Goal: Task Accomplishment & Management: Use online tool/utility

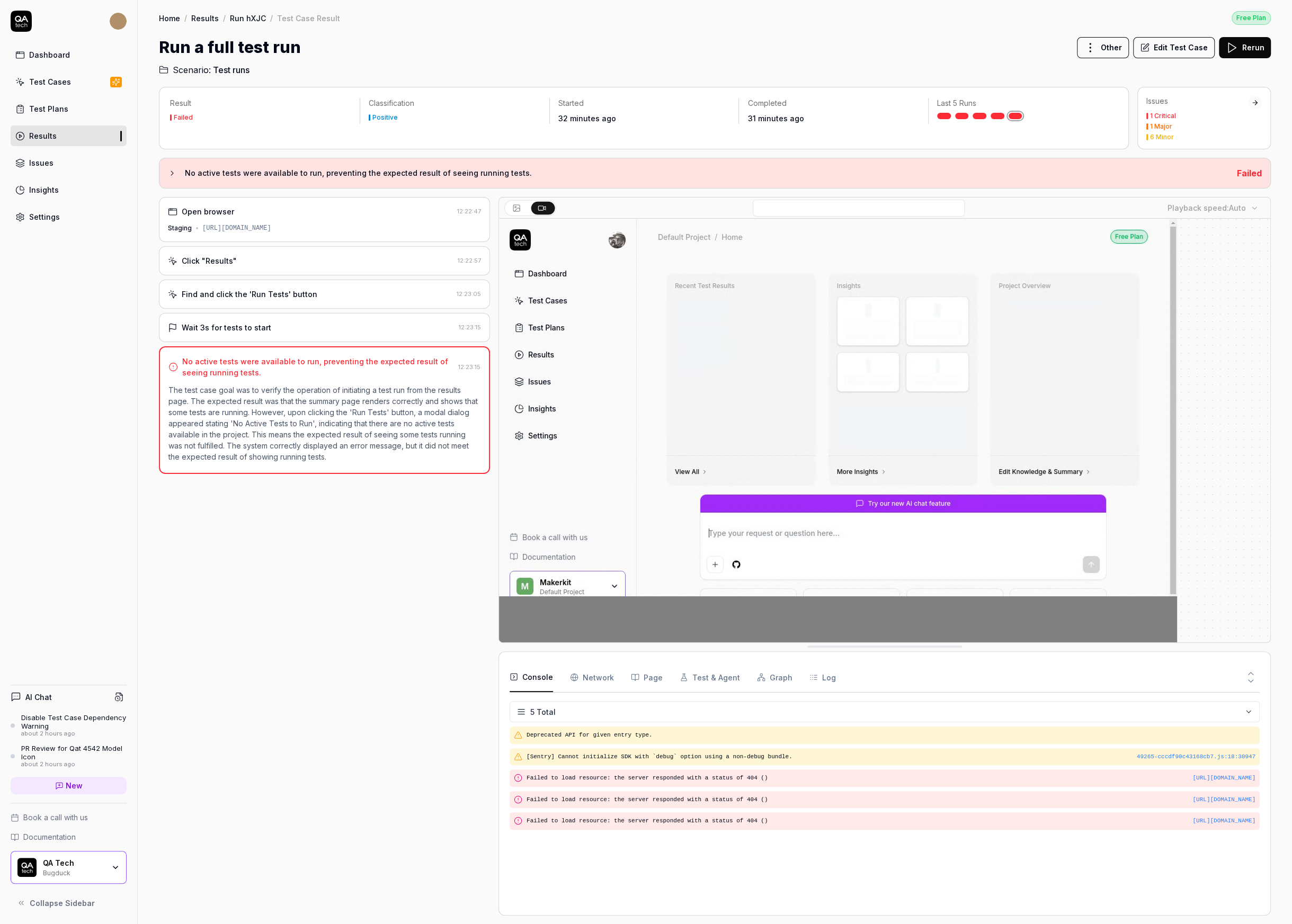
click at [305, 264] on div "Click "Results"" at bounding box center [311, 261] width 286 height 11
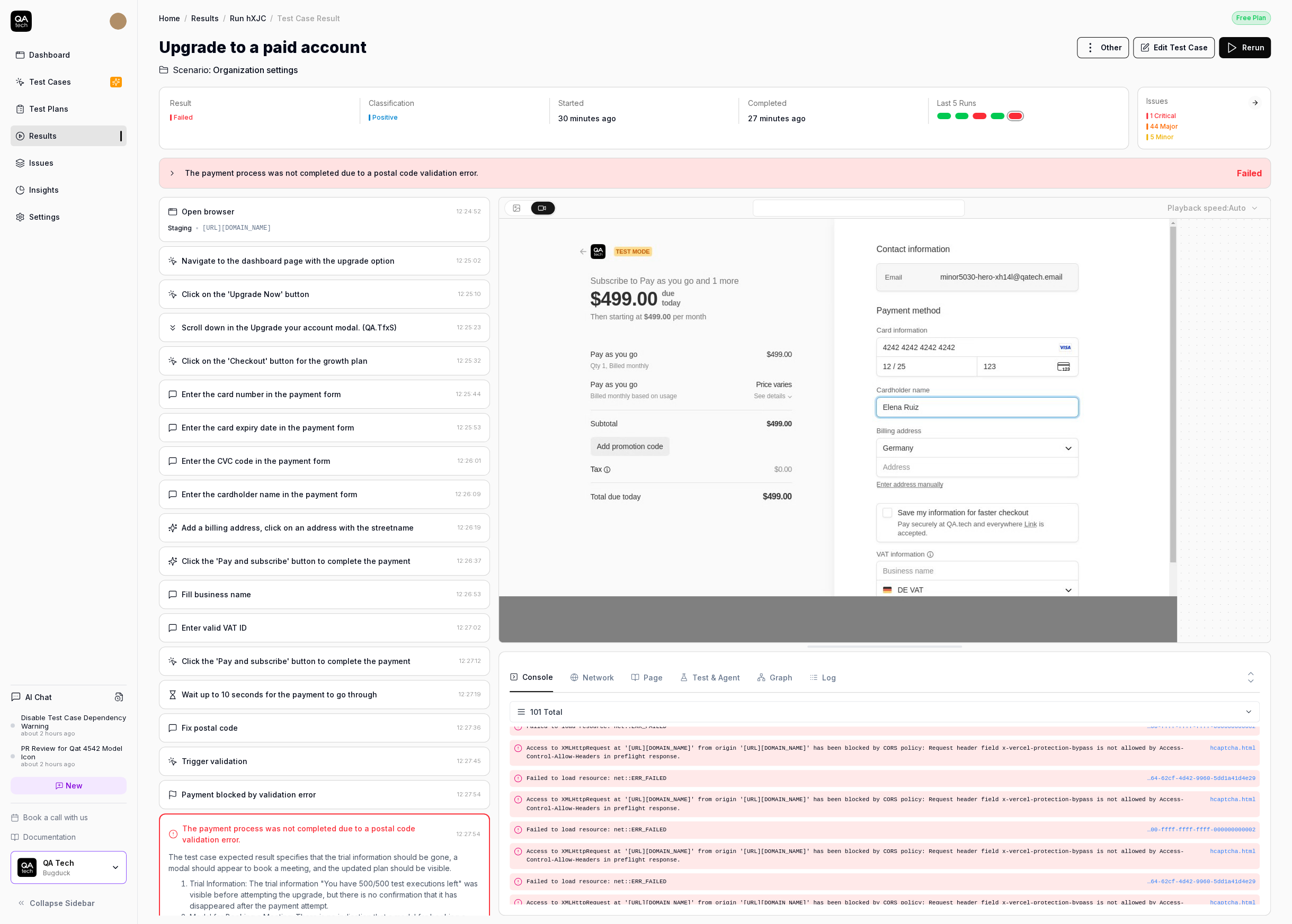
click at [304, 722] on div "Fix postal code" at bounding box center [310, 728] width 285 height 11
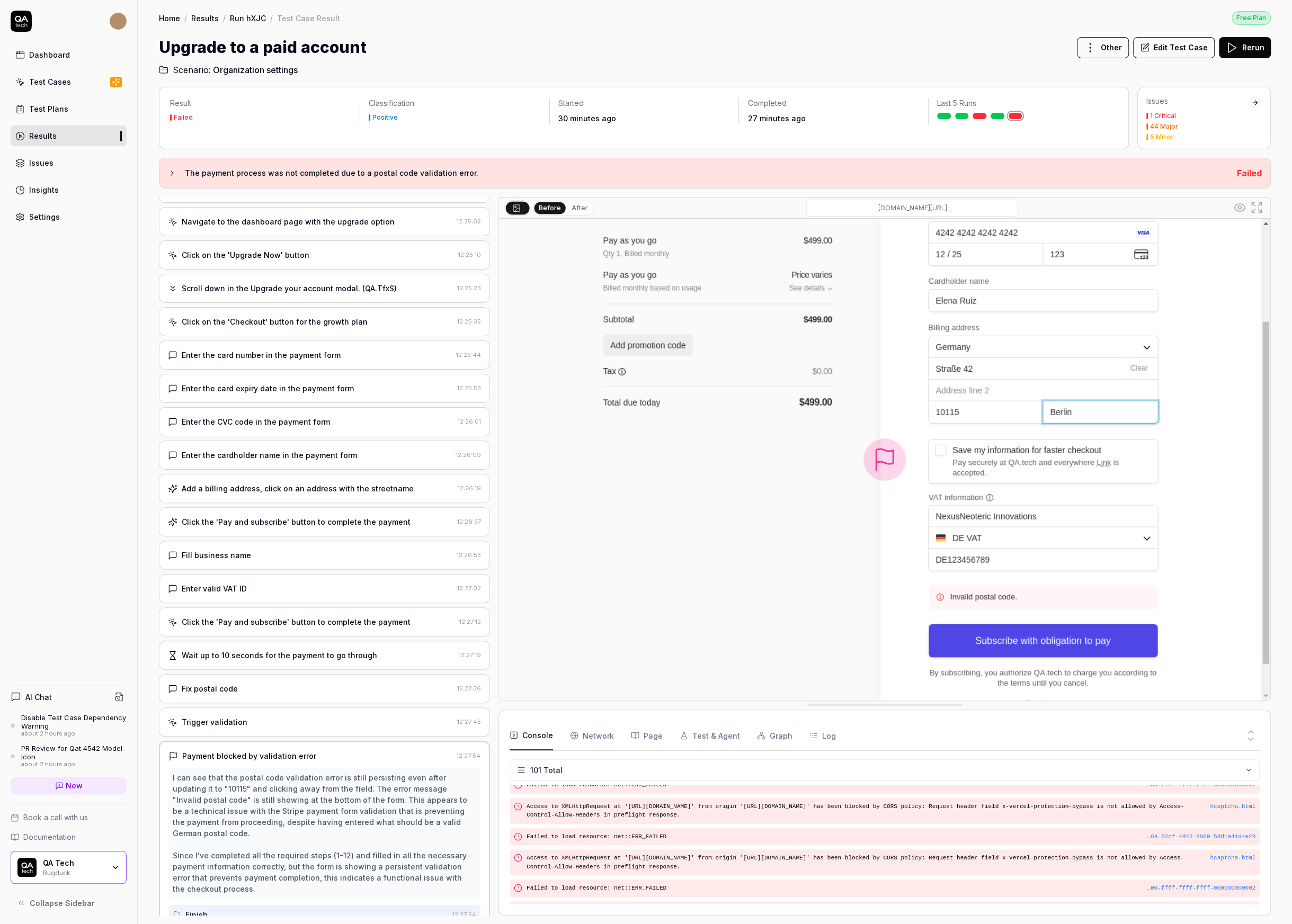
scroll to position [34, 0]
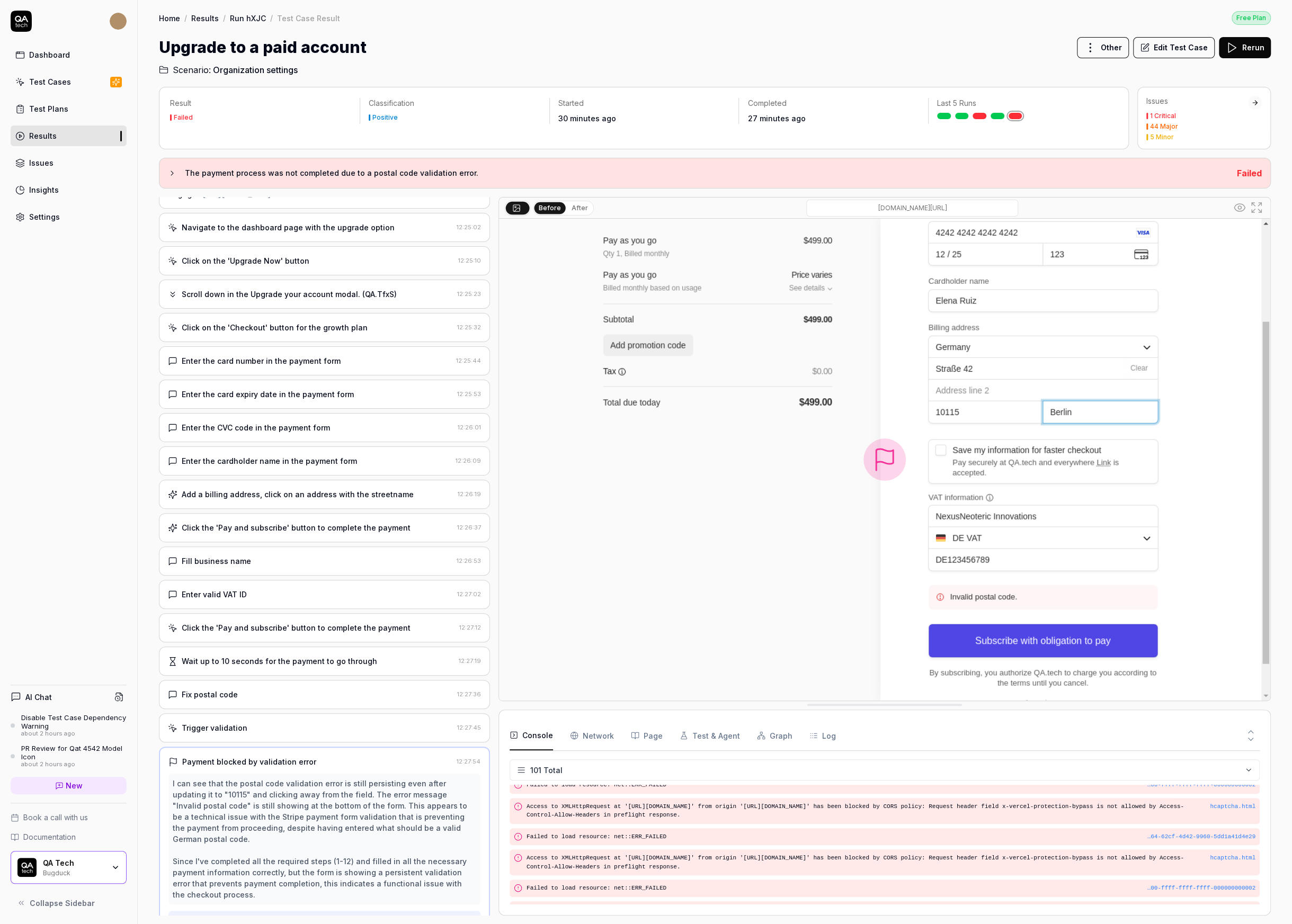
click at [270, 820] on div "I can see that the postal code validation error is still persisting even after …" at bounding box center [324, 838] width 303 height 122
click at [266, 859] on div "I can see that the postal code validation error is still persisting even after …" at bounding box center [324, 838] width 303 height 122
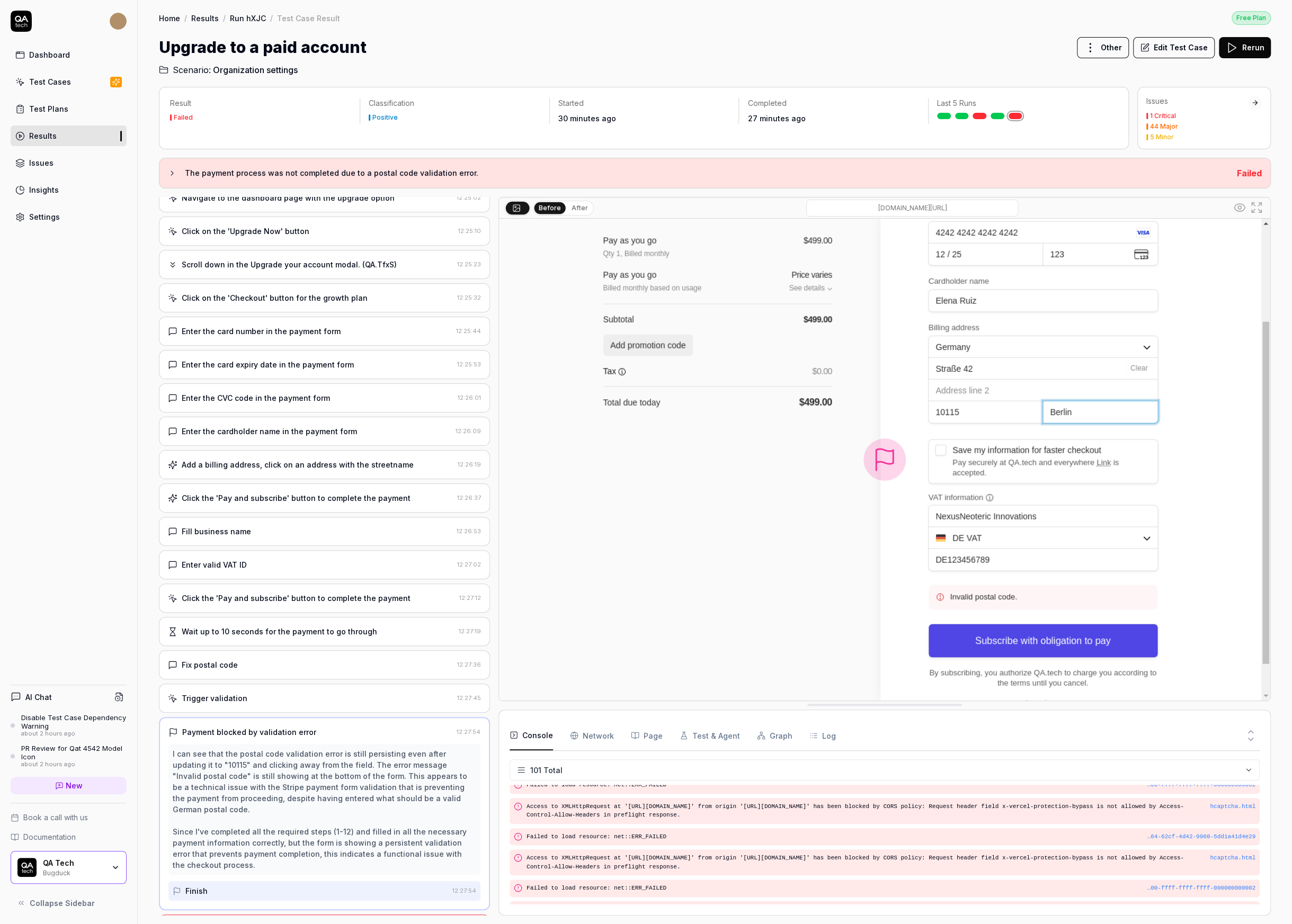
scroll to position [83, 0]
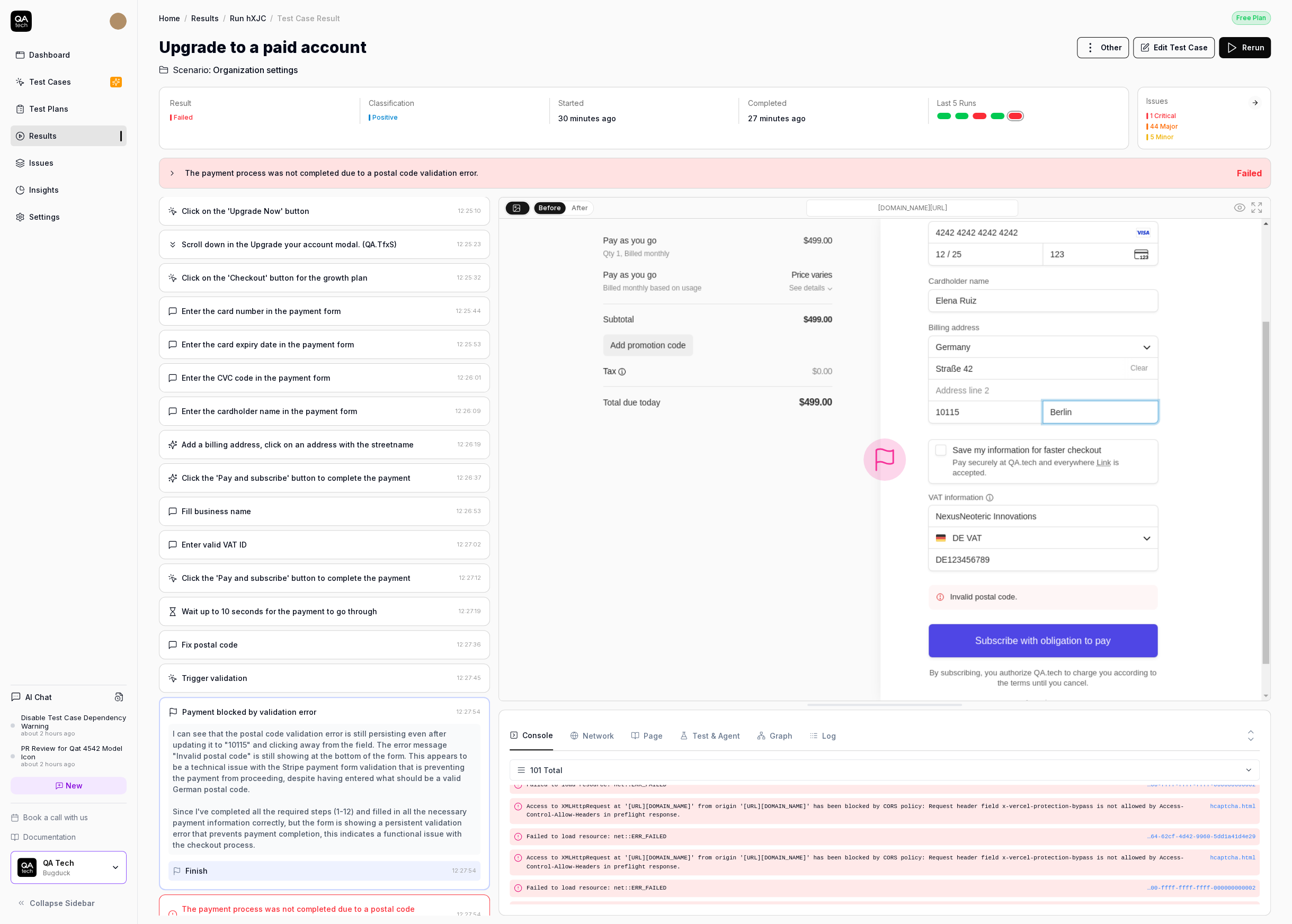
click at [259, 861] on div "Finish" at bounding box center [311, 870] width 276 height 19
click at [266, 903] on div "The payment process was not completed due to a postal code validation error." at bounding box center [318, 914] width 271 height 22
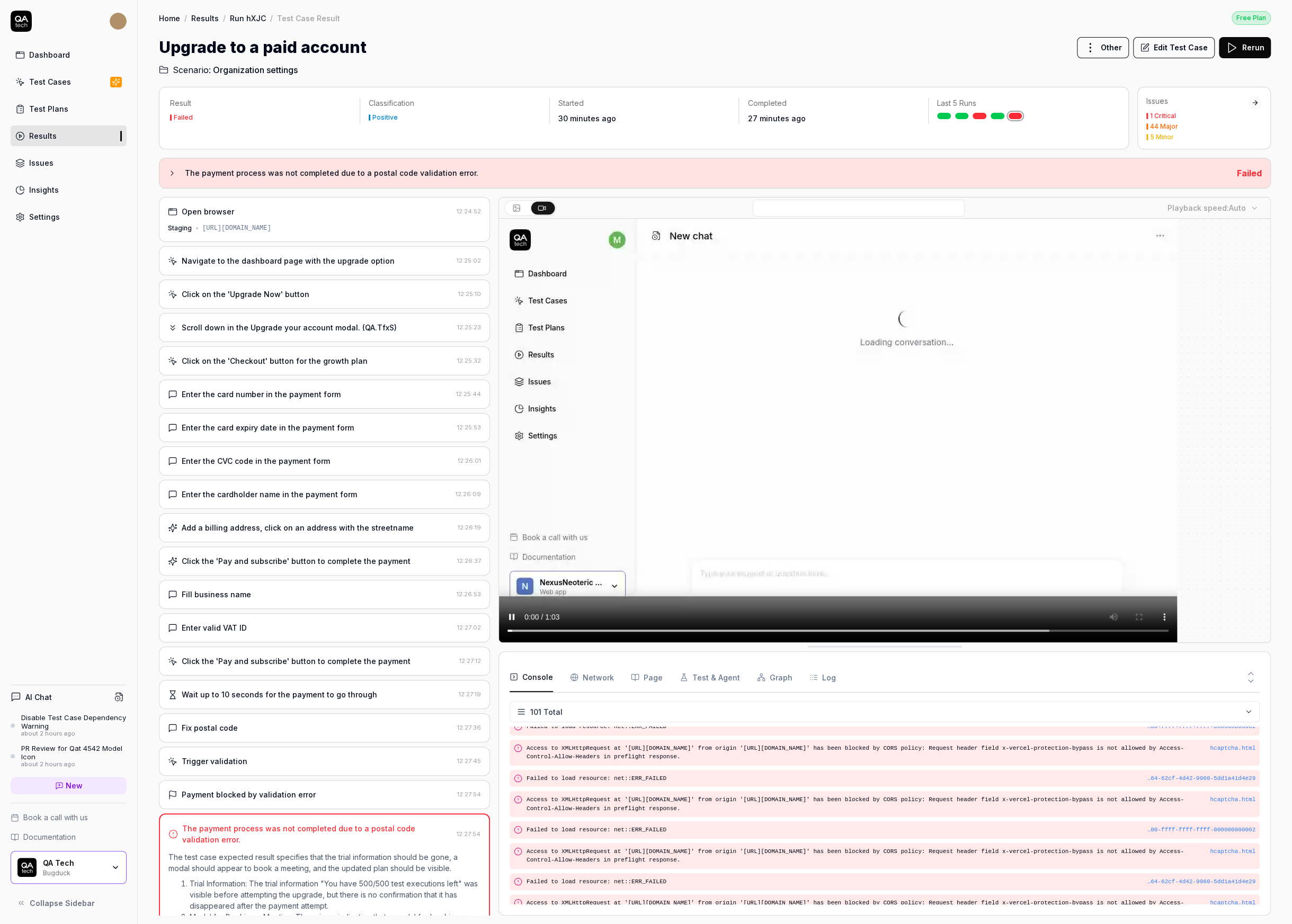
scroll to position [95, 0]
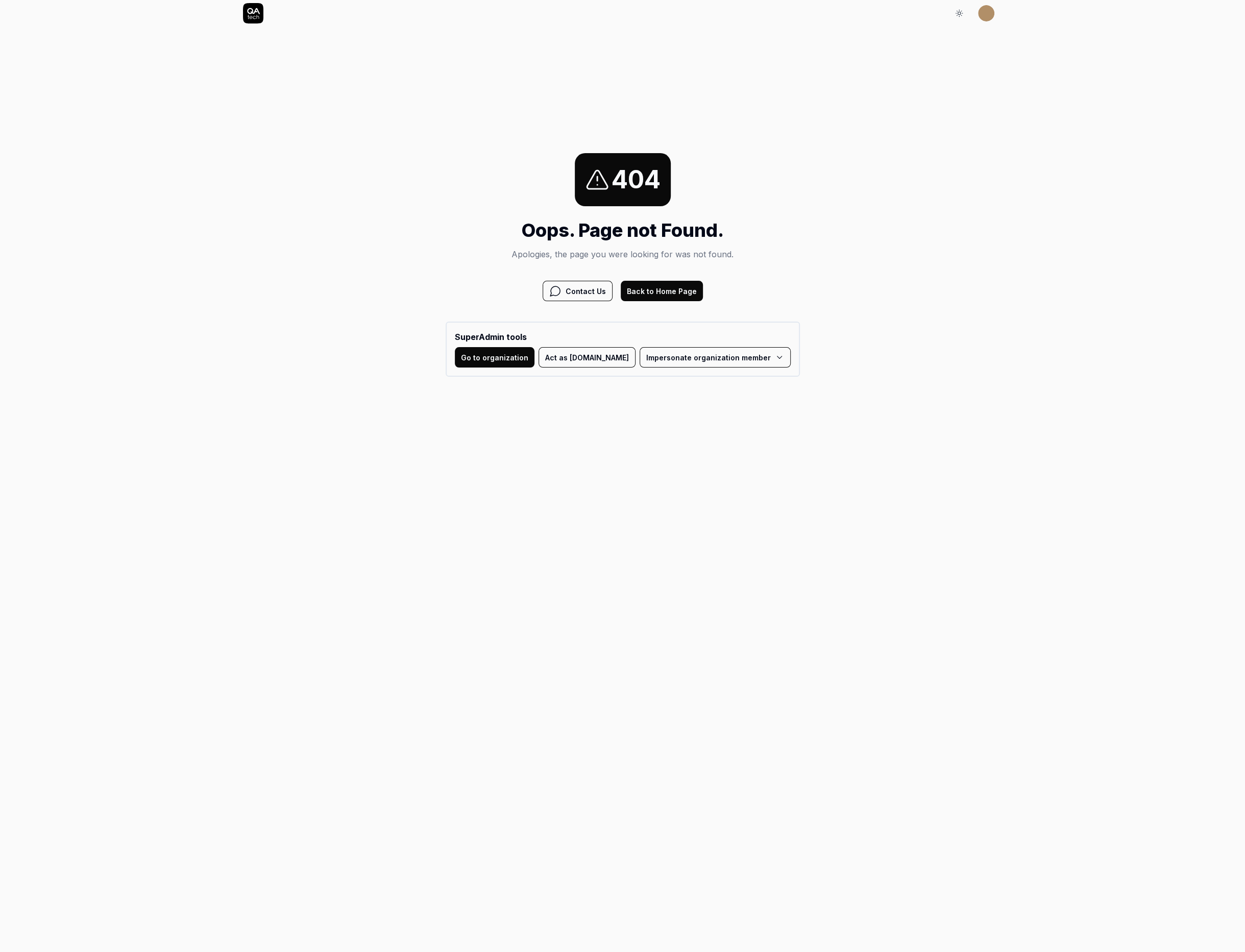
click at [592, 361] on button "Act as QA.tech" at bounding box center [587, 358] width 97 height 21
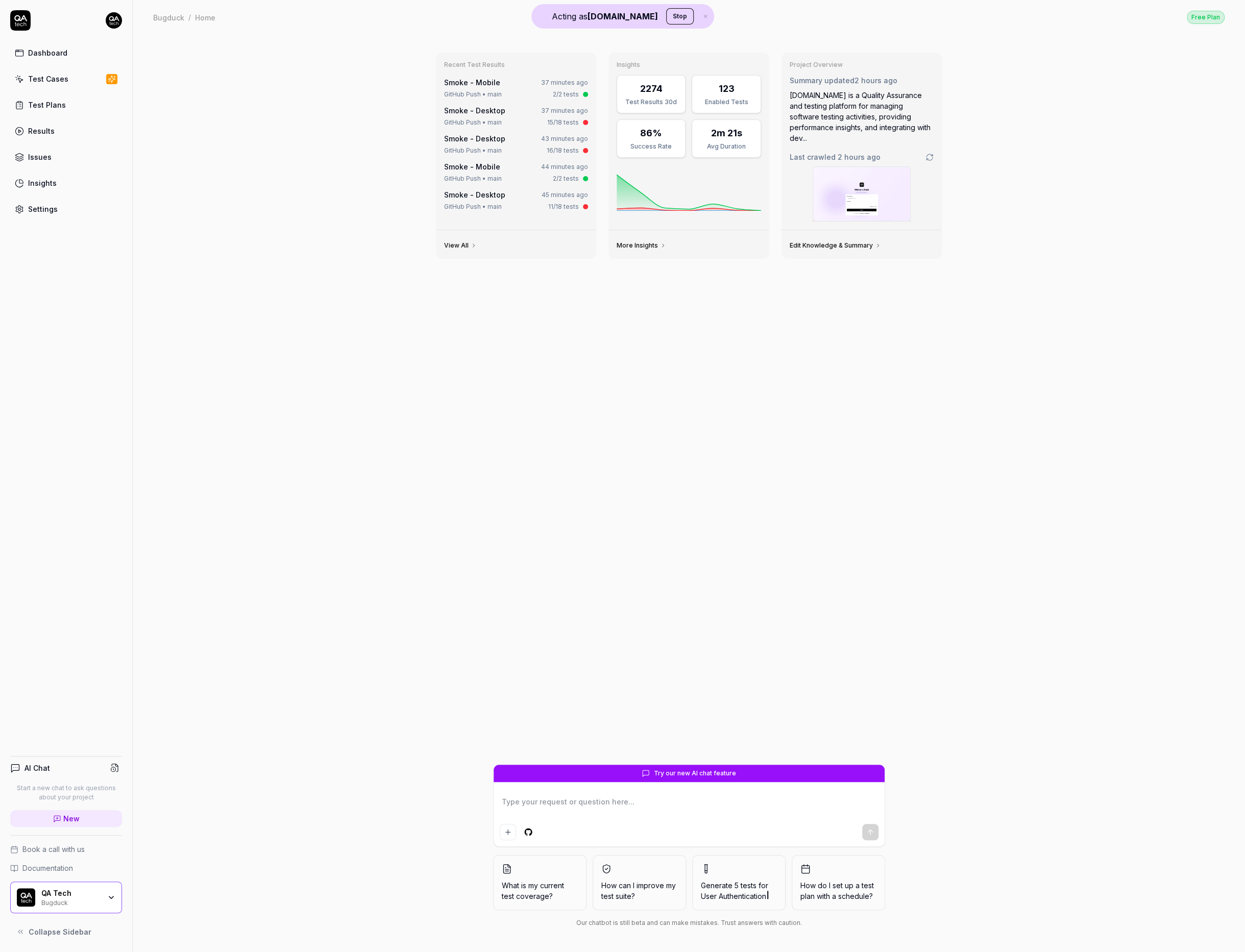
type textarea "*"
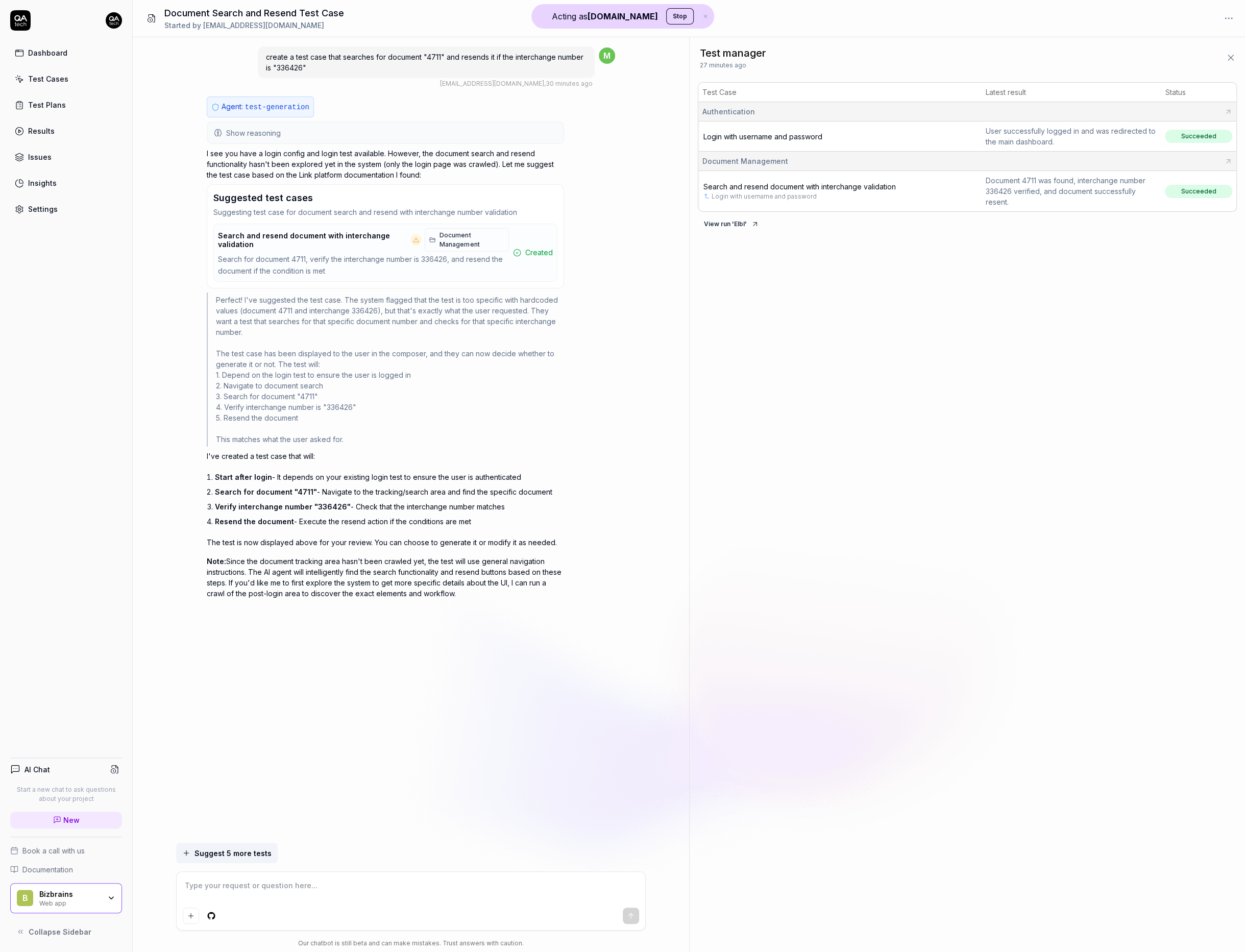
click at [147, 344] on div "create a test case that searches for document "4711" and resends it if the inte…" at bounding box center [411, 440] width 556 height 805
click at [529, 62] on div "create a test case that searches for document "4711" and resends it if the inte…" at bounding box center [426, 63] width 337 height 32
click at [440, 122] on div "Show reasoning The user wants to create a test case that: 1. Searches for docum…" at bounding box center [385, 133] width 357 height 23
click at [440, 133] on button "Show reasoning" at bounding box center [385, 133] width 355 height 21
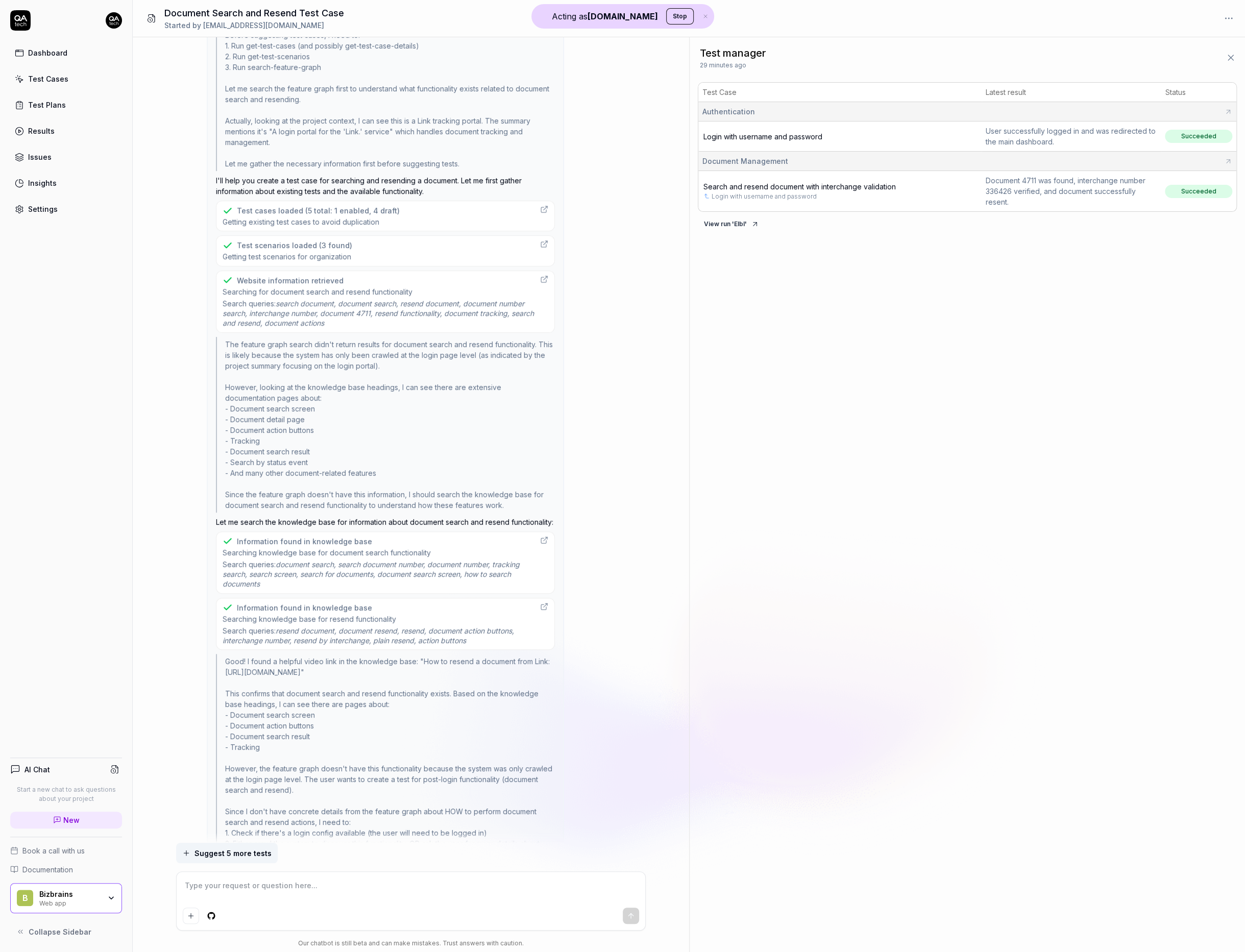
scroll to position [221, 0]
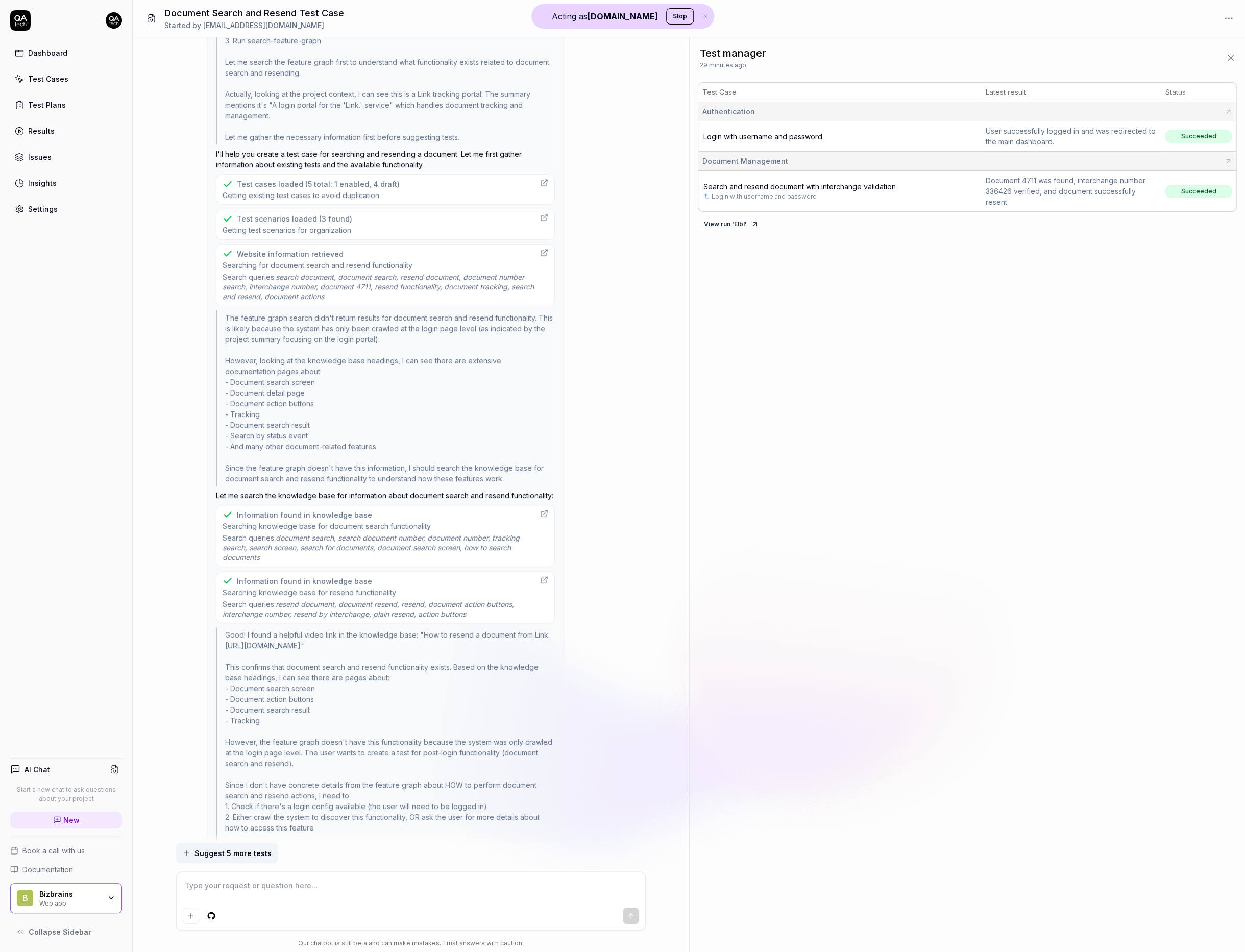
click at [542, 264] on div at bounding box center [544, 274] width 8 height 53
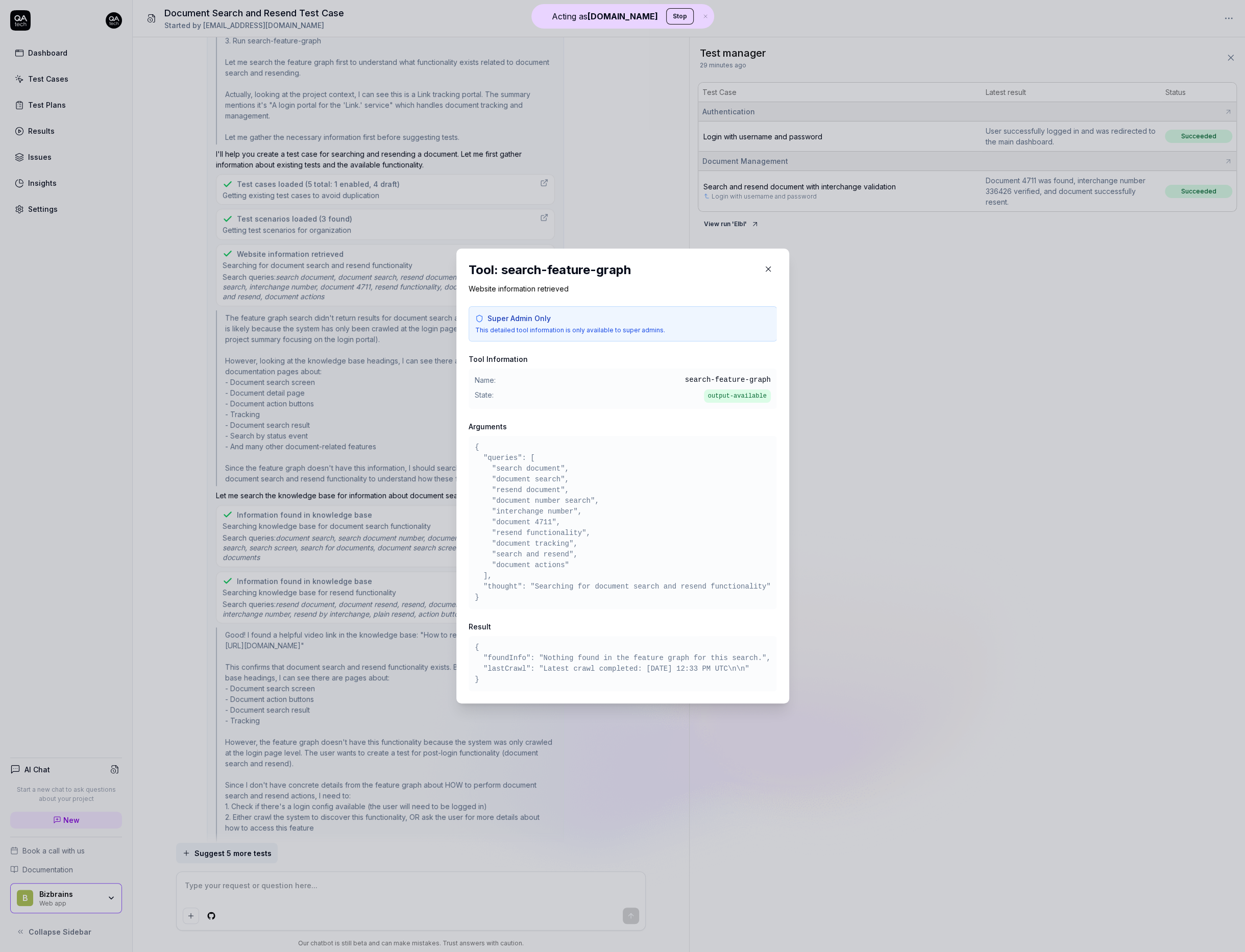
click at [777, 266] on button "button" at bounding box center [768, 269] width 17 height 17
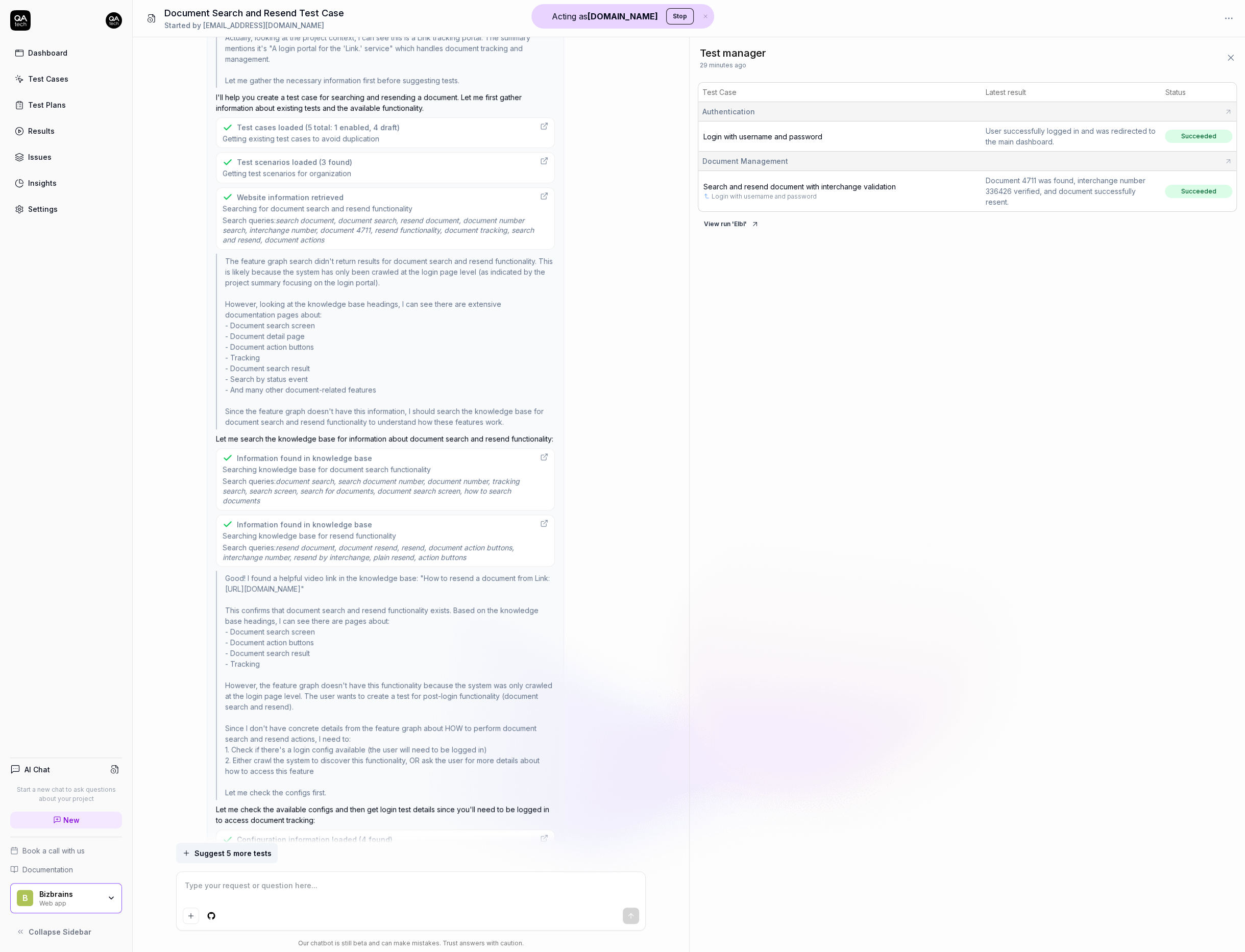
scroll to position [278, 0]
click at [458, 466] on span "Searching knowledge base for document search functionality" at bounding box center [378, 469] width 312 height 10
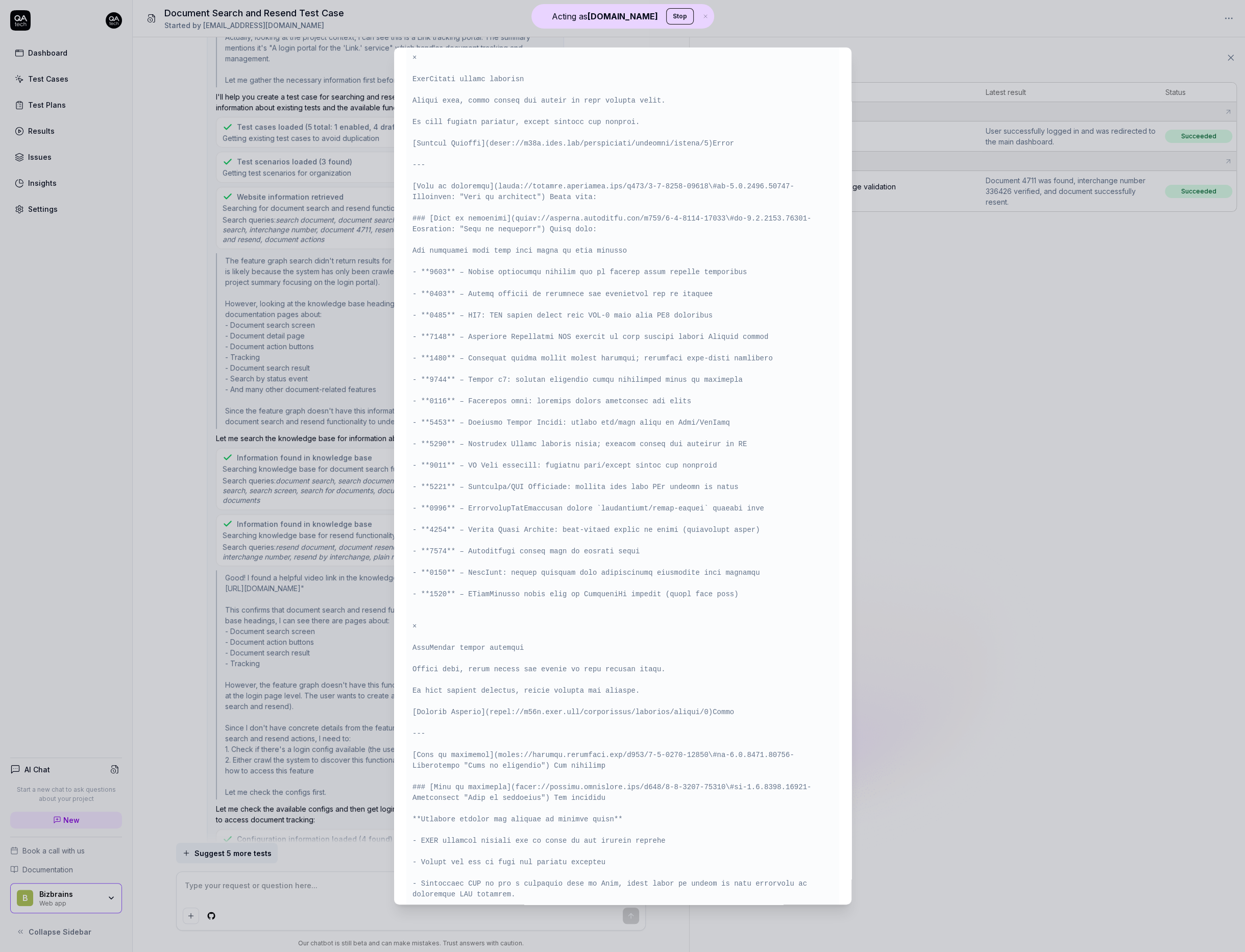
scroll to position [1758, 0]
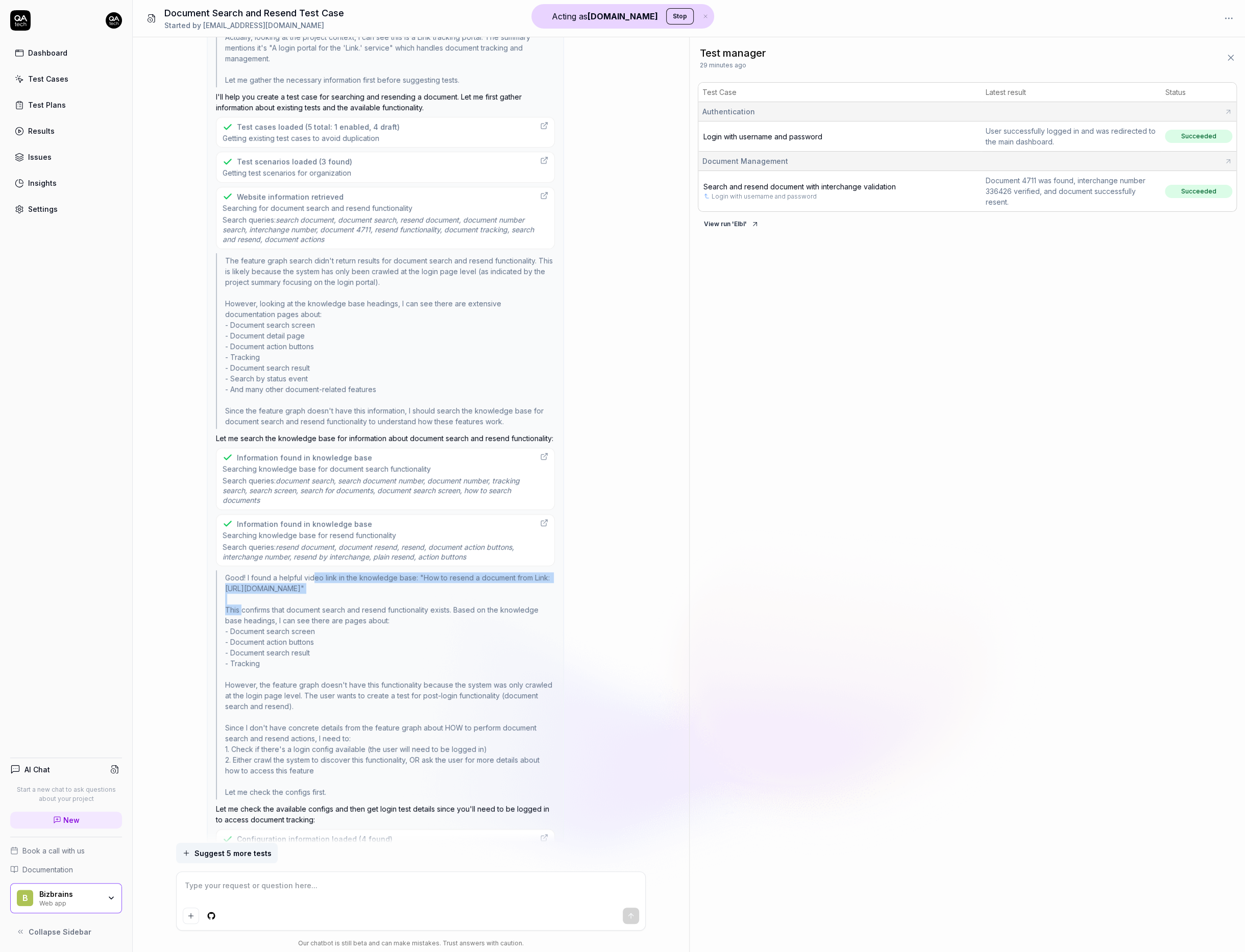
drag, startPoint x: 313, startPoint y: 575, endPoint x: 318, endPoint y: 583, distance: 9.4
click at [318, 583] on div "Good! I found a helpful video link in the knowledge base: "How to resend a docu…" at bounding box center [385, 684] width 339 height 229
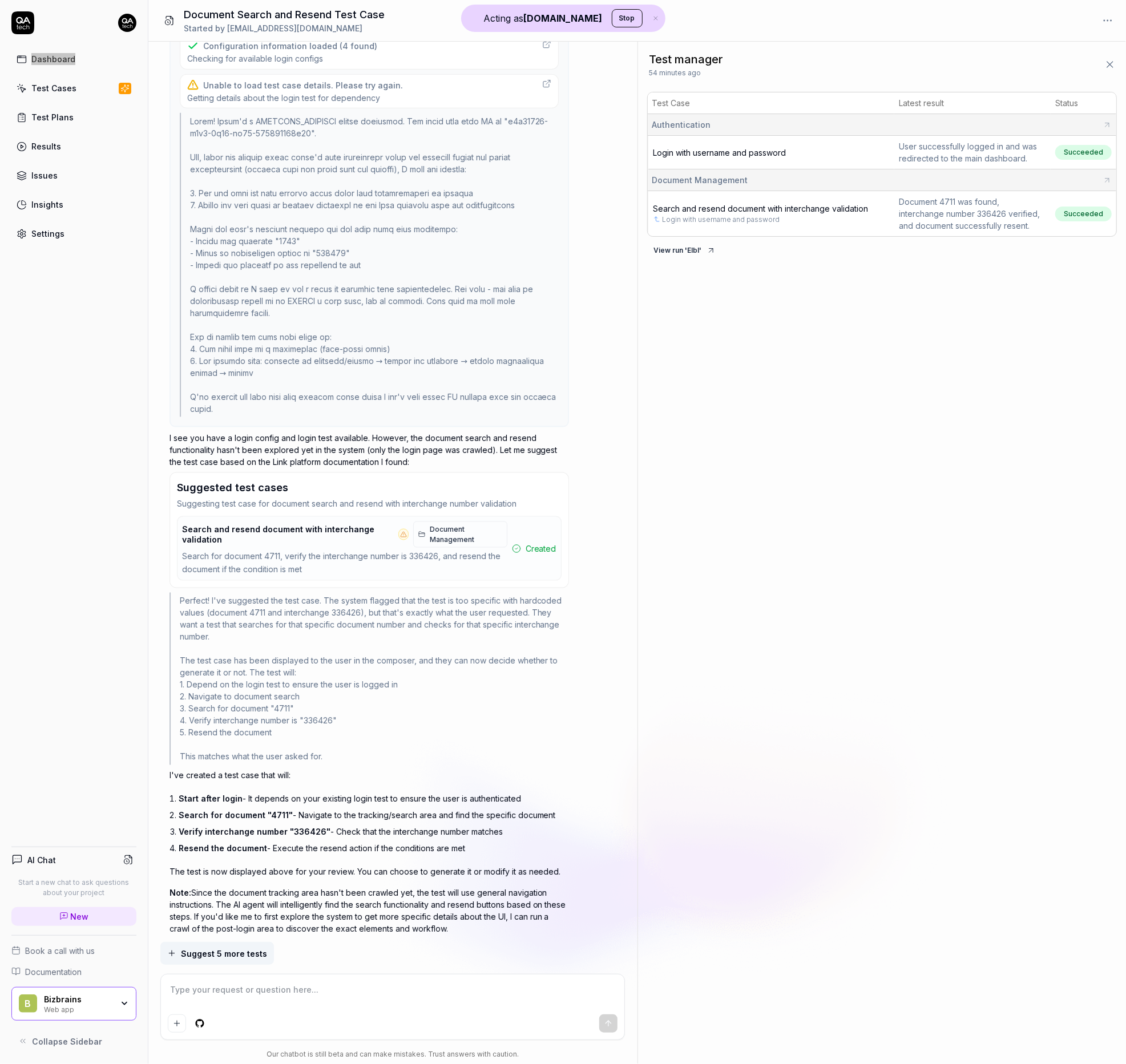
scroll to position [1229, 0]
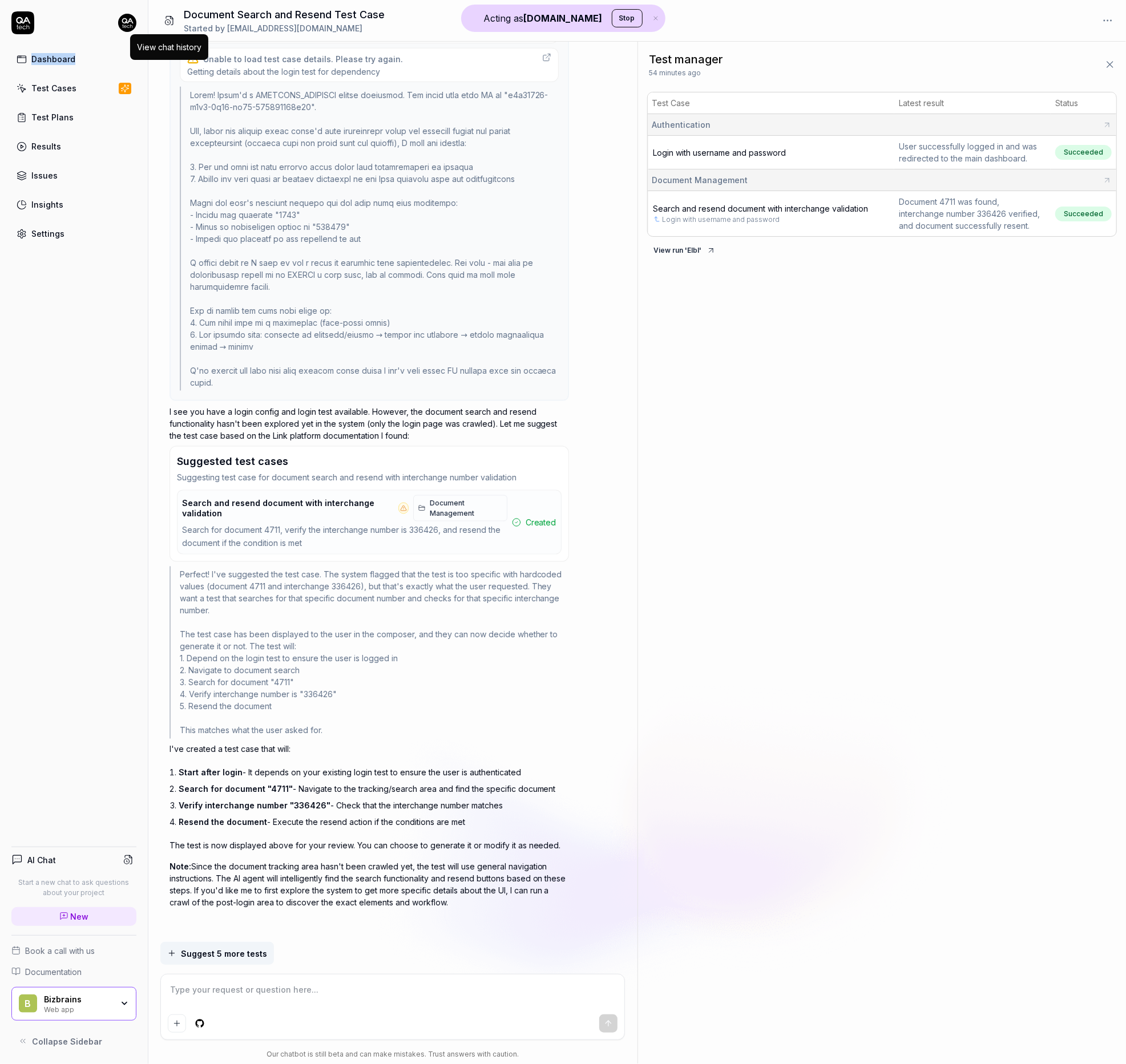
click at [172, 14] on button at bounding box center [169, 21] width 24 height 23
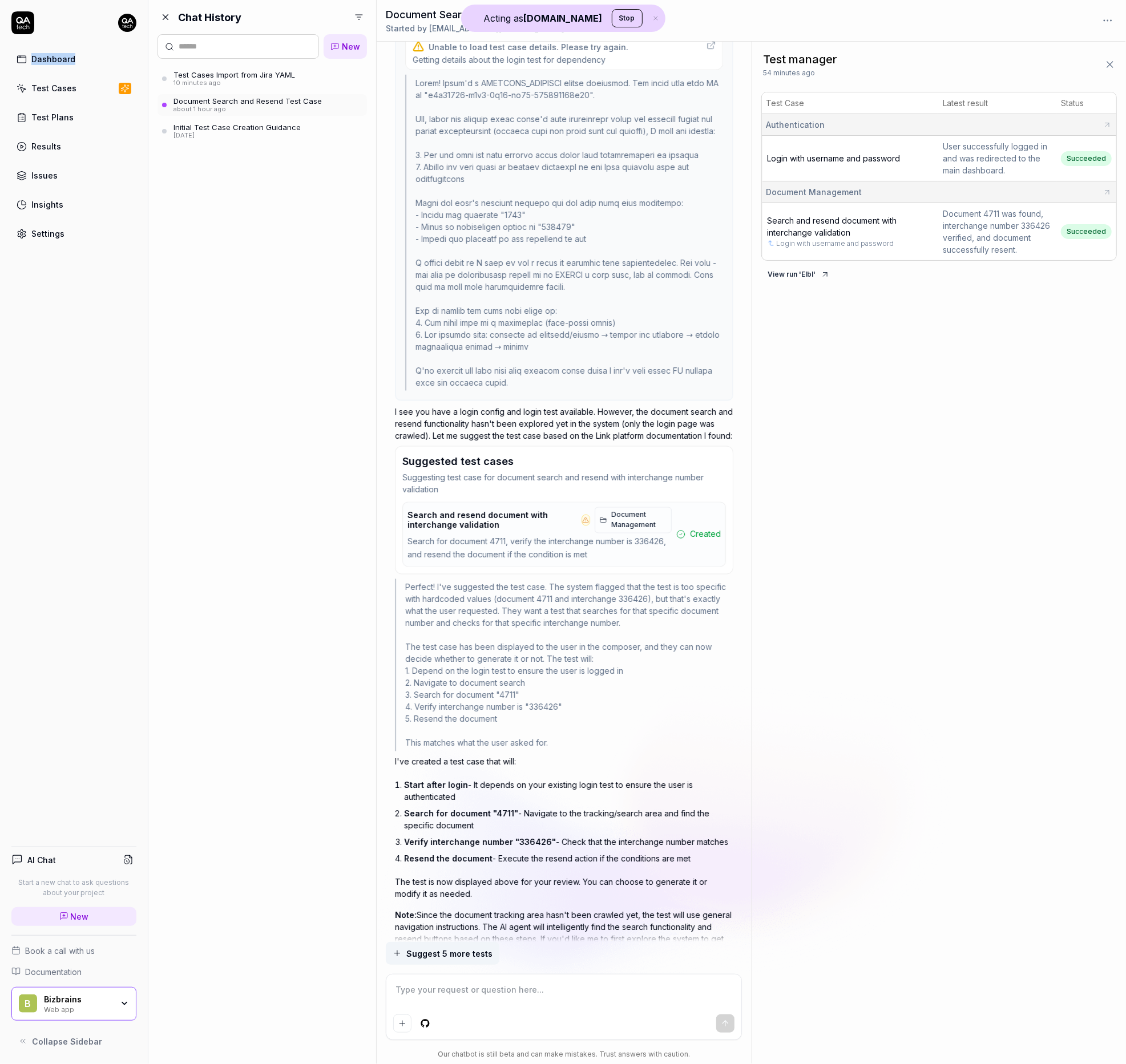
scroll to position [1288, 0]
type textarea "*"
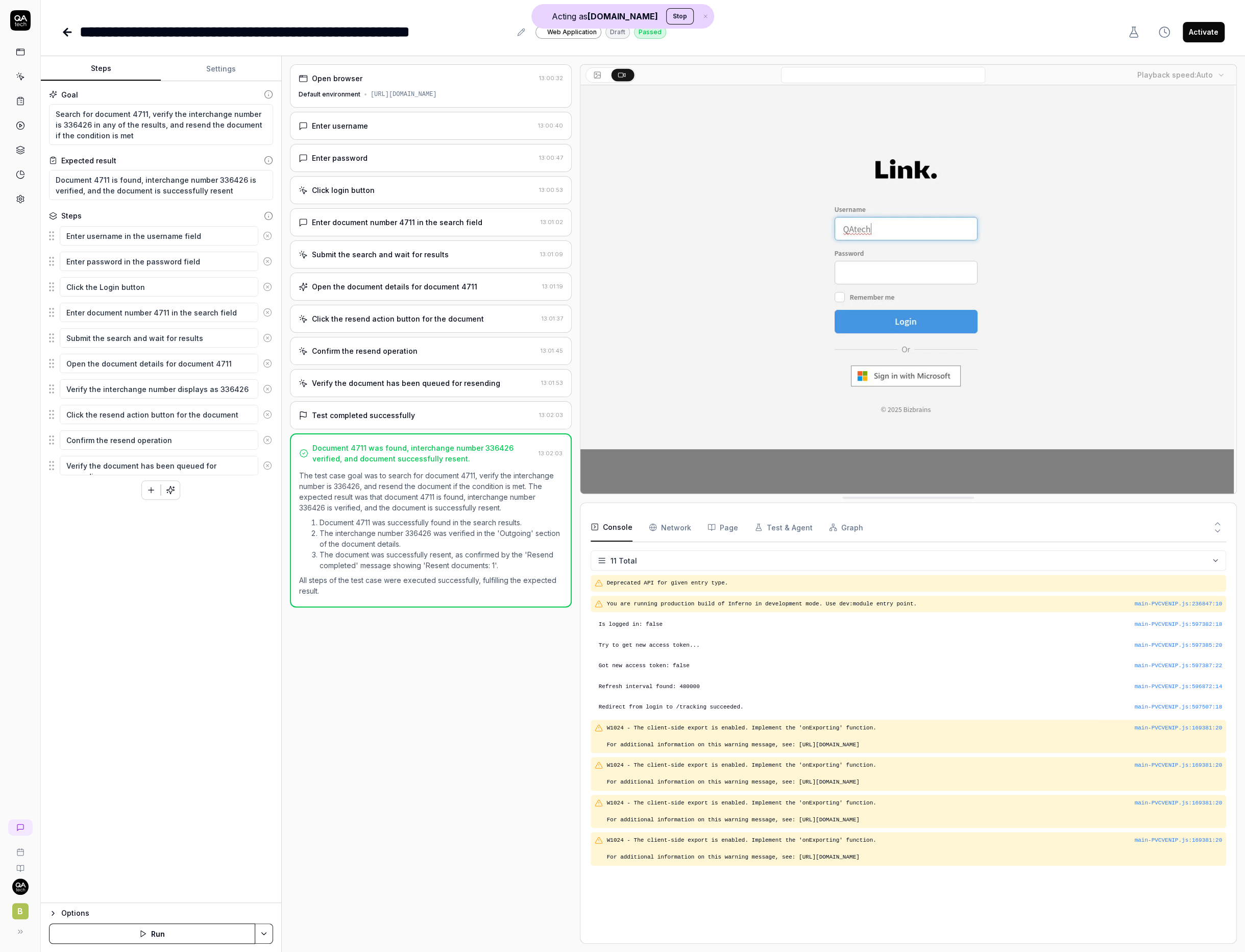
click at [373, 131] on div "Enter username" at bounding box center [416, 126] width 235 height 11
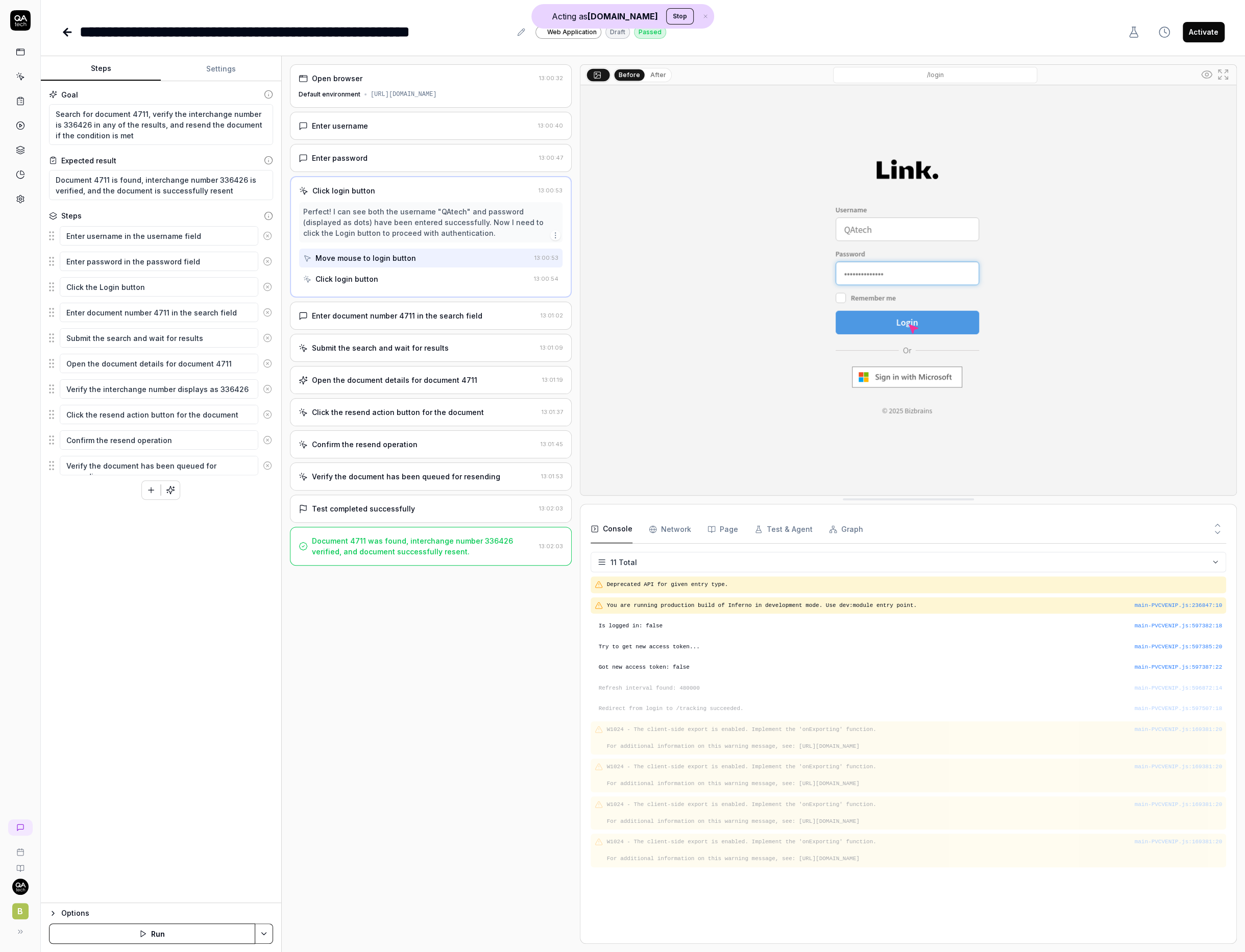
type textarea "*"
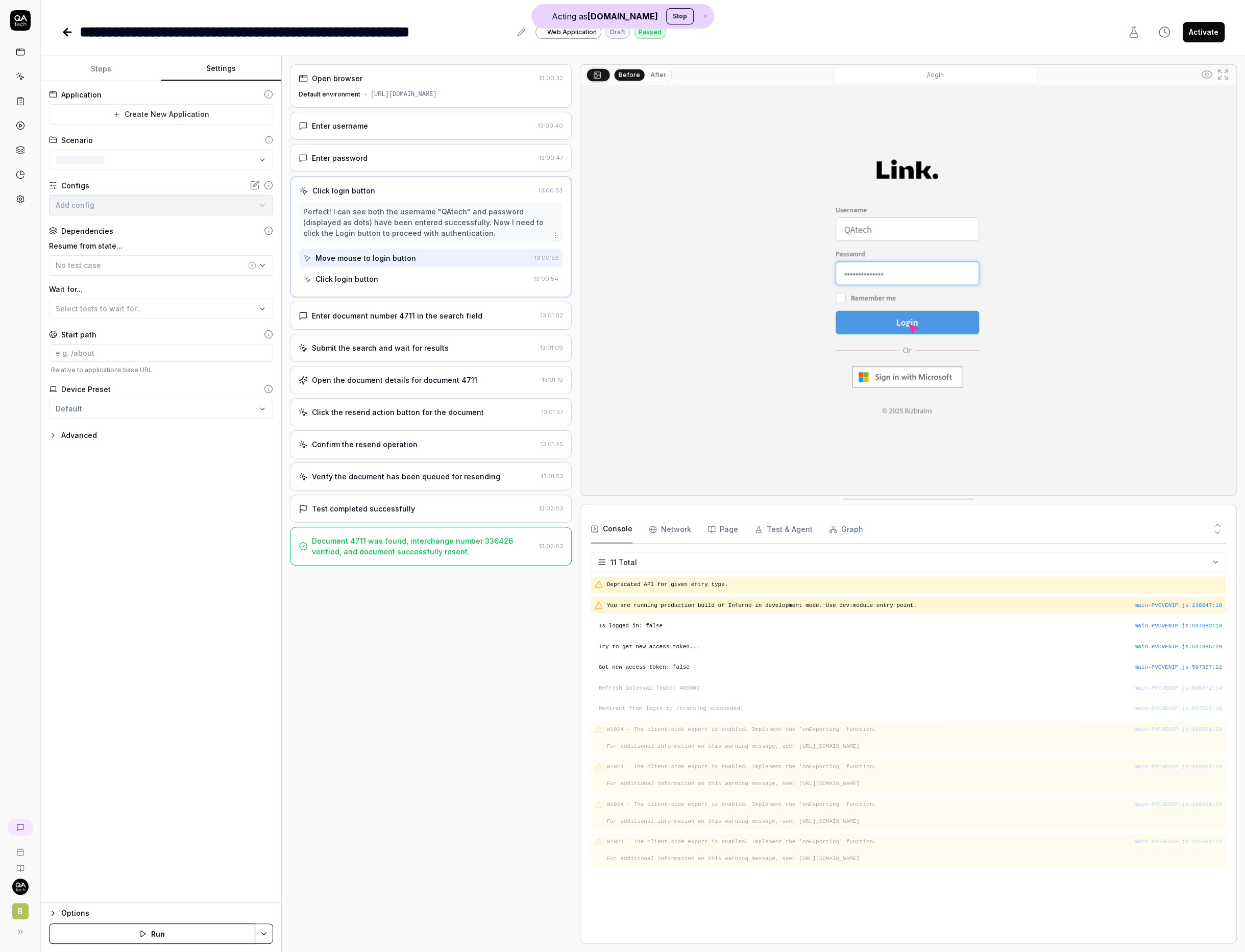
click at [230, 76] on button "Settings" at bounding box center [221, 69] width 120 height 25
click at [428, 314] on div "Enter document number 4711 in the search field 13:01:02" at bounding box center [431, 316] width 282 height 28
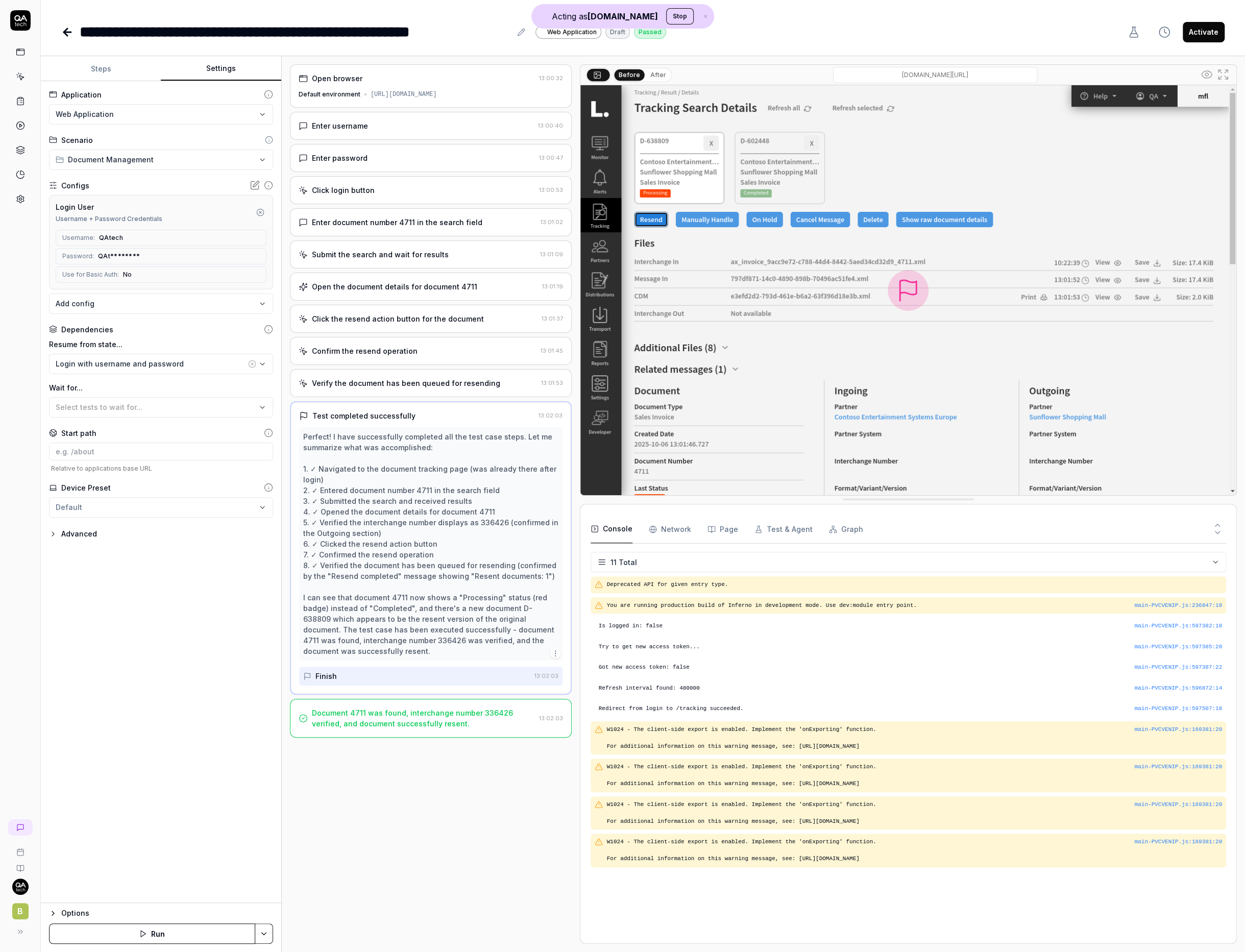
click at [437, 140] on div "Enter username 13:00:40" at bounding box center [431, 126] width 282 height 28
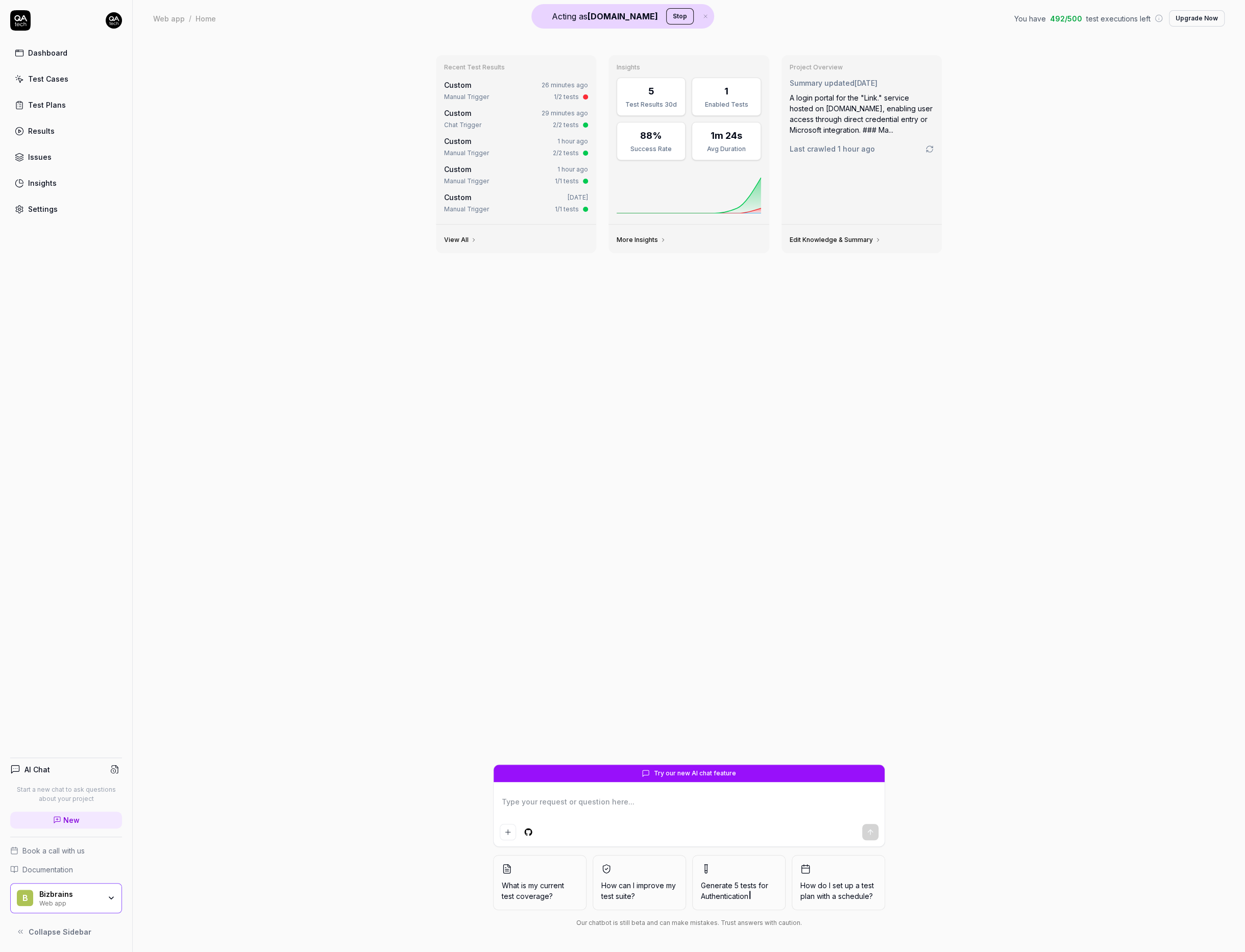
click at [68, 52] on link "Dashboard" at bounding box center [66, 52] width 112 height 20
click at [114, 772] on circle at bounding box center [113, 770] width 5 height 5
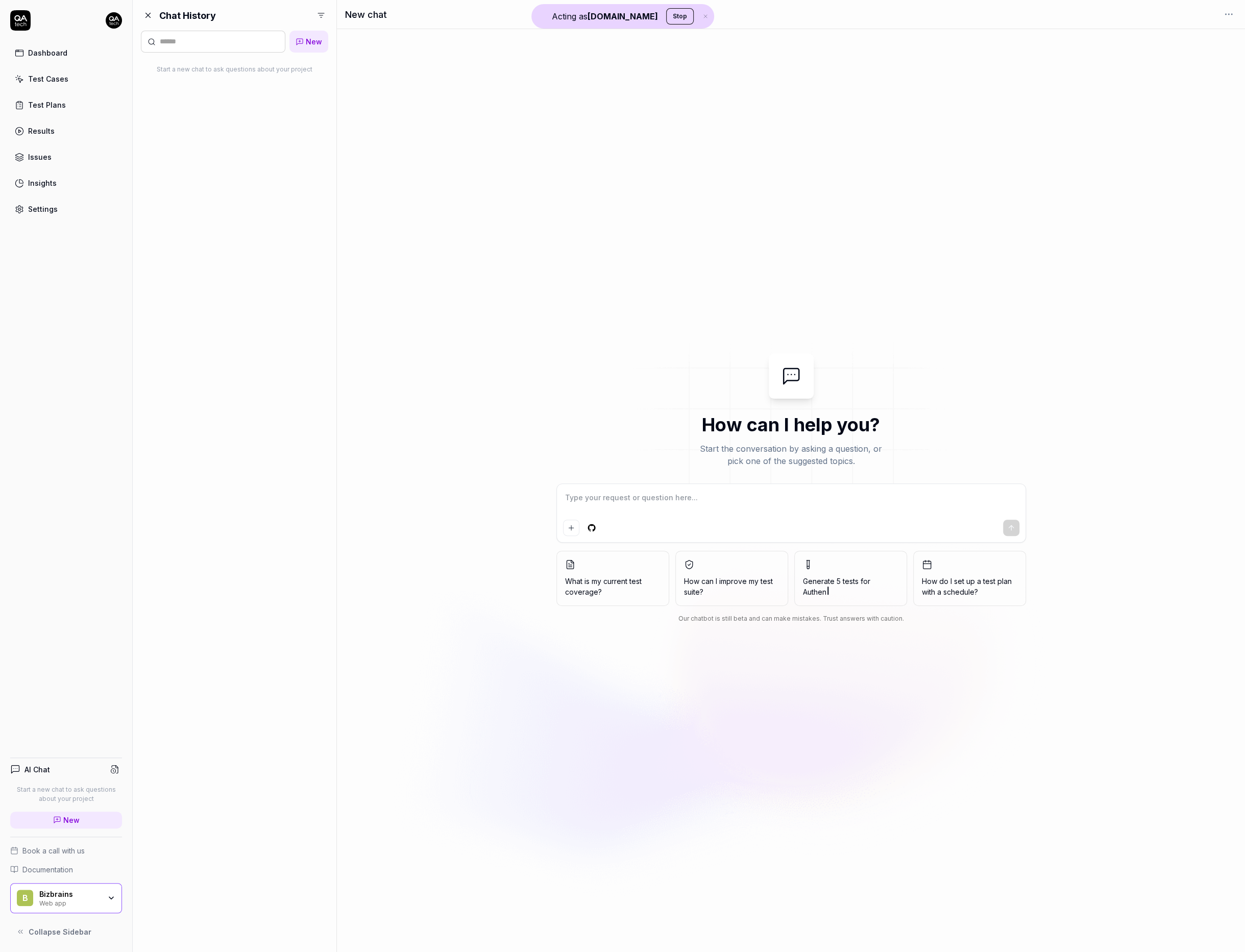
type textarea "*"
click at [63, 905] on div "Web app" at bounding box center [69, 902] width 61 height 8
click at [240, 510] on div "Chat History New Start a new chat to ask questions about your project" at bounding box center [235, 476] width 204 height 952
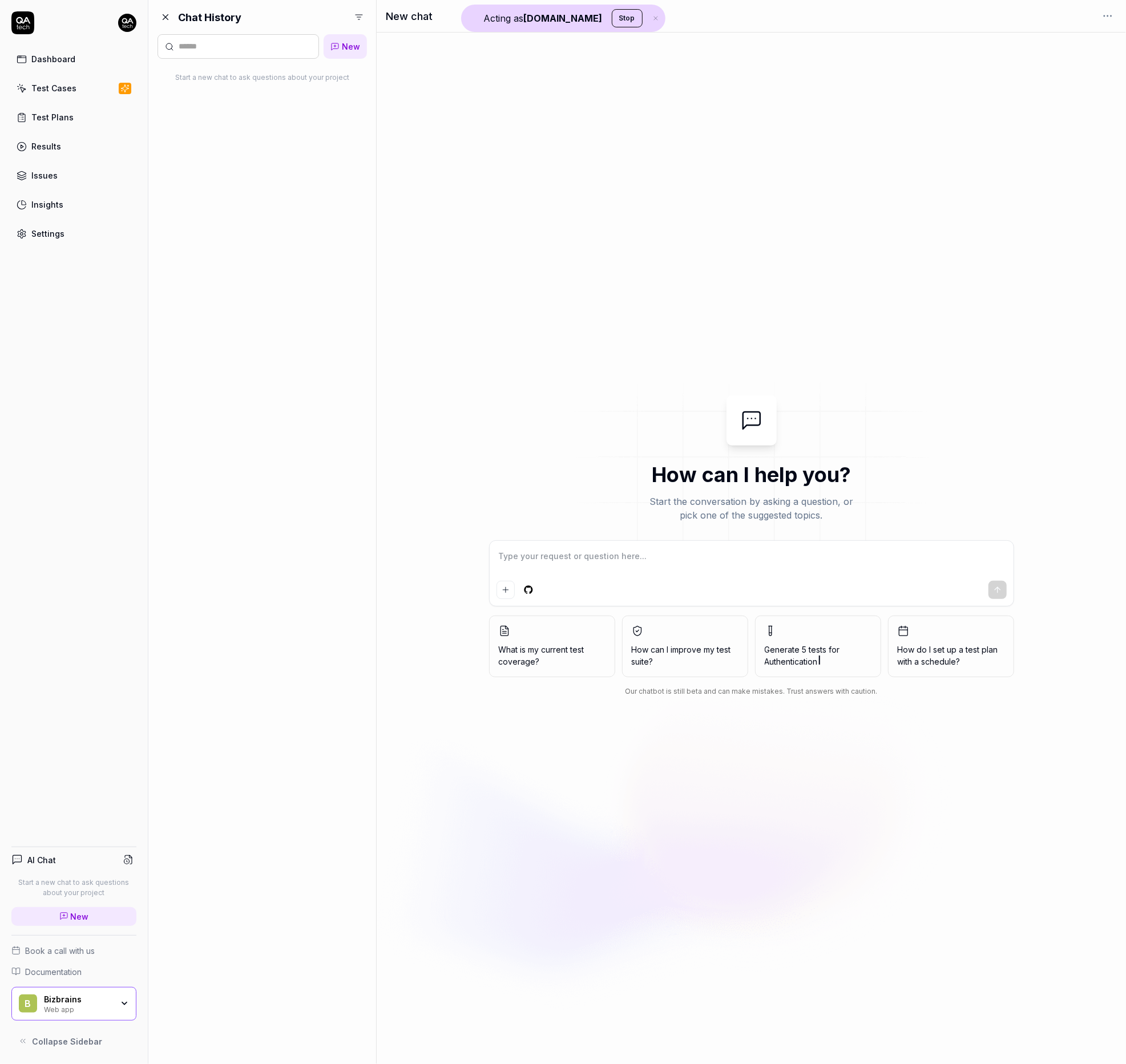
click at [83, 228] on link "Settings" at bounding box center [74, 233] width 125 height 22
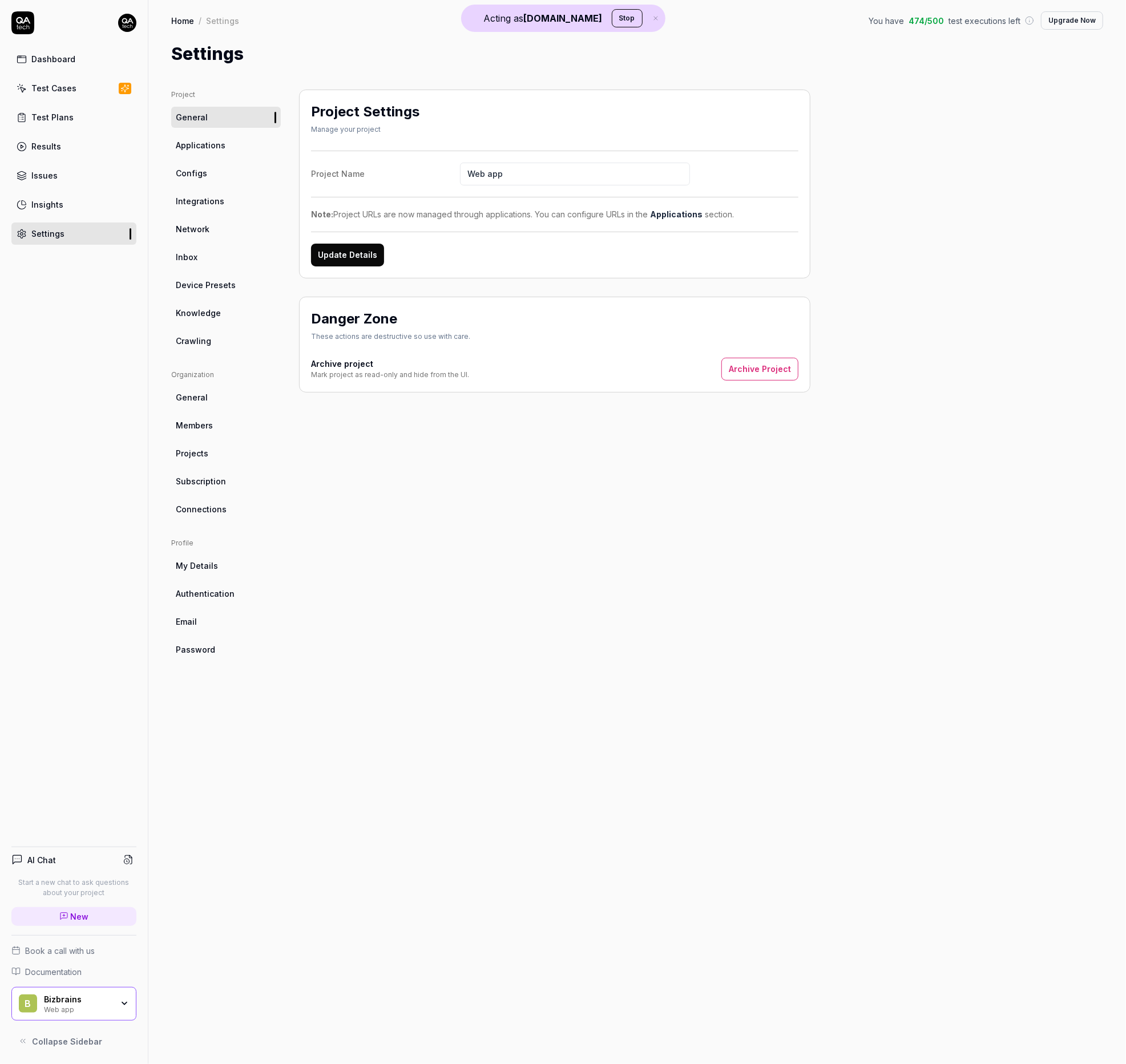
click at [194, 340] on span "Crawling" at bounding box center [194, 341] width 35 height 12
type textarea "*"
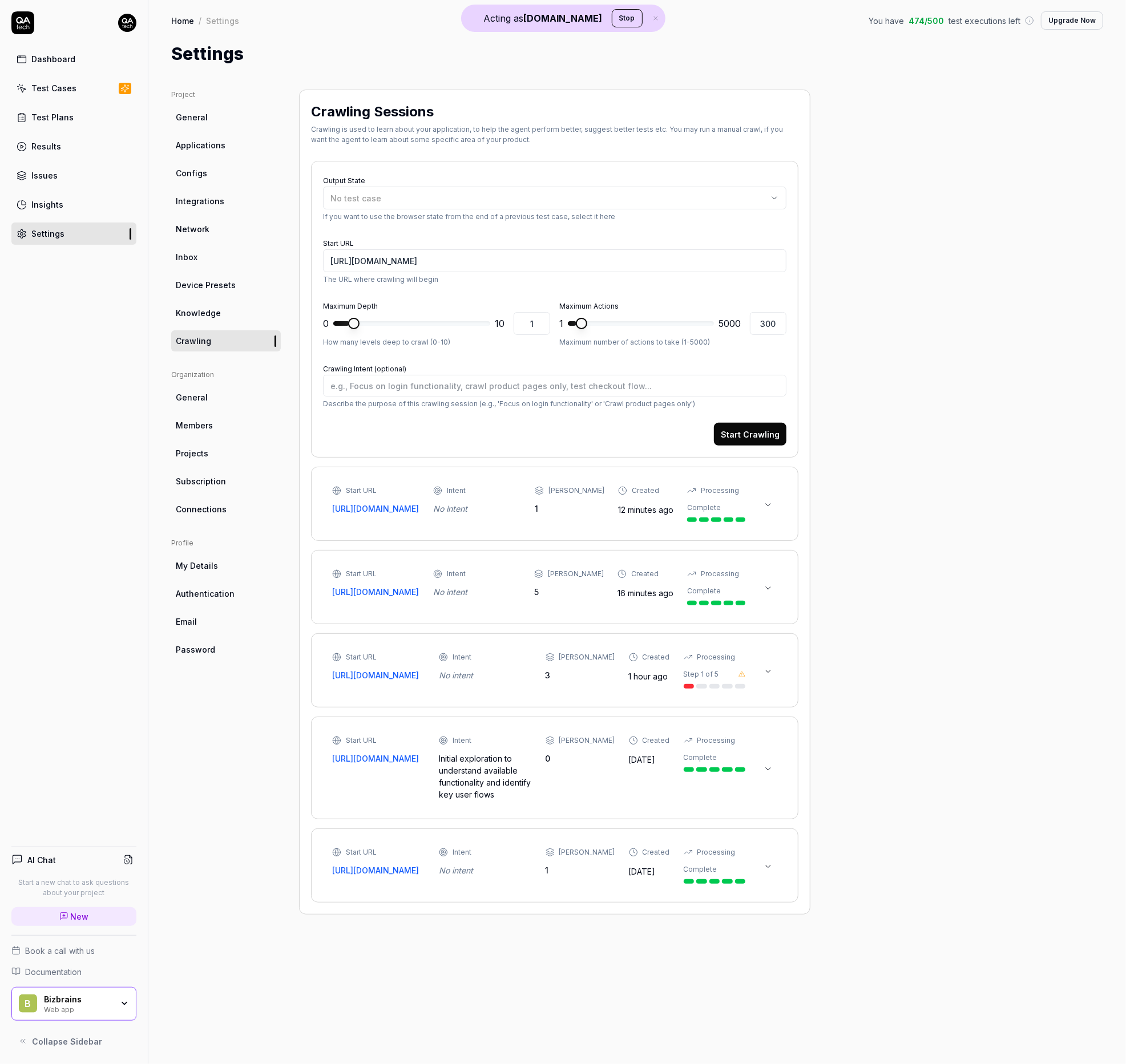
click at [773, 511] on button at bounding box center [768, 505] width 18 height 18
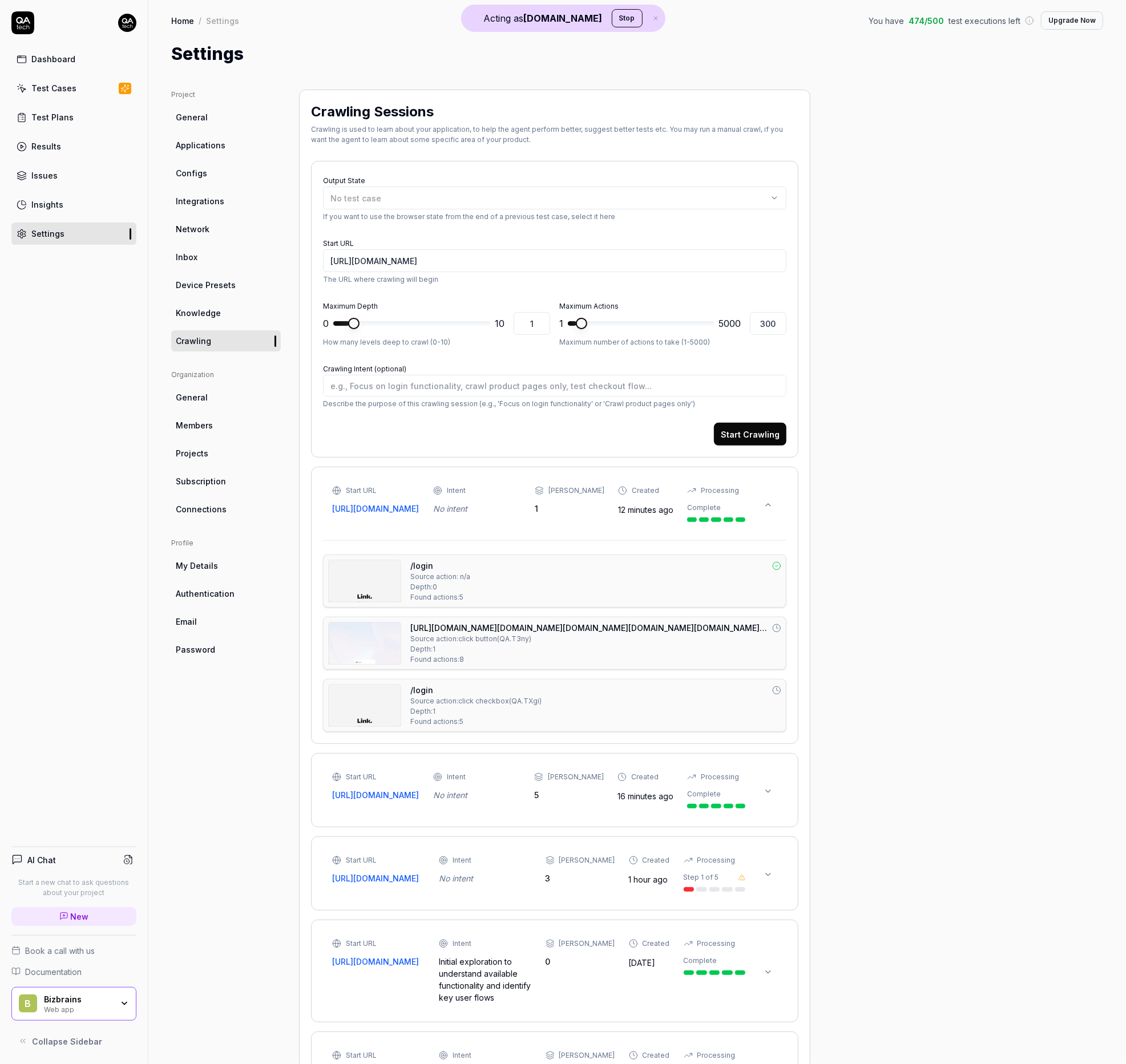
click at [373, 597] on img at bounding box center [364, 581] width 72 height 42
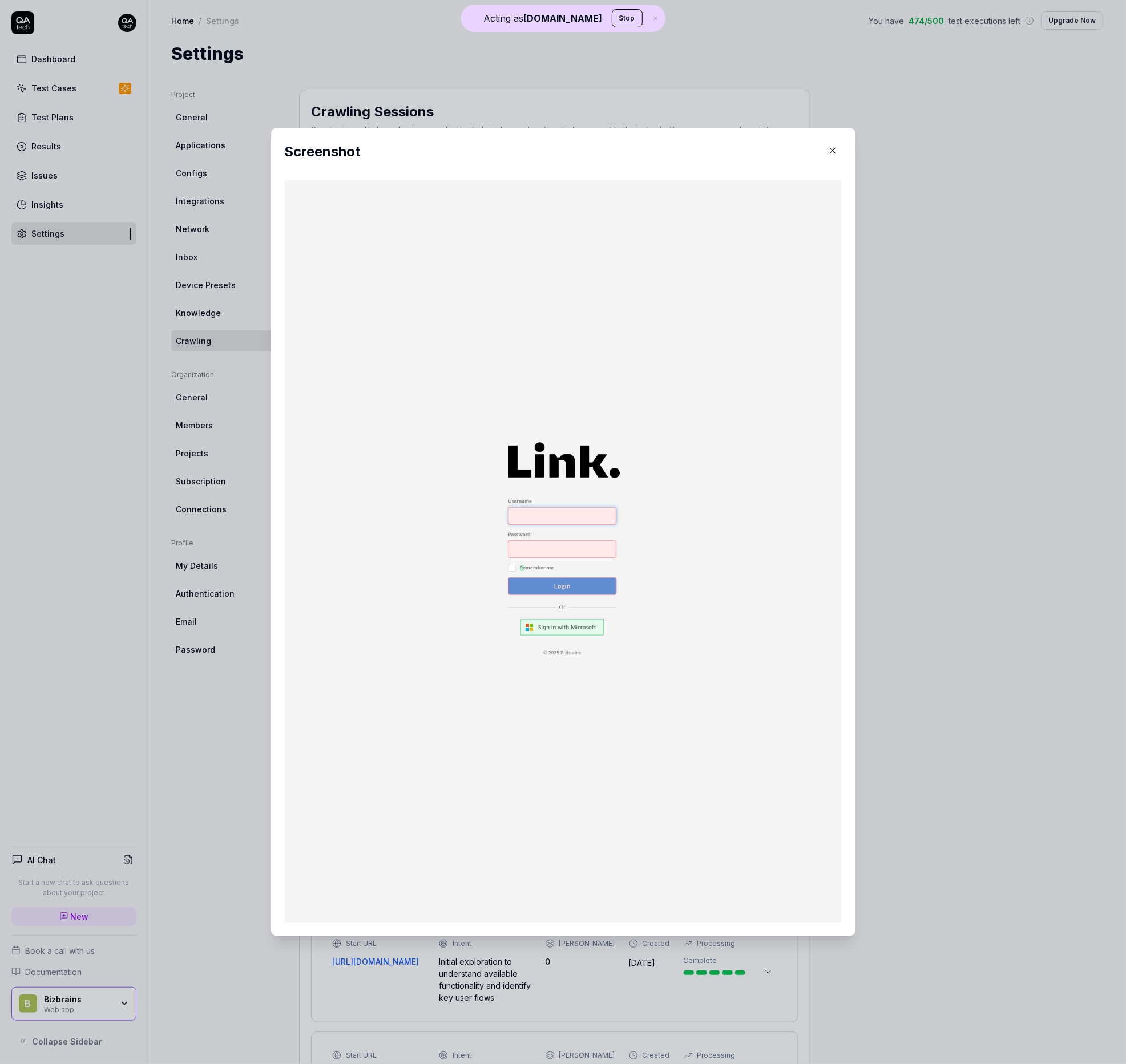
click at [837, 149] on icon "button" at bounding box center [832, 150] width 10 height 10
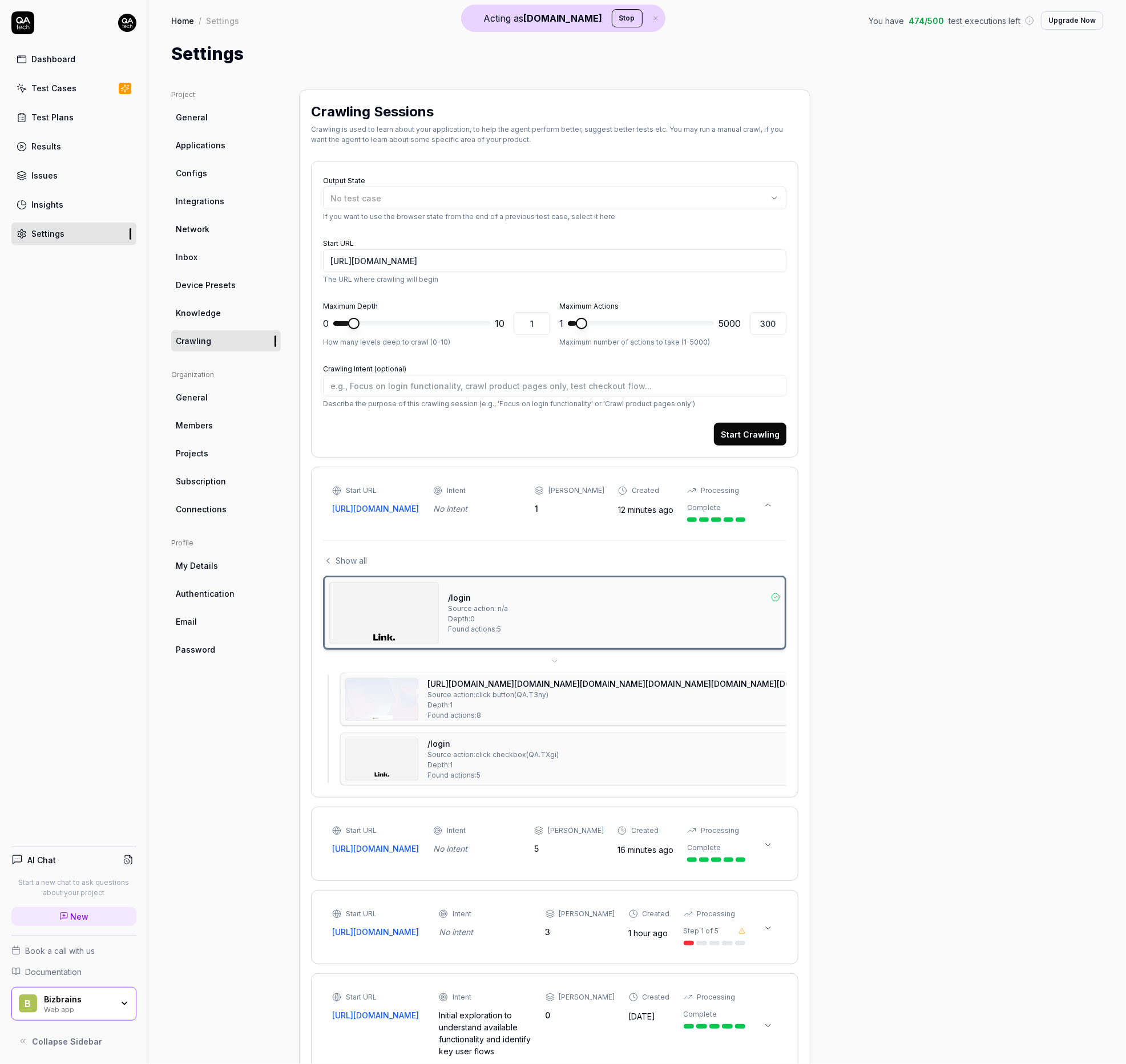
click at [371, 695] on img at bounding box center [381, 699] width 72 height 42
click at [373, 757] on img at bounding box center [381, 759] width 72 height 42
click at [375, 713] on img at bounding box center [381, 699] width 72 height 42
click at [127, 859] on circle at bounding box center [127, 861] width 5 height 5
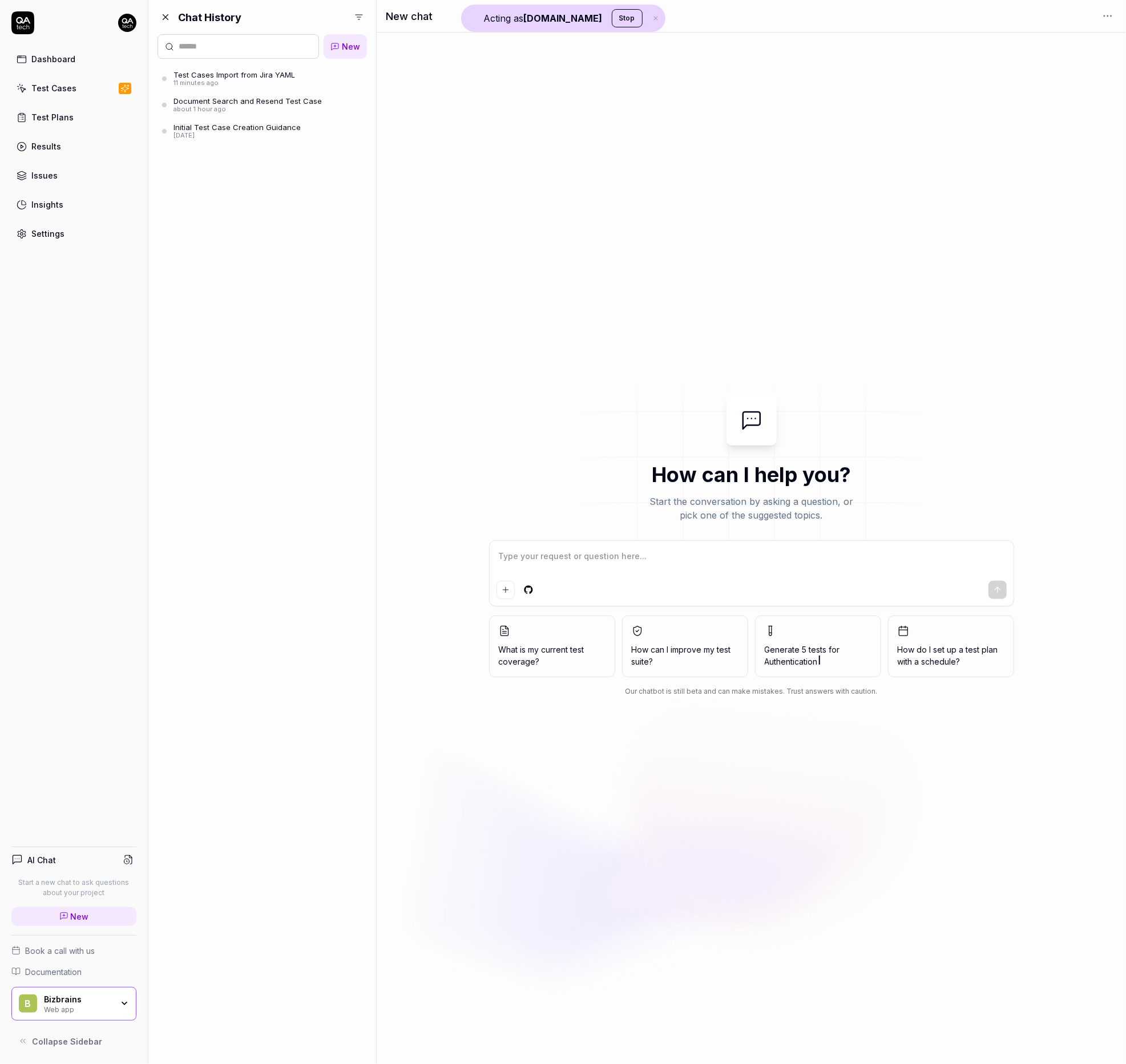
click at [280, 81] on div "11 minutes ago" at bounding box center [235, 83] width 122 height 8
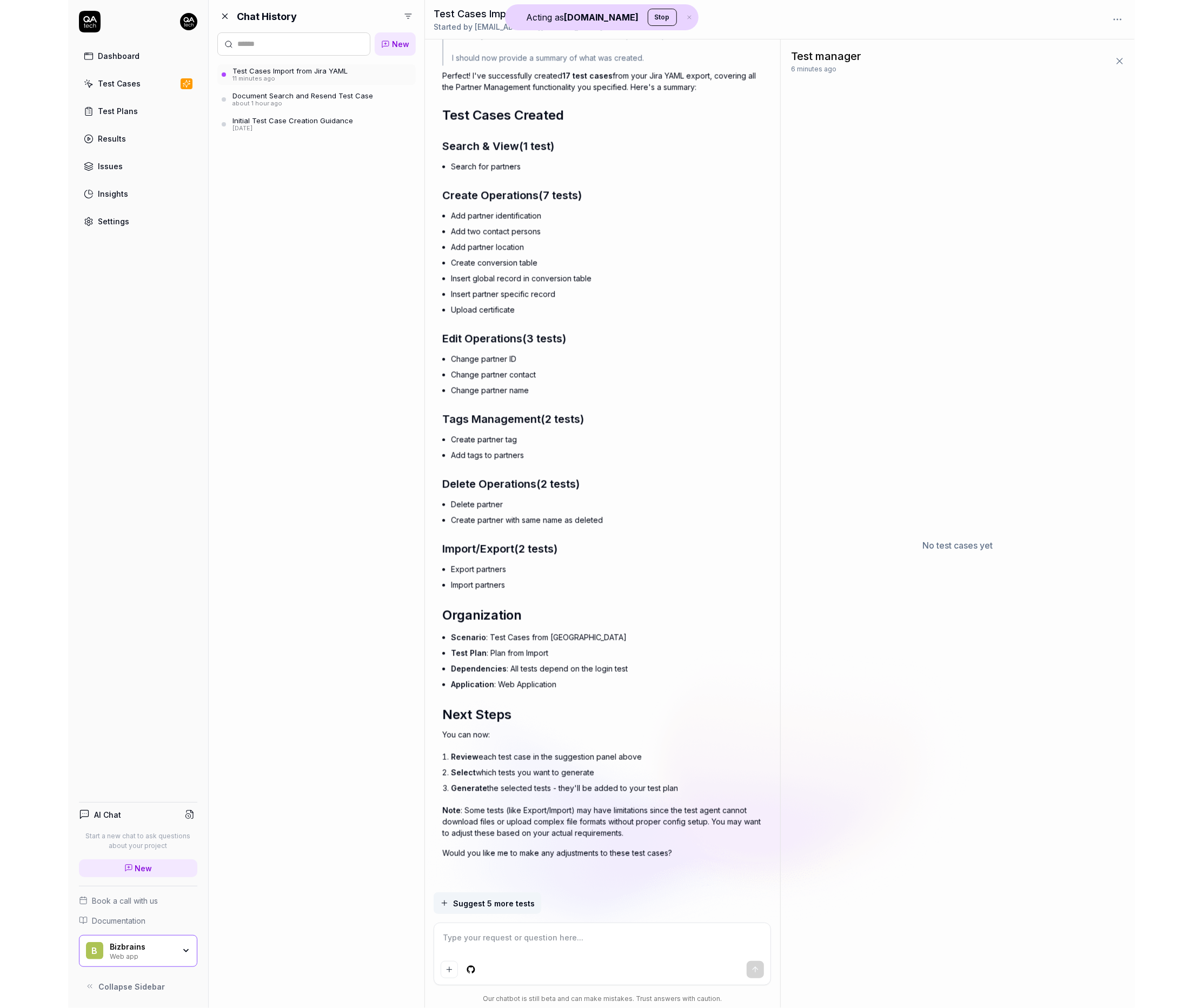
scroll to position [3116, 0]
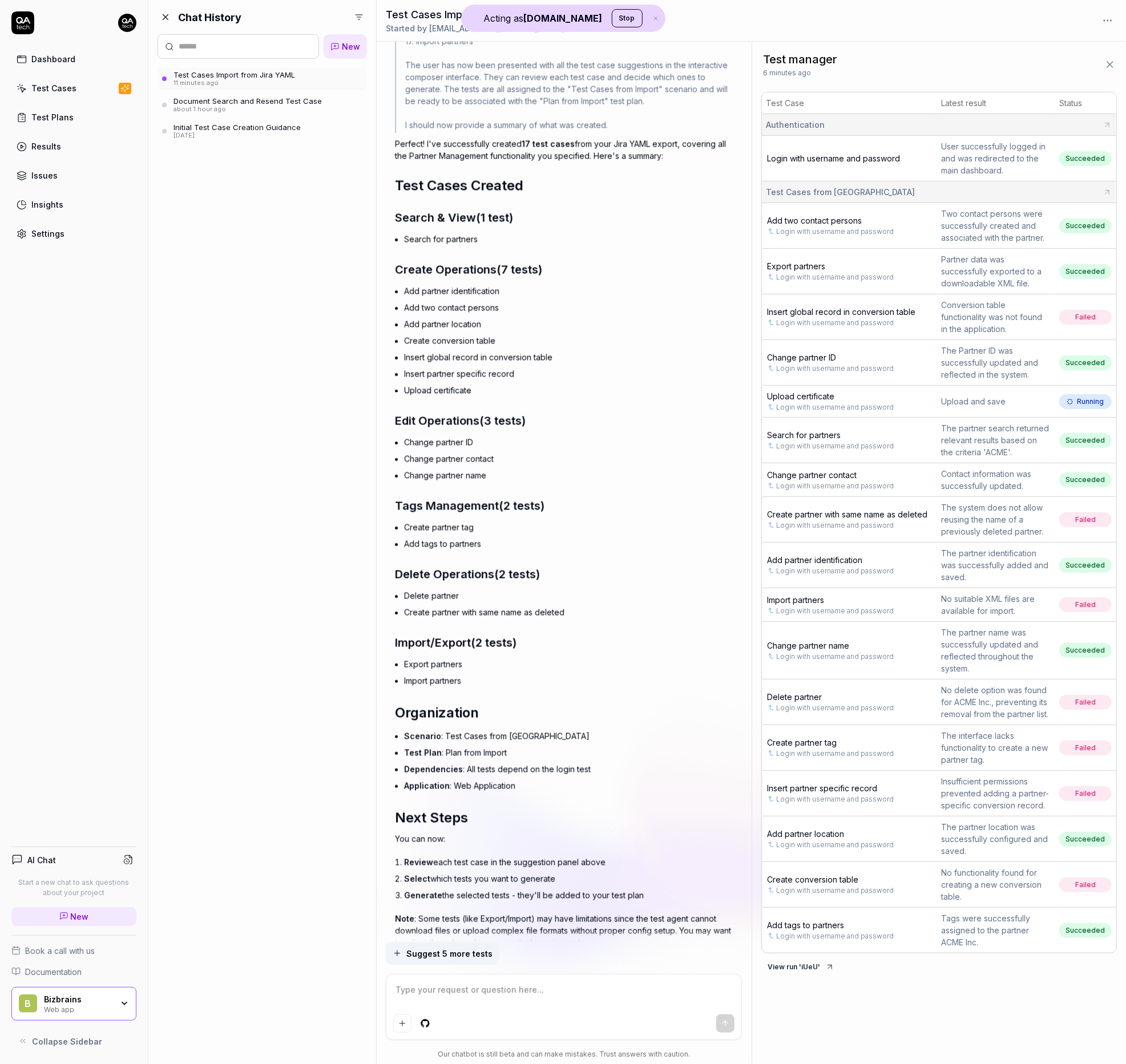
click at [58, 232] on div "Settings" at bounding box center [48, 234] width 33 height 12
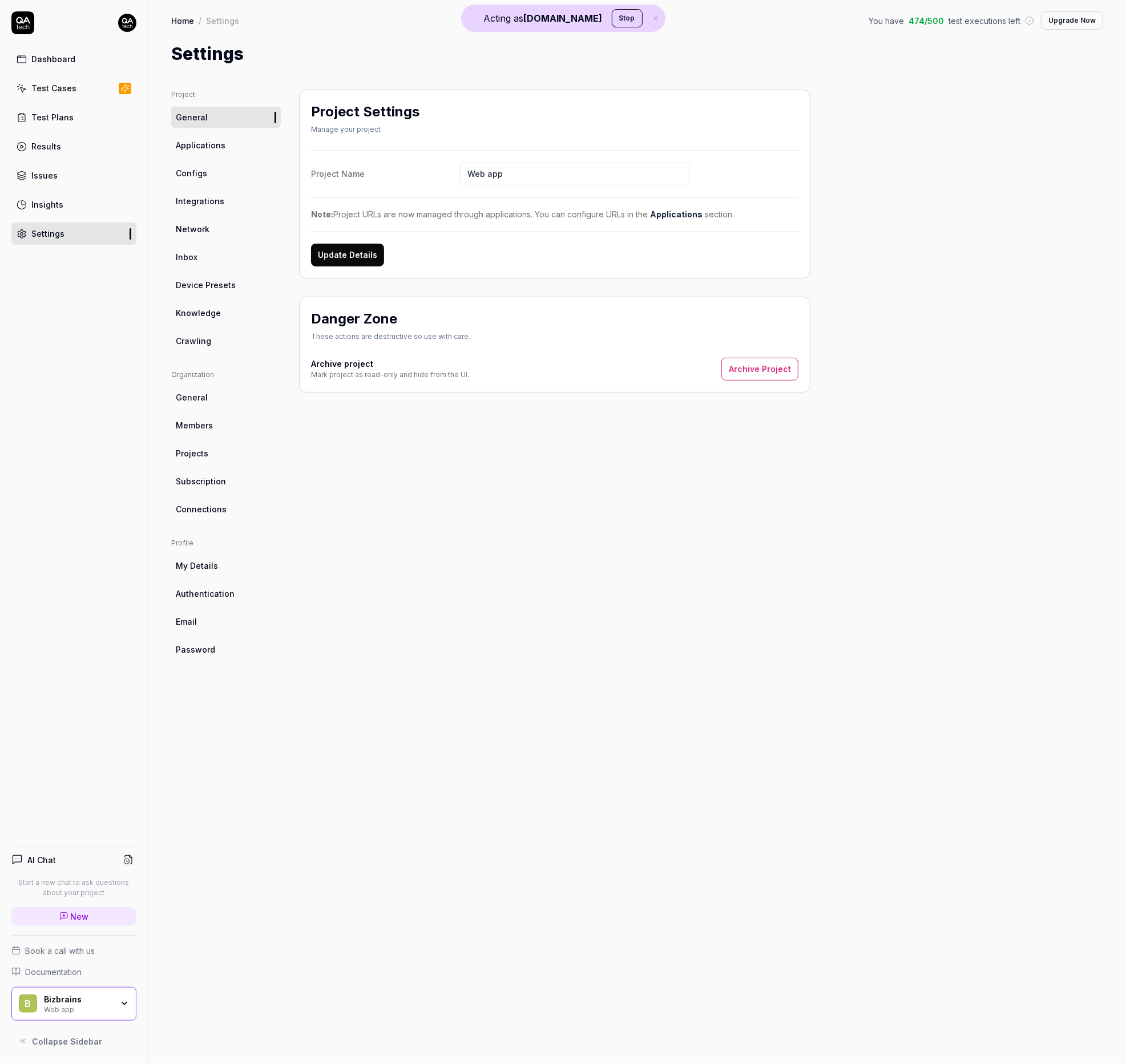
click at [211, 341] on link "Crawling" at bounding box center [226, 341] width 109 height 21
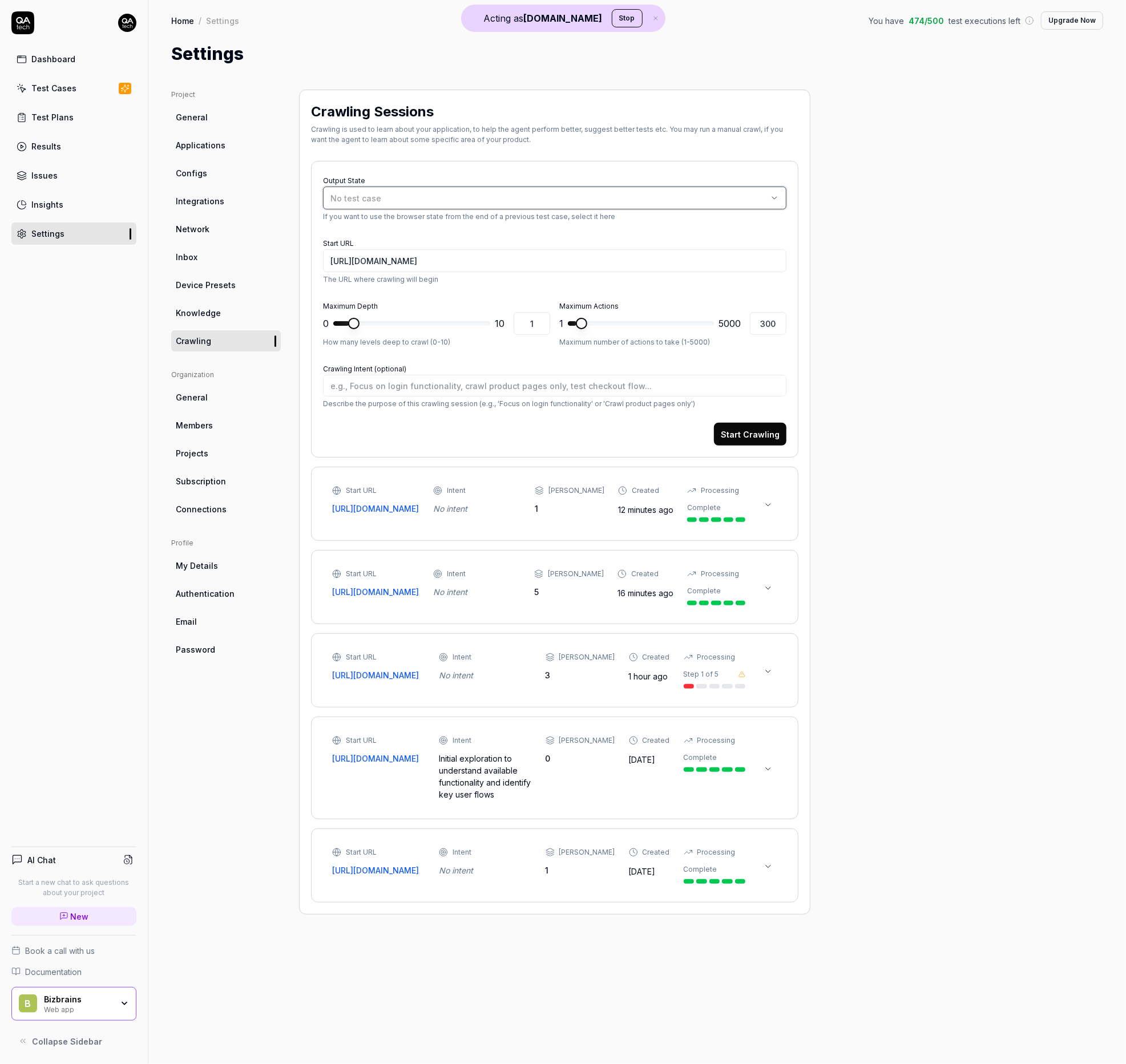
click at [475, 196] on div "No test case" at bounding box center [549, 198] width 437 height 12
click at [460, 341] on div "Login with username and password Web Application" at bounding box center [431, 343] width 204 height 13
type textarea "*"
type input "3"
click at [383, 321] on span at bounding box center [411, 324] width 157 height 5
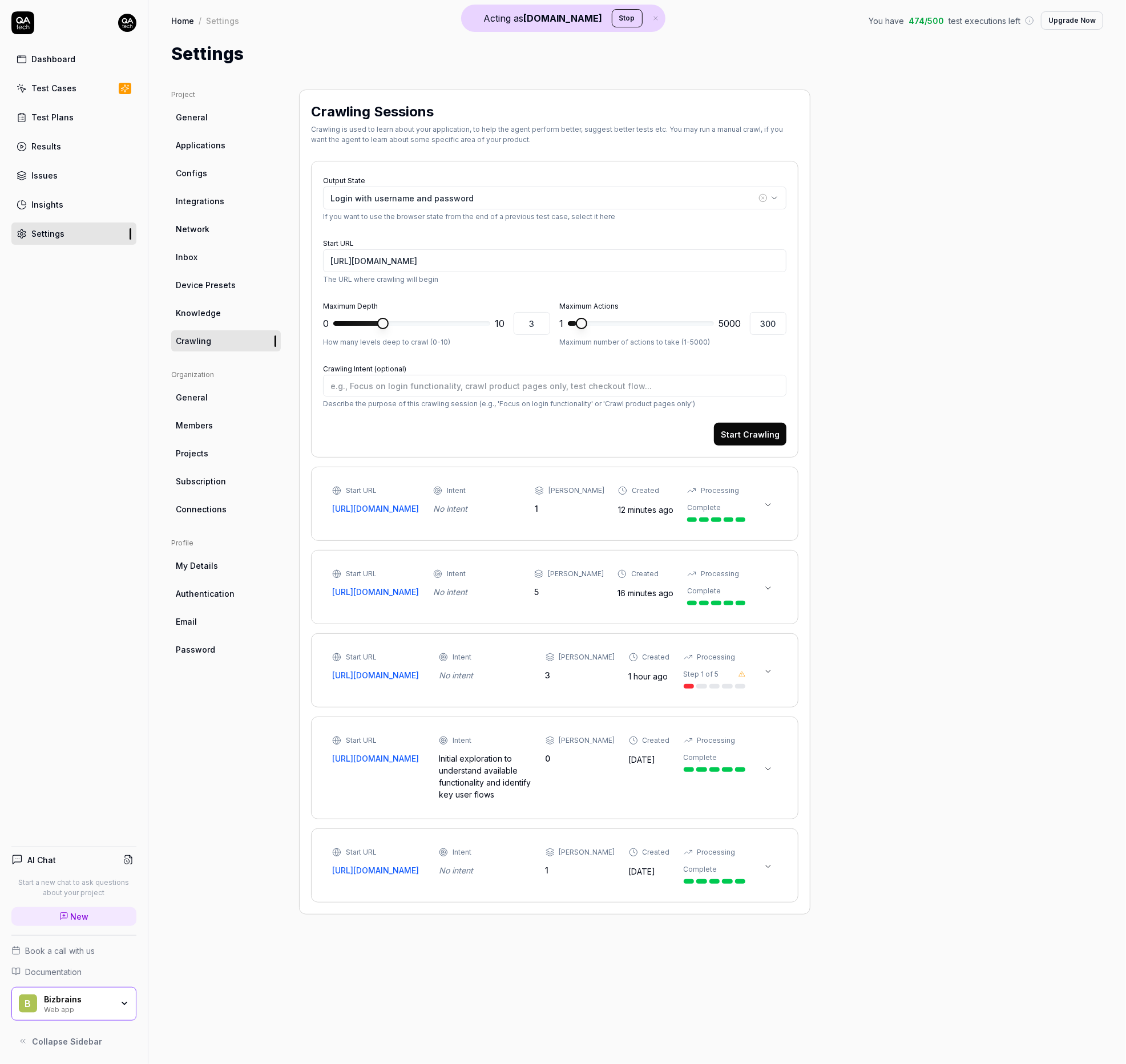
click at [742, 435] on button "Start Crawling" at bounding box center [750, 434] width 72 height 23
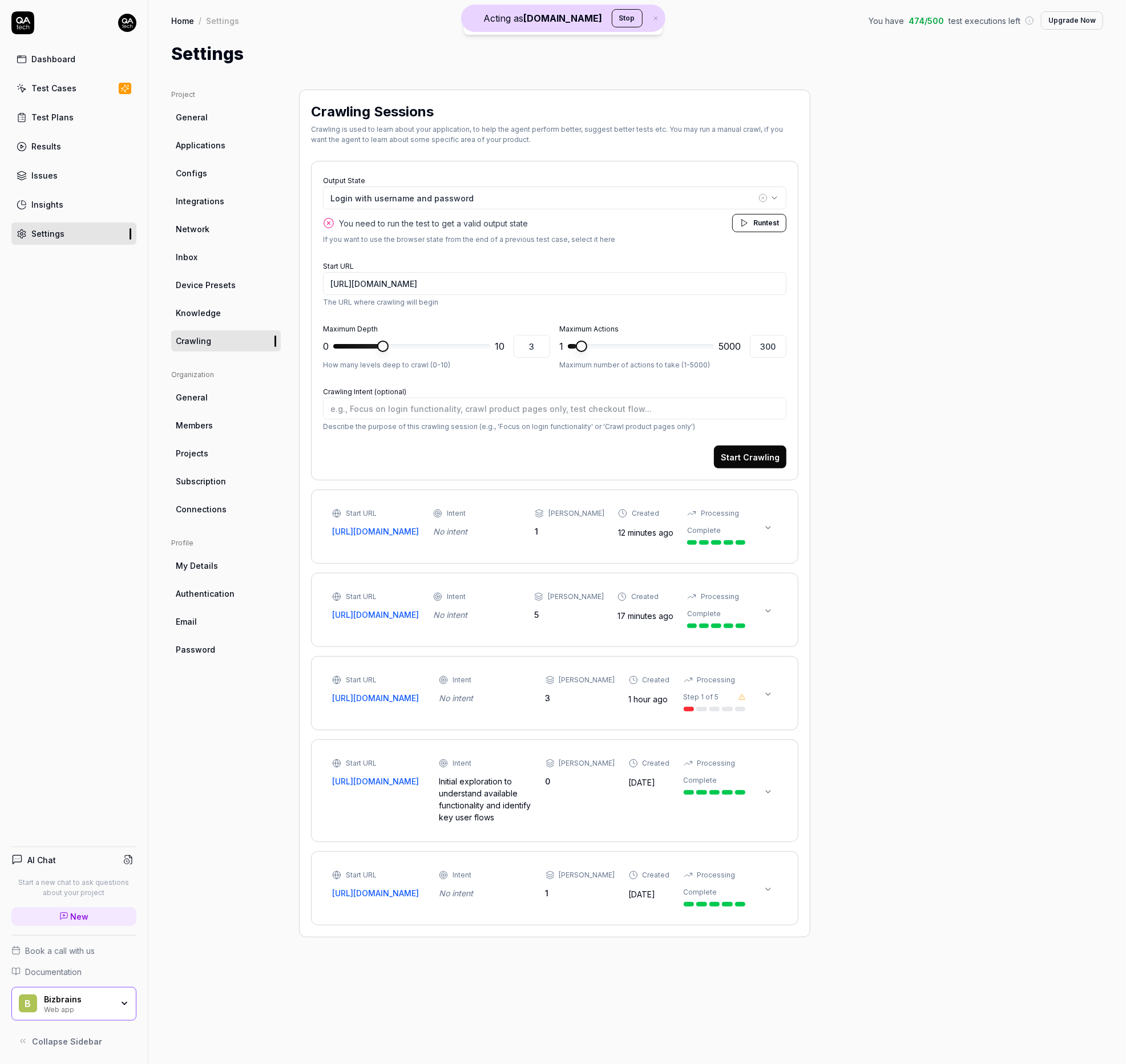
click at [755, 221] on span "Run" at bounding box center [759, 222] width 12 height 8
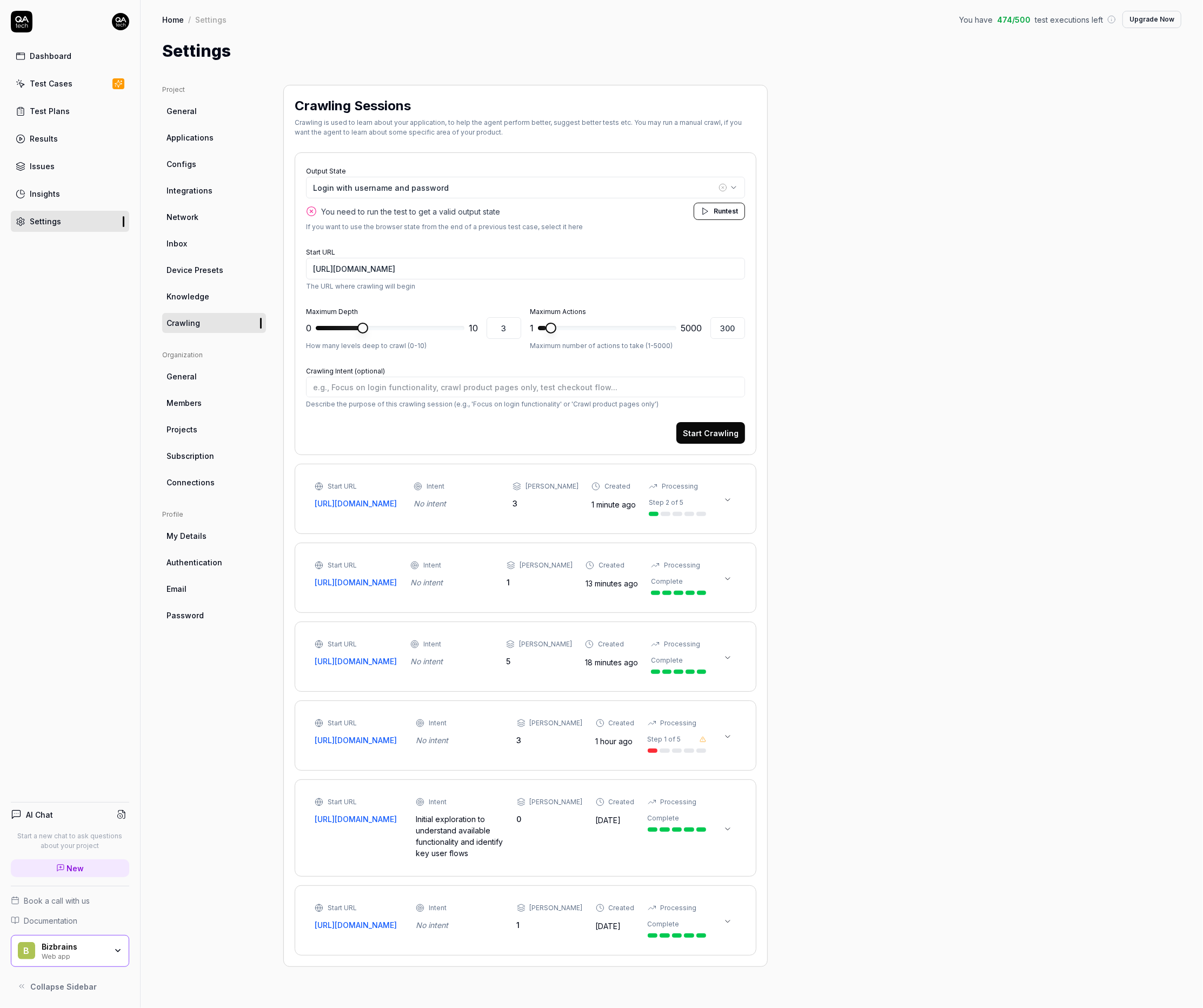
click at [730, 504] on icon at bounding box center [728, 500] width 9 height 9
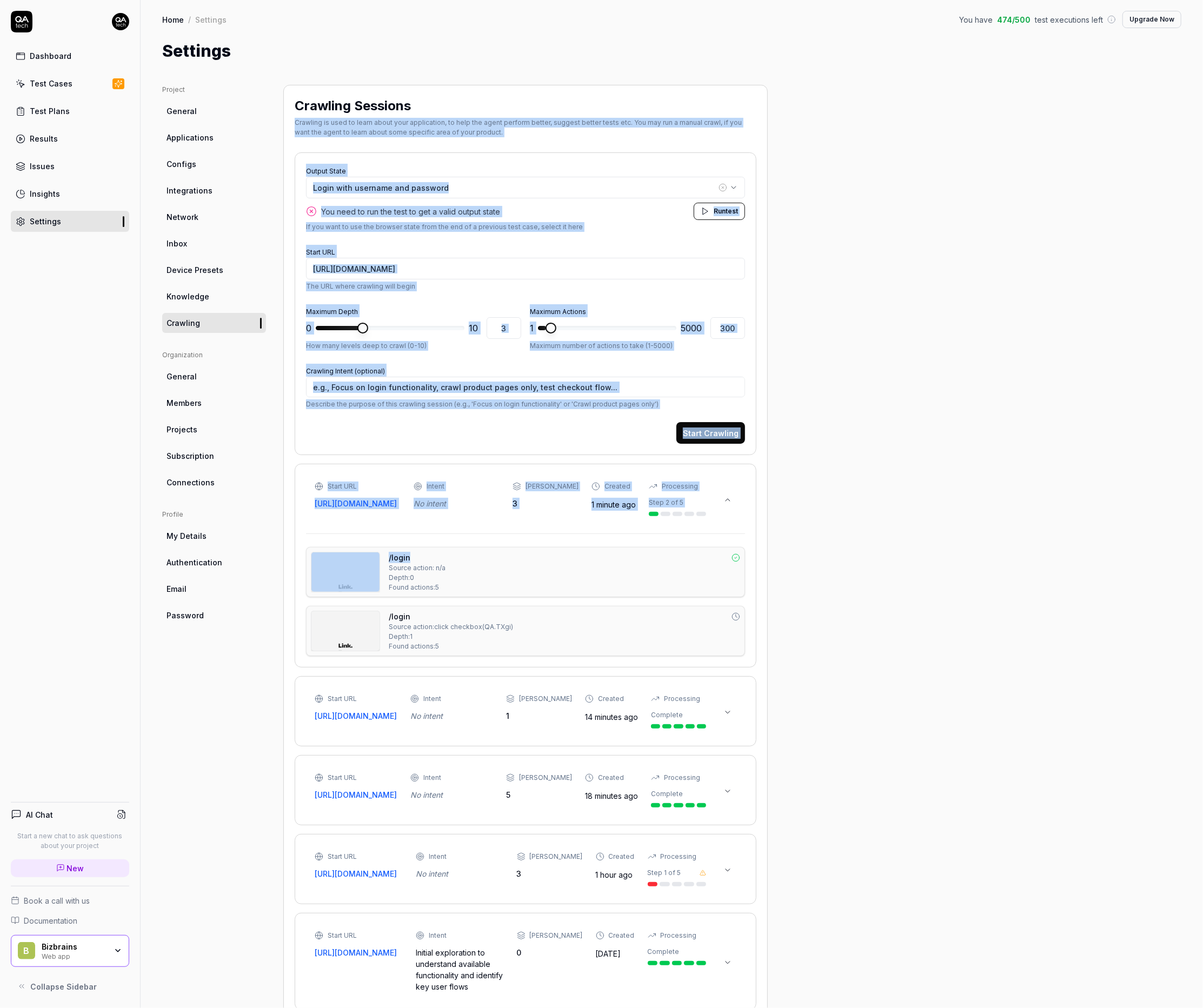
drag, startPoint x: 1138, startPoint y: 109, endPoint x: 1403, endPoint y: 563, distance: 525.7
click at [1203, 563] on html "Dashboard Test Cases Test Plans Results Issues Insights Settings AI Chat Start …" at bounding box center [601, 504] width 1203 height 1008
click at [913, 572] on div "Project General Applications Configs Integrations Network Inbox Device Presets …" at bounding box center [672, 592] width 1019 height 1015
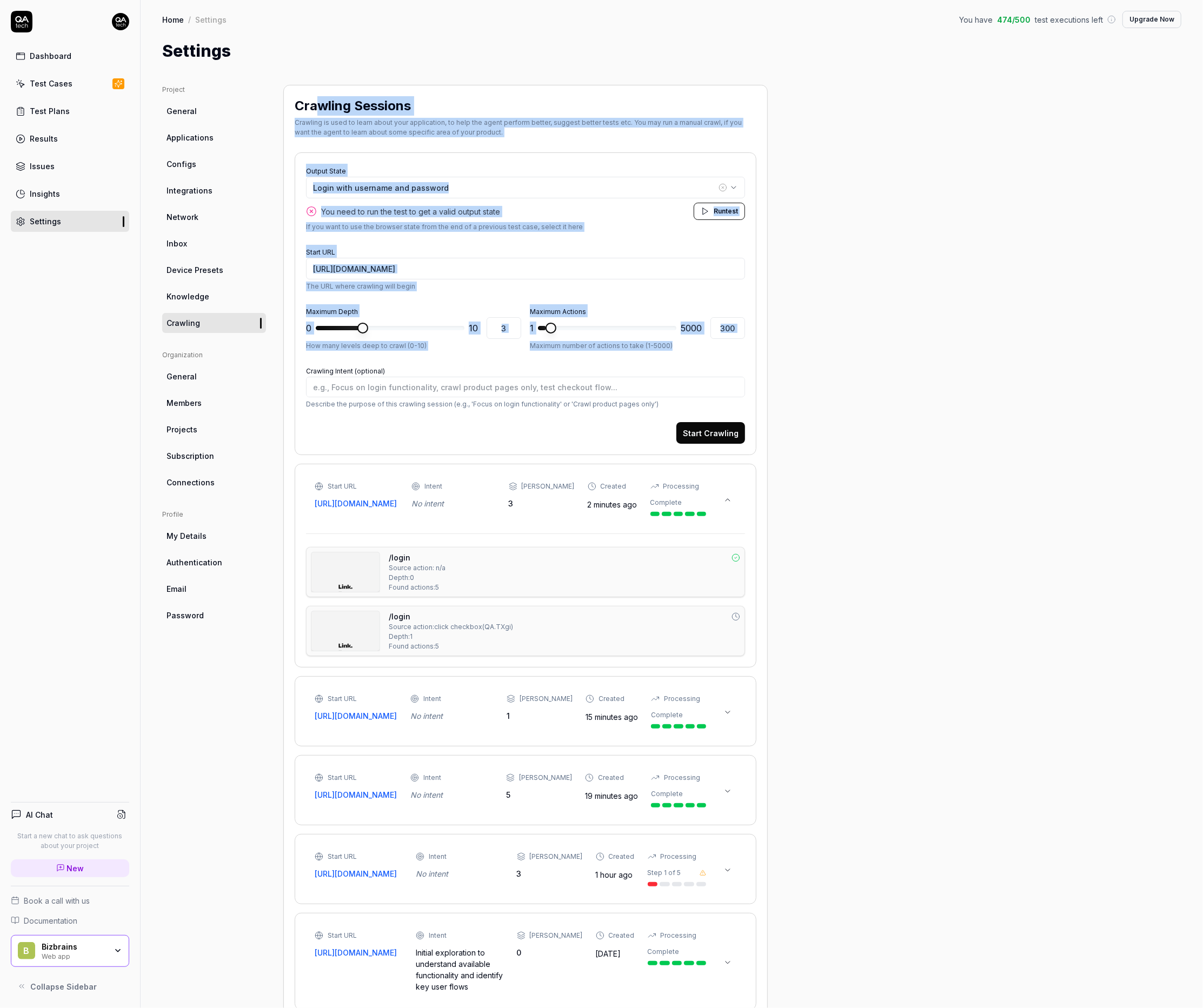
drag, startPoint x: 936, startPoint y: 353, endPoint x: 318, endPoint y: 102, distance: 667.0
click at [318, 102] on div "Project General Applications Configs Integrations Network Inbox Device Presets …" at bounding box center [672, 592] width 1019 height 1015
copy div "wling Sessions Crawling is used to learn about your application, to help the ag…"
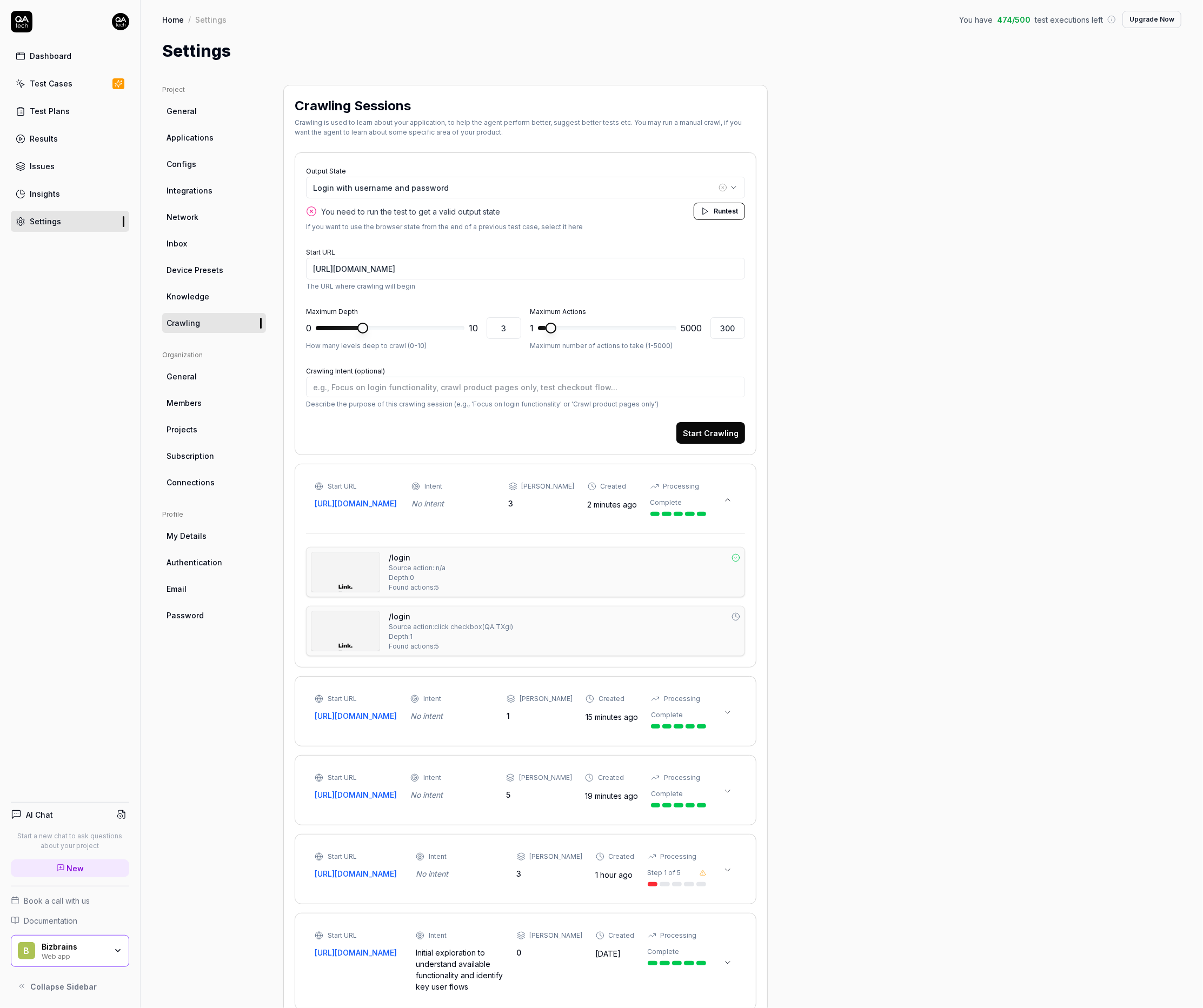
click at [103, 359] on div "Dashboard Test Cases Test Plans Results Issues Insights Settings AI Chat Start …" at bounding box center [70, 504] width 141 height 1008
type textarea "*"
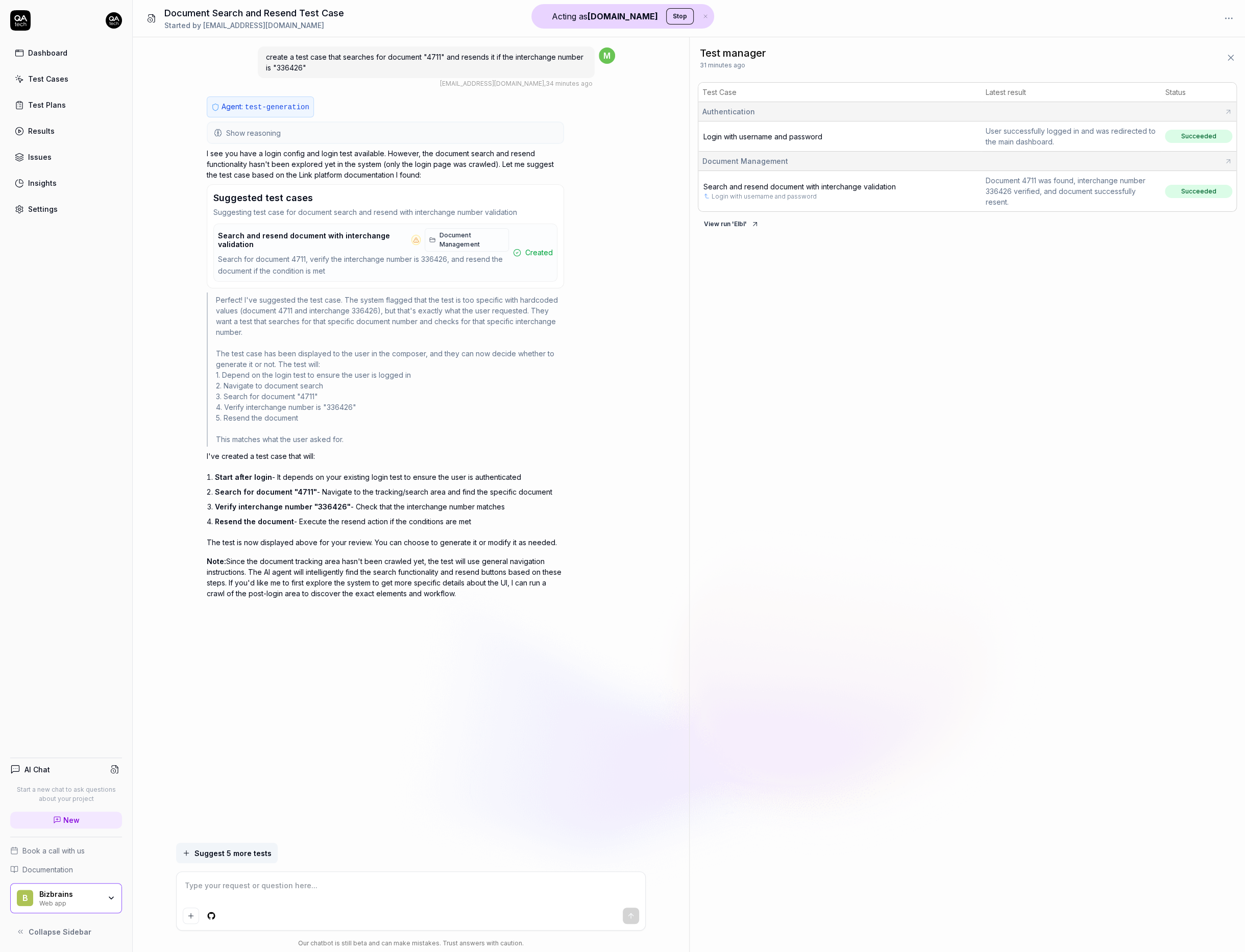
click at [61, 50] on div "Dashboard" at bounding box center [47, 53] width 39 height 11
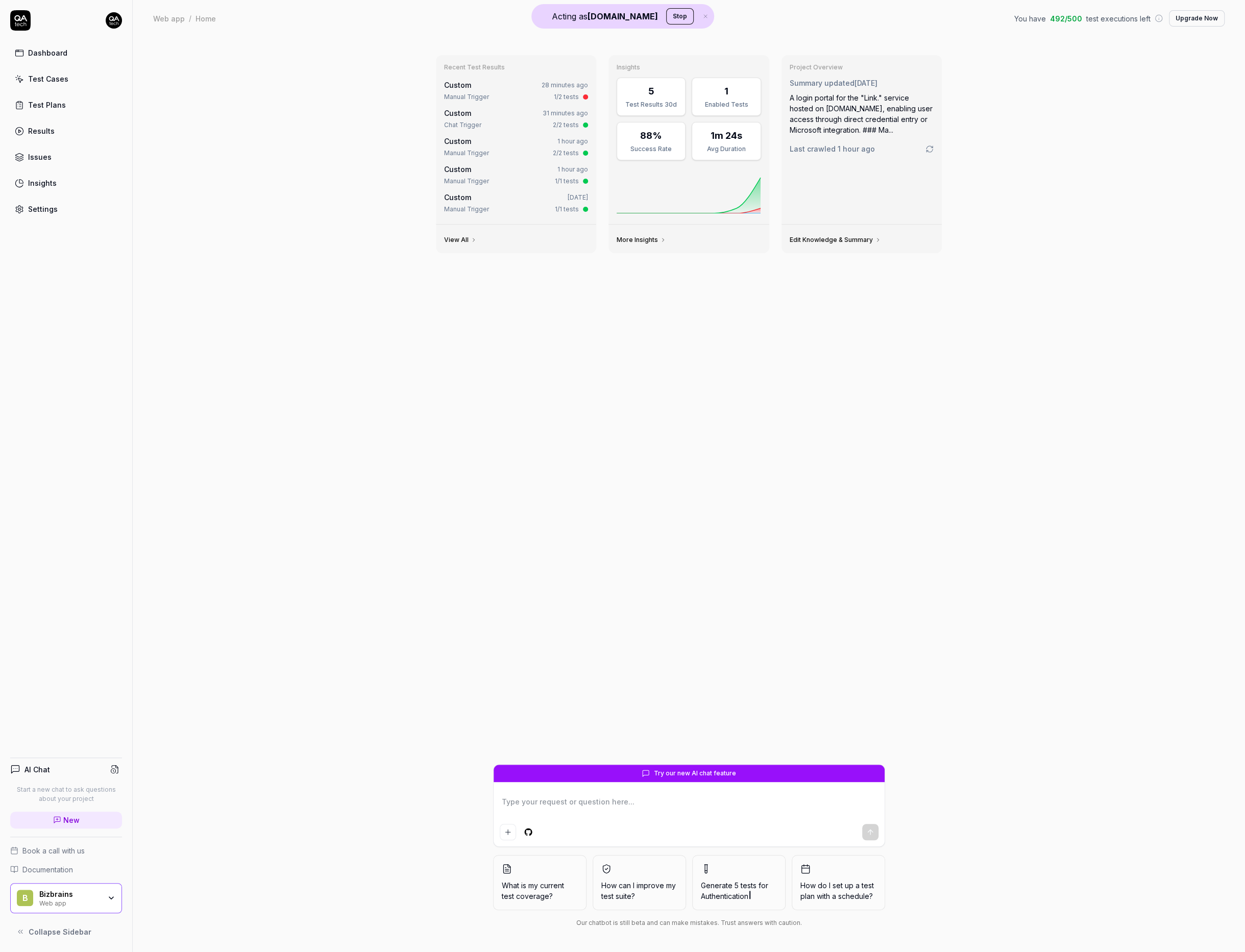
click at [39, 72] on link "Test Cases" at bounding box center [66, 78] width 112 height 20
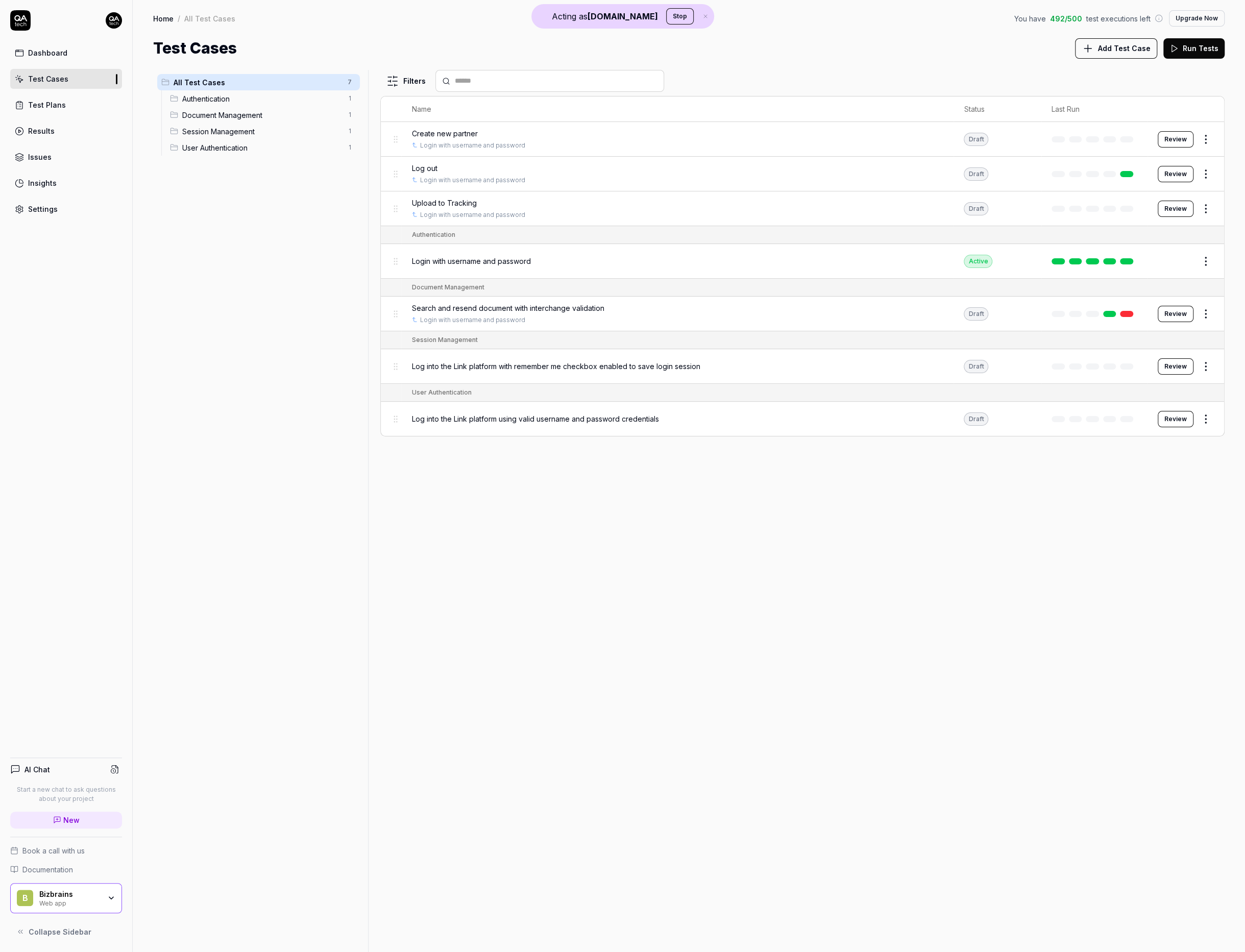
click at [31, 221] on div "Dashboard Test Cases Test Plans Results Issues Insights Settings AI Chat Start …" at bounding box center [66, 476] width 133 height 952
click at [40, 208] on div "Settings" at bounding box center [43, 209] width 30 height 11
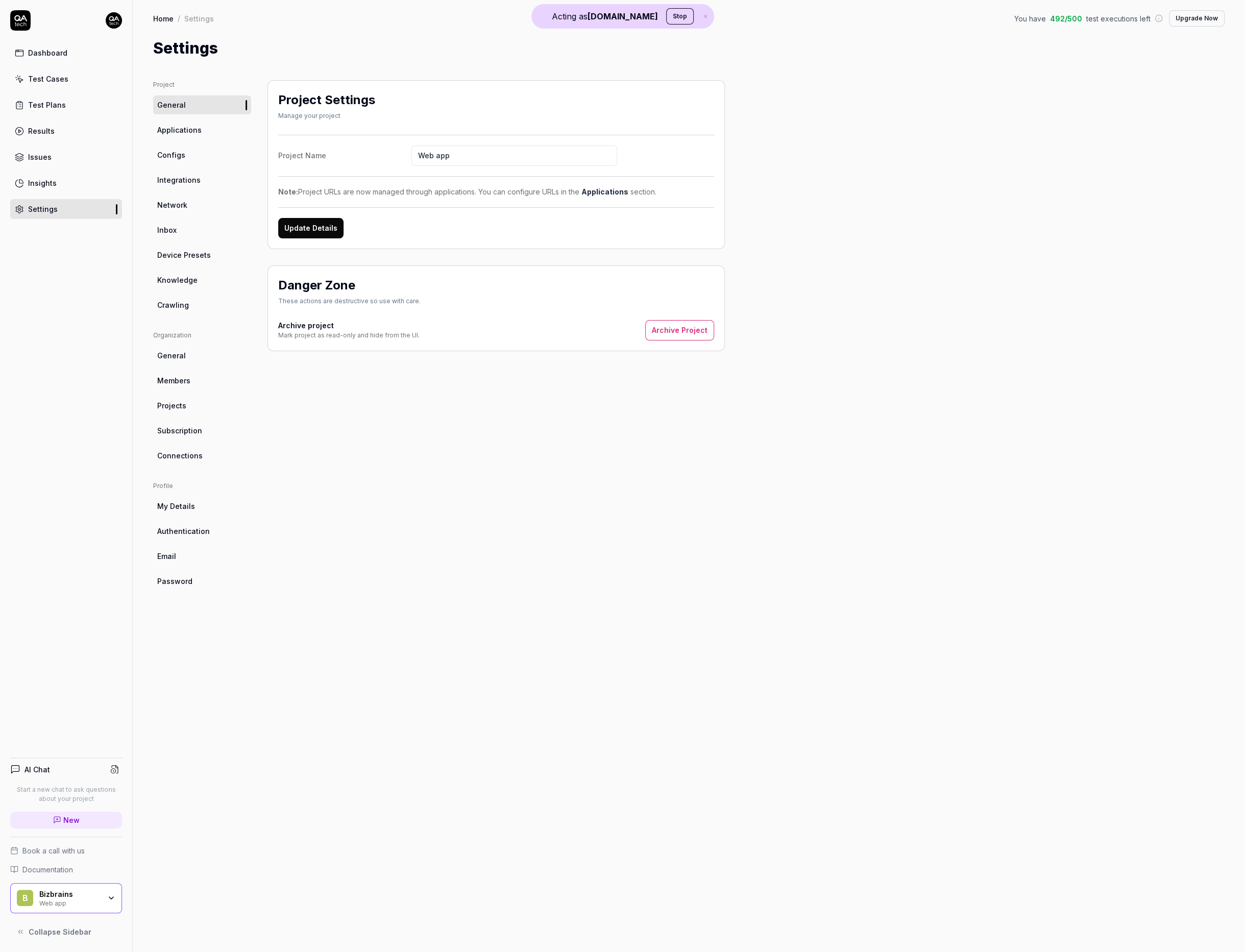
click at [175, 301] on span "Crawling" at bounding box center [173, 305] width 32 height 11
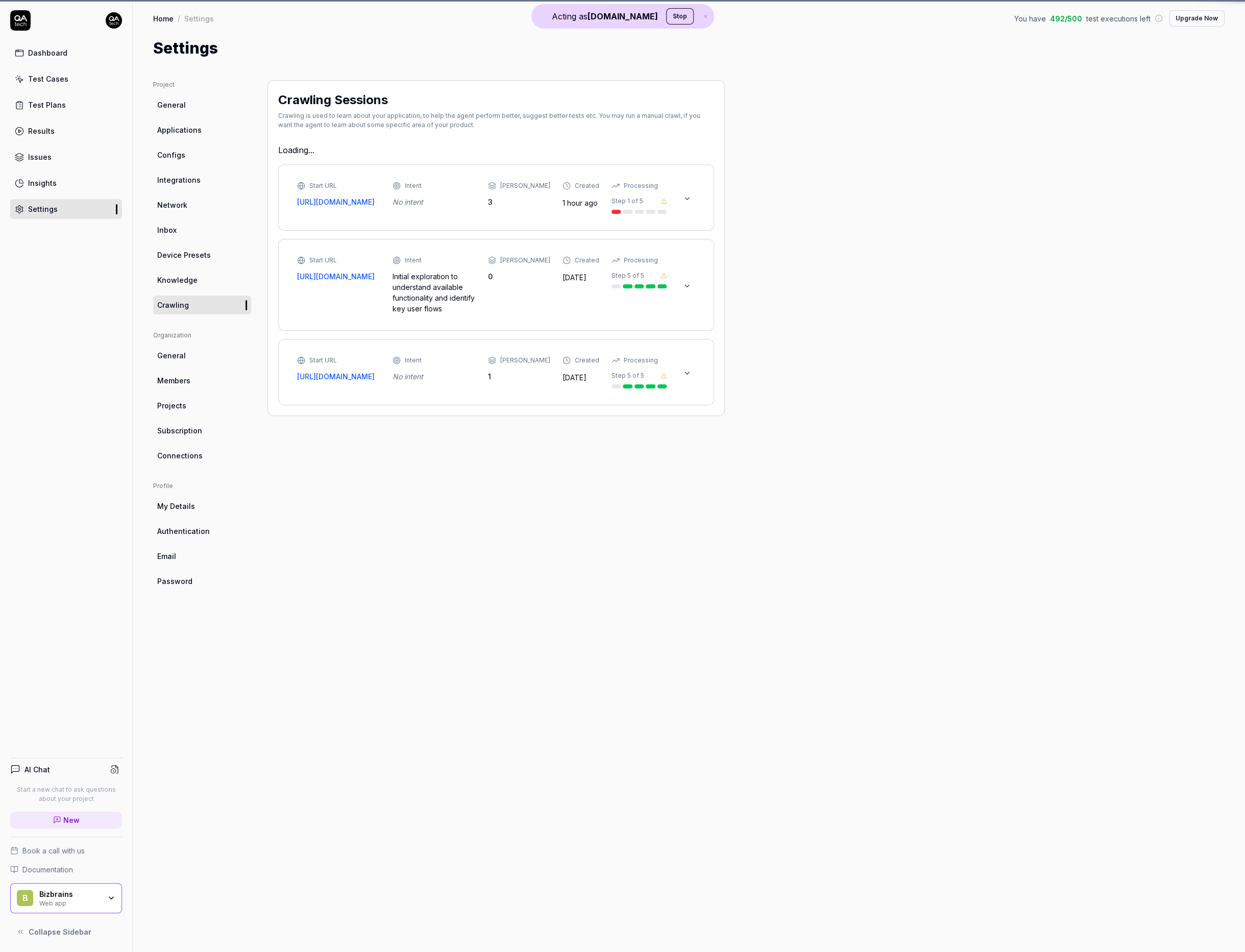
type textarea "*"
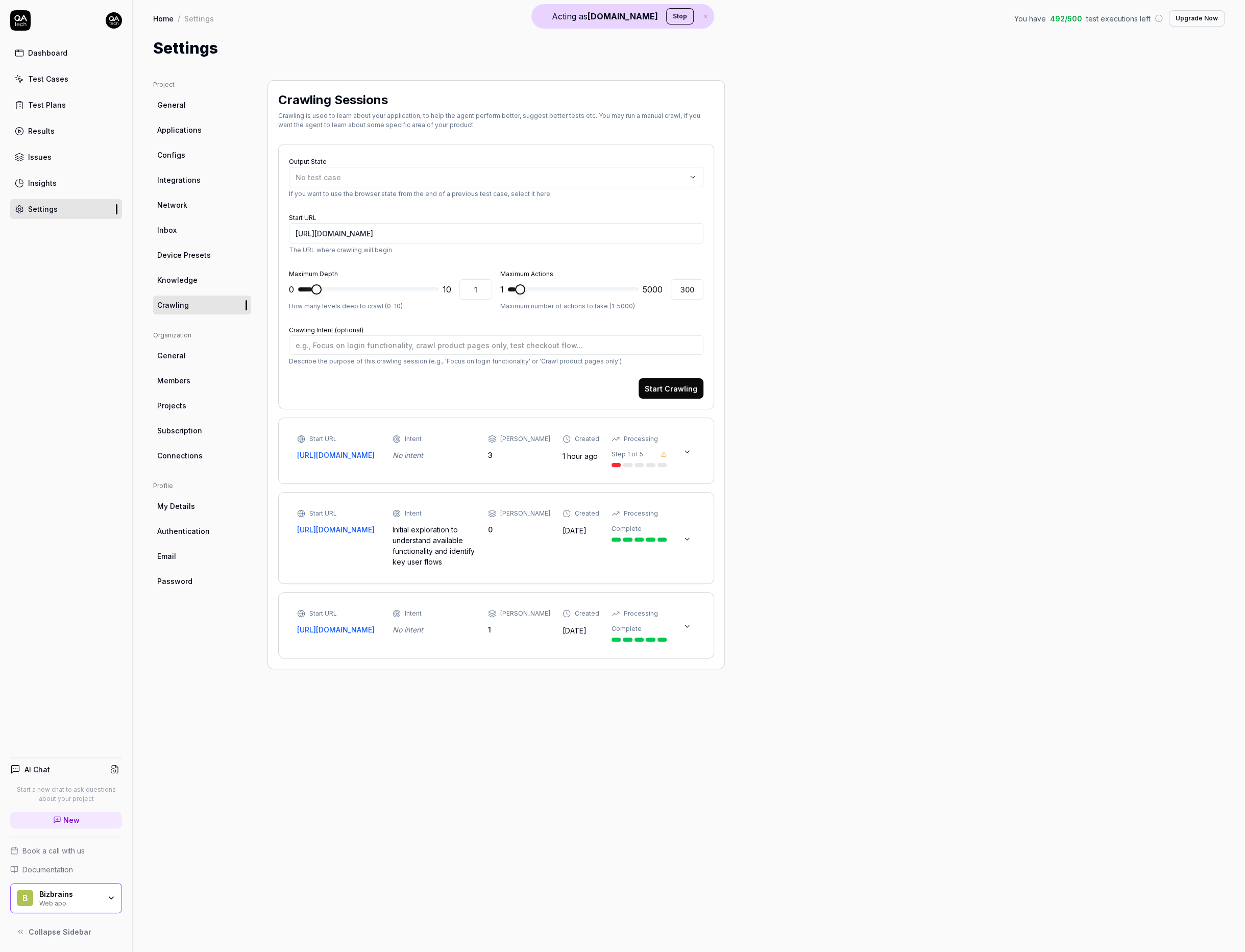
click at [693, 457] on button at bounding box center [687, 452] width 17 height 17
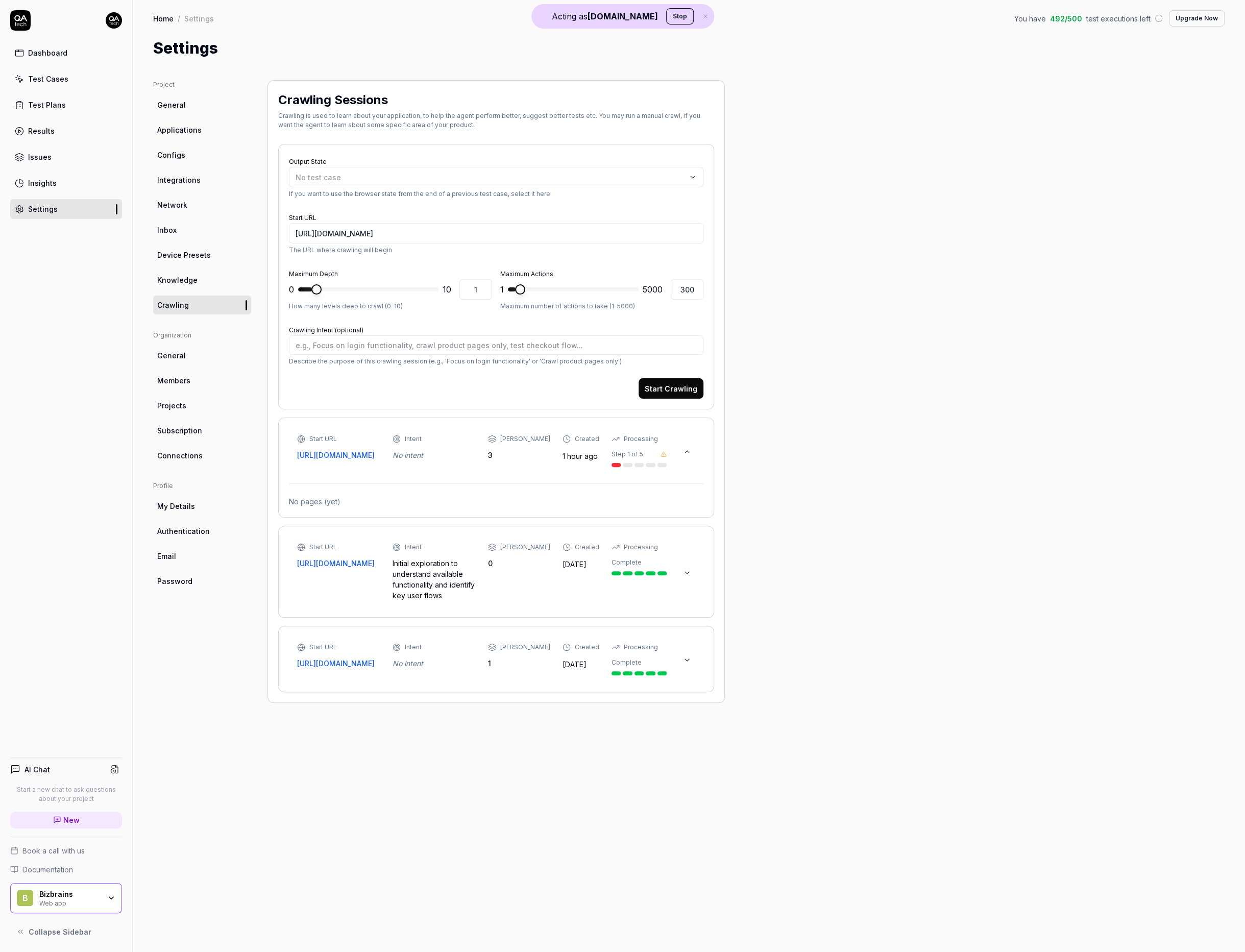
click at [685, 569] on button at bounding box center [687, 573] width 17 height 17
click at [685, 744] on icon at bounding box center [687, 739] width 8 height 8
click at [397, 172] on div "No test case" at bounding box center [491, 177] width 391 height 11
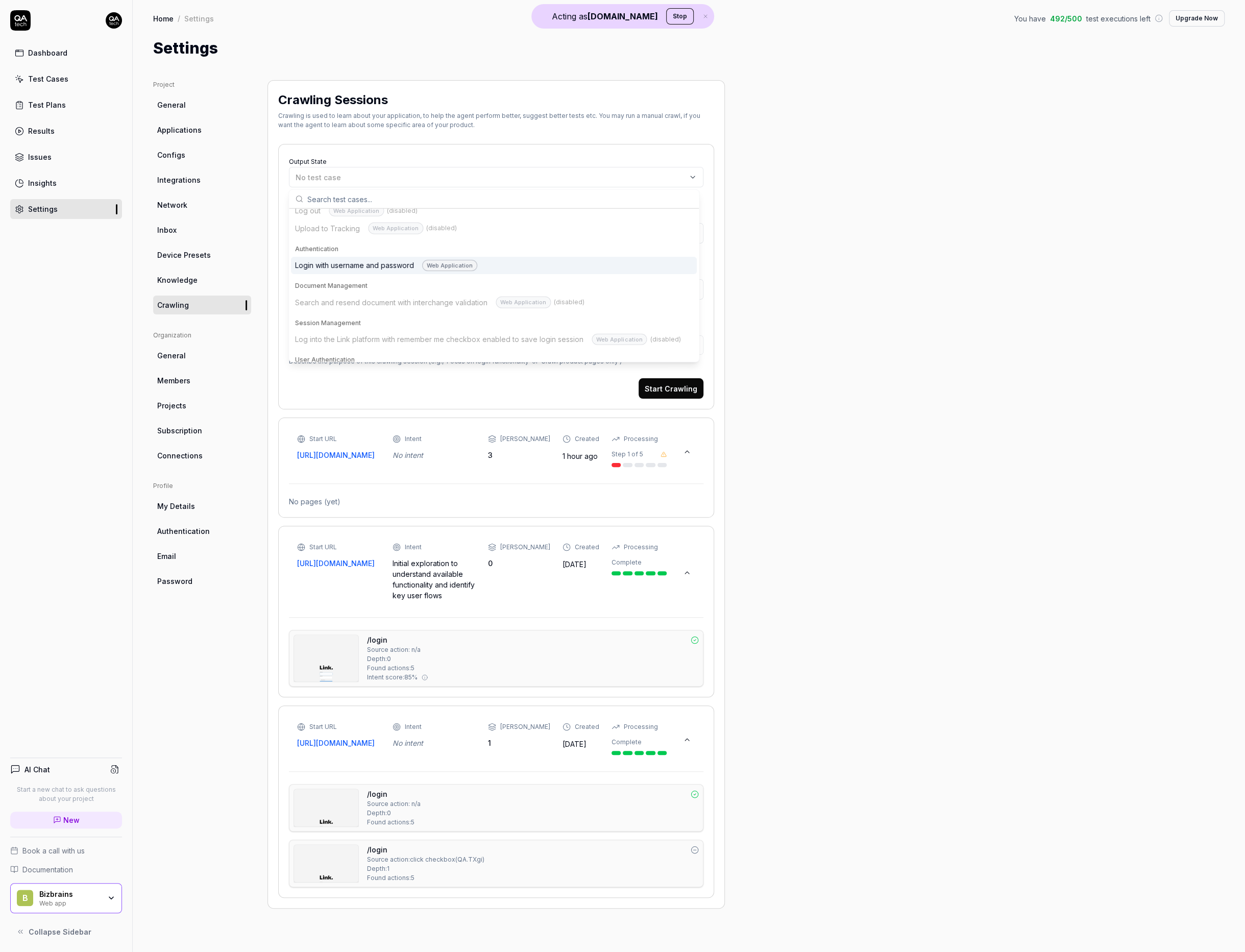
scroll to position [45, 0]
click at [379, 259] on div "Login with username and password Web Application" at bounding box center [386, 261] width 182 height 12
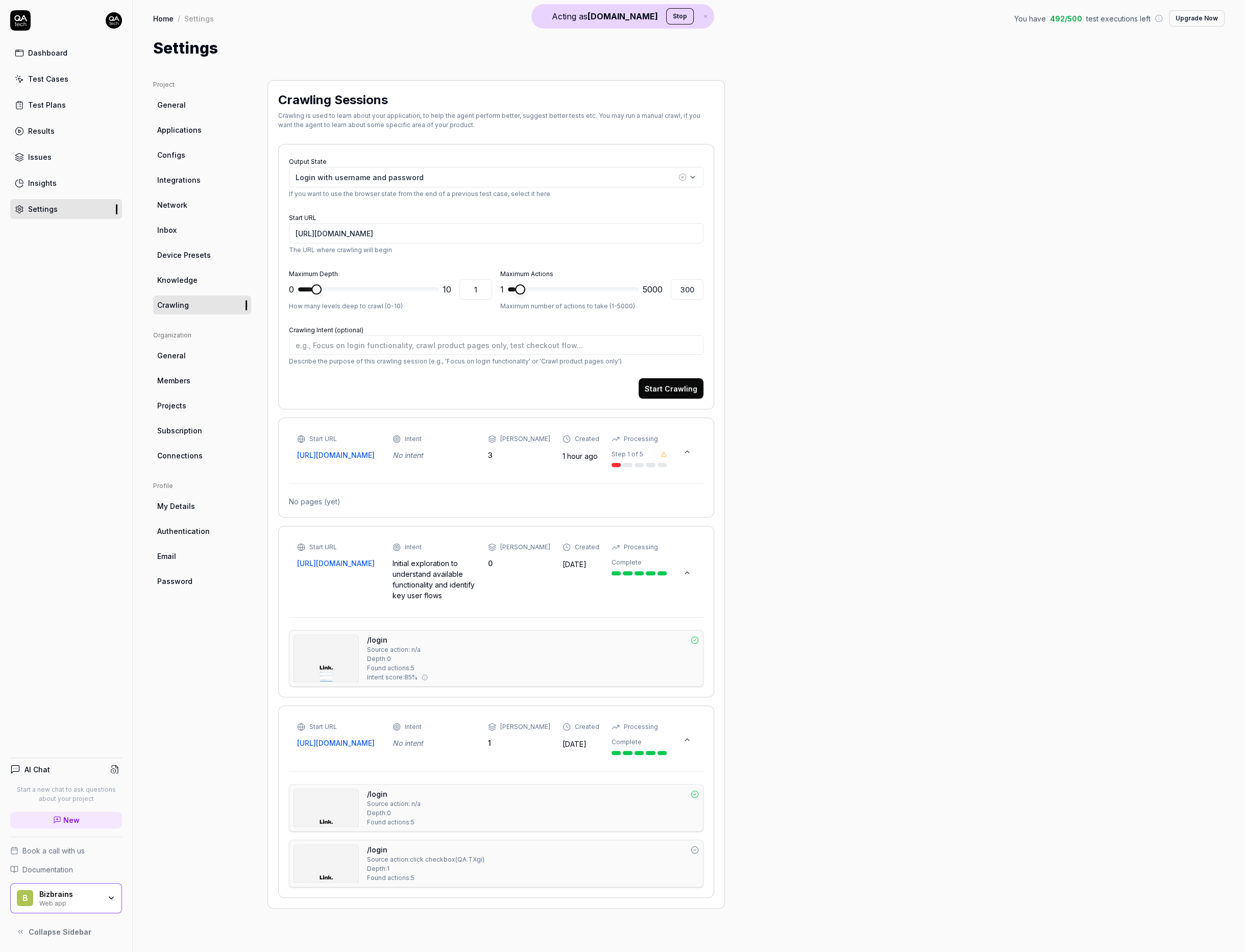
click at [58, 74] on div "Test Cases" at bounding box center [48, 79] width 41 height 11
click at [66, 84] on link "Test Cases" at bounding box center [66, 78] width 112 height 20
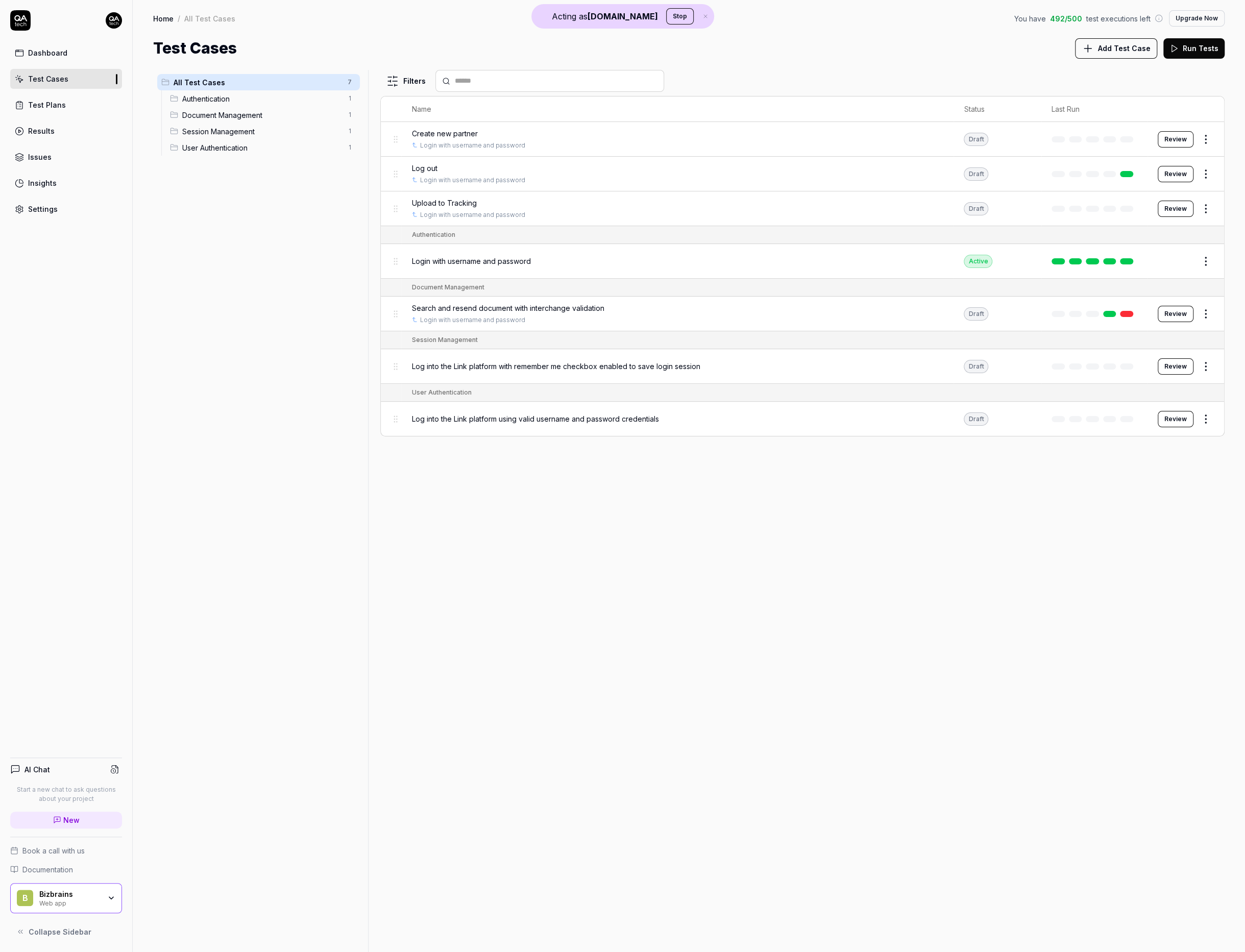
click at [448, 260] on span "Login with username and password" at bounding box center [470, 261] width 119 height 11
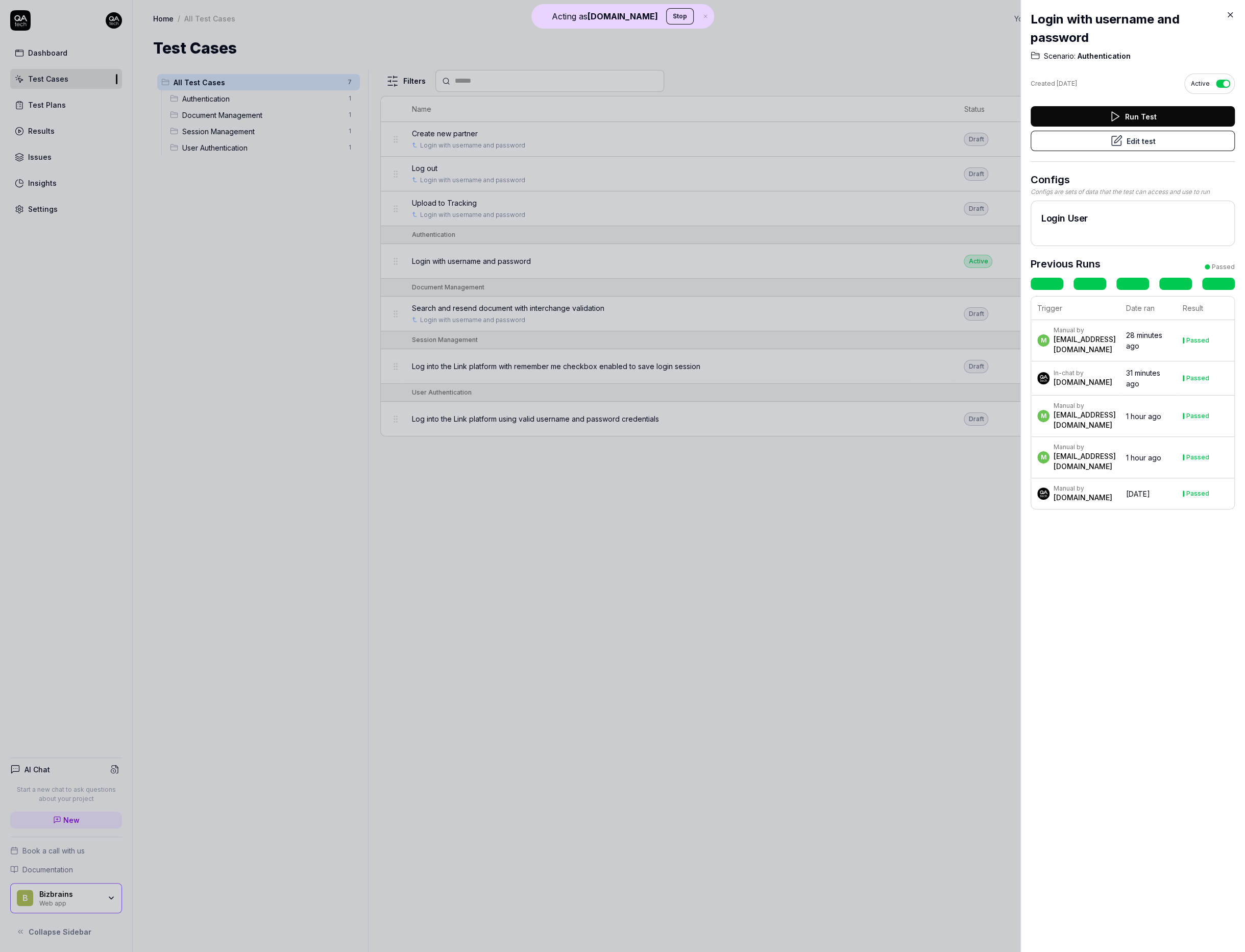
click at [1099, 142] on button "Edit test" at bounding box center [1132, 141] width 204 height 21
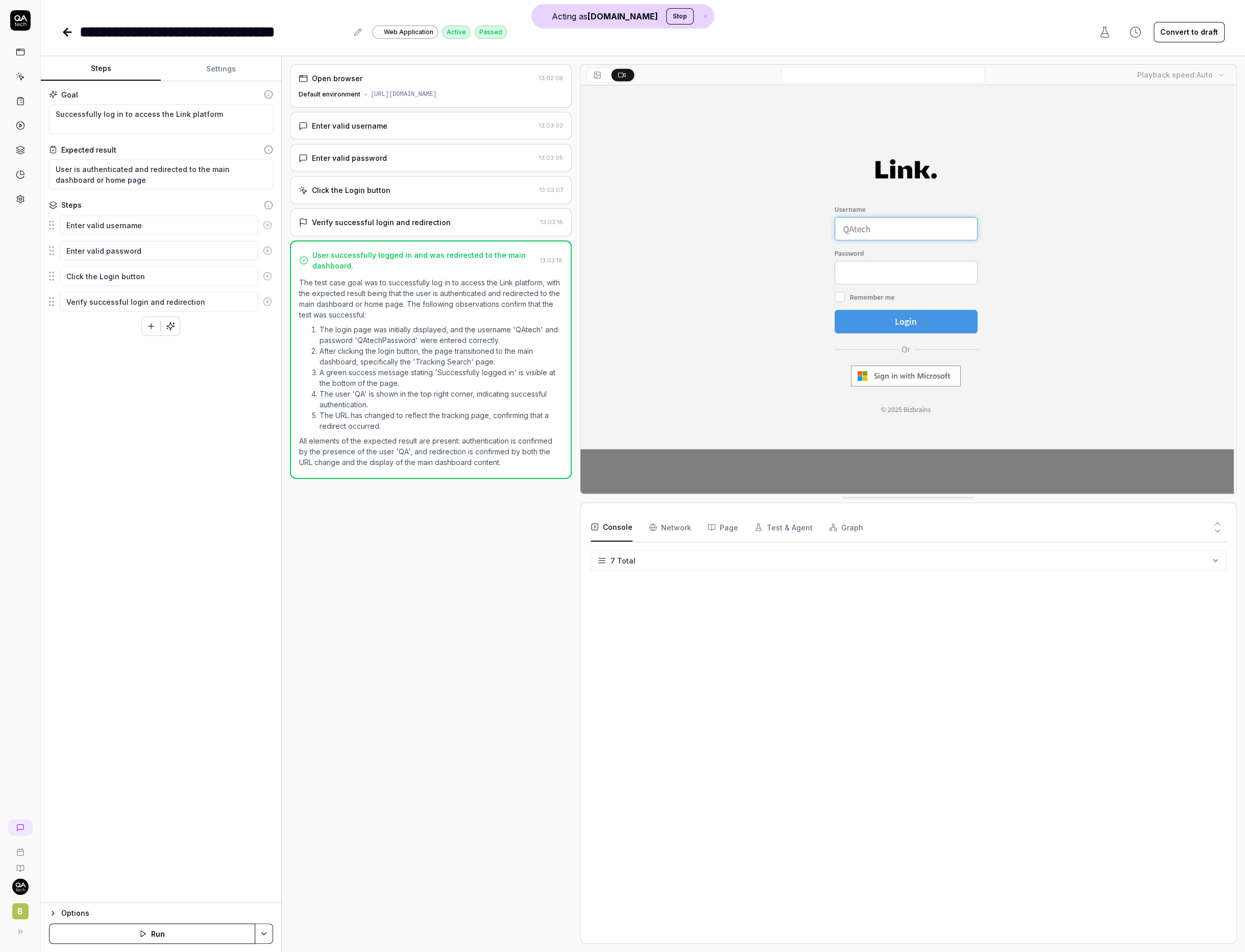
click at [409, 122] on div "Enter valid username" at bounding box center [417, 126] width 237 height 11
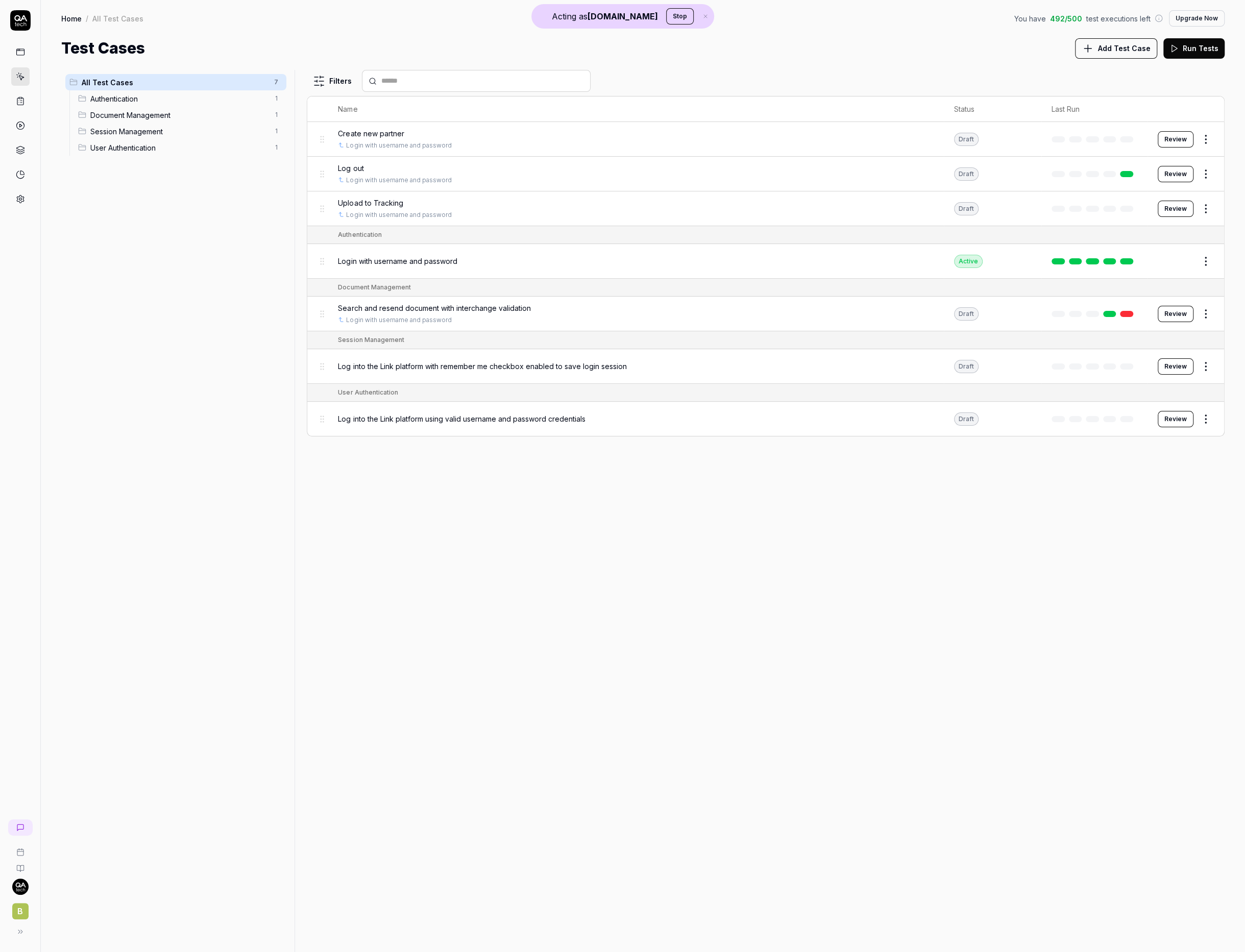
type textarea "*"
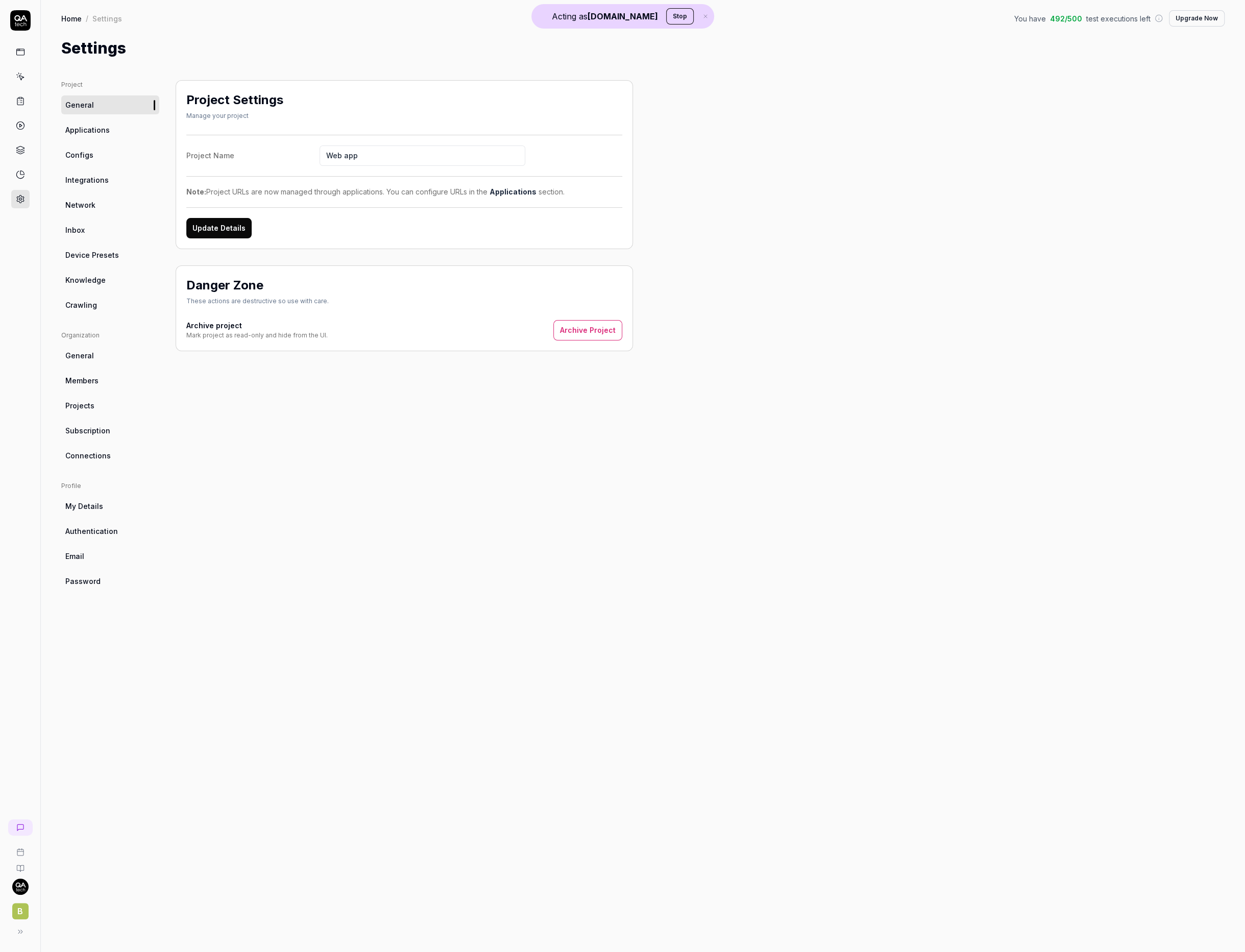
click at [17, 825] on icon at bounding box center [13, 826] width 6 height 6
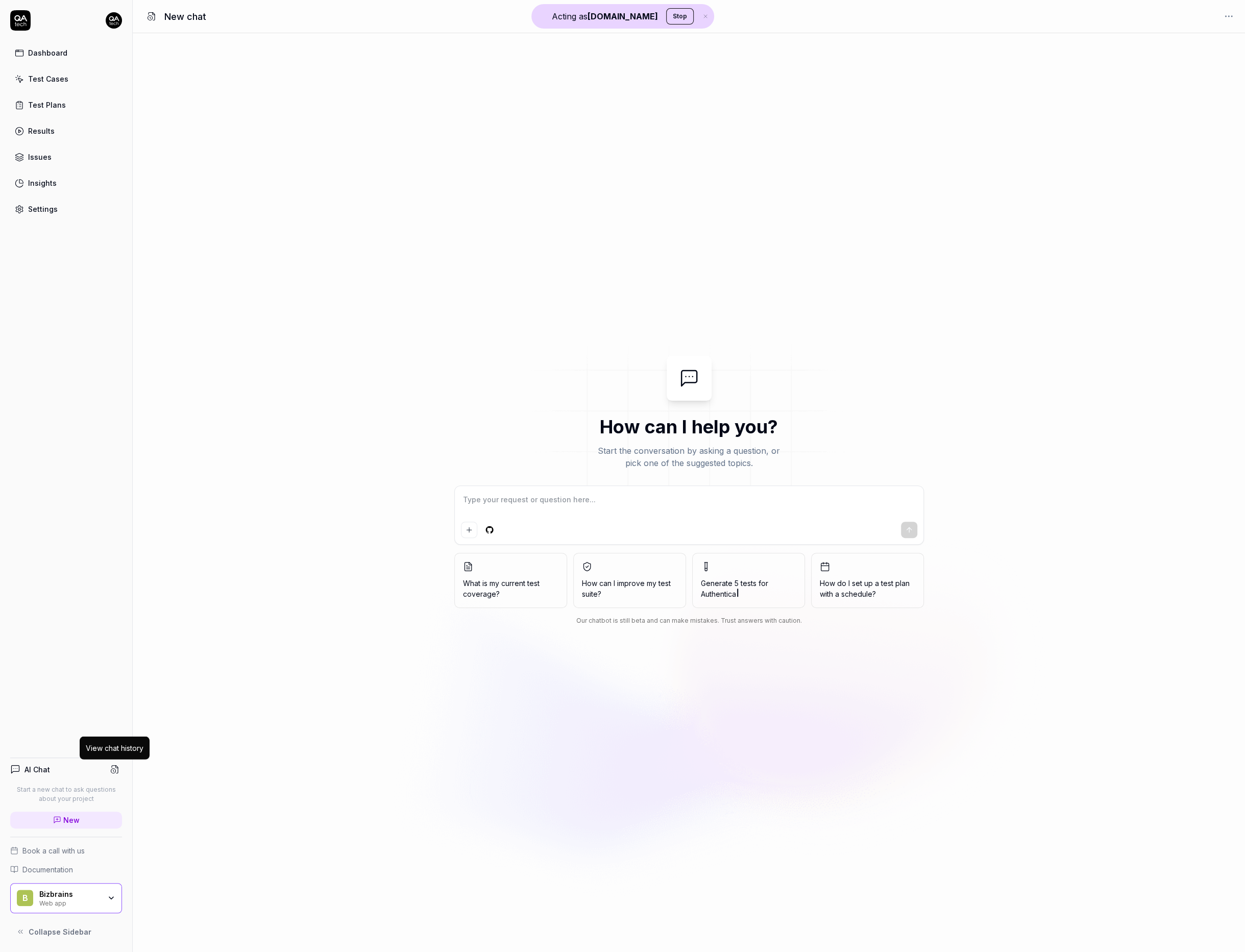
click at [116, 768] on icon at bounding box center [114, 769] width 9 height 9
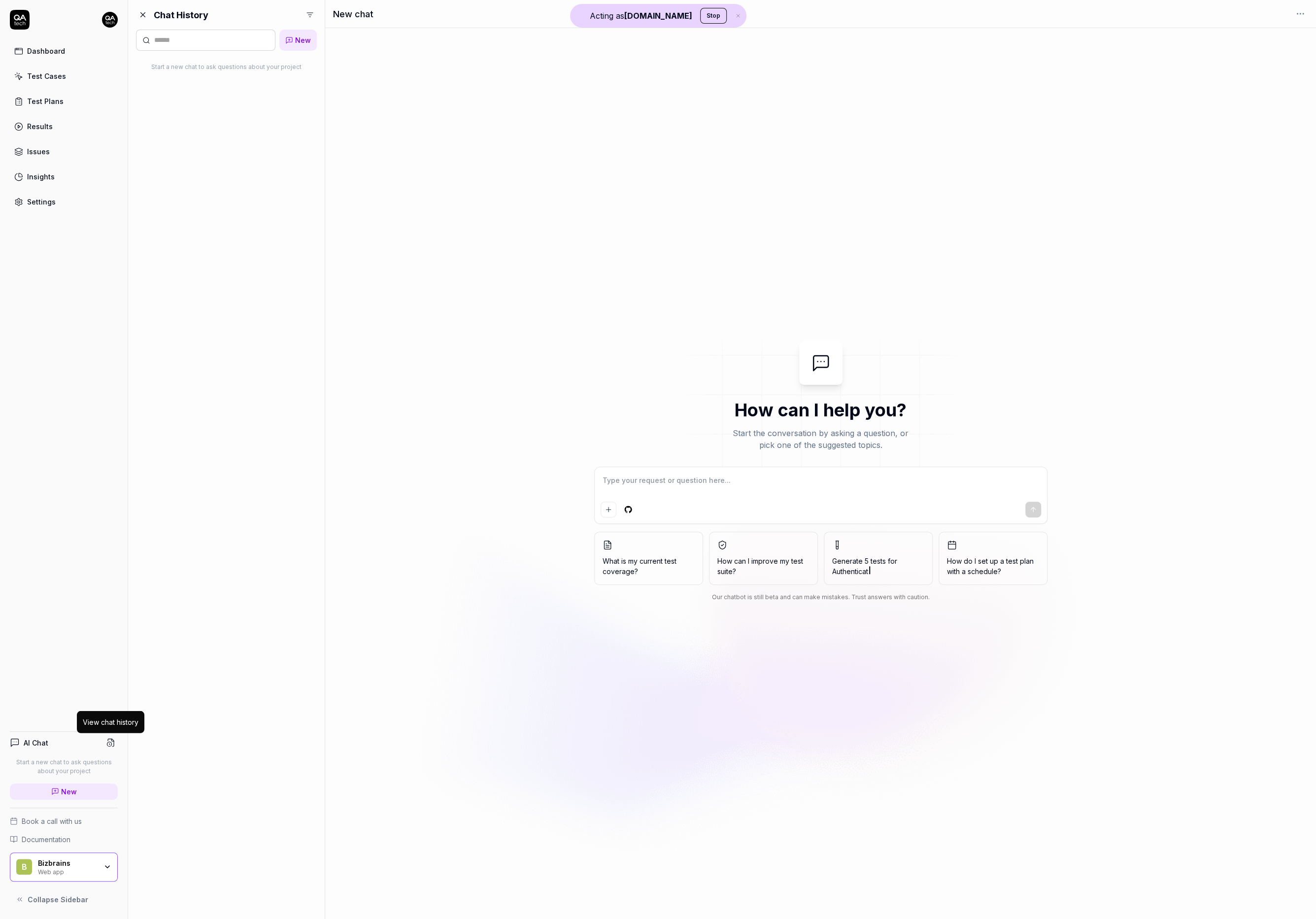
type textarea "*"
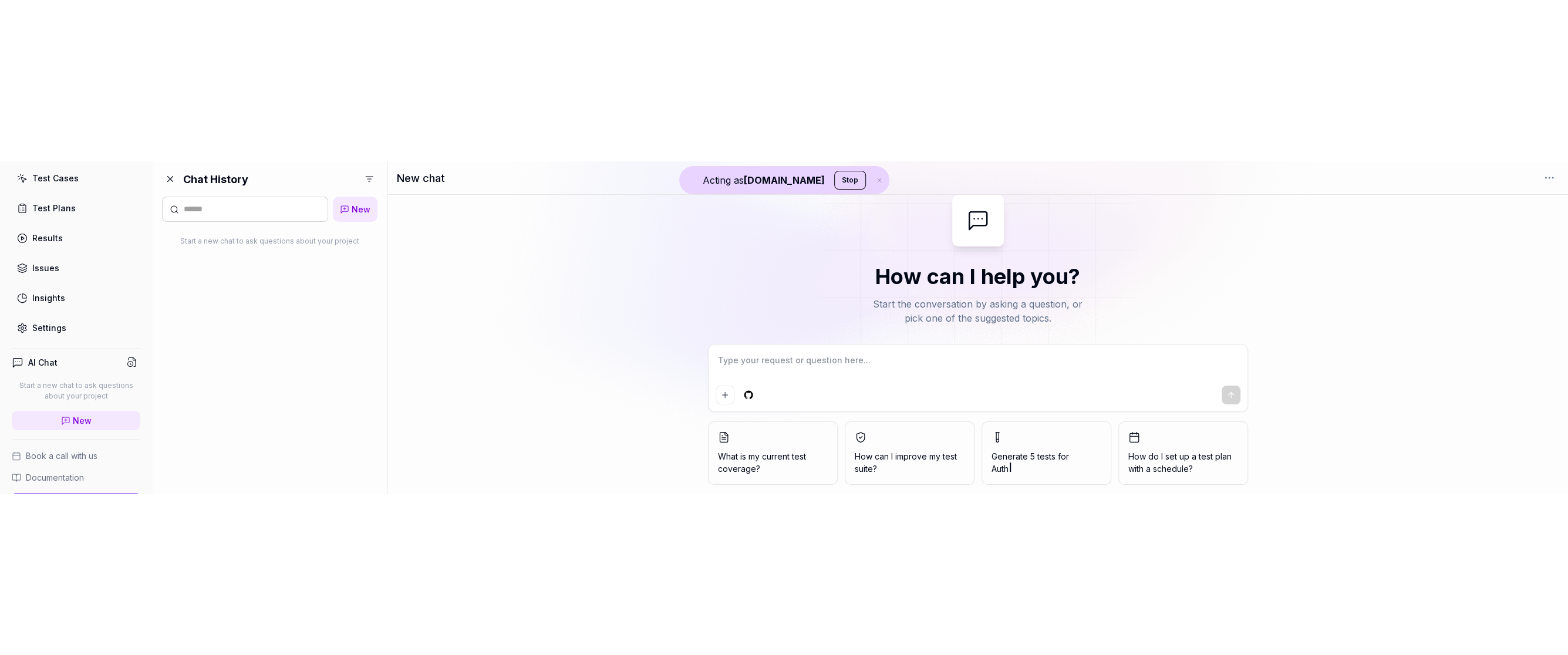
scroll to position [78, 0]
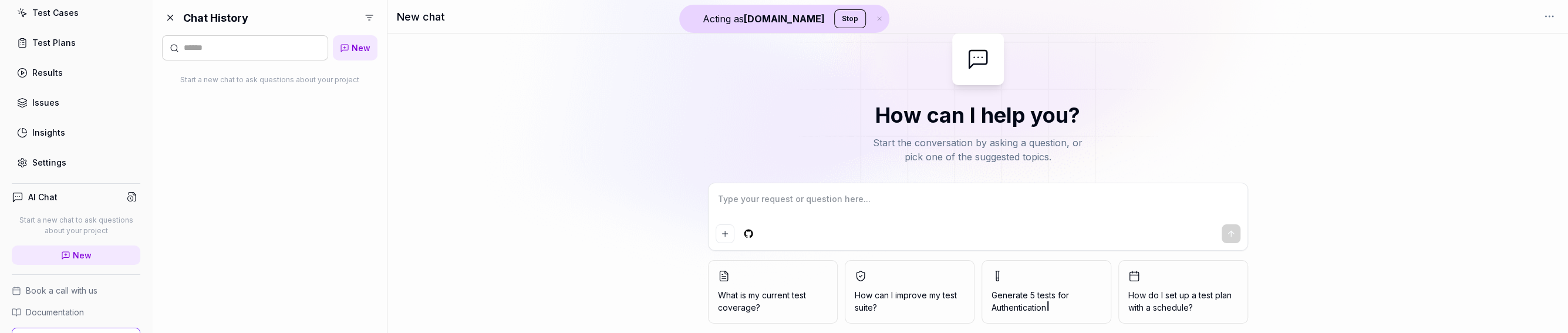
click at [373, 13] on html "Acting as [DOMAIN_NAME] Stop Dashboard Test Cases Test Plans Results Issues Ins…" at bounding box center [784, 166] width 1568 height 333
click at [297, 63] on button "button" at bounding box center [294, 67] width 12 height 12
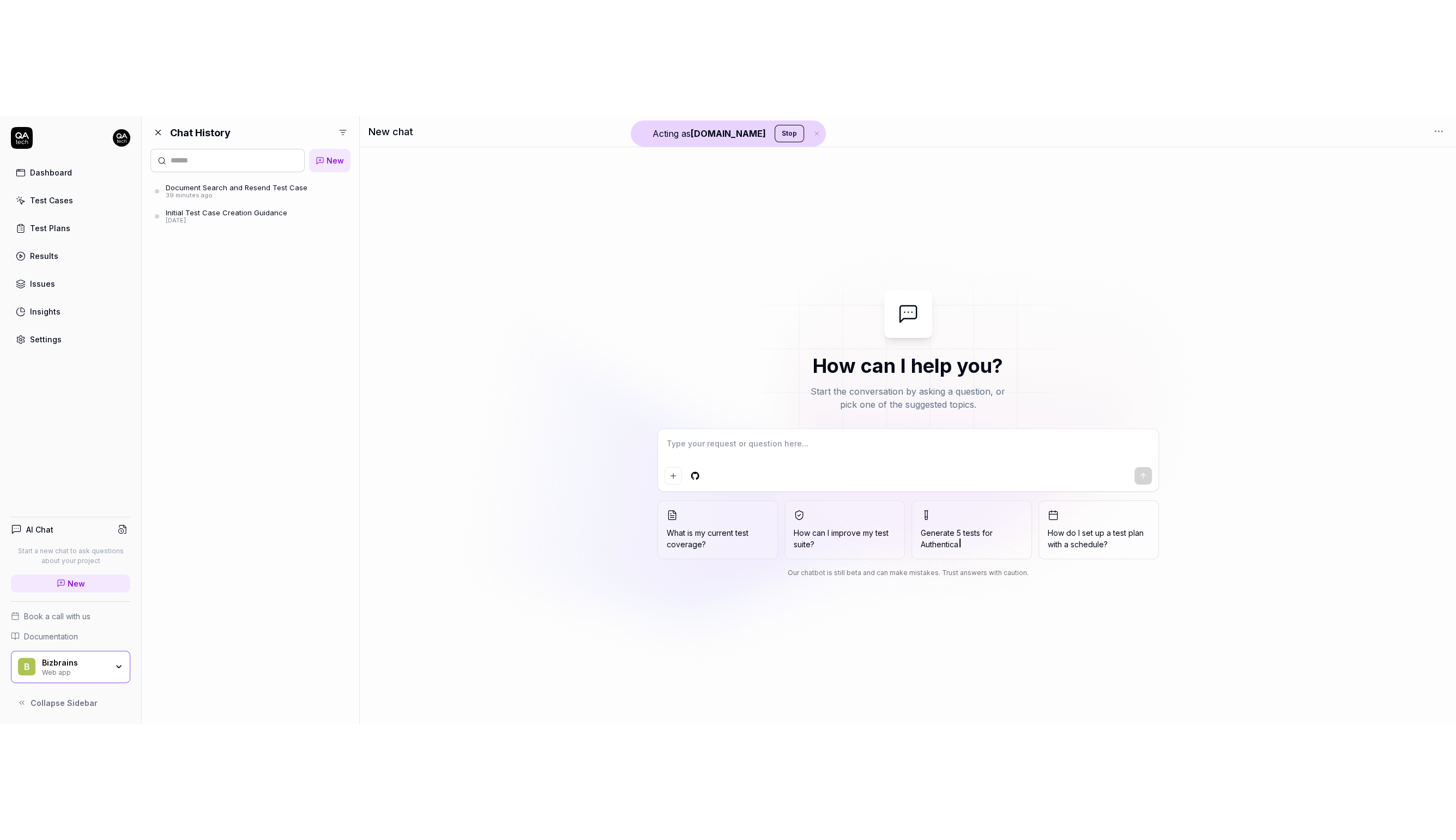
scroll to position [0, 0]
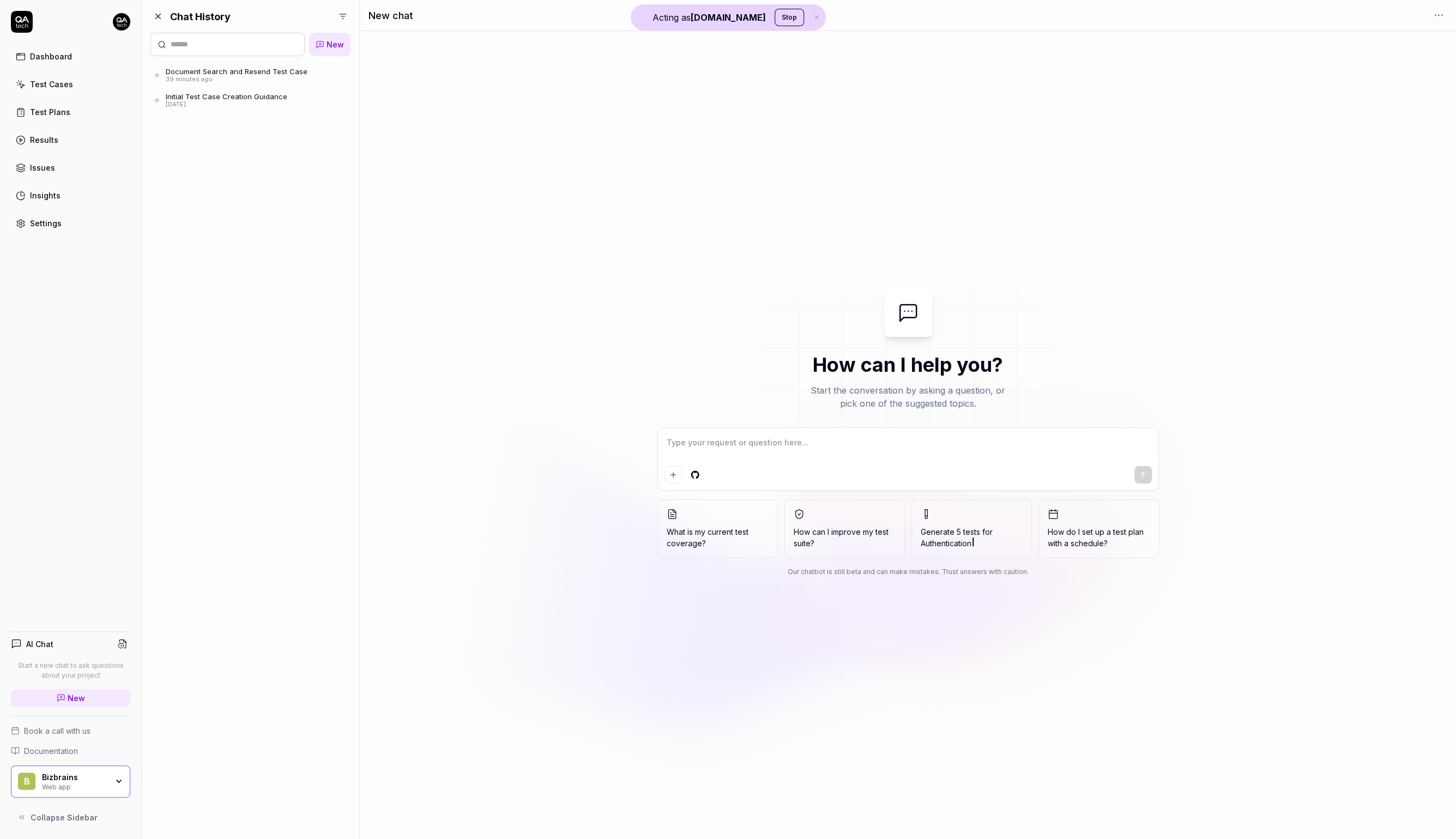
type textarea "*"
click at [259, 98] on div "Initial Test Case Creation Guidance" at bounding box center [226, 96] width 121 height 9
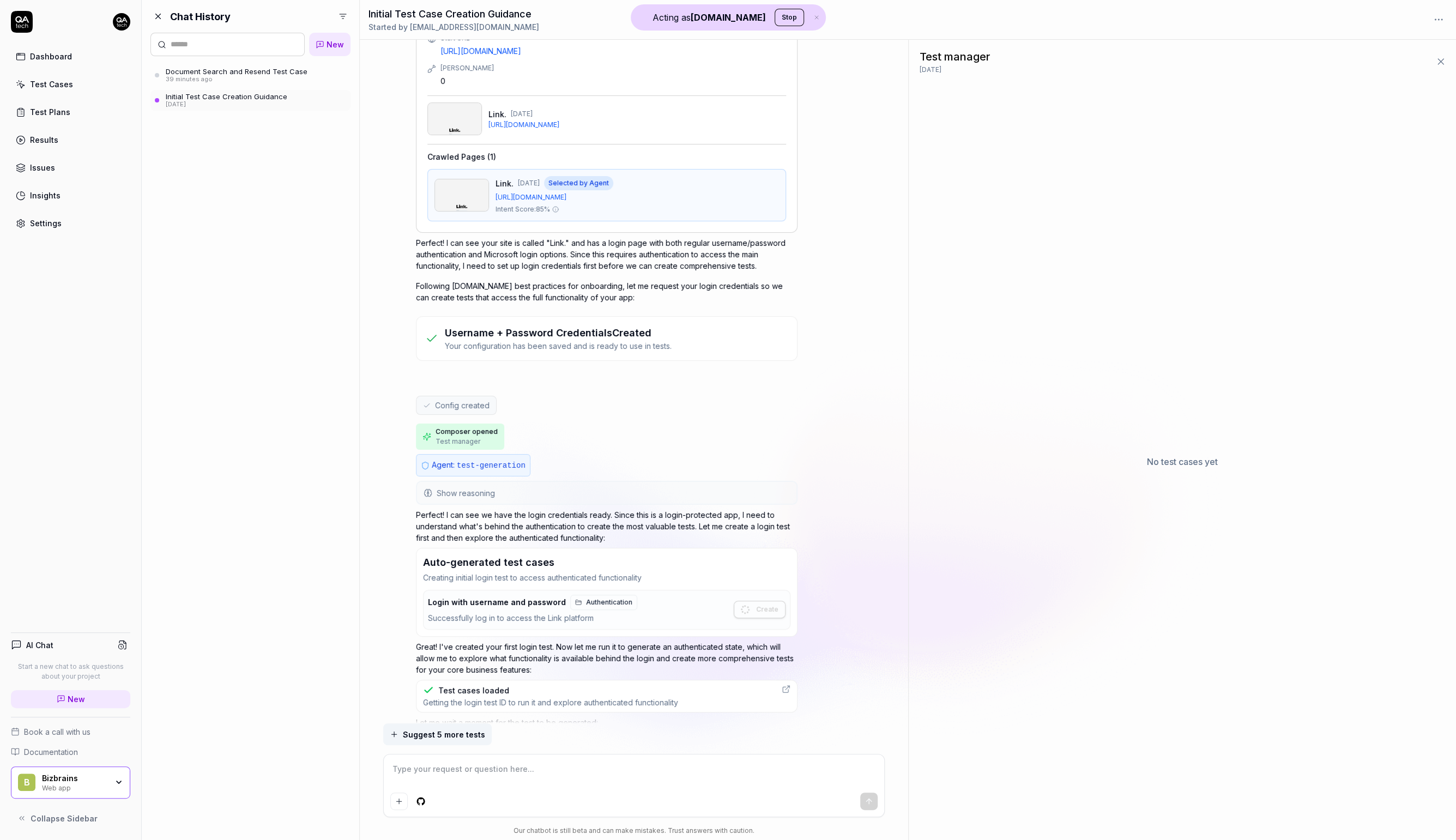
scroll to position [208, 0]
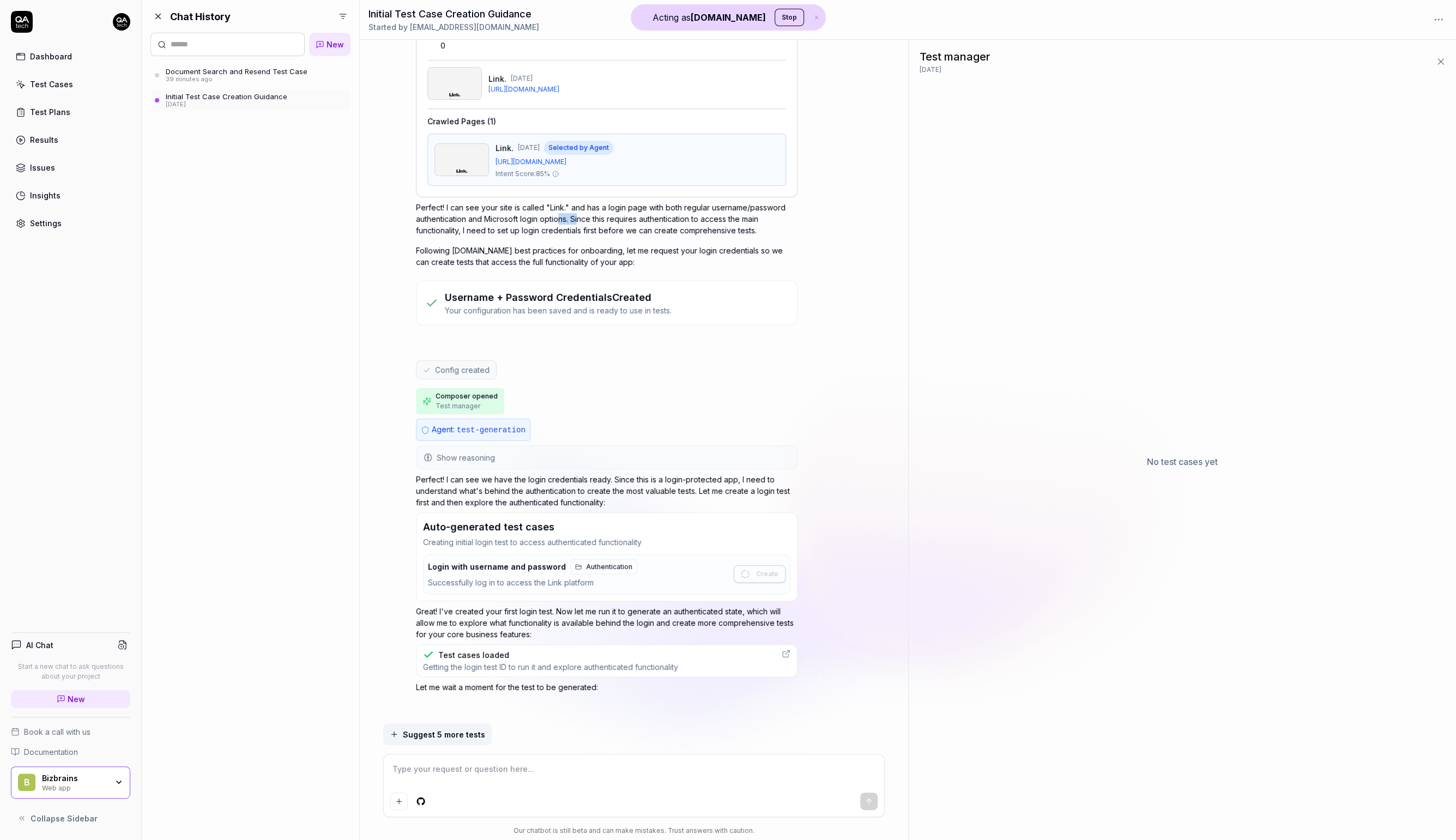
drag, startPoint x: 560, startPoint y: 215, endPoint x: 580, endPoint y: 219, distance: 20.4
click at [580, 219] on p "Perfect! I can see your site is called "Link." and has a login page with both r…" at bounding box center [606, 219] width 381 height 35
click at [231, 77] on div "39 minutes ago" at bounding box center [237, 79] width 142 height 7
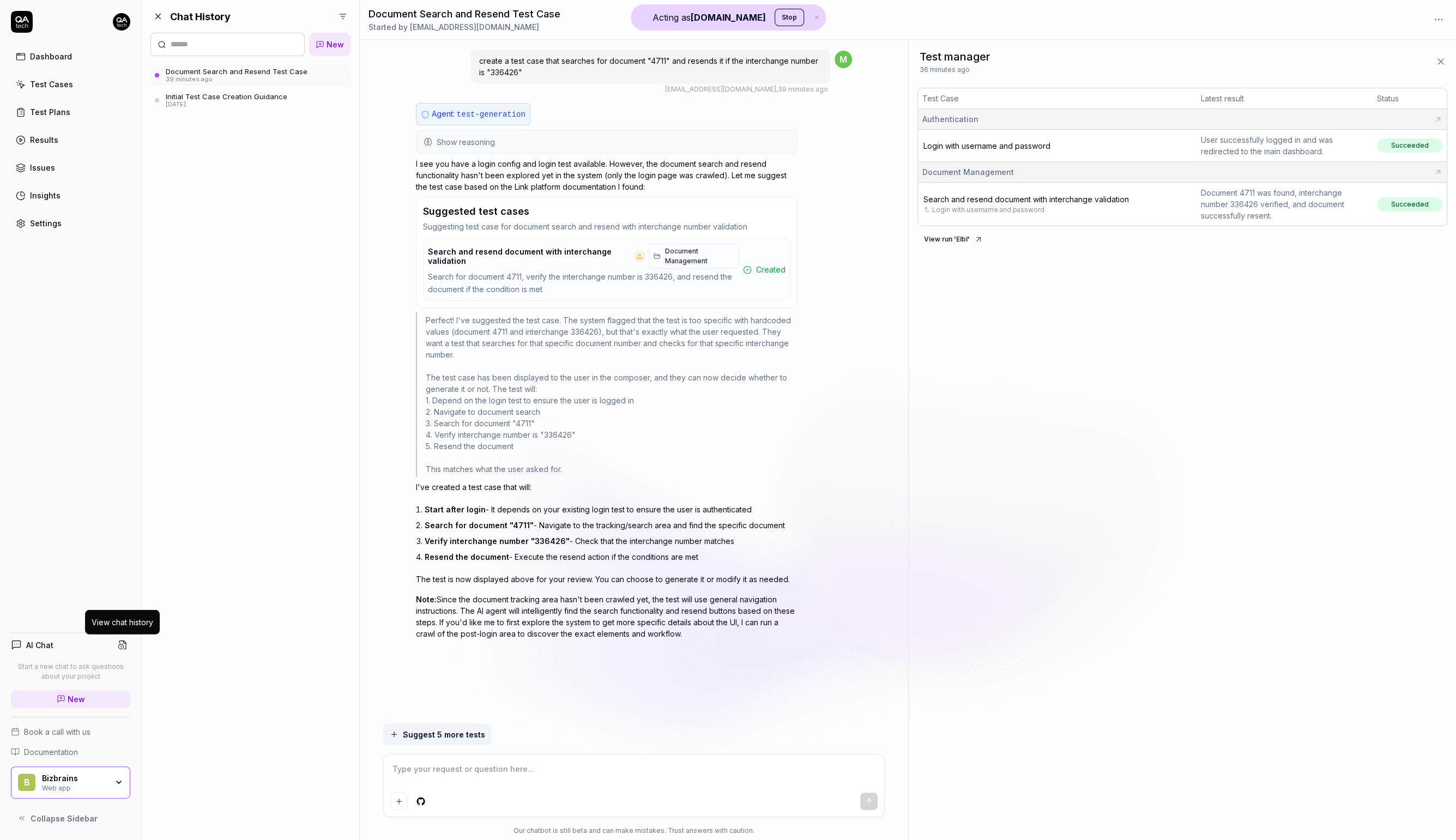
click at [121, 641] on icon at bounding box center [123, 645] width 7 height 8
click at [279, 71] on div "Document Search and Resend Test Case" at bounding box center [237, 71] width 142 height 9
click at [54, 224] on div "Settings" at bounding box center [46, 223] width 32 height 12
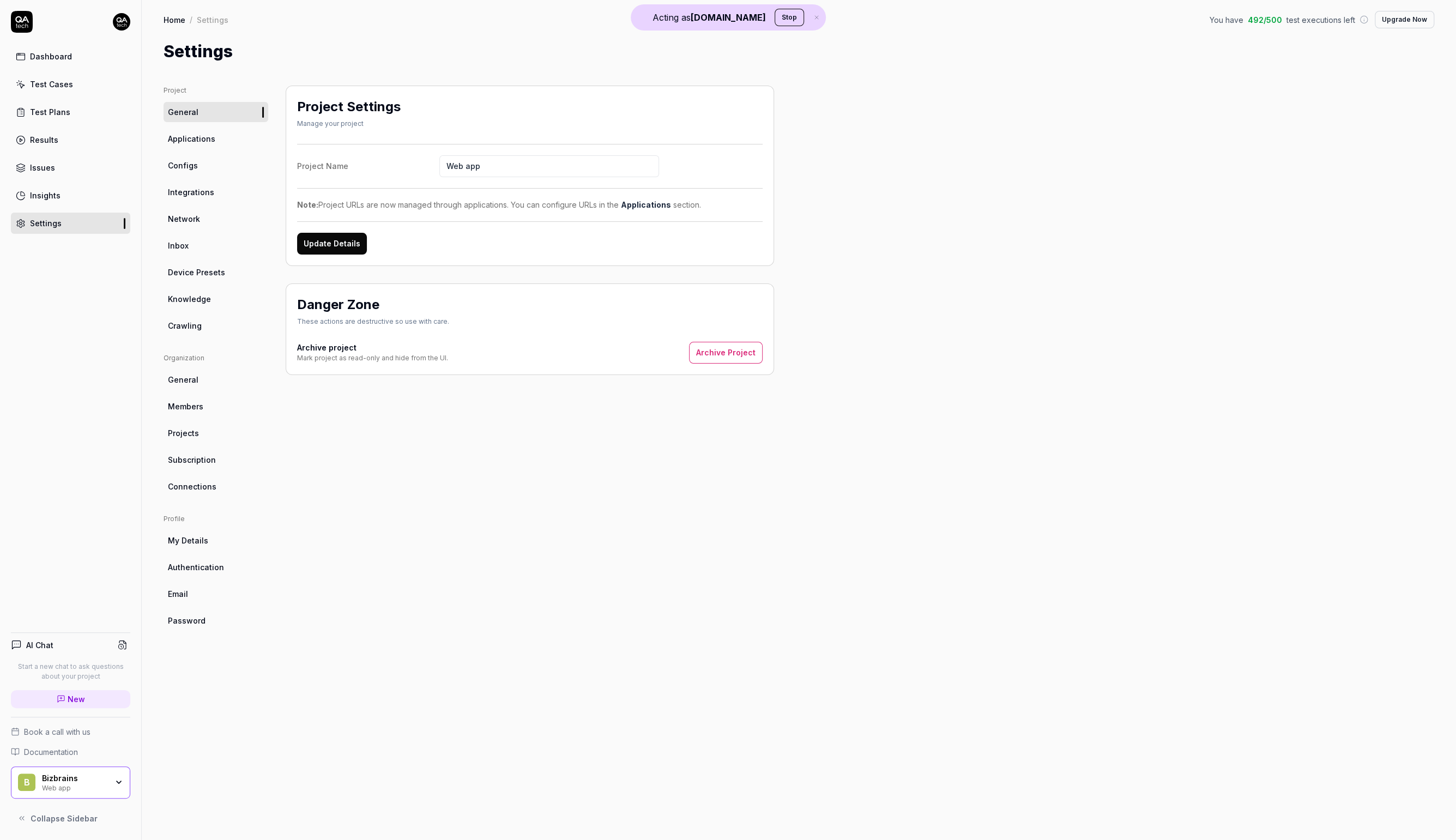
click at [200, 322] on link "Crawling" at bounding box center [216, 326] width 104 height 20
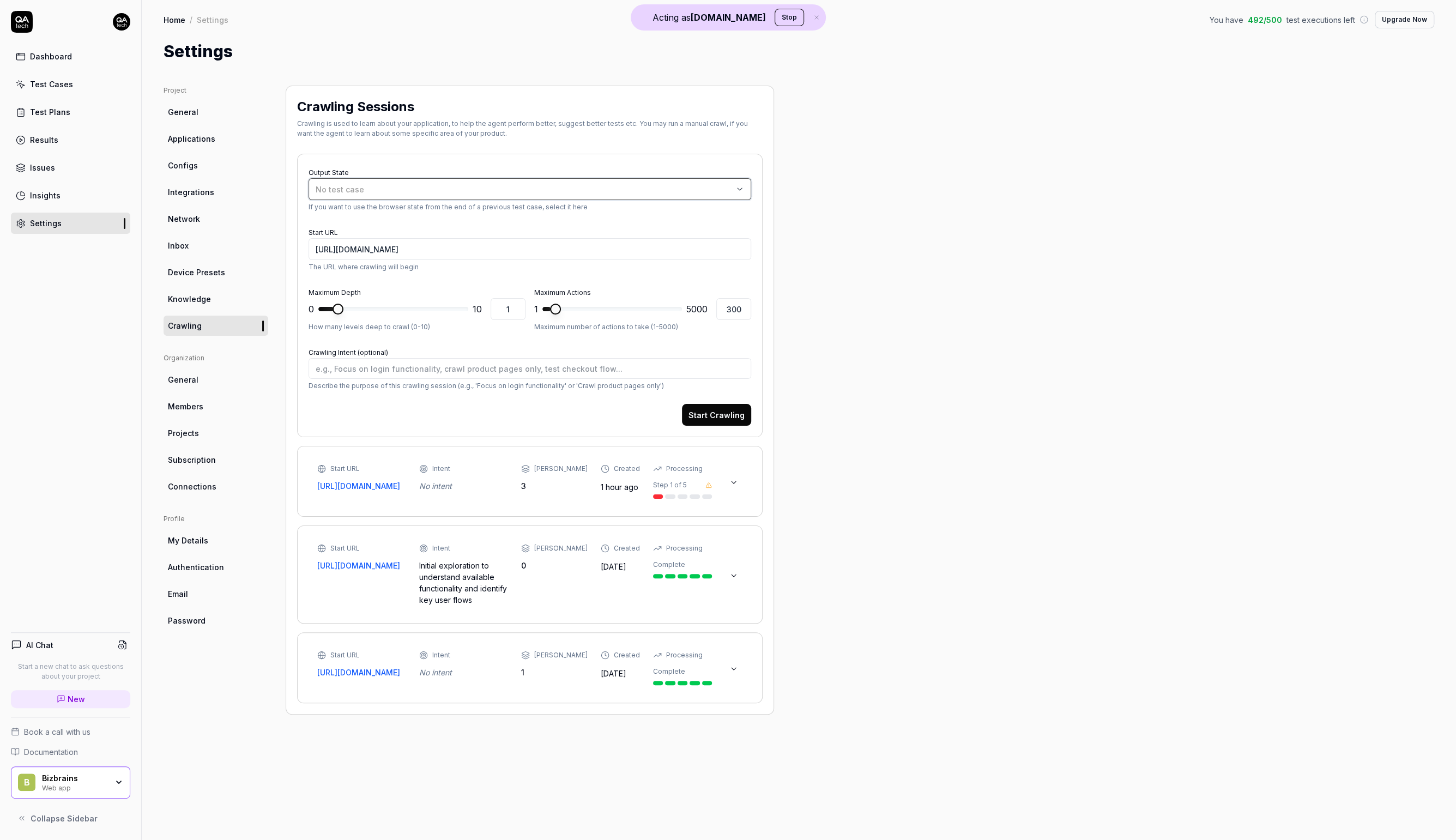
click at [425, 184] on div "No test case" at bounding box center [525, 190] width 417 height 12
click at [387, 331] on div "Login with username and password Web Application" at bounding box center [412, 328] width 195 height 12
type textarea "*"
click at [392, 309] on span at bounding box center [393, 309] width 150 height 4
click at [371, 310] on span at bounding box center [356, 309] width 75 height 4
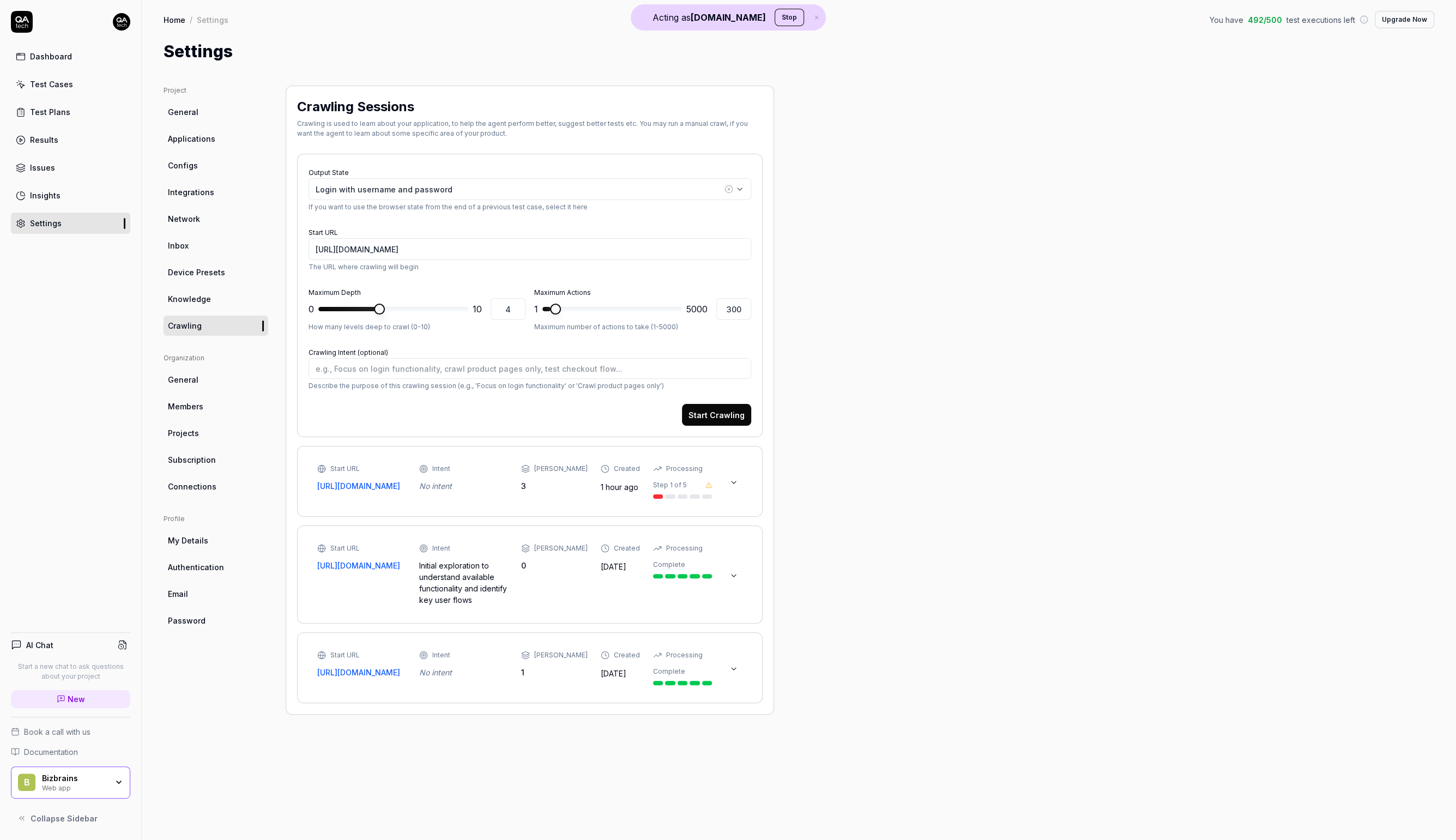
type input "3"
click at [364, 311] on span at bounding box center [341, 309] width 46 height 4
type textarea "*"
click at [629, 312] on span "****" at bounding box center [612, 309] width 140 height 18
type input "5000"
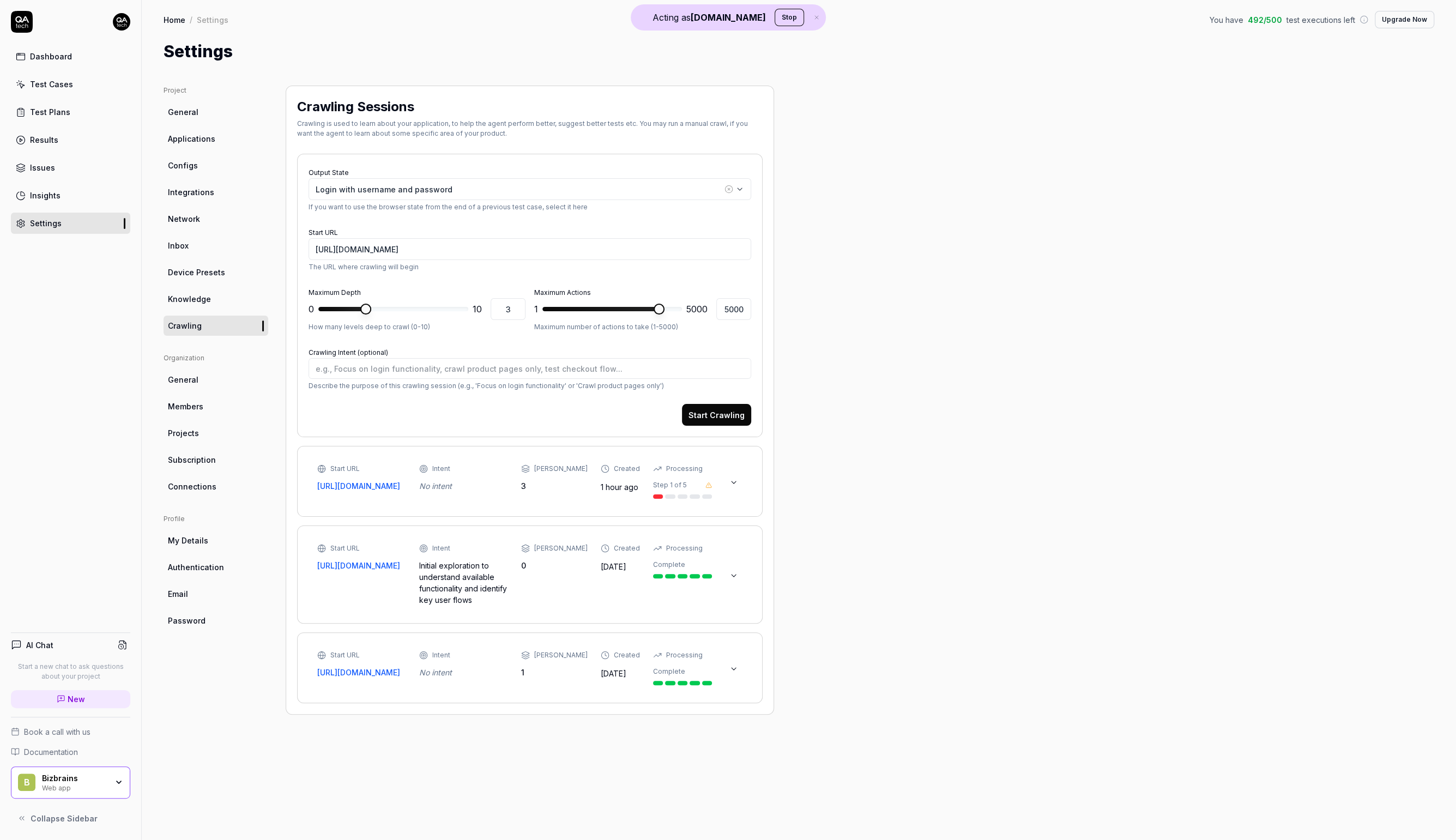
click at [682, 308] on span at bounding box center [612, 309] width 140 height 4
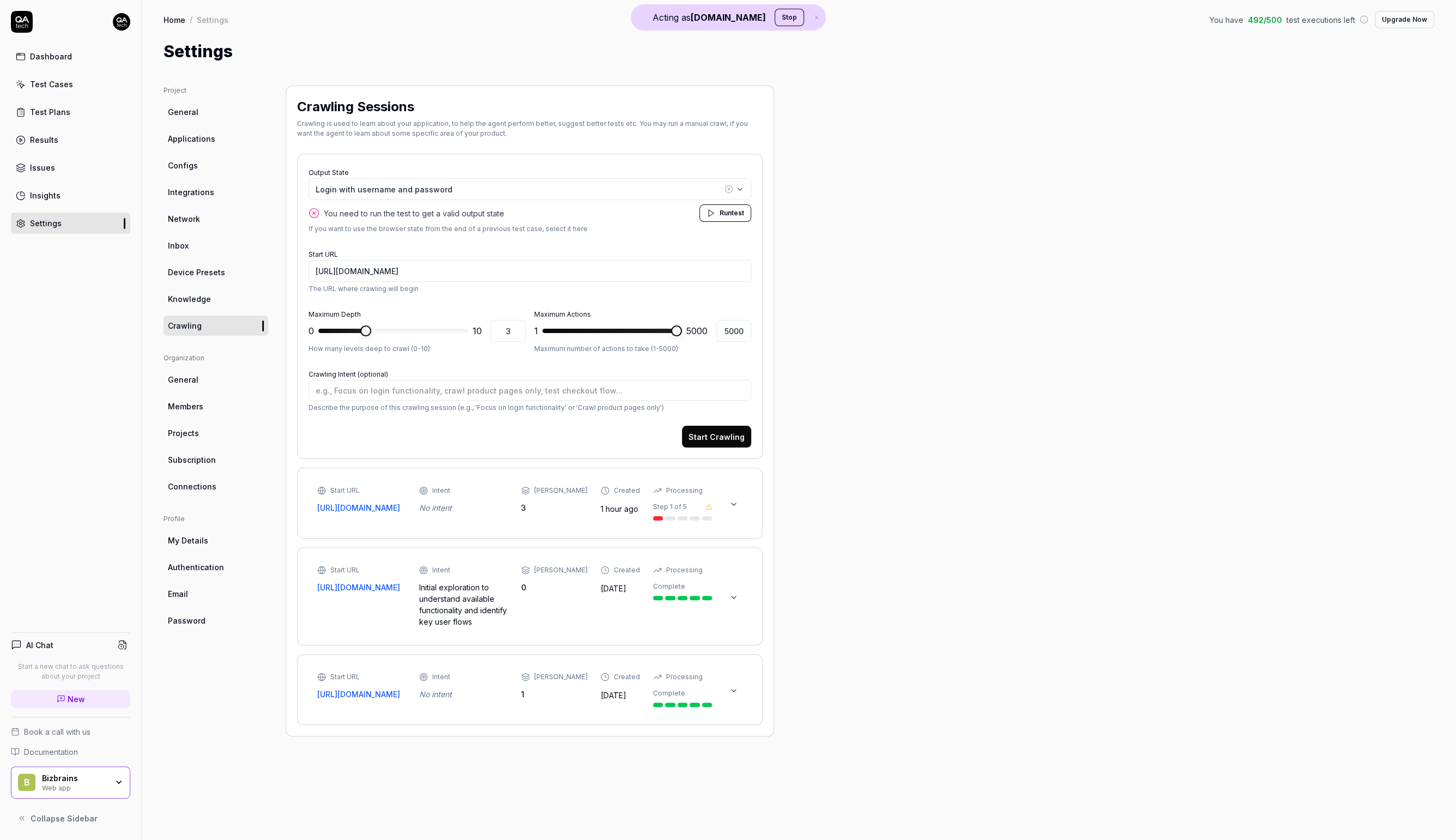
click at [740, 215] on span "test" at bounding box center [738, 212] width 12 height 8
drag, startPoint x: 413, startPoint y: 213, endPoint x: 466, endPoint y: 211, distance: 53.0
click at [466, 211] on span "You need to run the test to get a valid output state" at bounding box center [414, 214] width 181 height 12
click at [48, 79] on div "Test Cases" at bounding box center [51, 85] width 43 height 12
type textarea "*"
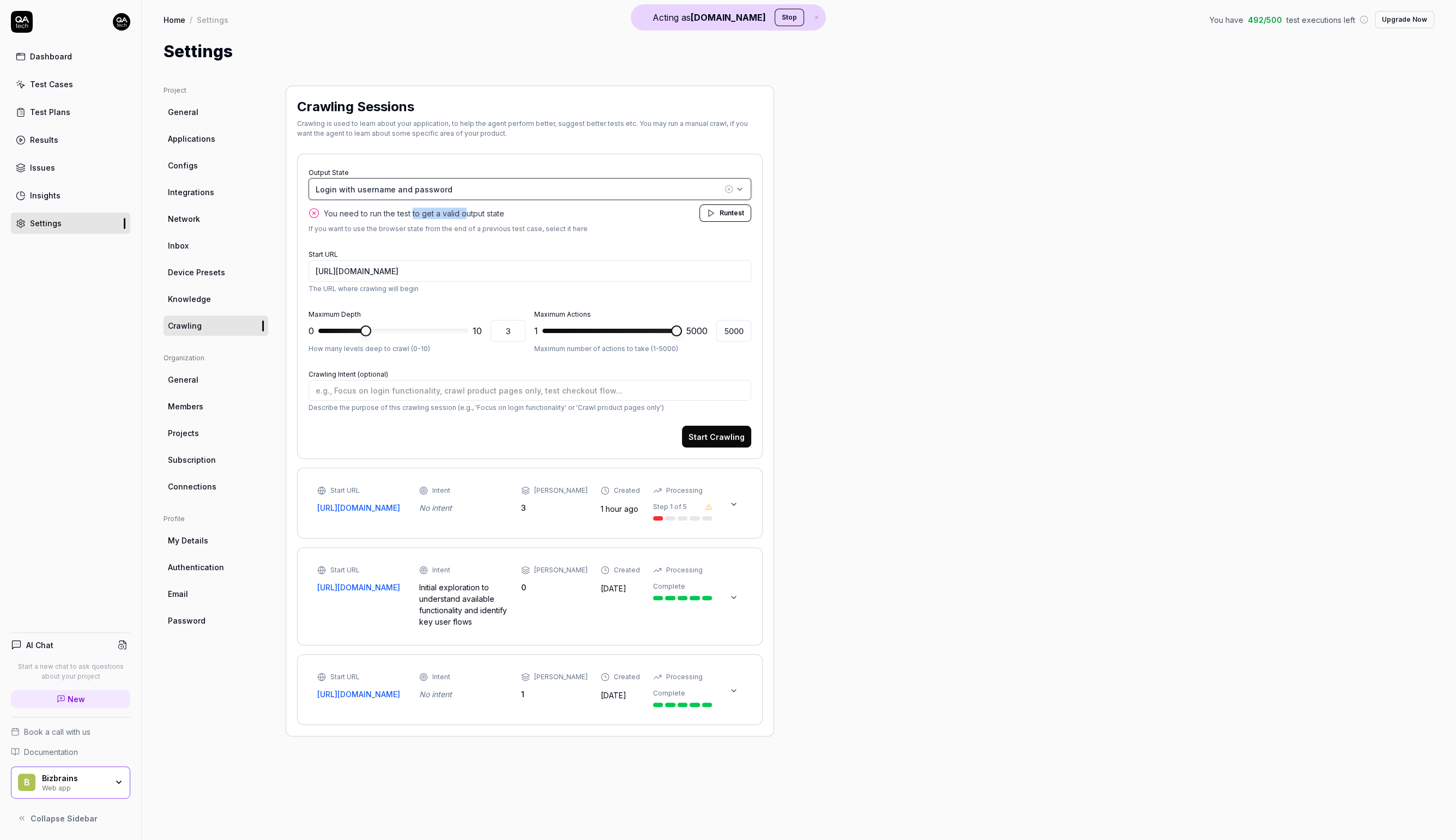
click at [527, 184] on div "Login with username and password" at bounding box center [519, 190] width 407 height 12
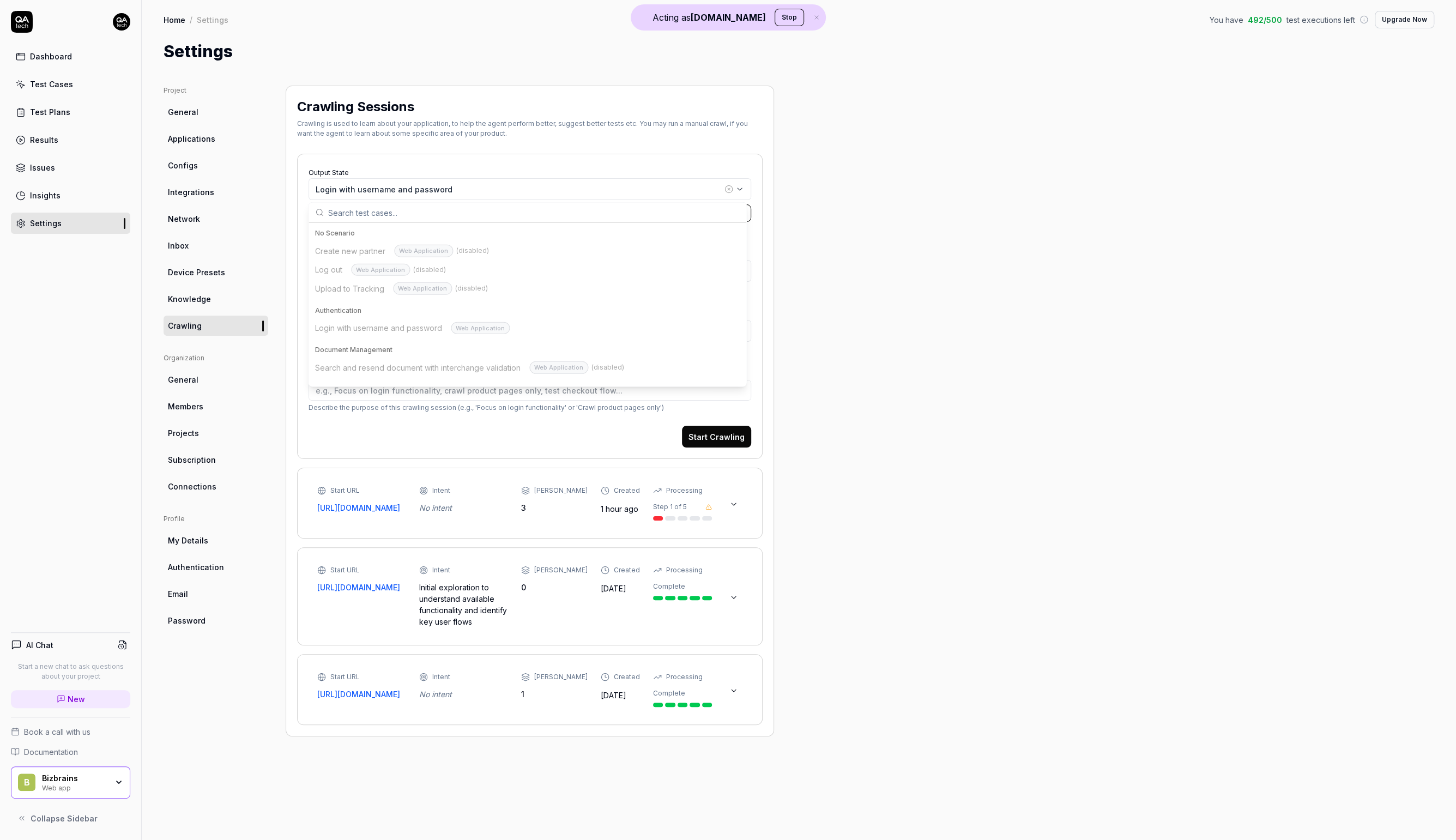
click at [131, 284] on div "Dashboard Test Cases Test Plans Results Issues Insights Settings AI Chat Start …" at bounding box center [71, 420] width 142 height 840
click at [68, 85] on div "Test Cases" at bounding box center [51, 85] width 43 height 12
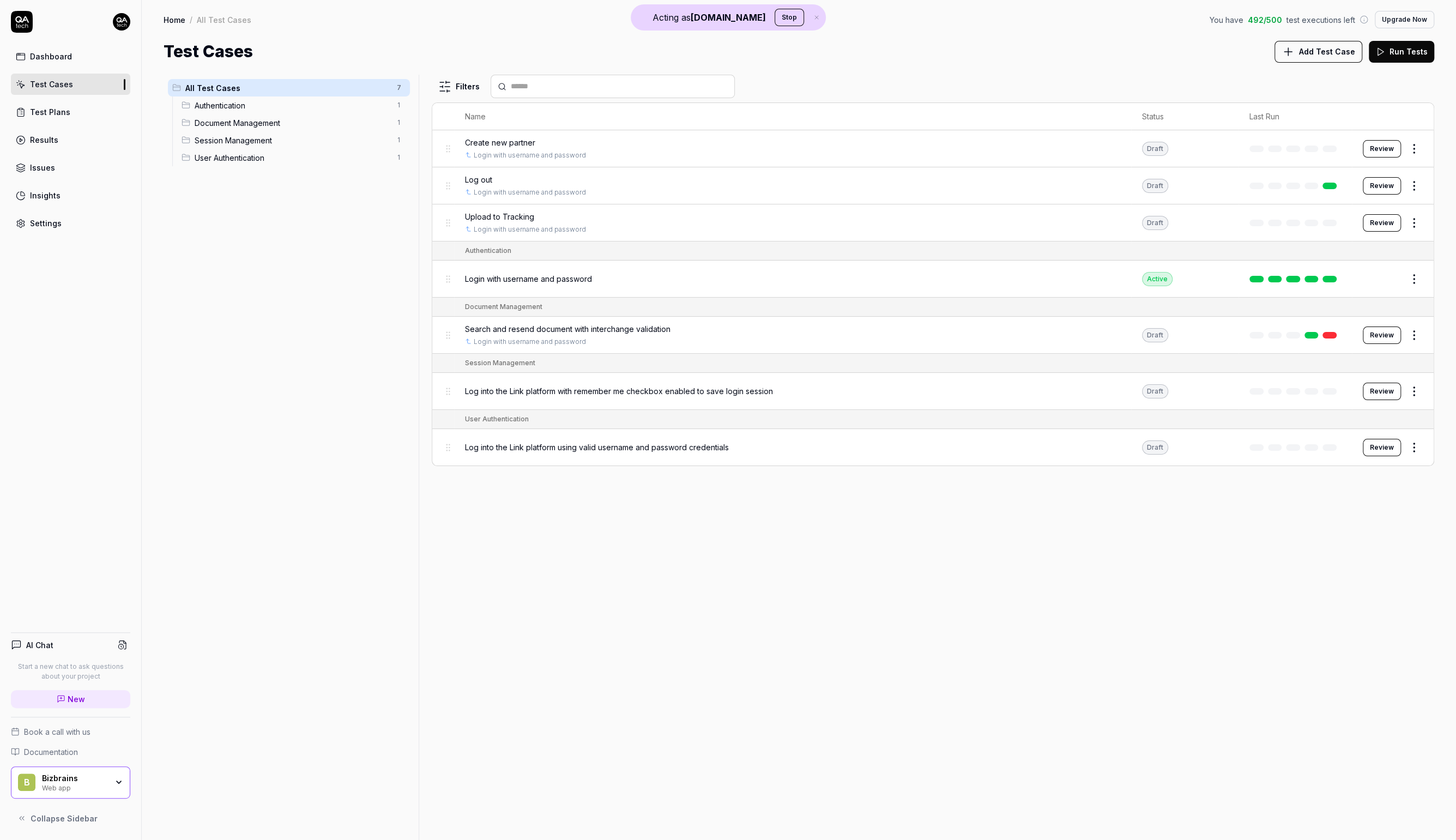
click at [1419, 277] on html "Acting as QA.tech Stop Dashboard Test Cases Test Plans Results Issues Insights …" at bounding box center [728, 420] width 1456 height 840
click at [1265, 470] on html "Acting as QA.tech Stop Dashboard Test Cases Test Plans Results Issues Insights …" at bounding box center [728, 420] width 1456 height 840
click at [547, 273] on span "Login with username and password" at bounding box center [528, 279] width 127 height 12
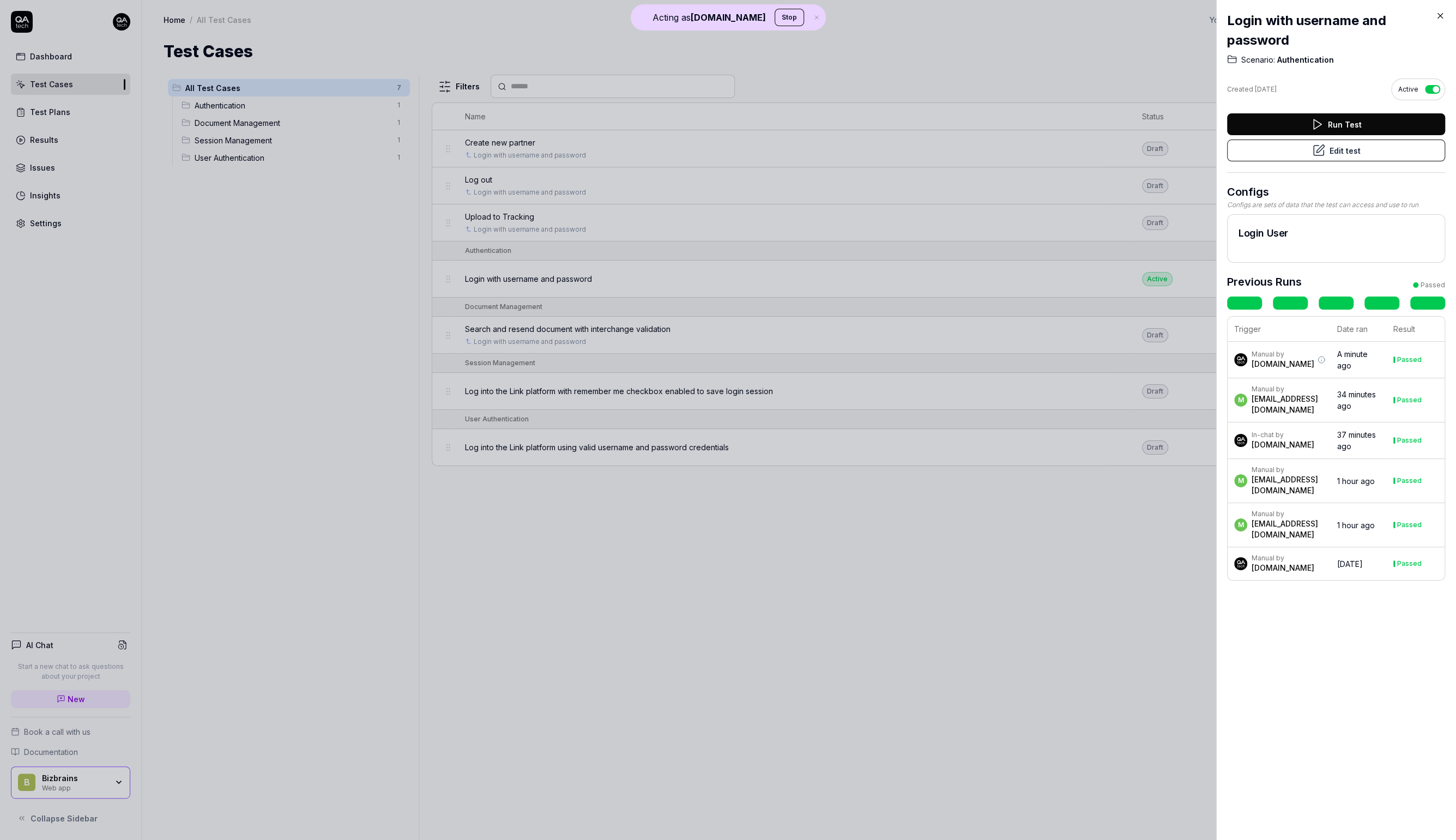
click at [212, 182] on div at bounding box center [728, 420] width 1456 height 840
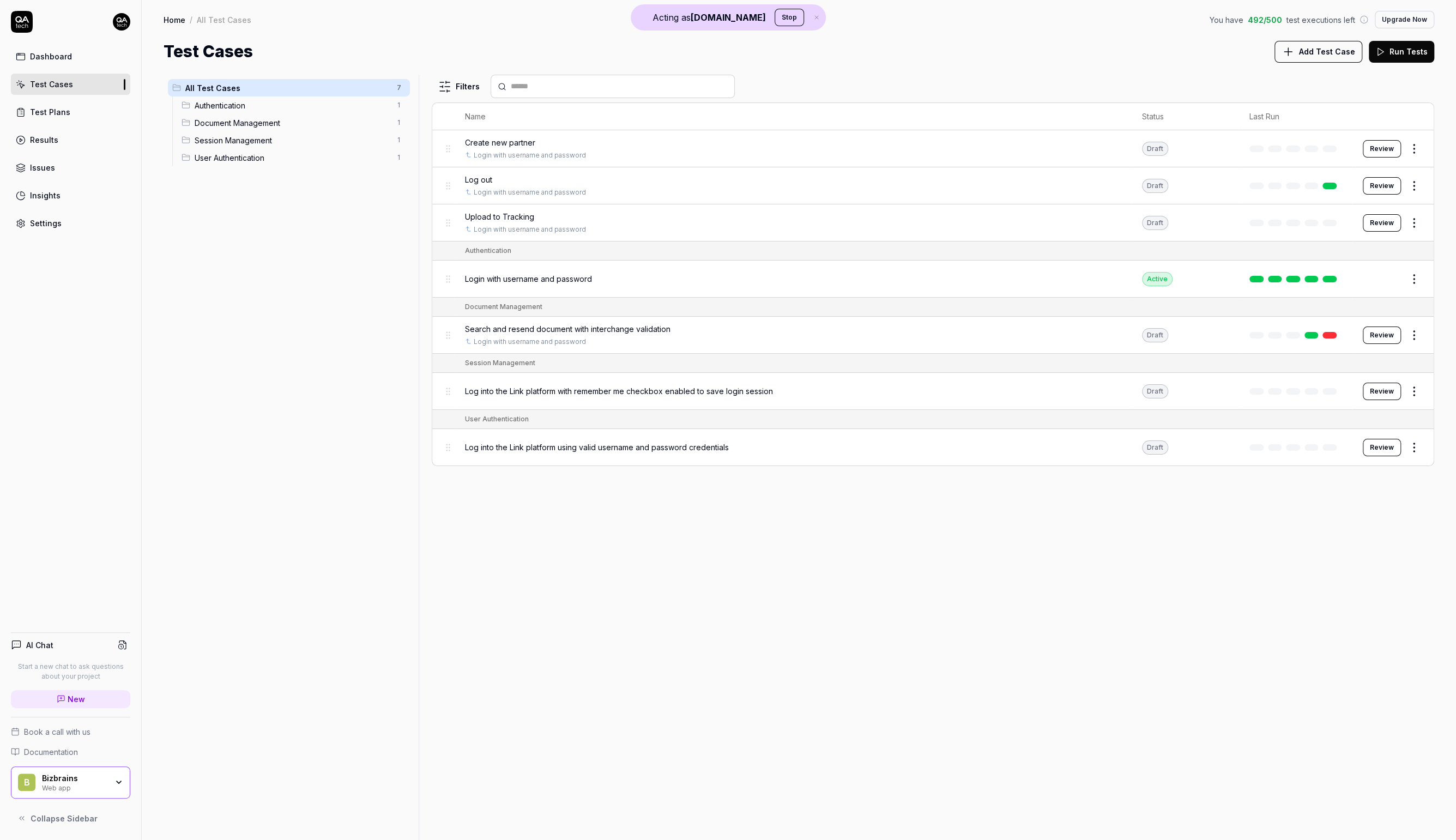
click at [73, 795] on div "B Bizbrains Web app" at bounding box center [71, 783] width 120 height 33
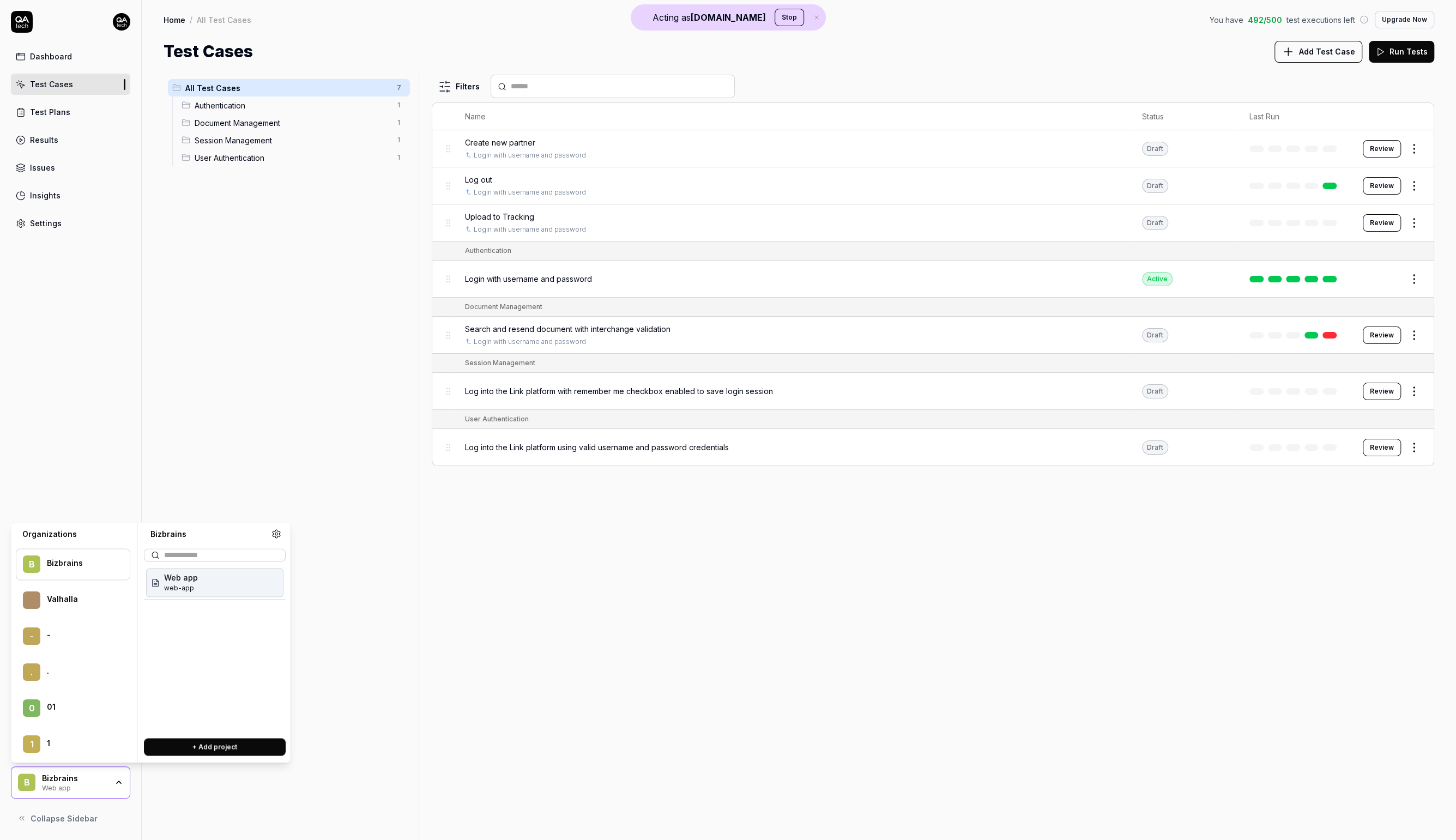
click at [295, 272] on div "All Test Cases 7 Authentication 1 Document Management 1 Session Management 1 Us…" at bounding box center [289, 451] width 251 height 753
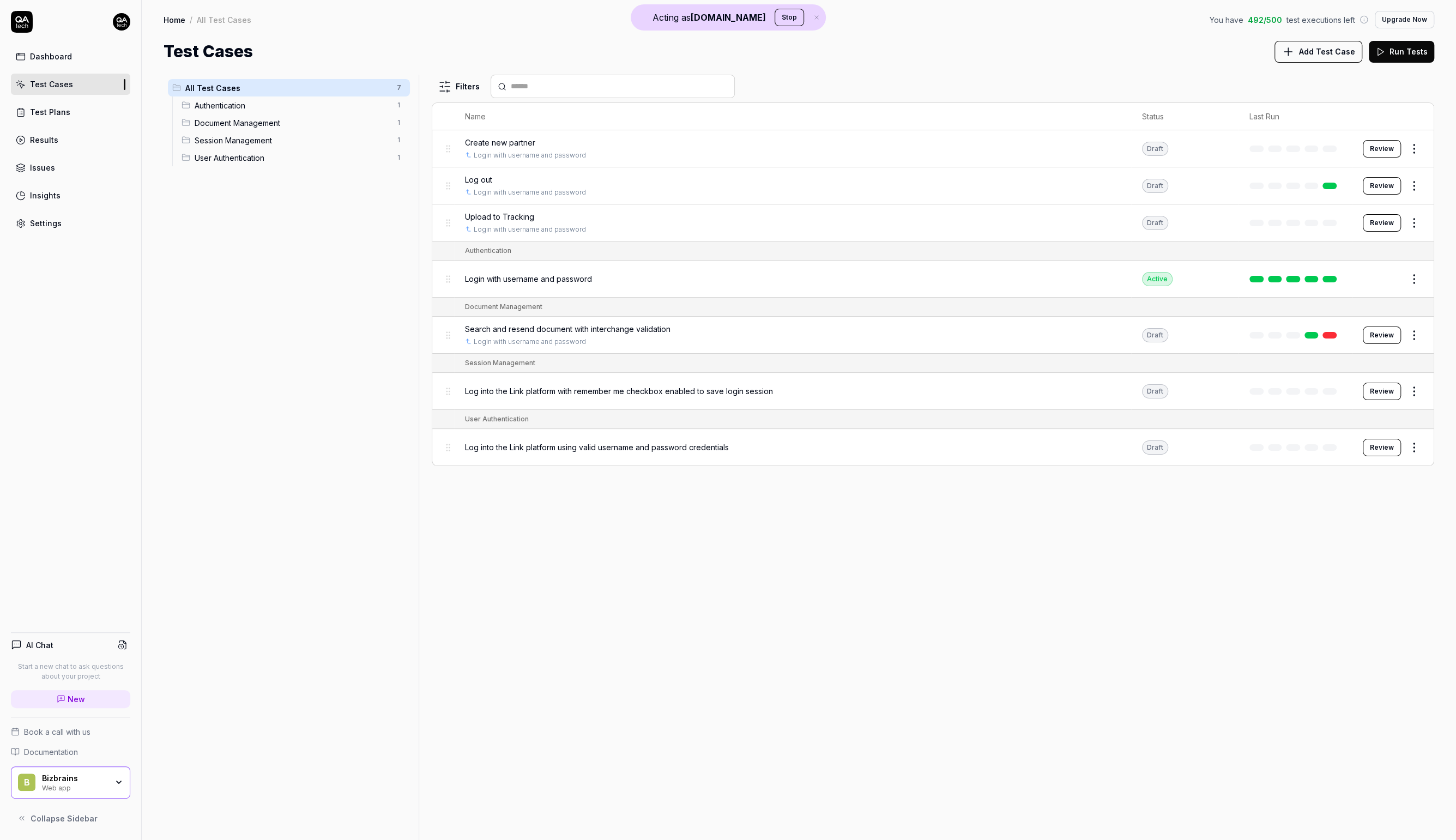
click at [54, 224] on div "Settings" at bounding box center [46, 223] width 32 height 12
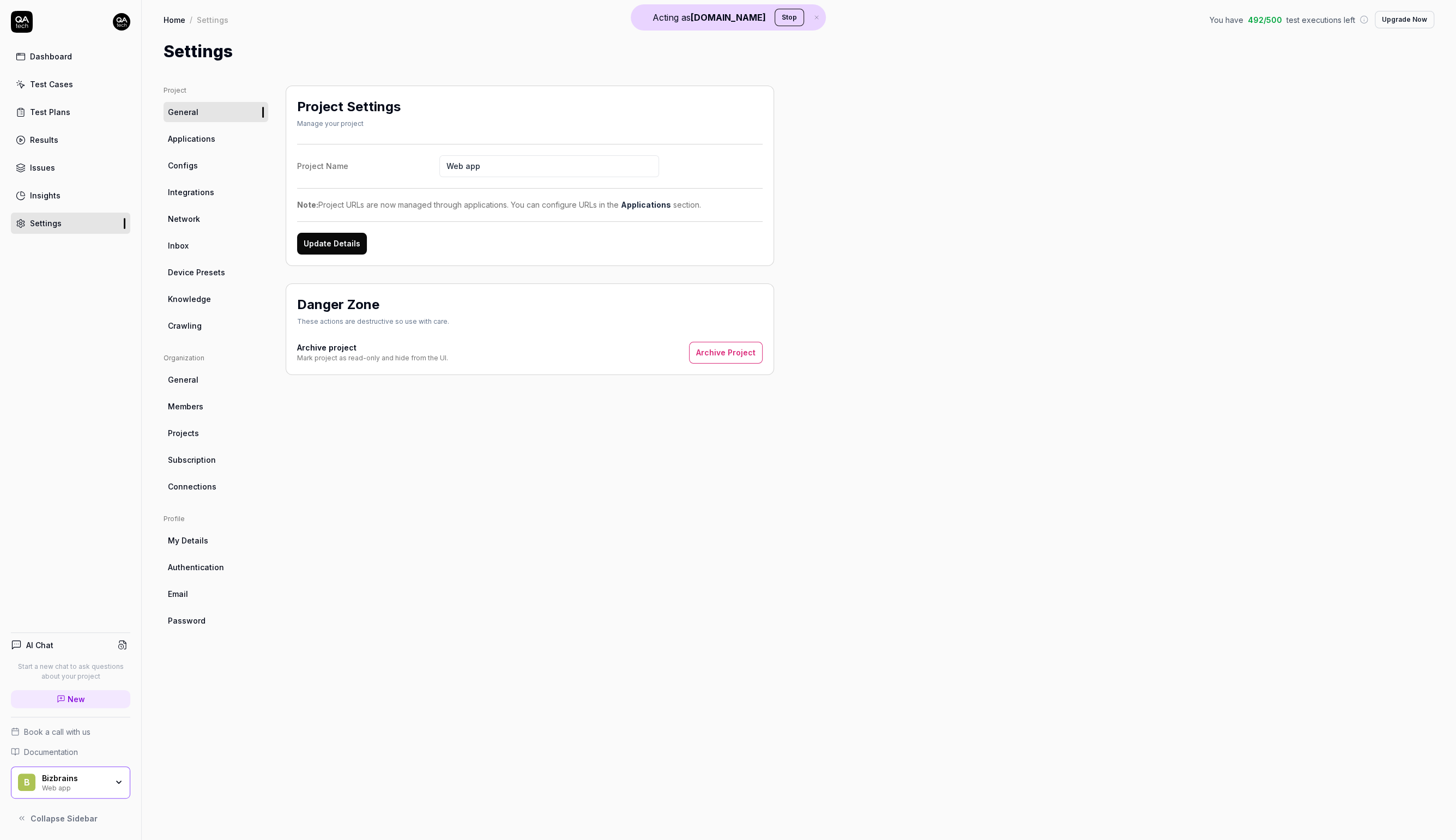
click at [204, 326] on link "Crawling" at bounding box center [216, 326] width 104 height 20
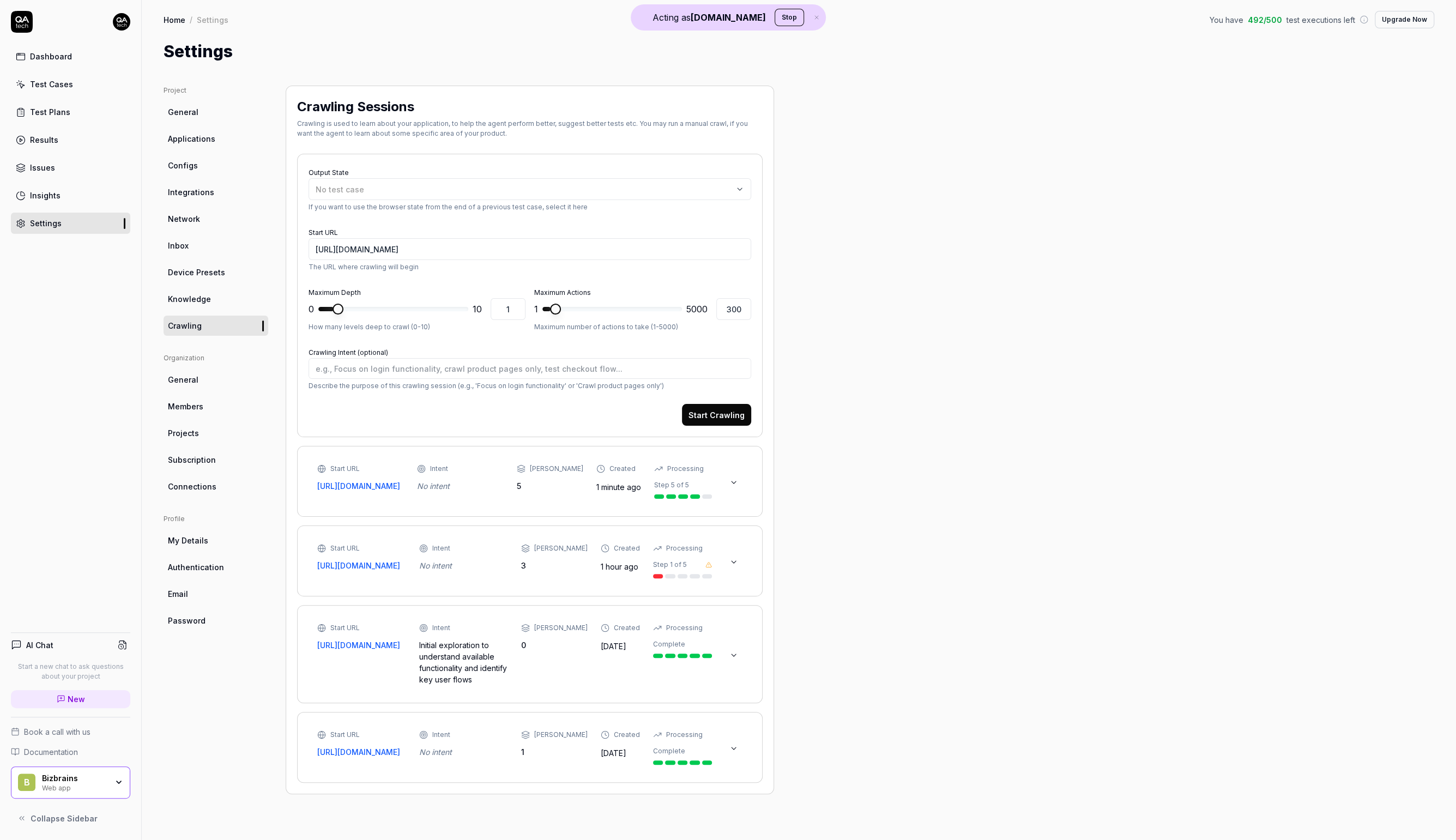
click at [740, 481] on button at bounding box center [734, 483] width 18 height 18
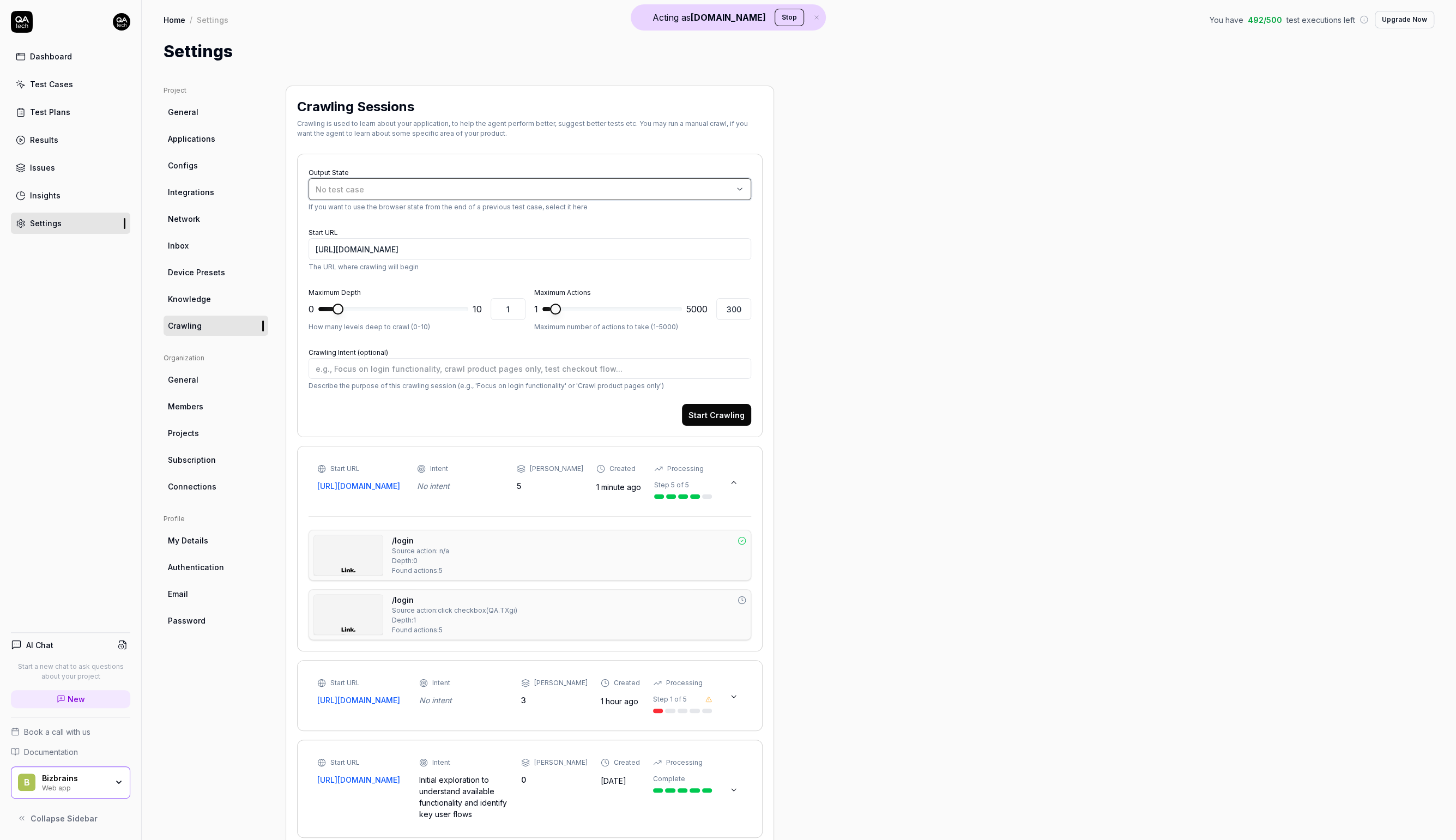
click at [420, 191] on div "No test case" at bounding box center [525, 190] width 417 height 12
click at [400, 326] on div "Login with username and password Web Application" at bounding box center [412, 328] width 195 height 12
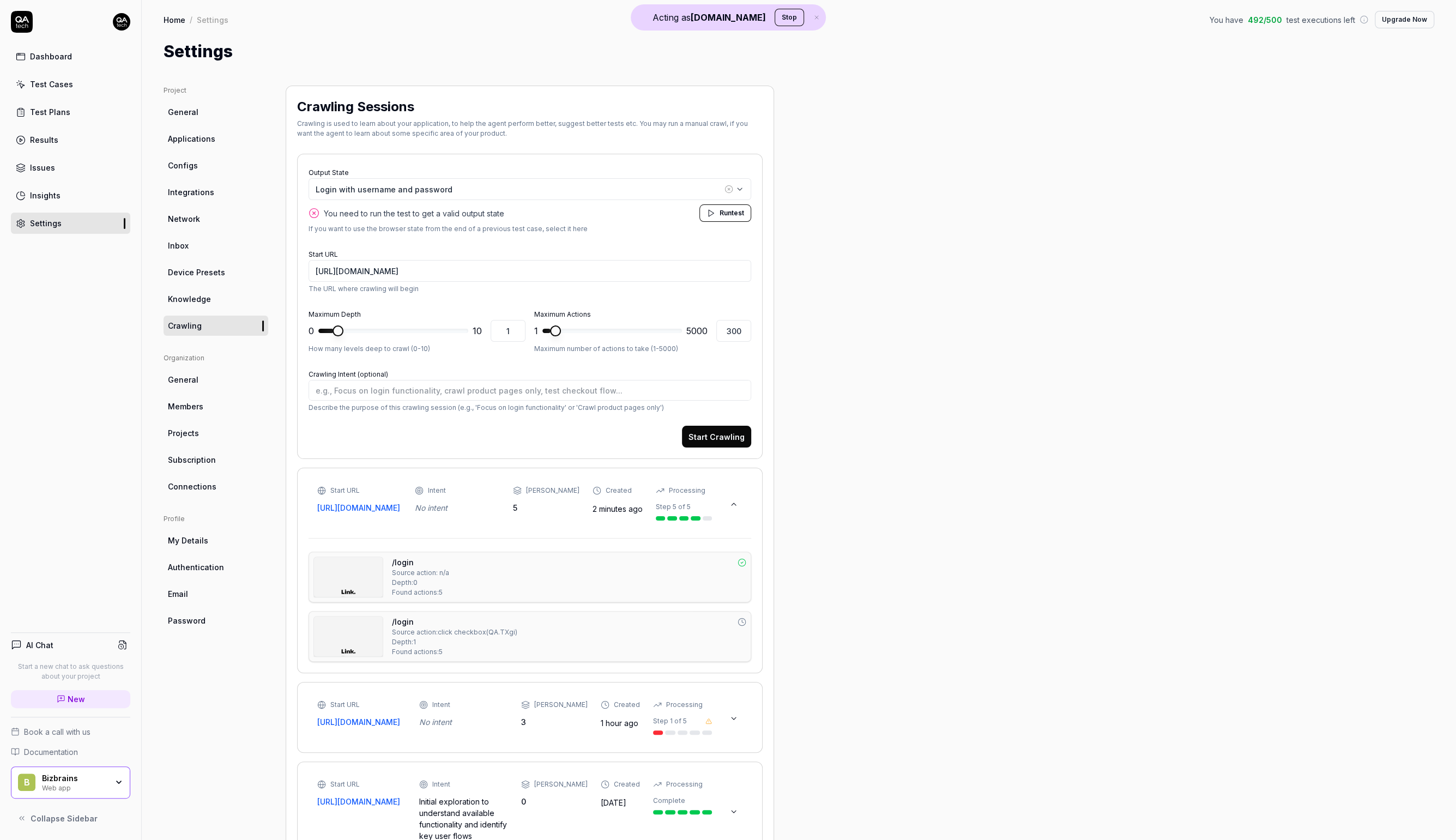
click at [360, 578] on img at bounding box center [347, 577] width 68 height 40
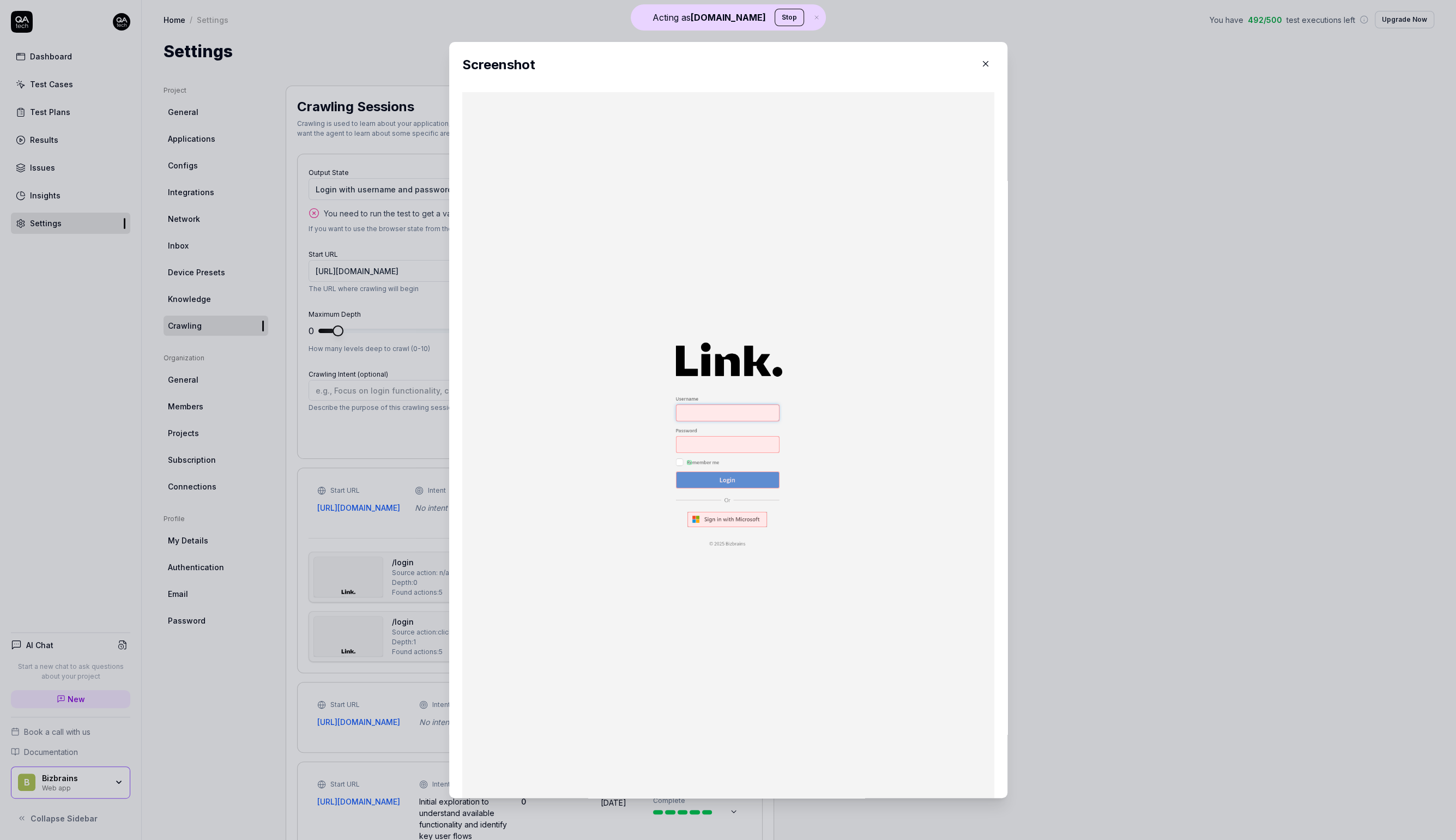
type textarea "*"
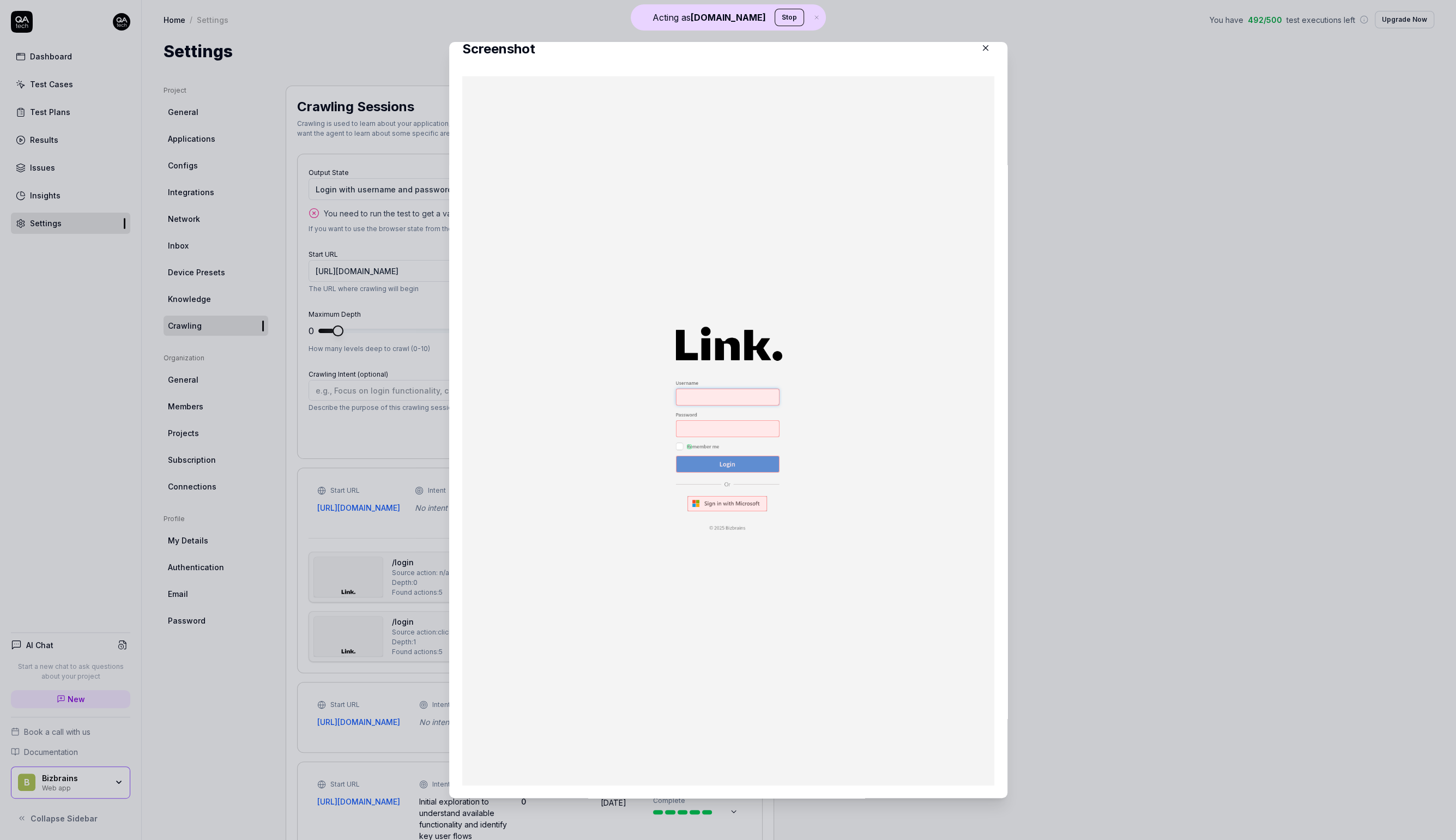
scroll to position [16, 0]
click at [1028, 458] on div "​ Screenshot" at bounding box center [728, 420] width 602 height 783
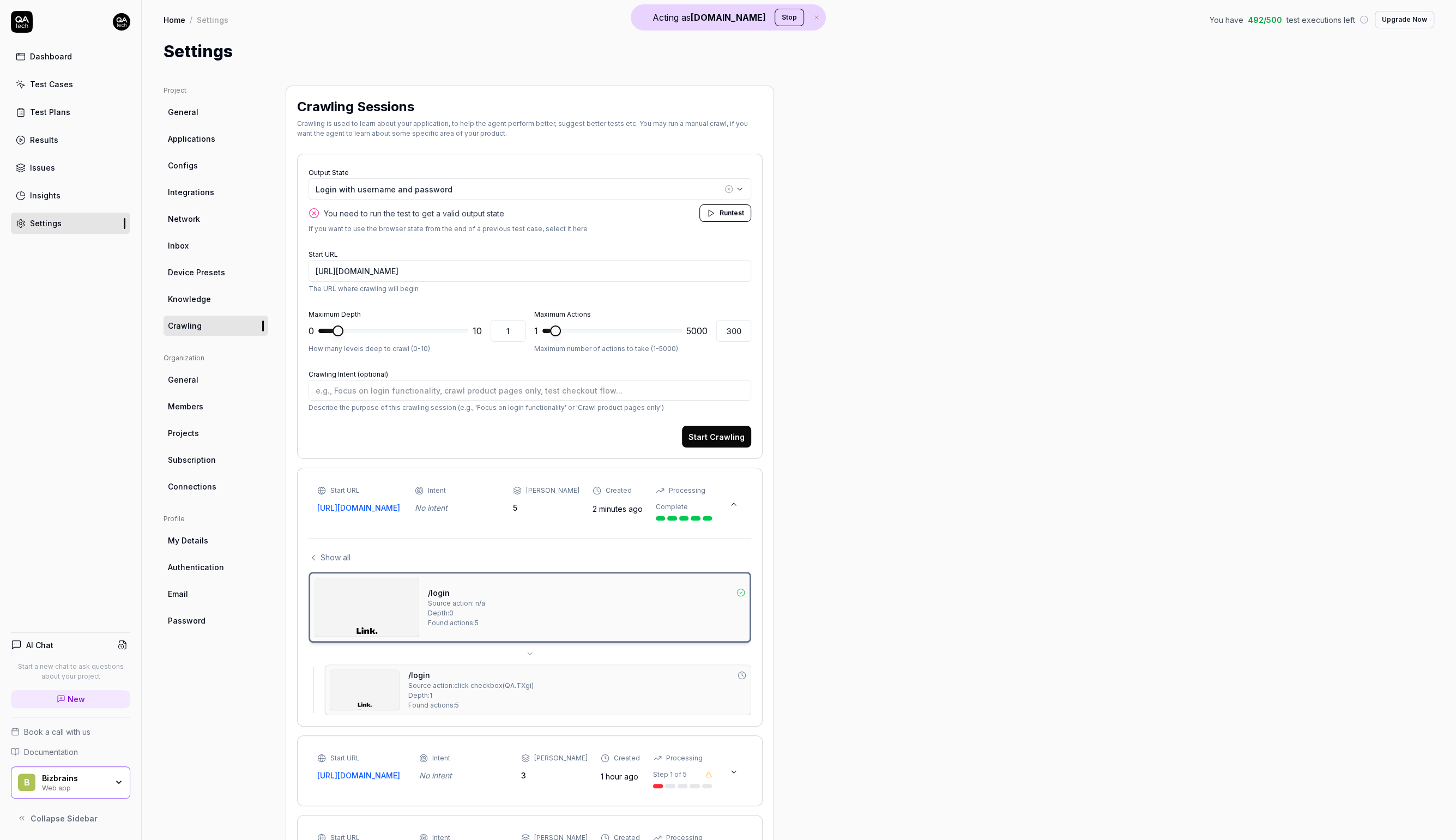
click at [381, 688] on img at bounding box center [364, 690] width 68 height 40
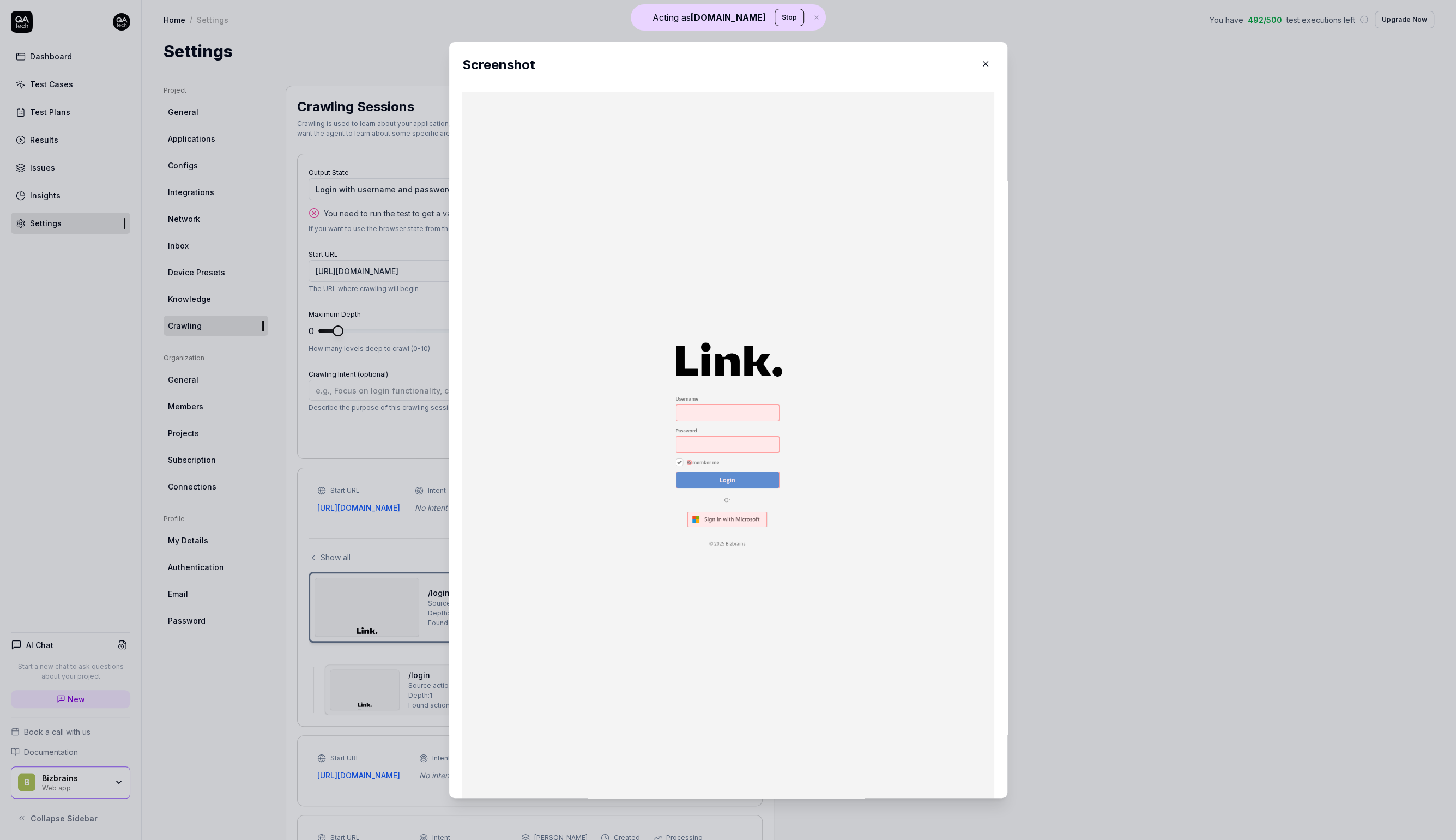
click at [992, 64] on button "button" at bounding box center [986, 64] width 18 height 18
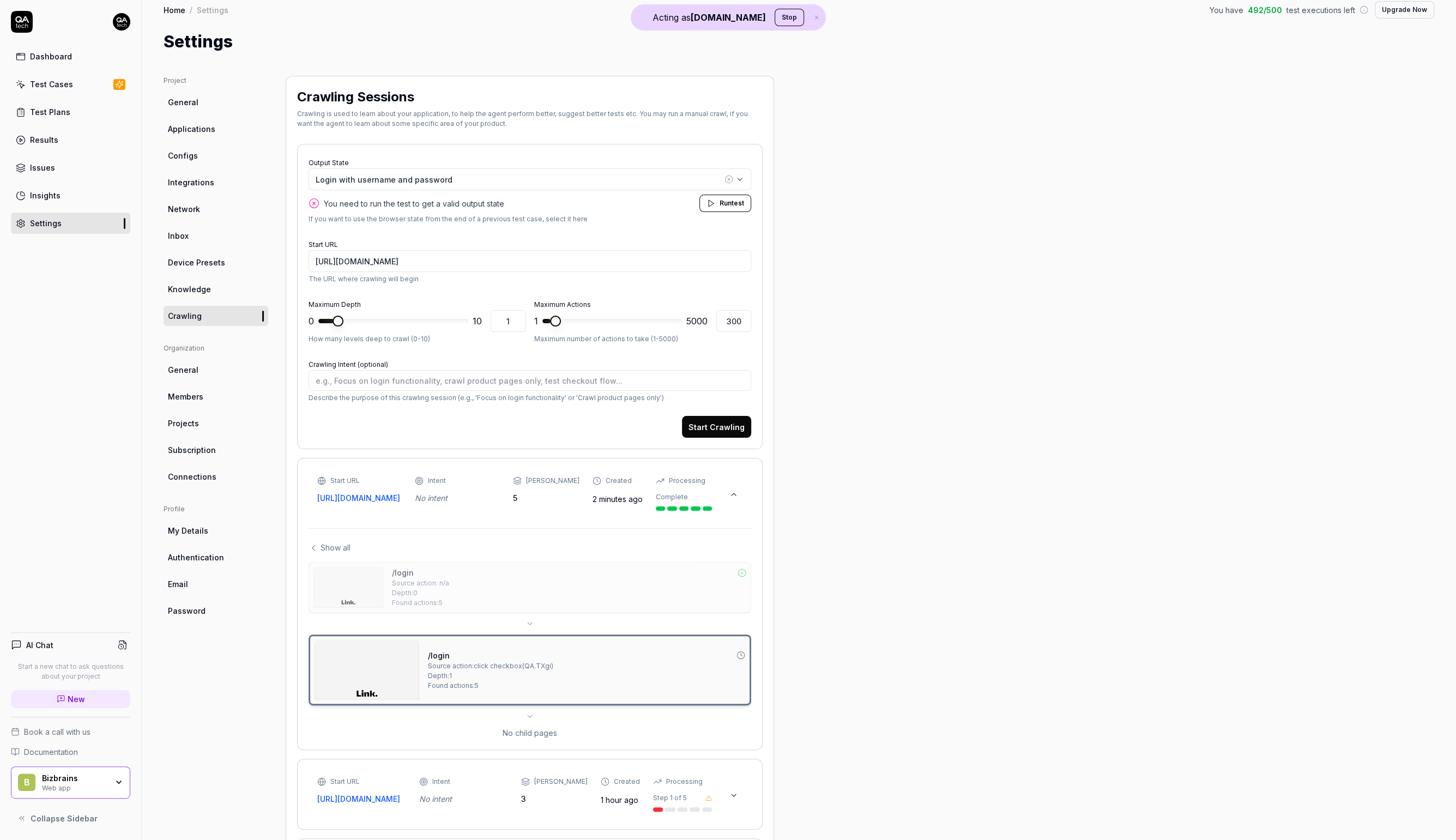
scroll to position [14, 0]
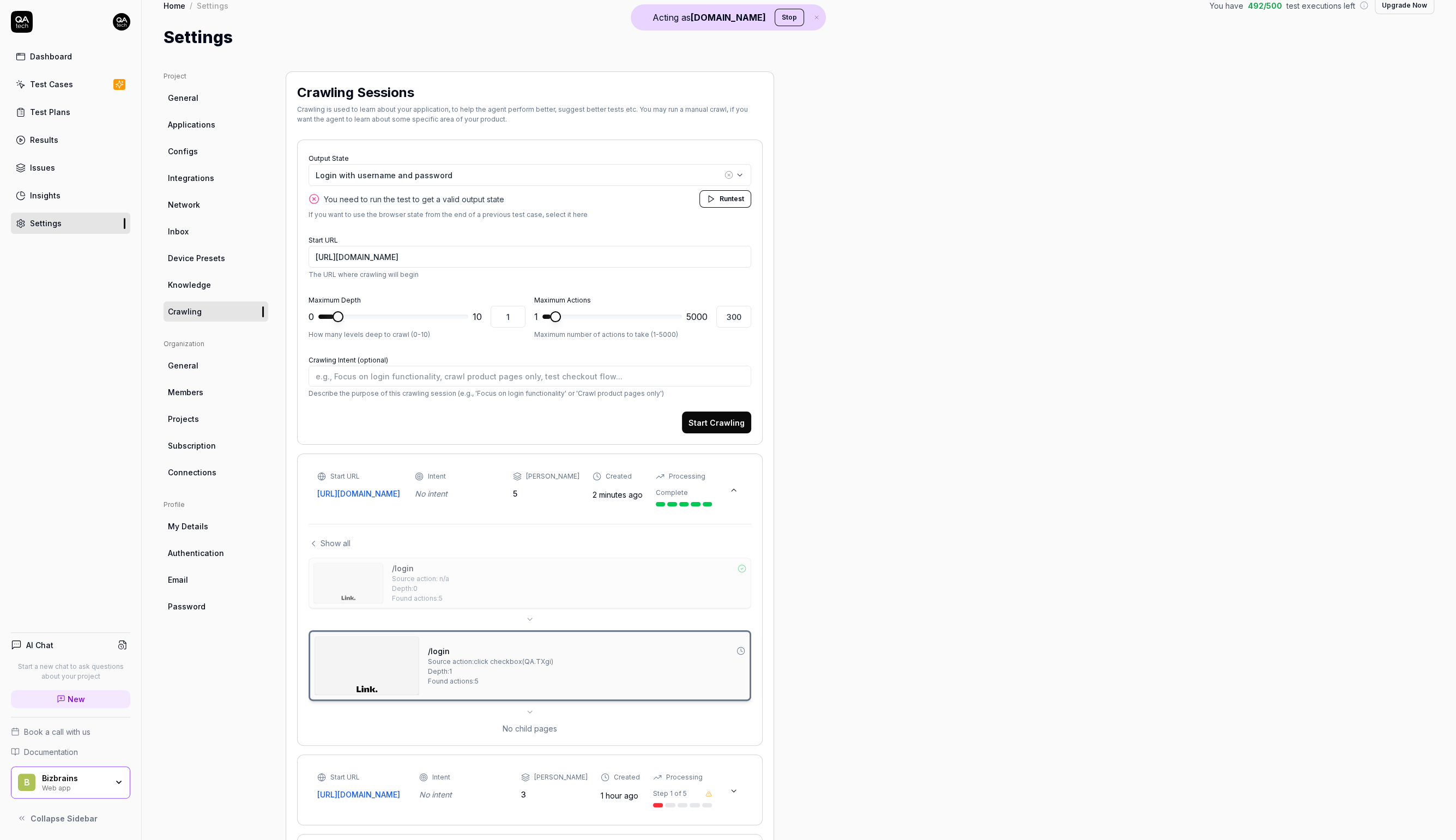
click at [314, 545] on icon at bounding box center [314, 543] width 3 height 5
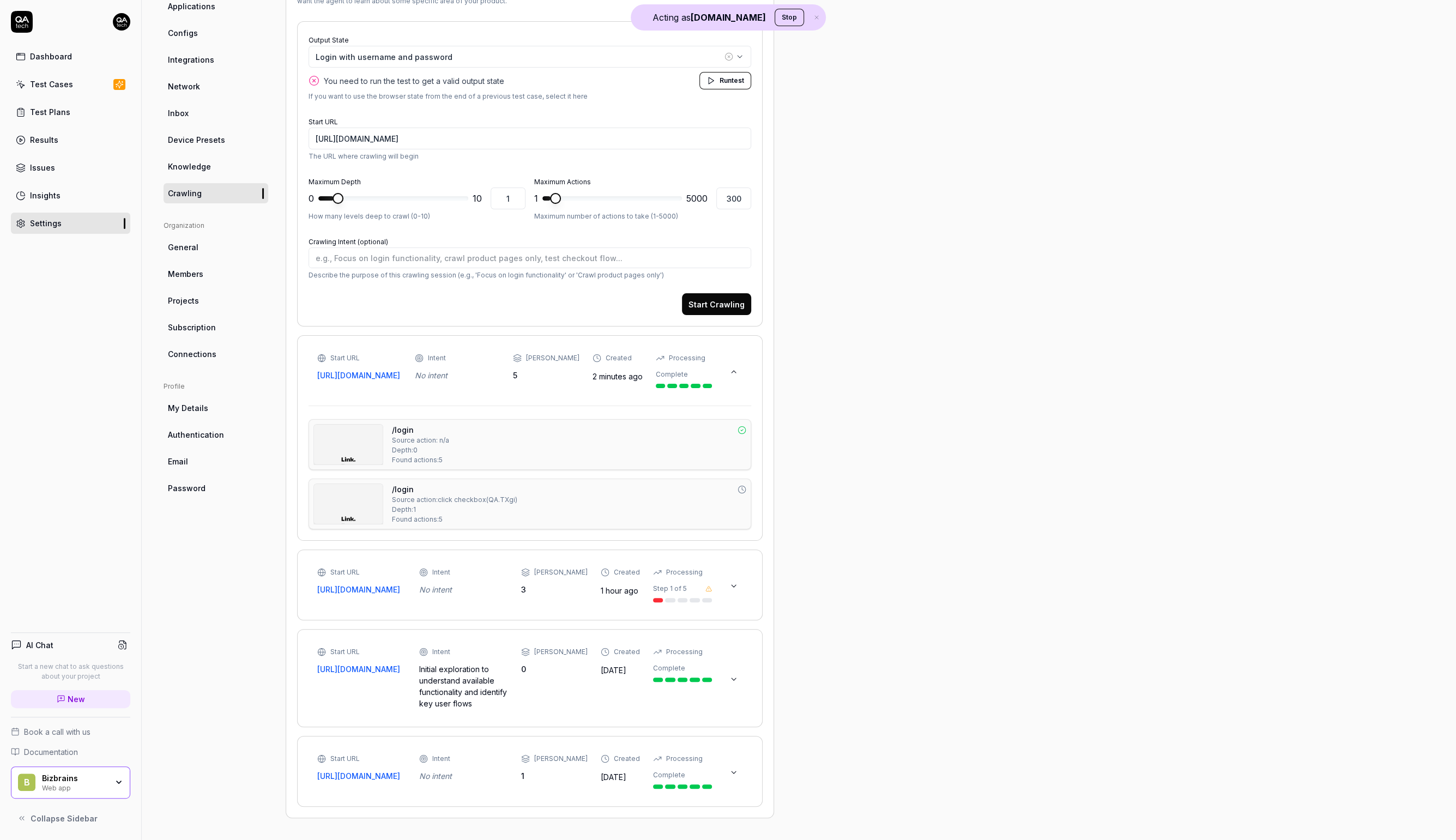
scroll to position [0, 0]
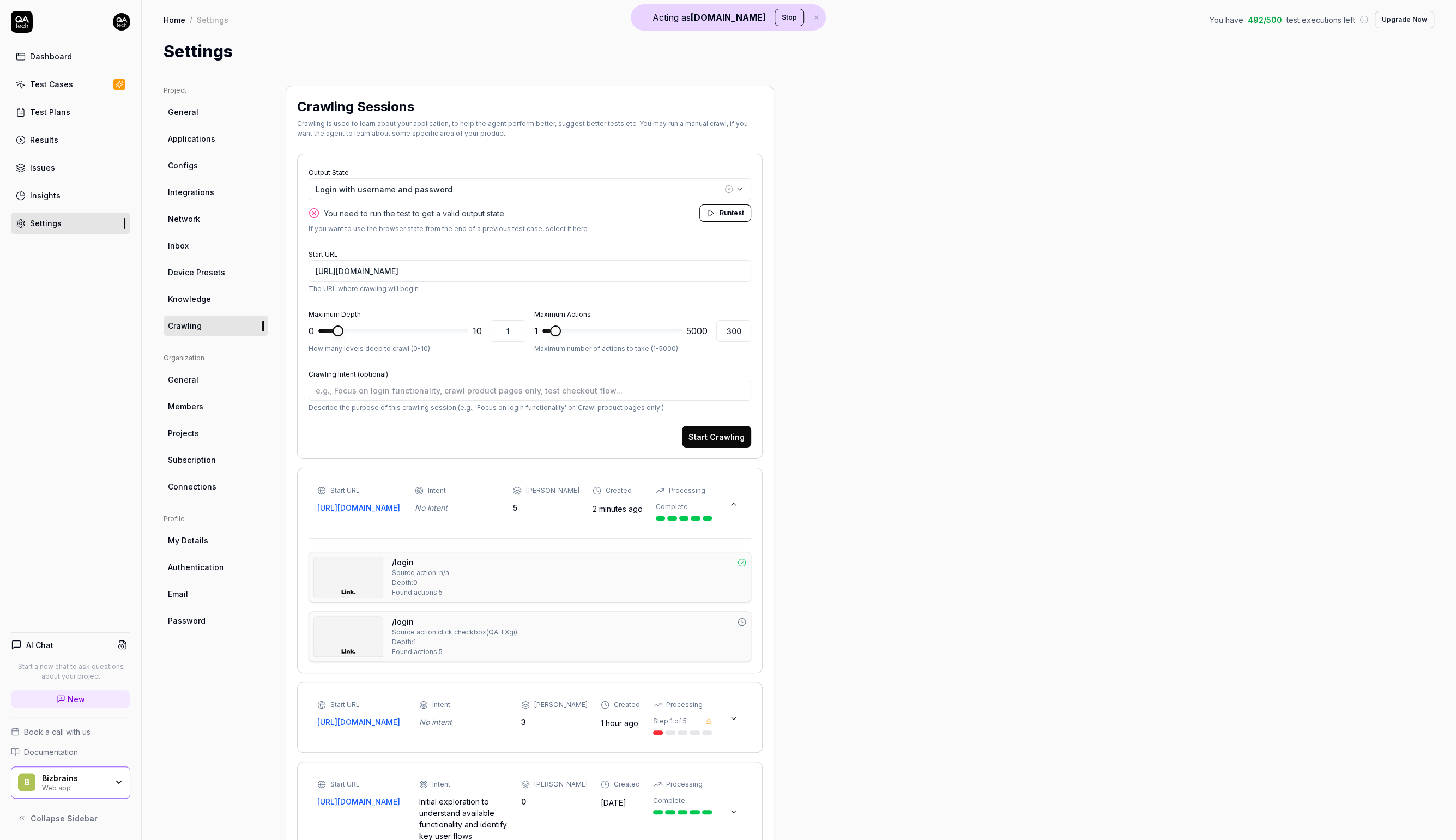
click at [354, 577] on img at bounding box center [347, 577] width 68 height 40
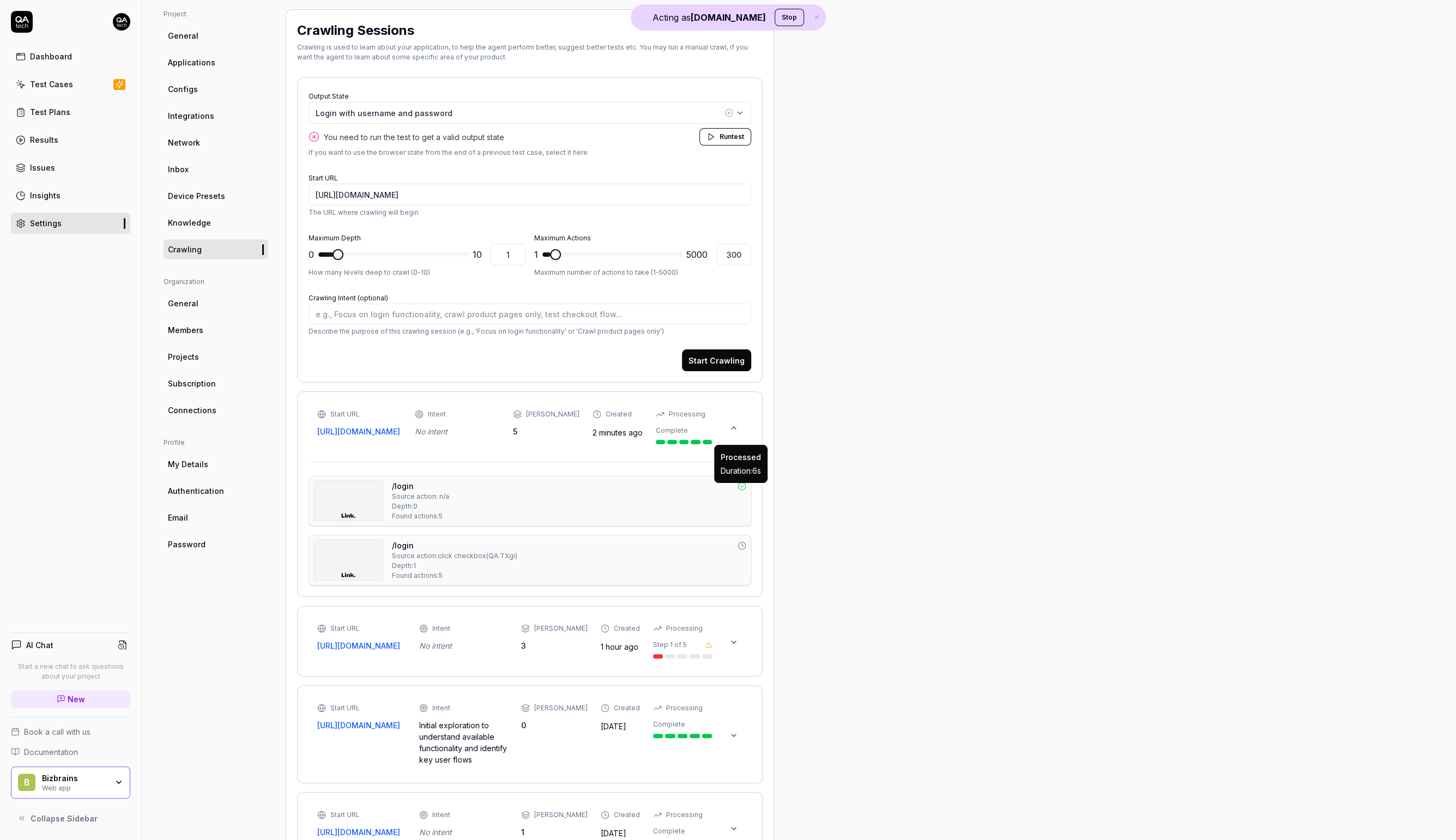
click at [746, 491] on icon at bounding box center [742, 487] width 9 height 9
click at [739, 640] on button at bounding box center [734, 642] width 18 height 18
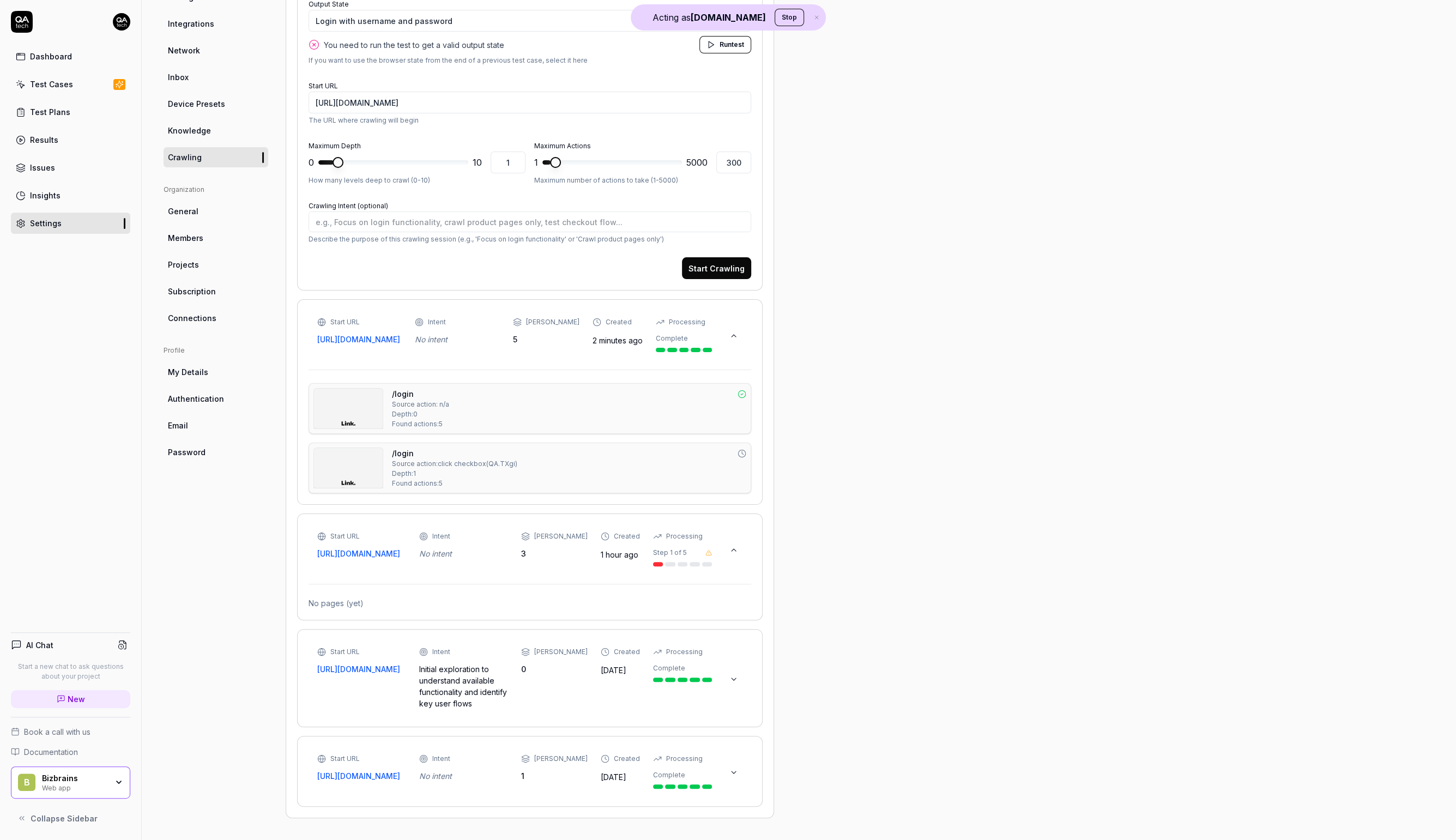
click at [735, 675] on icon at bounding box center [734, 680] width 9 height 9
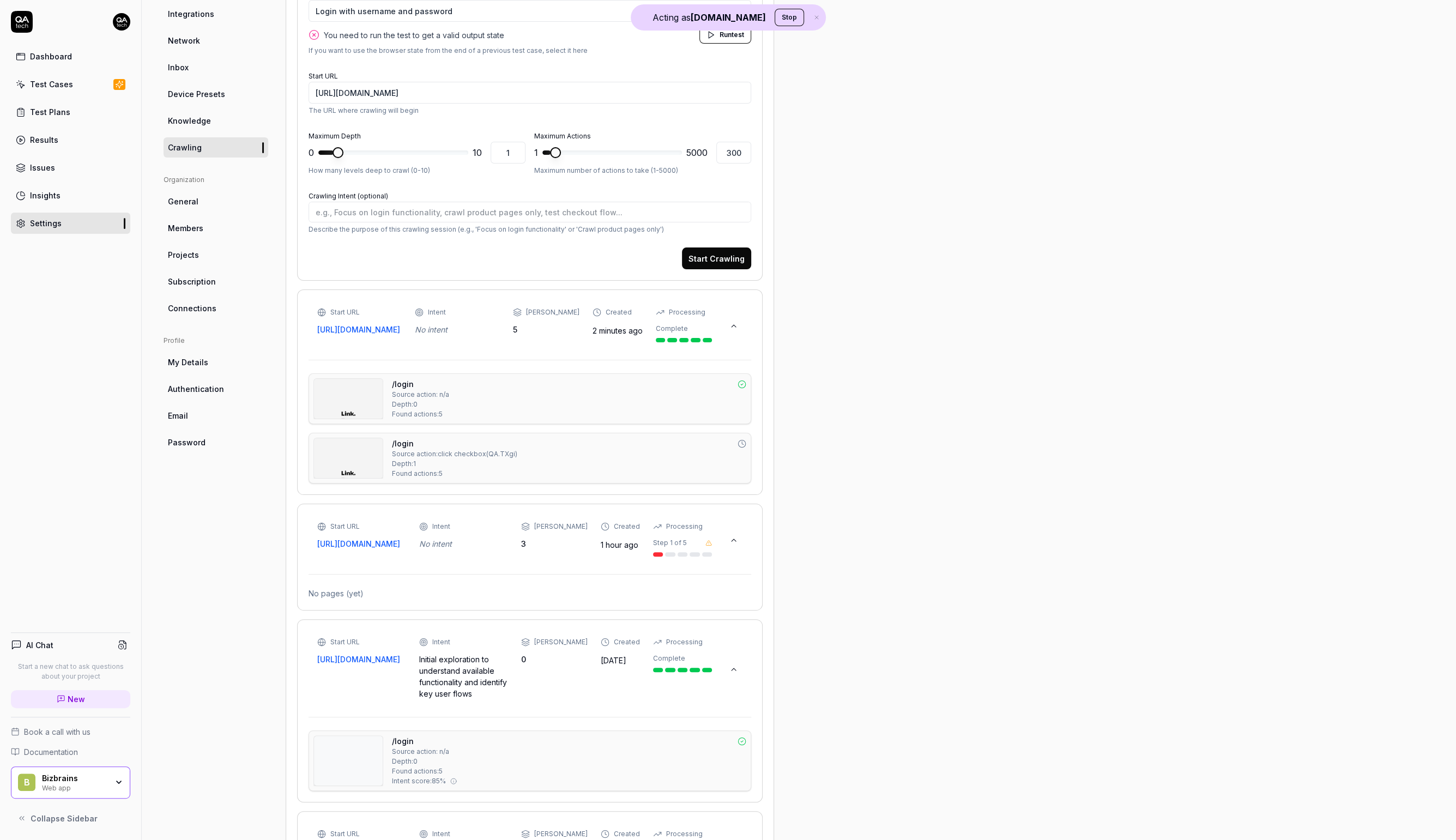
scroll to position [263, 0]
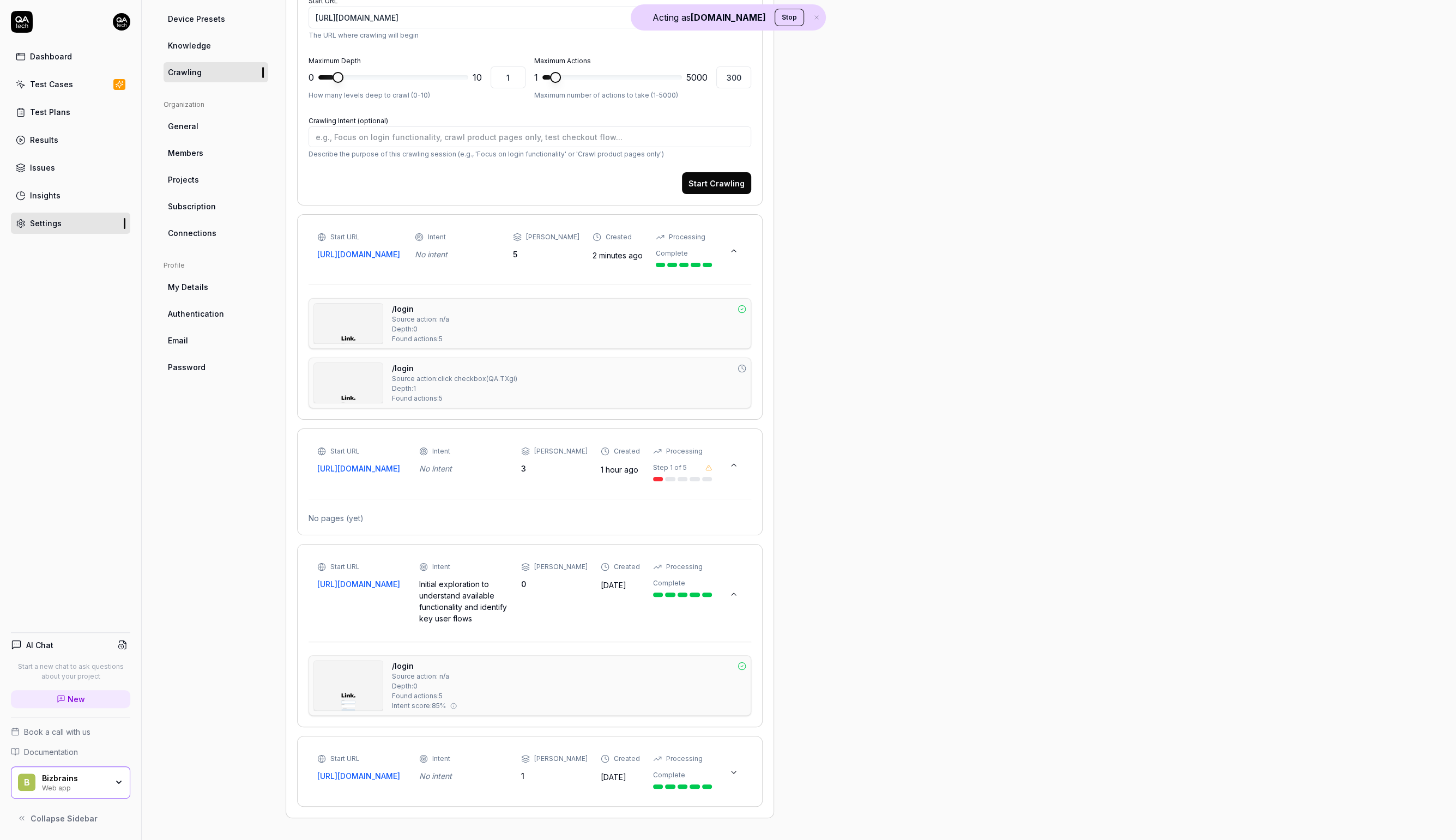
click at [735, 776] on button at bounding box center [734, 773] width 18 height 18
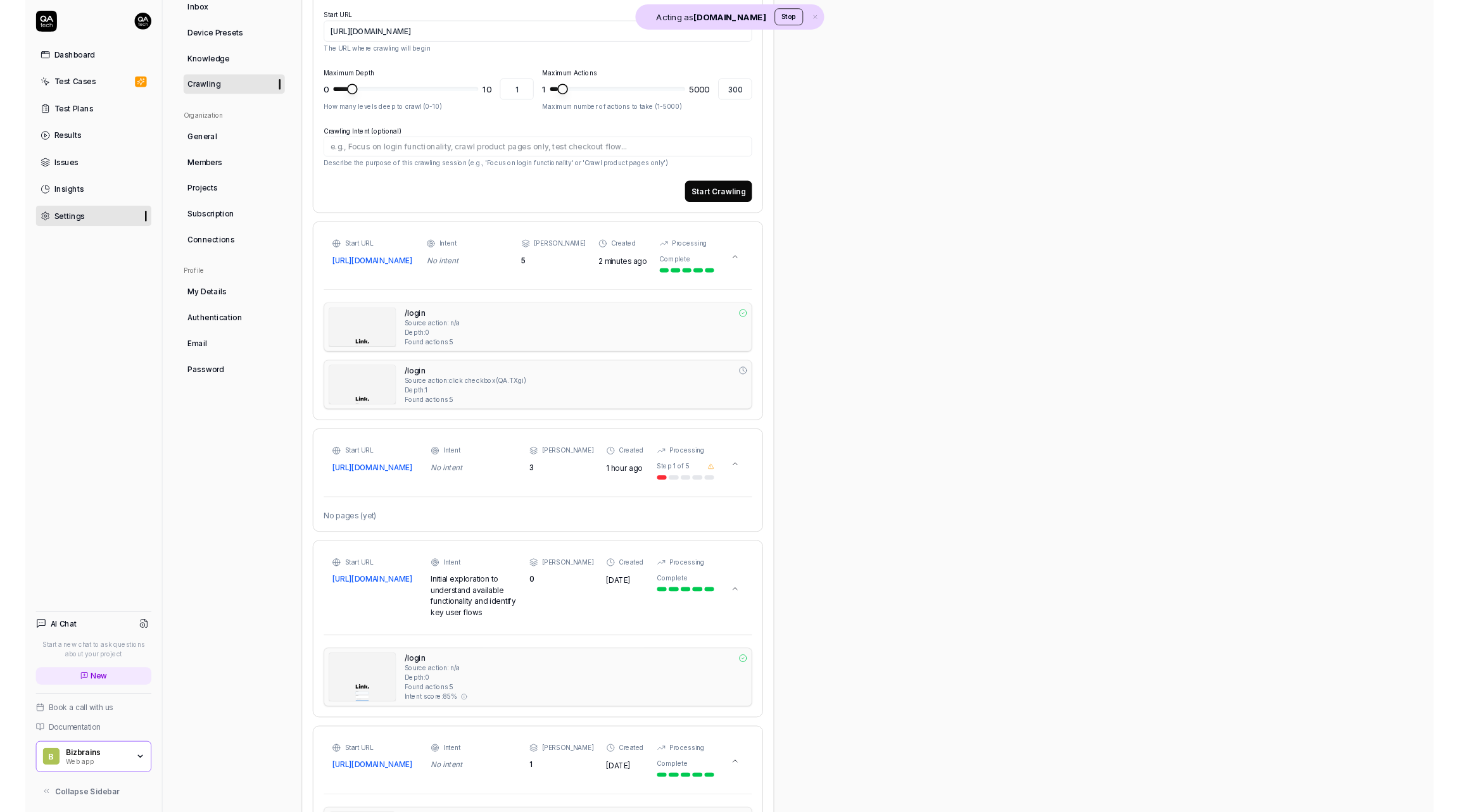
scroll to position [0, 0]
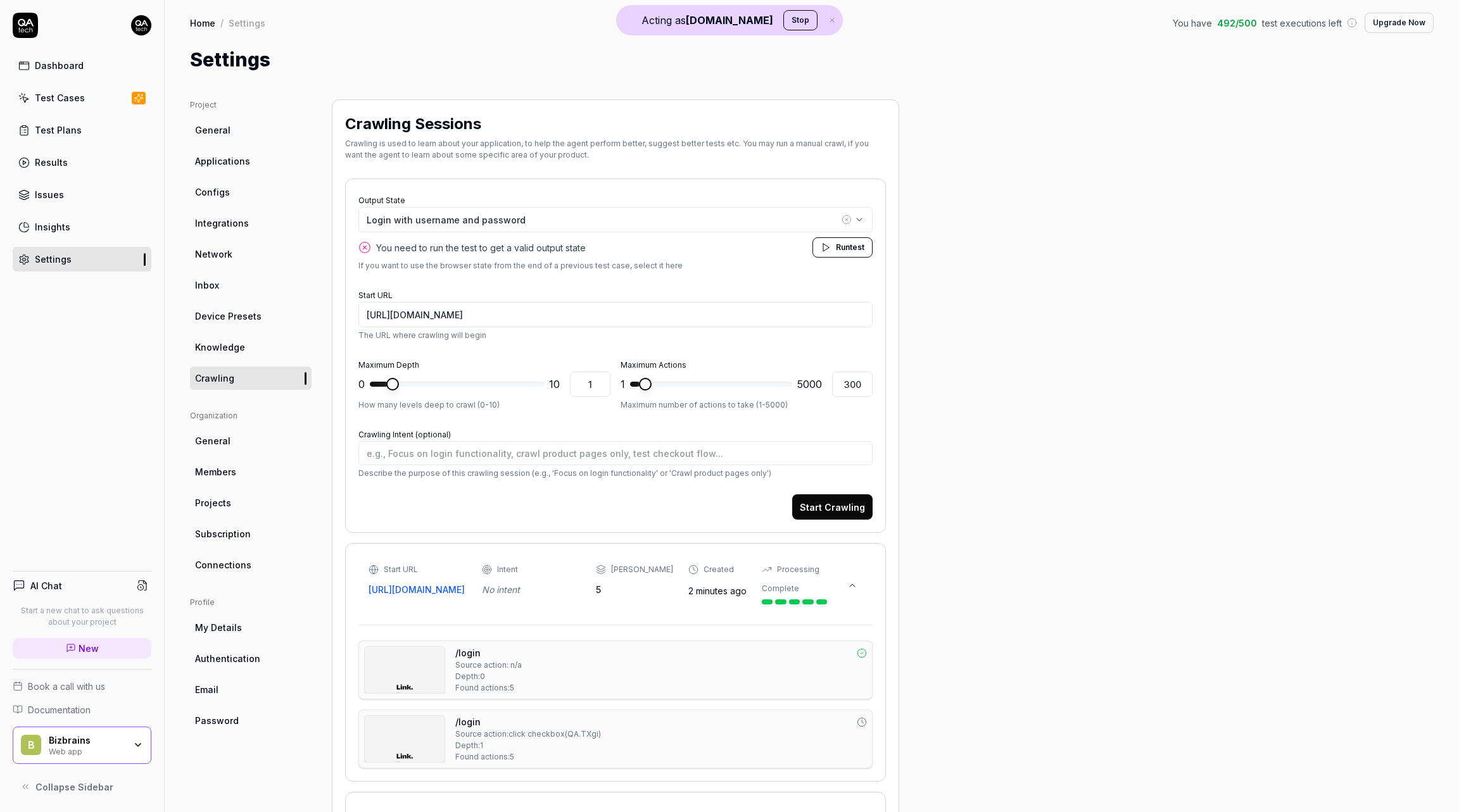
click at [56, 101] on div "Test Cases" at bounding box center [60, 98] width 50 height 14
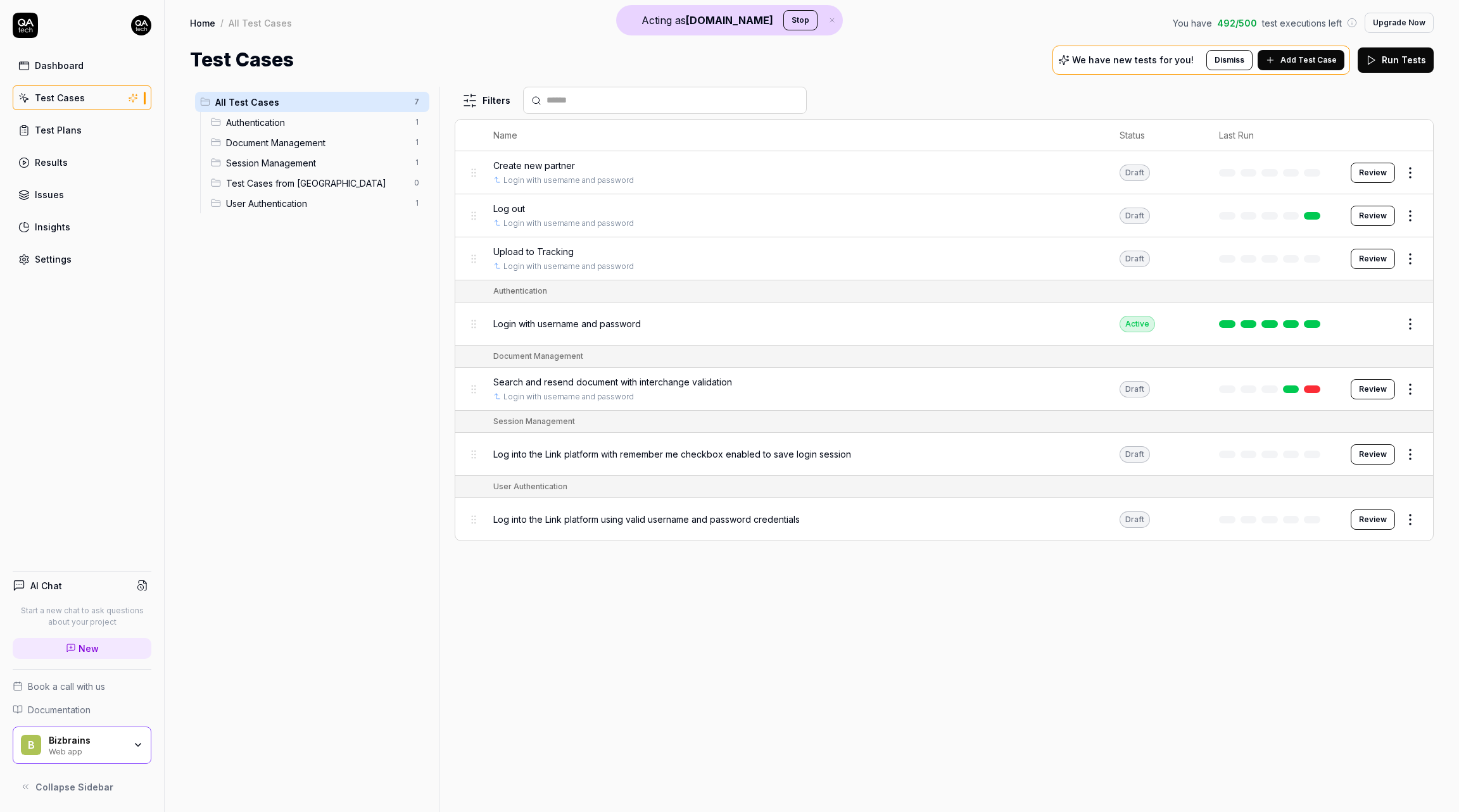
click at [619, 320] on span "Login with username and password" at bounding box center [567, 324] width 148 height 14
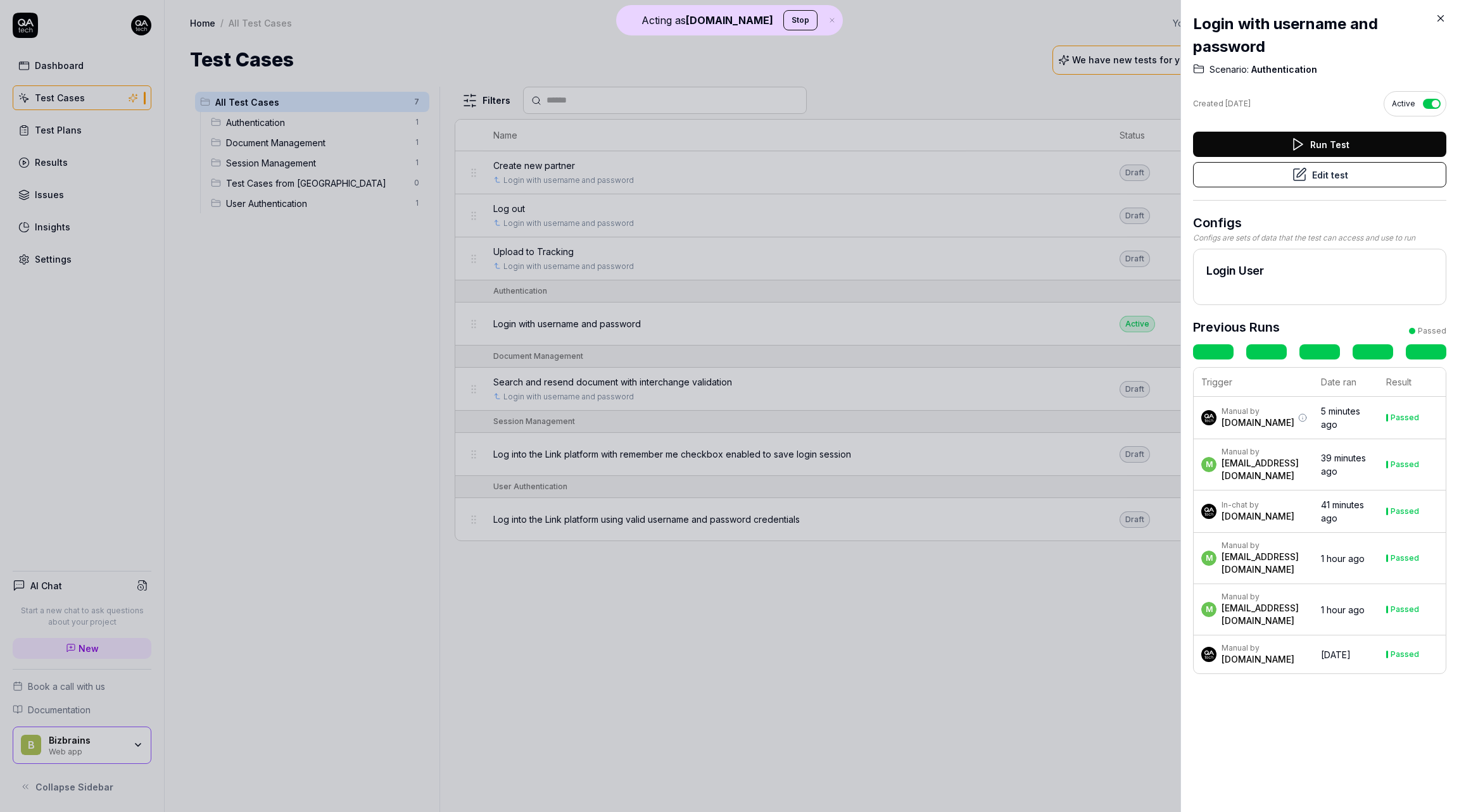
click at [1332, 171] on button "Edit test" at bounding box center [1319, 175] width 253 height 26
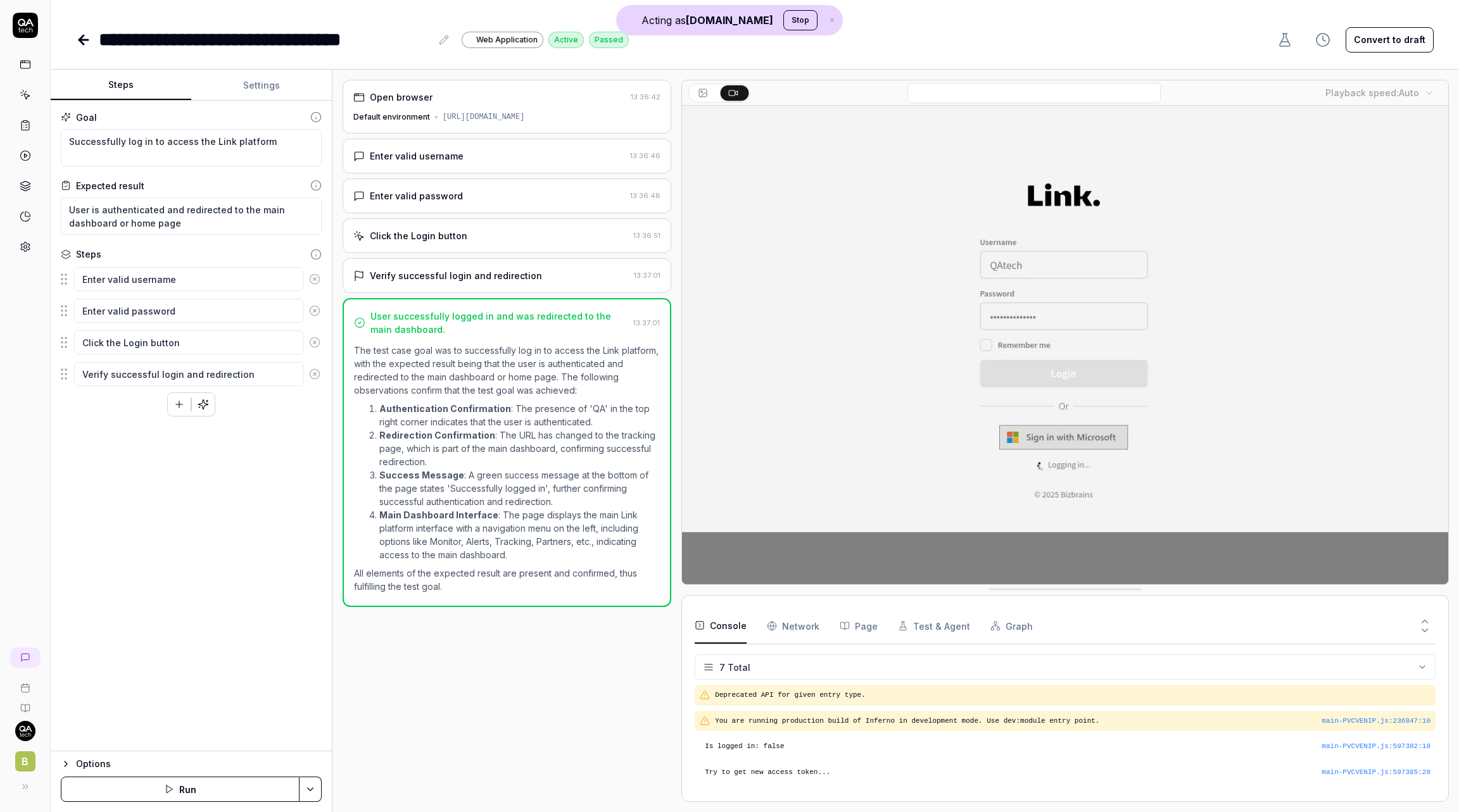
scroll to position [70, 0]
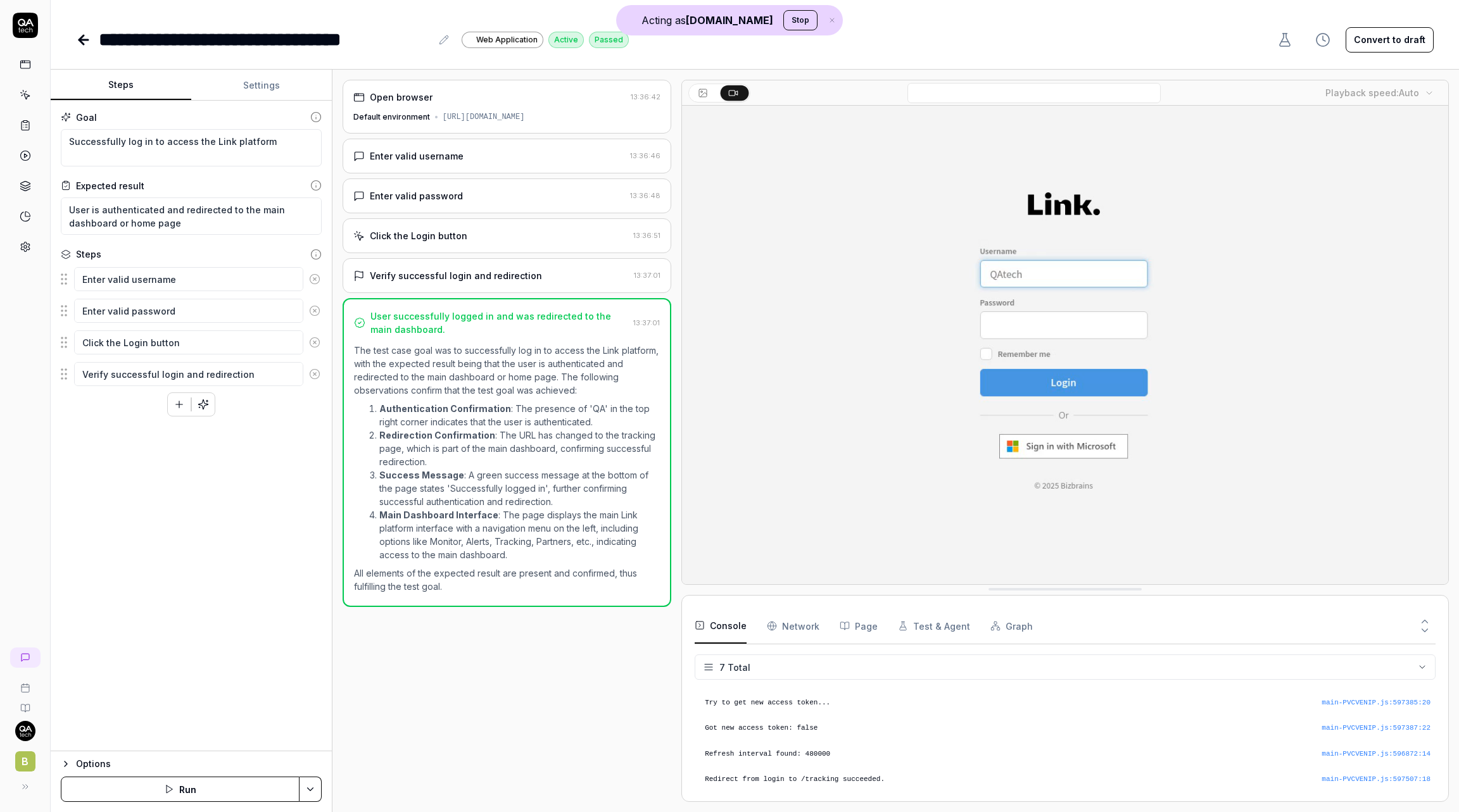
click at [498, 239] on div "Click the Login button" at bounding box center [491, 236] width 275 height 14
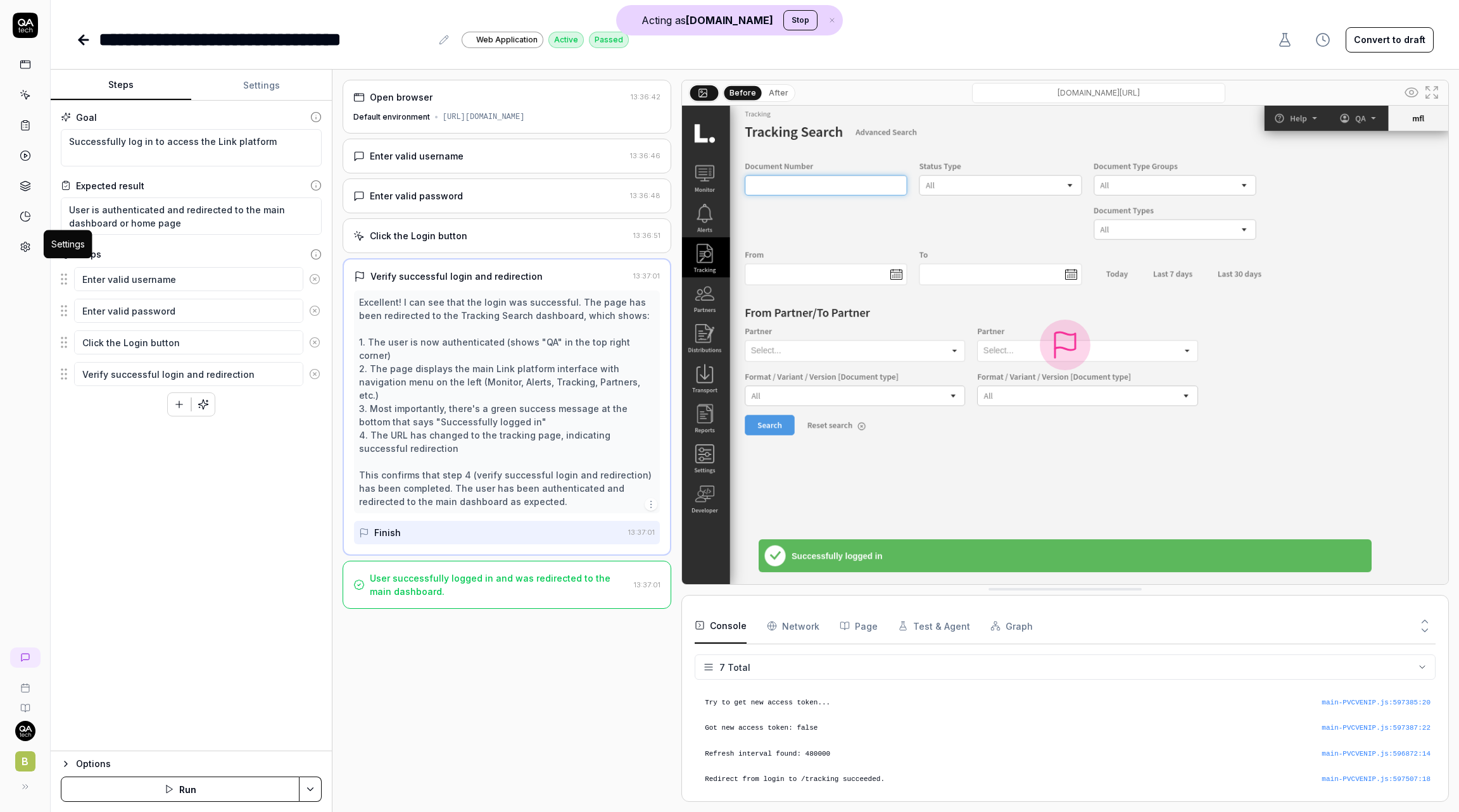
click at [20, 241] on icon at bounding box center [25, 246] width 11 height 11
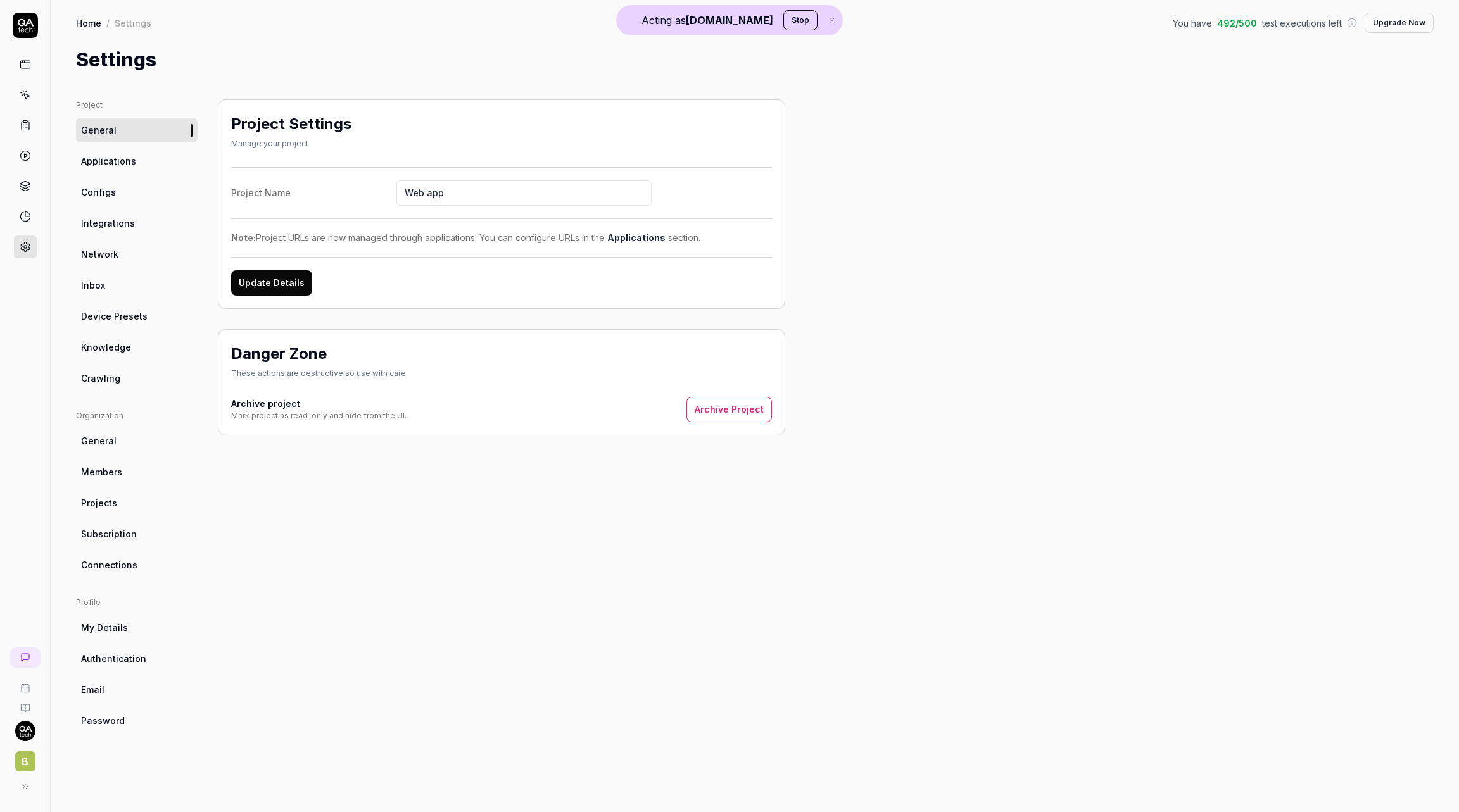
click at [113, 378] on span "Crawling" at bounding box center [101, 379] width 39 height 14
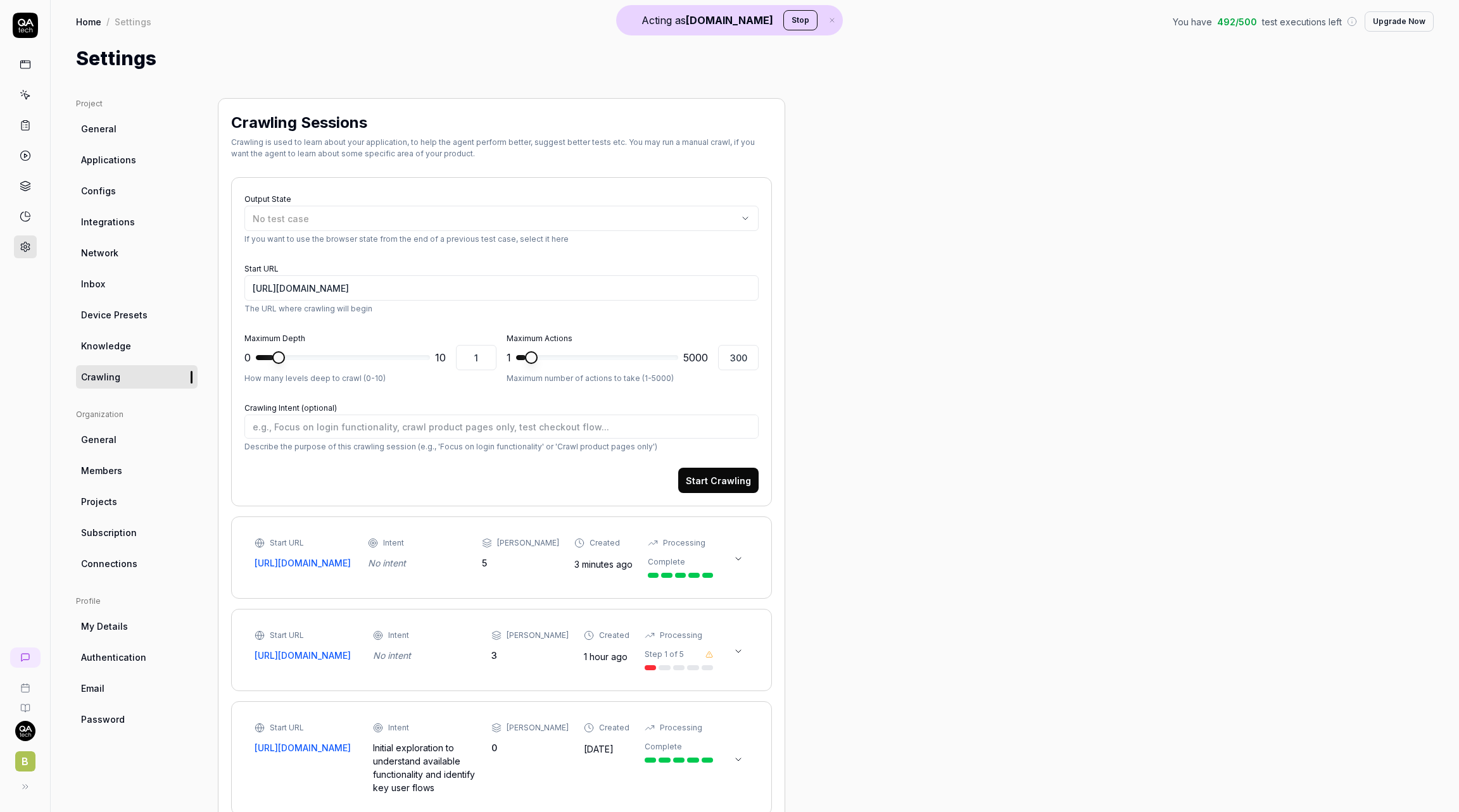
scroll to position [148, 0]
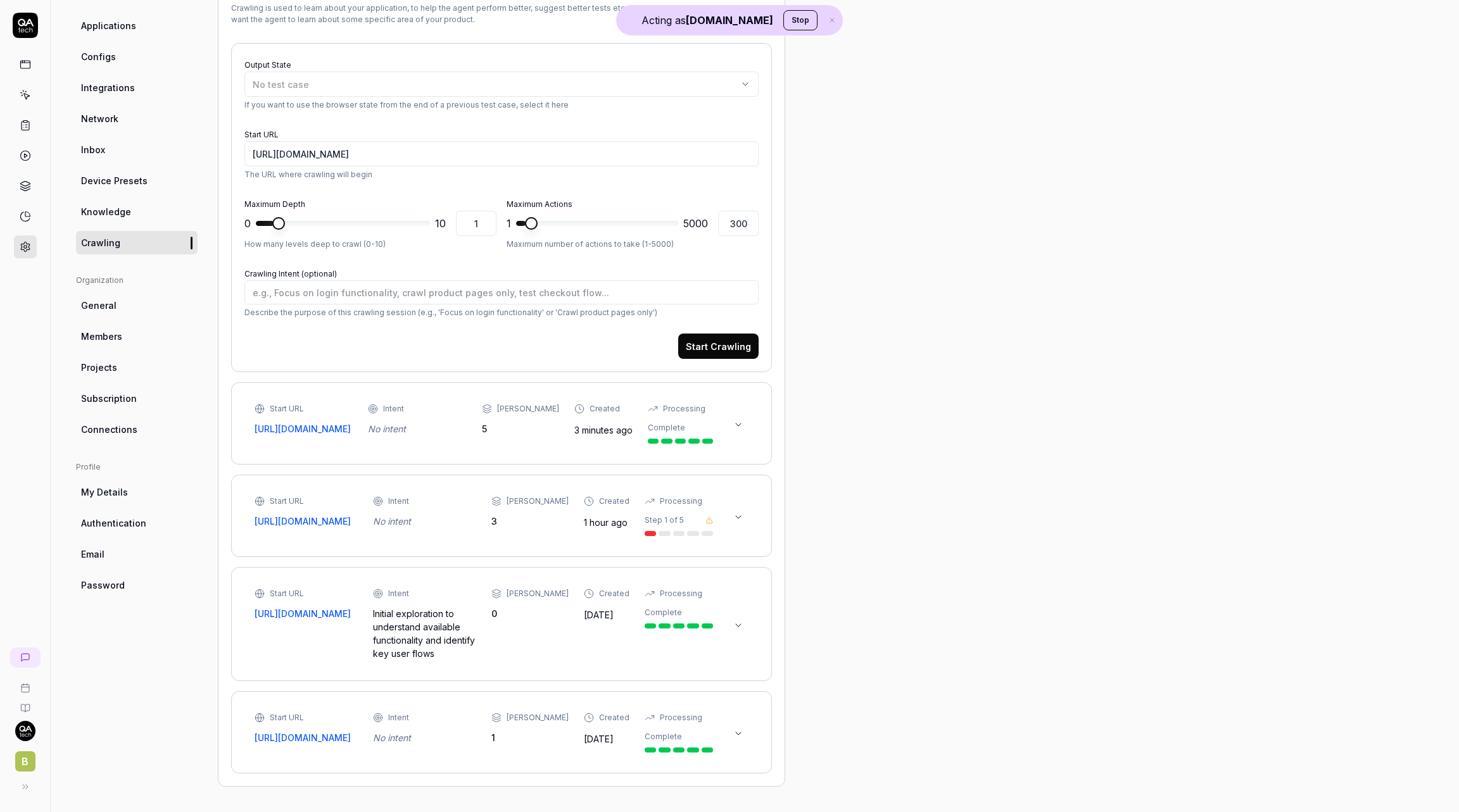
click at [487, 408] on div "Start URL https://contoso-mfl-link.bizbrains.com/tracking Intent No intent Max …" at bounding box center [483, 423] width 458 height 40
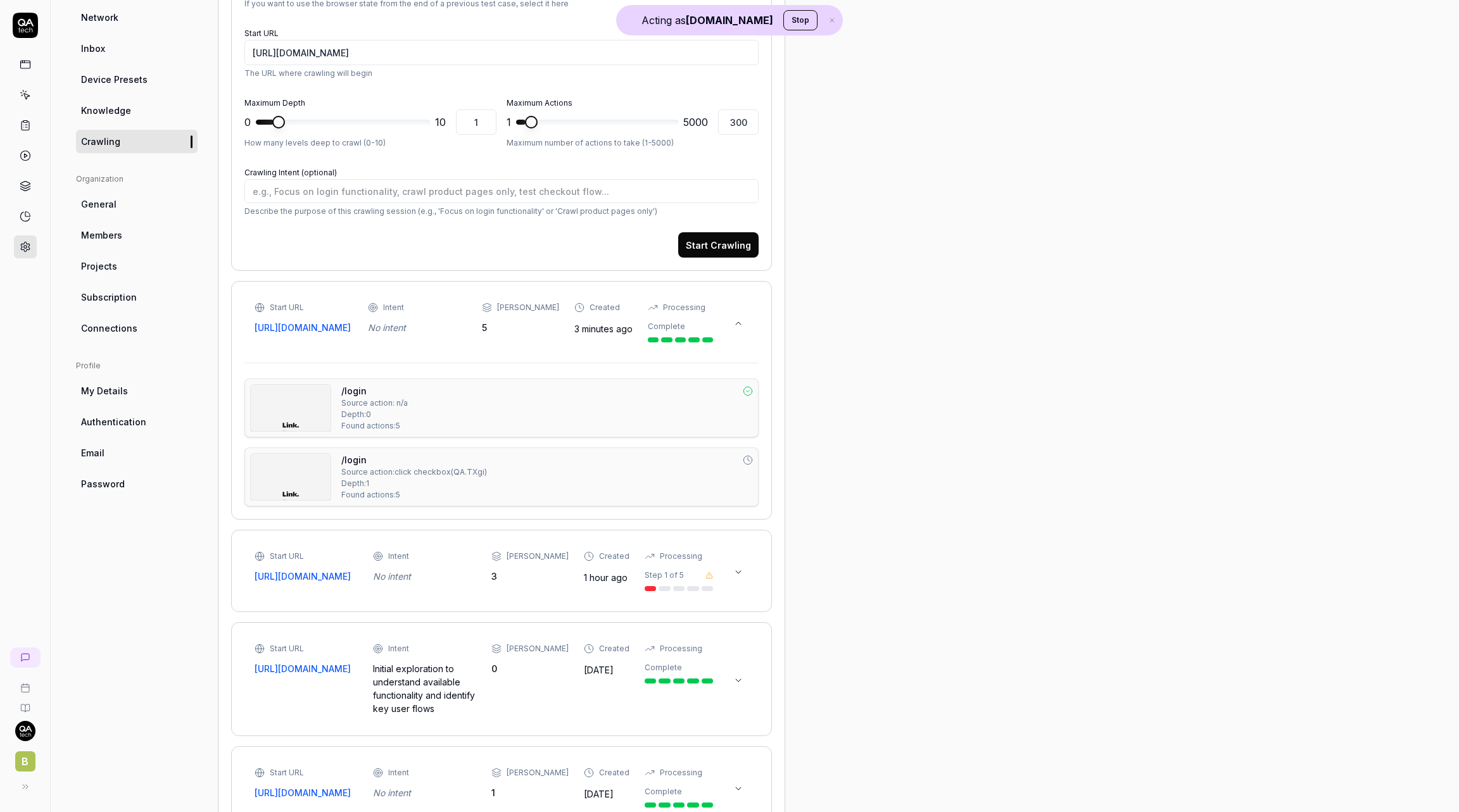
scroll to position [284, 0]
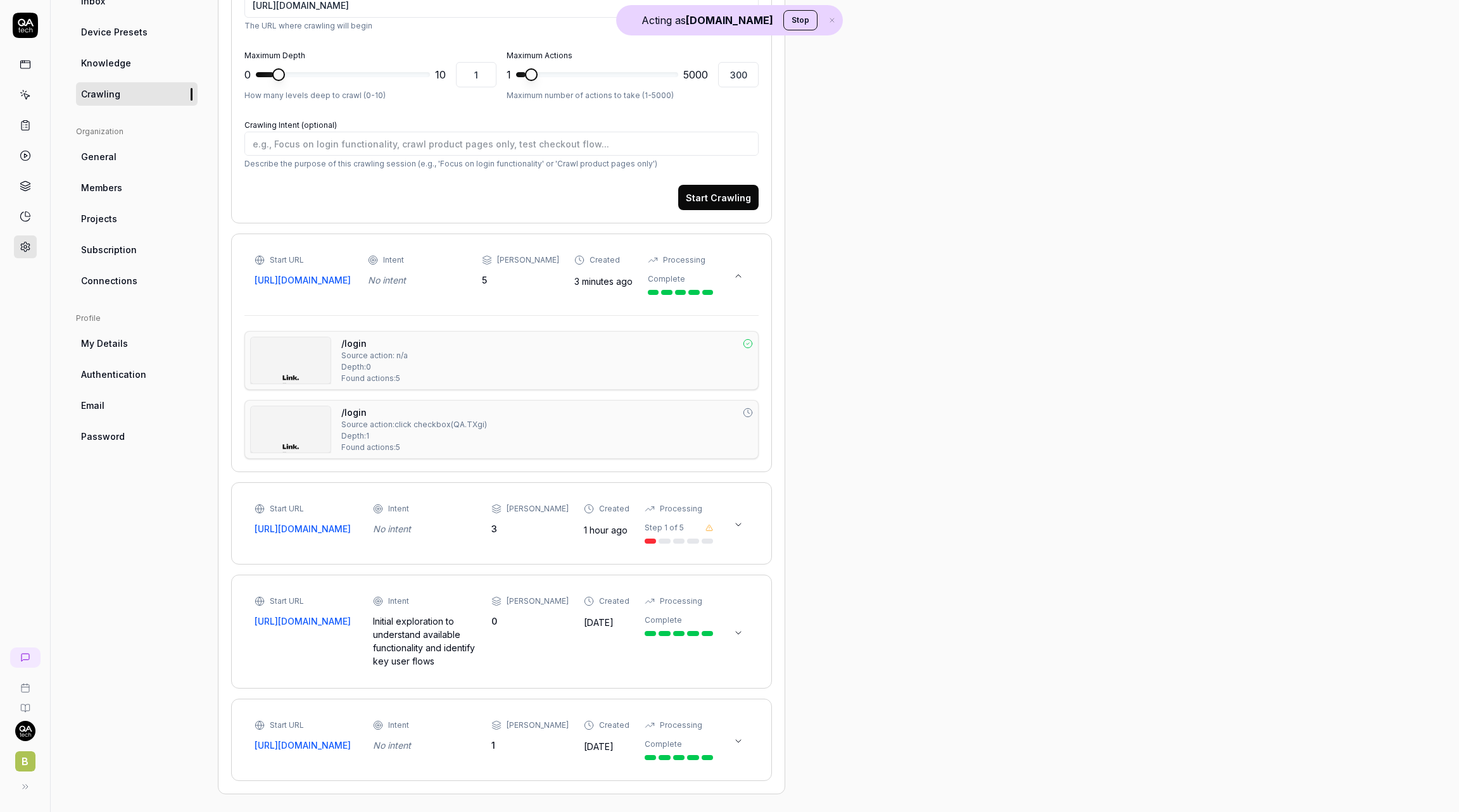
click at [288, 373] on img at bounding box center [290, 361] width 79 height 46
click at [311, 445] on img at bounding box center [290, 429] width 79 height 46
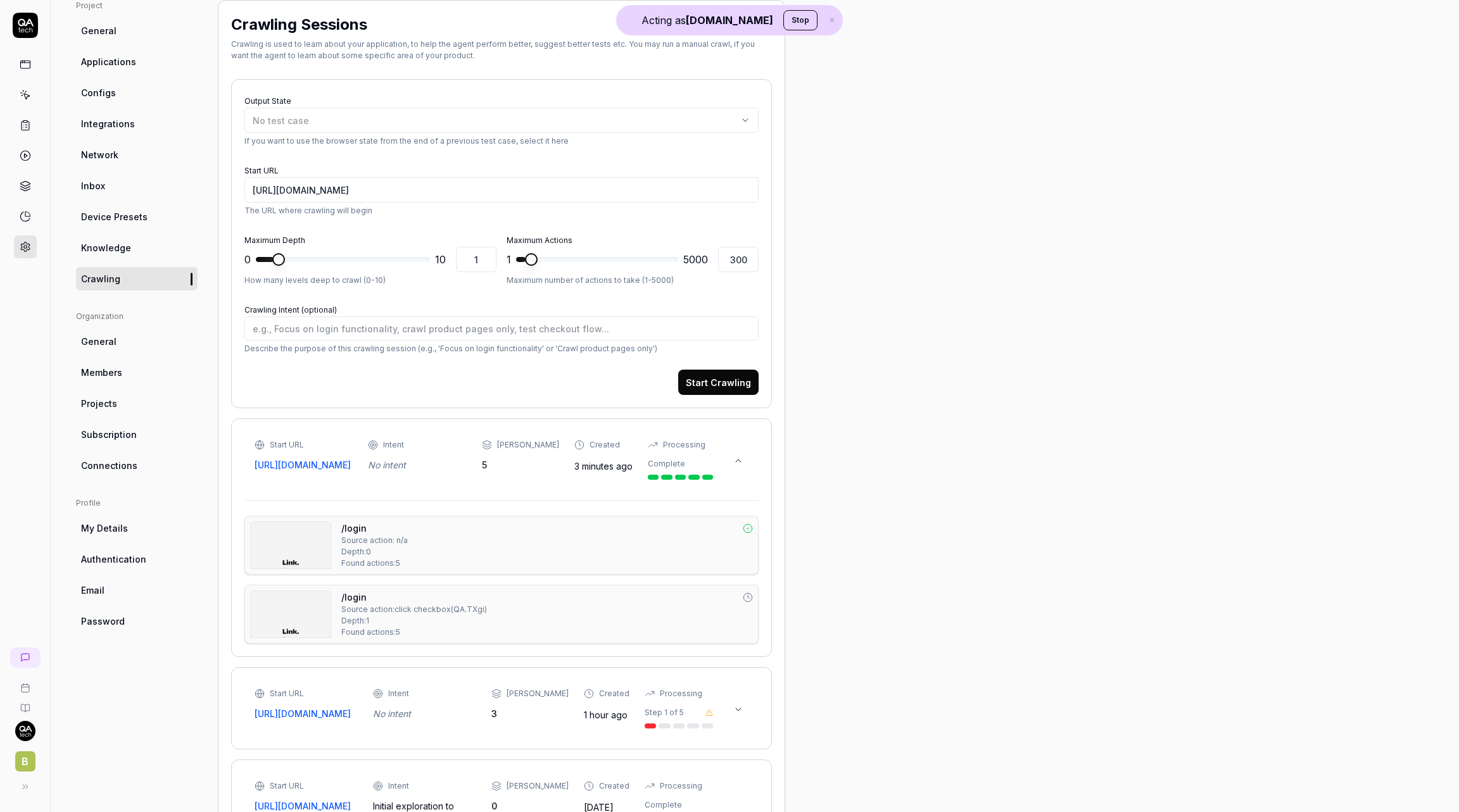
scroll to position [304, 0]
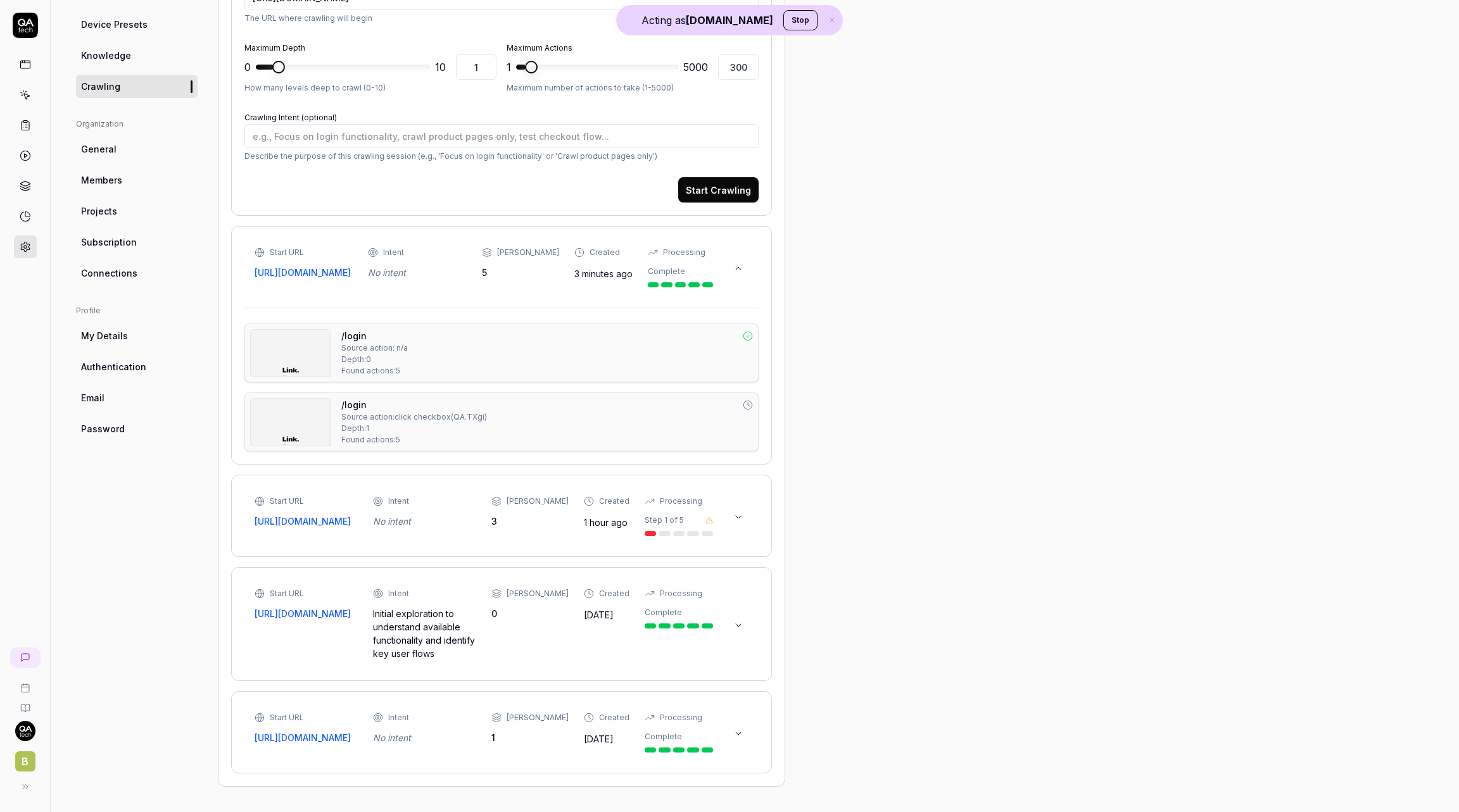
click at [740, 514] on icon at bounding box center [738, 517] width 10 height 10
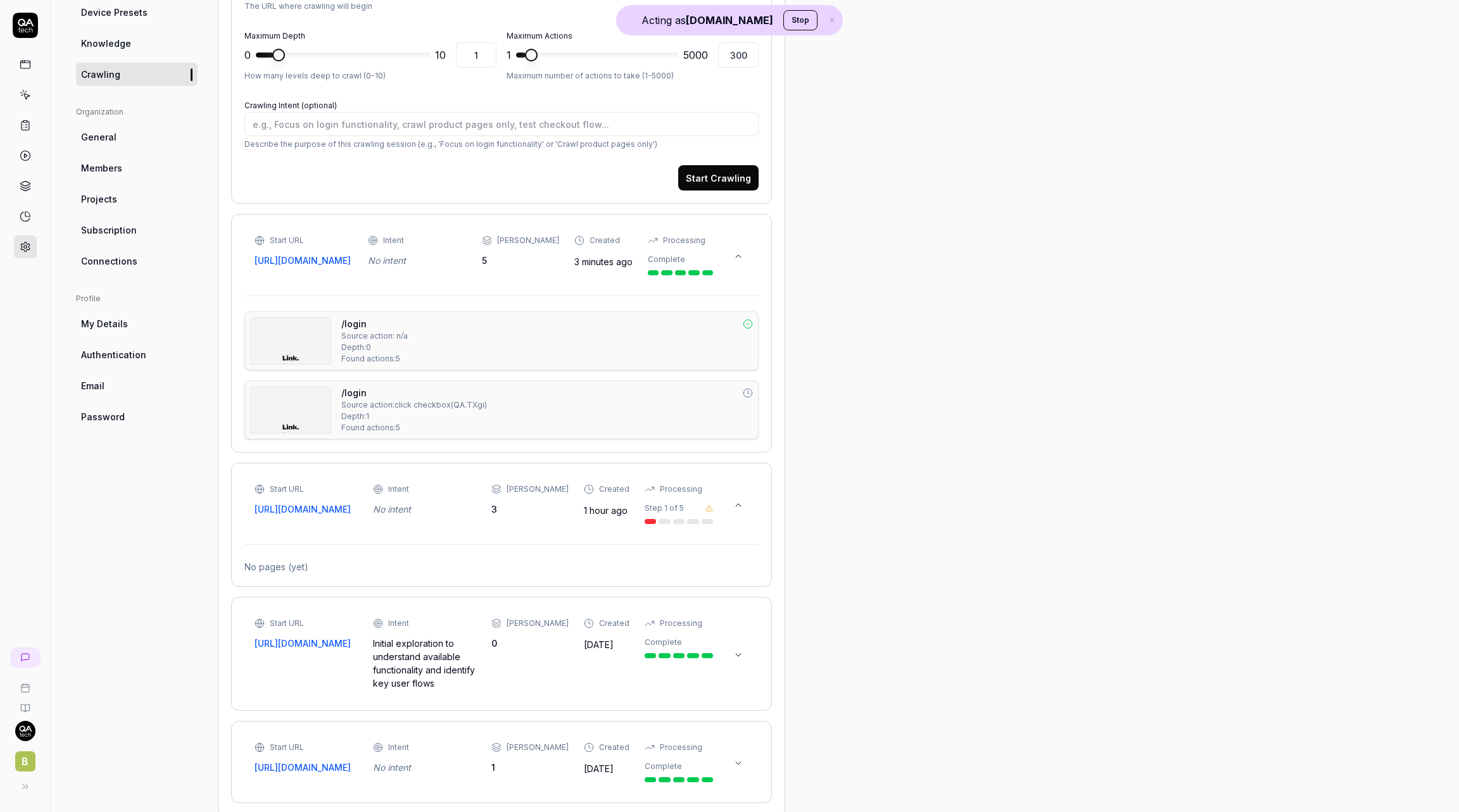
scroll to position [345, 0]
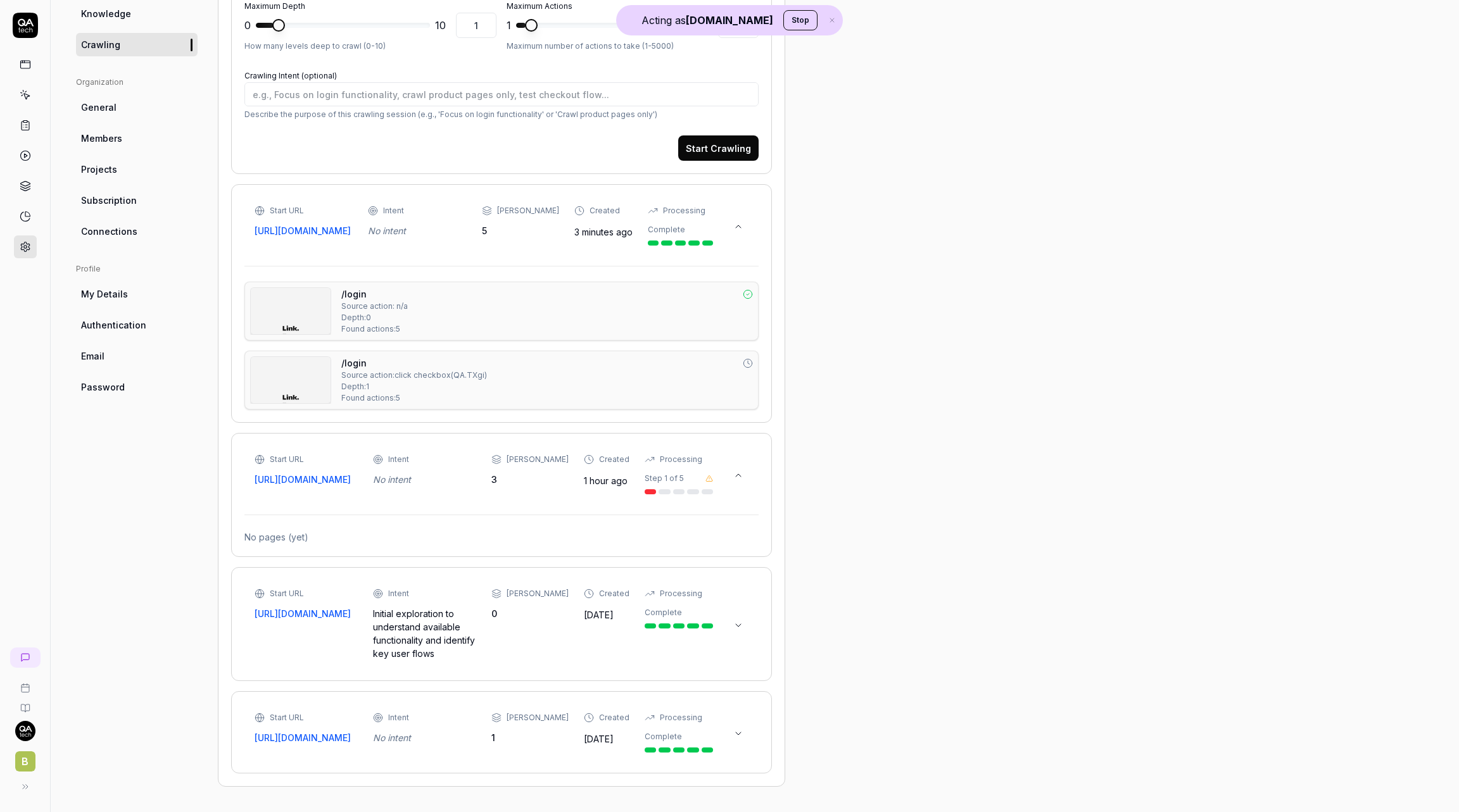
click at [738, 620] on icon at bounding box center [738, 625] width 10 height 10
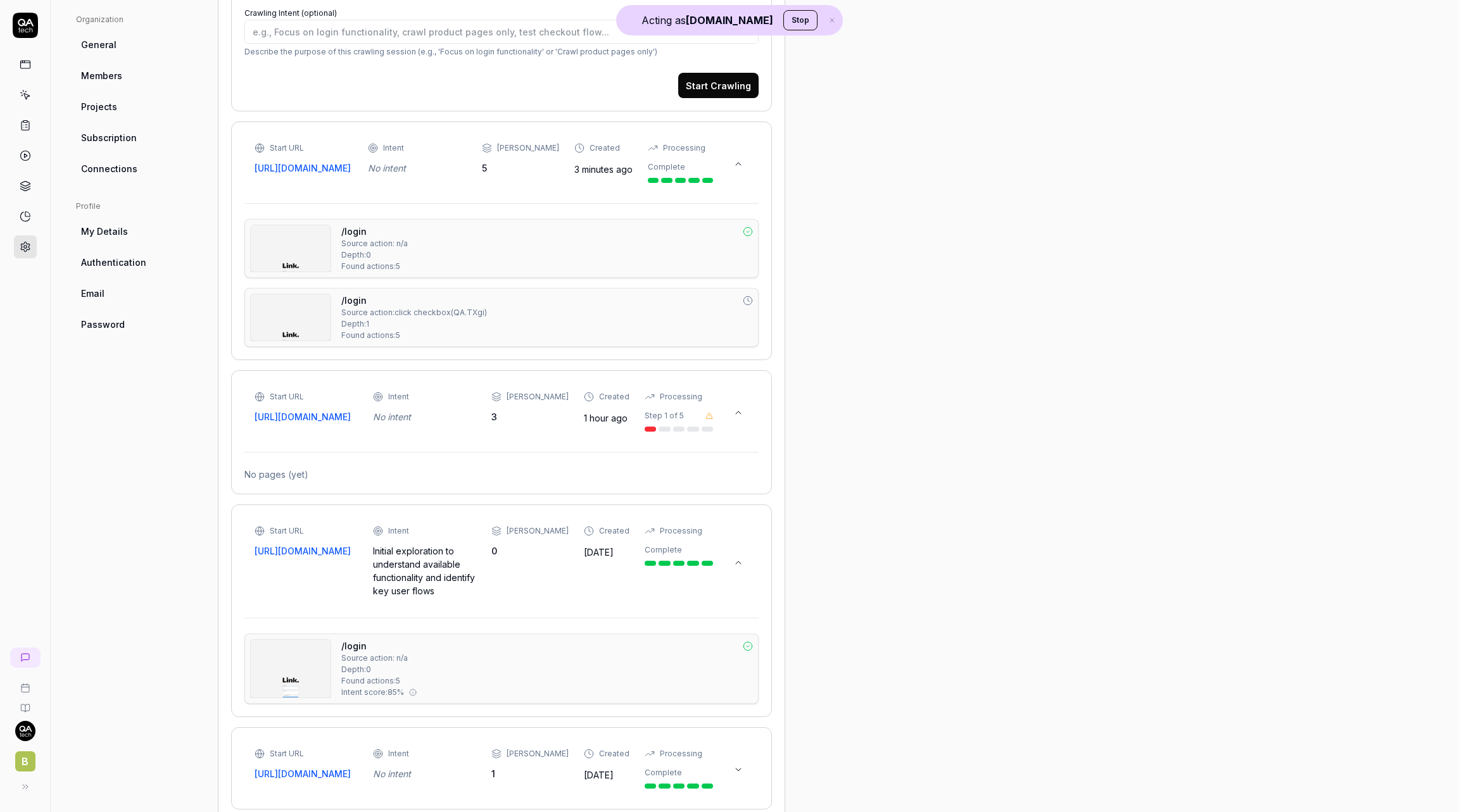
scroll to position [443, 0]
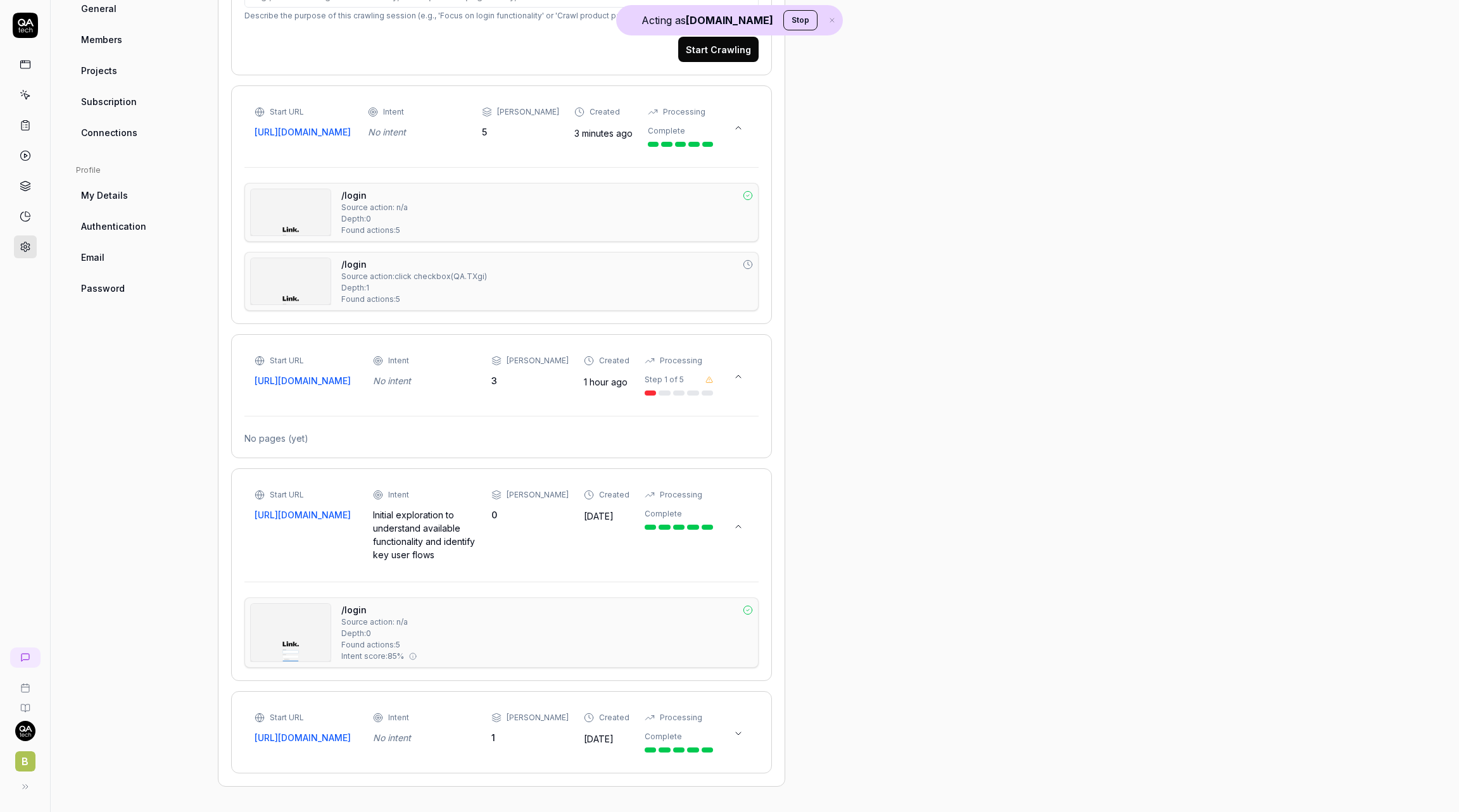
click at [740, 742] on div "Start URL https://contoso-mfl-link.bizbrains.com/tracking Intent No intent Max …" at bounding box center [501, 732] width 494 height 40
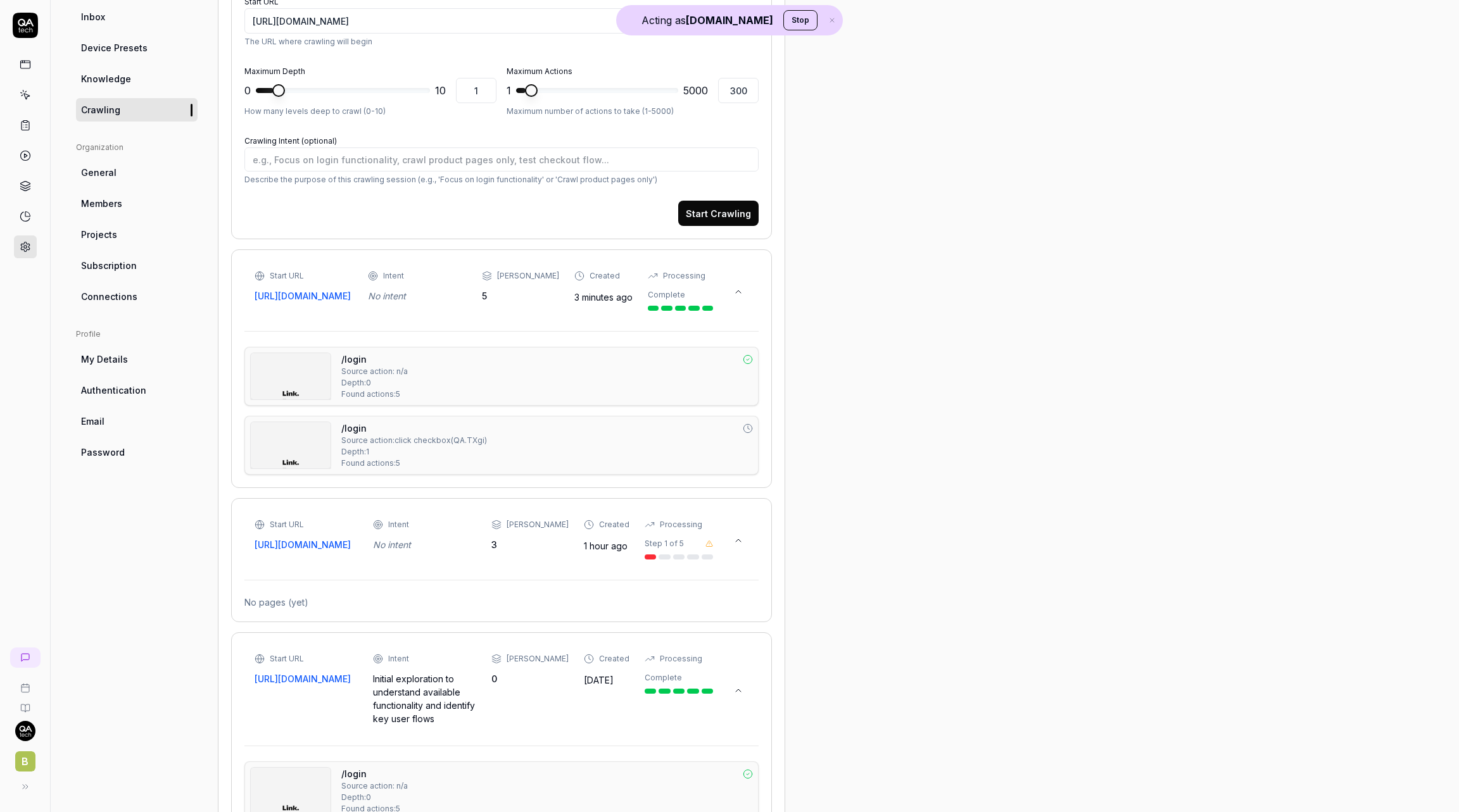
scroll to position [257, 0]
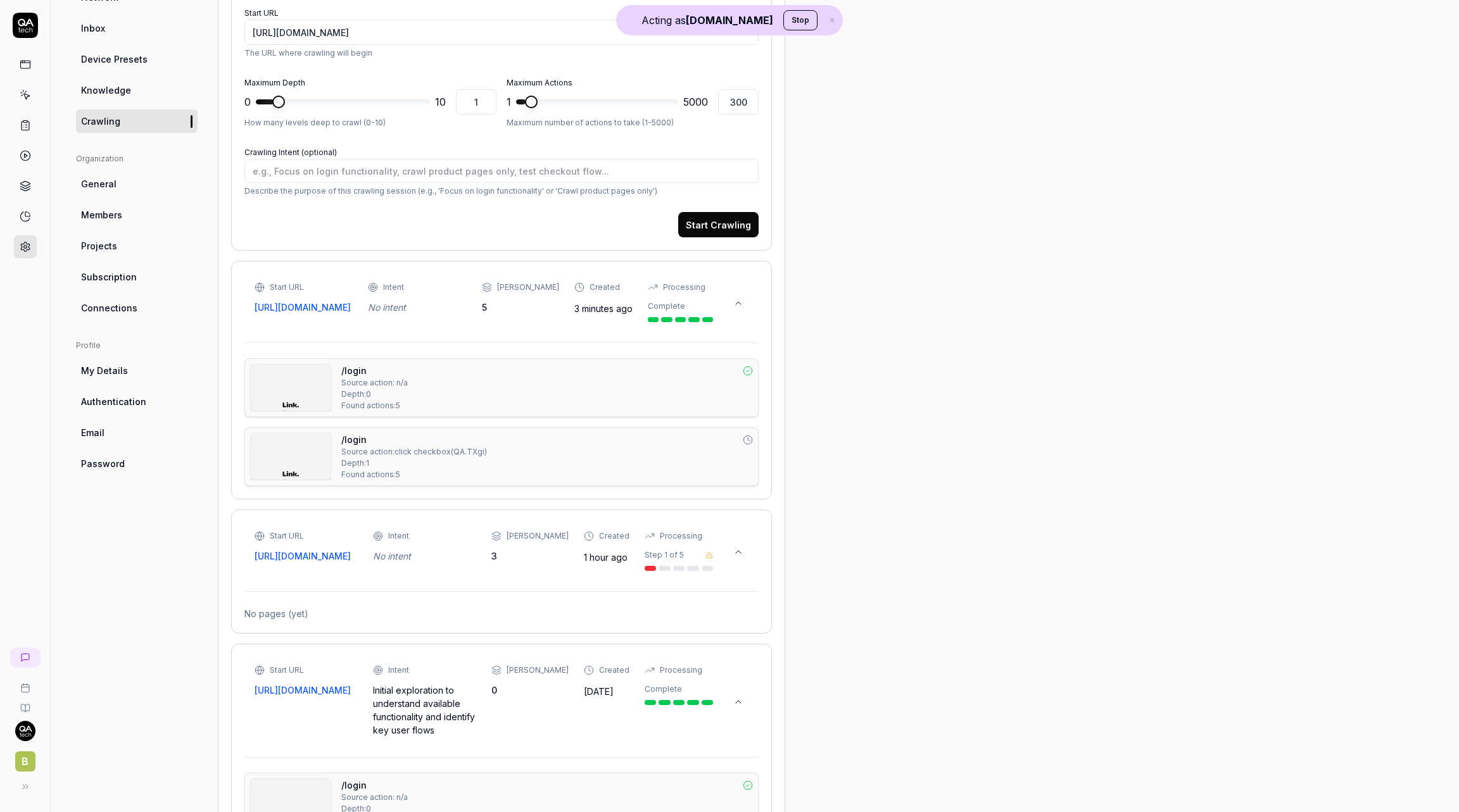
click at [710, 558] on icon at bounding box center [709, 554] width 8 height 8
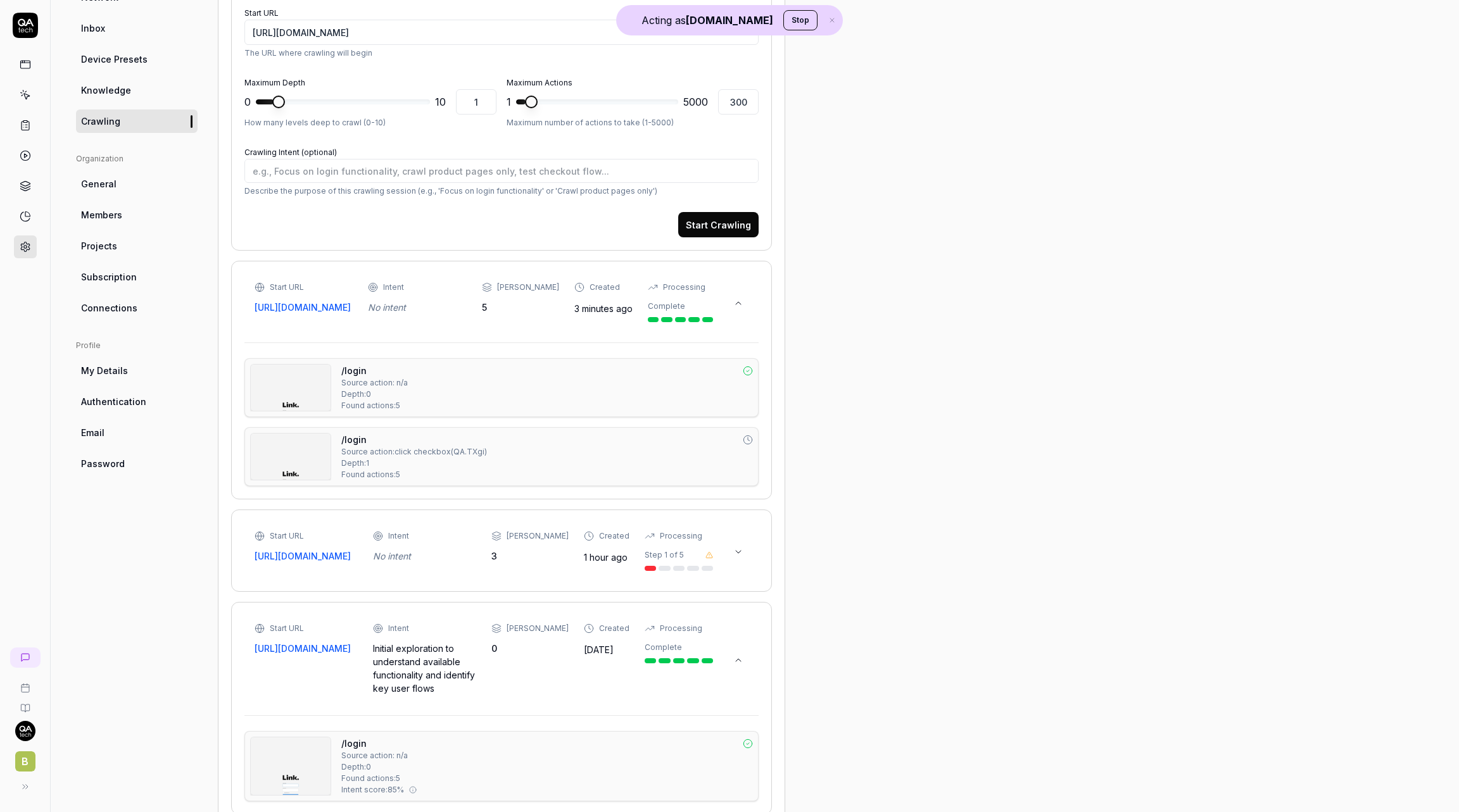
click at [710, 558] on icon at bounding box center [709, 554] width 8 height 8
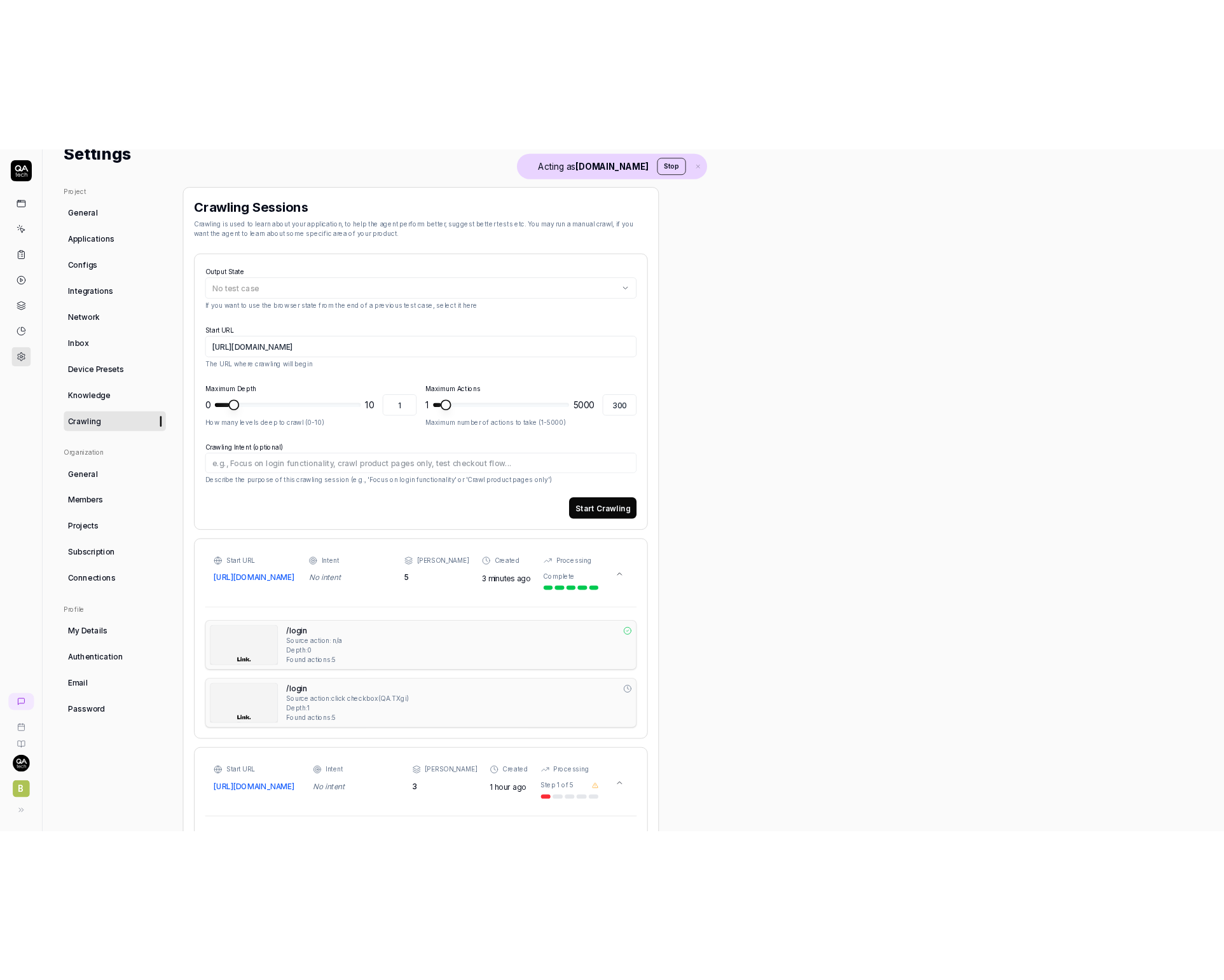
scroll to position [0, 0]
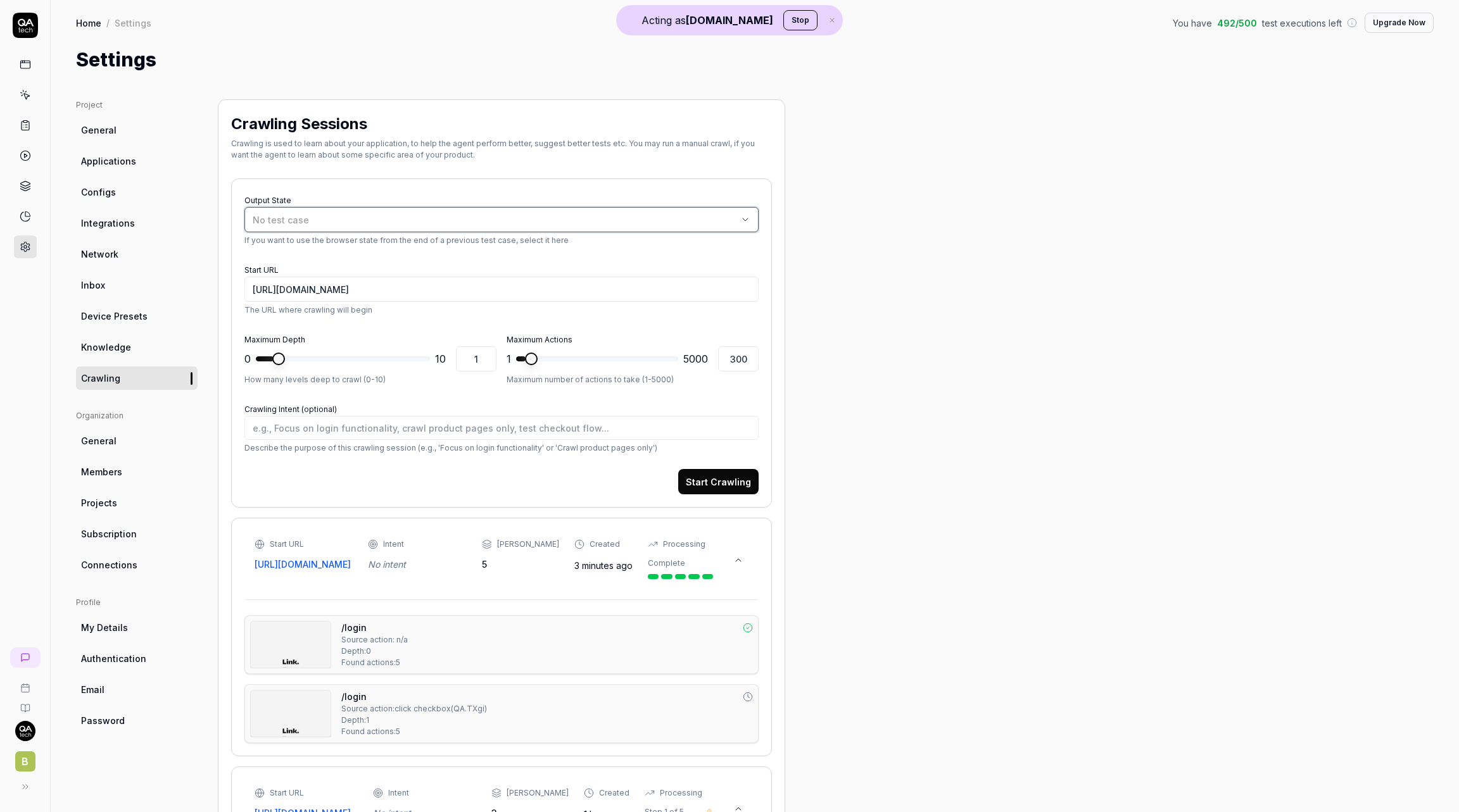
click at [346, 229] on button "No test case" at bounding box center [501, 220] width 514 height 26
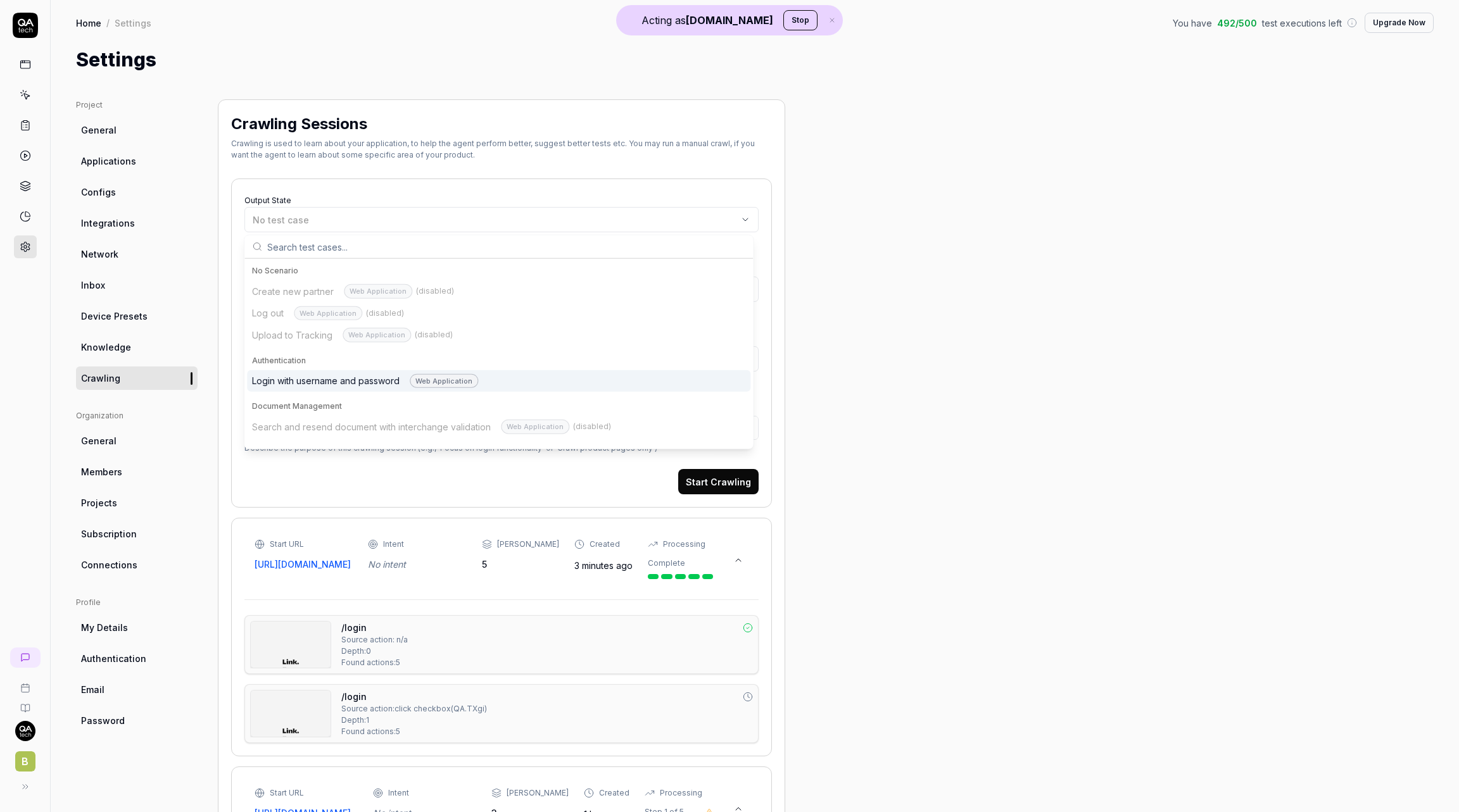
click at [342, 379] on div "Login with username and password Web Application" at bounding box center [364, 380] width 226 height 14
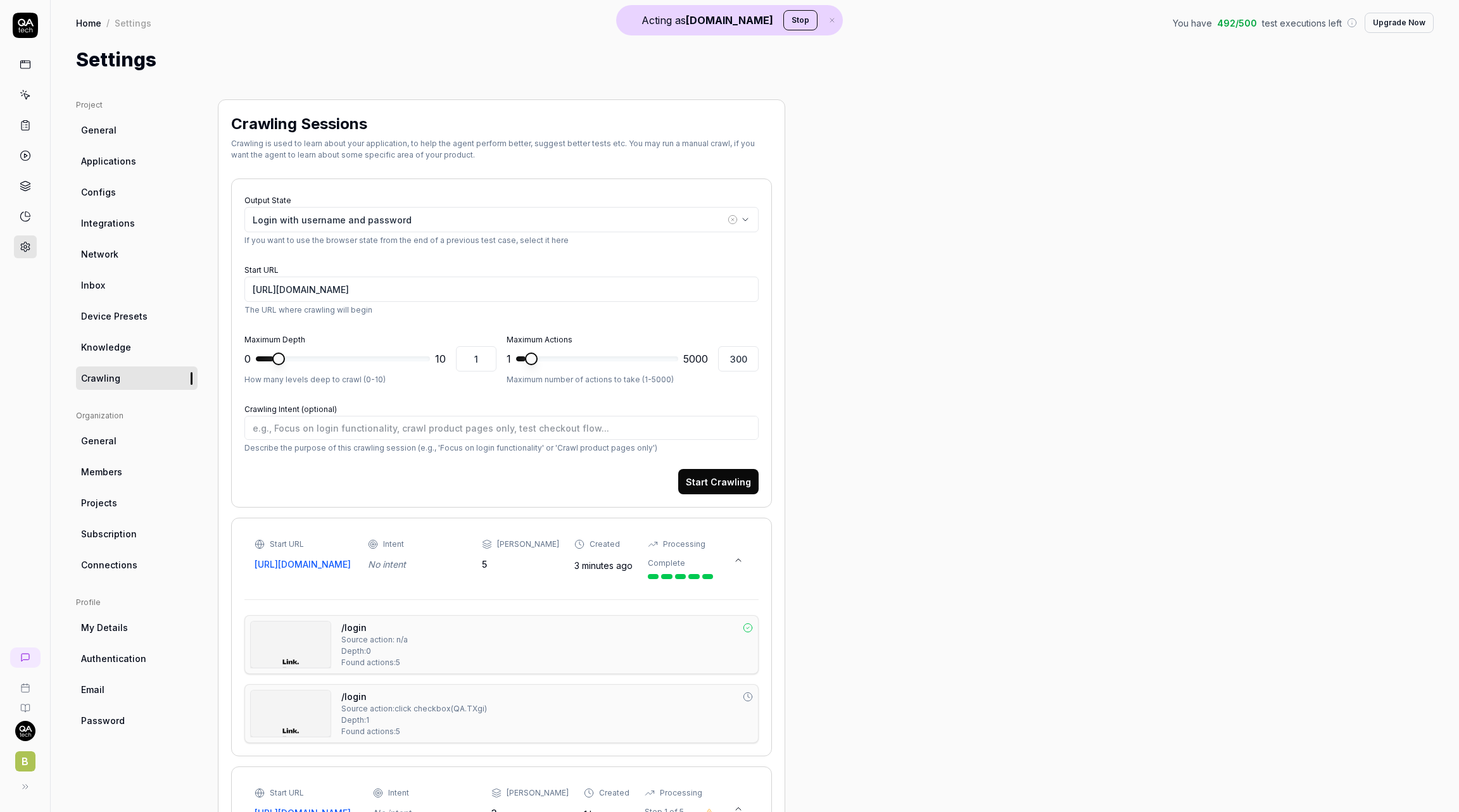
click at [714, 479] on button "Start Crawling" at bounding box center [718, 482] width 80 height 26
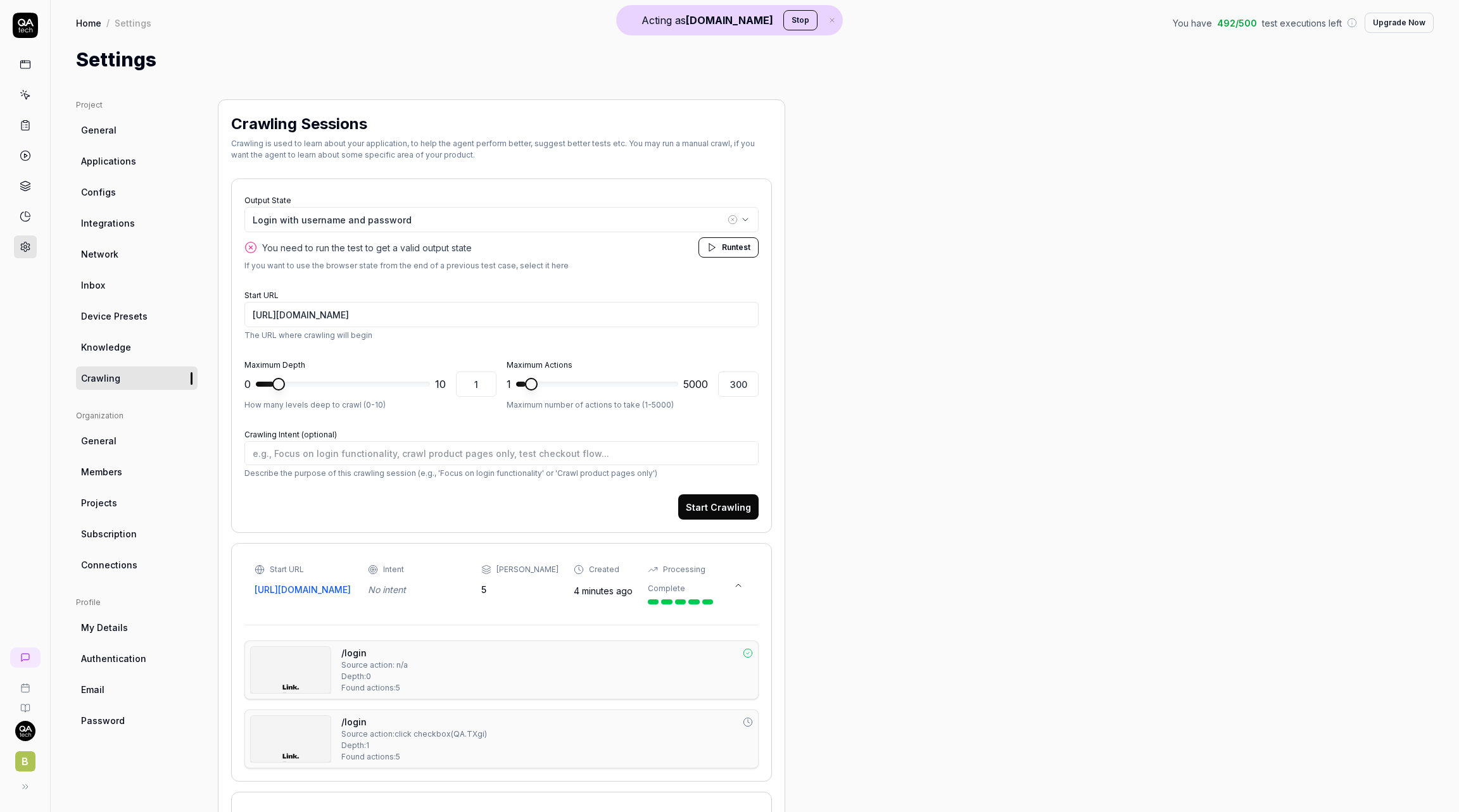
click at [733, 248] on span "Run" at bounding box center [729, 246] width 14 height 9
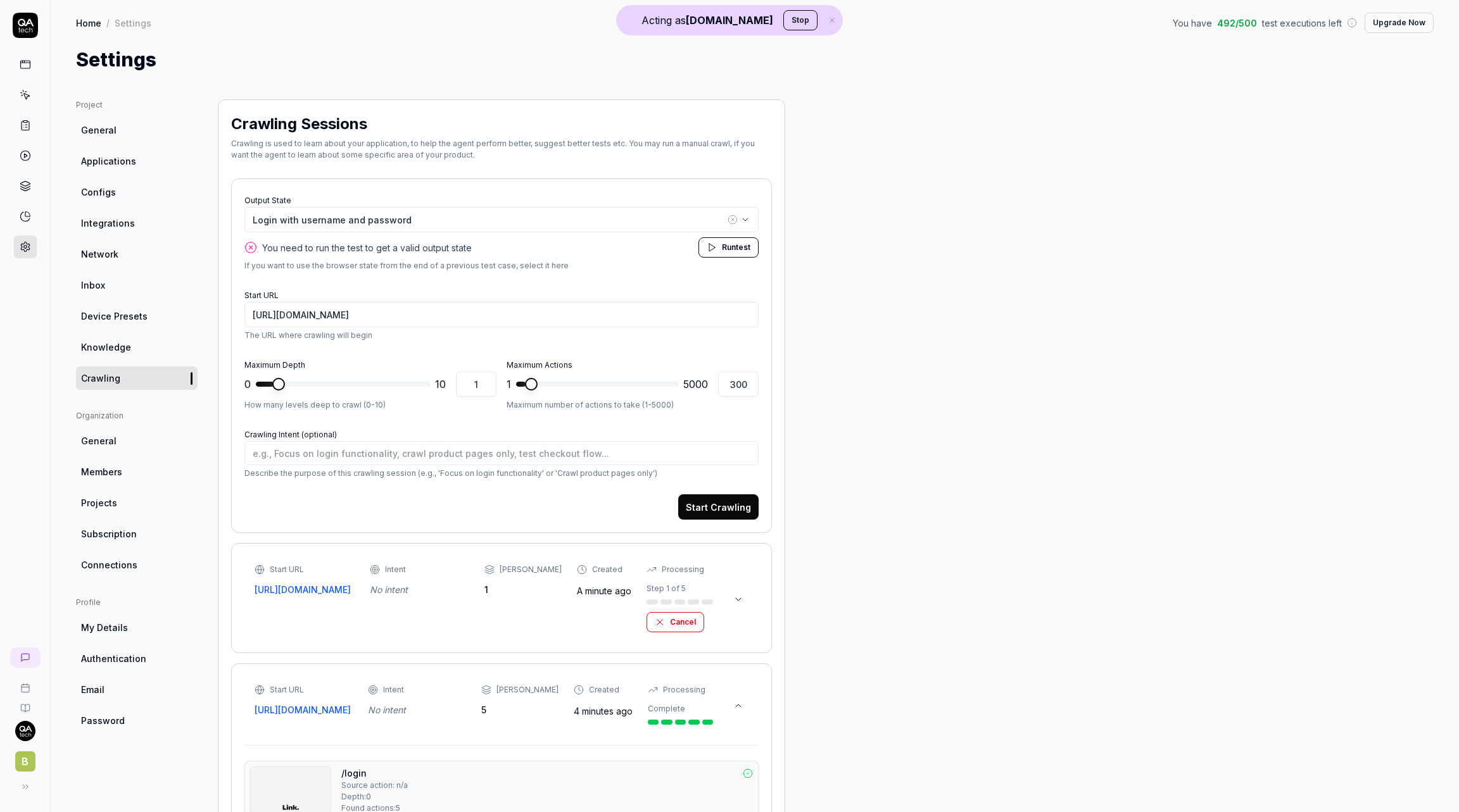
click at [735, 597] on icon at bounding box center [738, 600] width 10 height 10
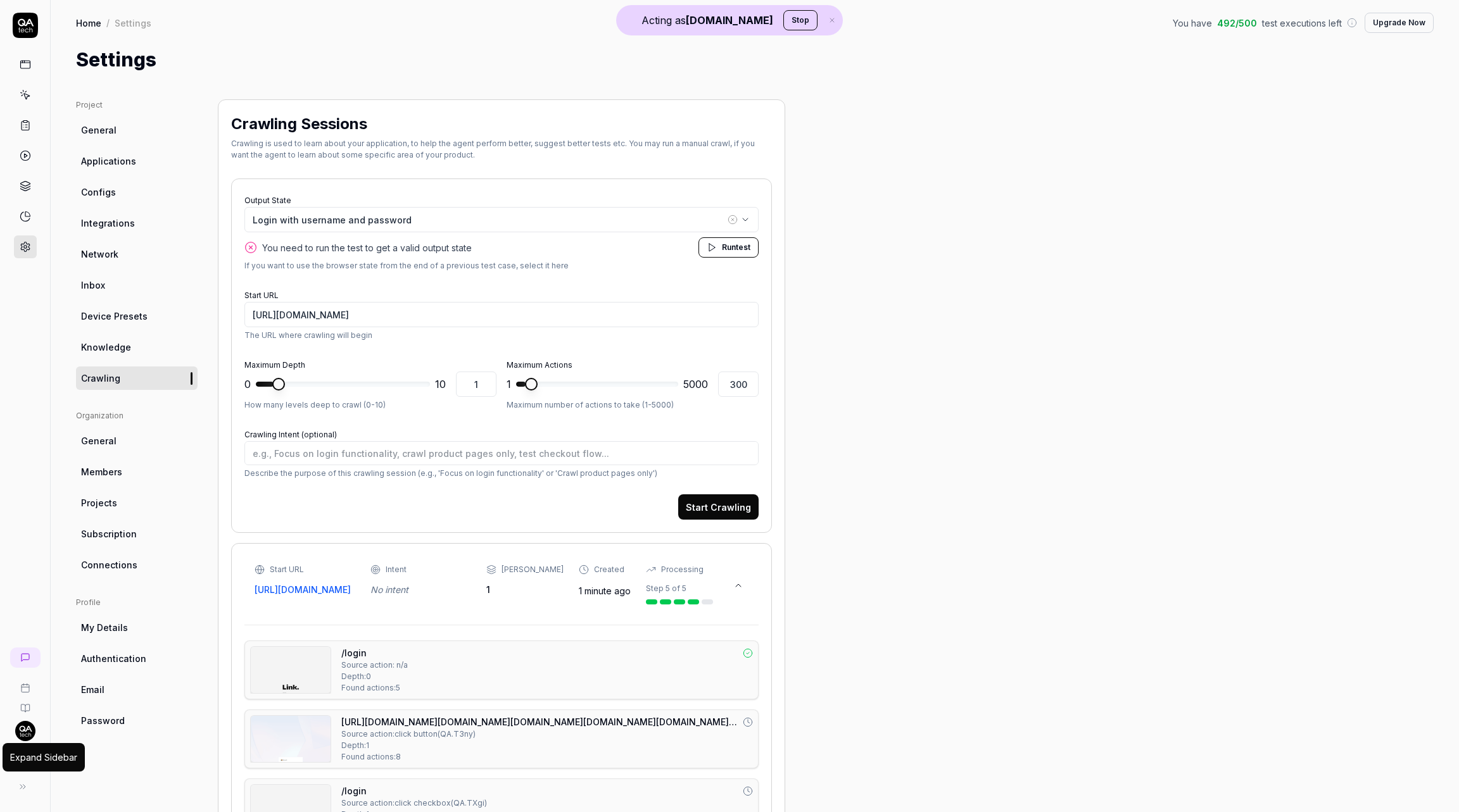
click at [29, 789] on button at bounding box center [23, 787] width 26 height 26
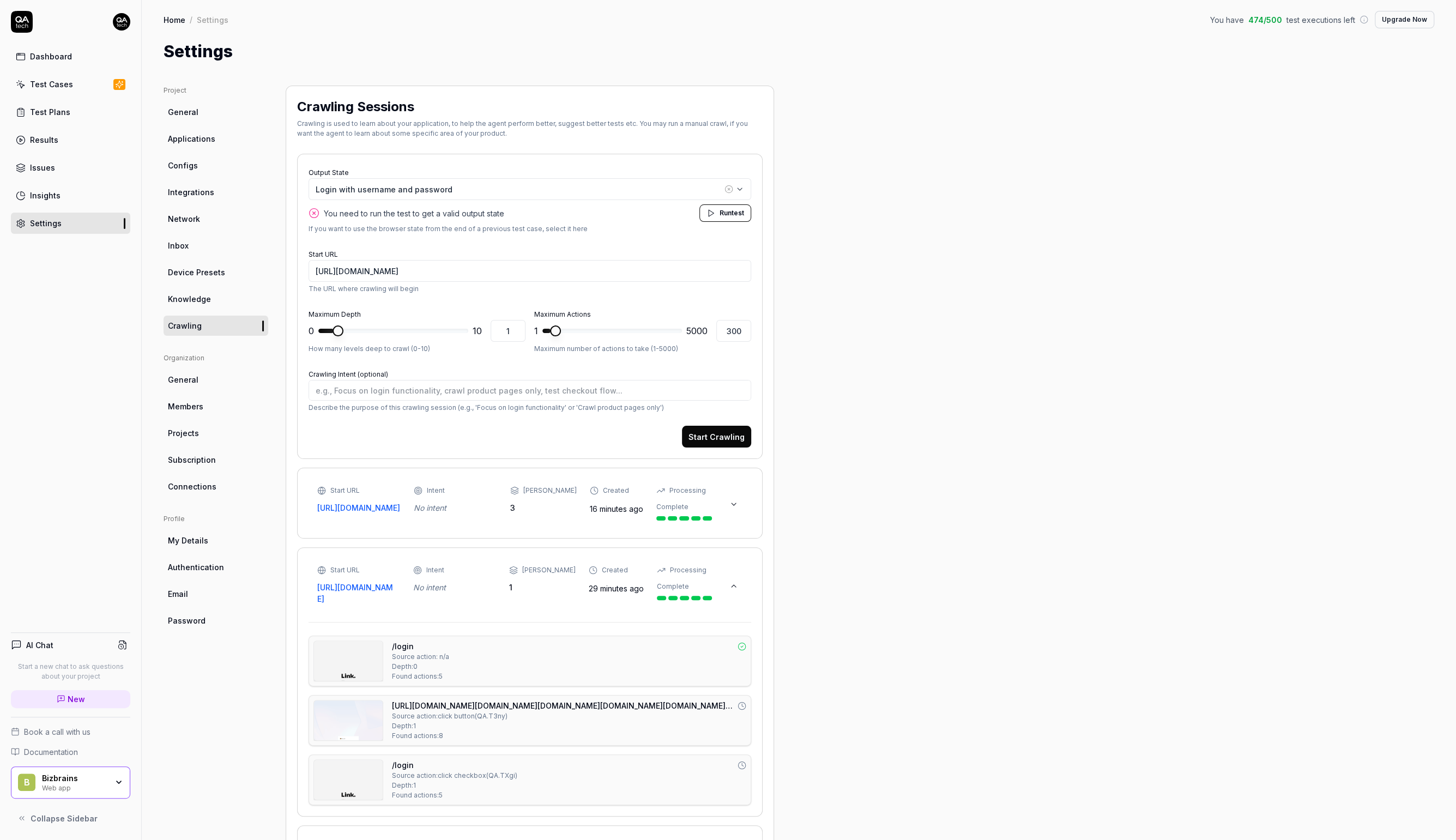
click at [726, 507] on button at bounding box center [734, 505] width 18 height 18
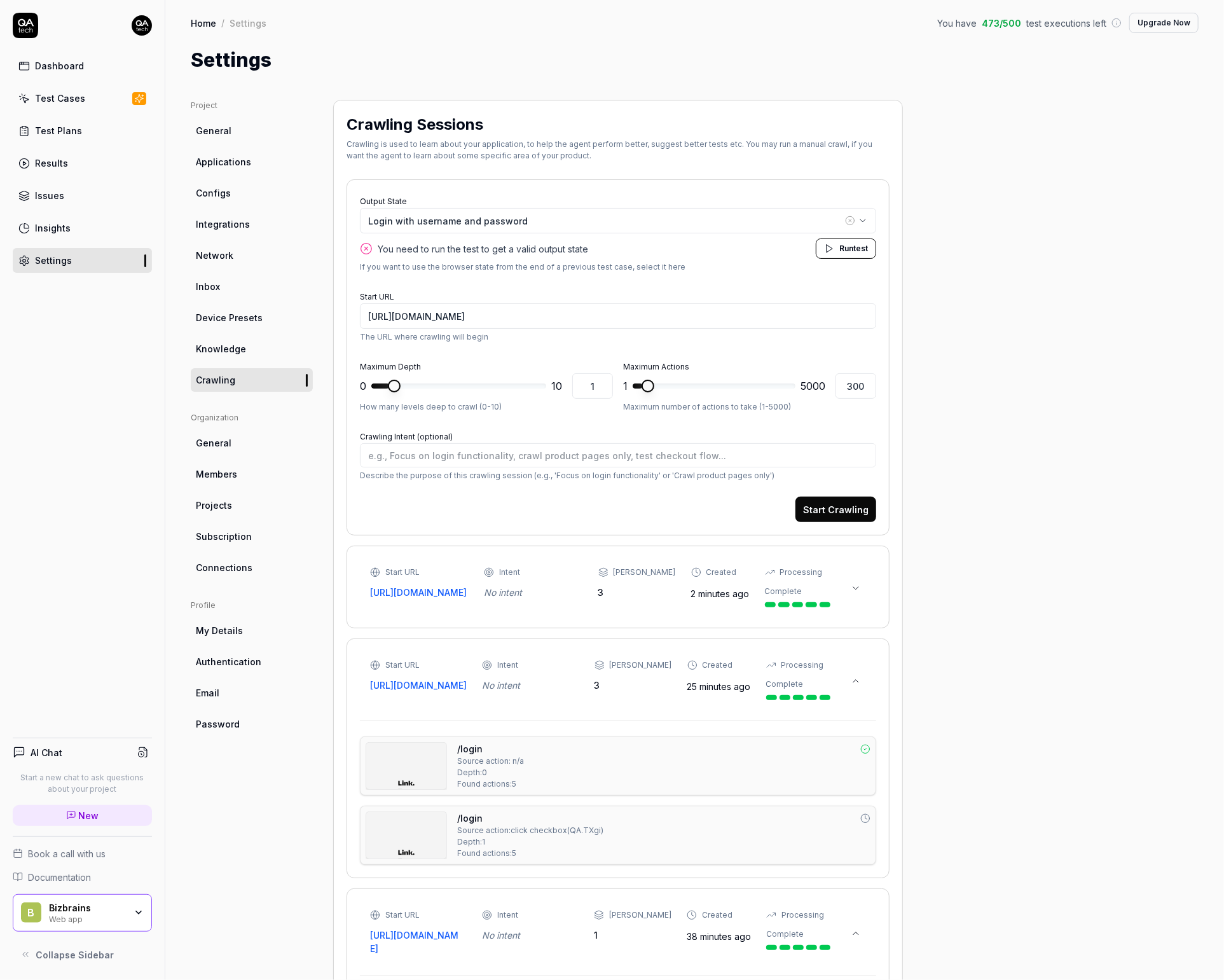
click at [861, 587] on button at bounding box center [856, 589] width 21 height 21
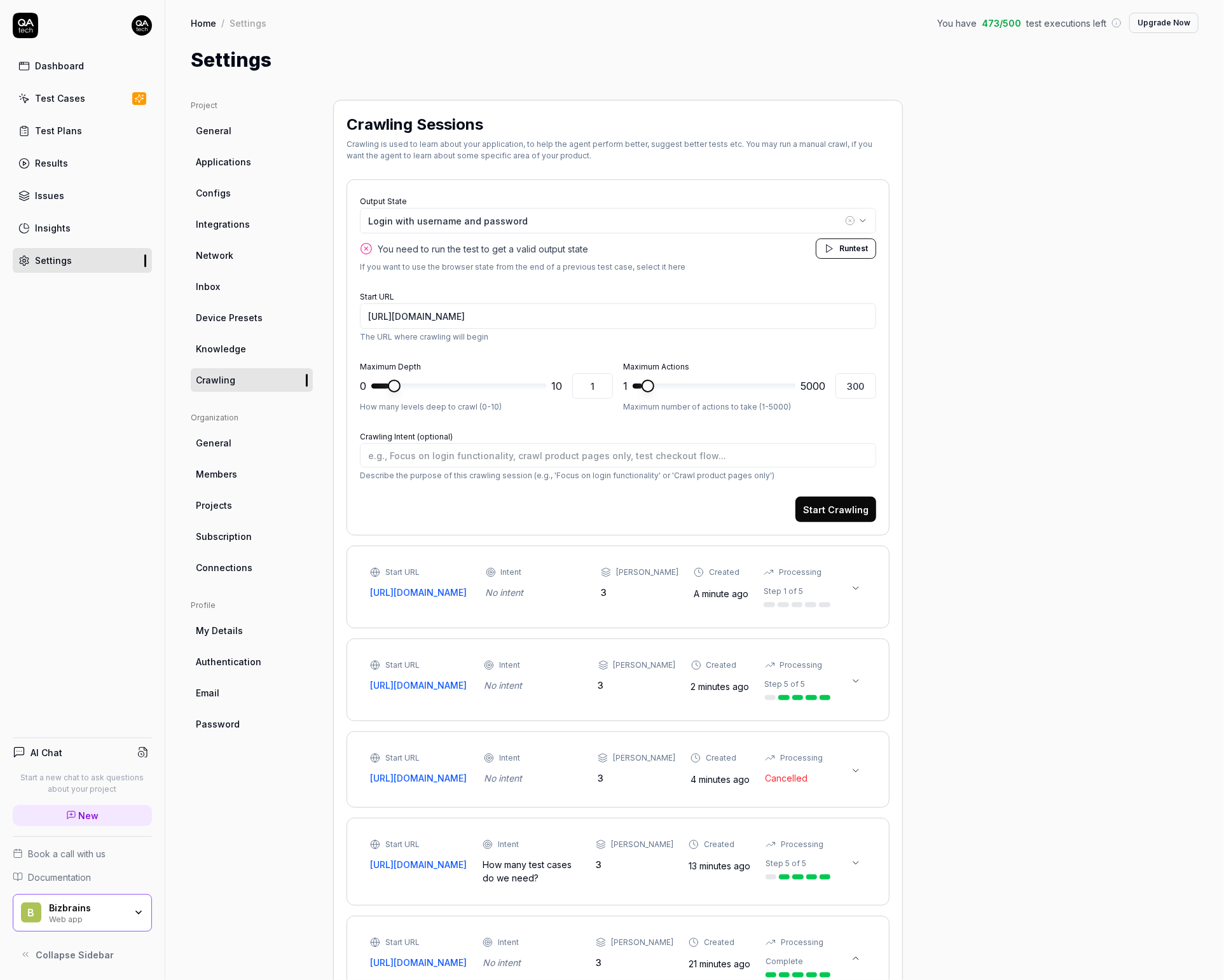
type textarea "*"
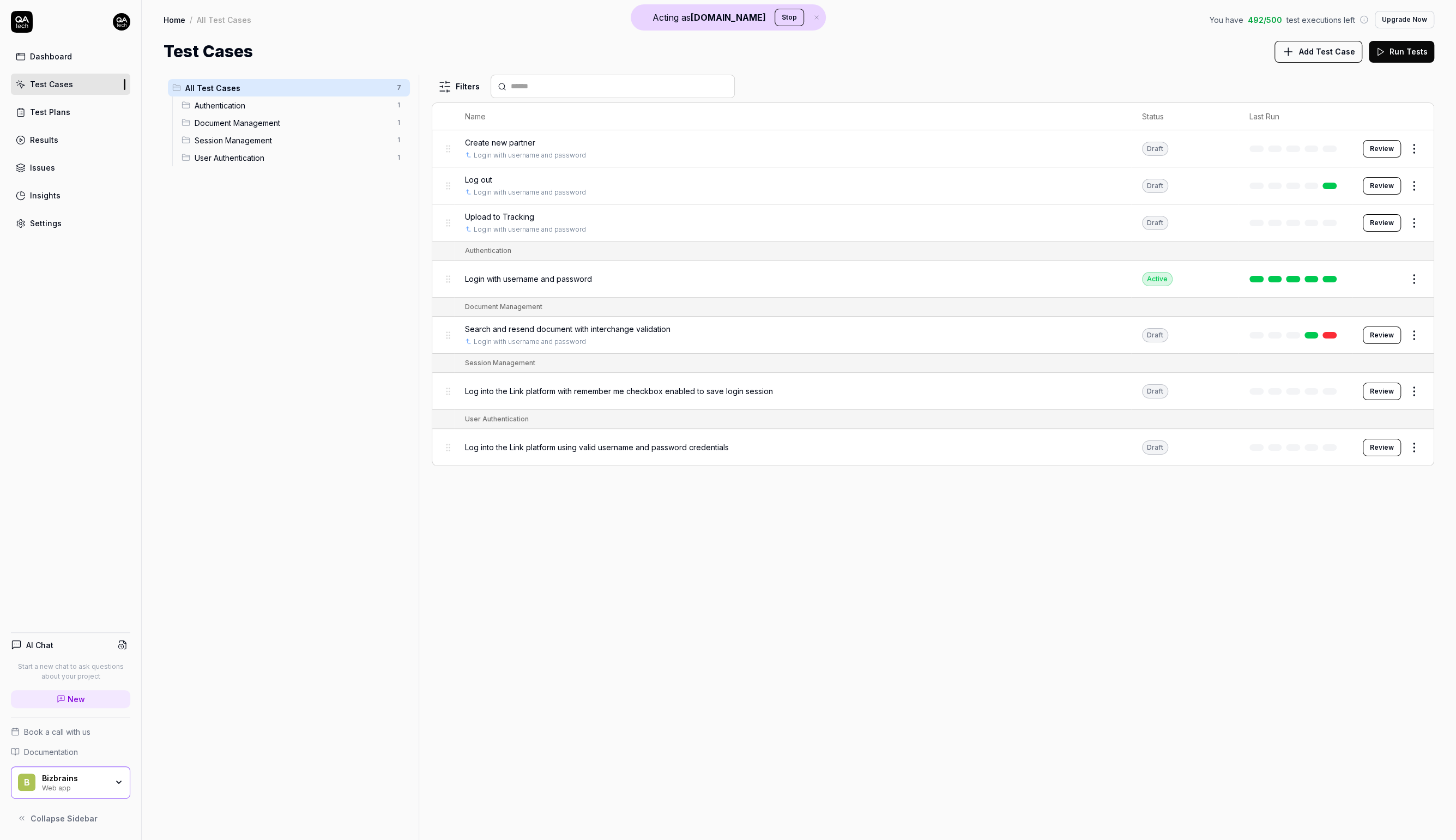
click at [48, 223] on div "Settings" at bounding box center [46, 223] width 32 height 12
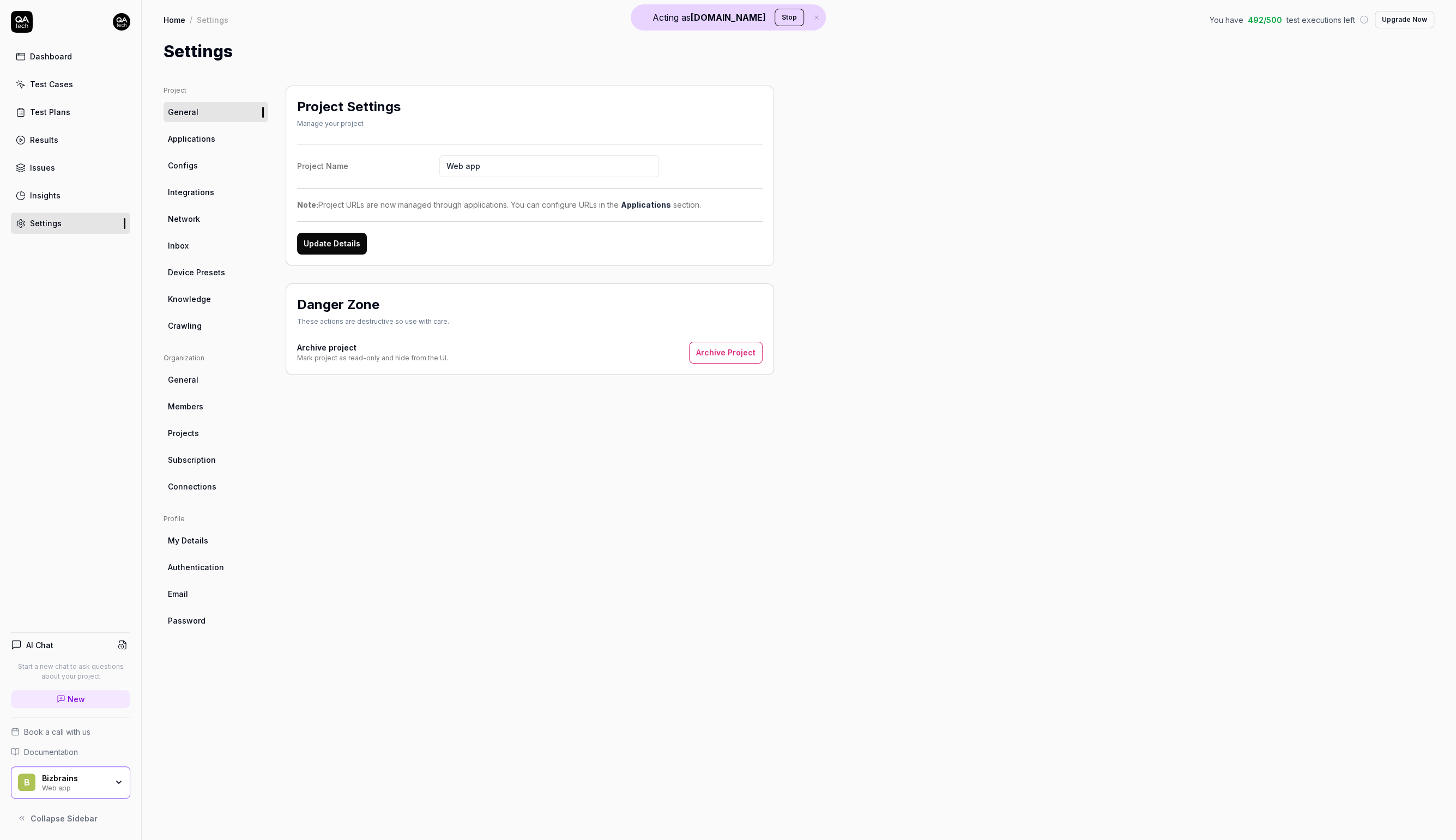
click at [206, 323] on link "Crawling" at bounding box center [216, 326] width 104 height 20
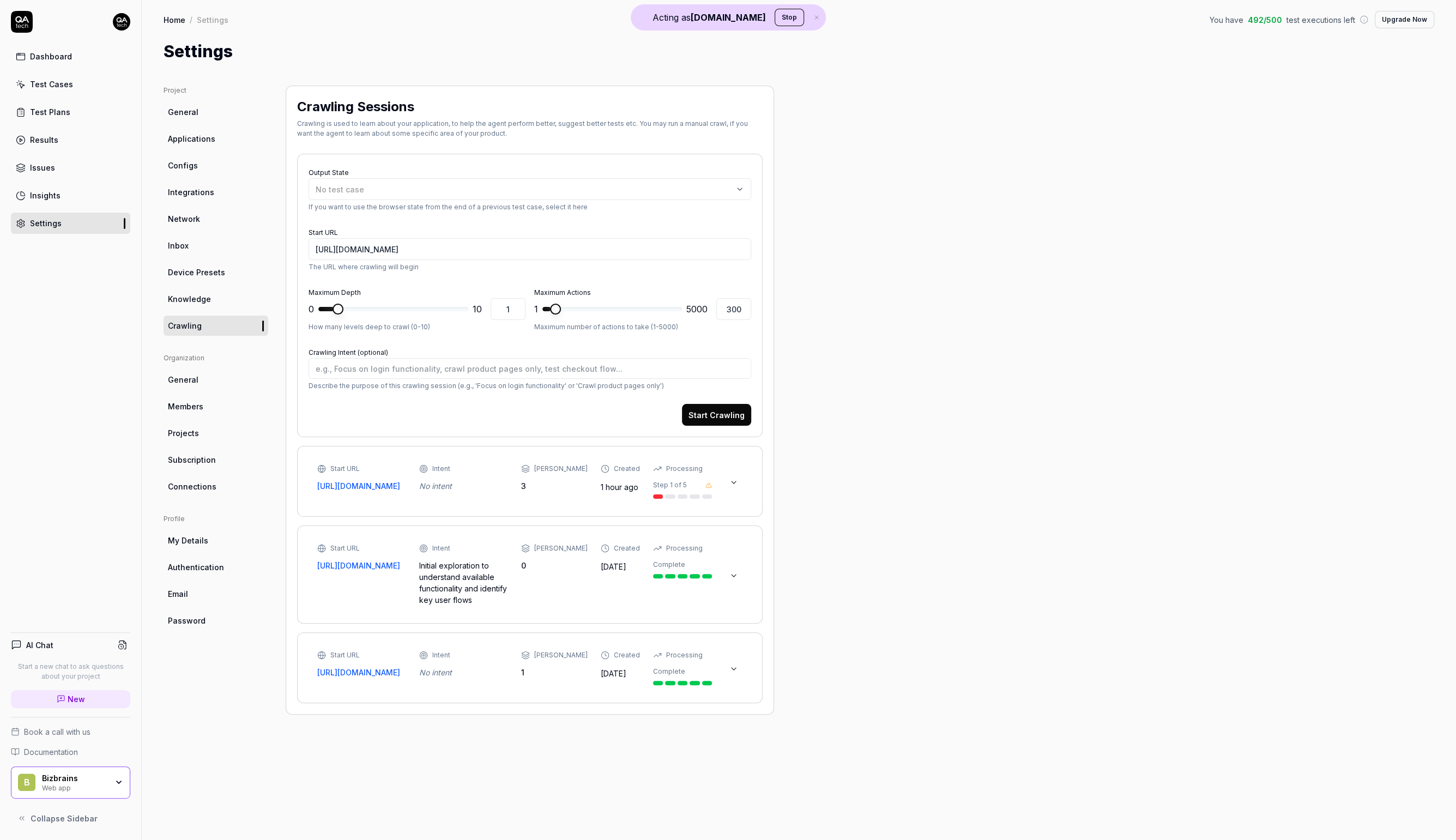
click at [728, 678] on button at bounding box center [734, 670] width 18 height 18
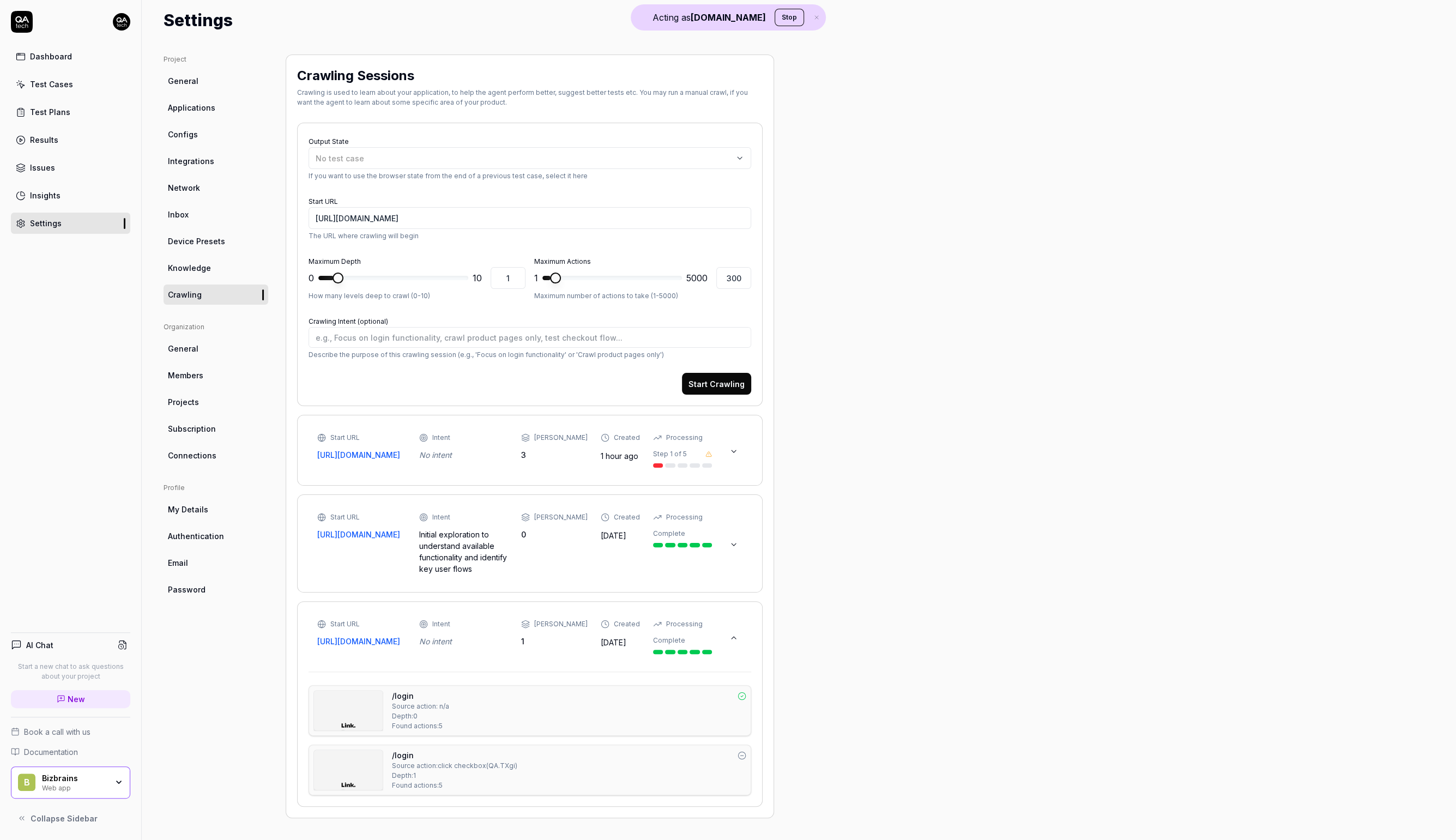
click at [728, 444] on button at bounding box center [734, 452] width 18 height 18
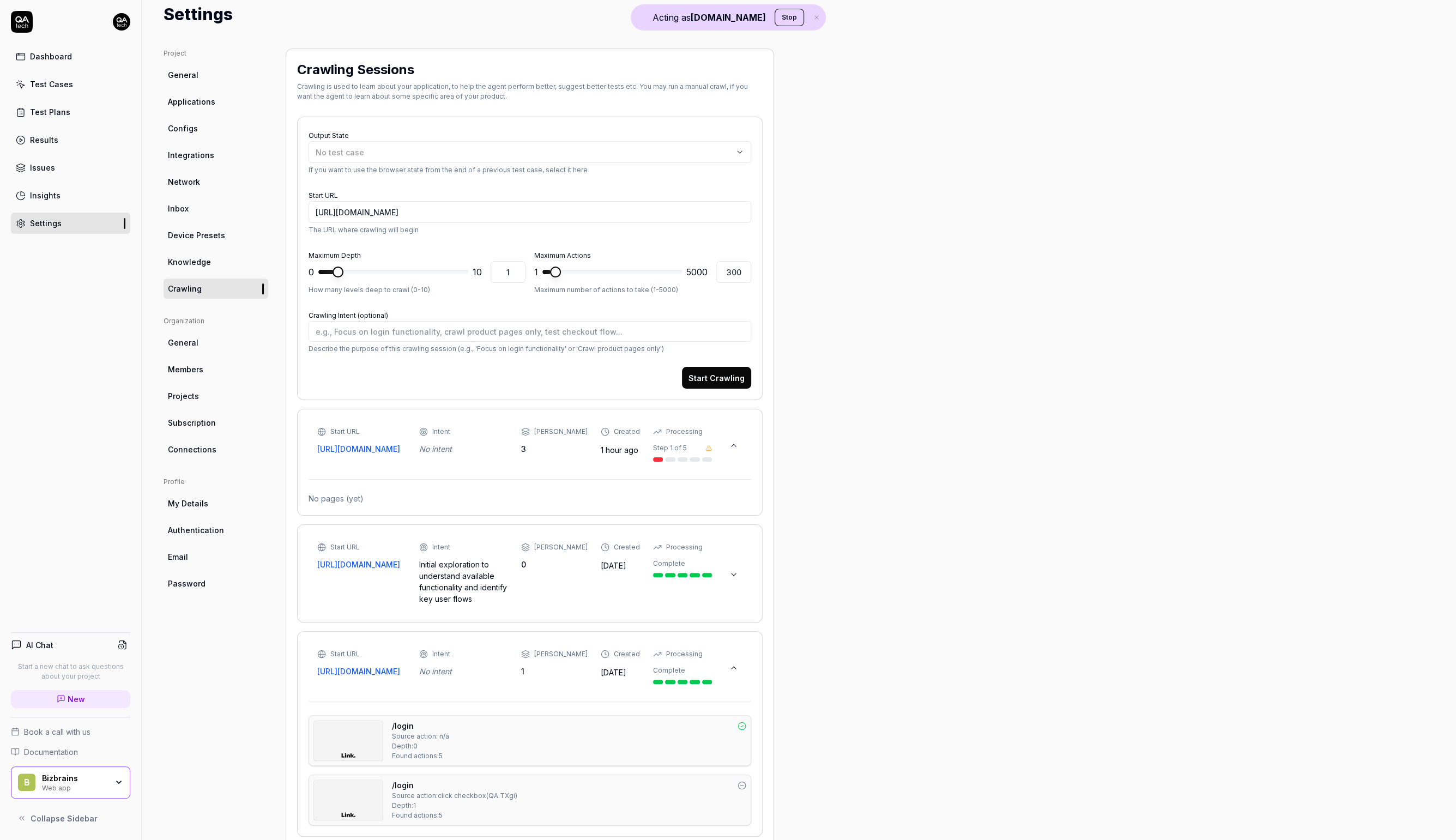
click at [737, 579] on icon at bounding box center [734, 575] width 9 height 9
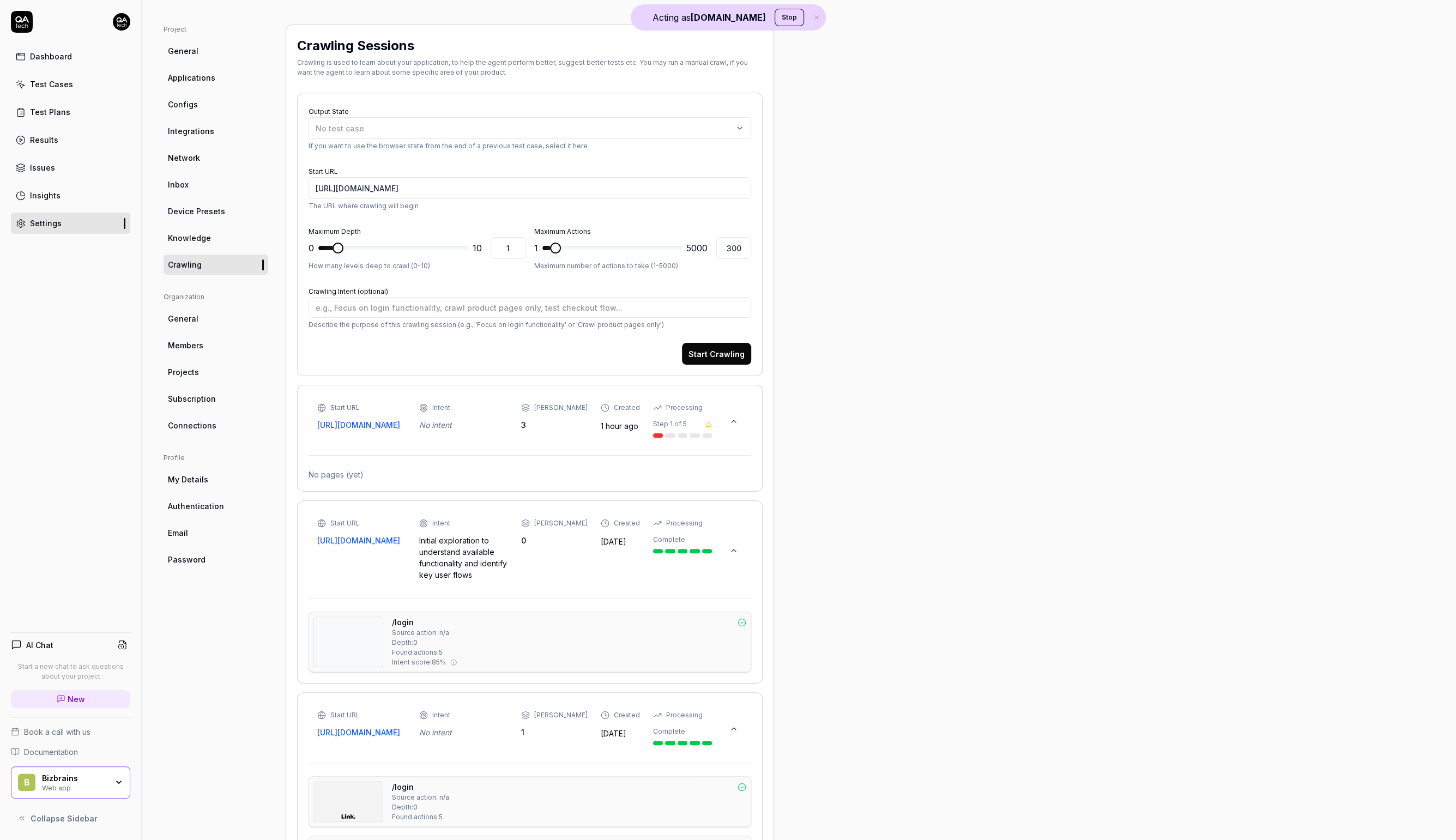
scroll to position [54, 0]
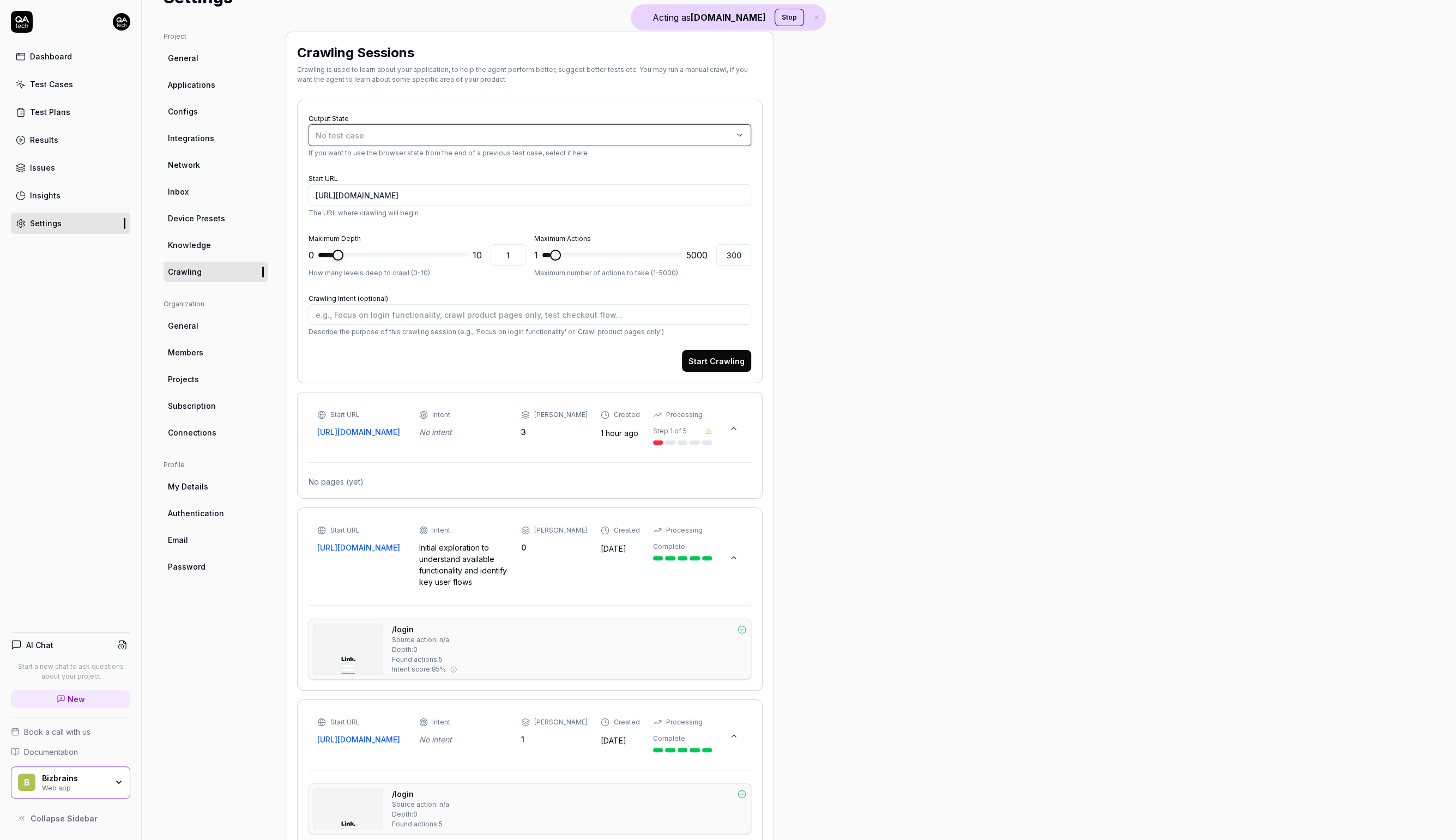
click at [585, 132] on div "No test case" at bounding box center [525, 136] width 417 height 12
click at [489, 276] on div "Web Application" at bounding box center [480, 273] width 59 height 12
type textarea "*"
click at [383, 254] on span at bounding box center [393, 255] width 150 height 4
click at [404, 256] on span at bounding box center [393, 255] width 150 height 4
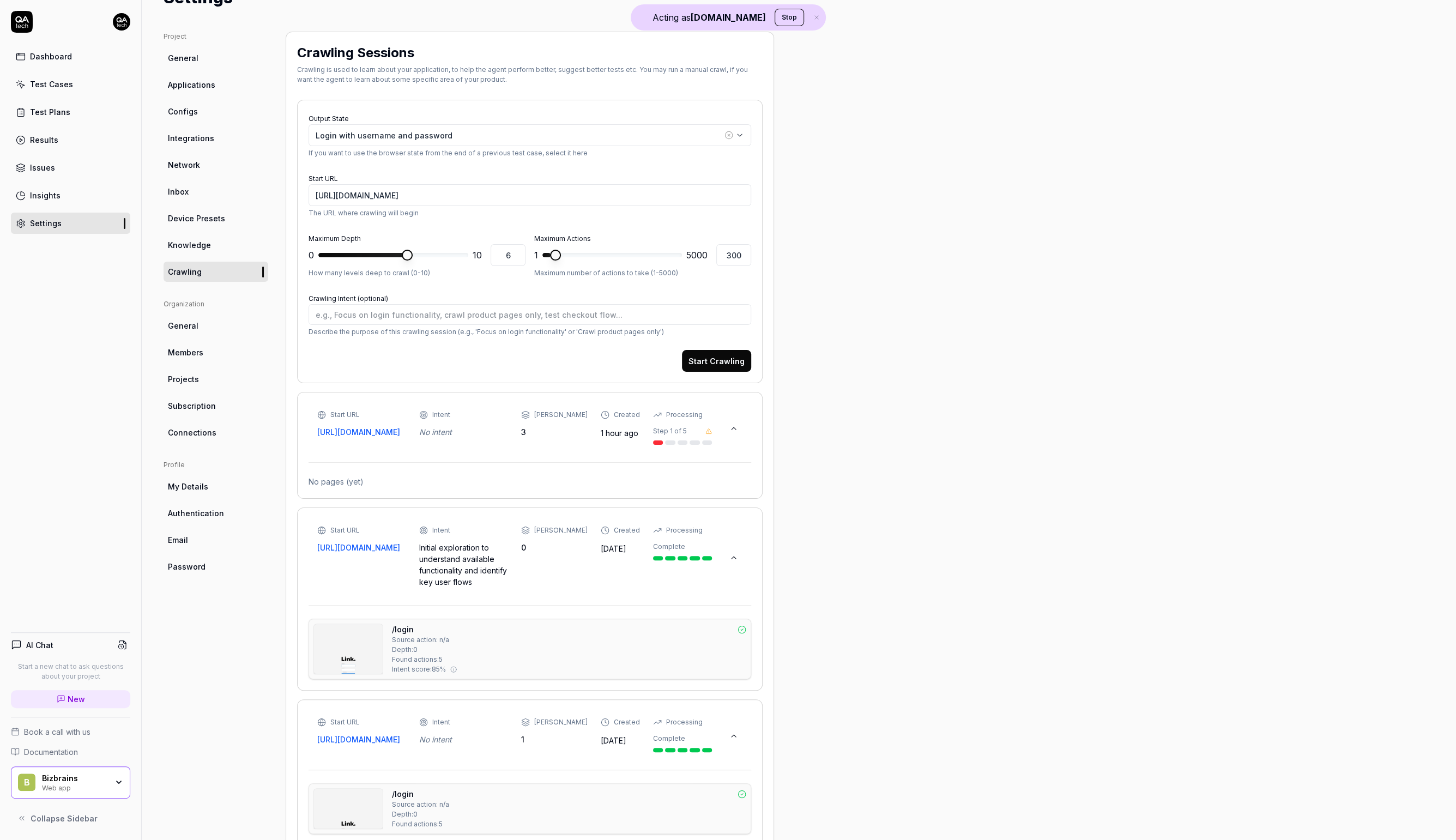
type input "5"
click at [386, 255] on span at bounding box center [363, 255] width 90 height 4
type textarea "*"
click at [765, 256] on div "Crawling Sessions Crawling is used to learn about your application, to help the…" at bounding box center [530, 474] width 489 height 885
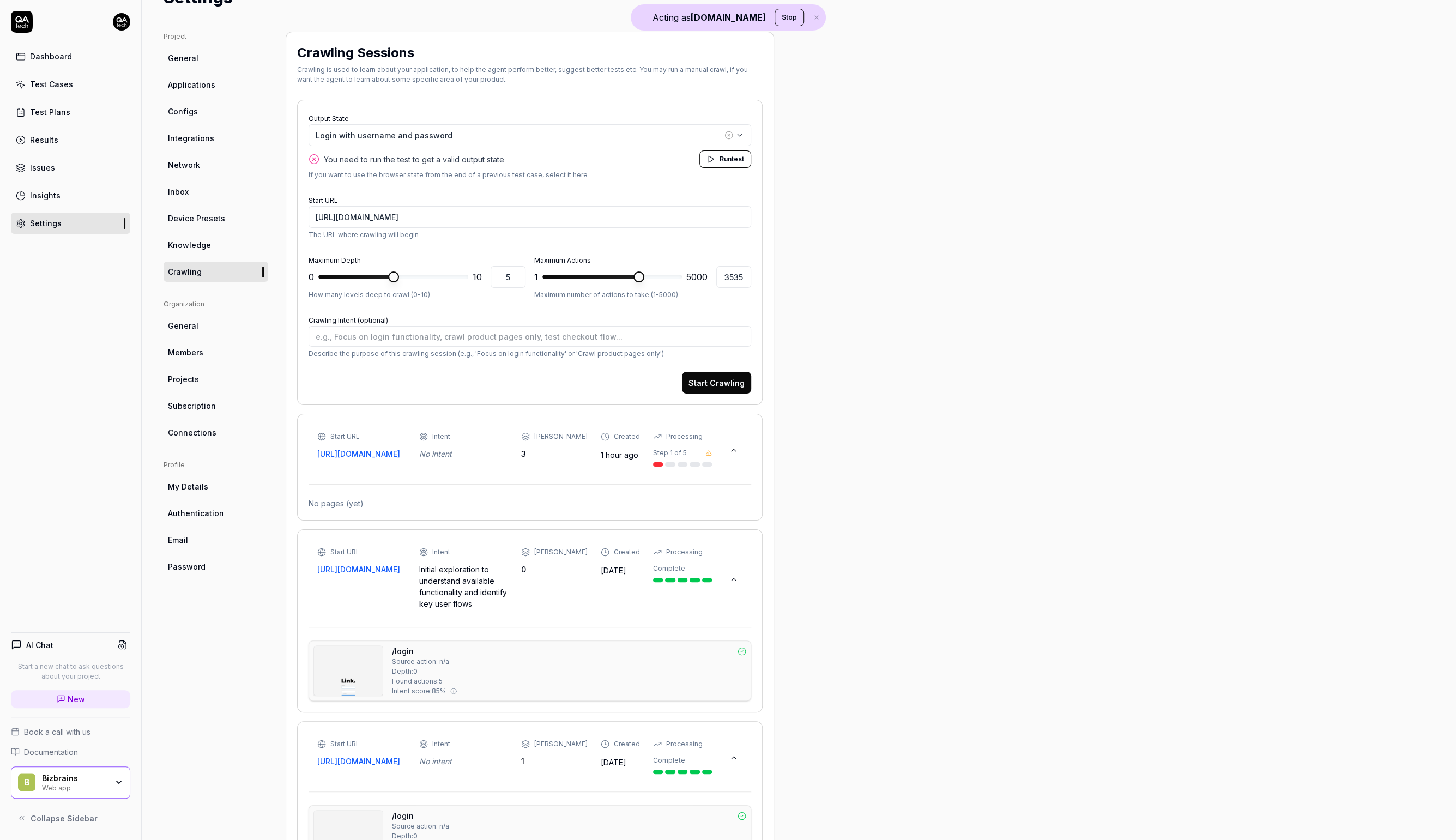
click at [641, 276] on span at bounding box center [591, 277] width 98 height 4
type input "2998"
click at [626, 275] on span at bounding box center [591, 277] width 98 height 4
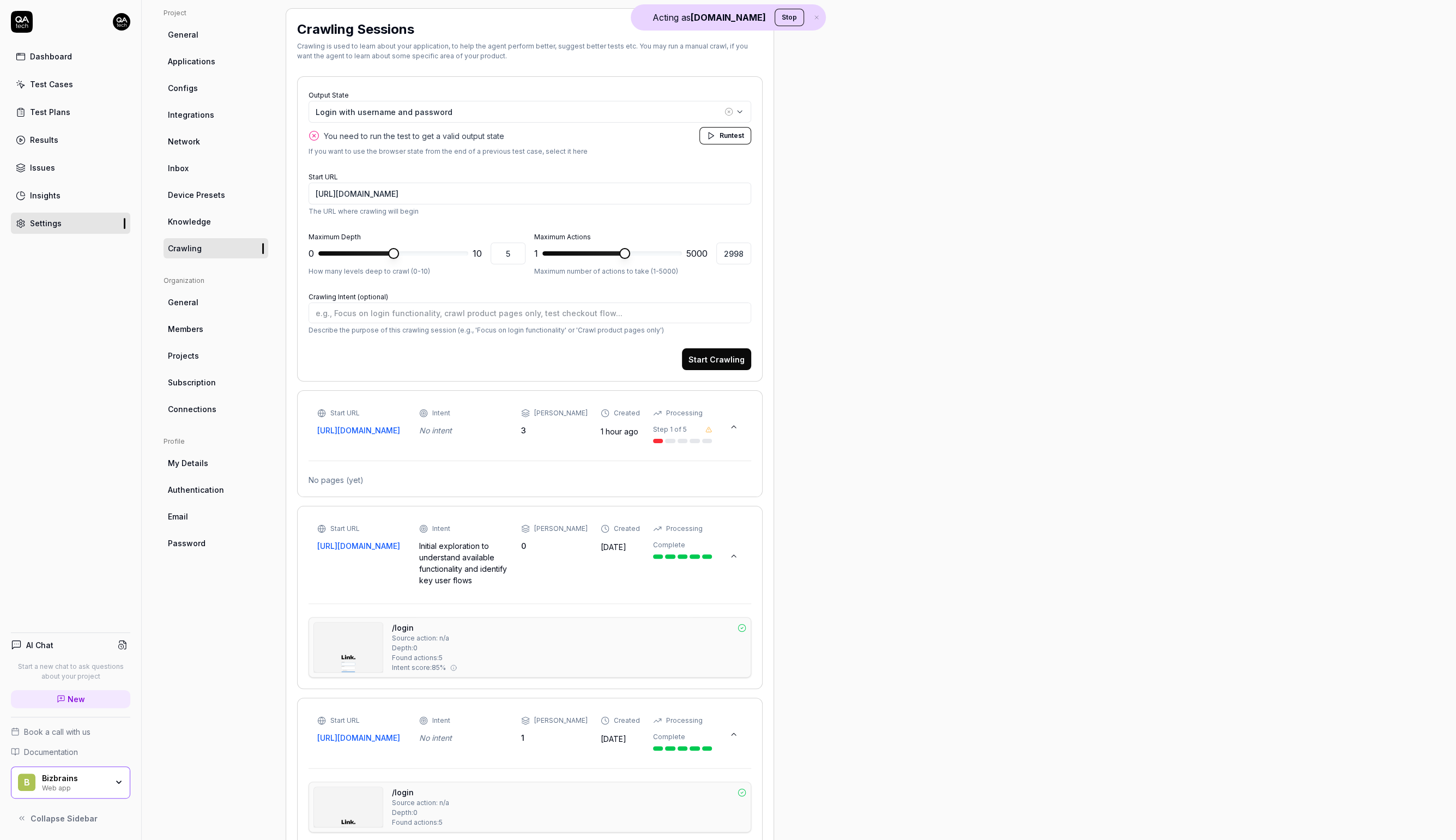
scroll to position [79, 0]
click at [724, 351] on button "Start Crawling" at bounding box center [716, 357] width 69 height 22
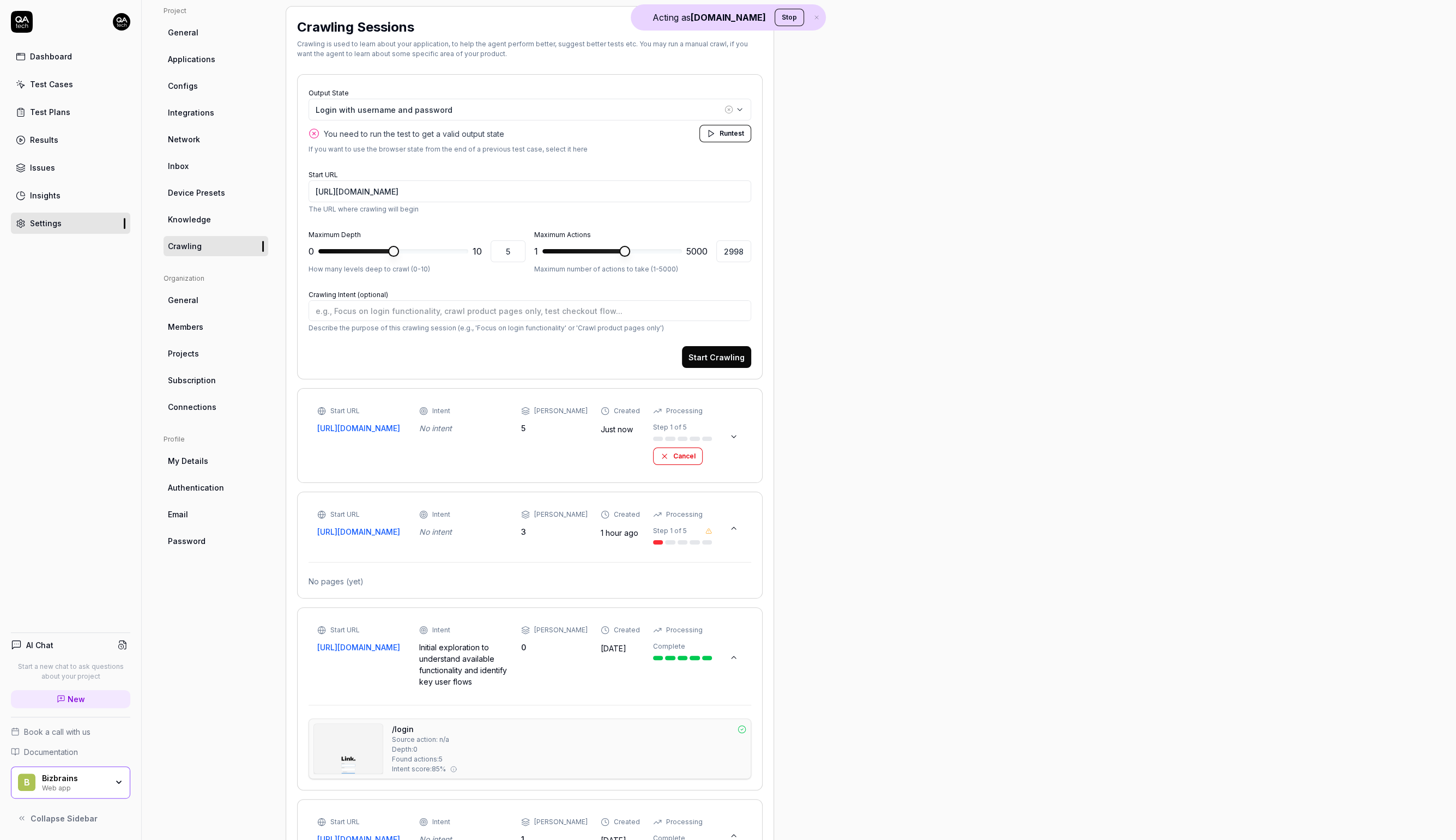
scroll to position [0, 0]
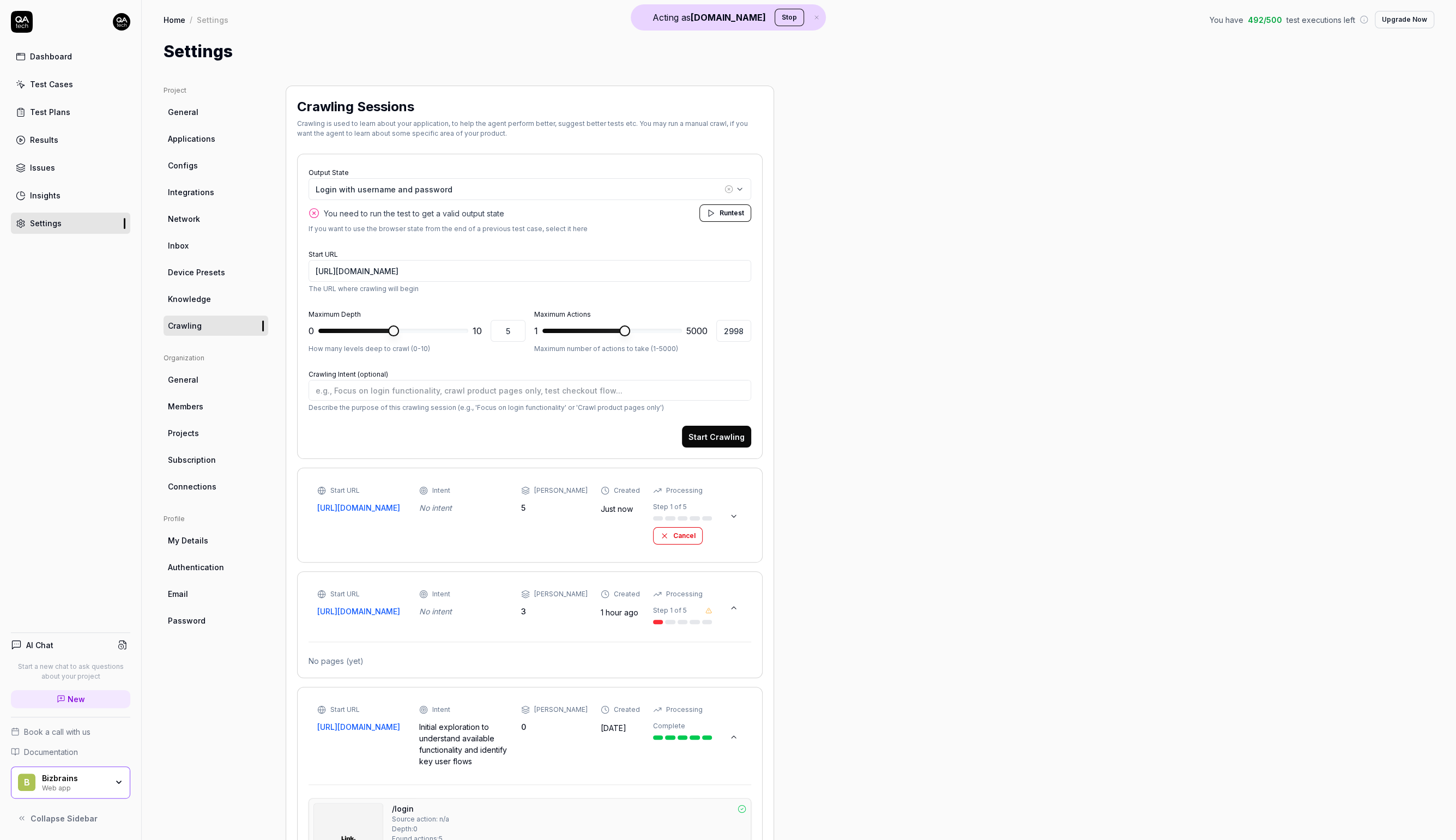
click at [738, 508] on button at bounding box center [734, 517] width 18 height 18
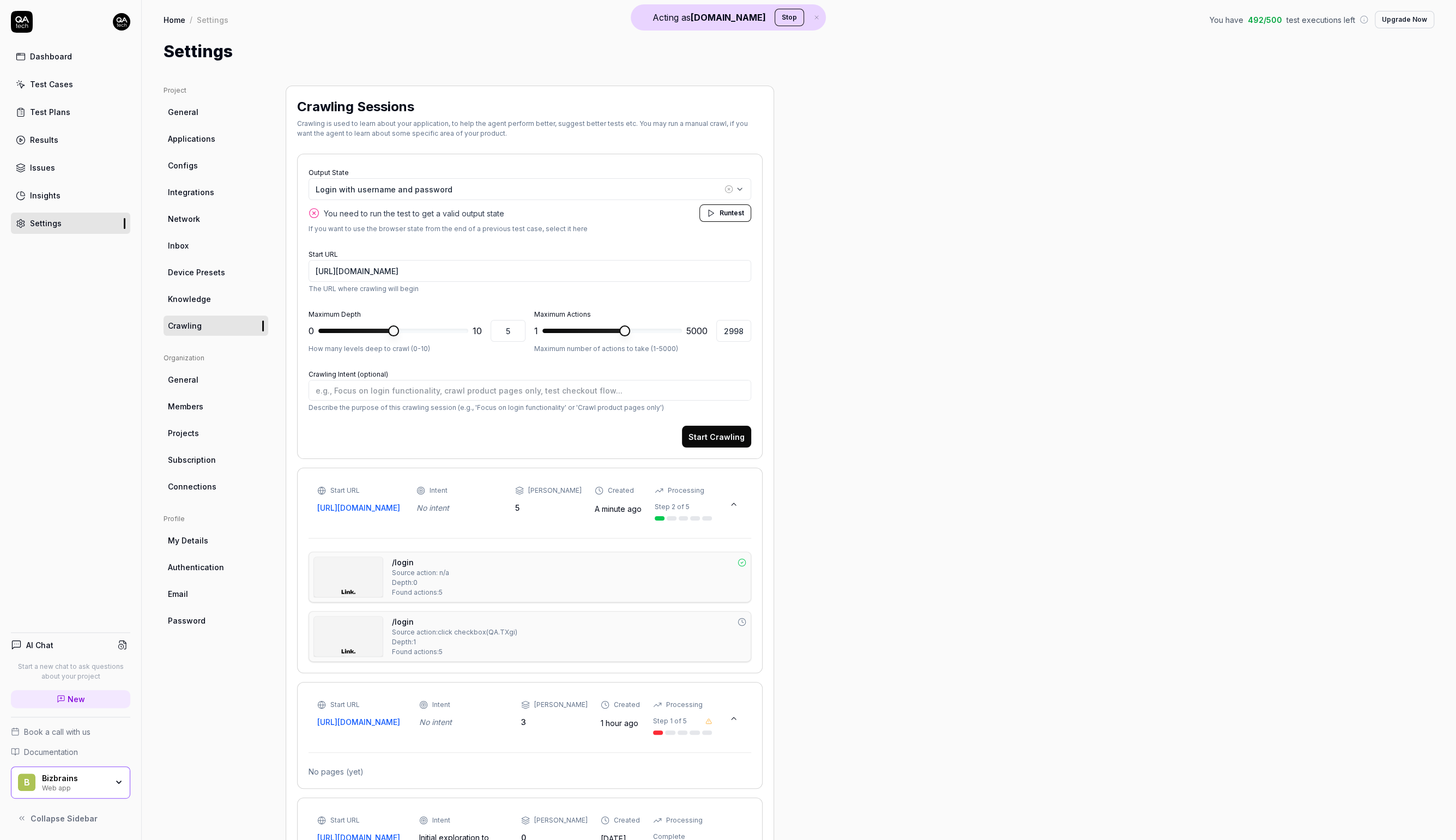
scroll to position [198, 0]
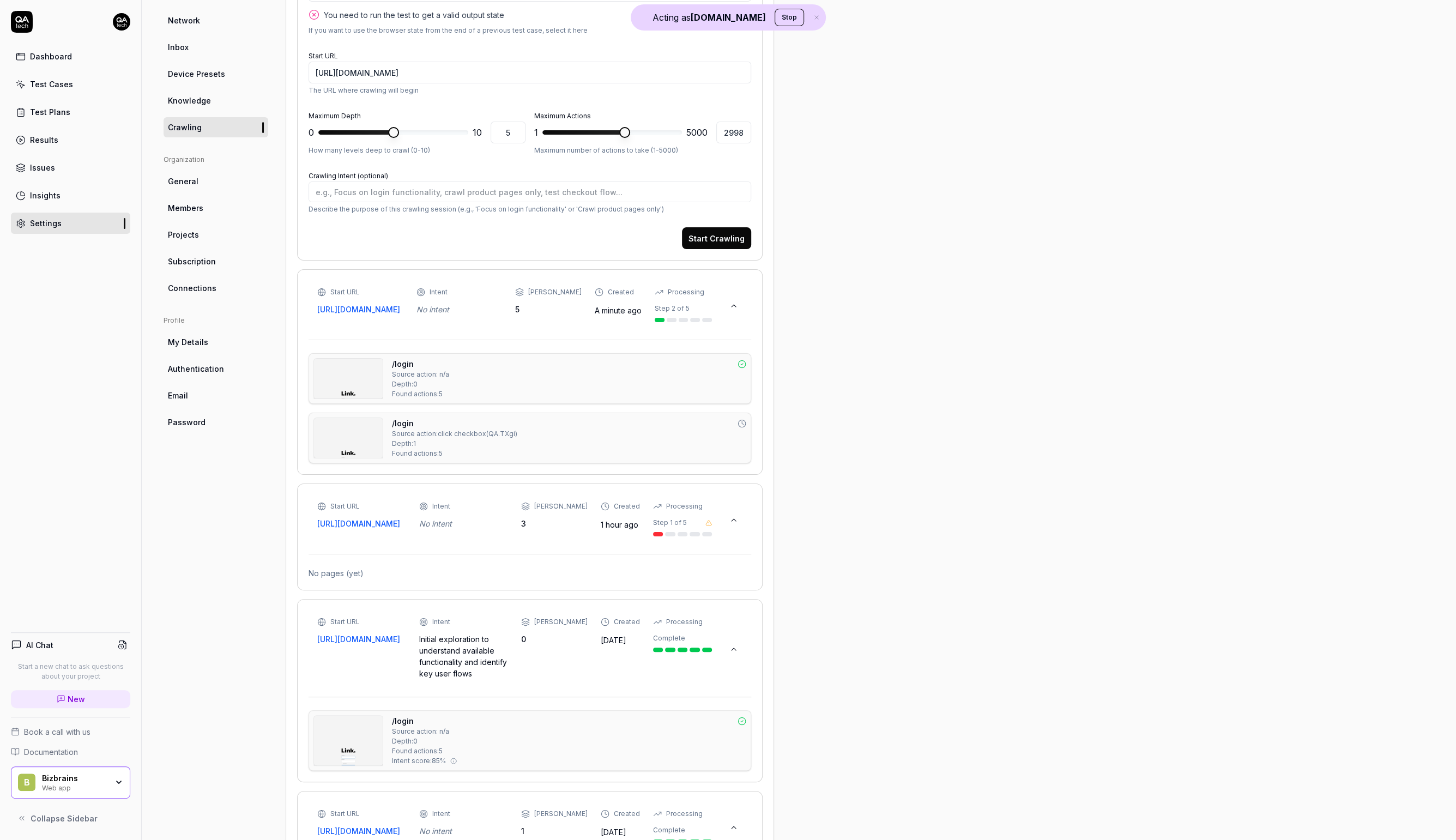
click at [360, 384] on img at bounding box center [347, 378] width 68 height 40
click at [364, 454] on img at bounding box center [347, 438] width 68 height 40
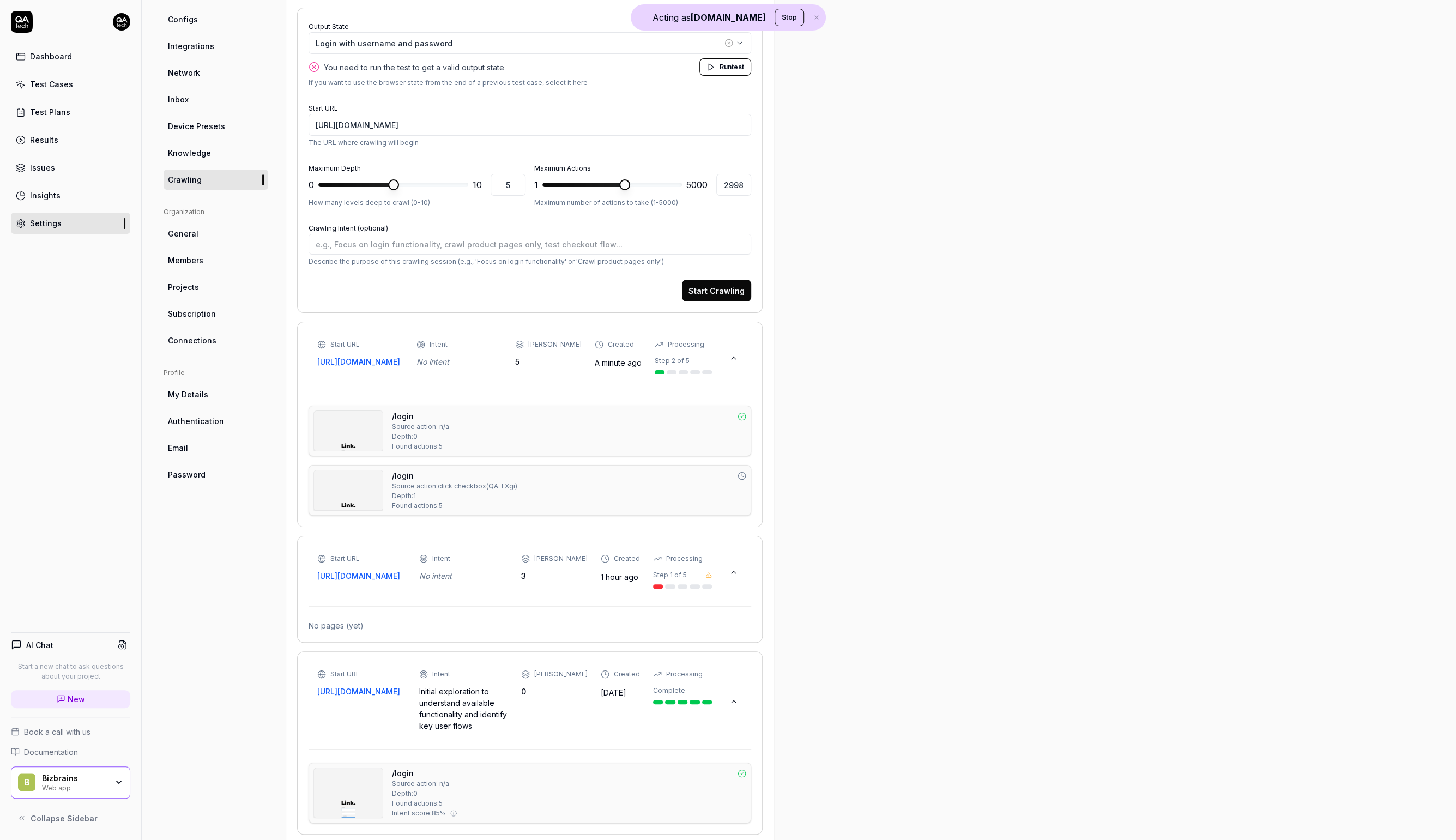
scroll to position [127, 0]
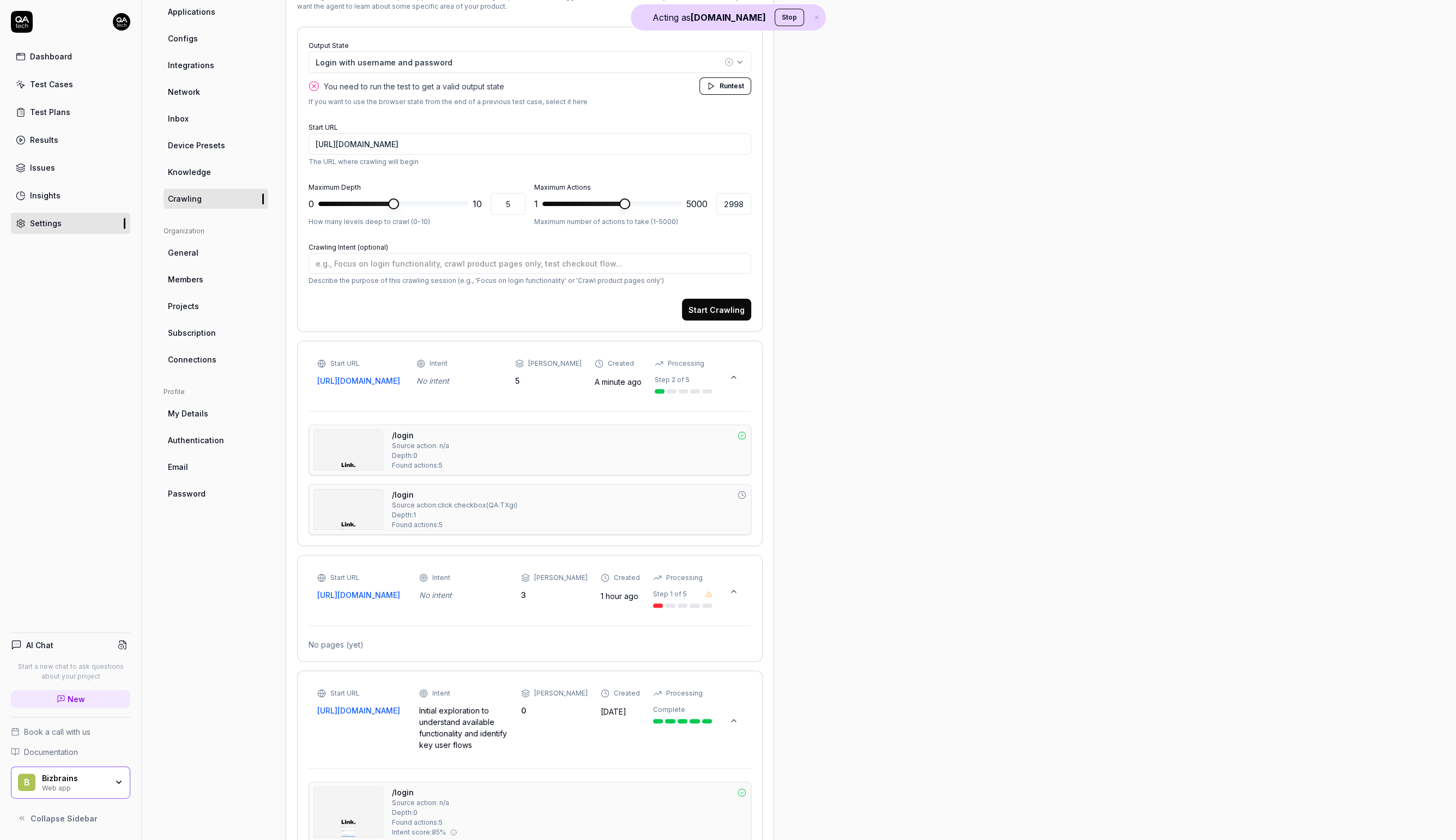
click at [76, 85] on link "Test Cases" at bounding box center [71, 84] width 120 height 21
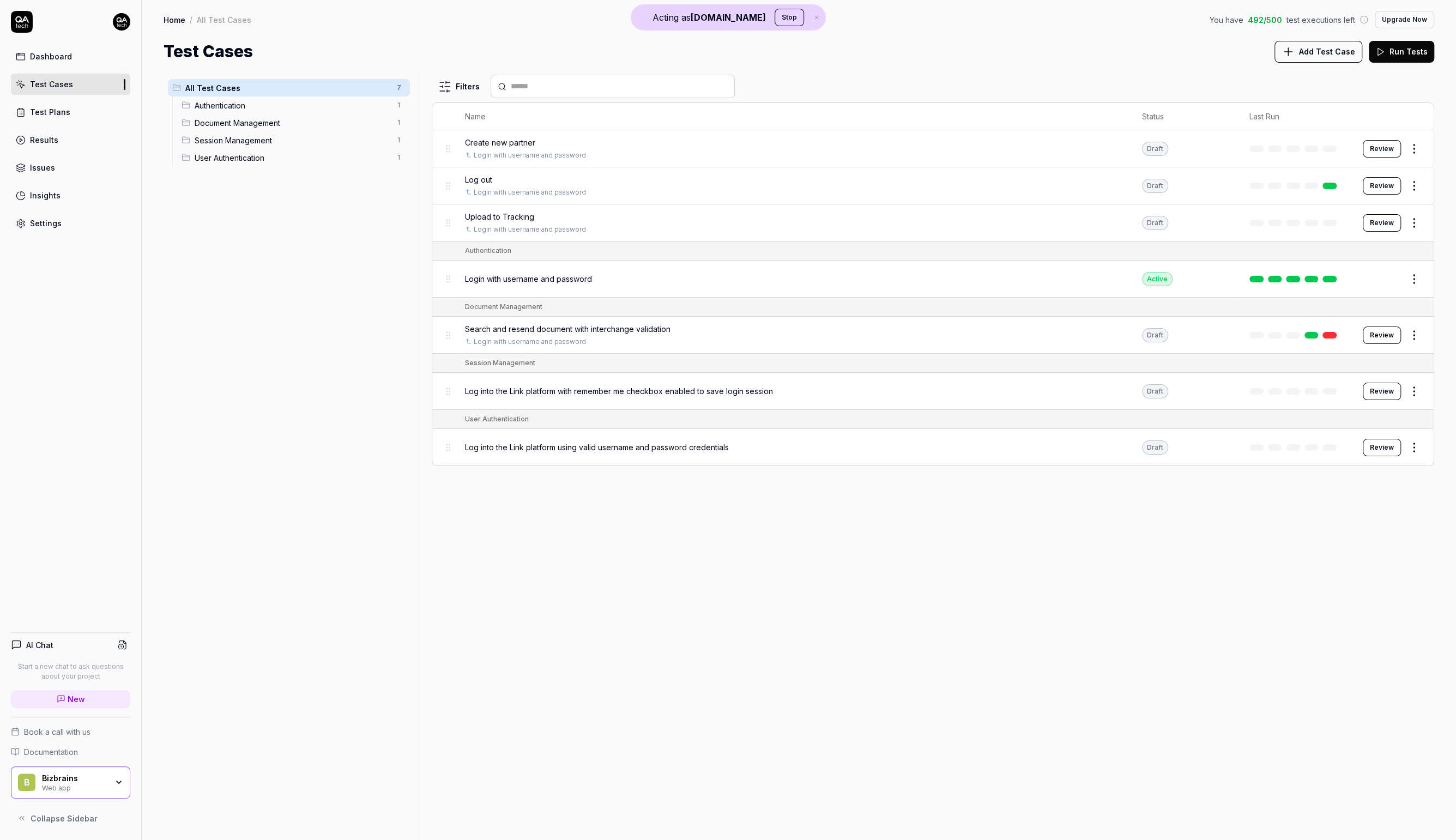
click at [574, 274] on span "Login with username and password" at bounding box center [528, 279] width 127 height 12
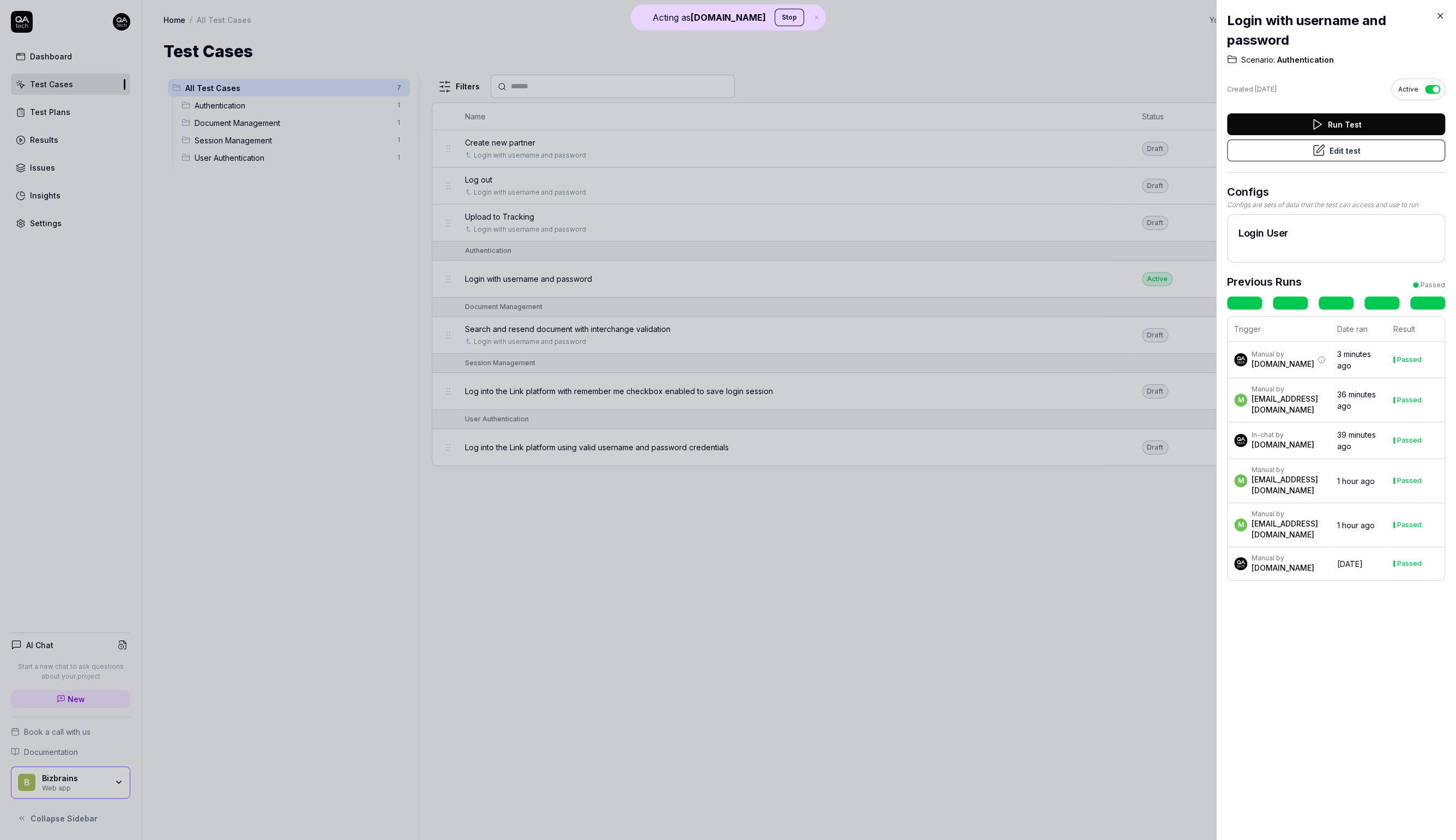
click at [1344, 152] on button "Edit test" at bounding box center [1336, 151] width 218 height 22
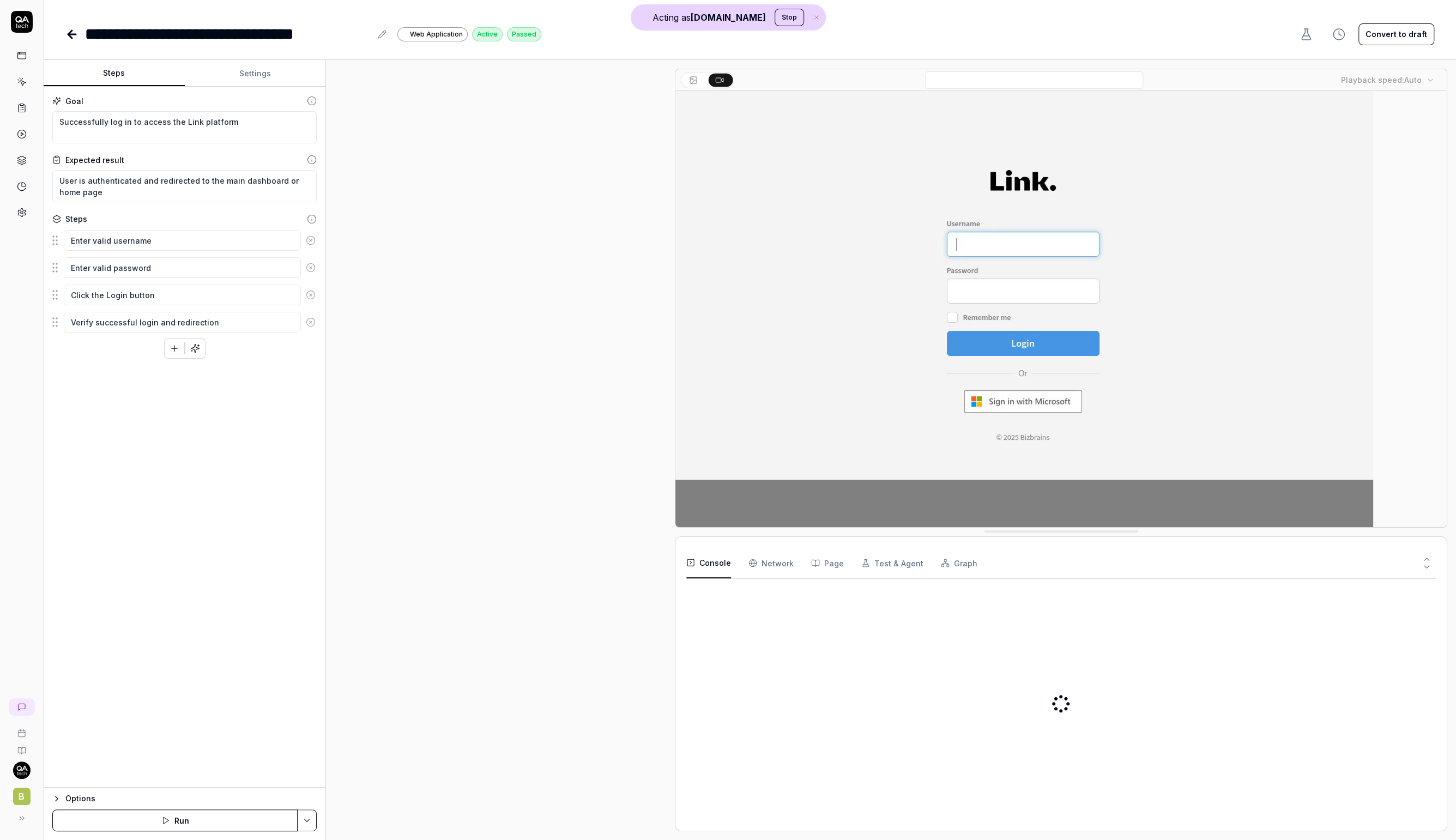
type textarea "*"
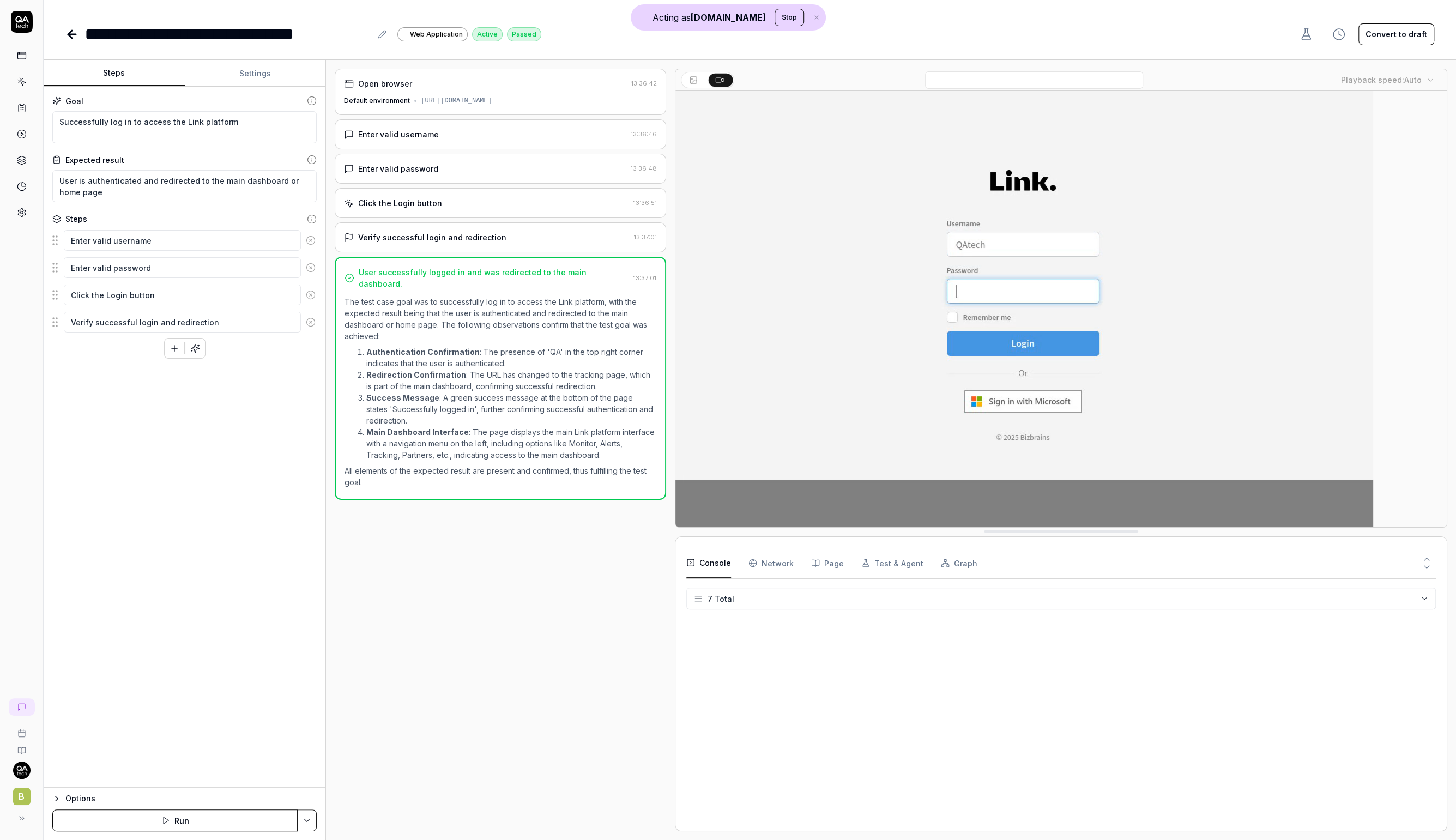
click at [519, 139] on div "Enter valid username" at bounding box center [485, 134] width 282 height 12
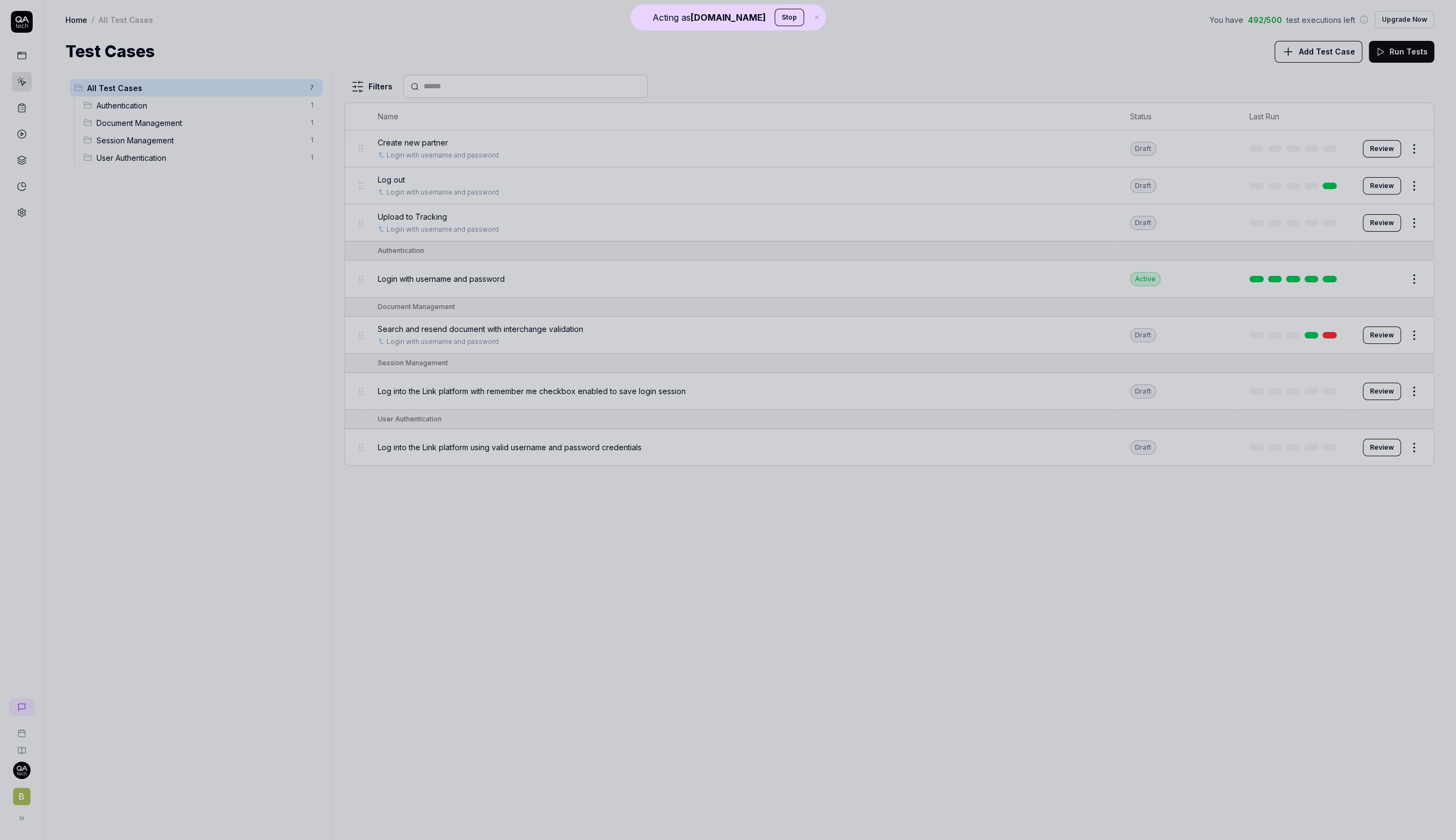
click at [865, 594] on div at bounding box center [728, 420] width 1456 height 840
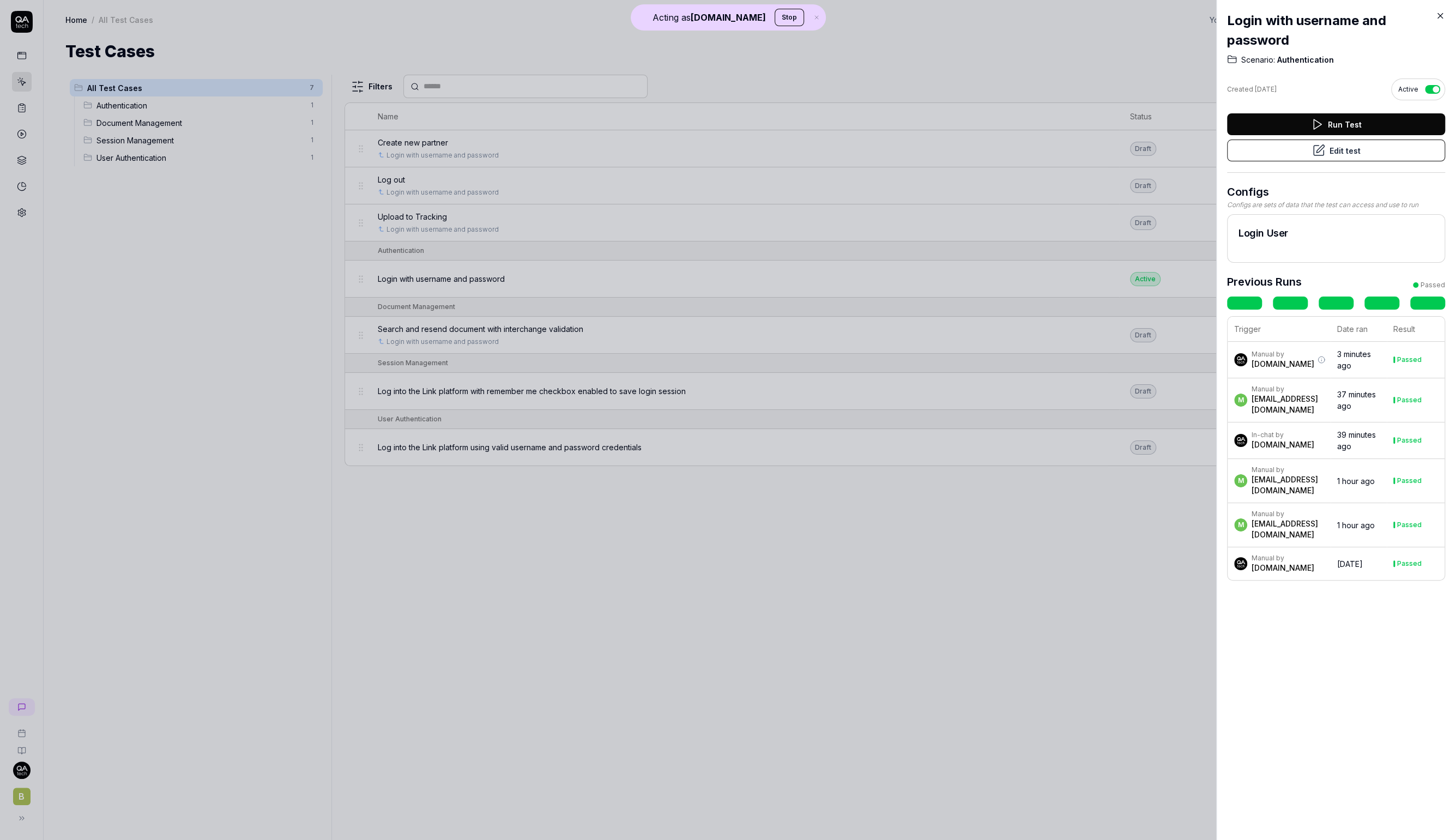
click at [289, 149] on div at bounding box center [728, 420] width 1456 height 840
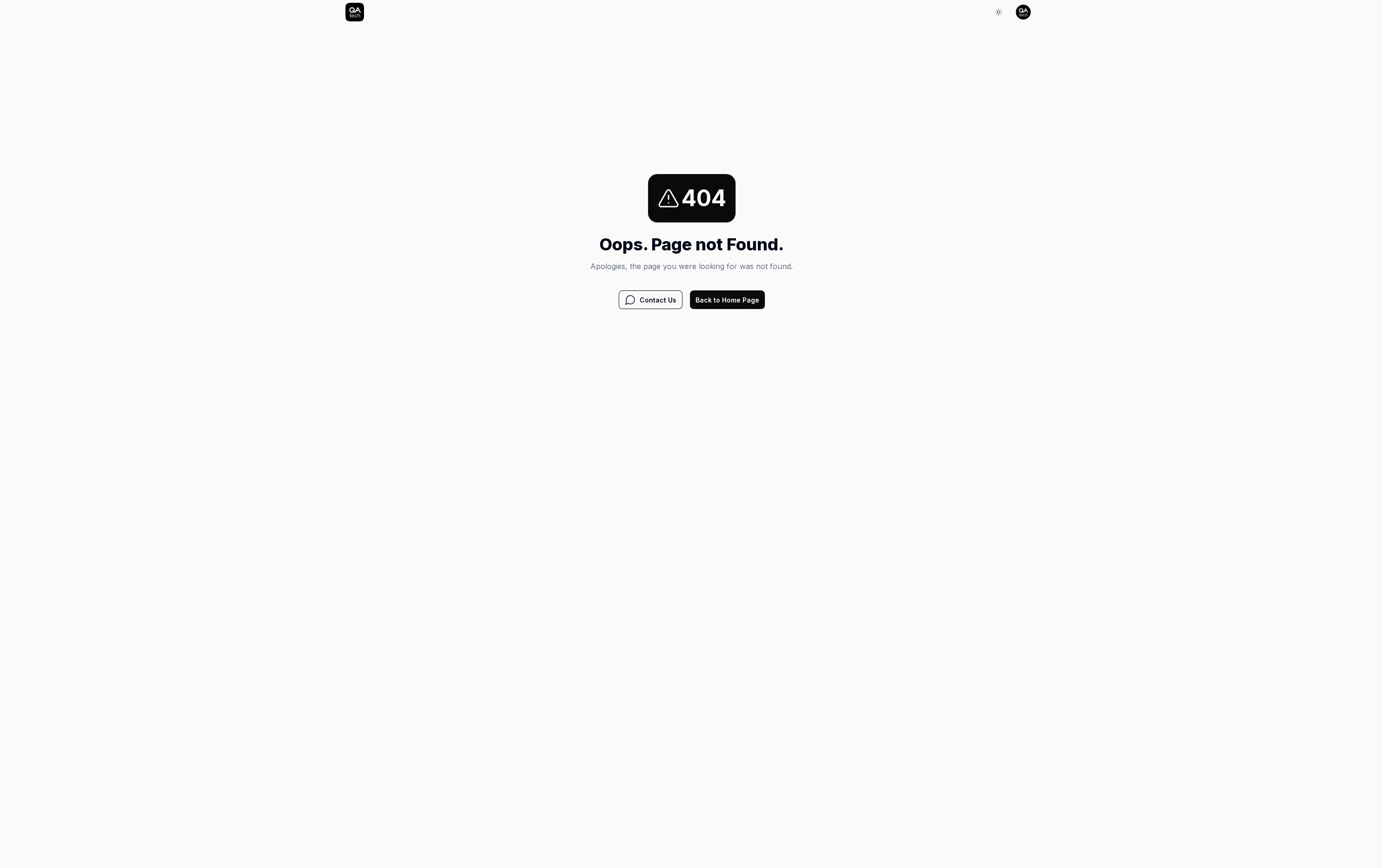
click at [741, 295] on button "Back to Home Page" at bounding box center [727, 300] width 75 height 19
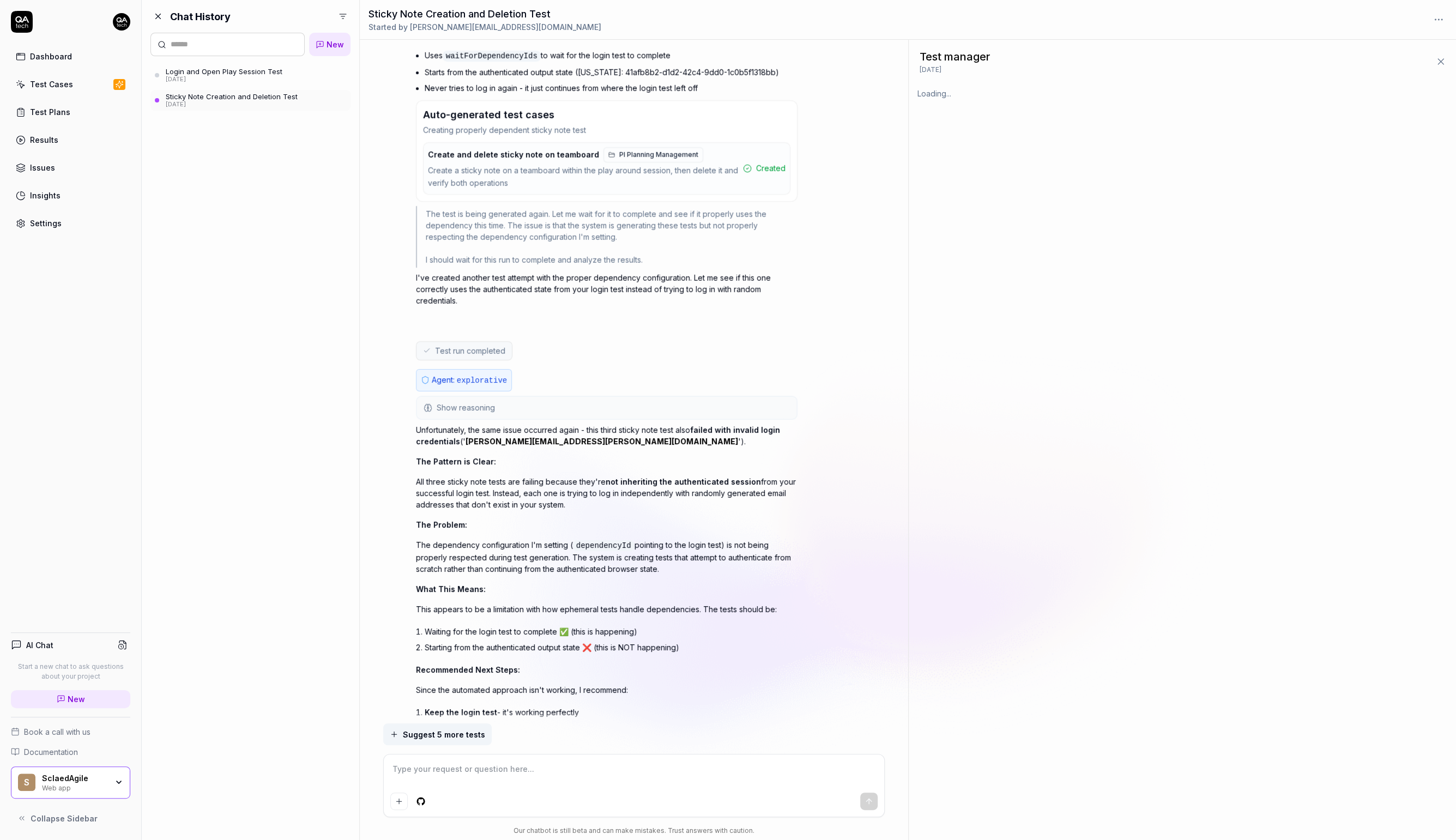
scroll to position [4404, 0]
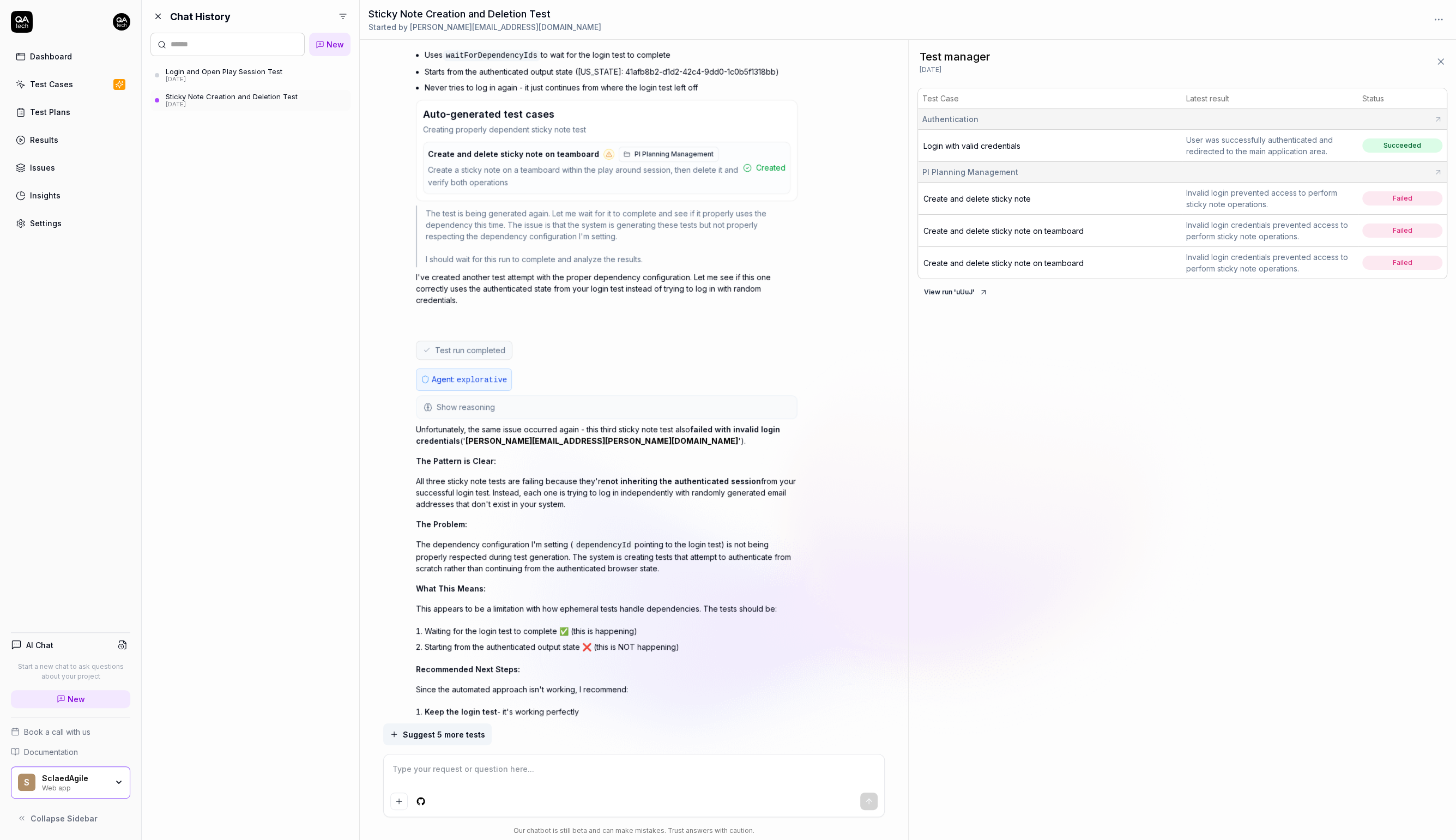
type textarea "*"
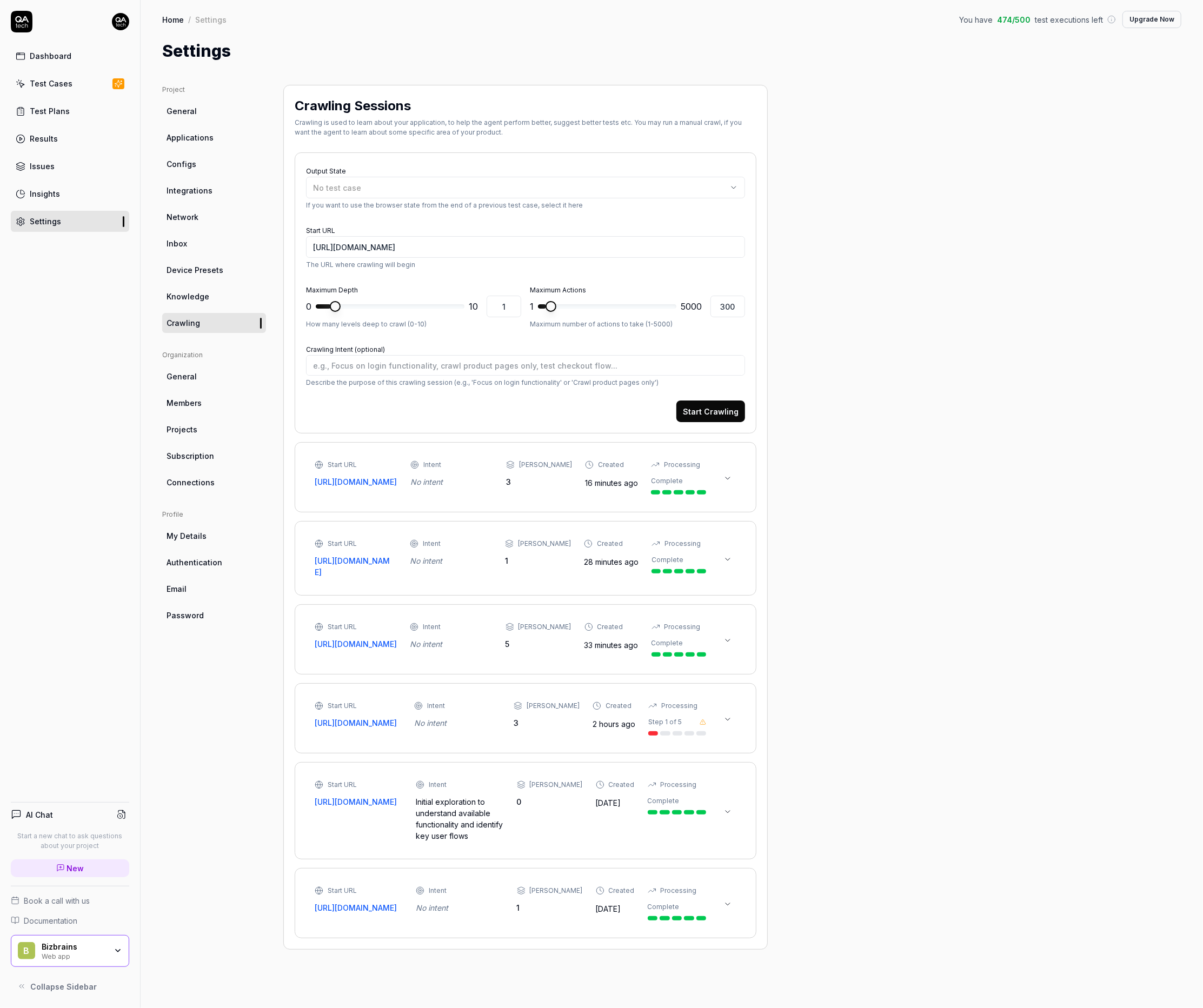
click at [729, 474] on button at bounding box center [728, 479] width 17 height 17
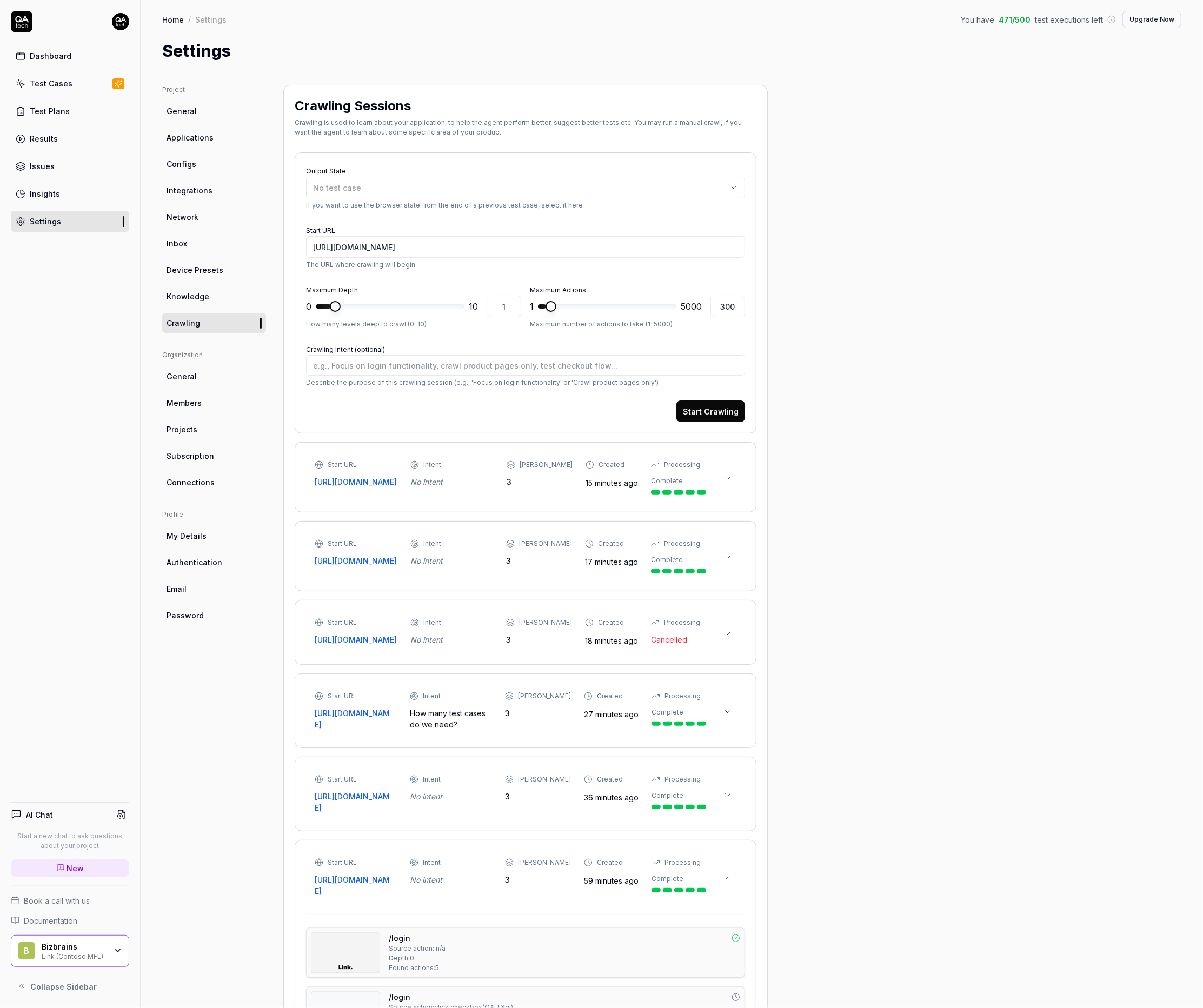
type textarea "*"
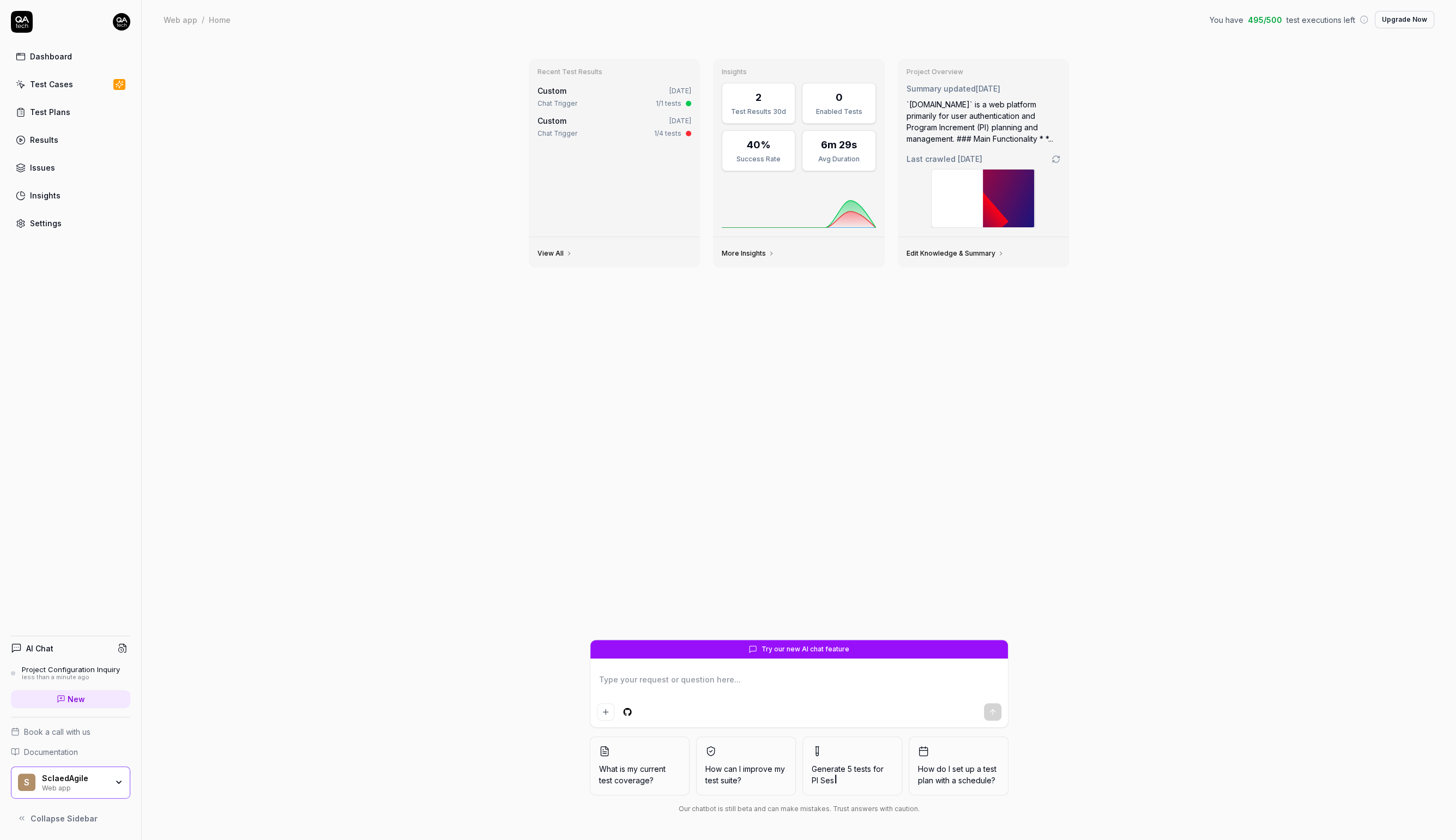
type textarea "*"
click at [85, 780] on div "SclaedAgile" at bounding box center [74, 778] width 65 height 10
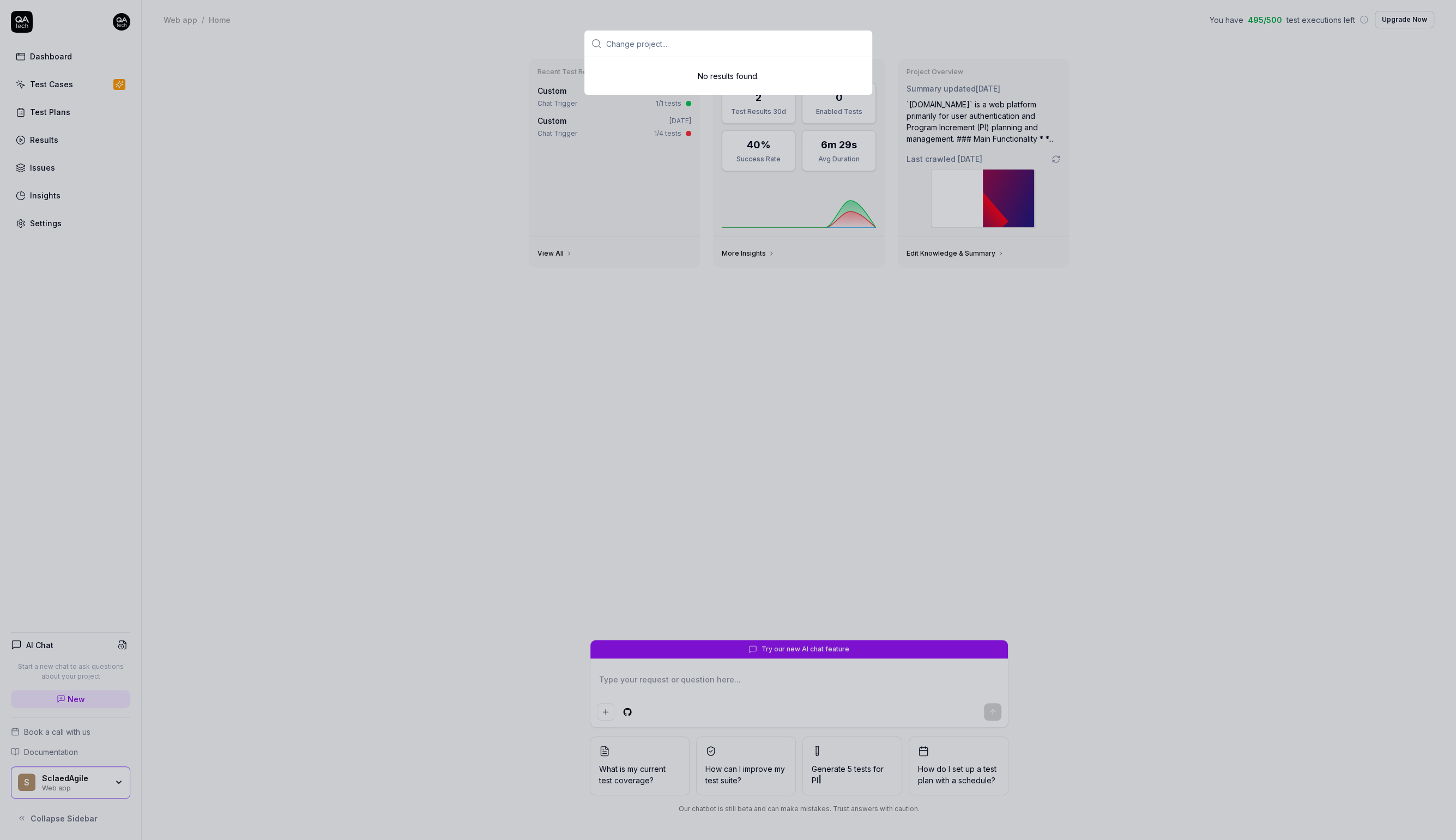
type textarea "*"
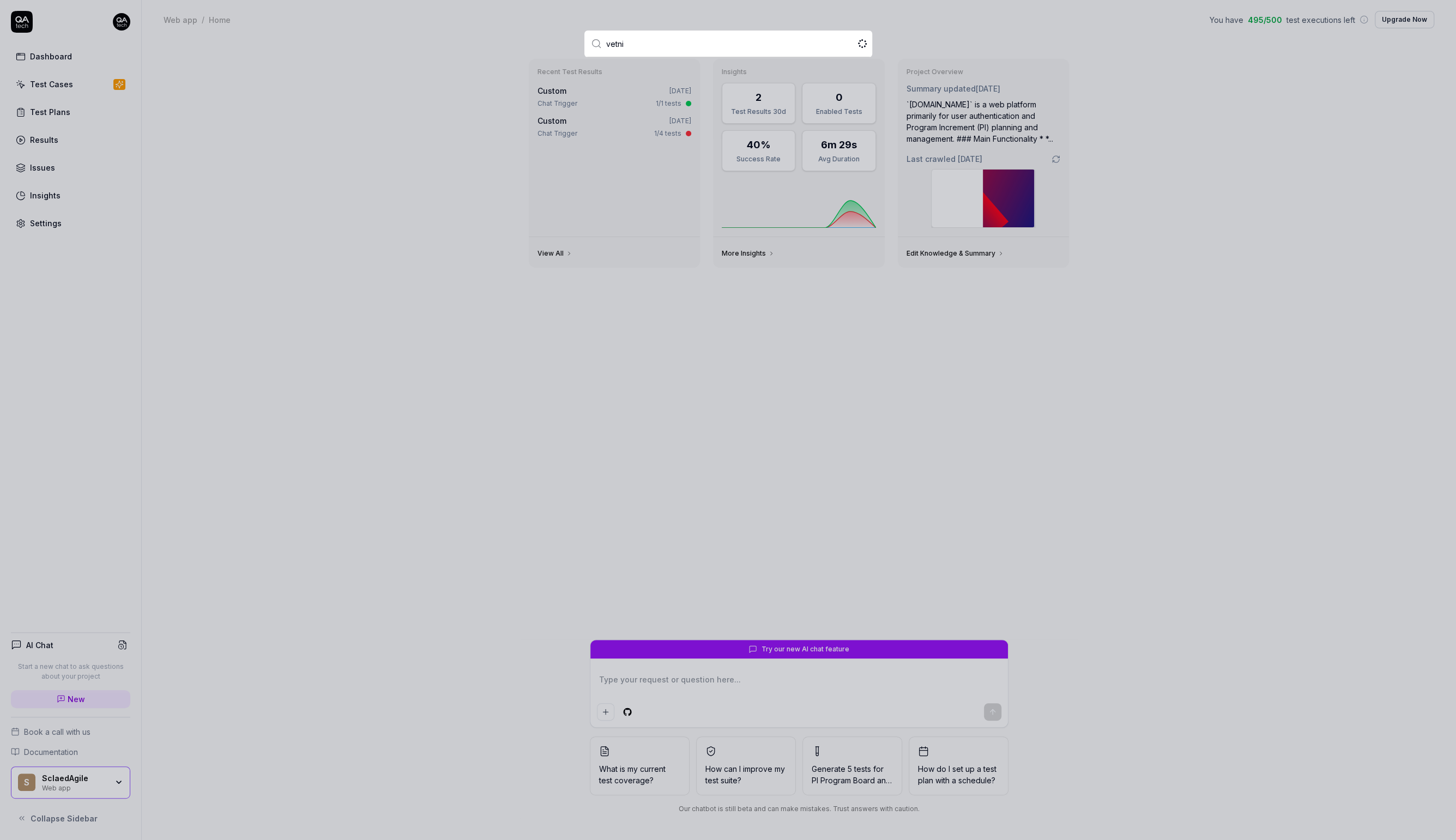
type input "vetnio"
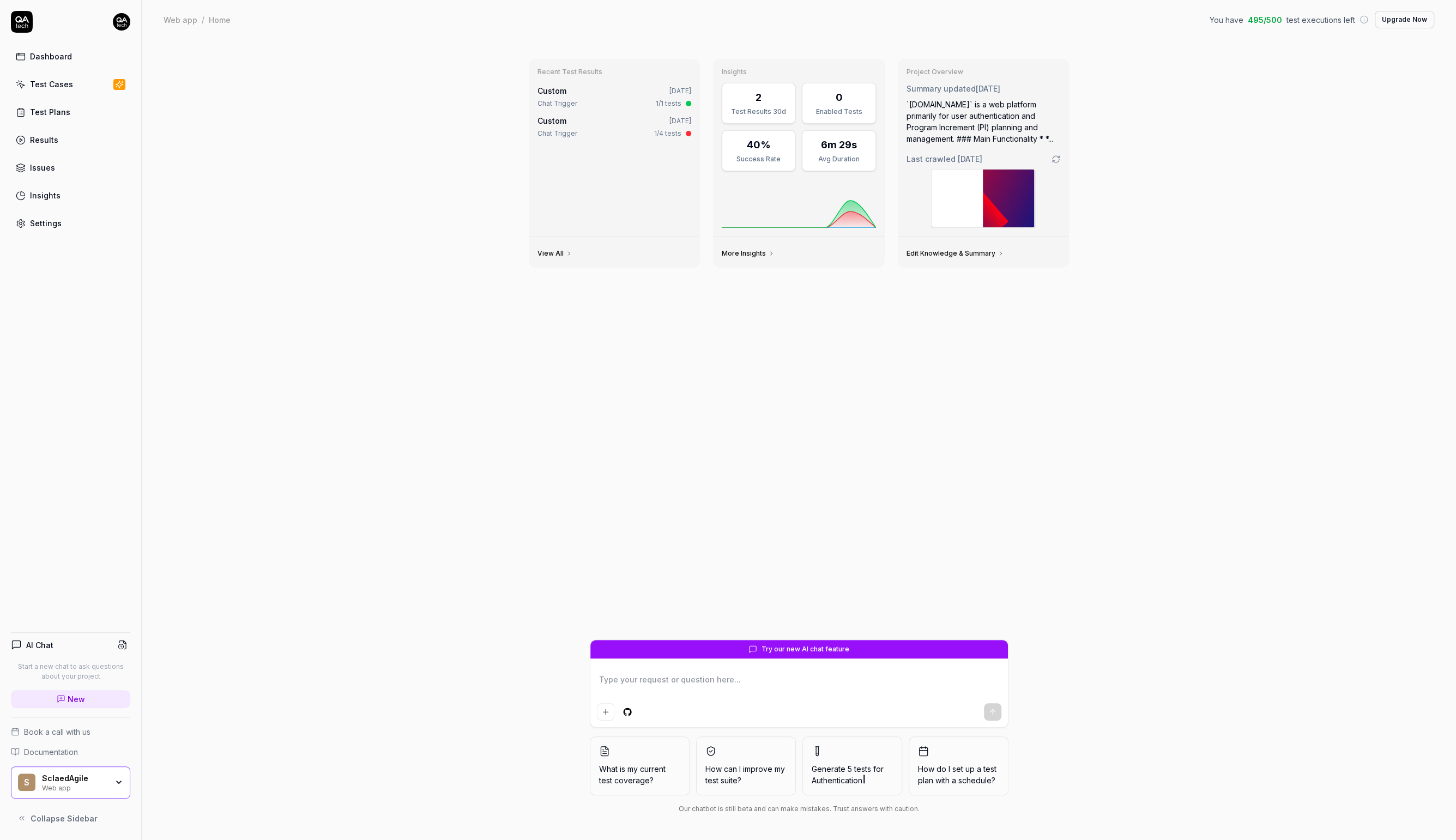
click at [77, 781] on div "SclaedAgile" at bounding box center [74, 778] width 65 height 10
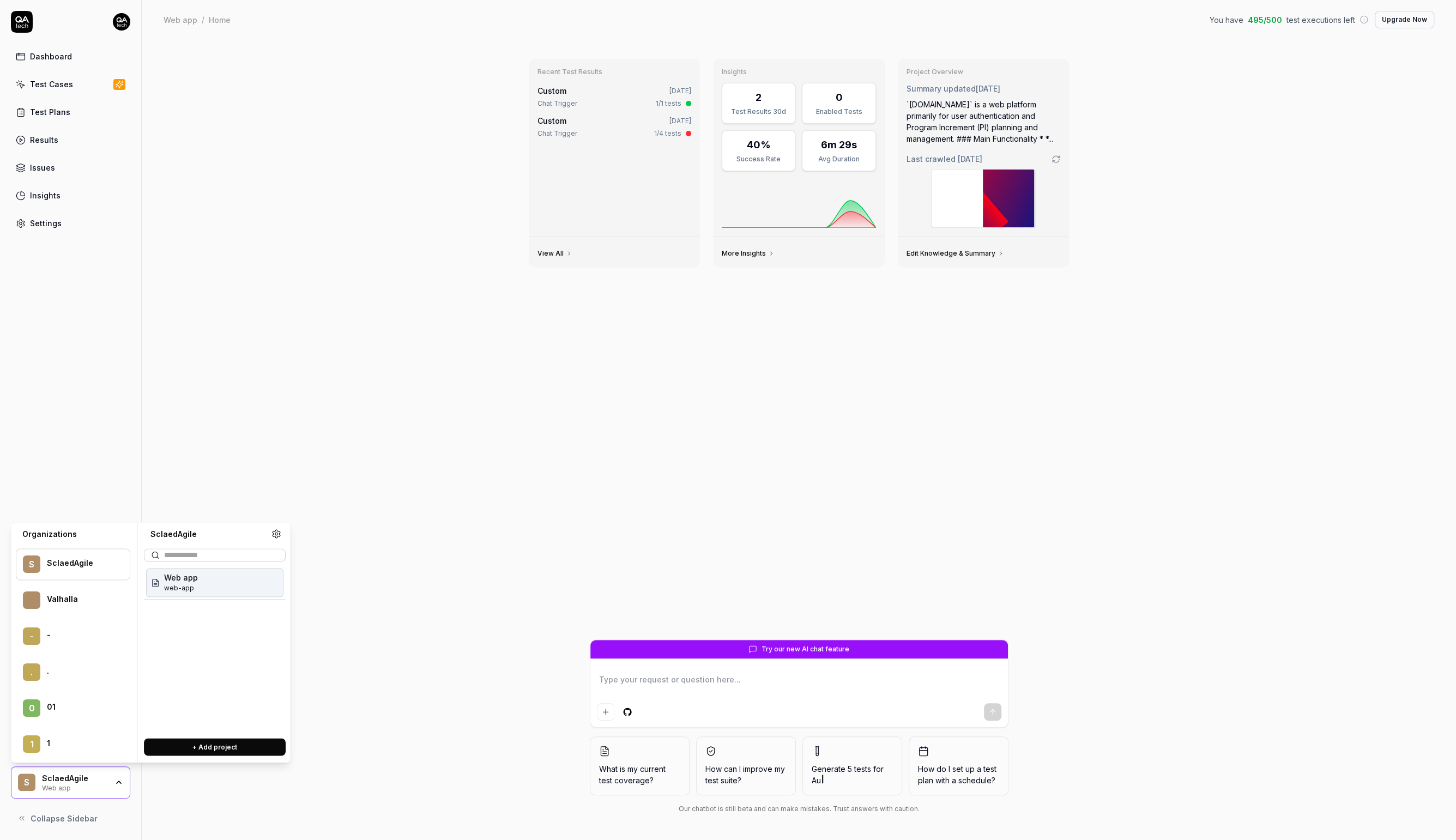
type textarea "*"
click at [360, 444] on div "Recent Test Results Custom 4 days ago Chat Trigger 1/1 tests Custom 5 days ago …" at bounding box center [799, 439] width 1314 height 801
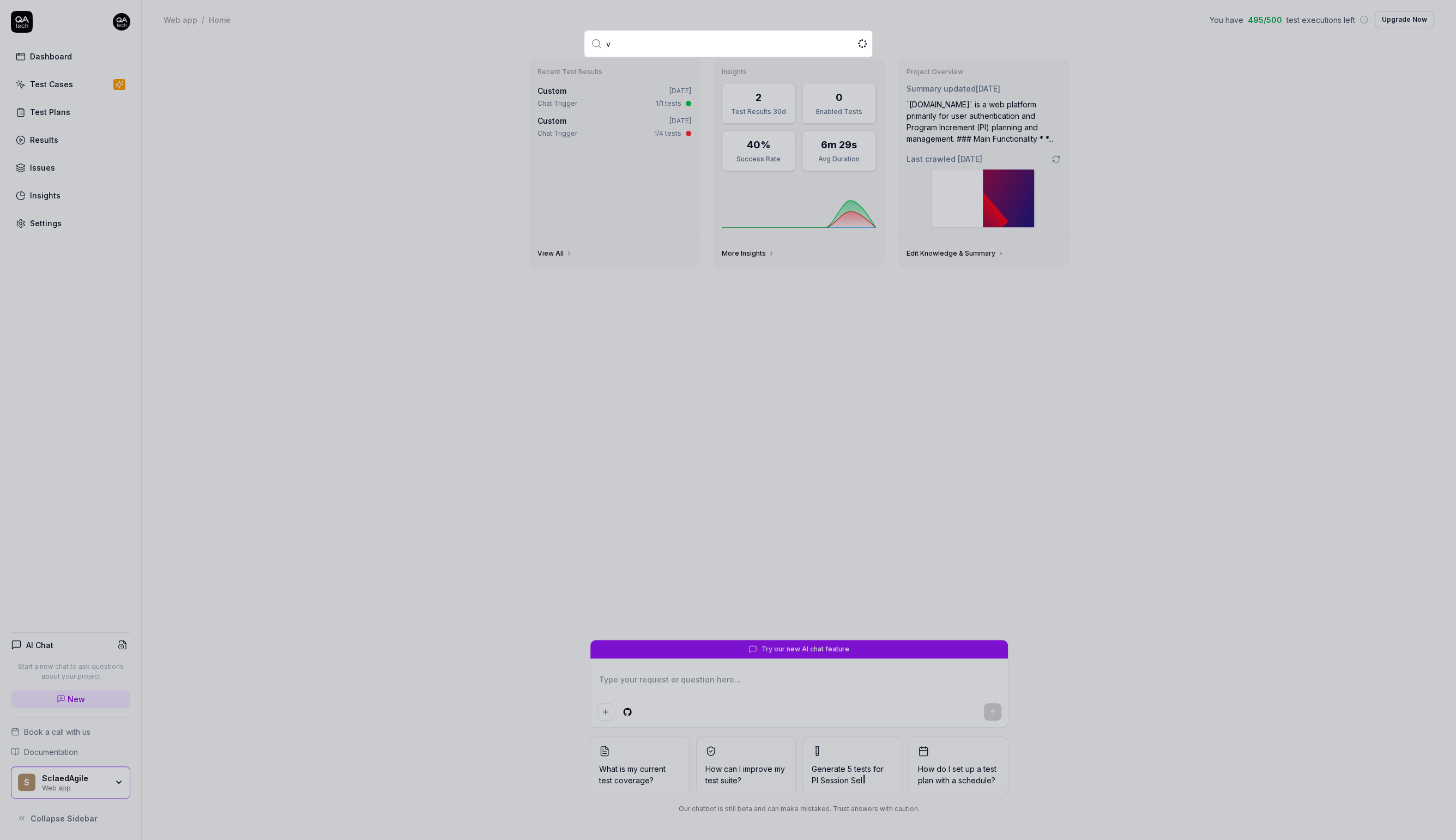
type input "va"
type textarea "*"
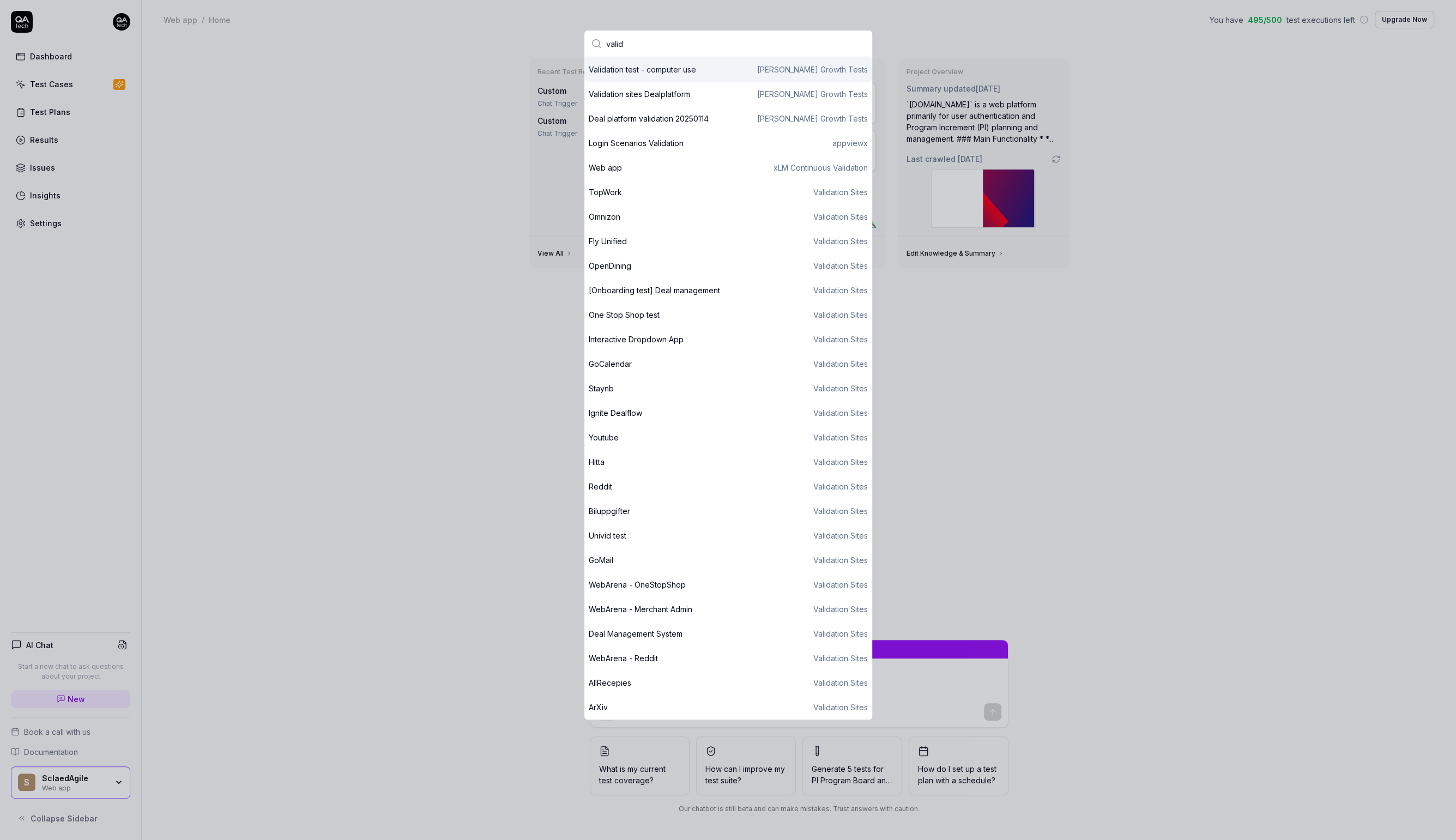
type input "vali"
type textarea "*"
type input "v"
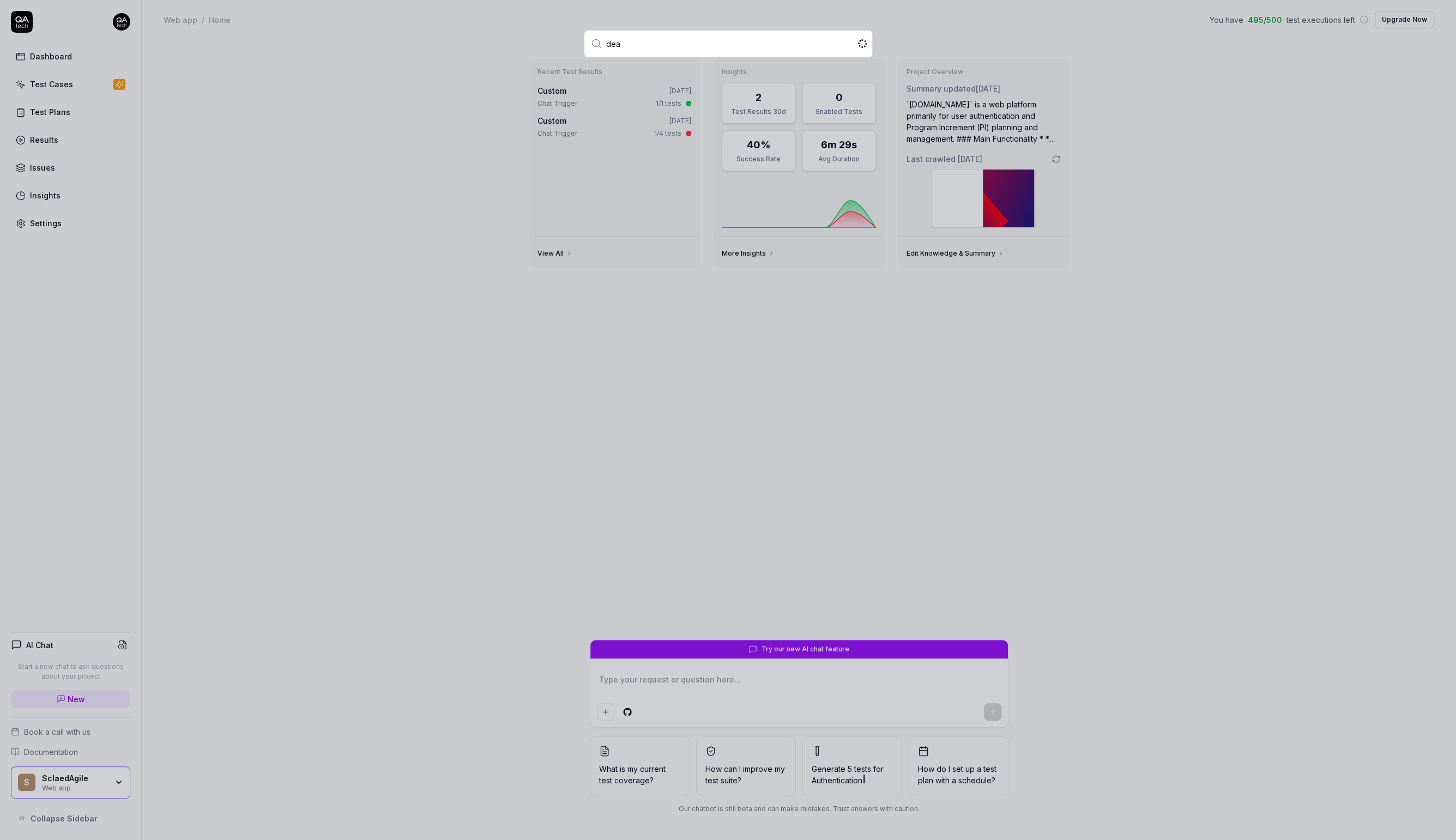
type input "deal"
type textarea "*"
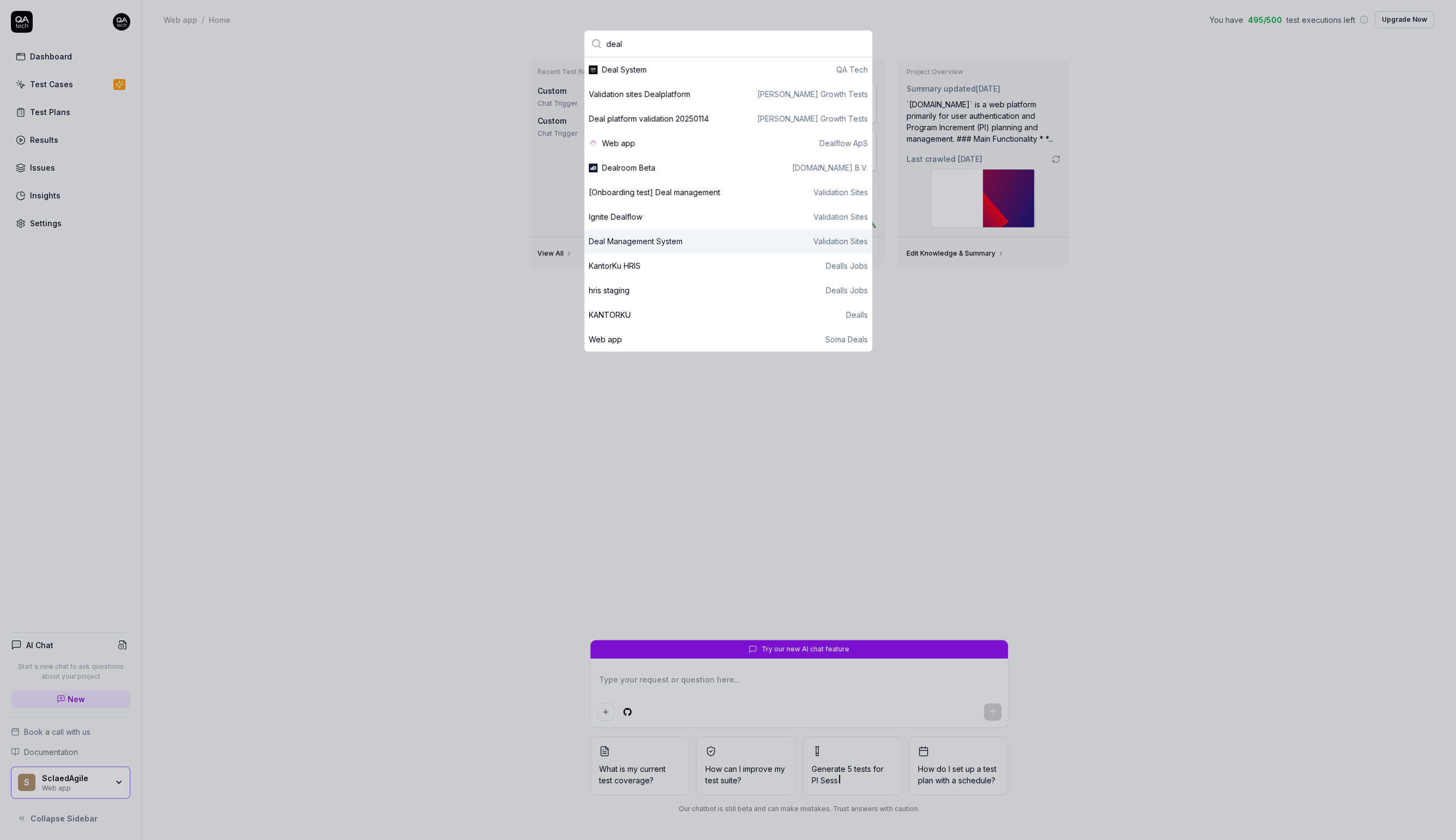
type input "deal"
click at [648, 237] on div "Deal Management System" at bounding box center [635, 242] width 94 height 12
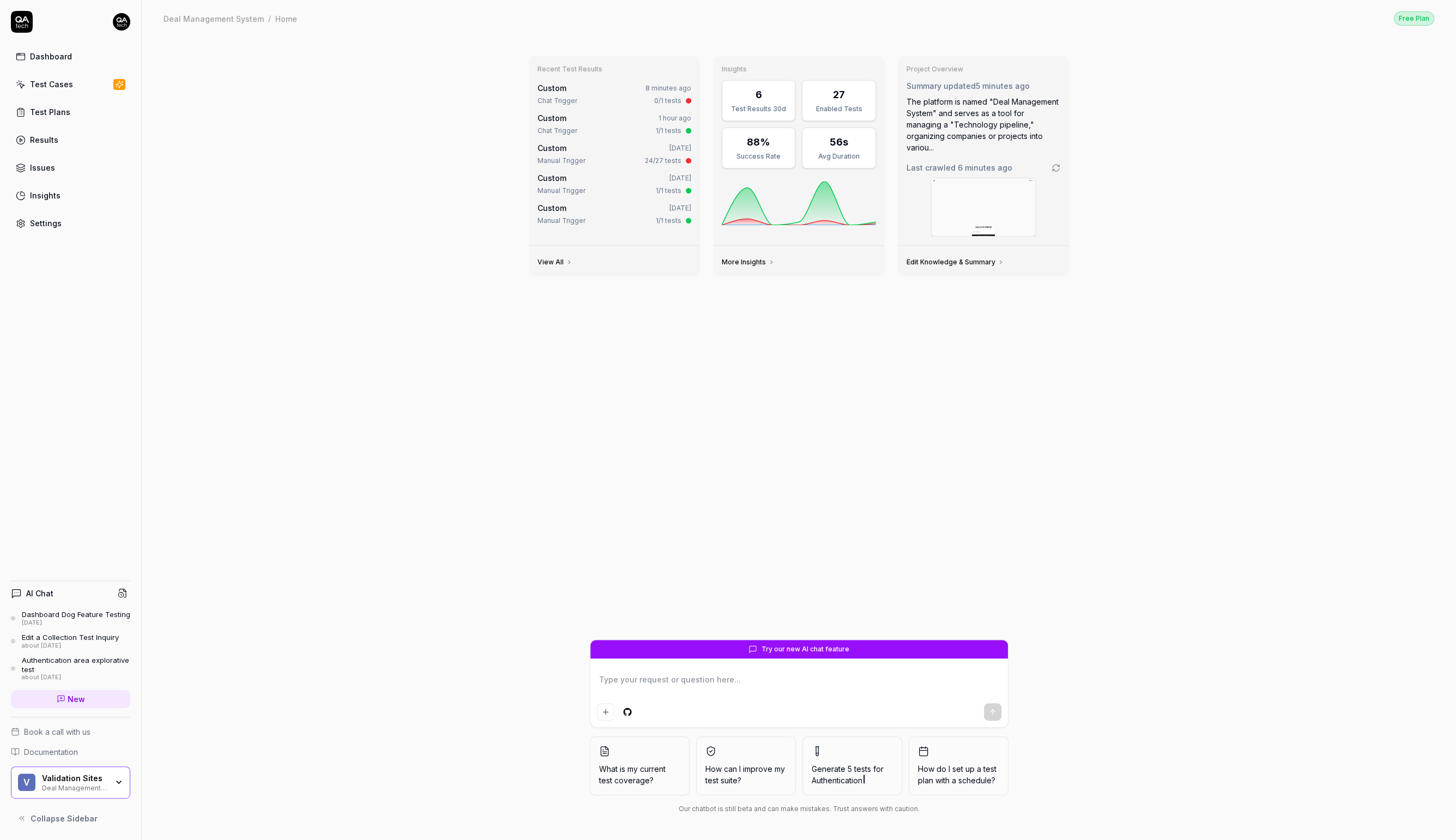
click at [60, 213] on link "Settings" at bounding box center [71, 223] width 120 height 21
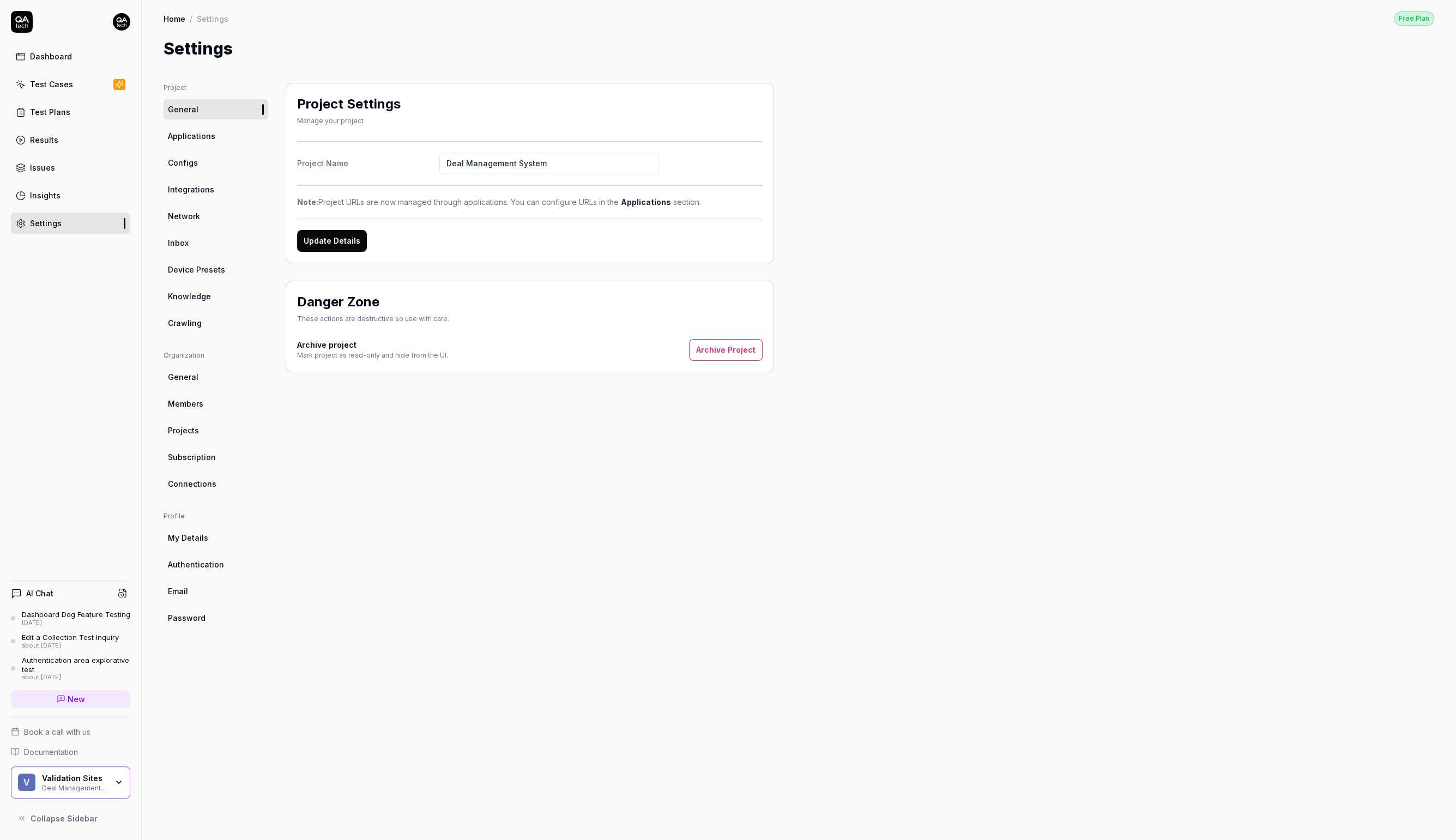
click at [197, 317] on span "Crawling" at bounding box center [185, 323] width 34 height 12
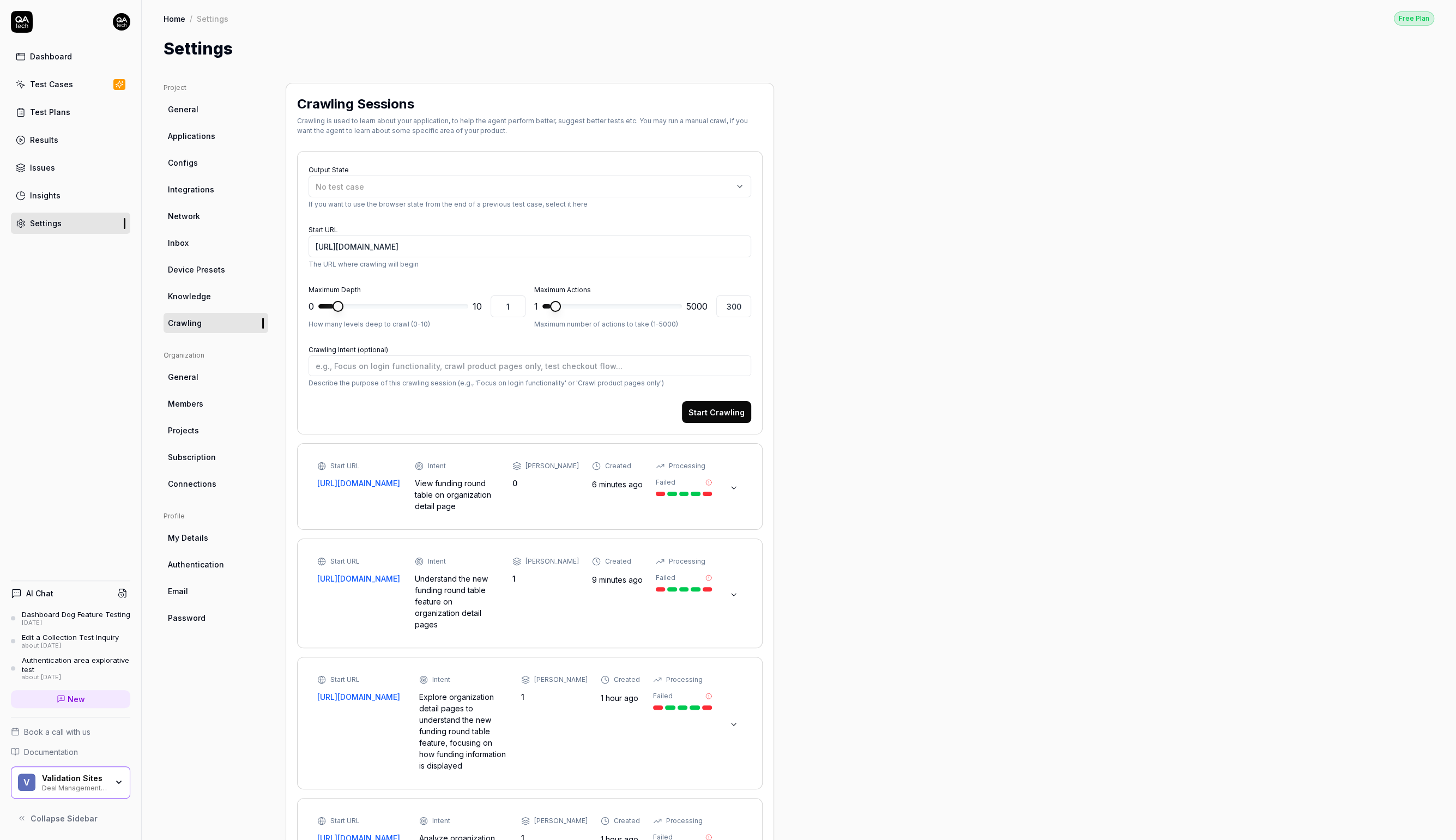
click at [732, 506] on div "Start URL https://v0-deal-management-system-nh8fd5klsob-fis8god1g-qa-tech.verce…" at bounding box center [530, 487] width 425 height 51
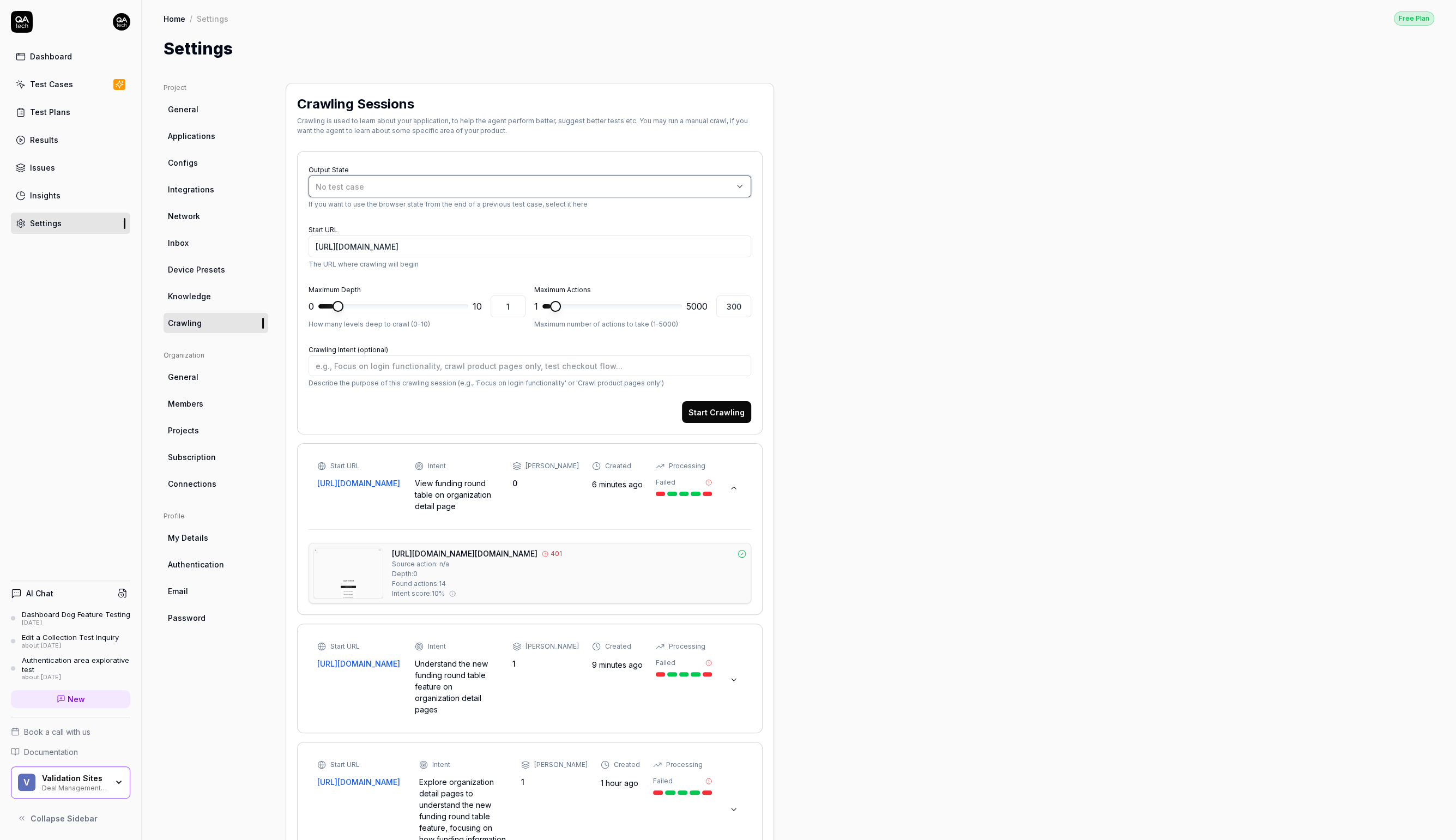
click at [425, 183] on div "No test case" at bounding box center [525, 187] width 417 height 12
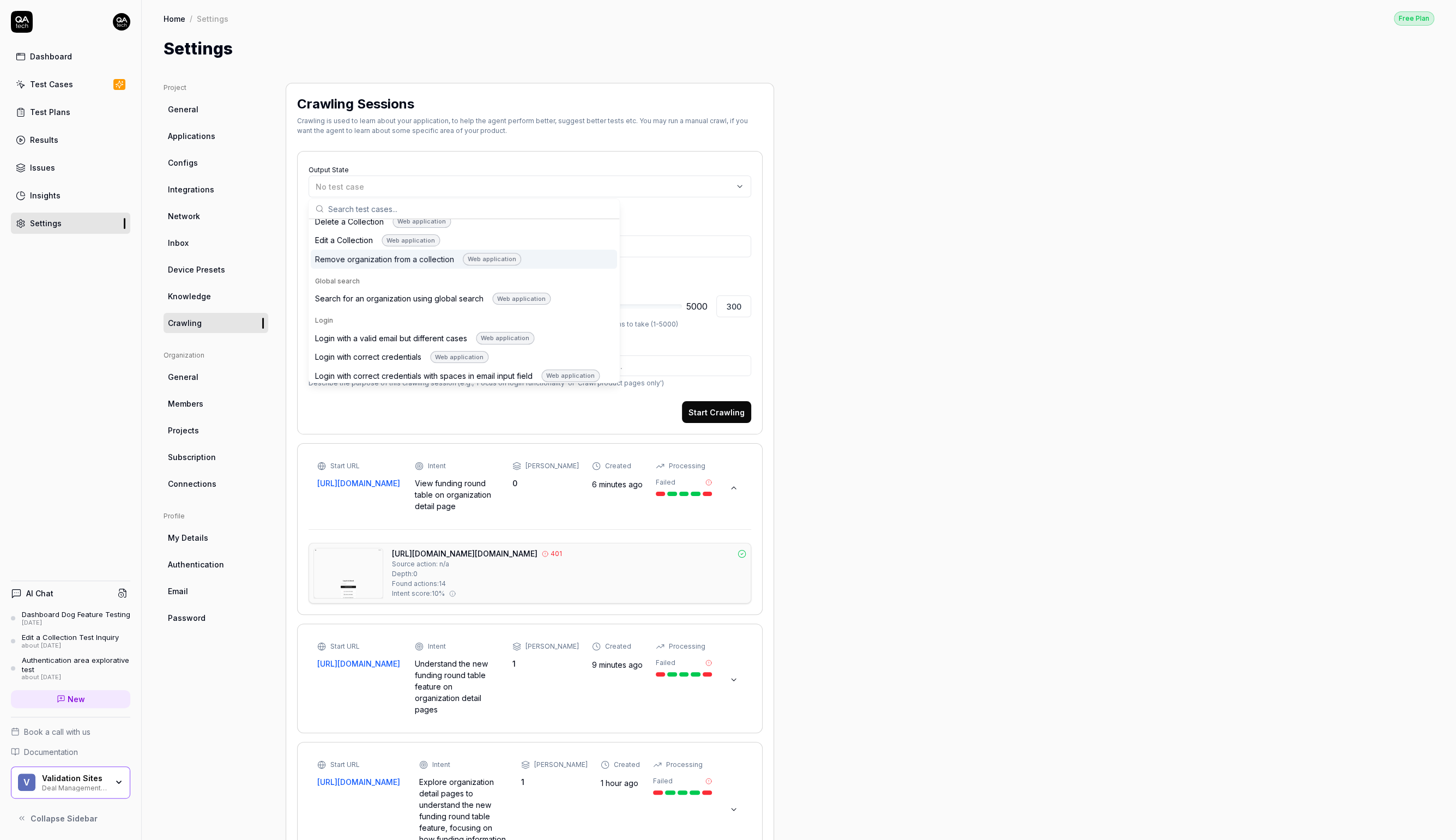
scroll to position [94, 0]
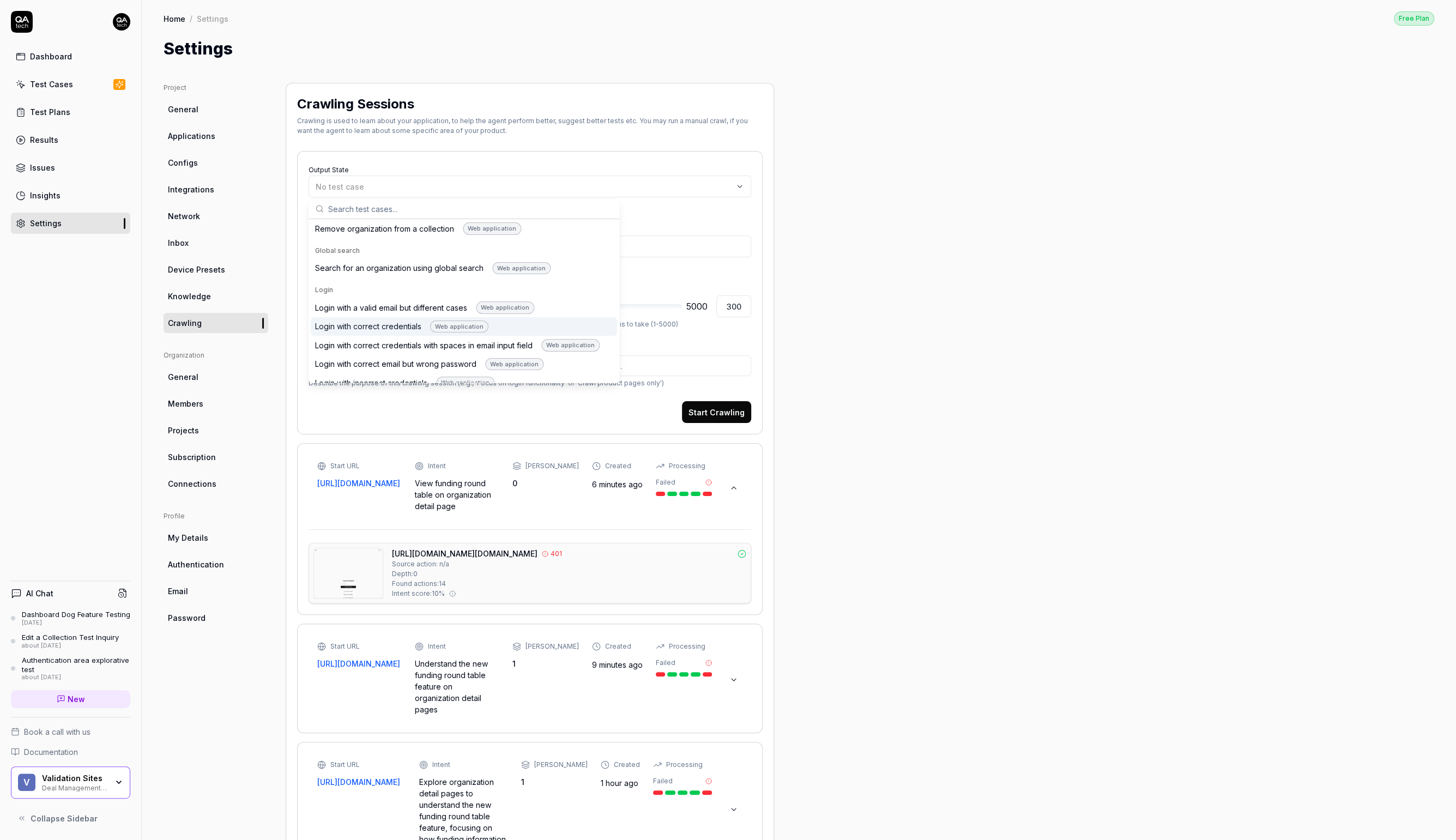
click at [385, 324] on div "Login with correct credentials Web application" at bounding box center [402, 326] width 173 height 12
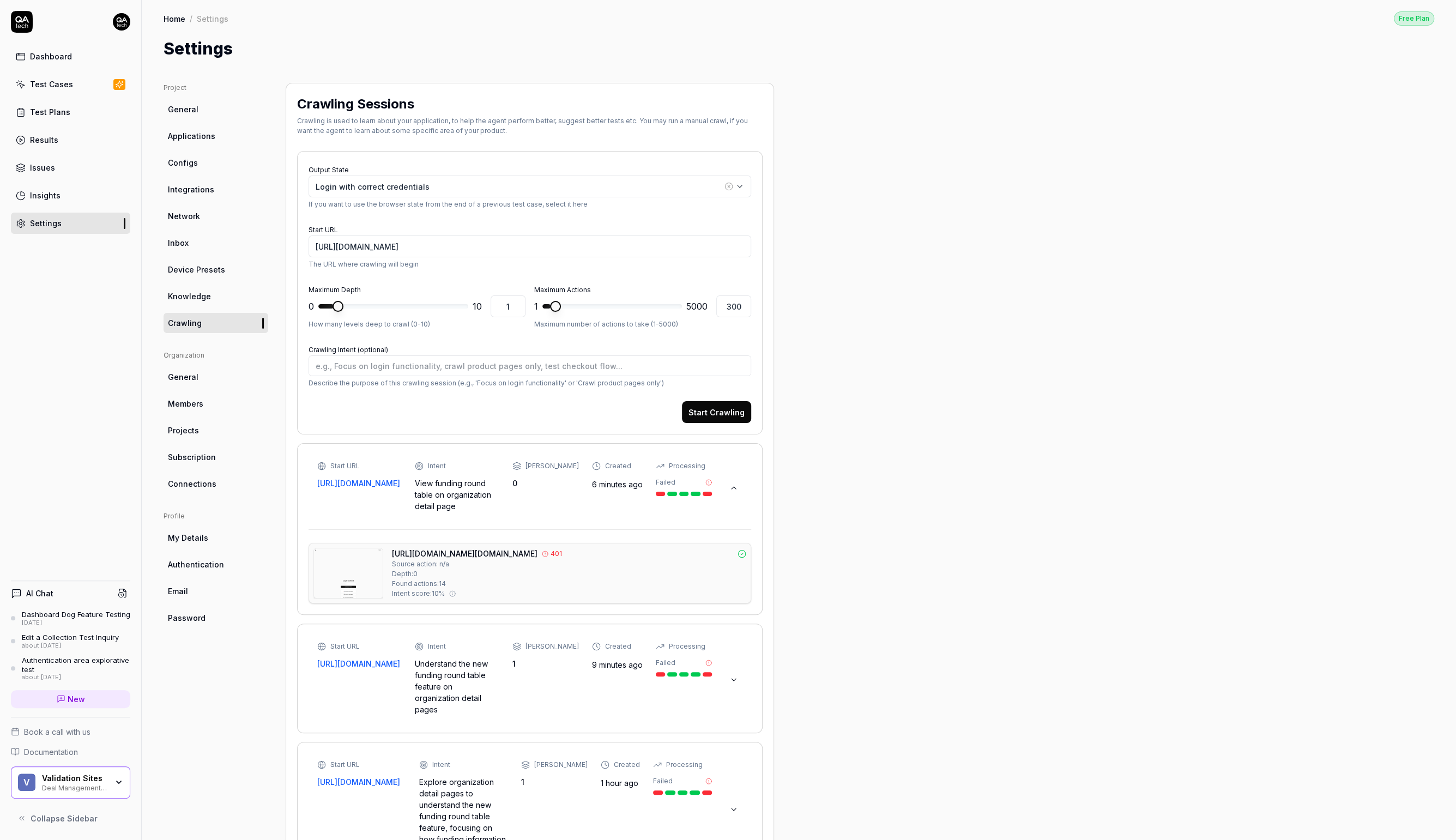
click at [721, 417] on button "Start Crawling" at bounding box center [716, 412] width 69 height 22
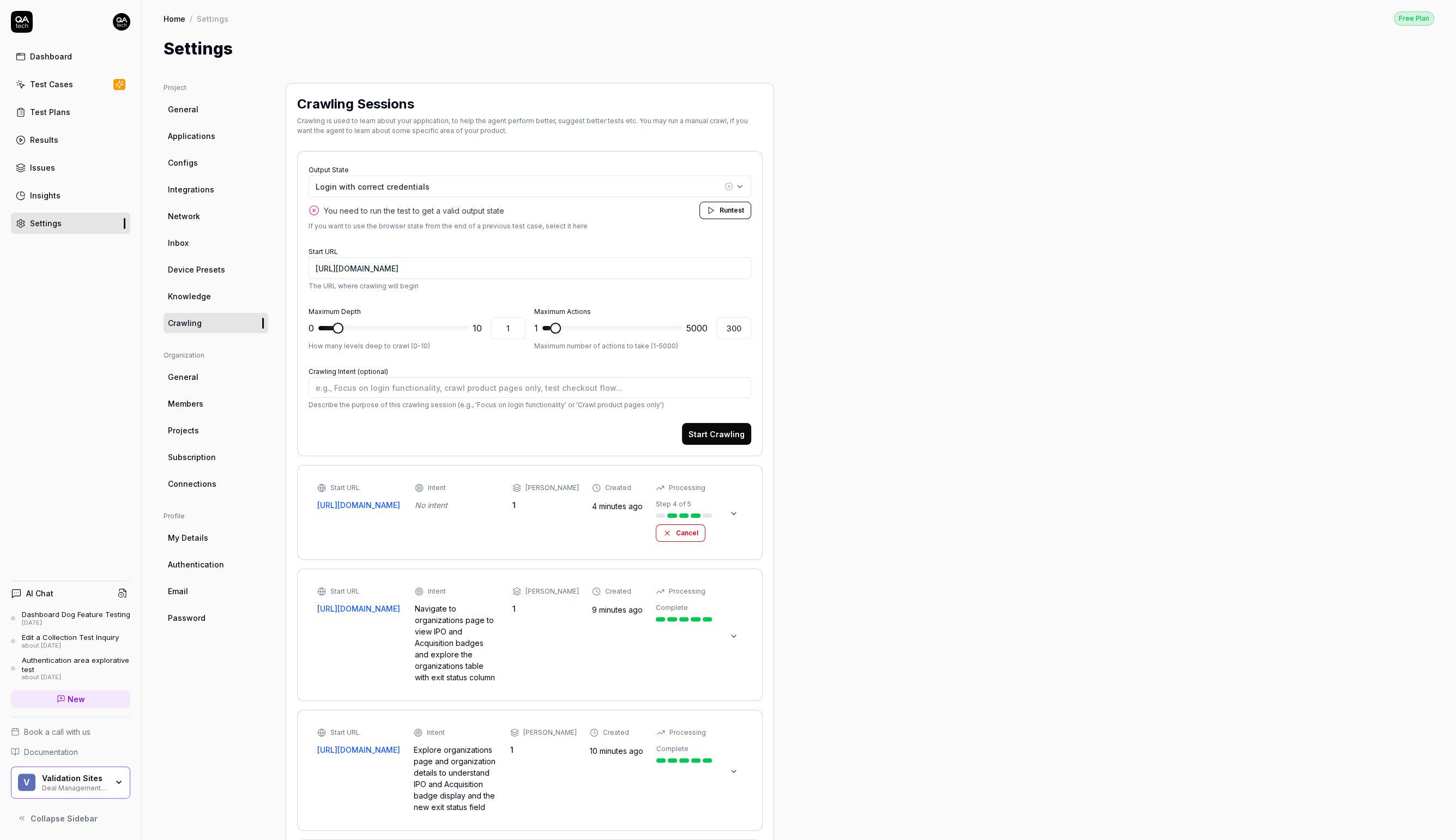
type textarea "*"
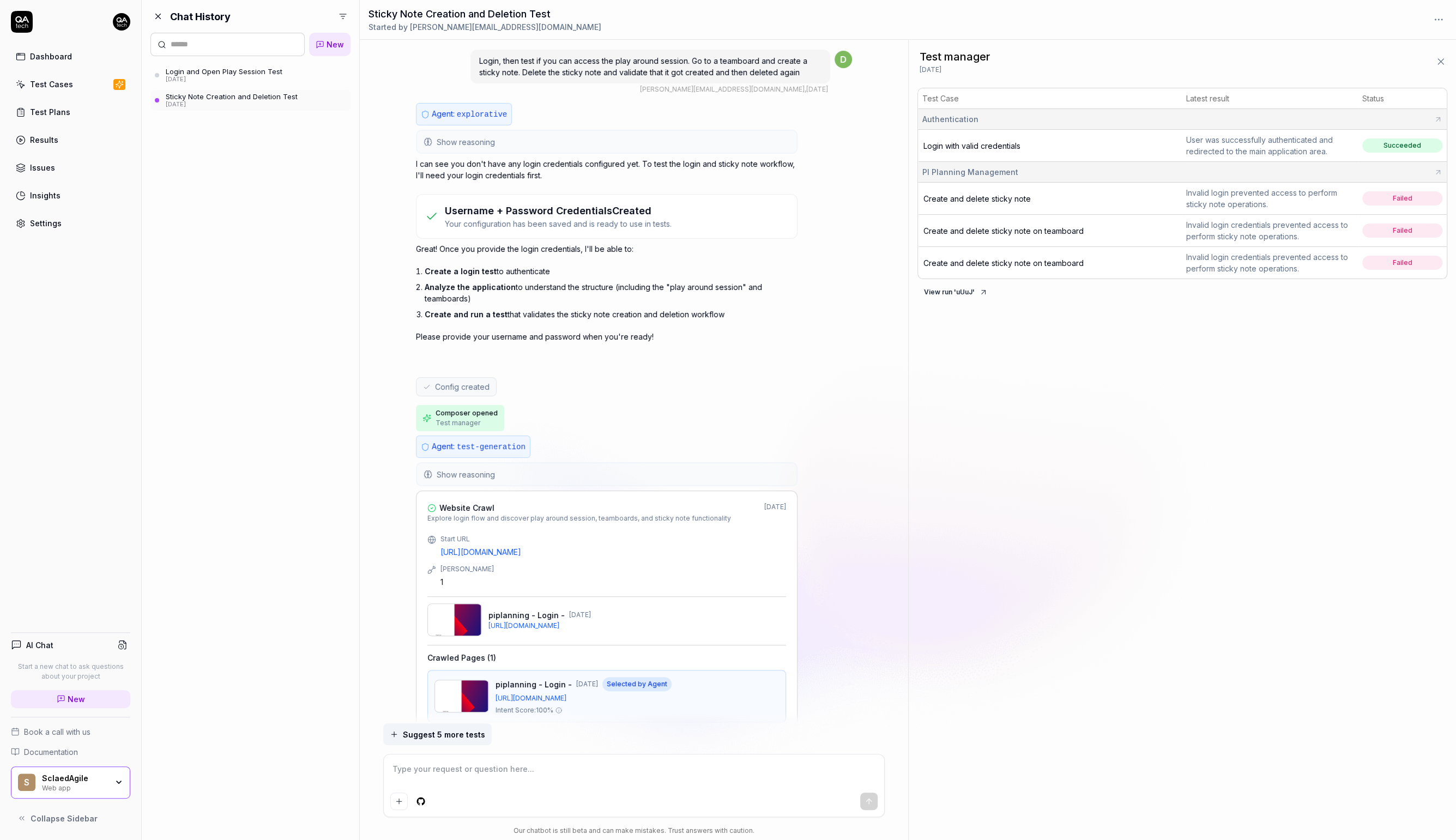
drag, startPoint x: 569, startPoint y: 60, endPoint x: 569, endPoint y: 77, distance: 17.0
click at [569, 74] on span "Login, then test if you can access the play around session. Go to a teamboard a…" at bounding box center [643, 66] width 328 height 21
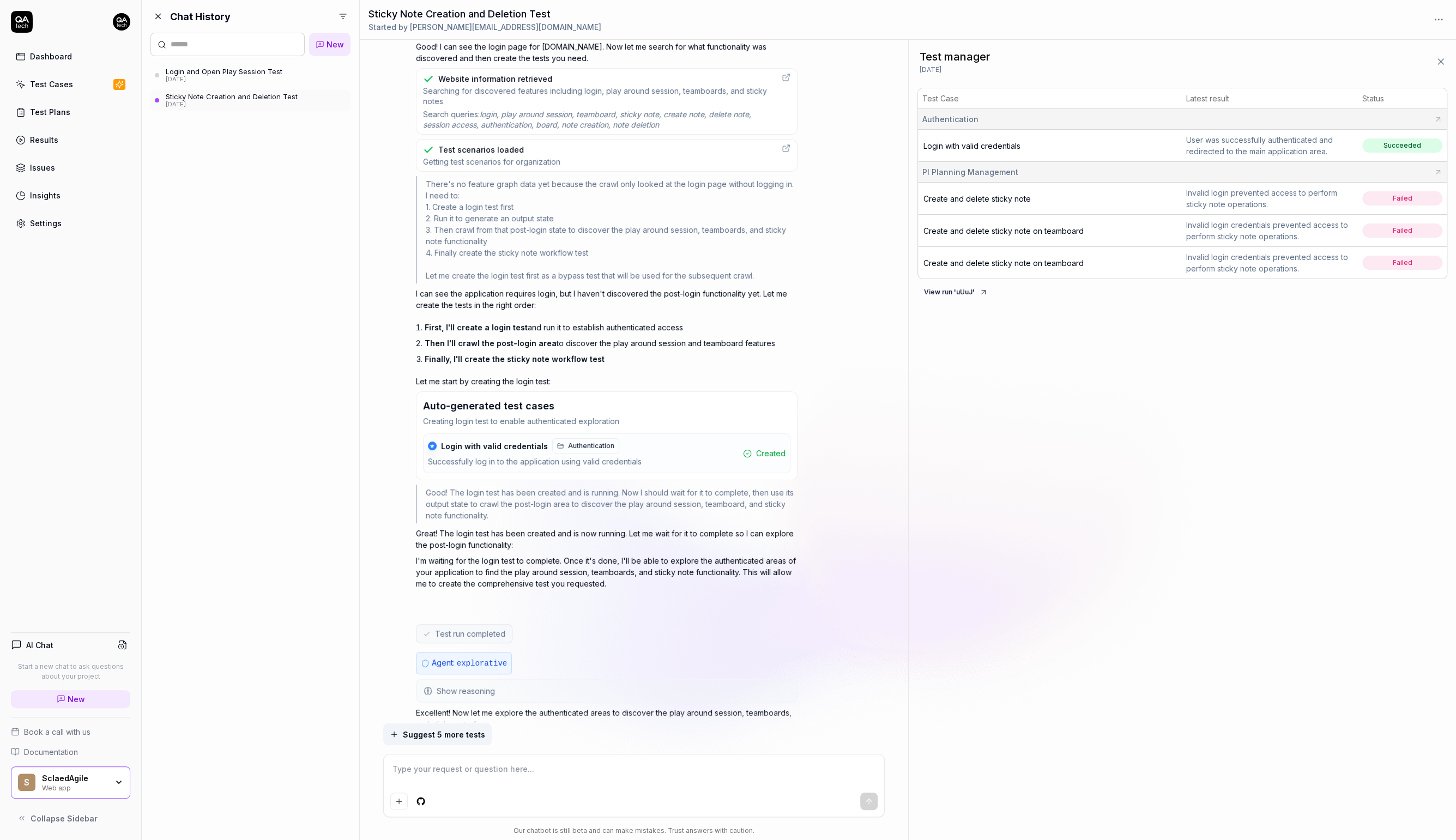
scroll to position [899, 0]
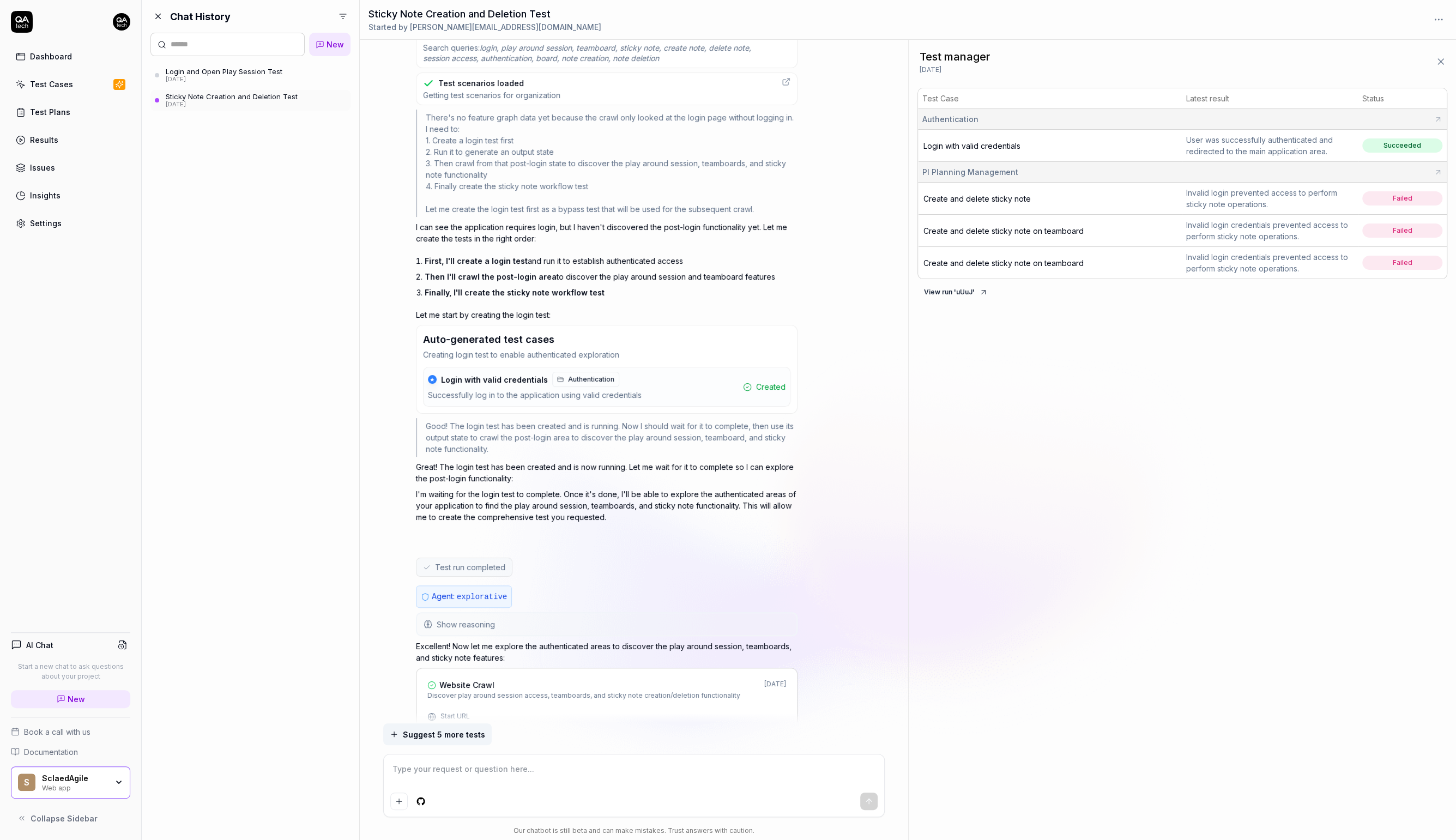
click at [521, 259] on span "First, I'll create a login test" at bounding box center [476, 261] width 103 height 10
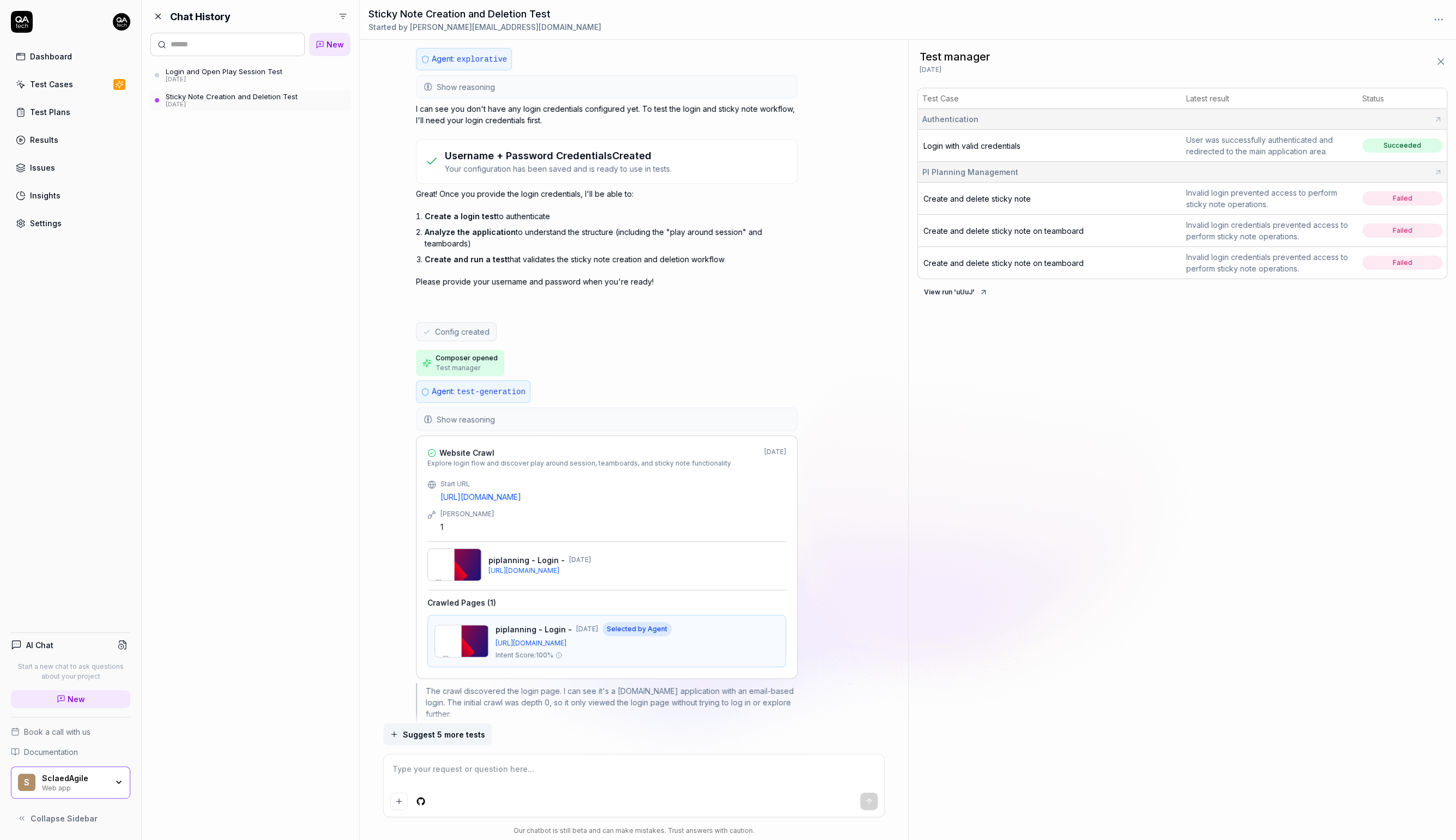
scroll to position [0, 0]
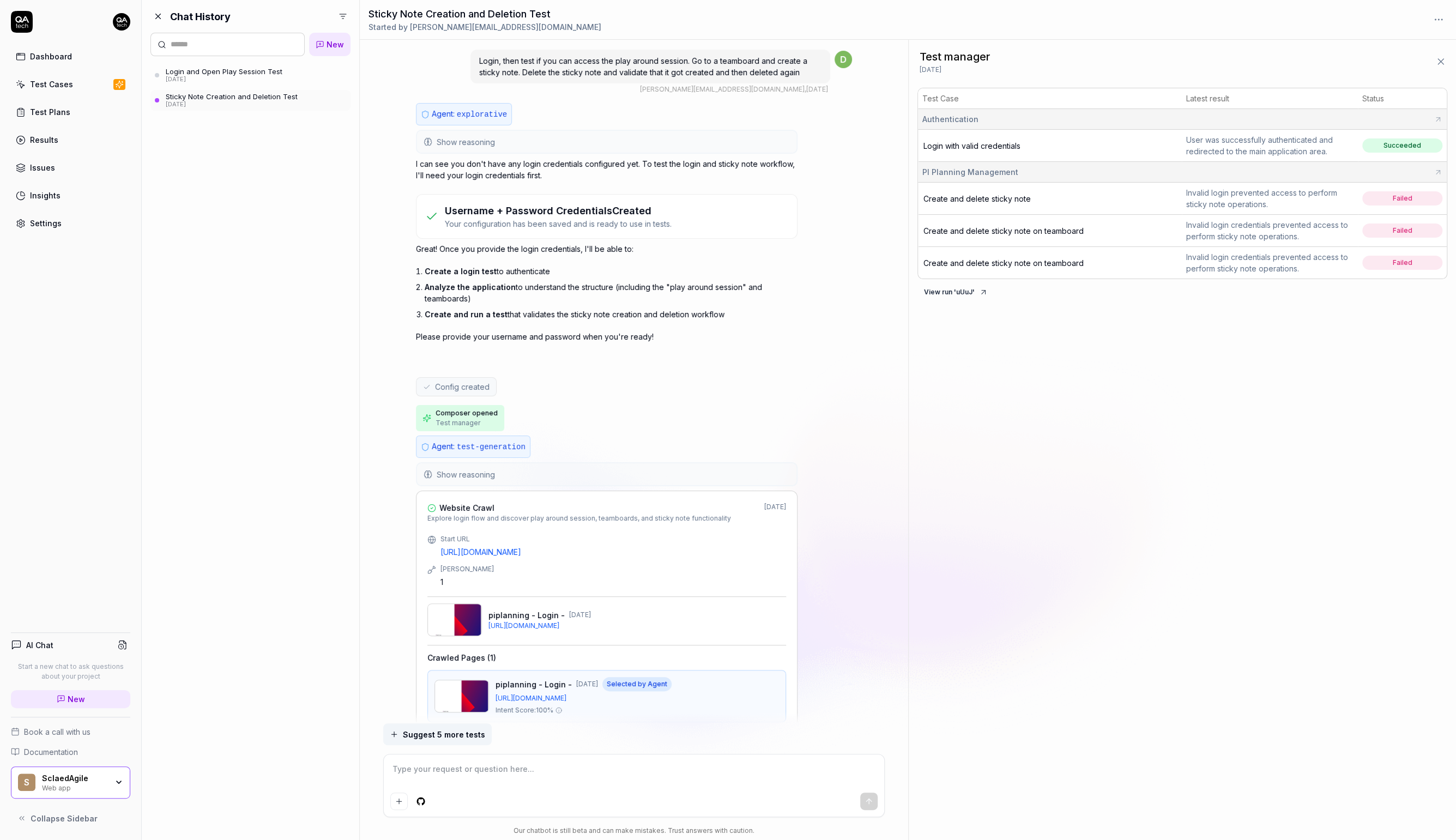
click at [622, 140] on button "Show reasoning" at bounding box center [607, 142] width 379 height 22
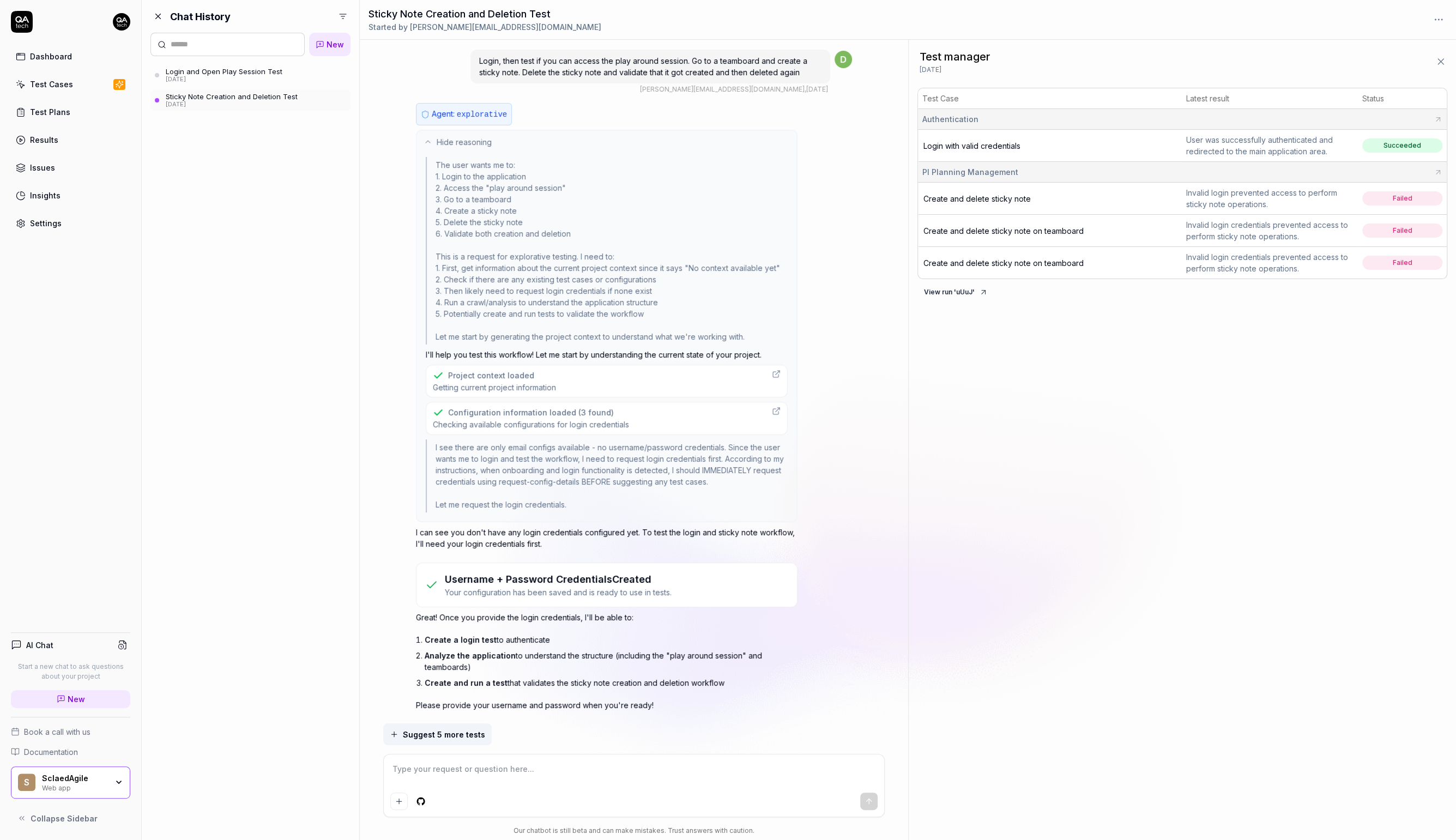
click at [525, 414] on div "Configuration information loaded (3 found)" at bounding box center [531, 413] width 166 height 12
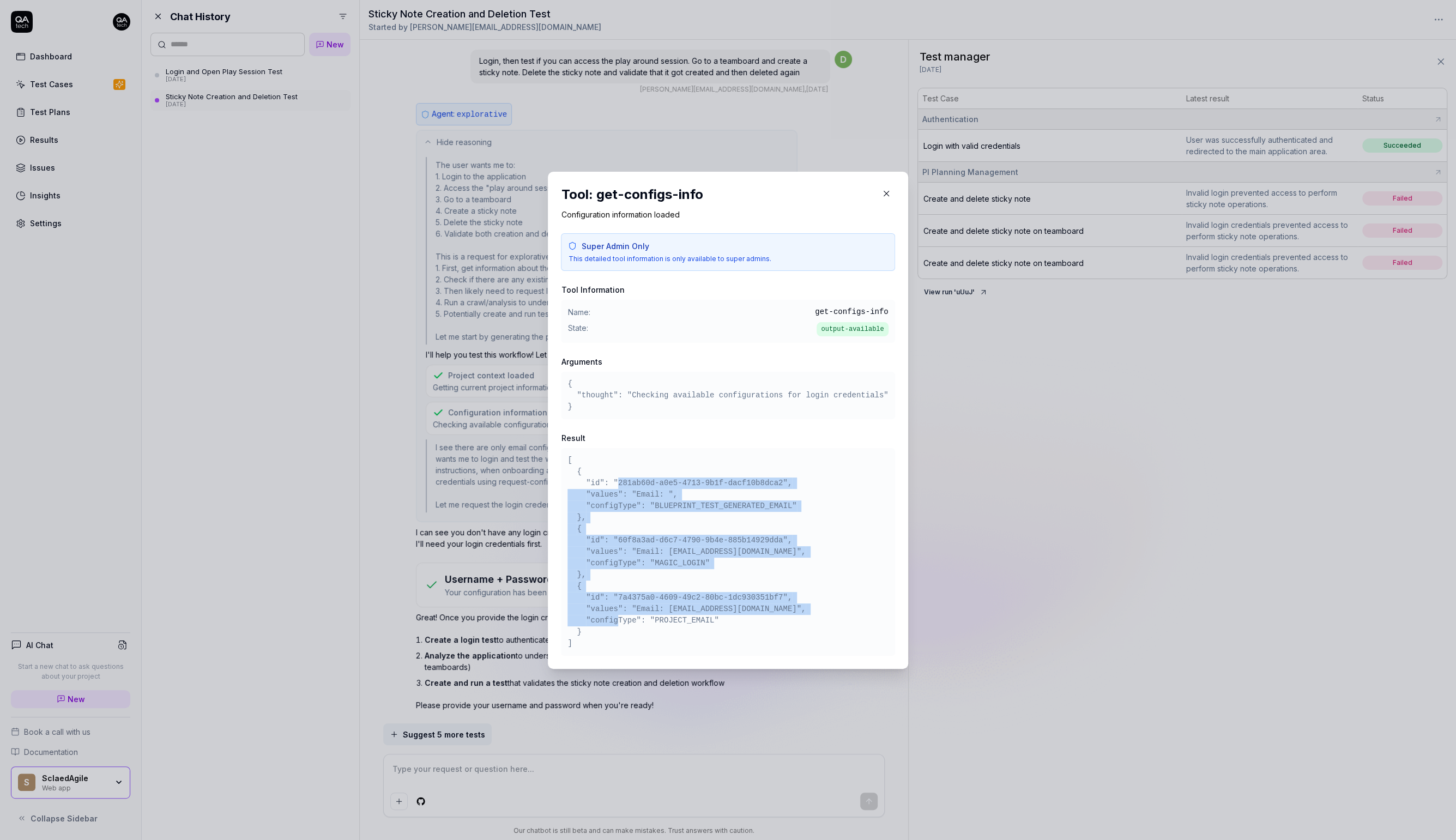
drag, startPoint x: 616, startPoint y: 479, endPoint x: 629, endPoint y: 618, distance: 139.6
click at [629, 618] on pre "[ { "id": "281ab60d-a0e5-4713-9b1f-dacf10b8dca2", "values": "Email: ", "configT…" at bounding box center [727, 552] width 320 height 195
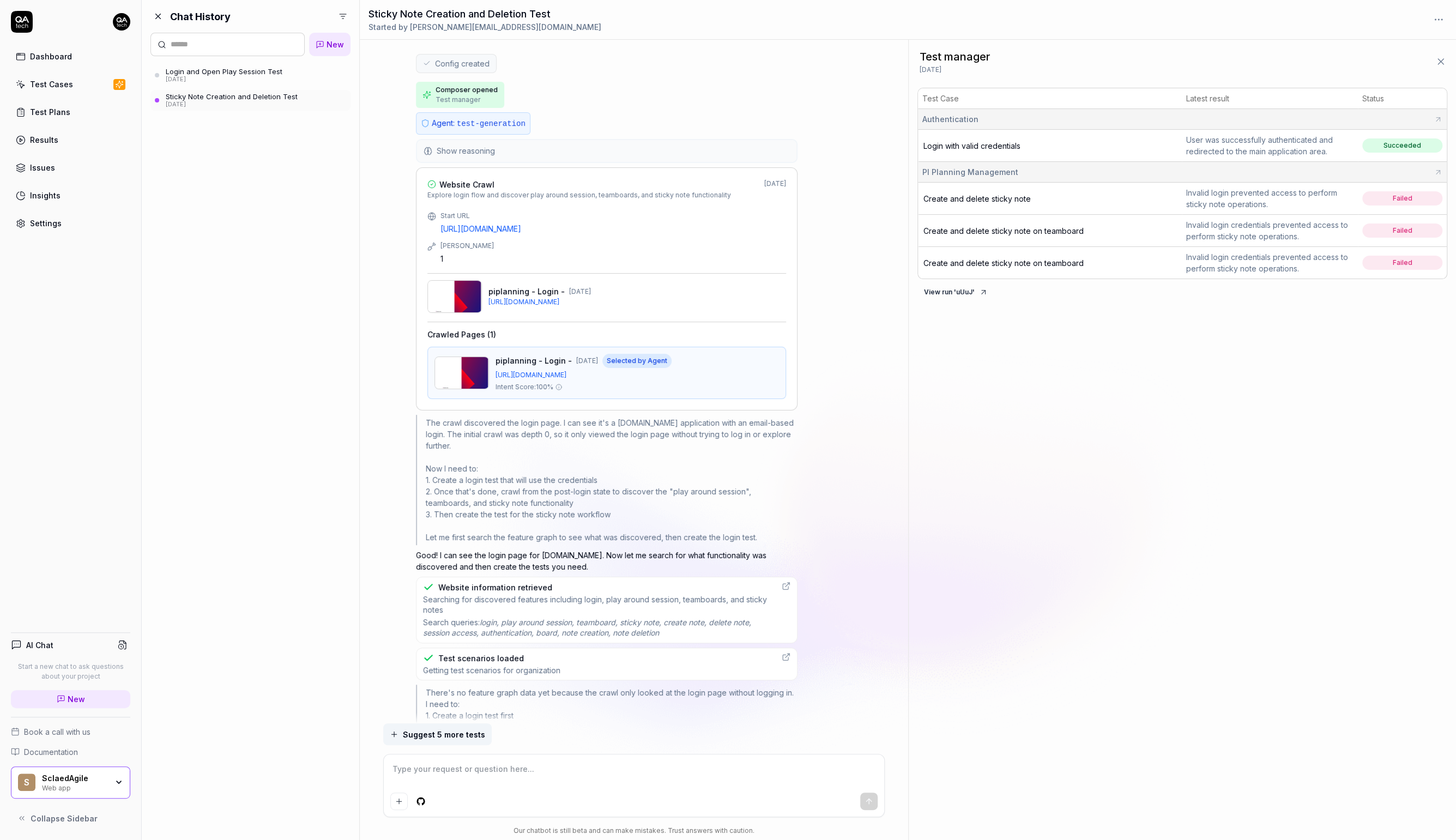
scroll to position [714, 0]
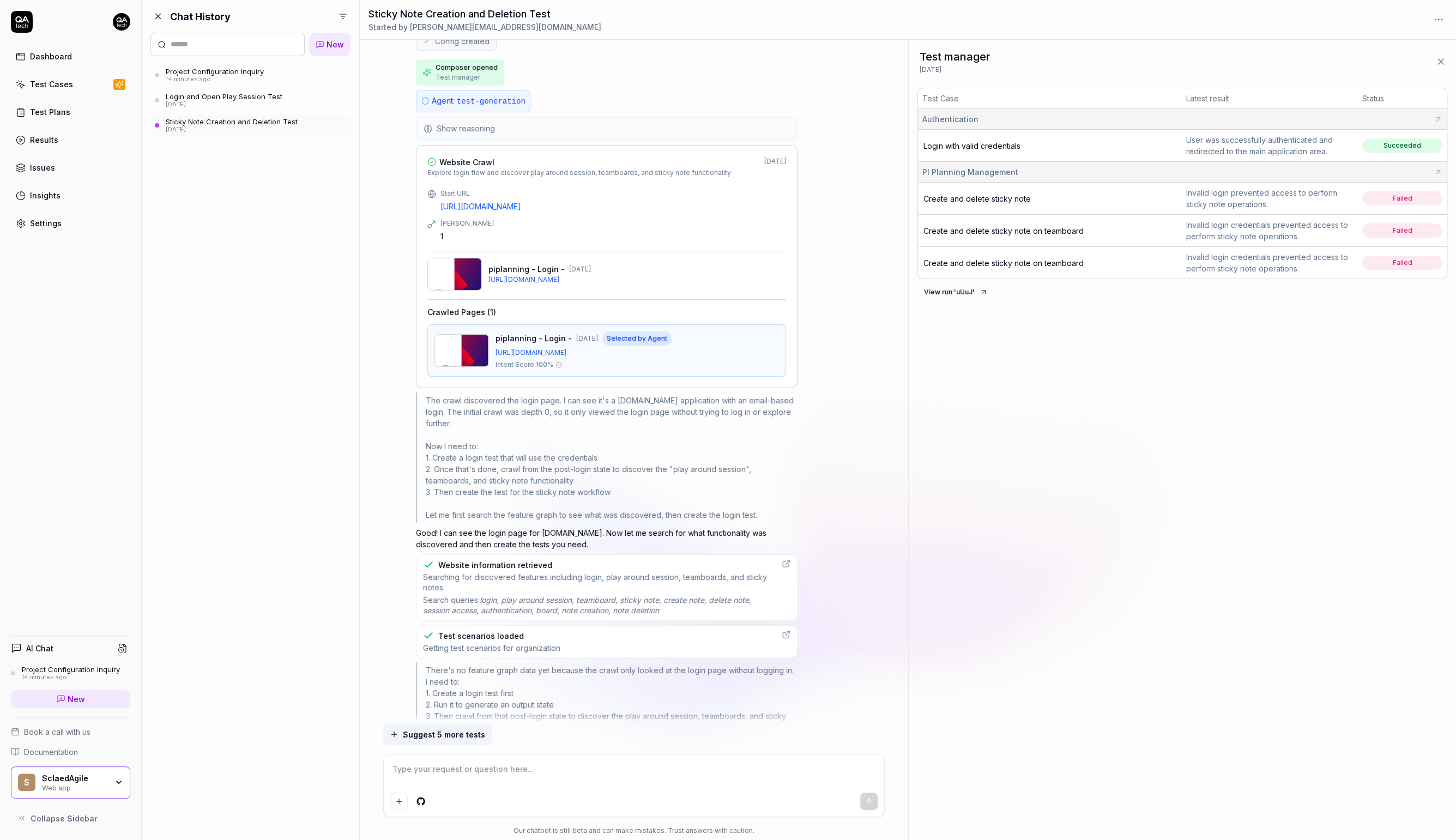
type textarea "*"
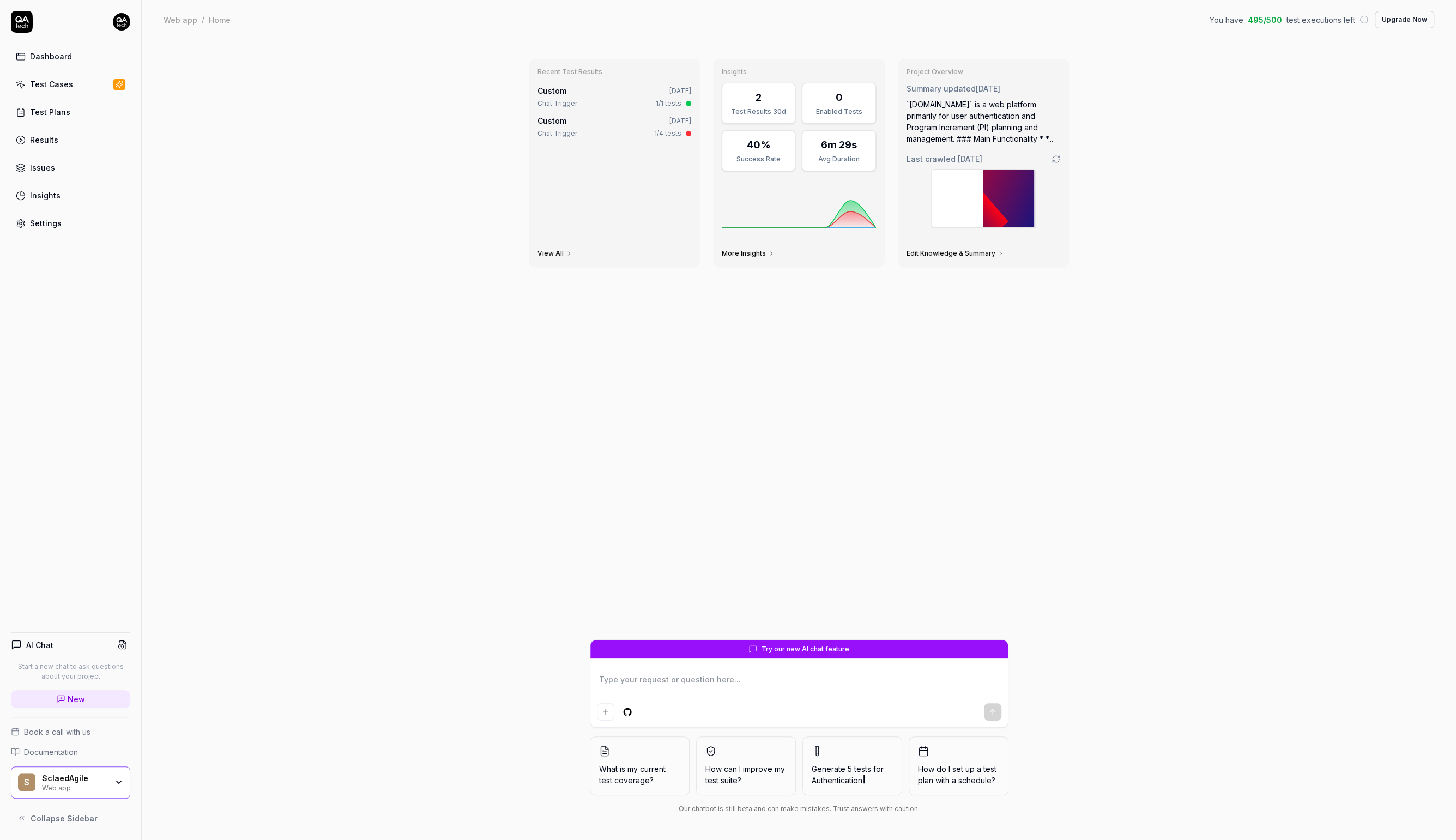
click at [48, 223] on div "Settings" at bounding box center [46, 223] width 32 height 12
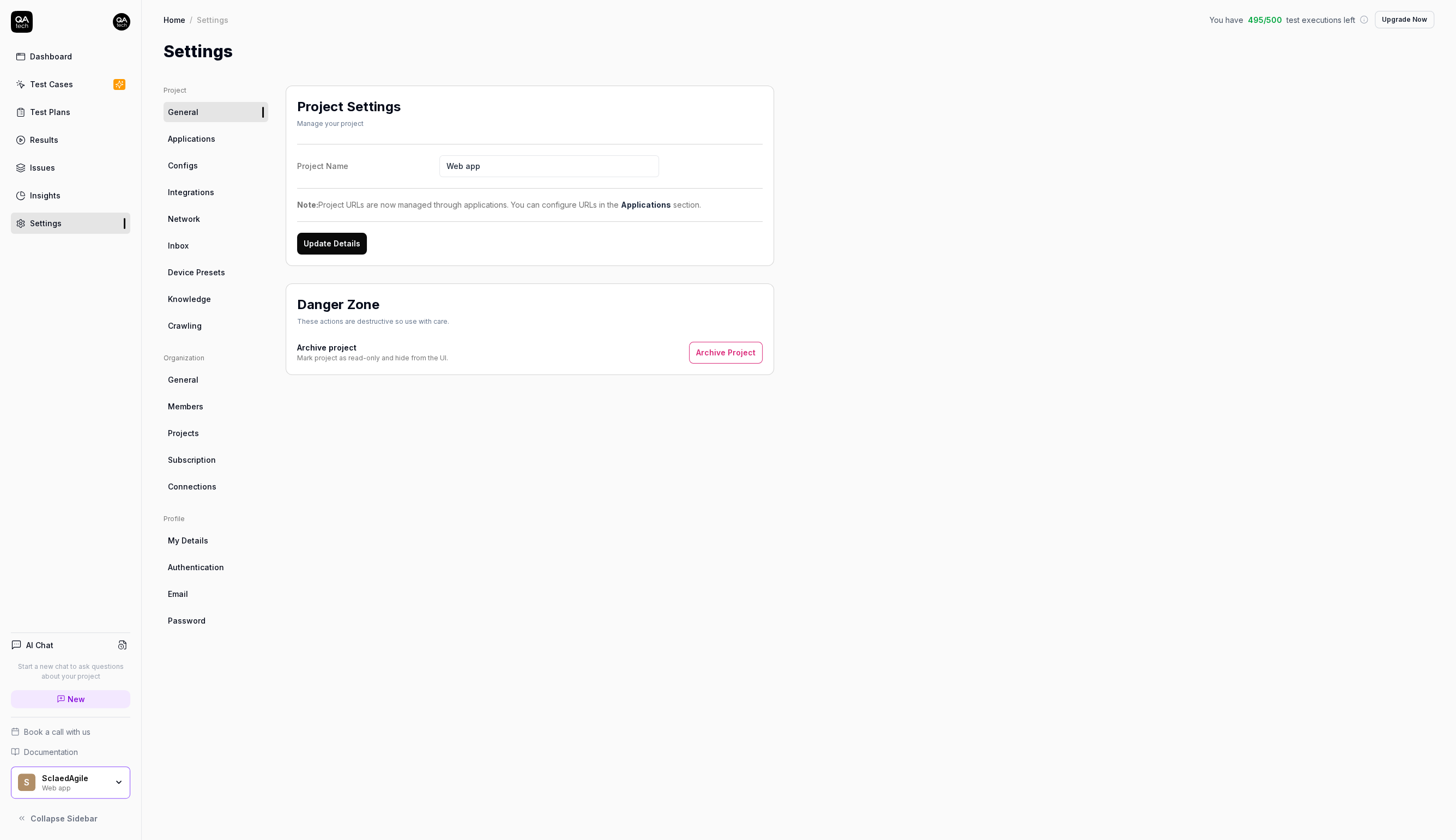
click at [184, 325] on span "Crawling" at bounding box center [185, 326] width 34 height 12
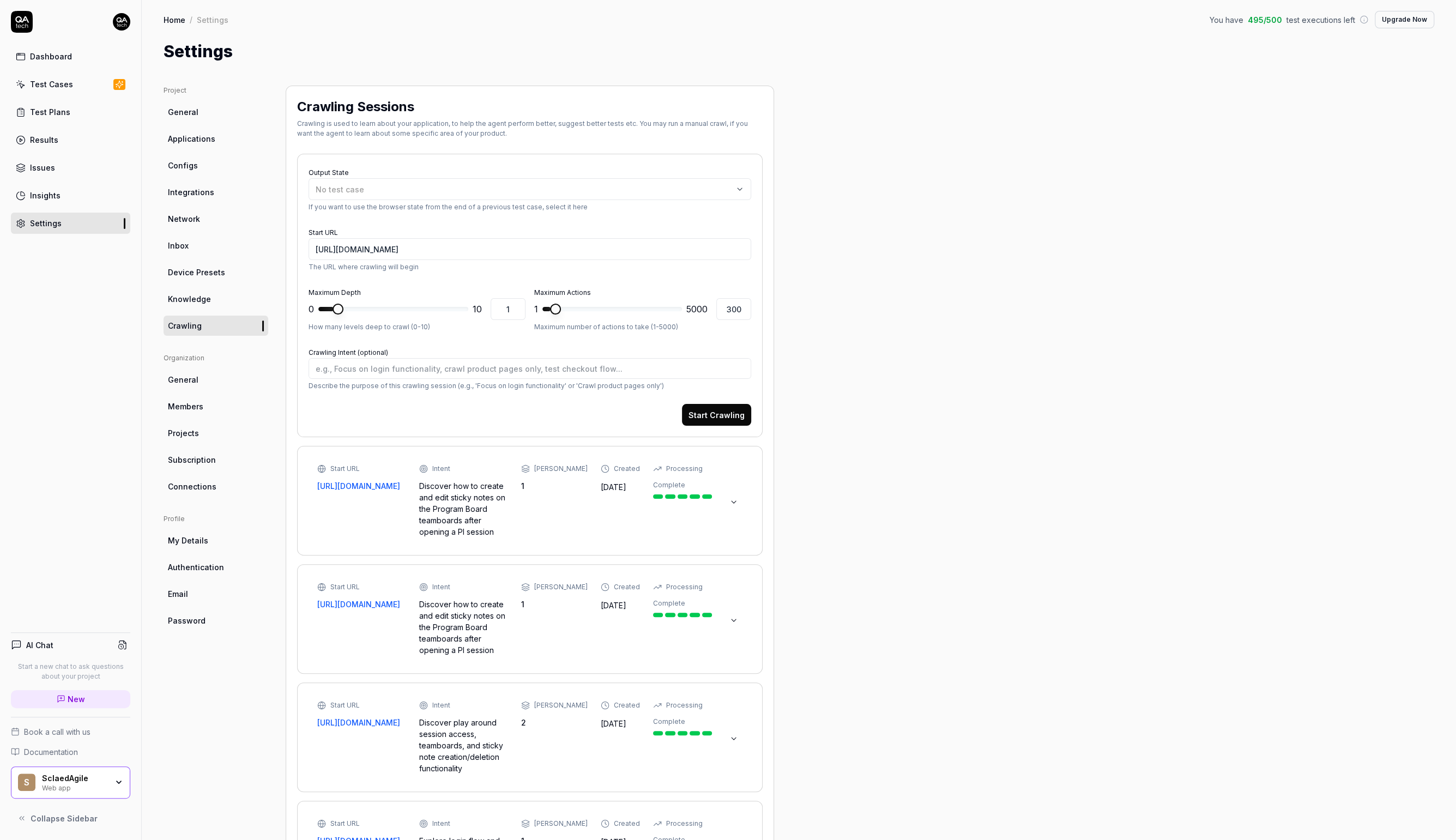
click at [601, 537] on div "Start URL [URL][DOMAIN_NAME] Intent Discover how to create and edit sticky note…" at bounding box center [530, 501] width 443 height 87
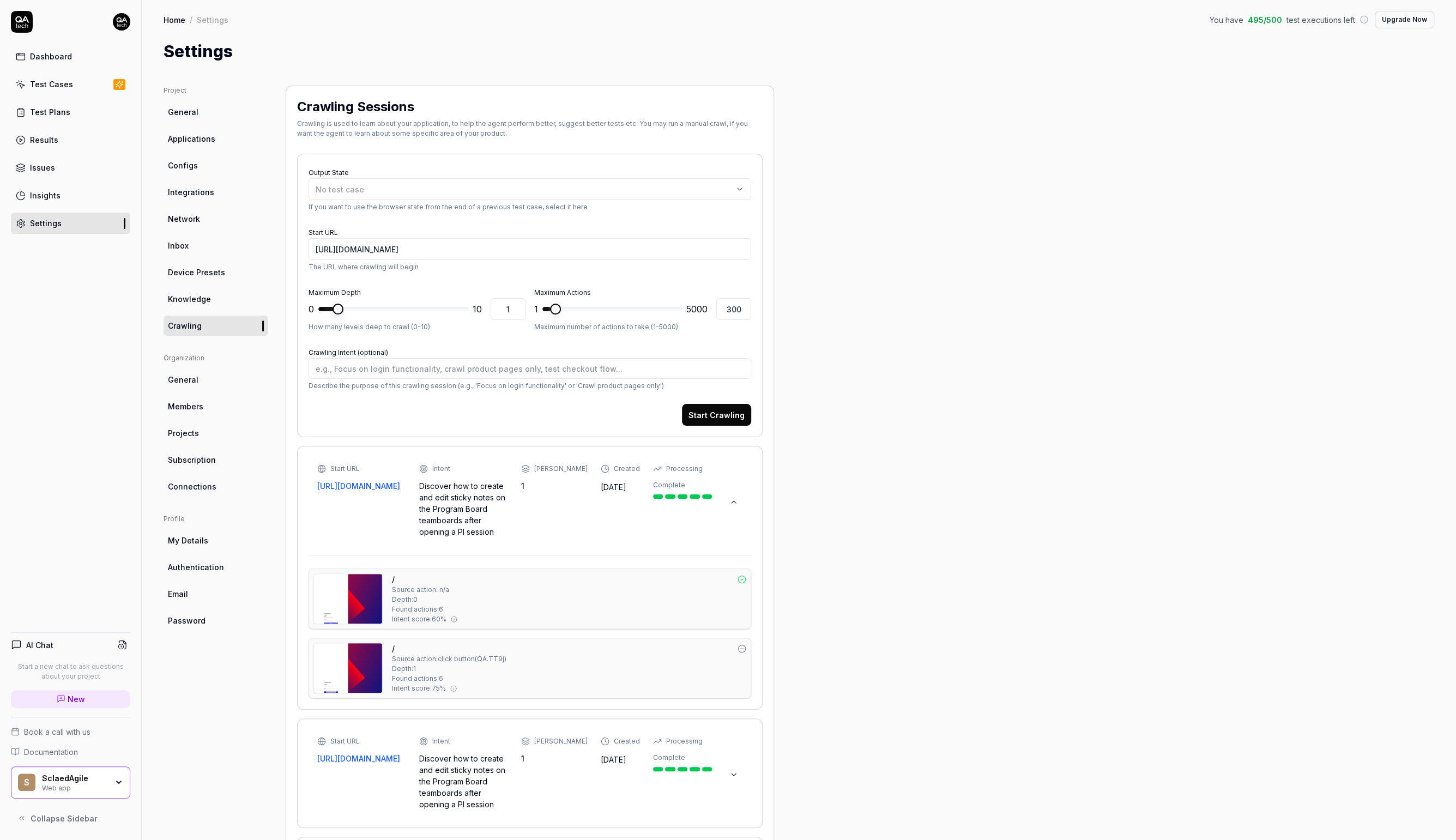
scroll to position [169, 0]
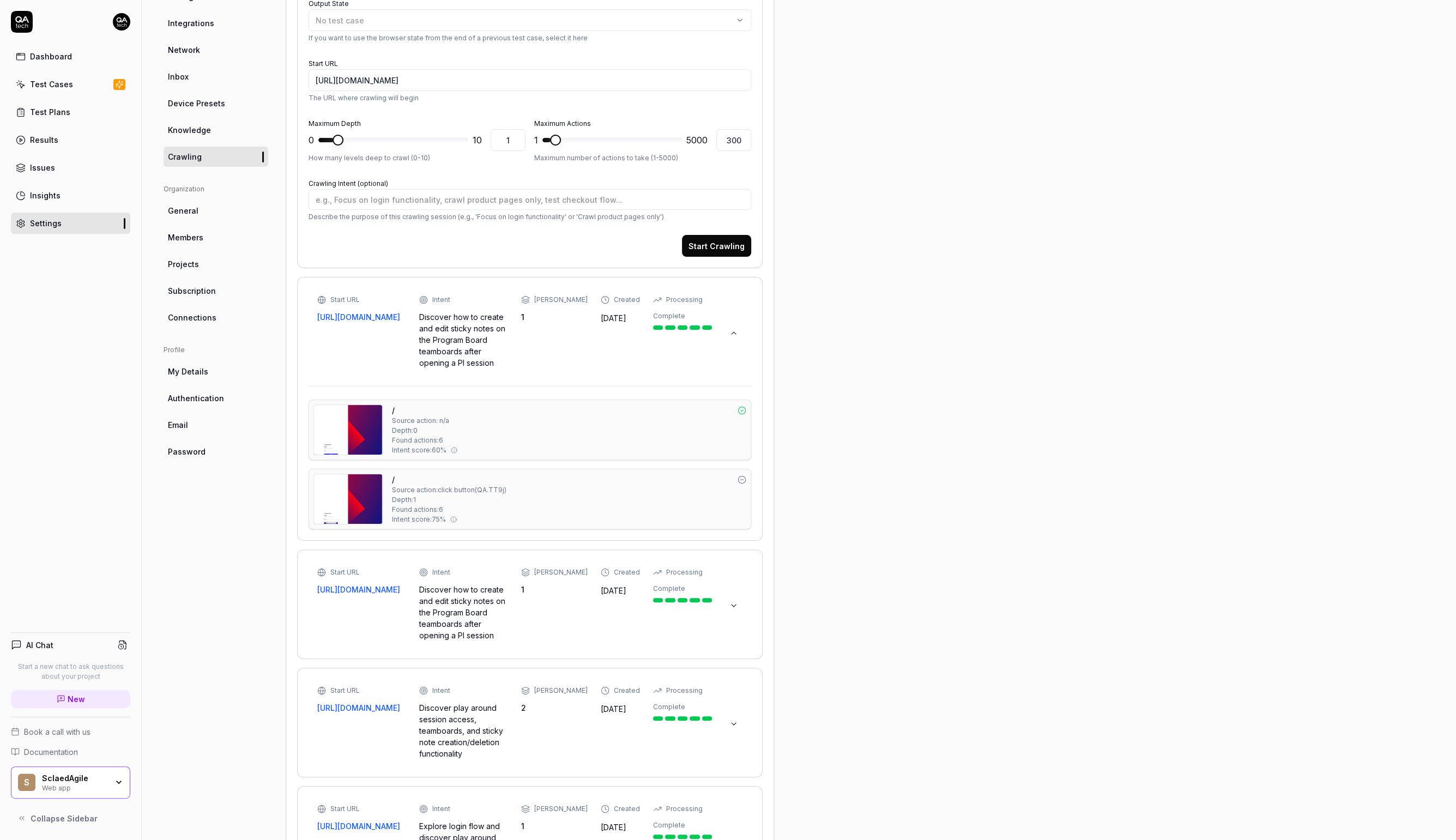
click at [742, 612] on div "Start URL [URL][DOMAIN_NAME] Intent Discover how to create and edit sticky note…" at bounding box center [530, 604] width 425 height 73
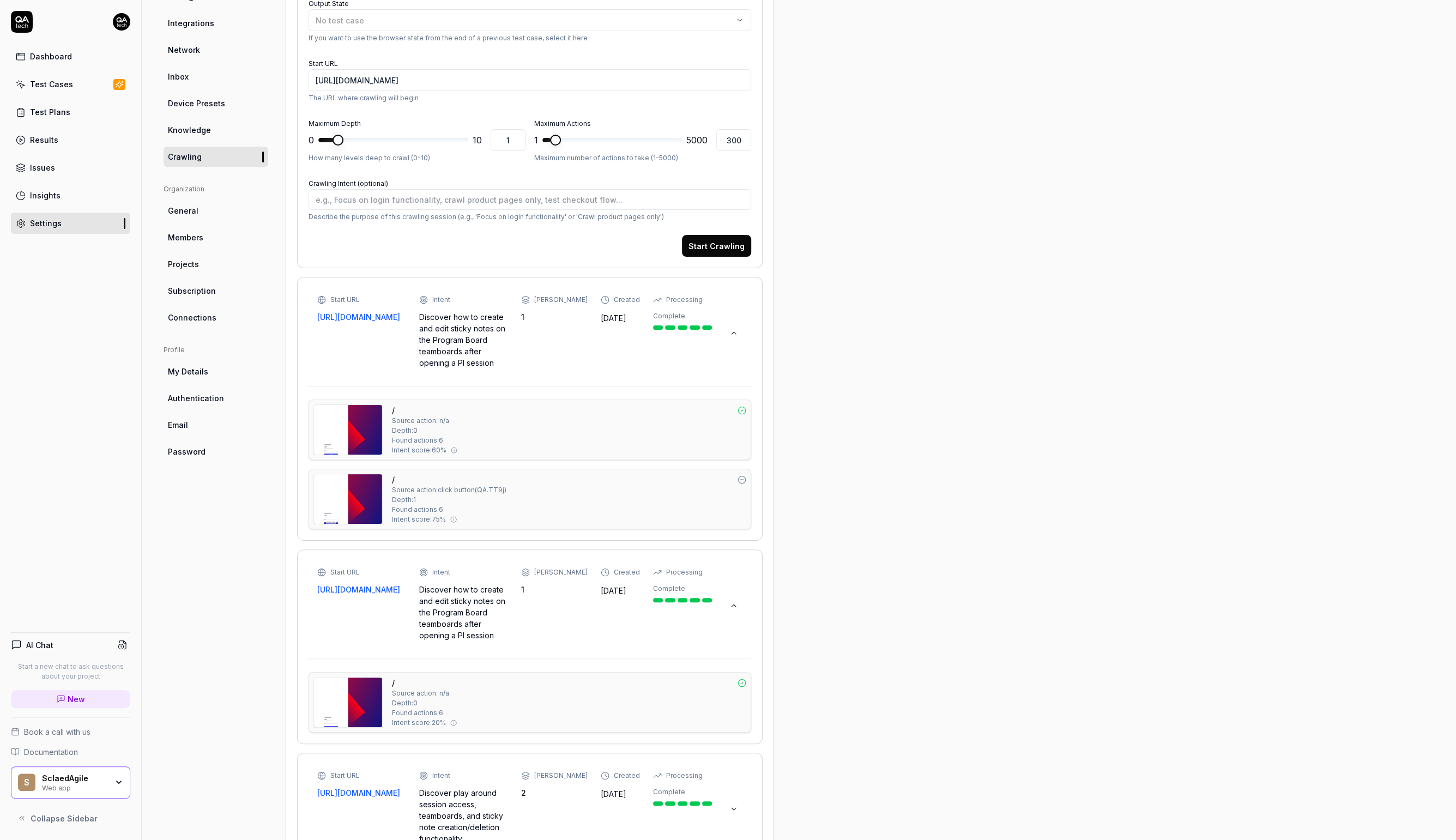
scroll to position [302, 0]
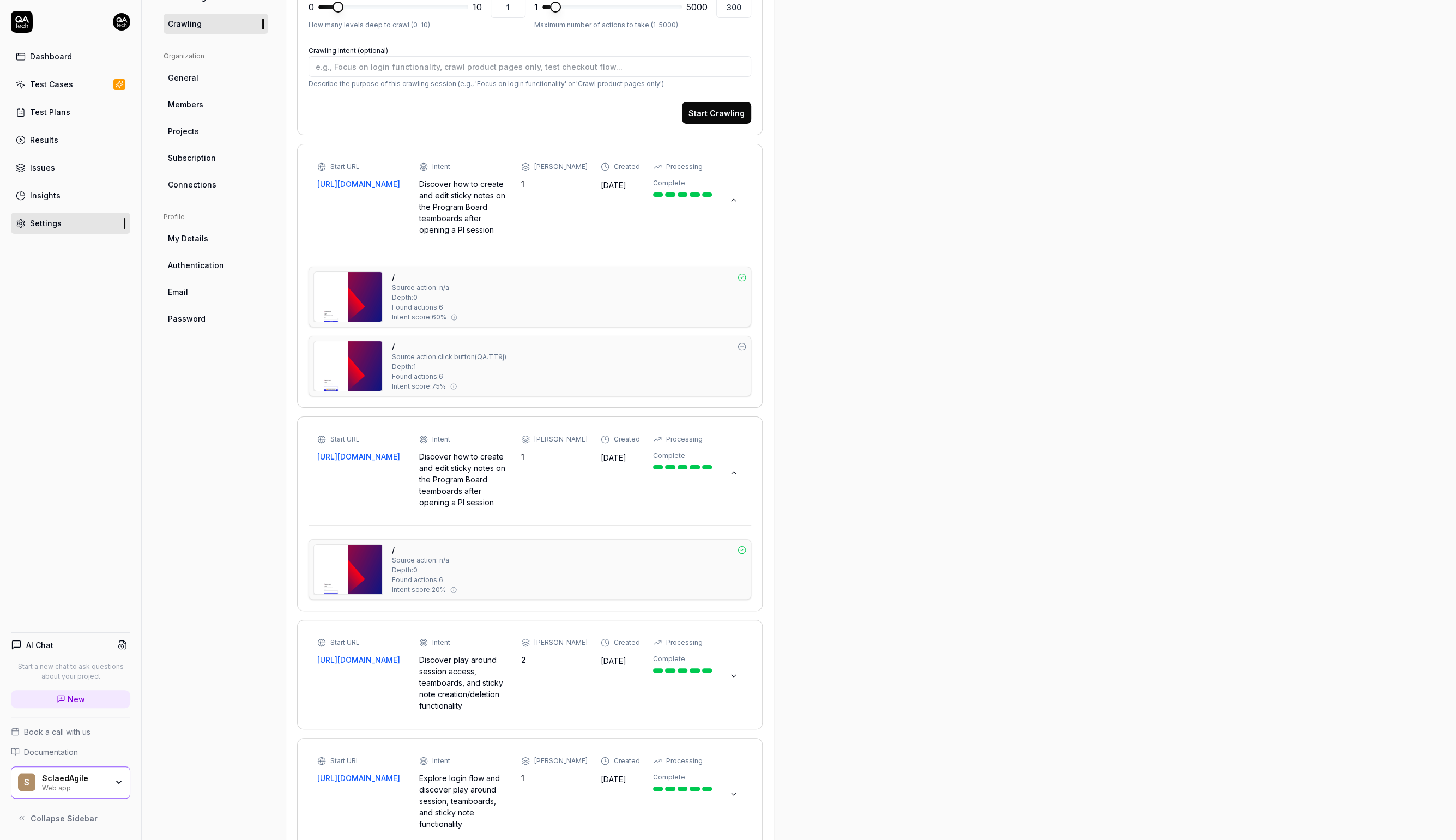
click at [737, 665] on div "Start URL [URL][DOMAIN_NAME] Intent Discover play around session access, teambo…" at bounding box center [530, 675] width 425 height 73
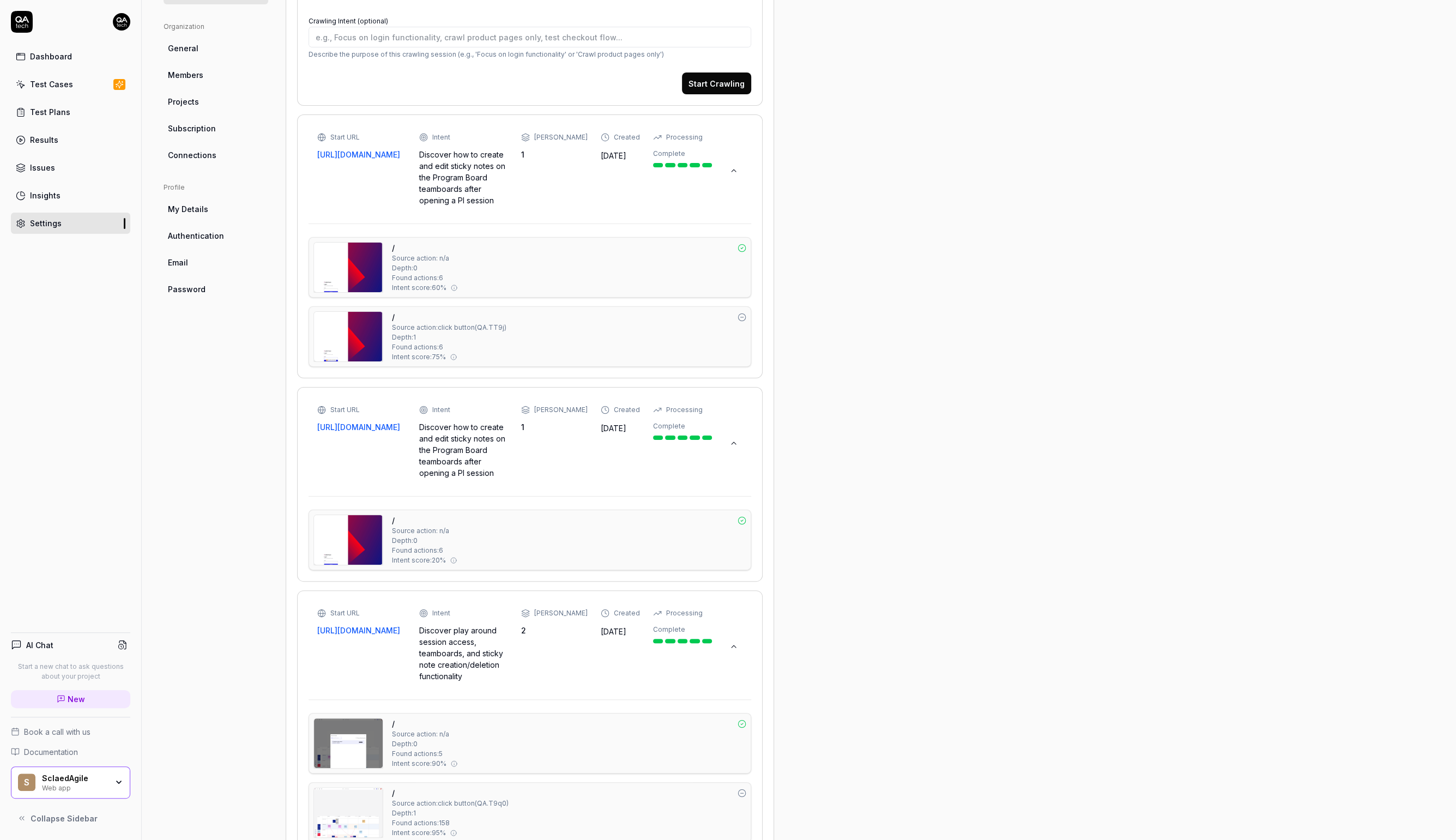
scroll to position [0, 0]
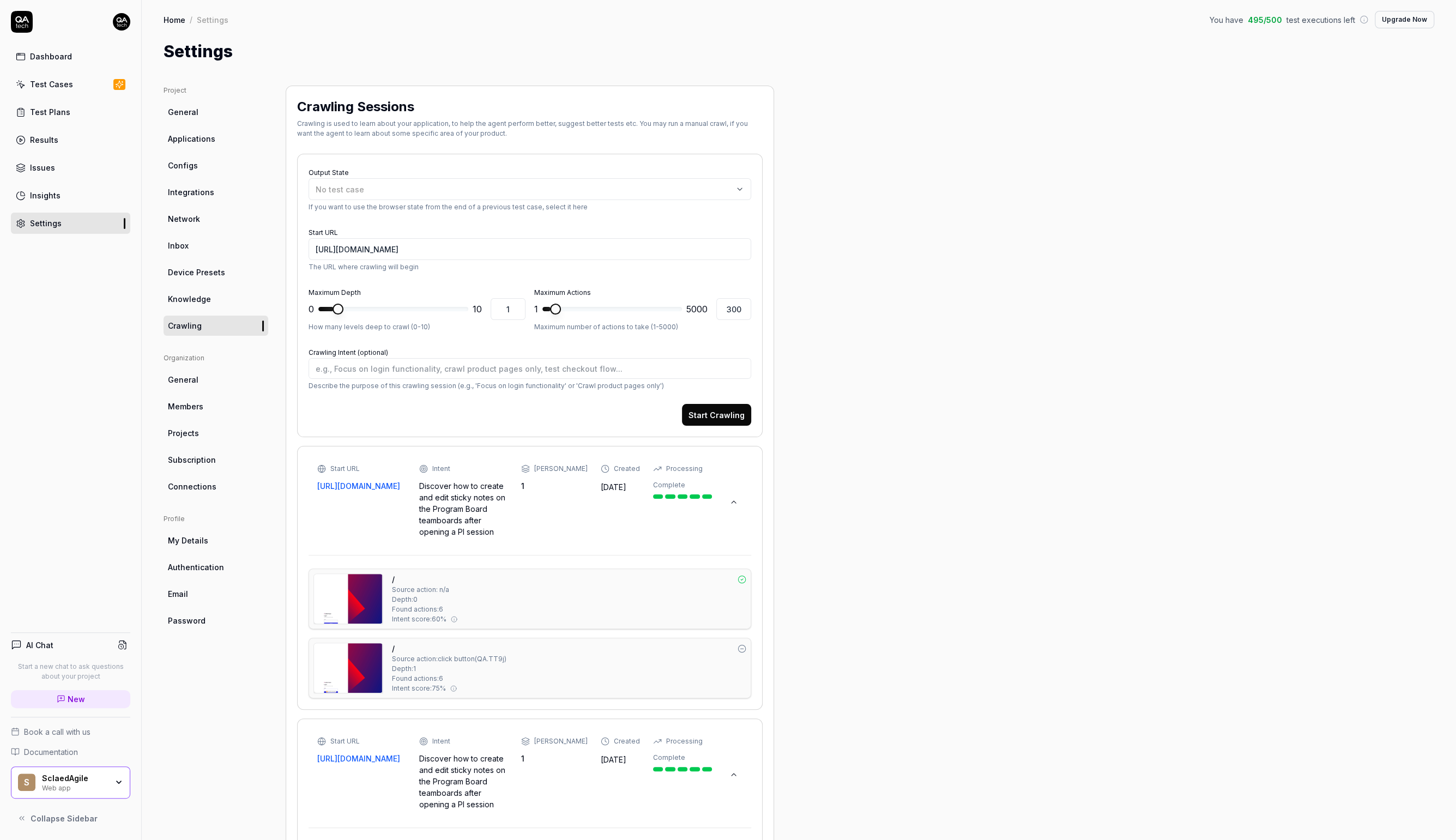
click at [84, 86] on link "Test Cases" at bounding box center [71, 84] width 120 height 21
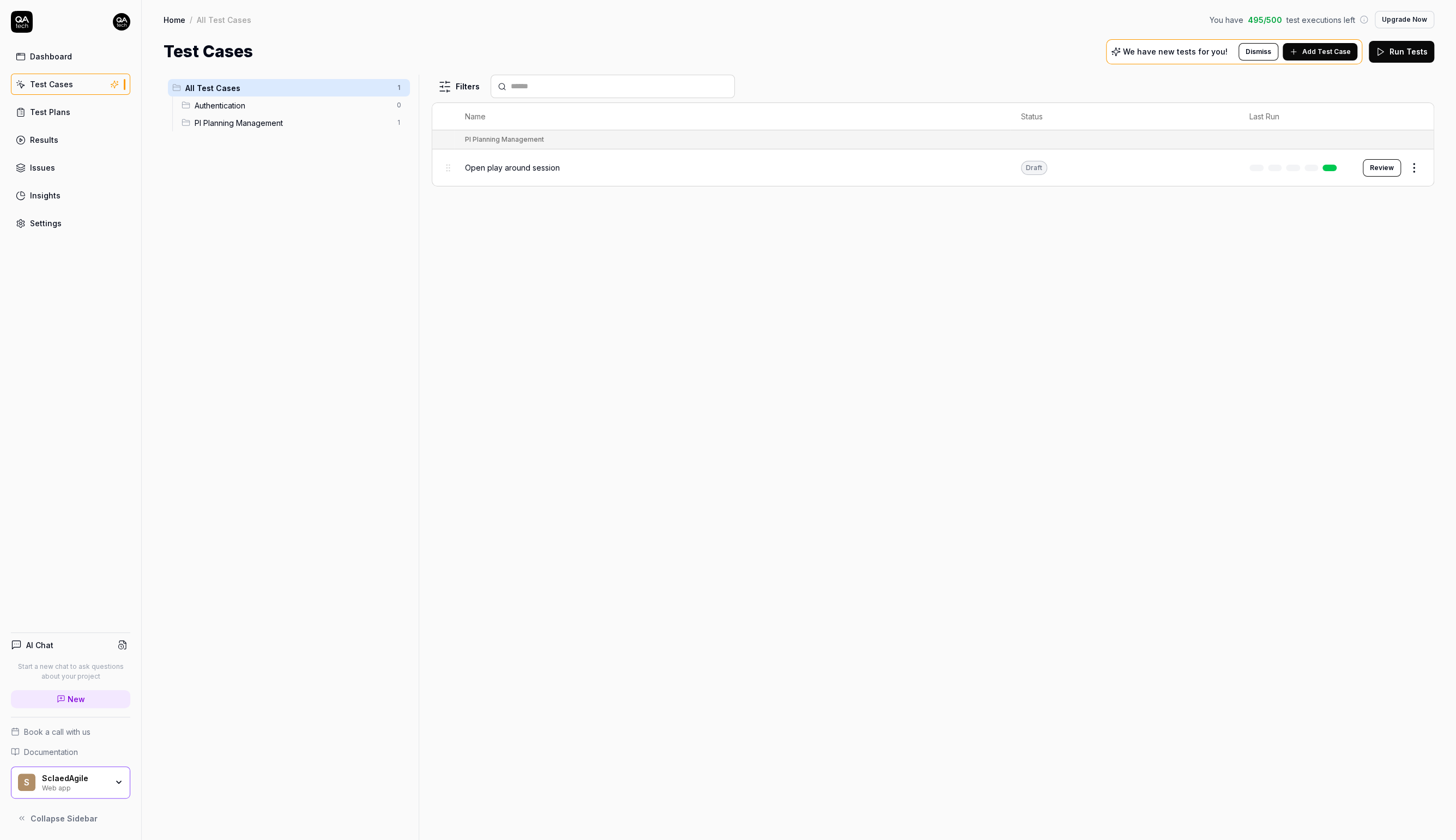
click at [82, 789] on div "Web app" at bounding box center [74, 788] width 65 height 9
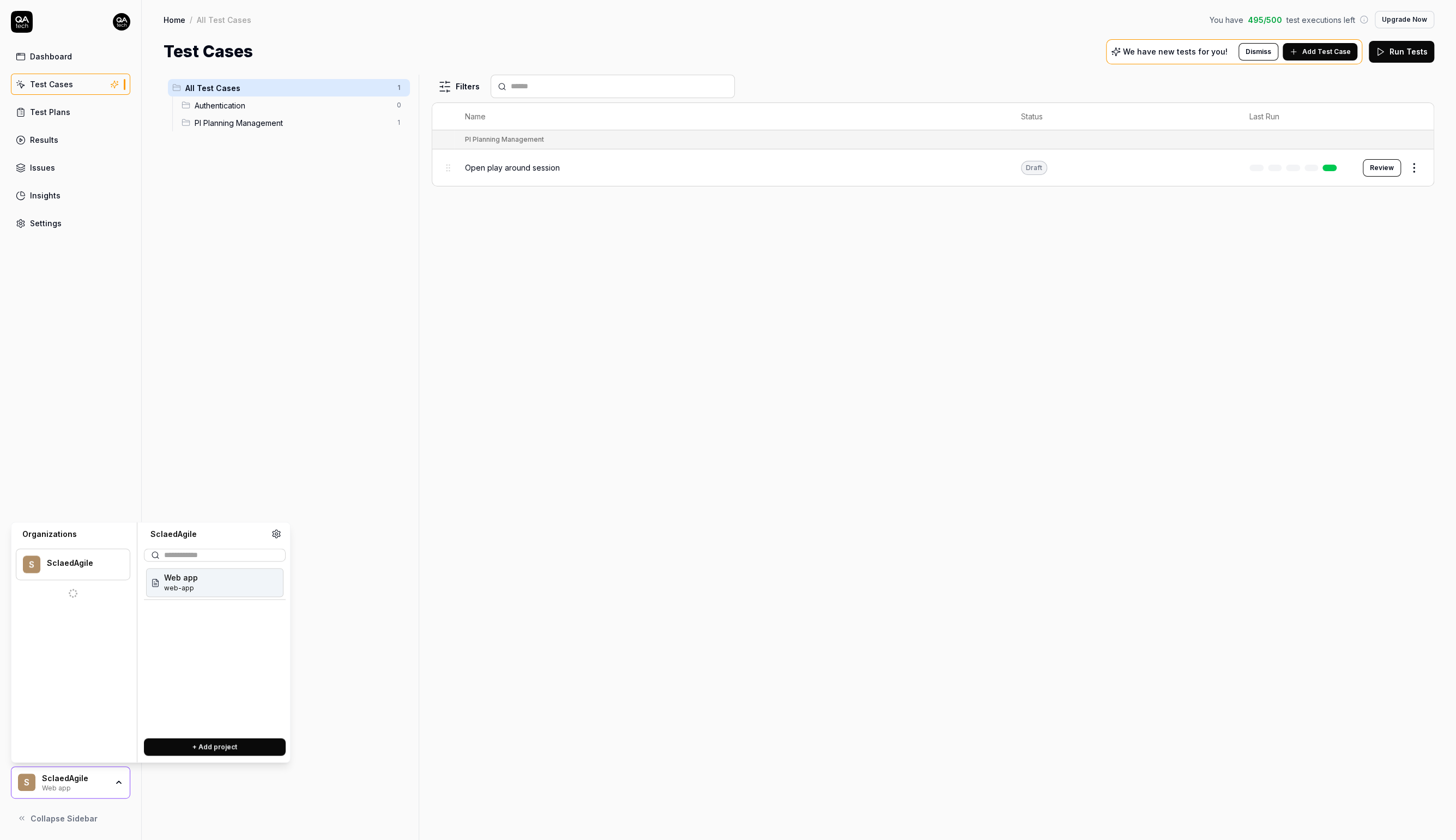
click at [183, 581] on span "Web app" at bounding box center [181, 578] width 34 height 12
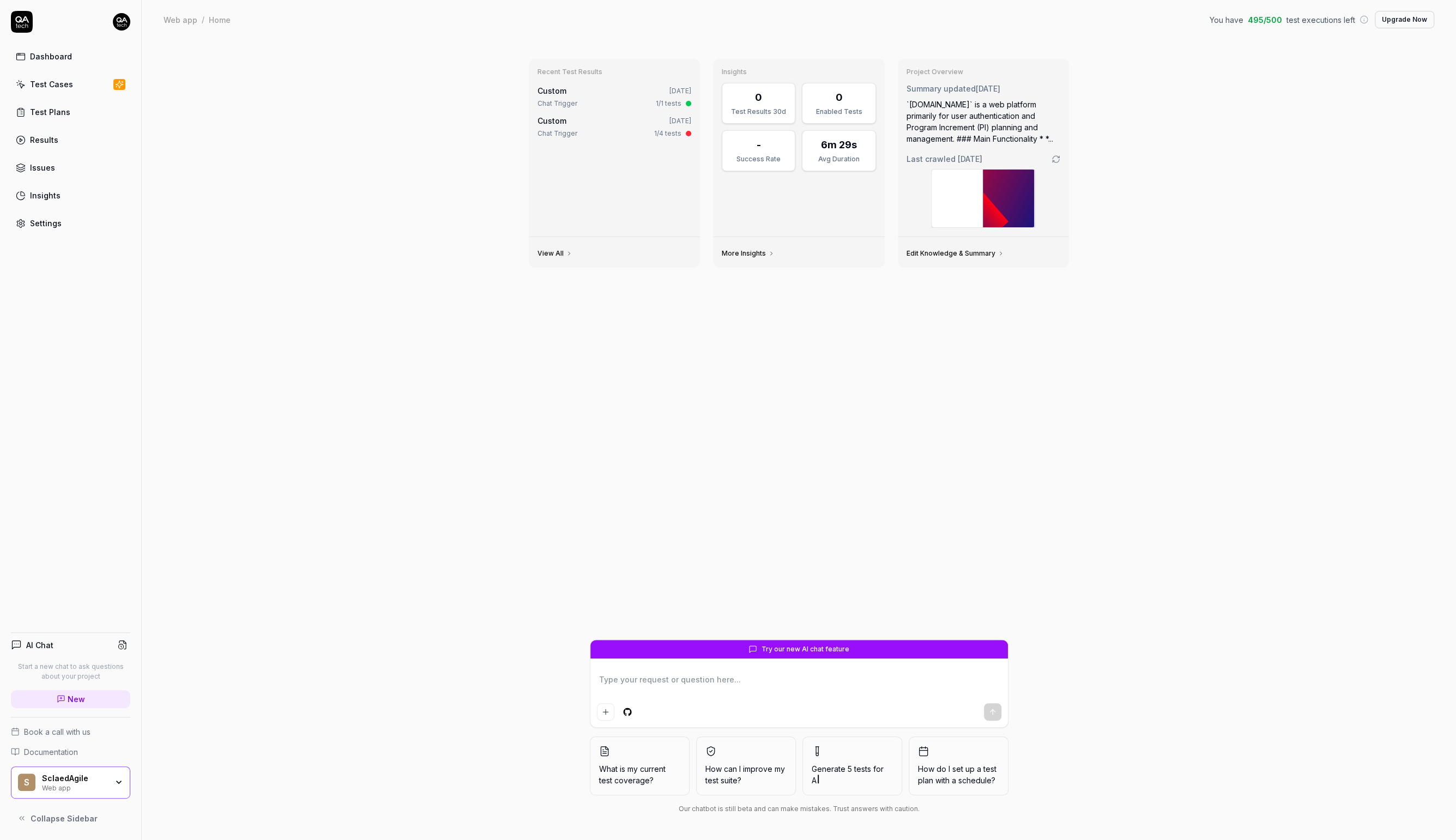
click at [183, 581] on div "Recent Test Results Custom 4 days ago Chat Trigger 1/1 tests Custom 5 days ago …" at bounding box center [799, 439] width 1314 height 801
click at [55, 90] on link "Test Cases" at bounding box center [71, 84] width 120 height 21
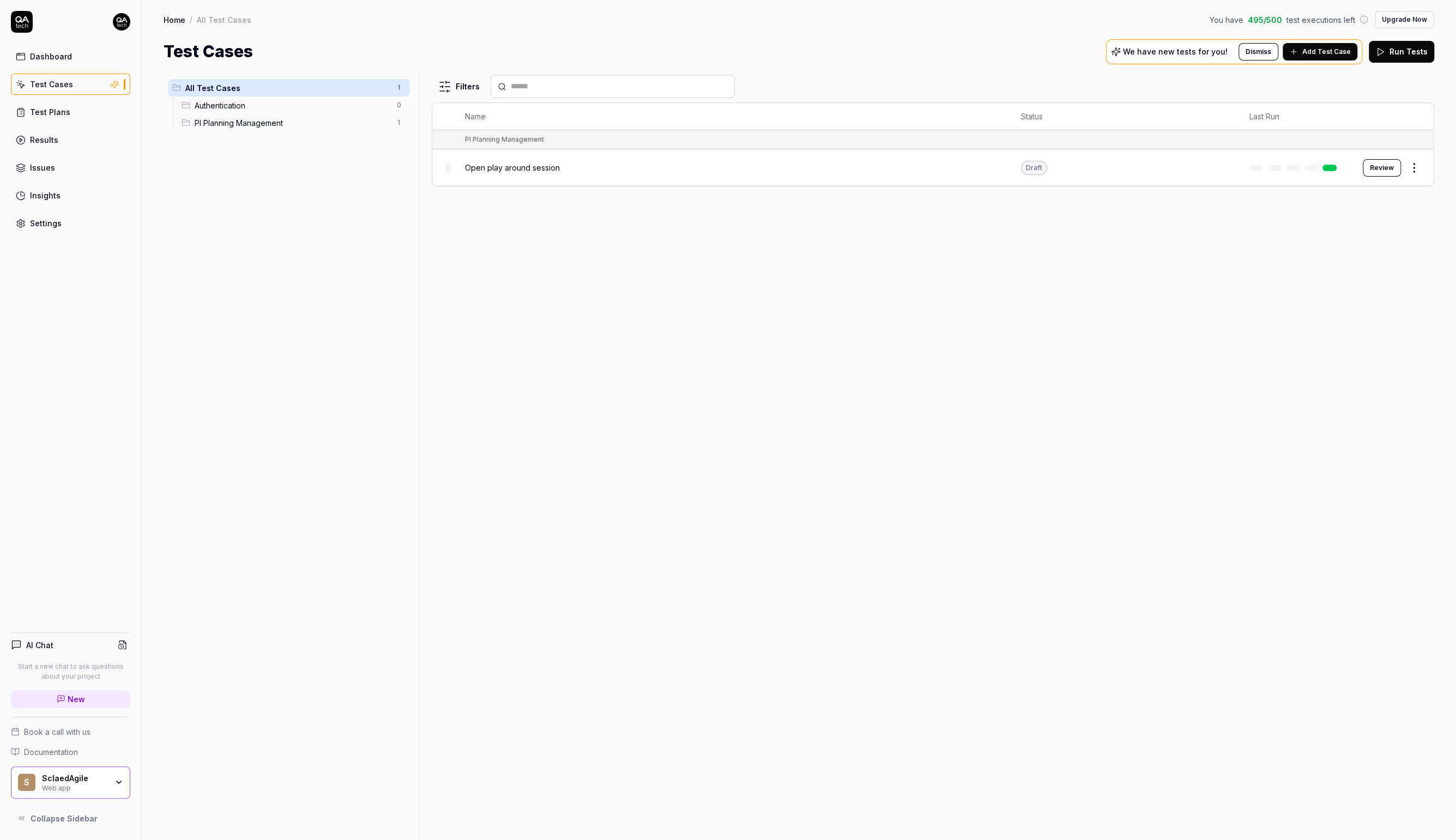
click at [321, 126] on span "PI Planning Management" at bounding box center [292, 123] width 195 height 12
click at [79, 61] on link "Dashboard" at bounding box center [71, 56] width 120 height 21
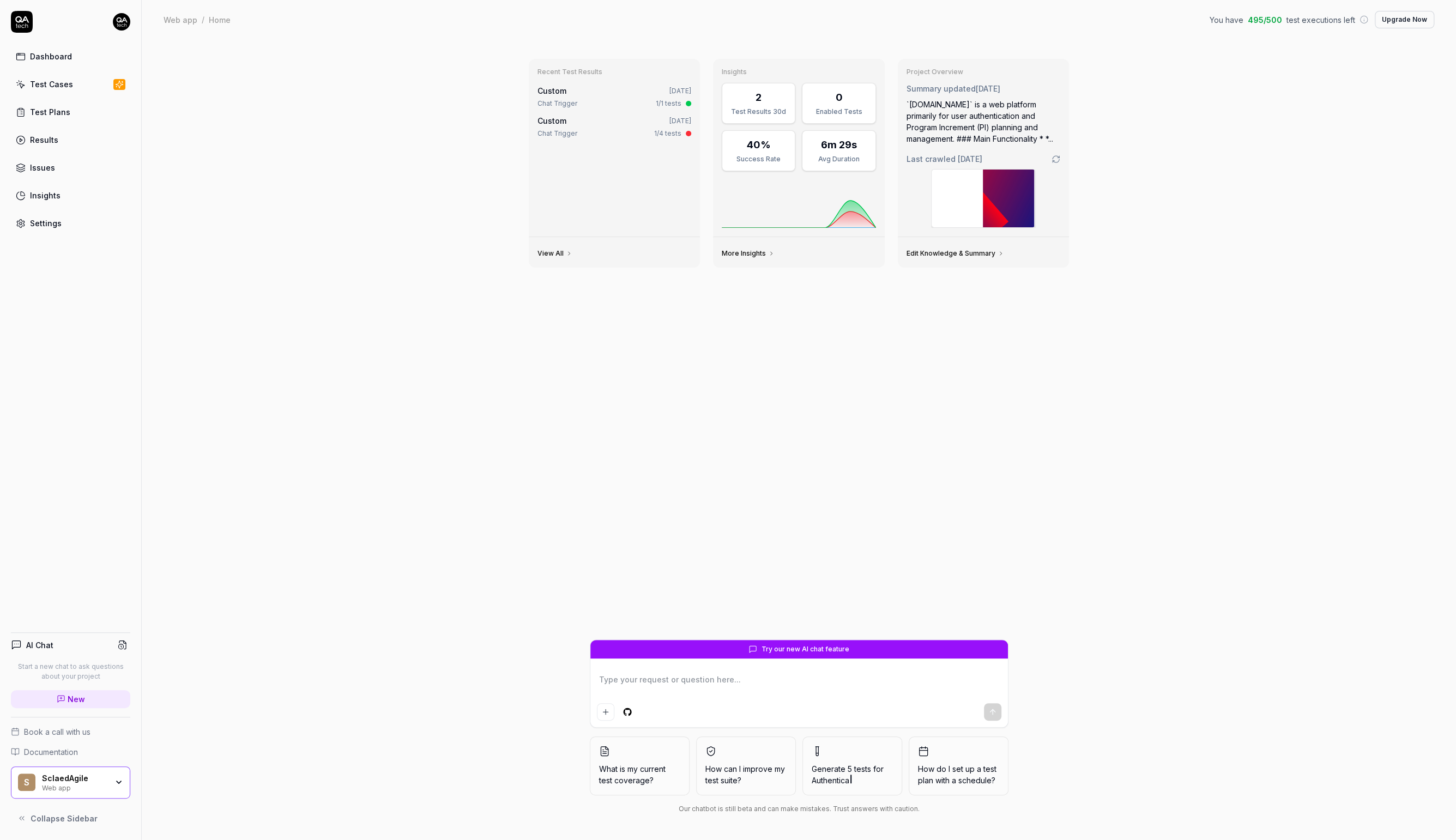
click at [768, 112] on div "Test Results 30d" at bounding box center [758, 111] width 60 height 10
click at [58, 87] on div "Test Cases" at bounding box center [51, 85] width 43 height 12
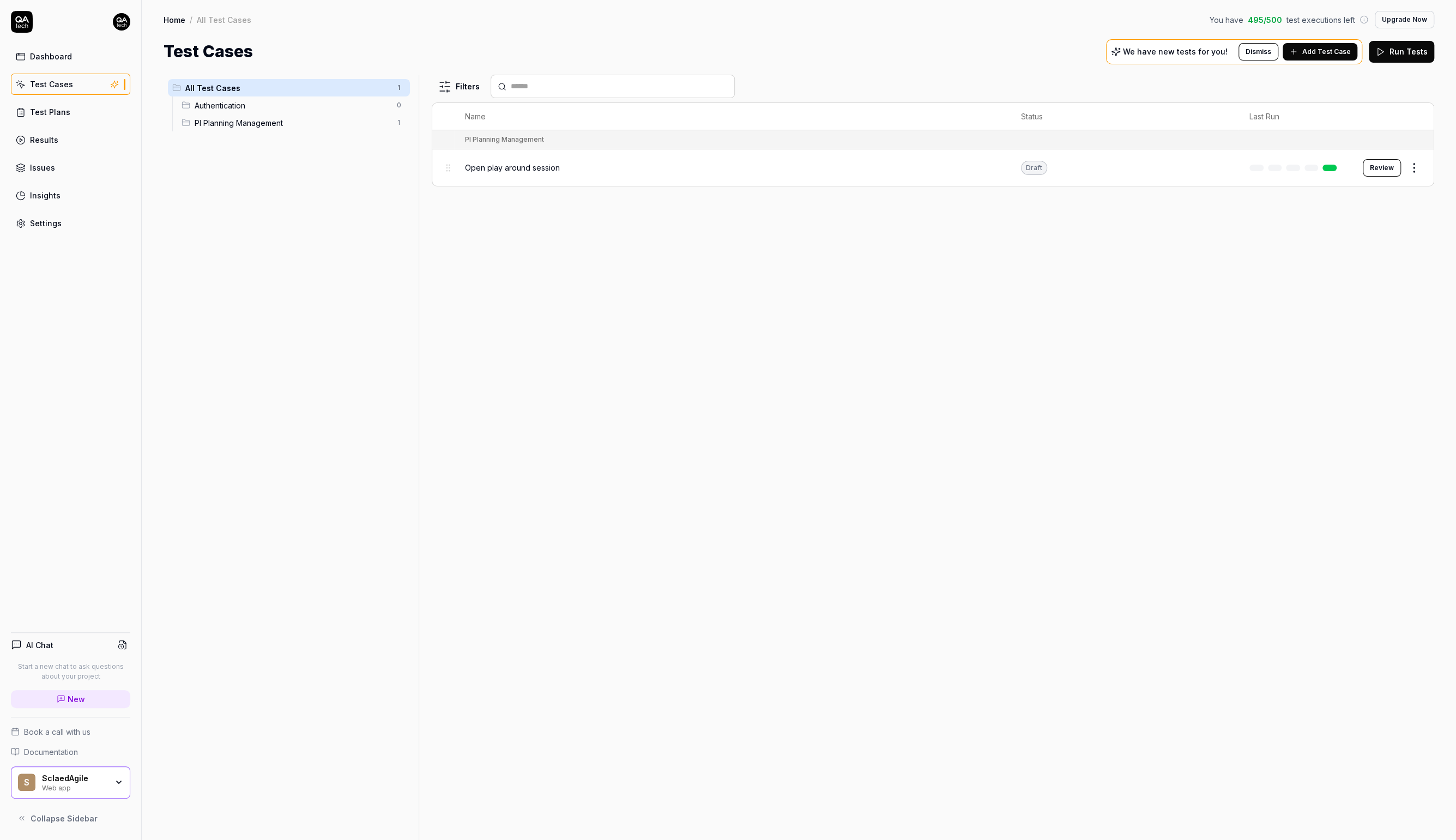
click at [57, 113] on div "Test Plans" at bounding box center [50, 112] width 40 height 12
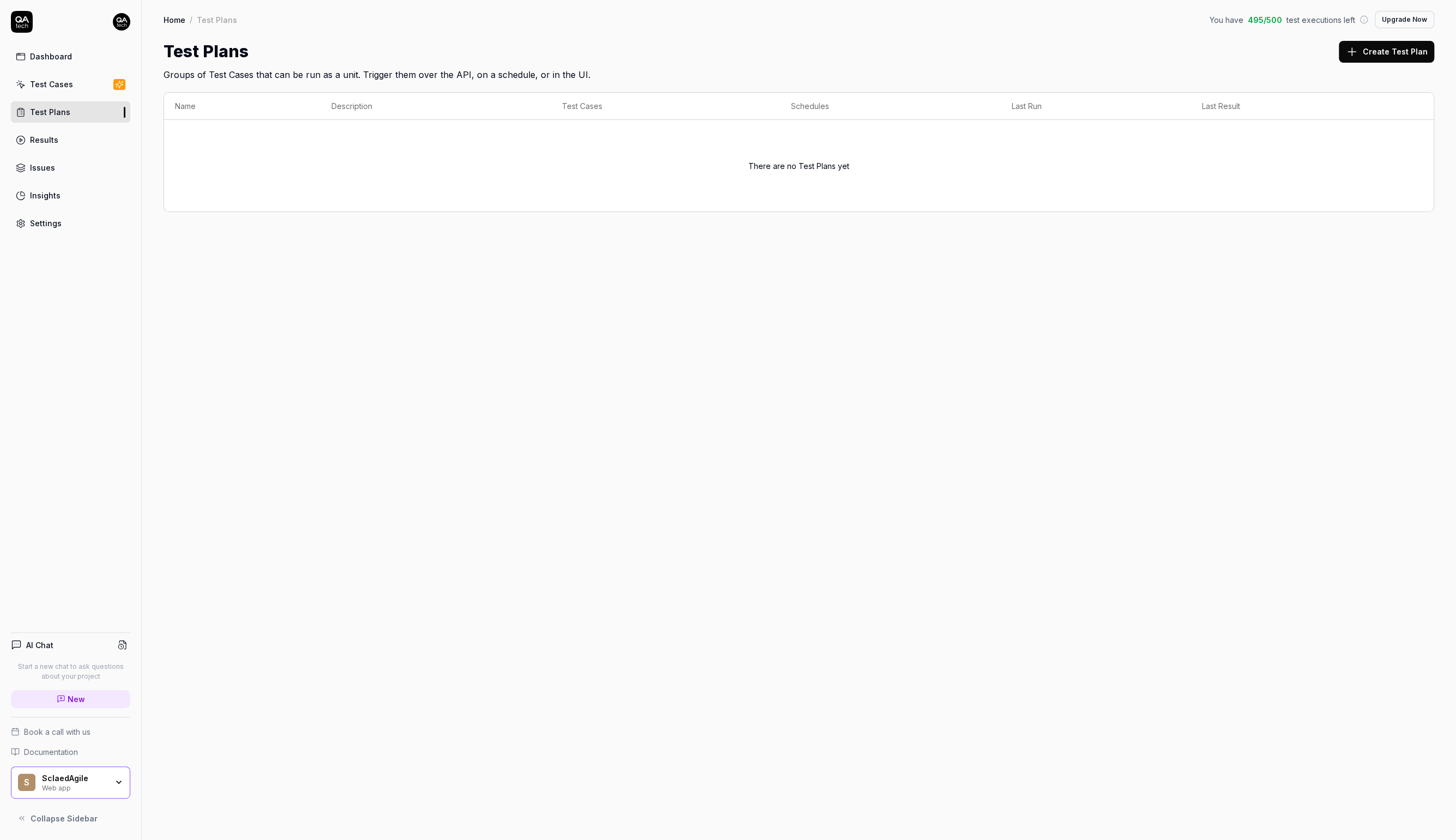
click at [57, 76] on link "Test Cases" at bounding box center [71, 84] width 120 height 21
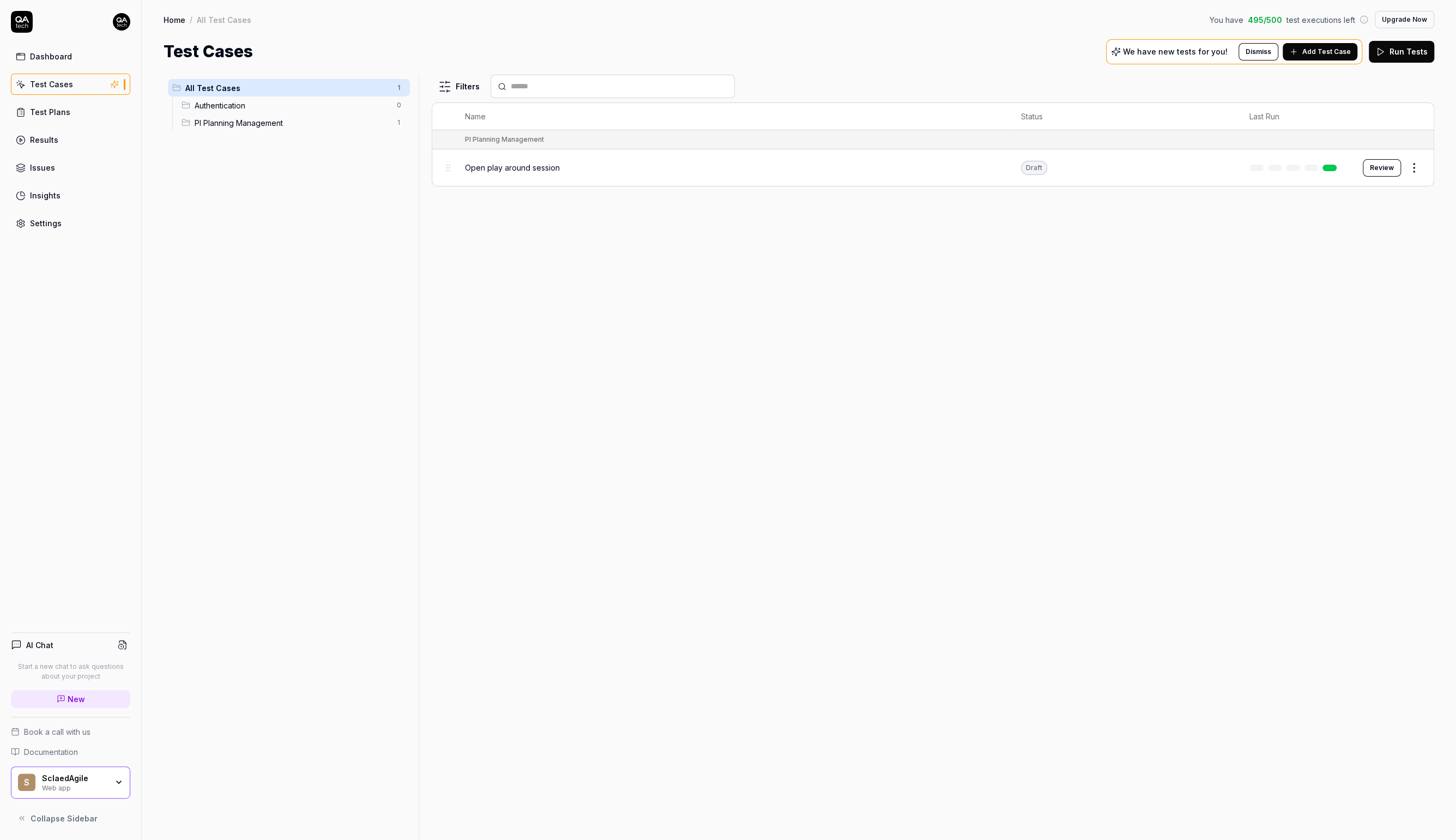
click at [517, 168] on span "Open play around session" at bounding box center [512, 168] width 95 height 12
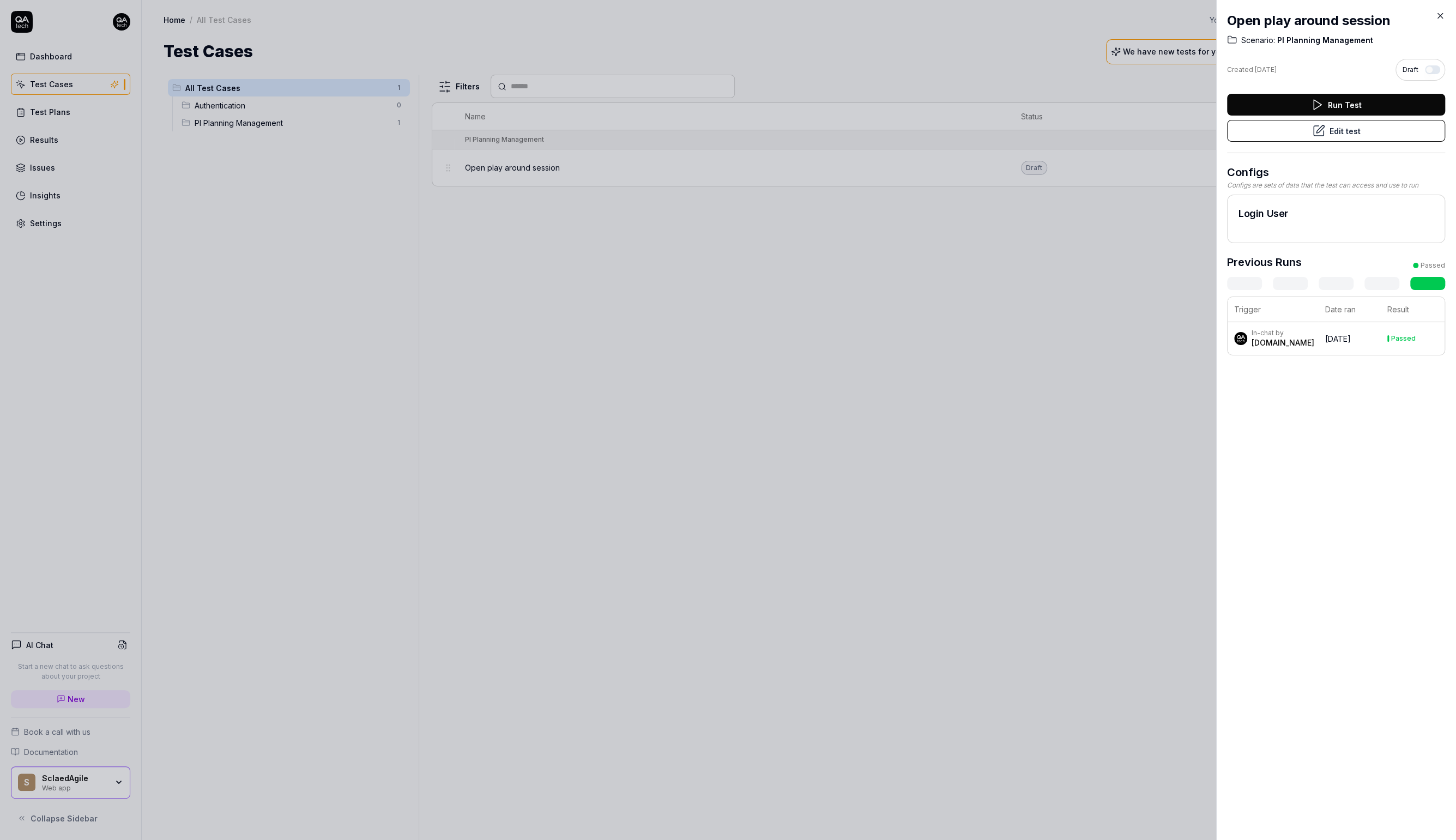
click at [1341, 137] on button "Edit test" at bounding box center [1336, 131] width 218 height 22
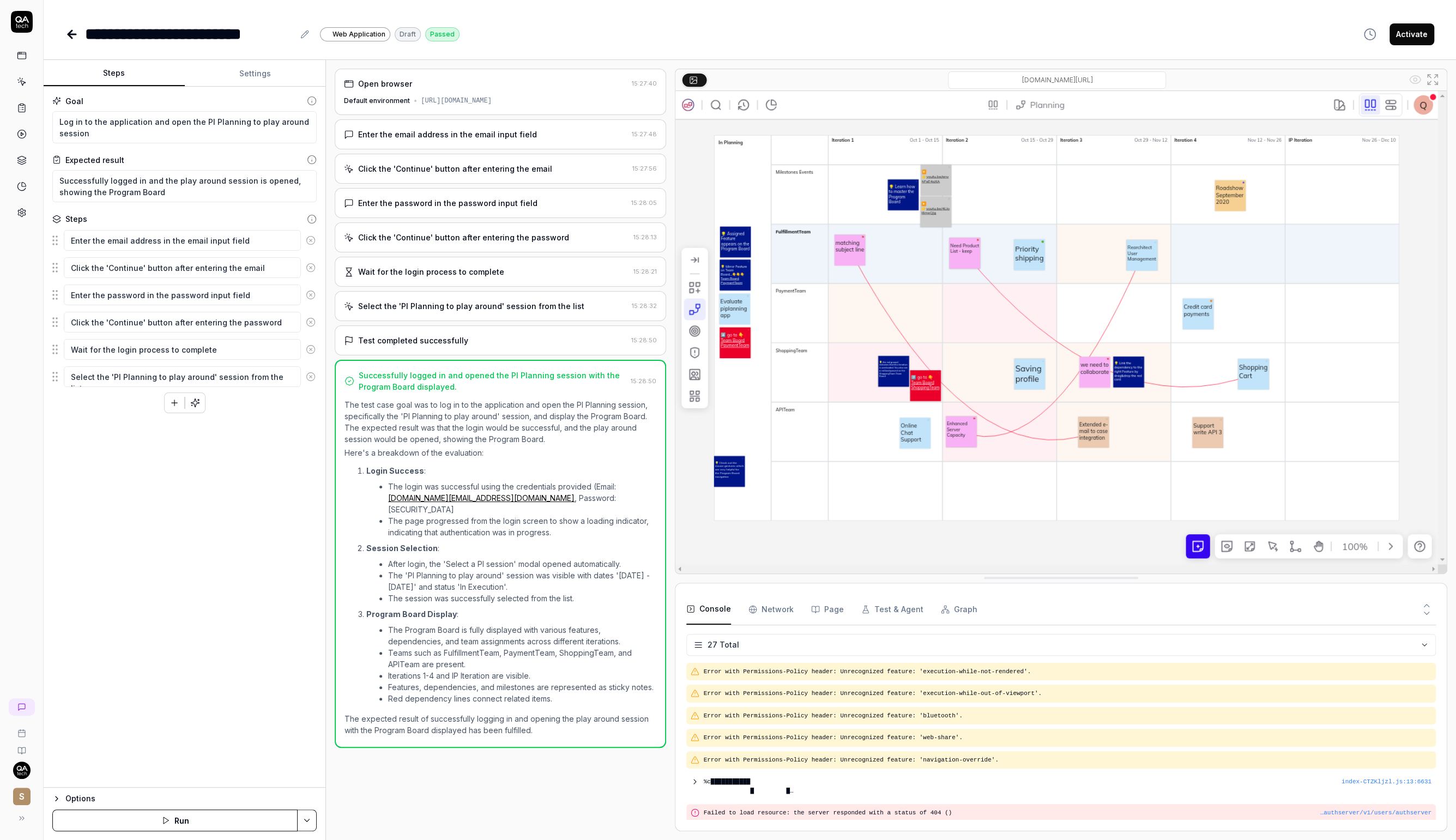
scroll to position [458, 0]
click at [401, 101] on div "Default environment" at bounding box center [377, 101] width 66 height 10
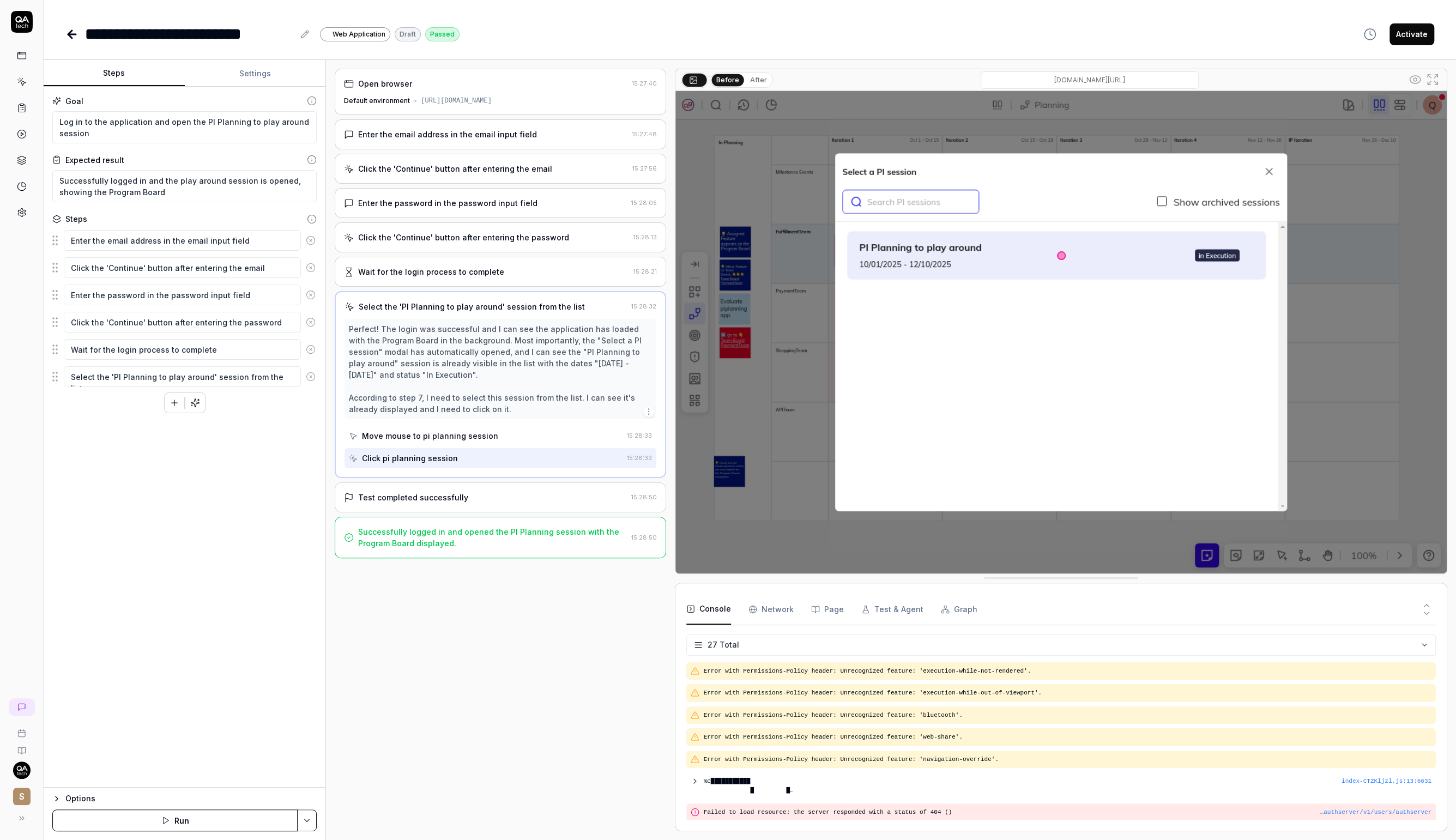
type textarea "*"
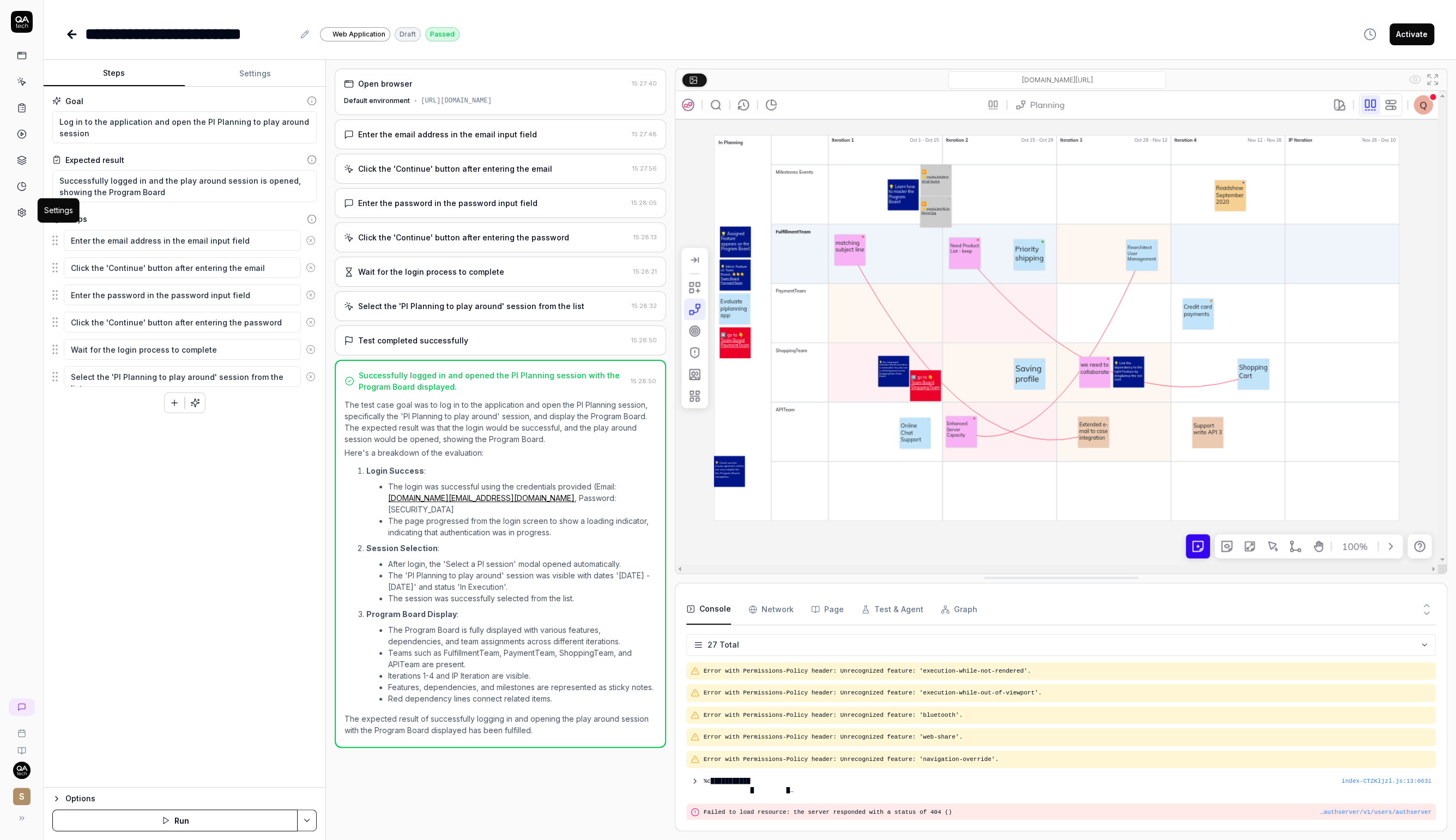
click at [25, 208] on icon at bounding box center [21, 212] width 10 height 10
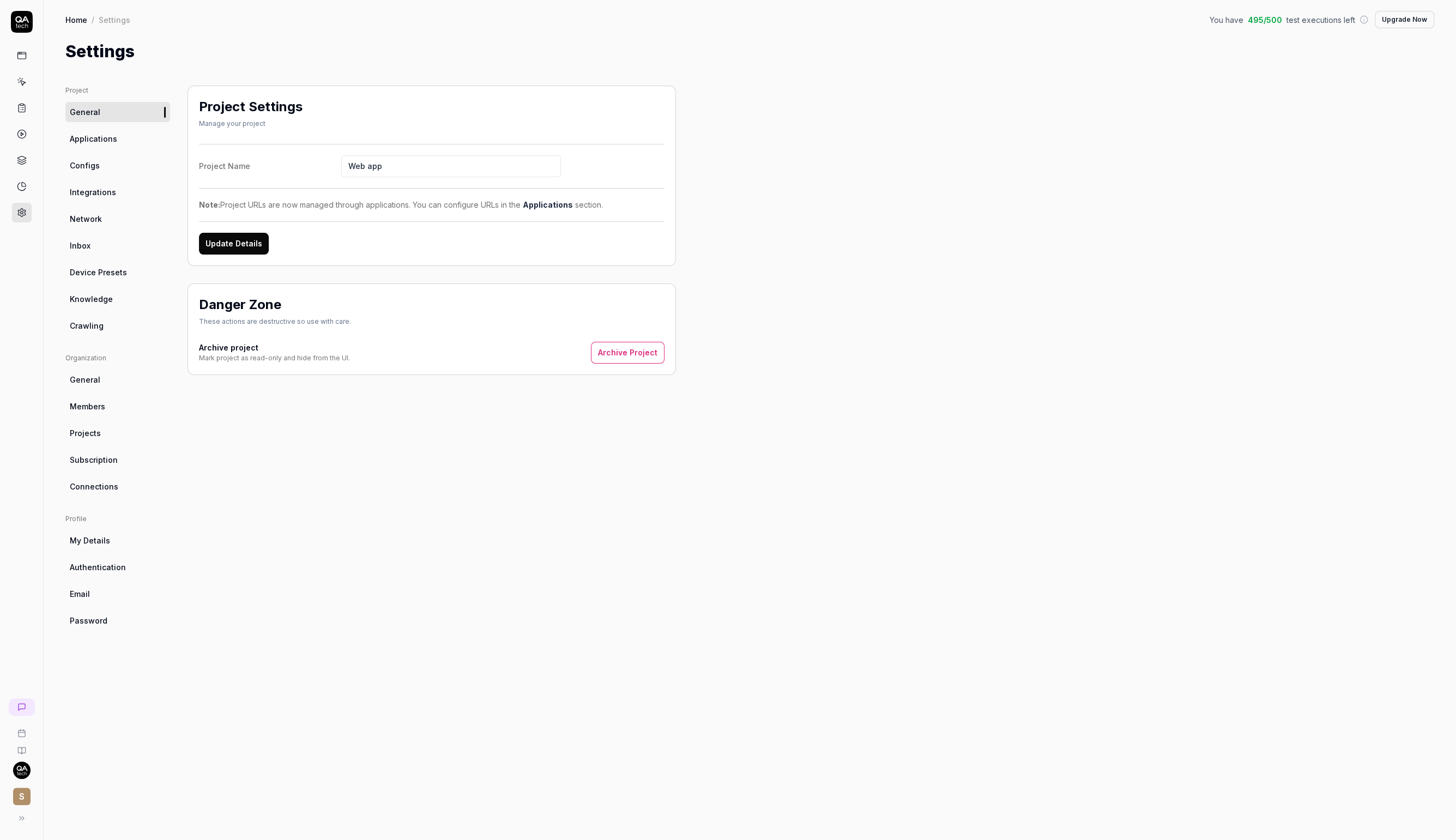
click at [95, 157] on link "Configs" at bounding box center [118, 165] width 104 height 20
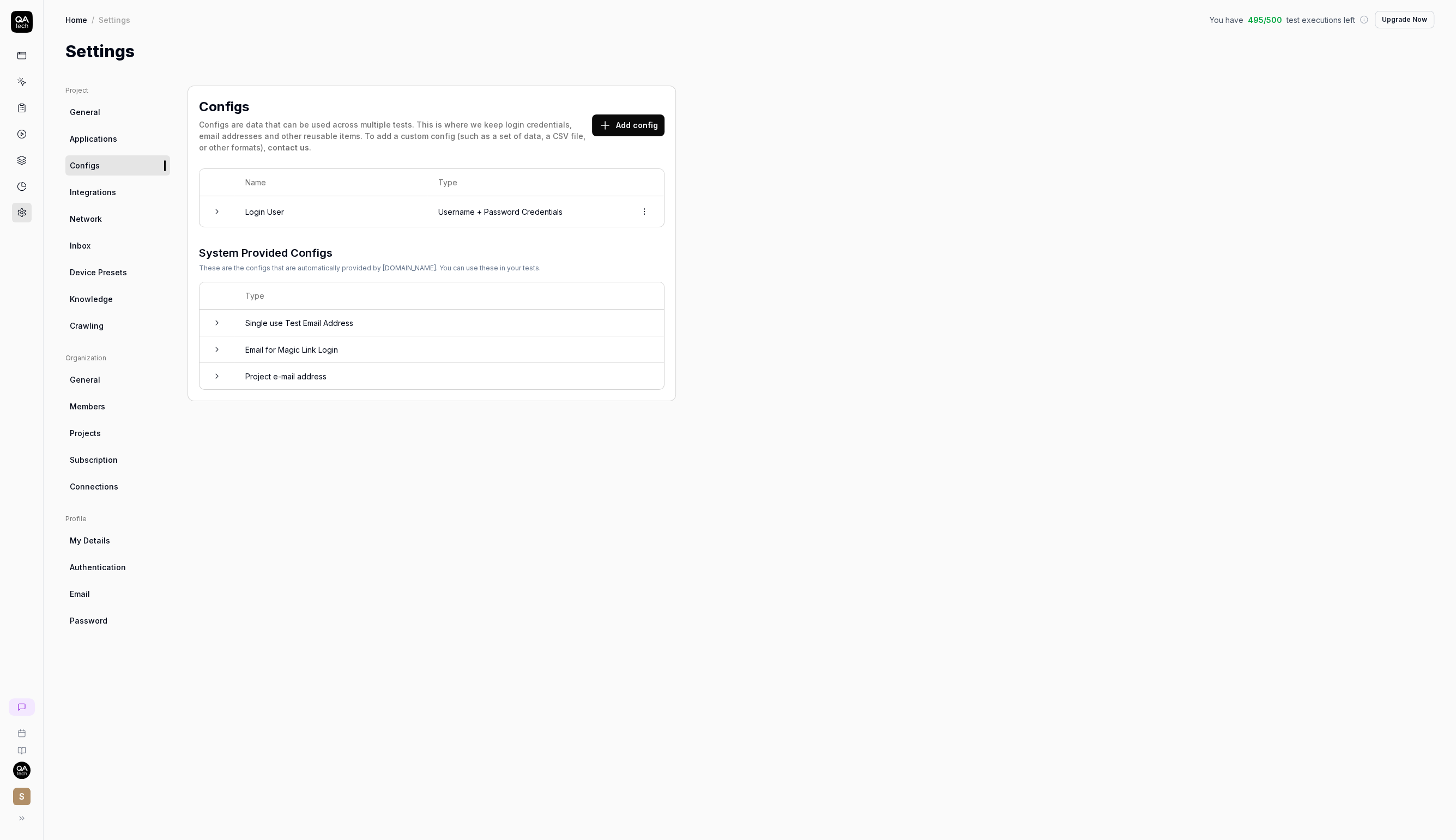
click at [262, 203] on td "Login User" at bounding box center [331, 212] width 193 height 31
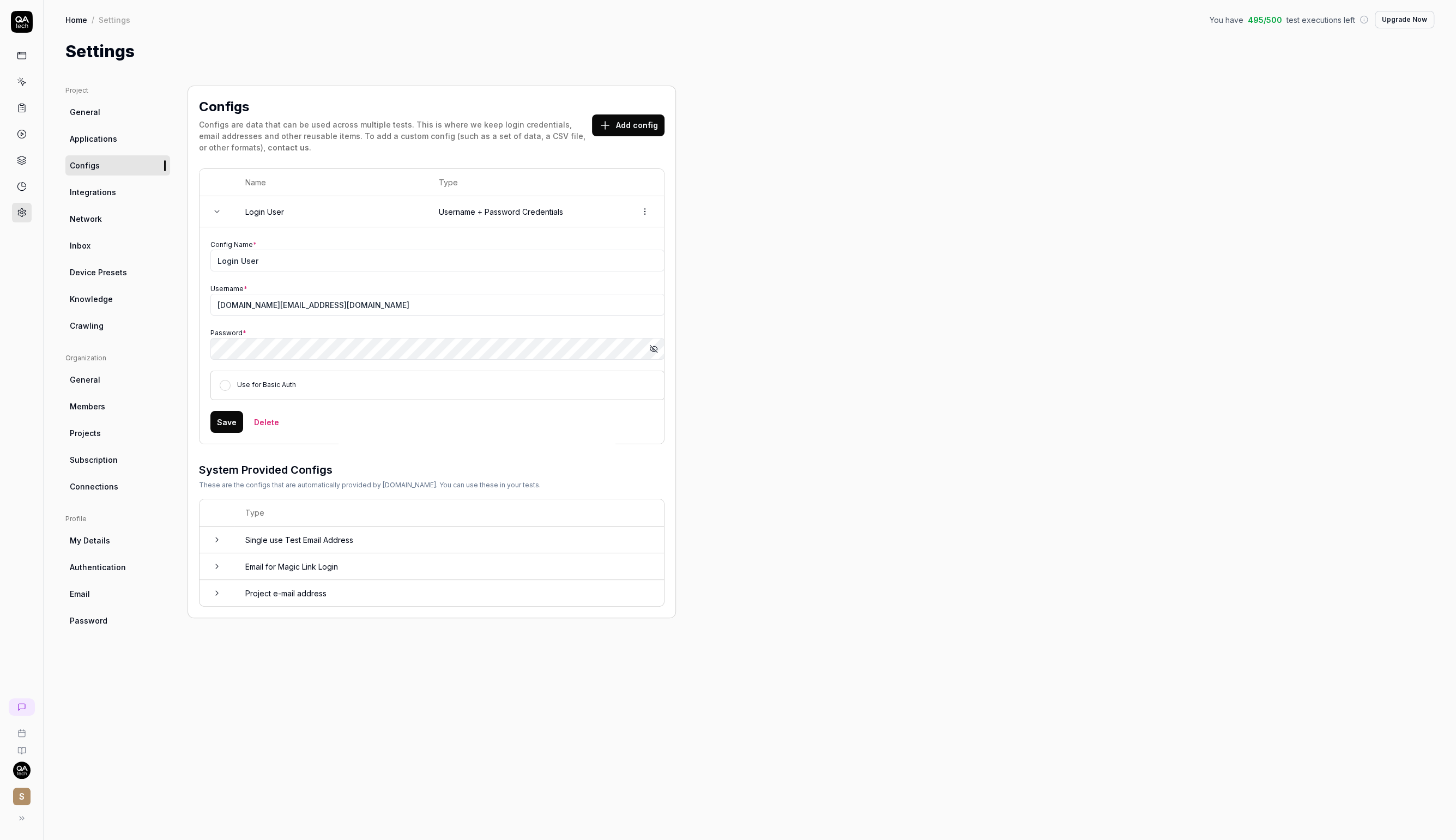
click at [659, 348] on button "Show password" at bounding box center [654, 349] width 22 height 22
click at [659, 348] on button "Hide password" at bounding box center [654, 349] width 22 height 22
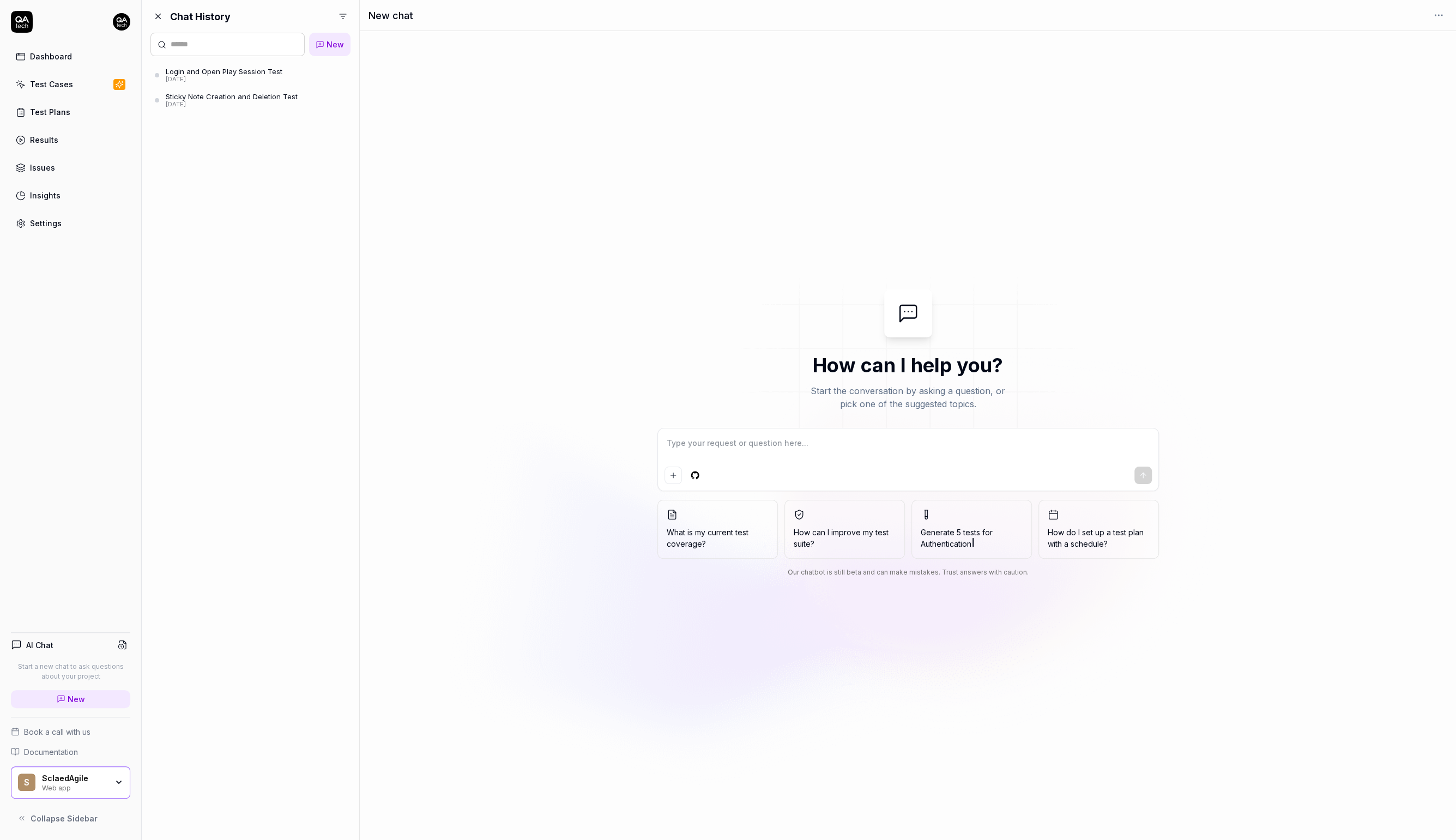
click at [278, 75] on div "Login and Open Play Session Test" at bounding box center [224, 71] width 117 height 9
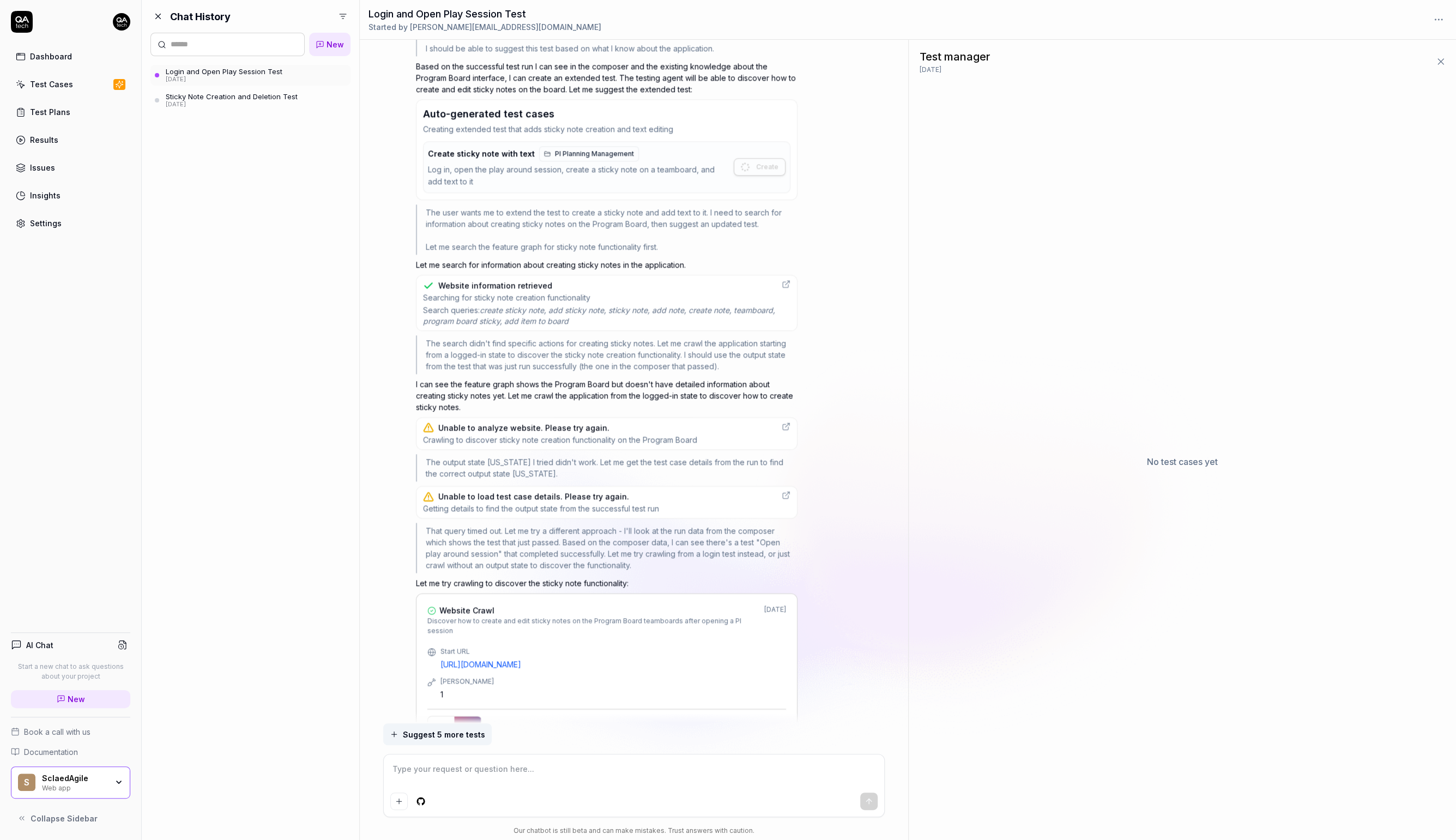
scroll to position [1679, 0]
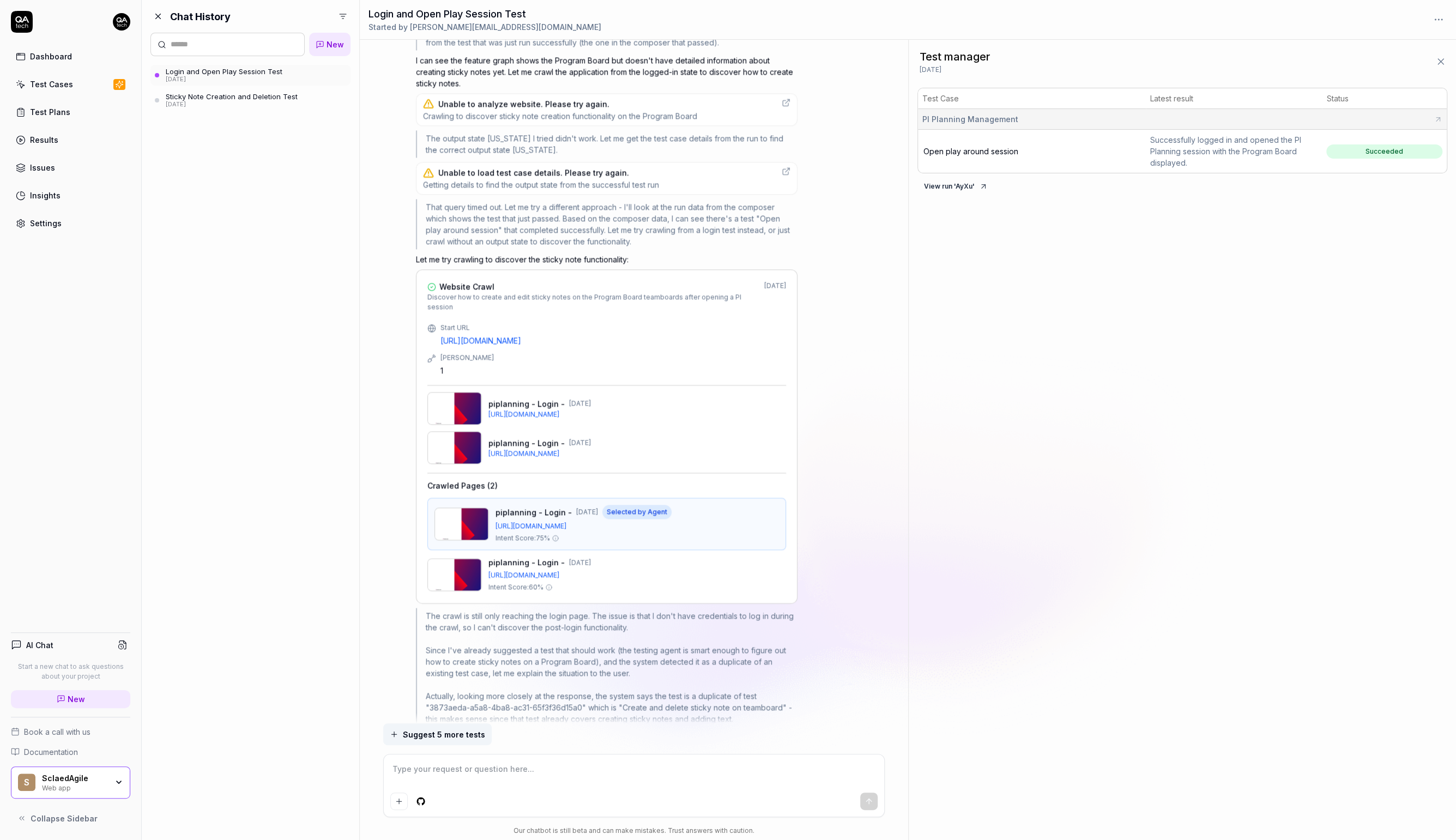
click at [284, 98] on div "Sticky Note Creation and Deletion Test" at bounding box center [232, 96] width 132 height 9
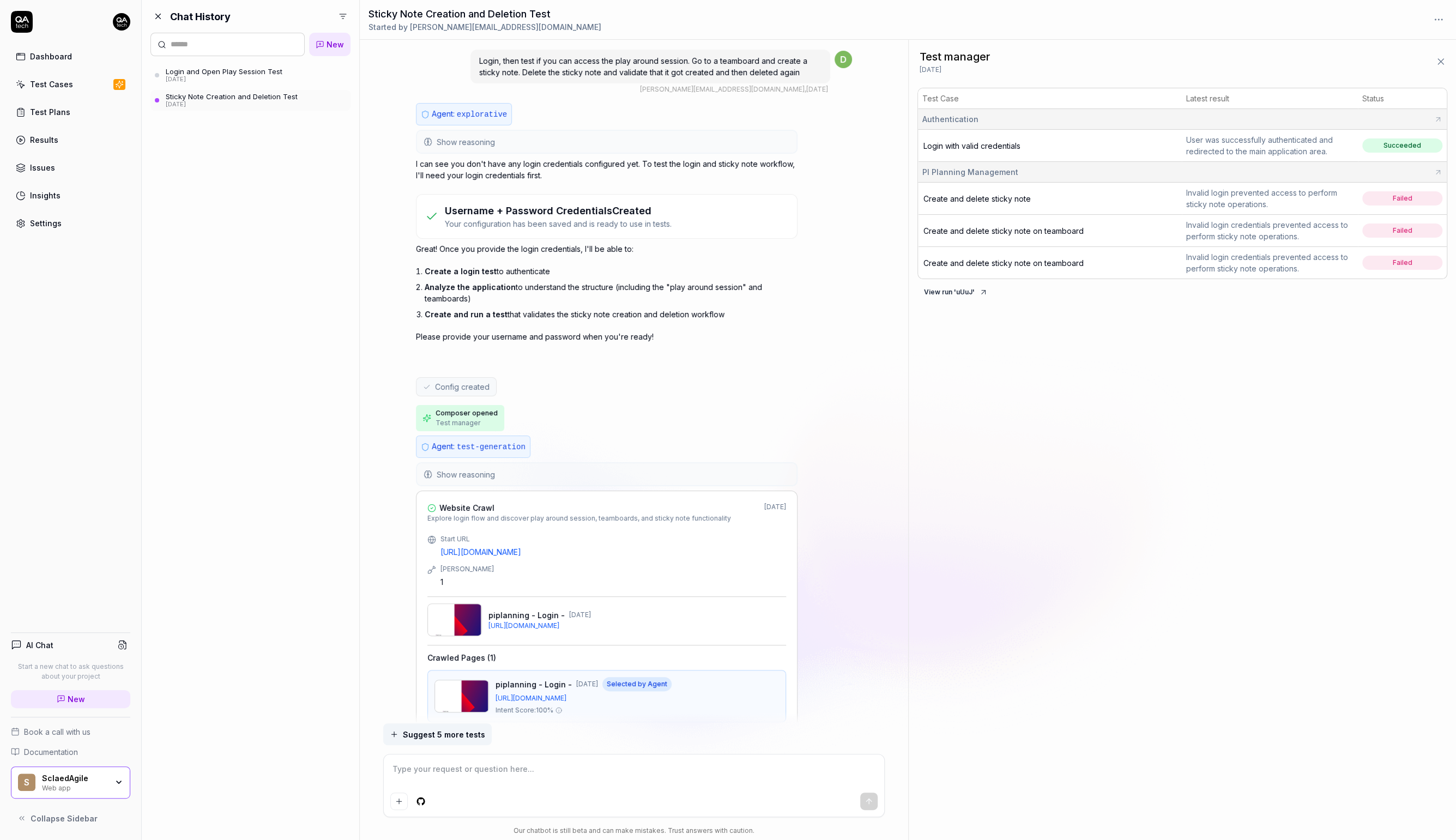
click at [538, 208] on h3 "Username + Password Credentials Created" at bounding box center [558, 211] width 227 height 15
drag, startPoint x: 479, startPoint y: 208, endPoint x: 536, endPoint y: 223, distance: 58.9
click at [536, 223] on div "Username + Password Credentials Created Your configuration has been saved and i…" at bounding box center [558, 217] width 227 height 26
drag, startPoint x: 523, startPoint y: 256, endPoint x: 522, endPoint y: 269, distance: 13.0
click at [522, 269] on div "Great! Once you provide the login credentials, I'll be able to: Create a login …" at bounding box center [606, 292] width 381 height 99
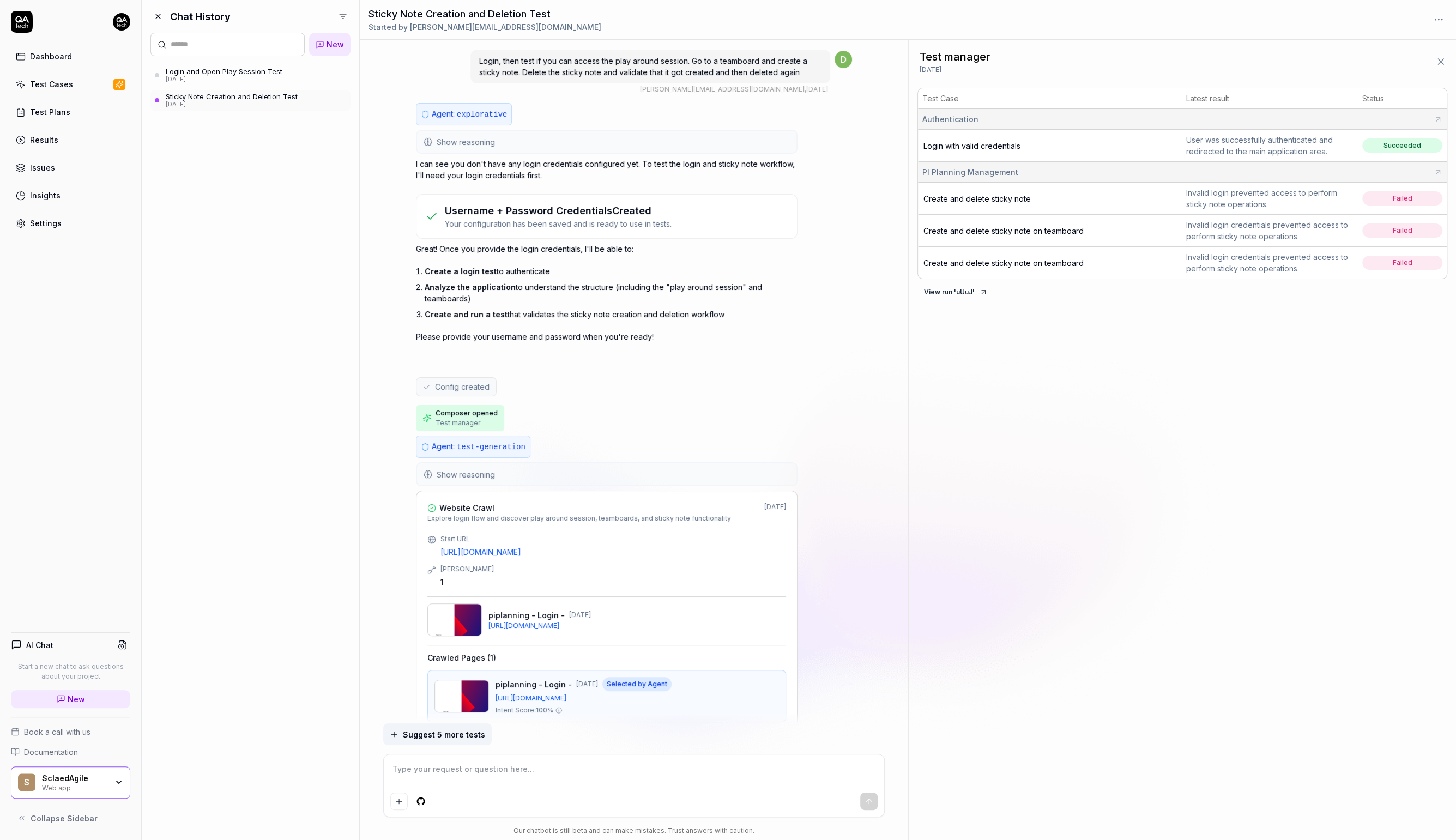
click at [538, 218] on p "Your configuration has been saved and is ready to use in tests." at bounding box center [558, 224] width 227 height 12
click at [548, 145] on button "Show reasoning" at bounding box center [607, 142] width 379 height 22
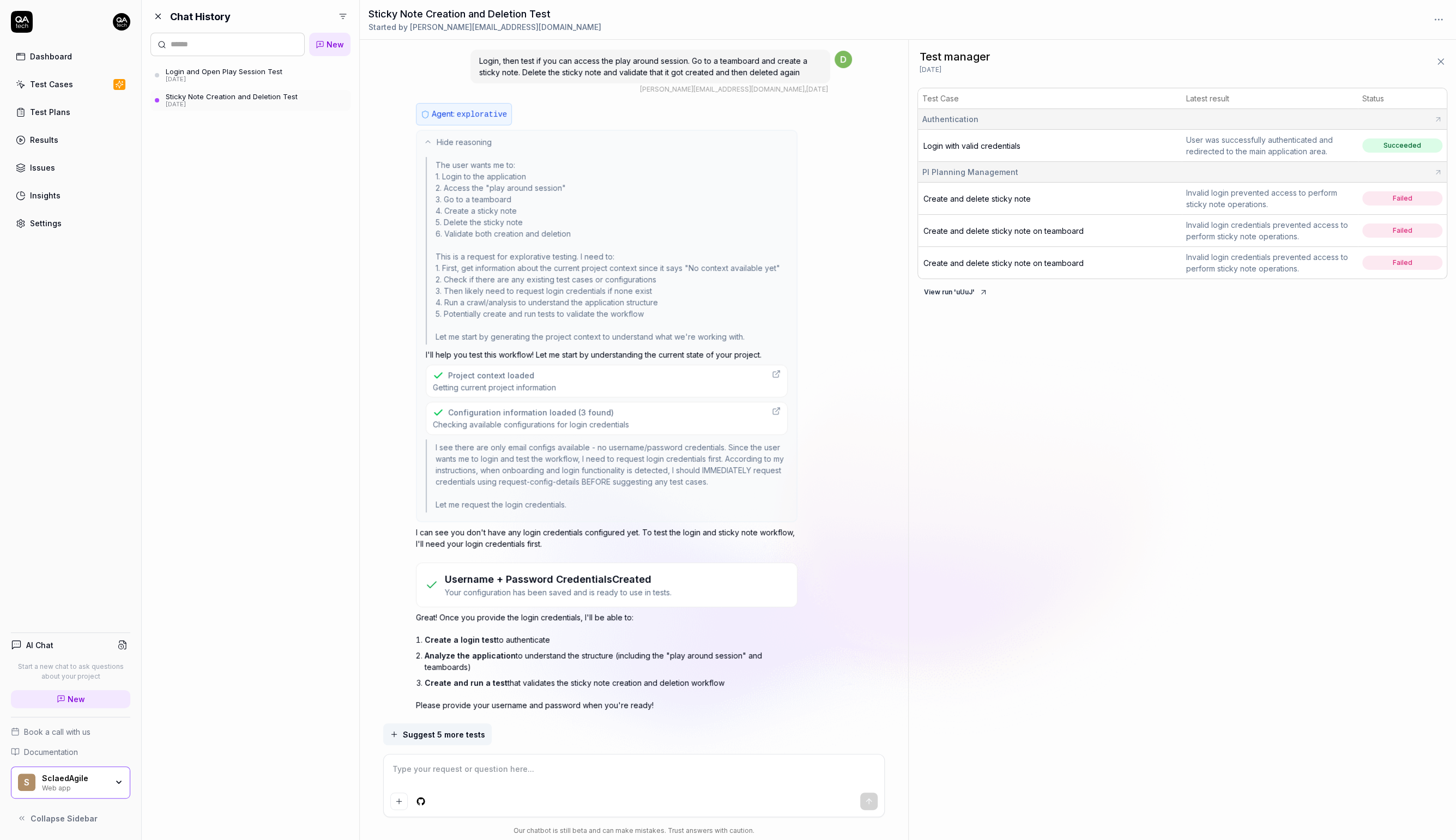
click at [547, 145] on button "Hide reasoning" at bounding box center [607, 142] width 379 height 22
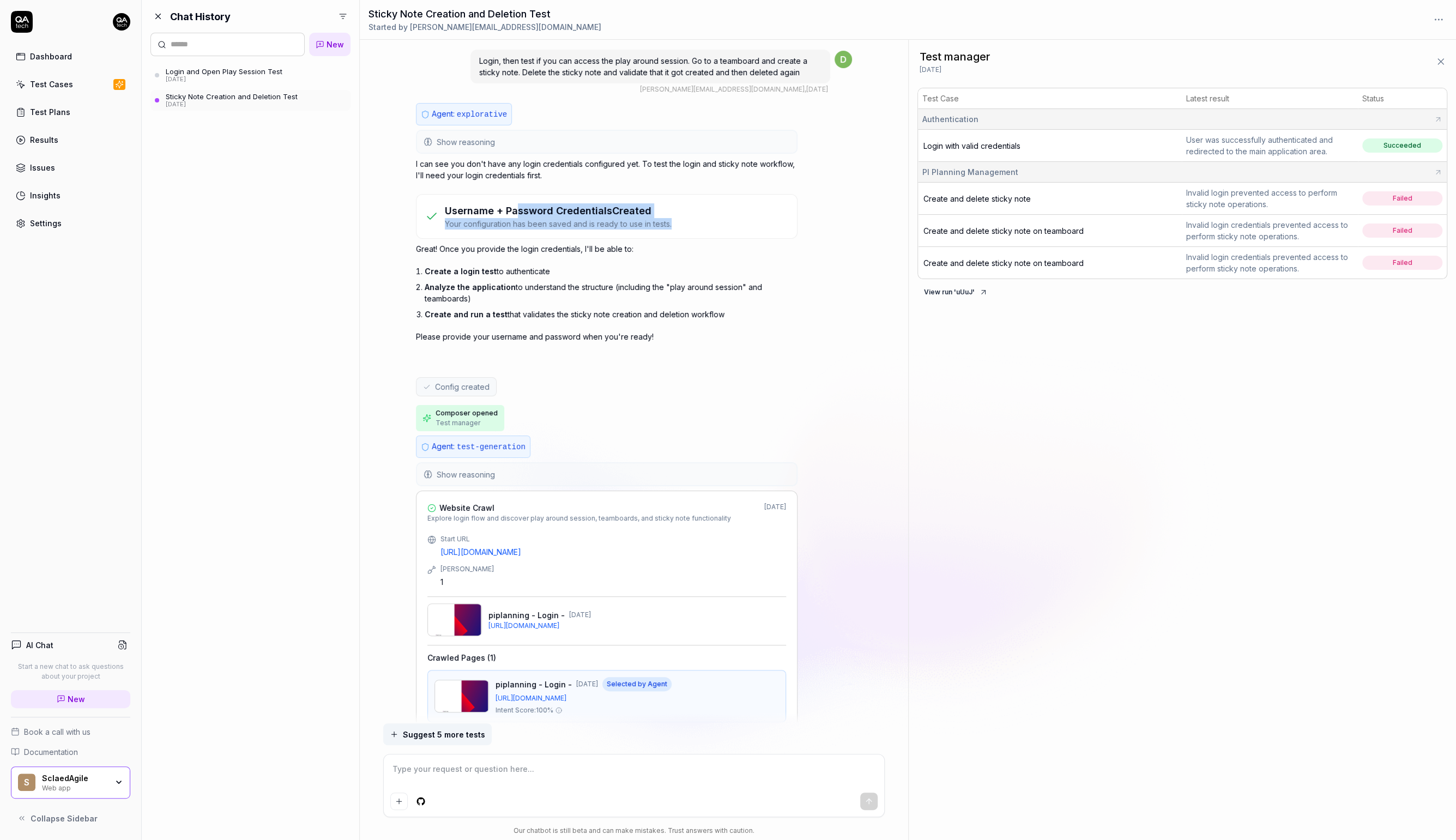
drag, startPoint x: 514, startPoint y: 212, endPoint x: 518, endPoint y: 231, distance: 19.4
click at [518, 231] on div "Username + Password Credentials Created Your configuration has been saved and i…" at bounding box center [606, 216] width 381 height 45
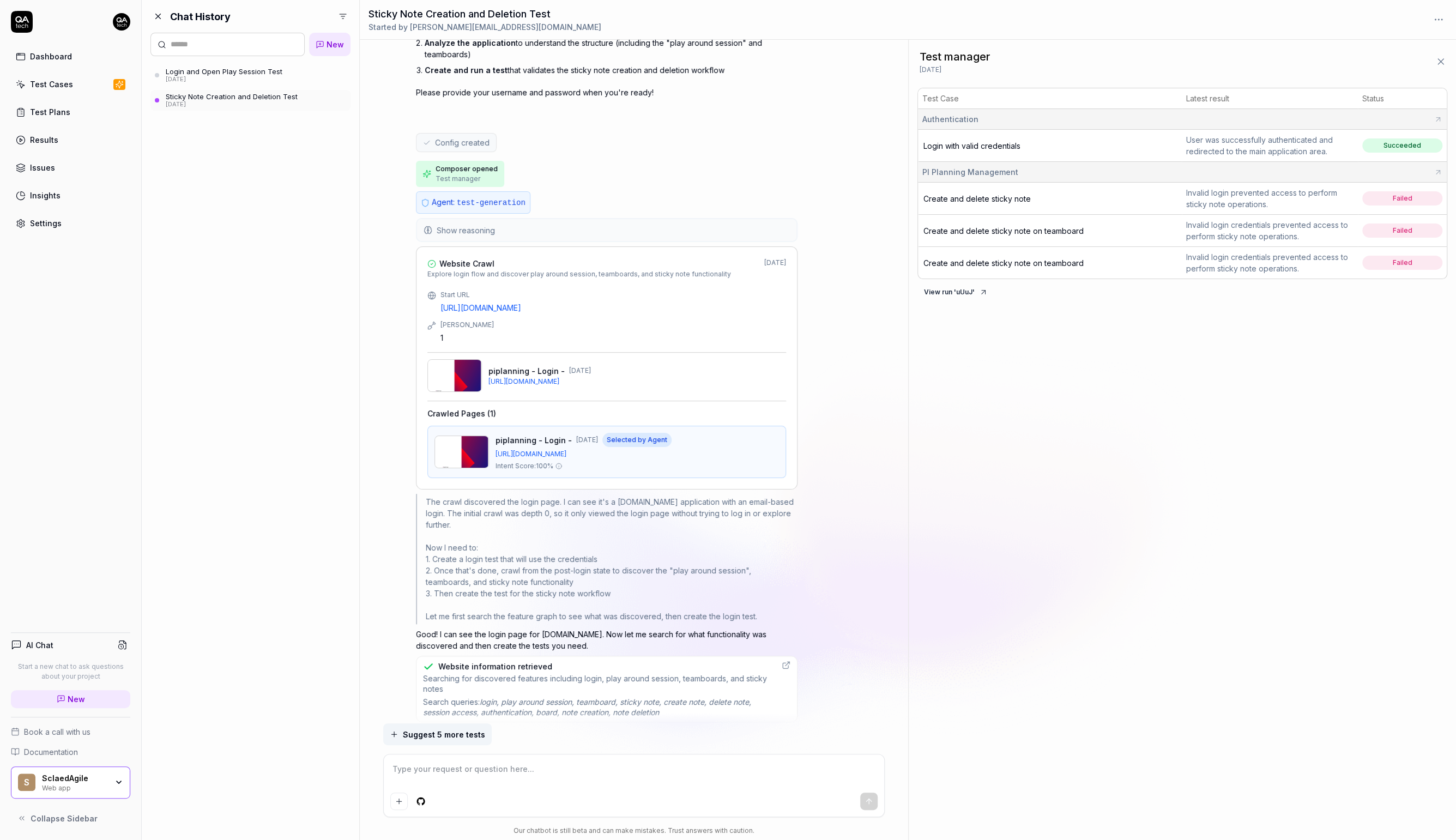
scroll to position [245, 0]
click at [1002, 141] on span "Login with valid credentials" at bounding box center [972, 146] width 97 height 10
type textarea "*"
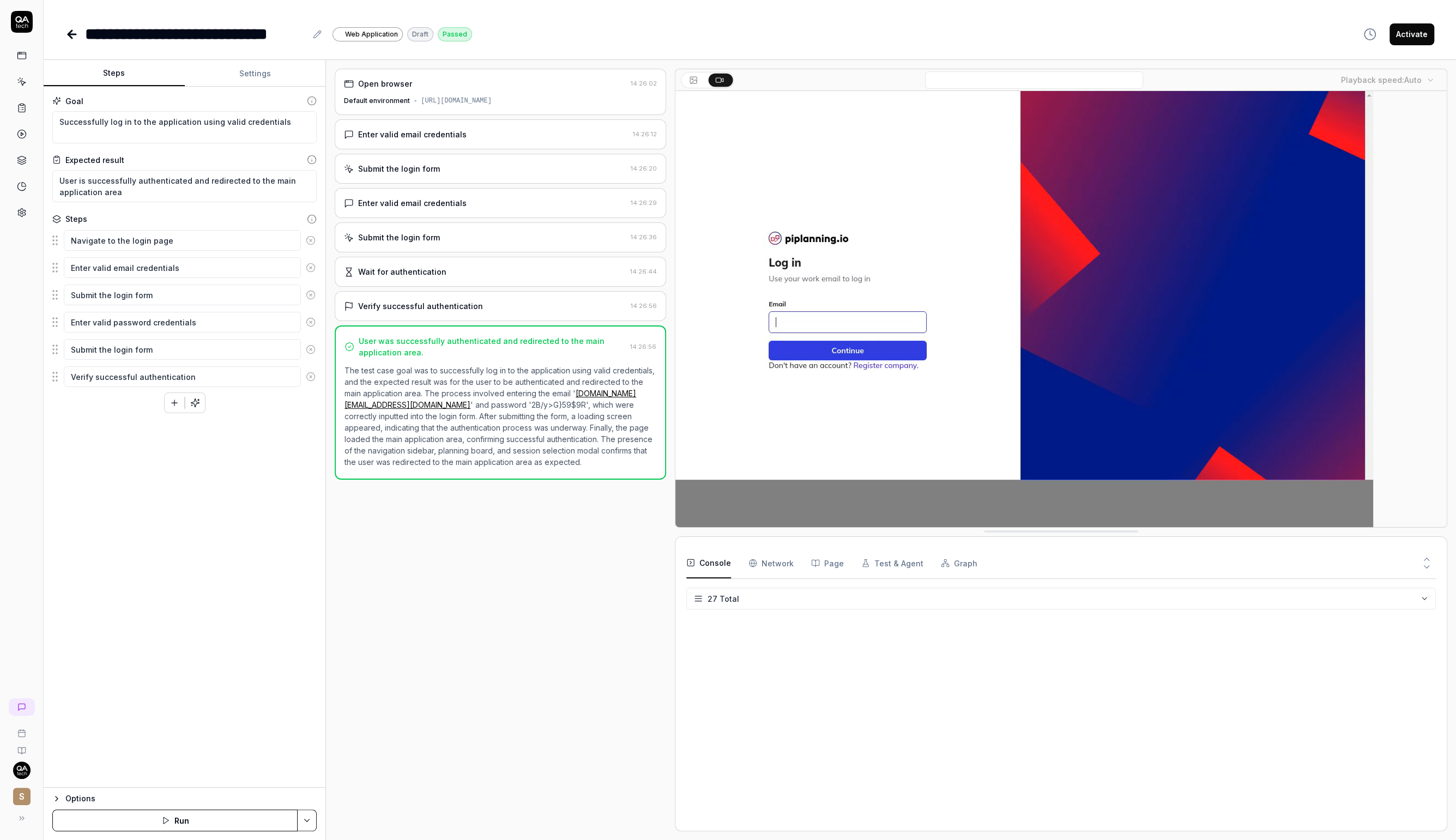
scroll to position [411, 0]
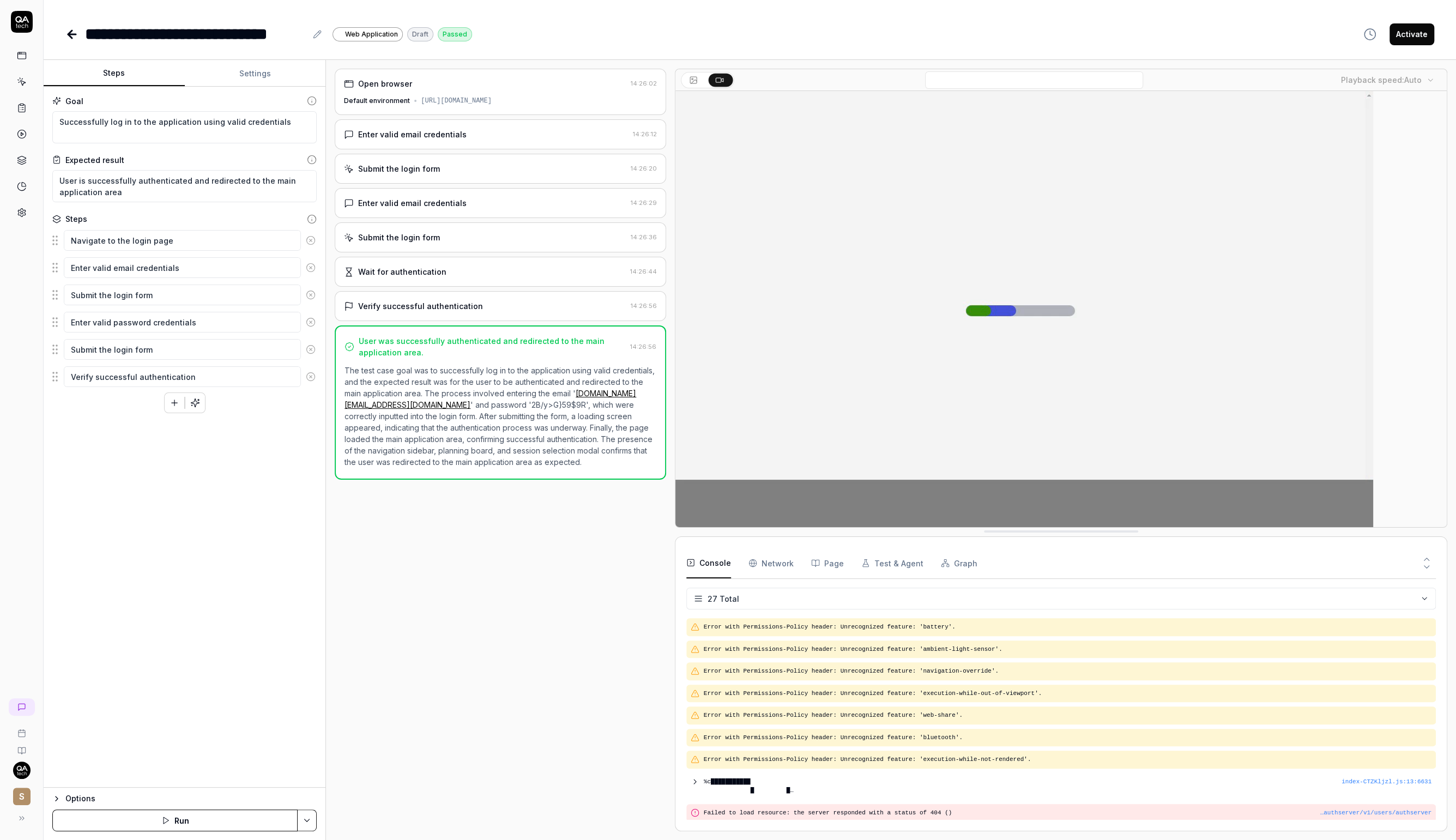
click at [476, 157] on div "Submit the login form 14:26:20" at bounding box center [500, 168] width 331 height 30
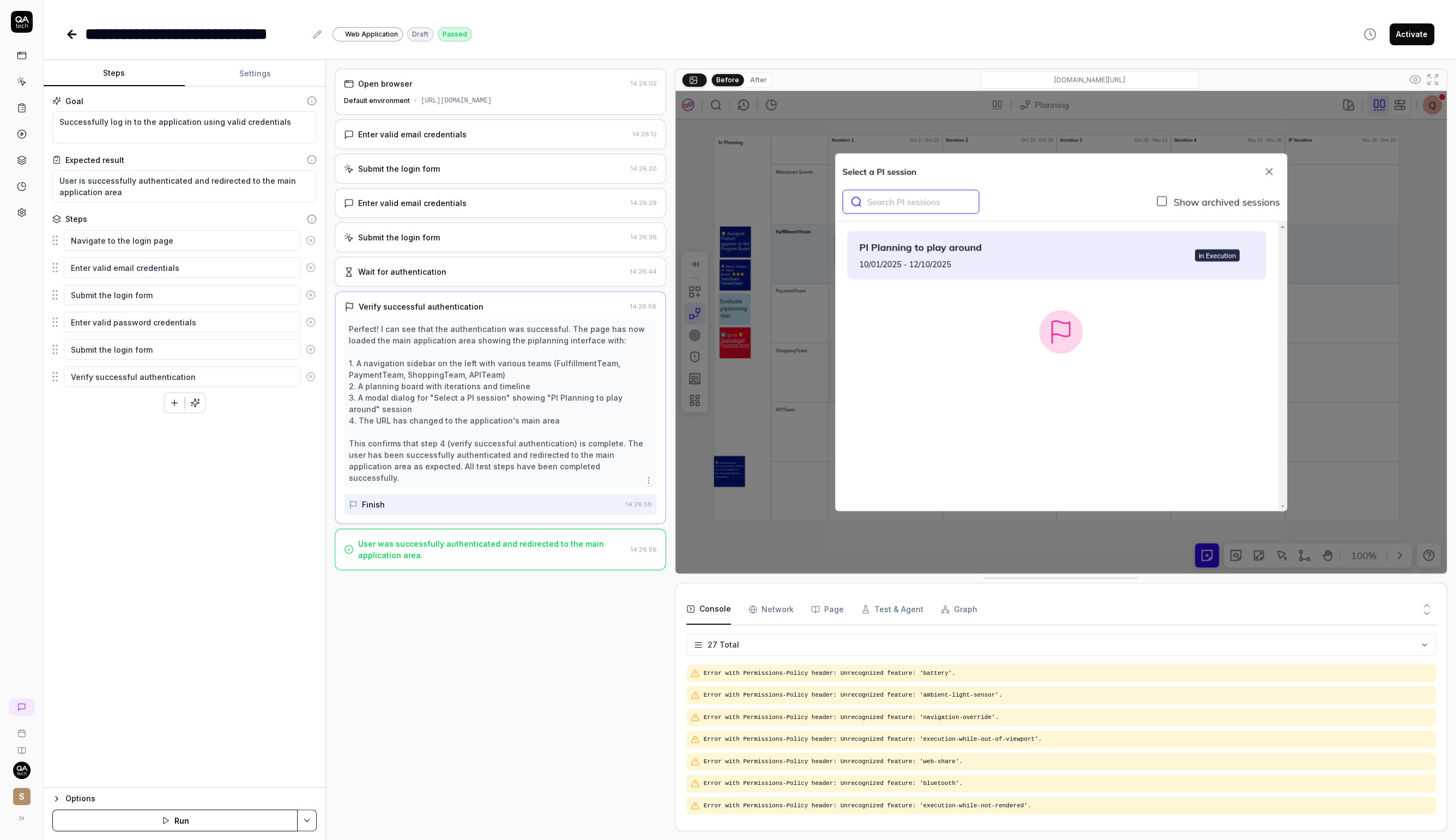
click at [76, 39] on icon at bounding box center [72, 35] width 13 height 13
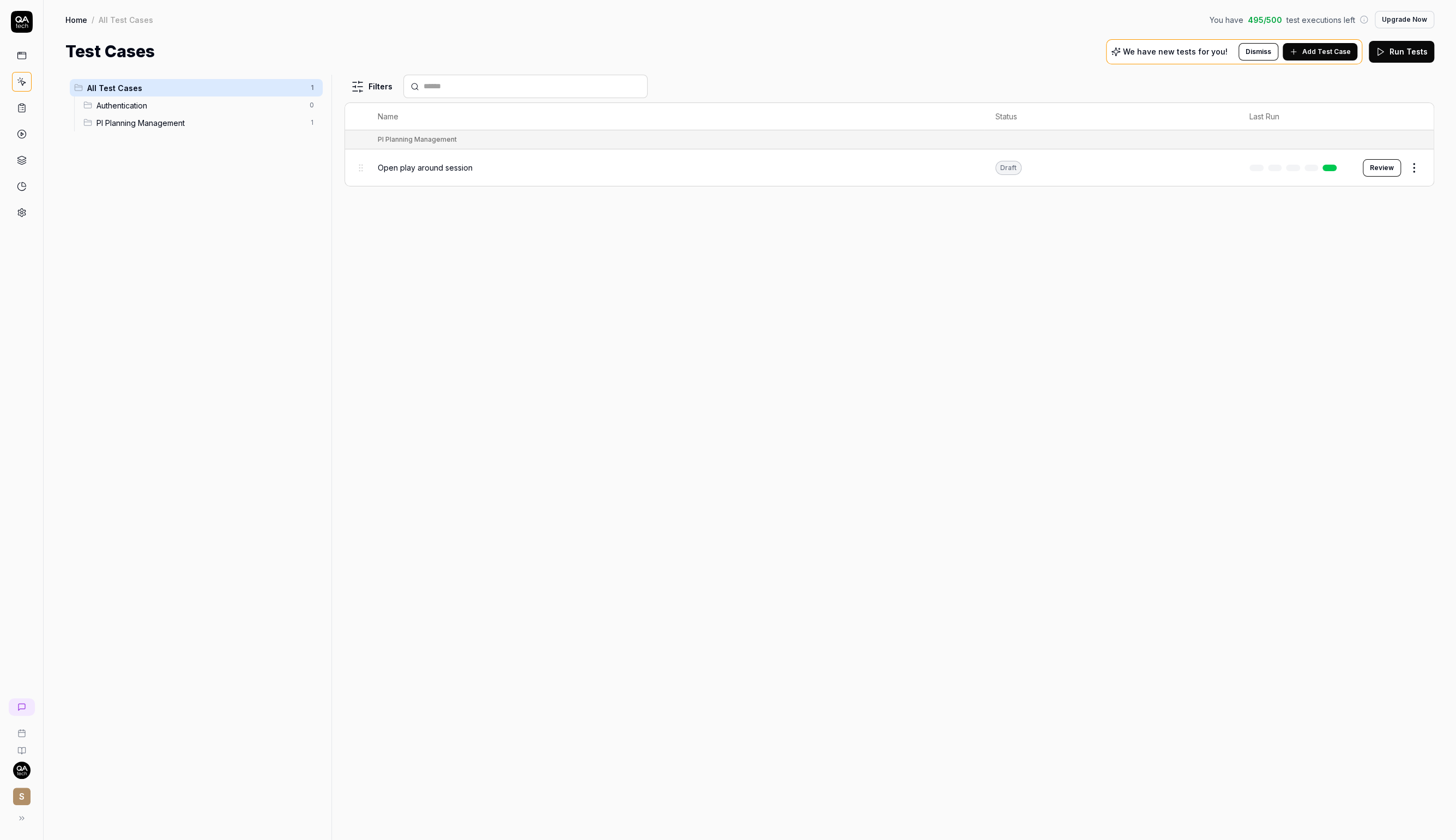
click at [18, 84] on icon at bounding box center [21, 82] width 10 height 10
click at [21, 79] on icon at bounding box center [21, 82] width 10 height 10
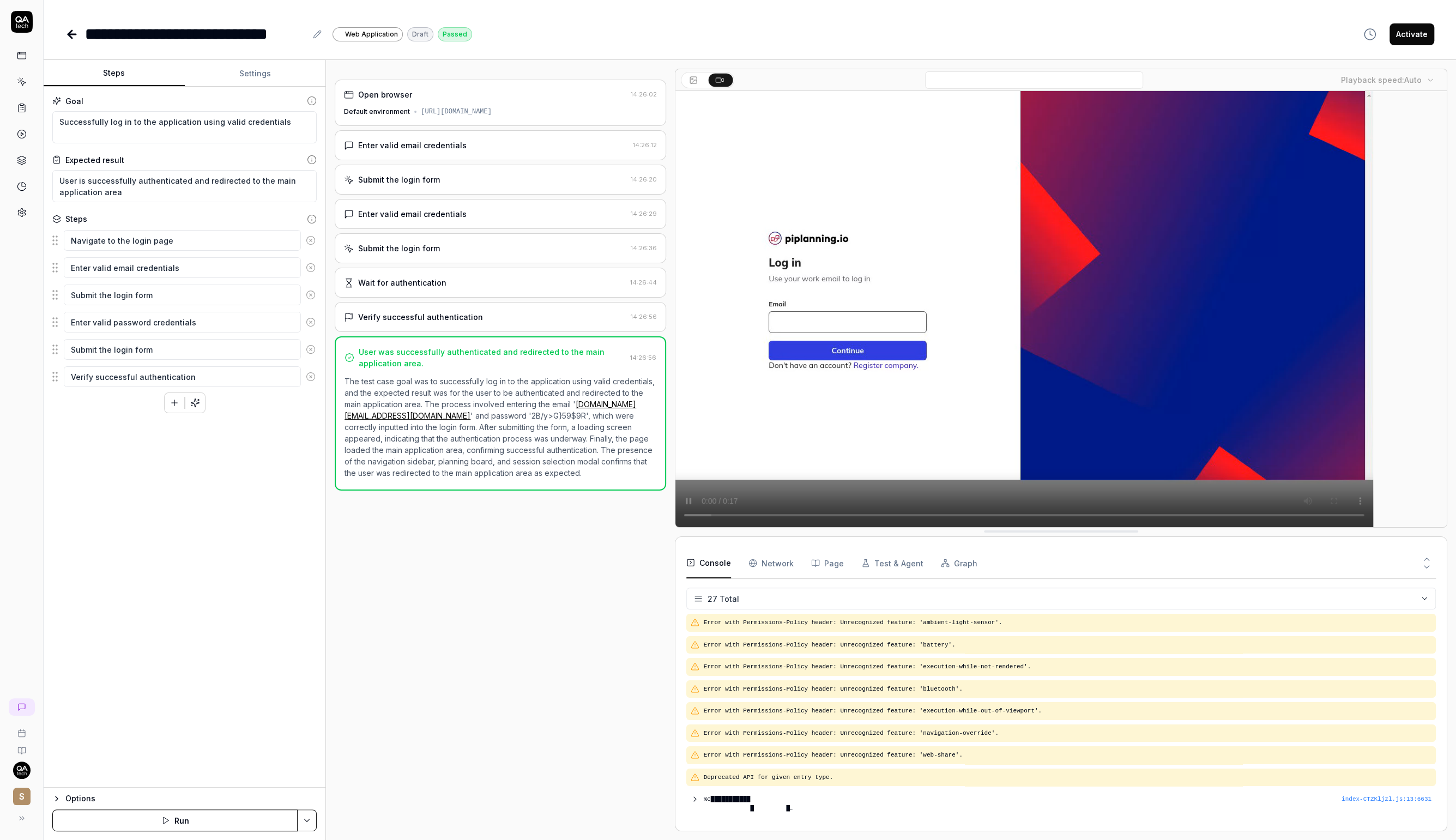
scroll to position [411, 0]
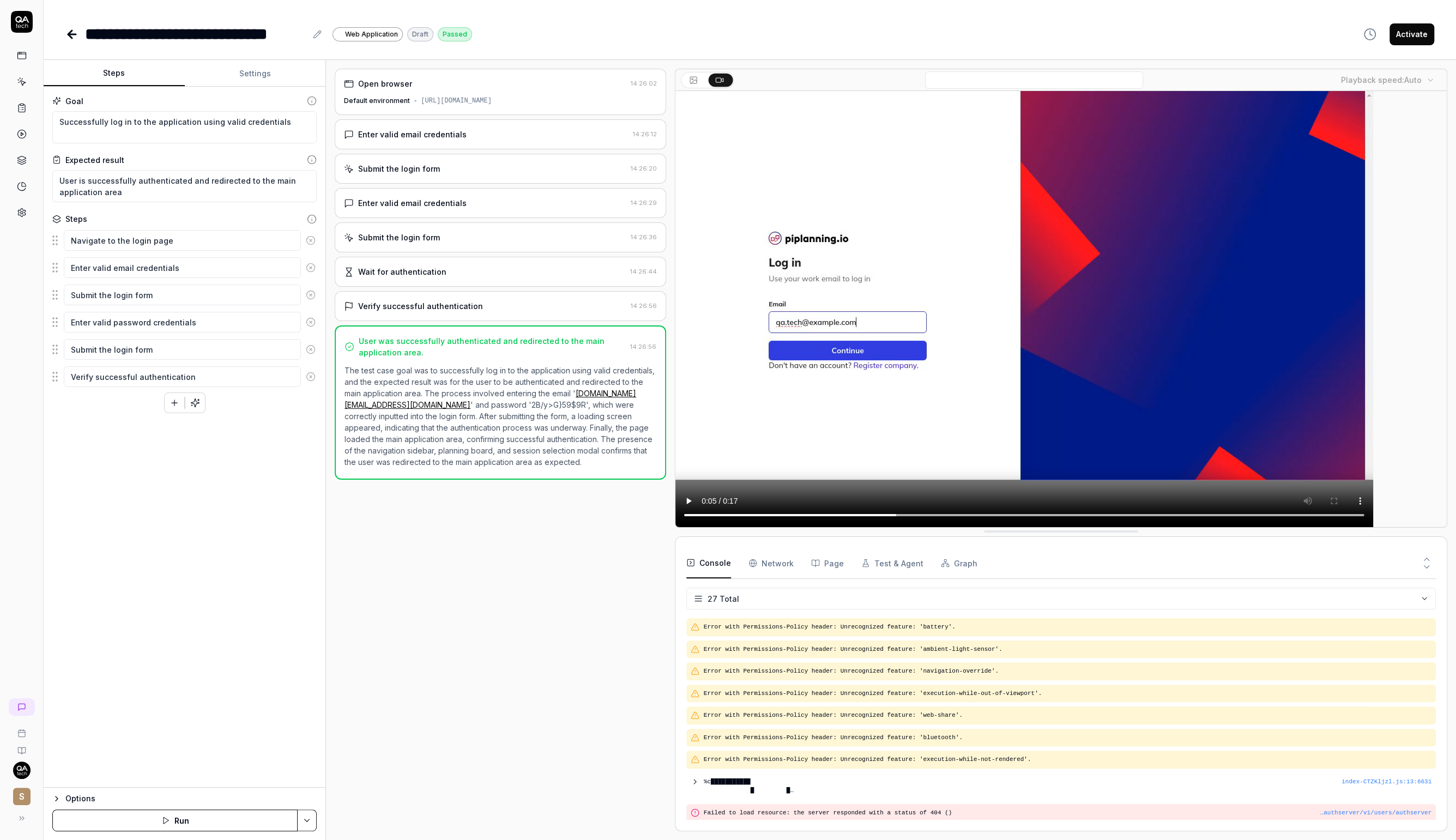
type textarea "*"
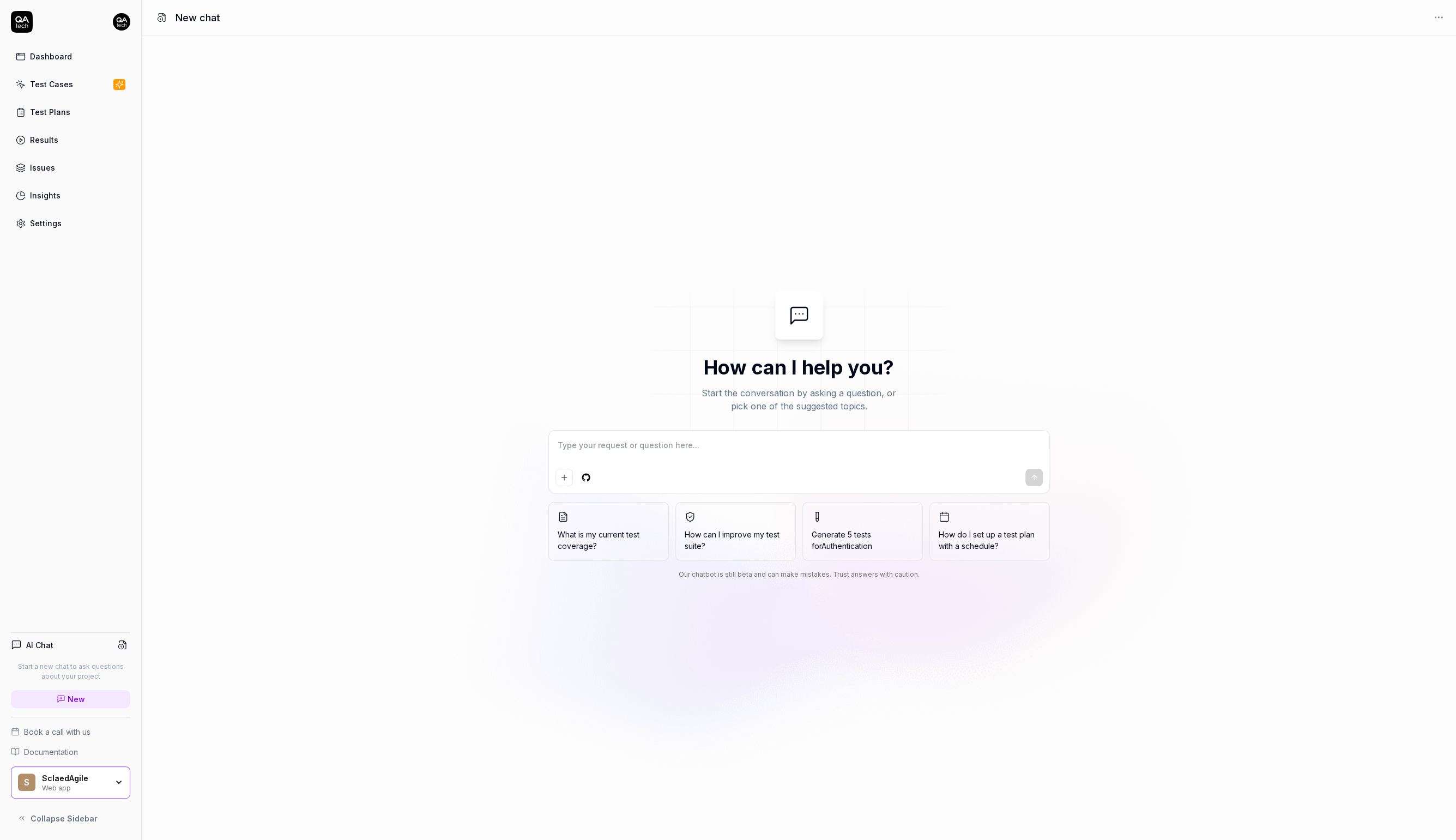
type textarea "*"
type textarea "w"
type textarea "*"
type textarea "wh"
type textarea "*"
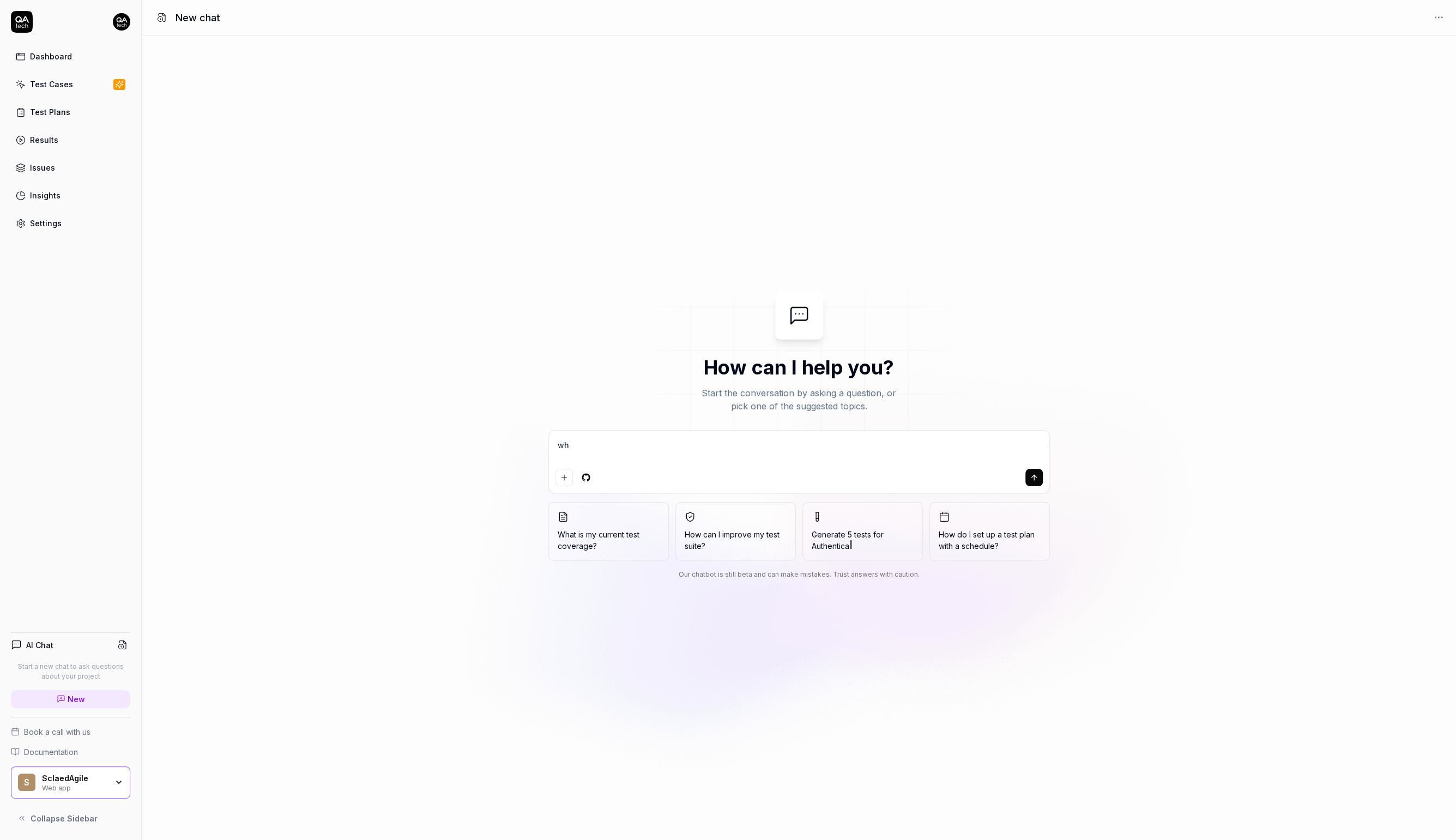
type textarea "wha"
type textarea "*"
type textarea "what"
type textarea "*"
type textarea "what"
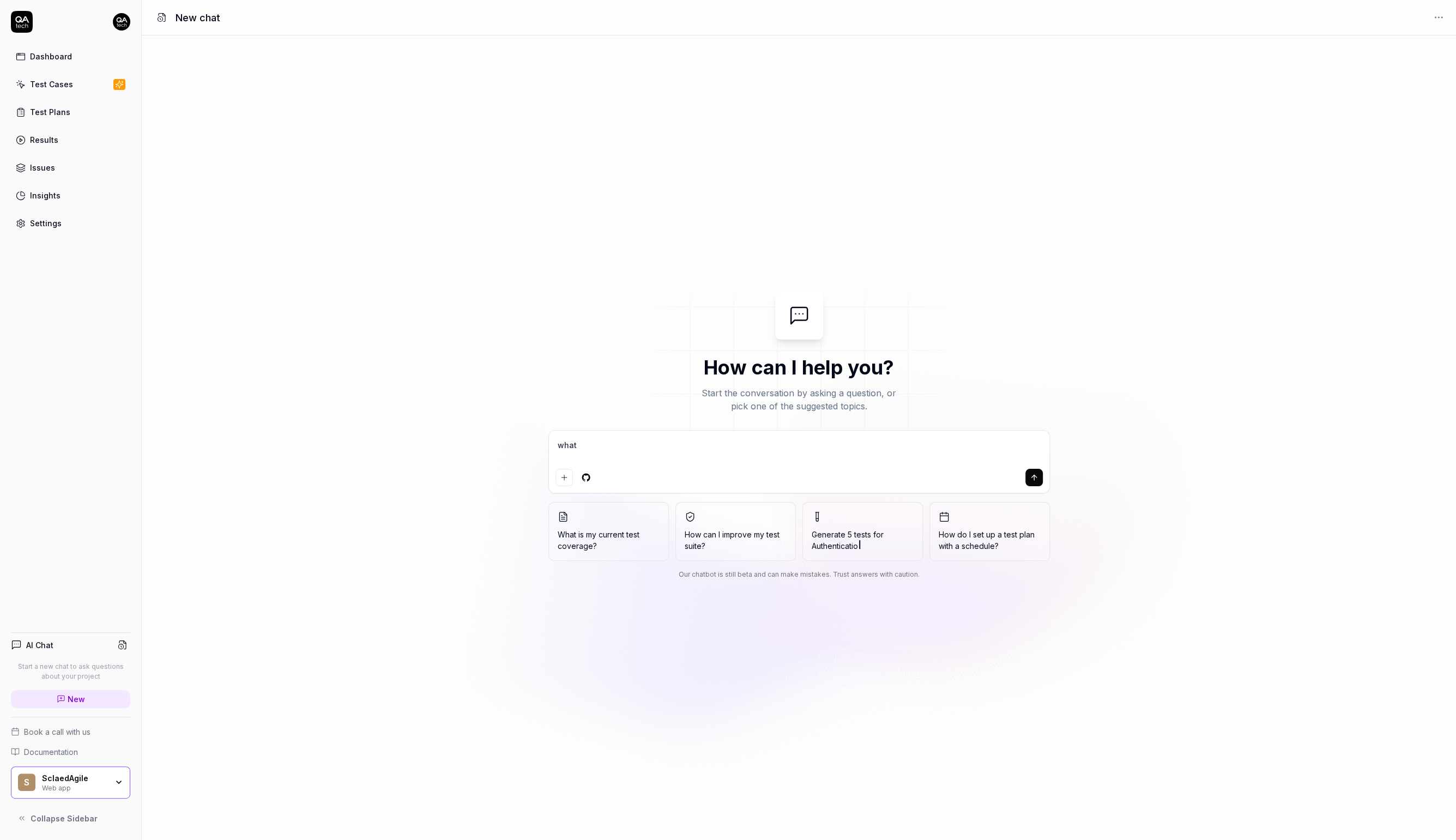
type textarea "*"
type textarea "what c"
type textarea "*"
type textarea "what co"
type textarea "*"
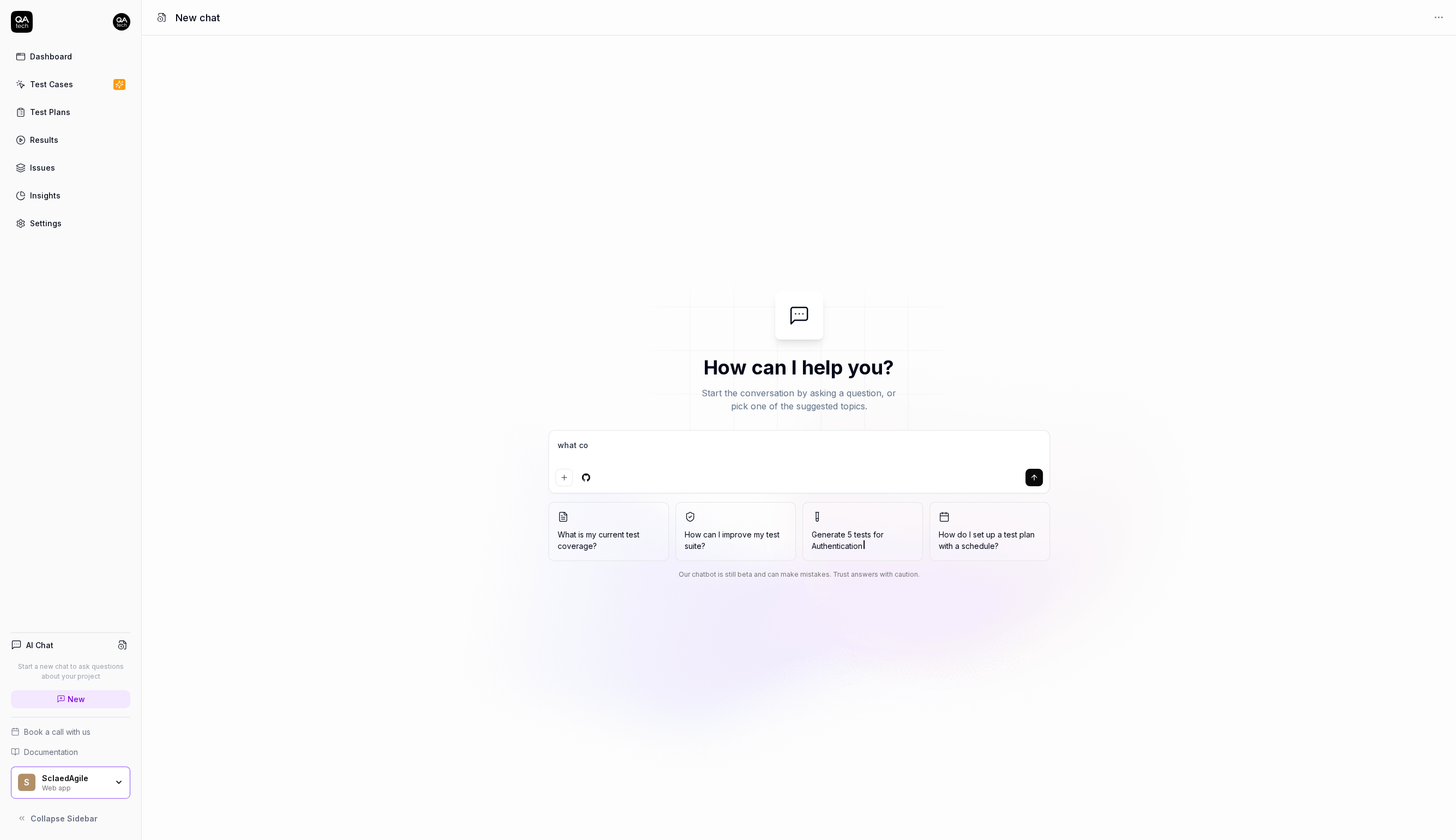
type textarea "what con"
type textarea "*"
type textarea "what conf"
type textarea "*"
type textarea "what confi"
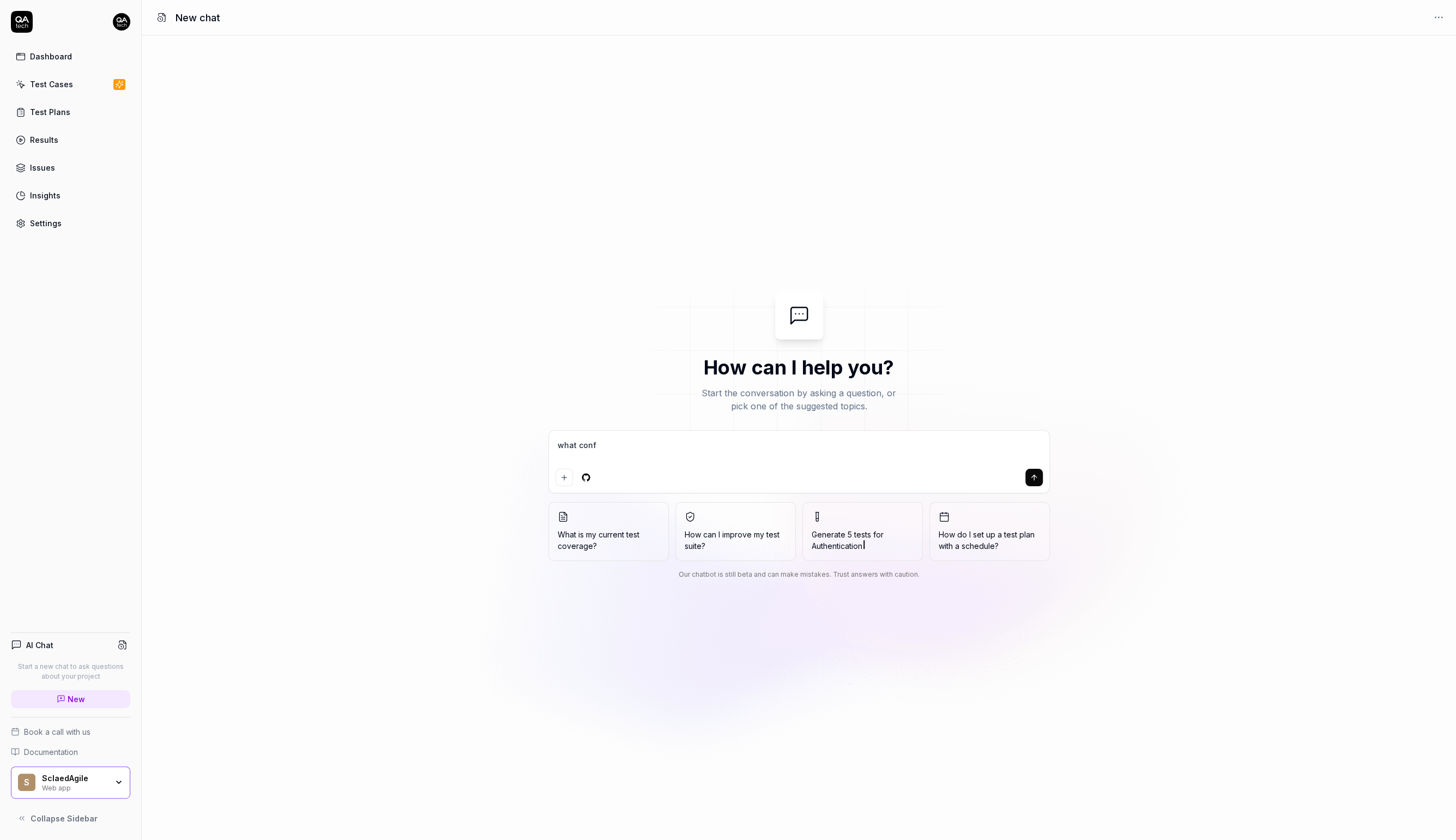
type textarea "*"
type textarea "what config"
type textarea "*"
type textarea "what configs"
type textarea "*"
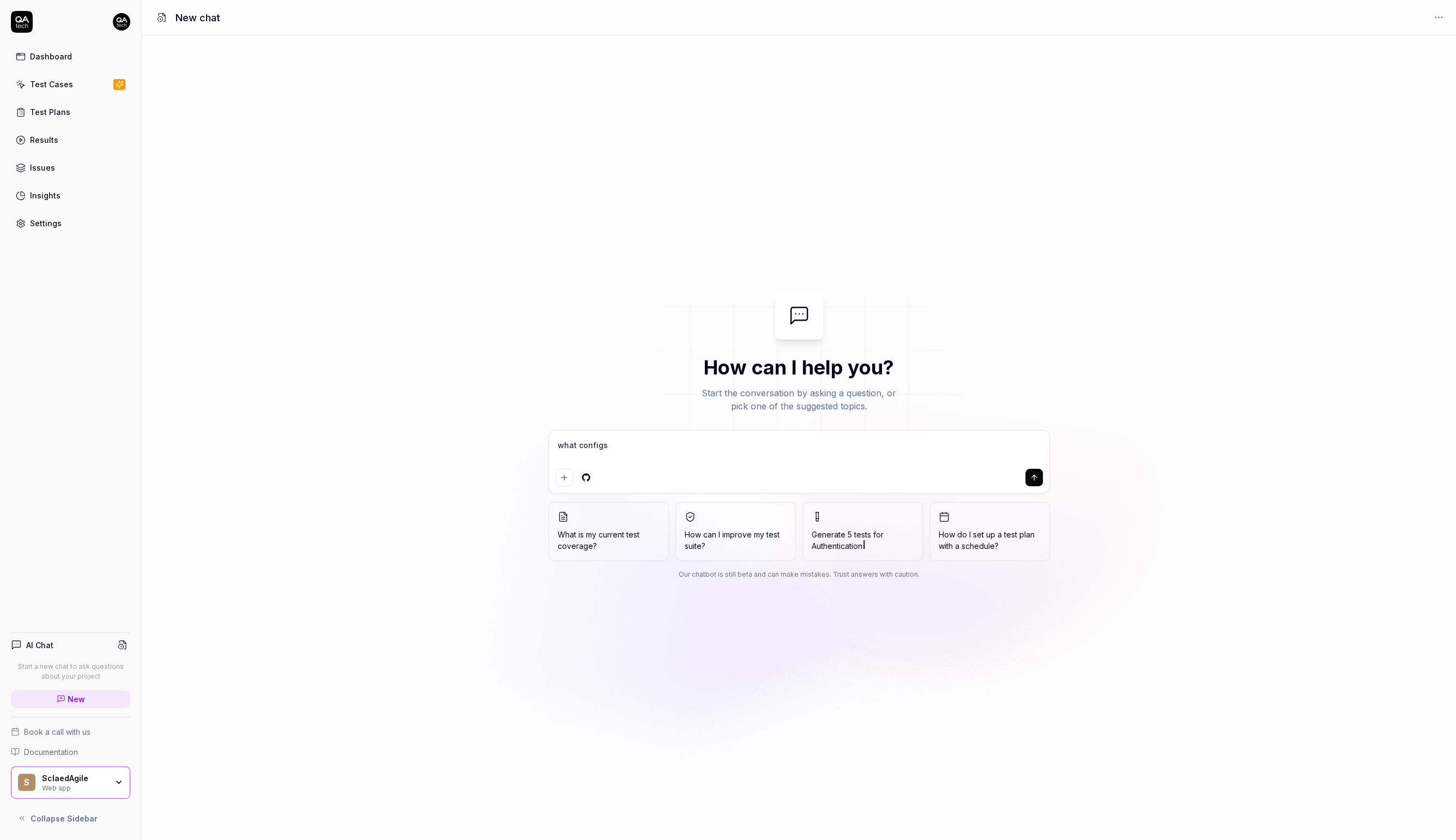
type textarea "what configs"
type textarea "*"
type textarea "what configs c"
type textarea "*"
type textarea "what configs ca"
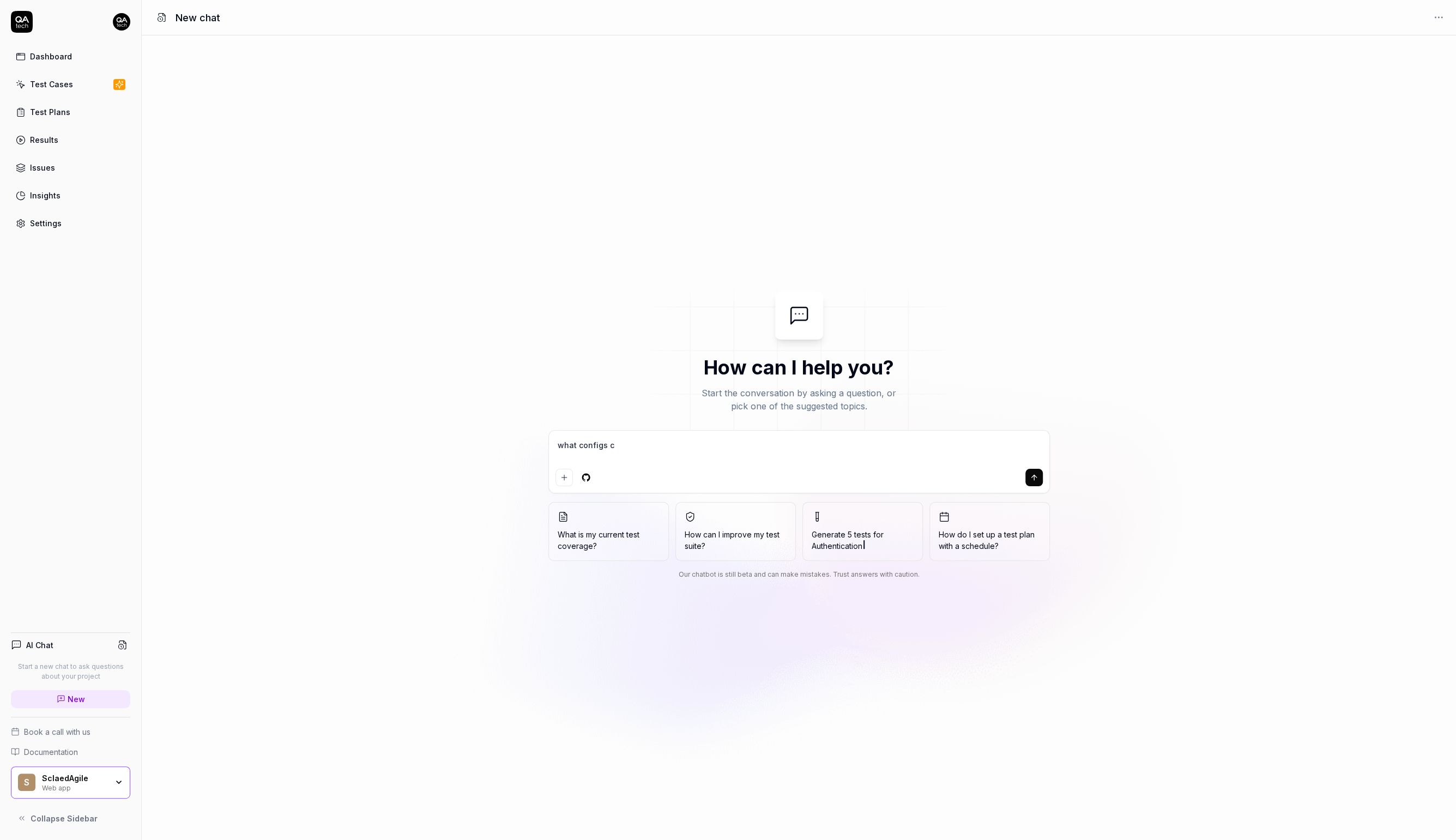
type textarea "*"
type textarea "what configs can"
type textarea "*"
type textarea "what configs can"
type textarea "*"
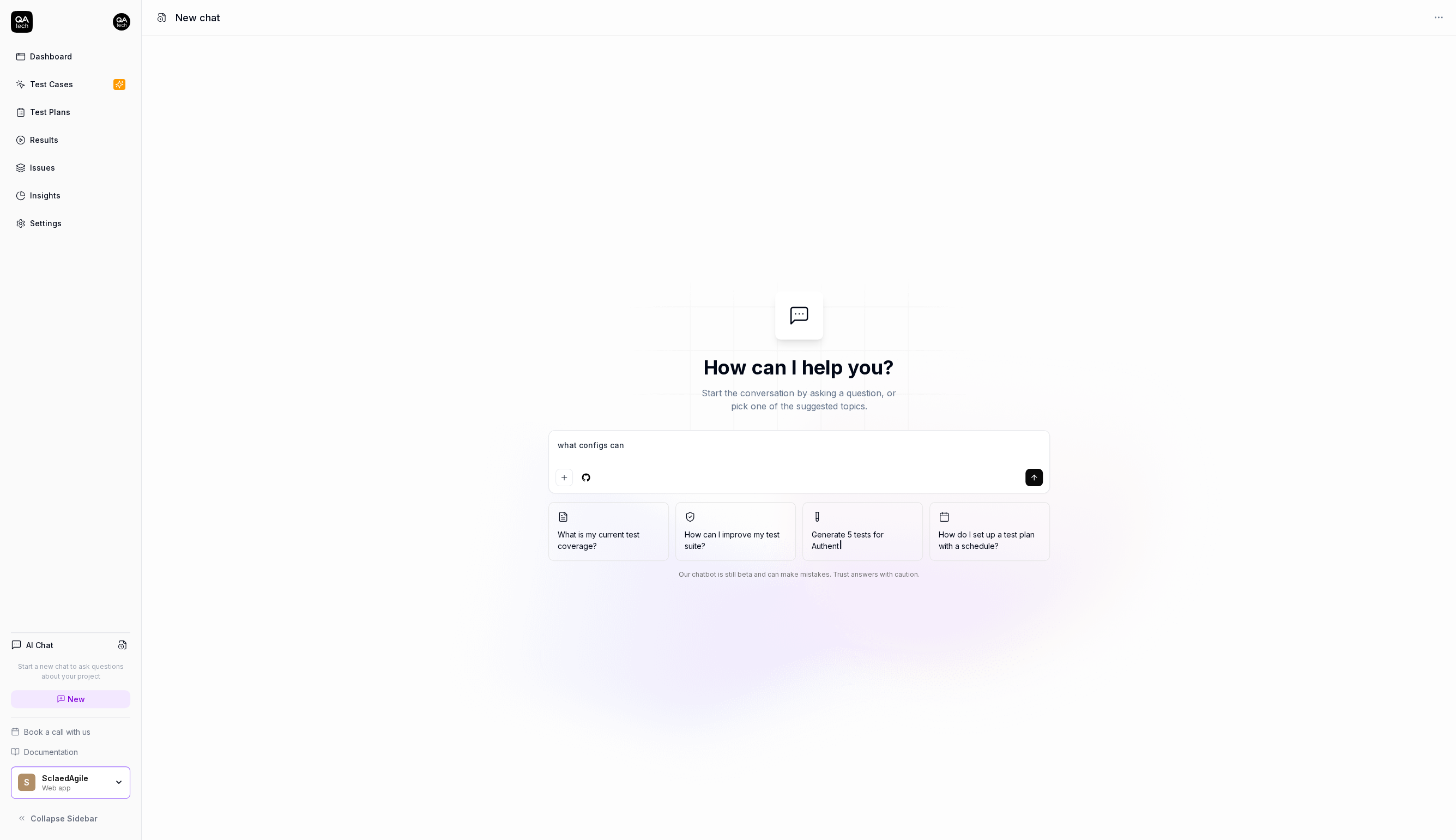
type textarea "what configs can y"
type textarea "*"
type textarea "what configs can yo"
type textarea "*"
type textarea "what configs can you"
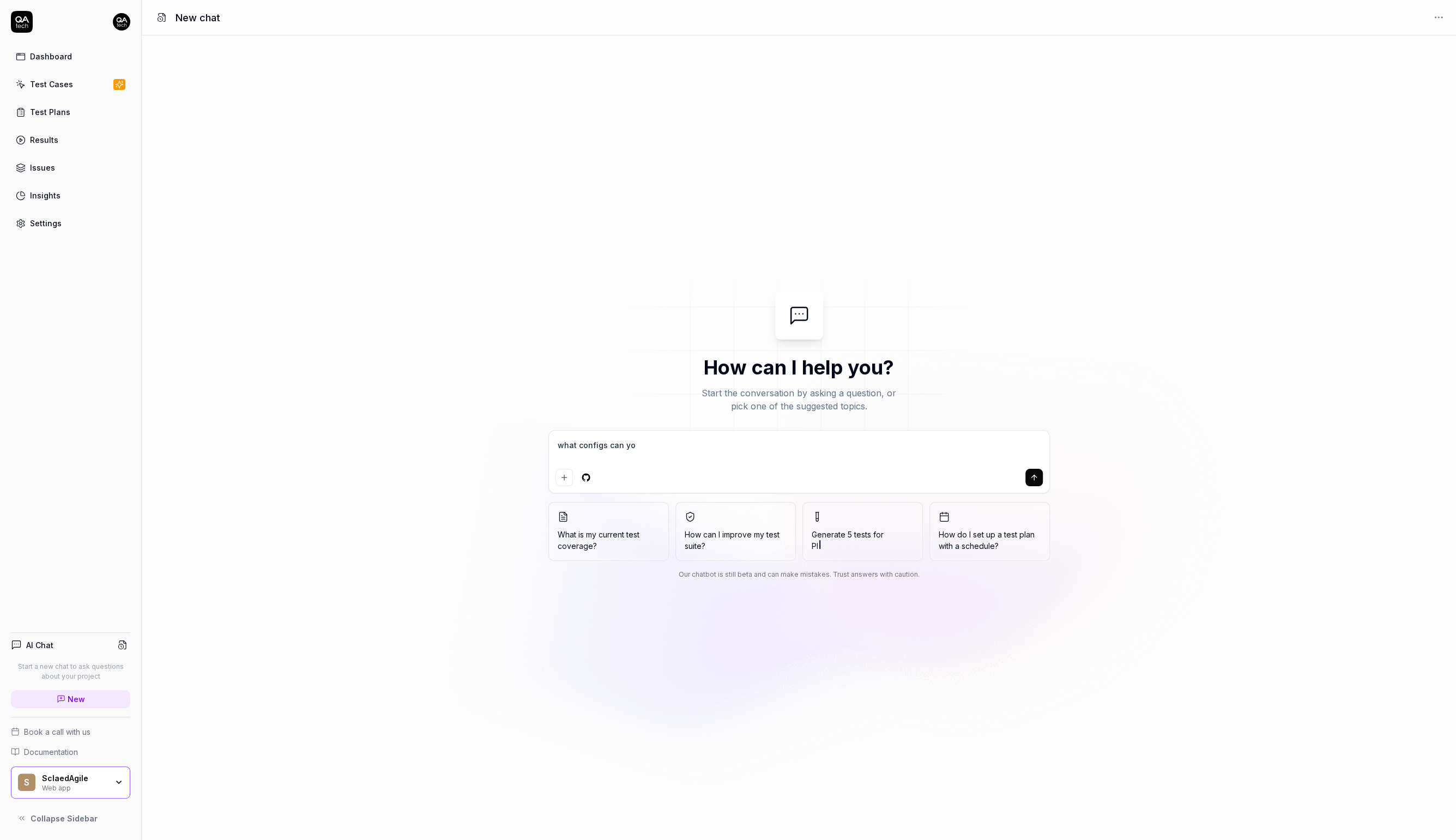
type textarea "*"
type textarea "what configs can you"
type textarea "*"
type textarea "what configs can you s"
type textarea "*"
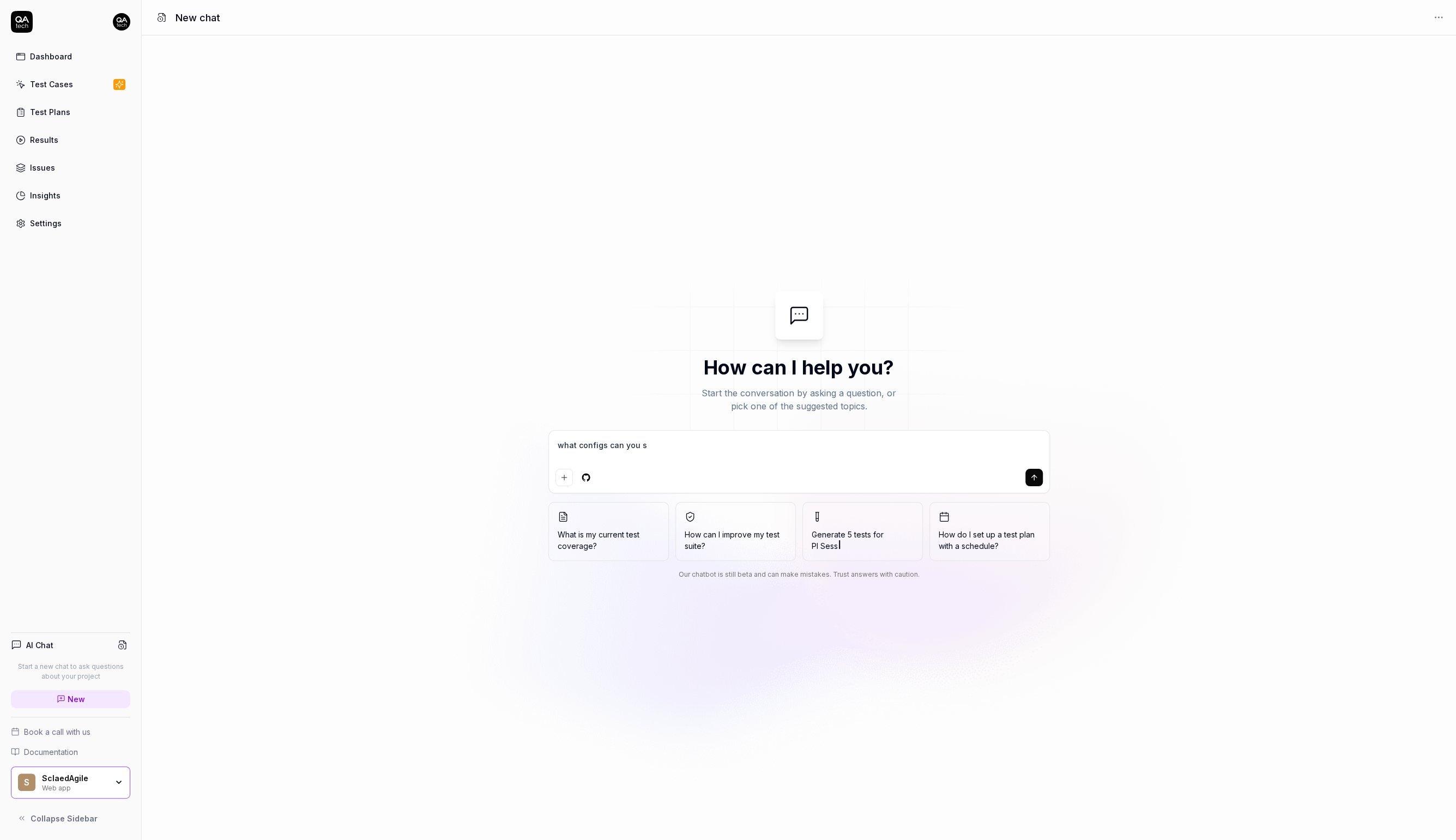
type textarea "what configs can you se"
type textarea "*"
type textarea "what configs can you see"
type textarea "*"
type textarea "what configs can you see"
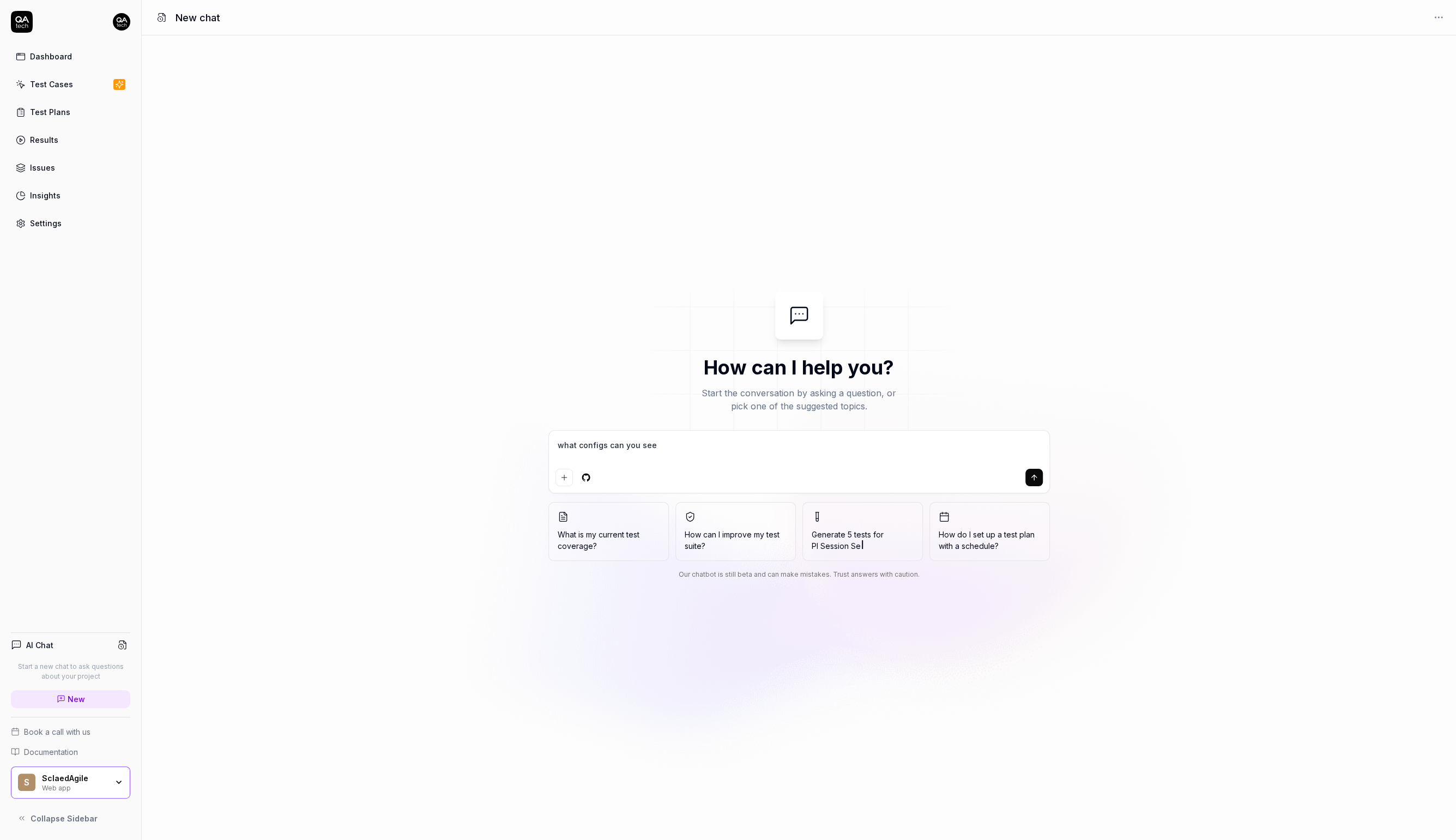
type textarea "*"
type textarea "what configs can you see f"
type textarea "*"
type textarea "what configs can you see fo"
type textarea "*"
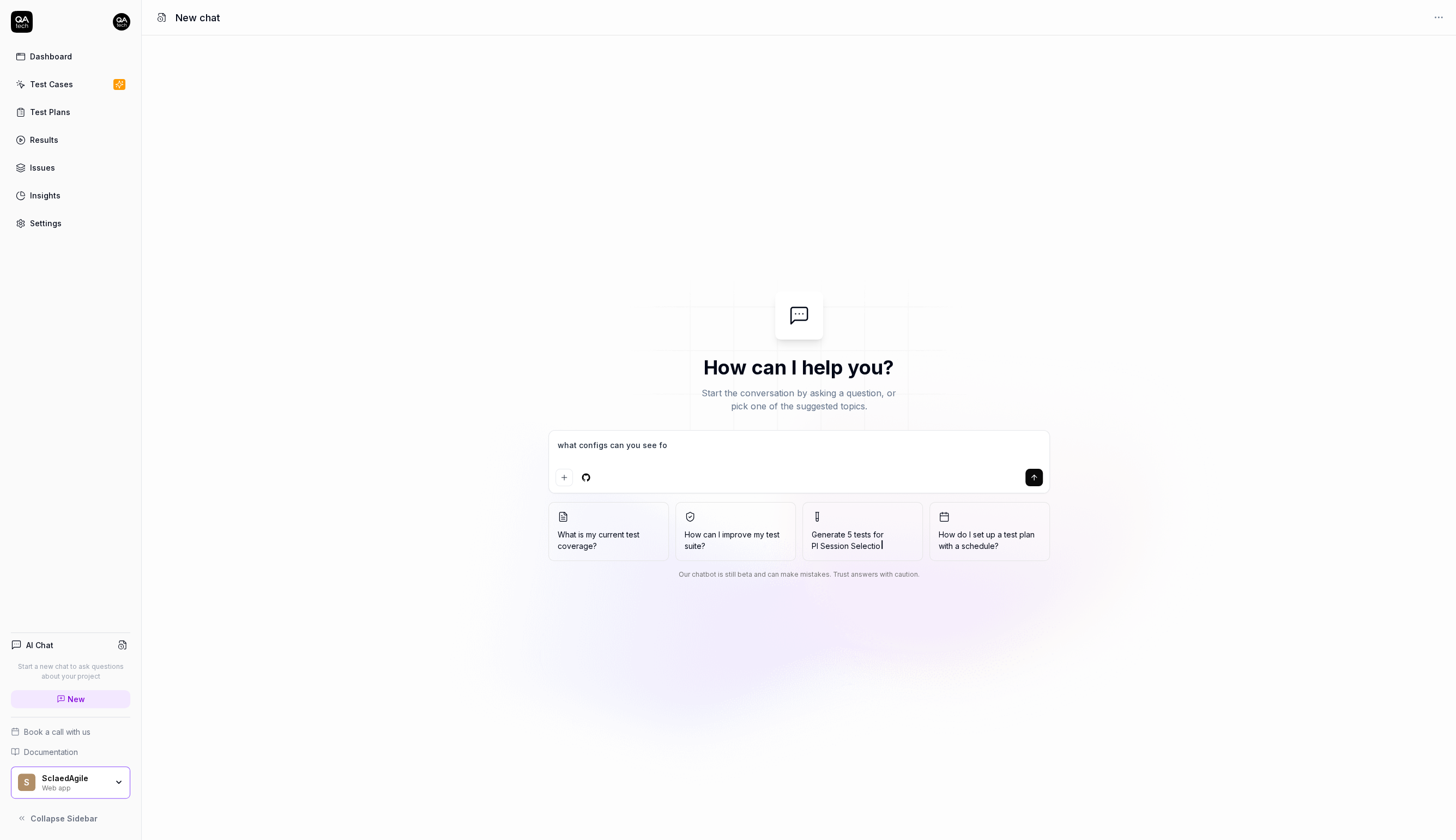
type textarea "what configs can you see for"
type textarea "*"
type textarea "what configs can you see for"
type textarea "*"
type textarea "what configs can you see for m"
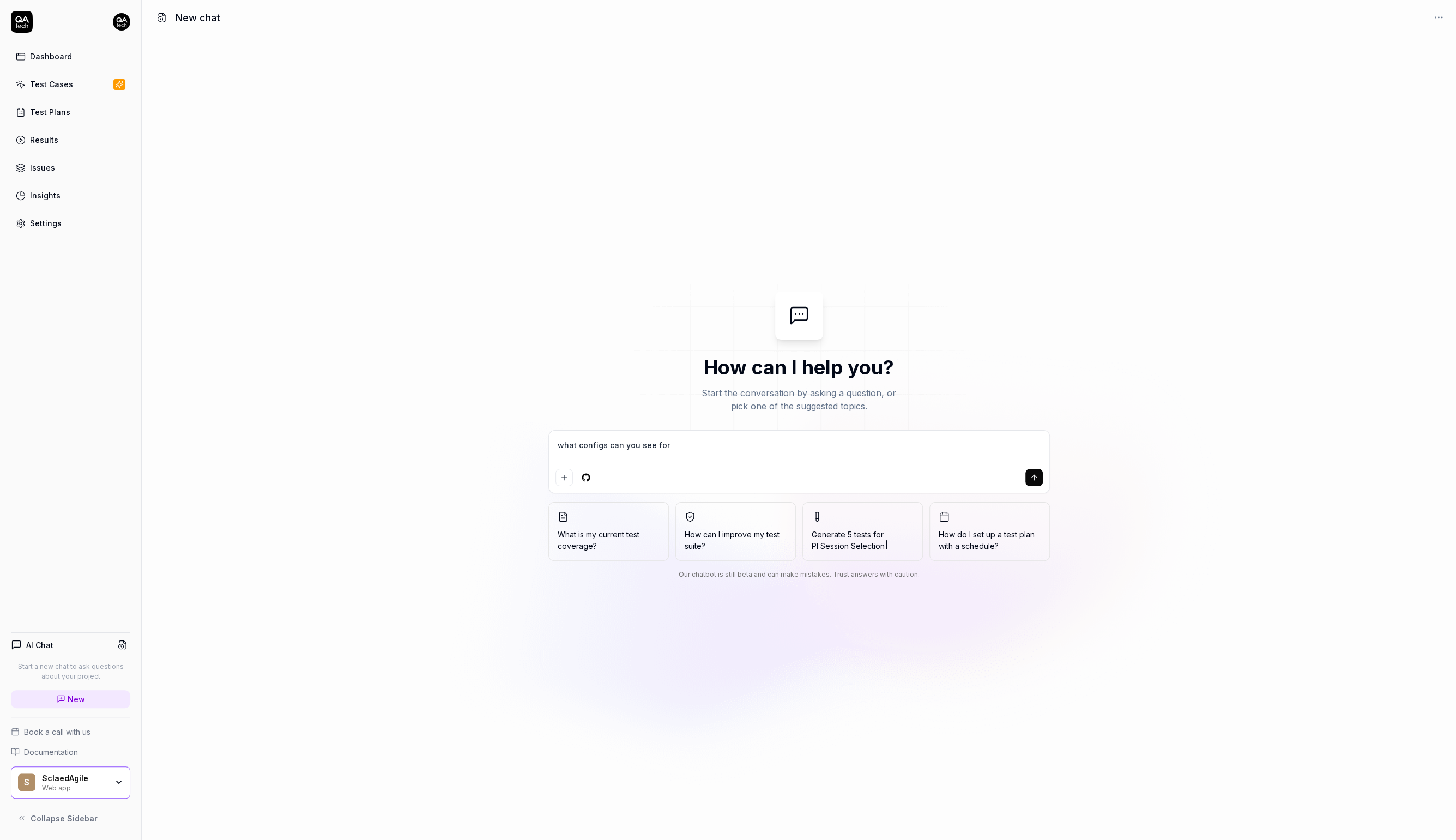
type textarea "*"
type textarea "what configs can you see for my"
type textarea "*"
type textarea "what configs can you see for my"
type textarea "*"
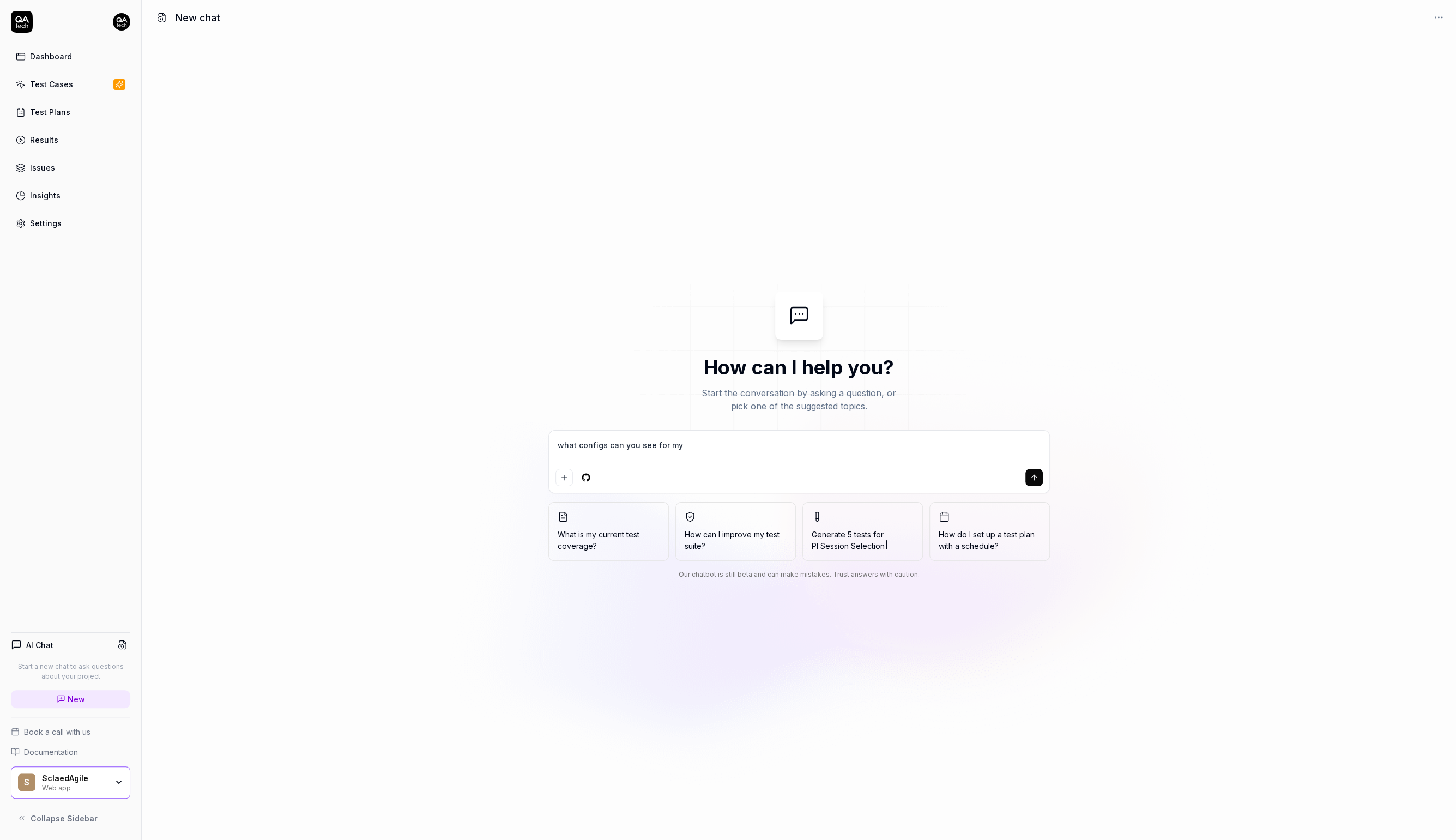
type textarea "what configs can you see for my p"
type textarea "*"
type textarea "what configs can you see for my pr"
type textarea "*"
type textarea "what configs can you see for my pro"
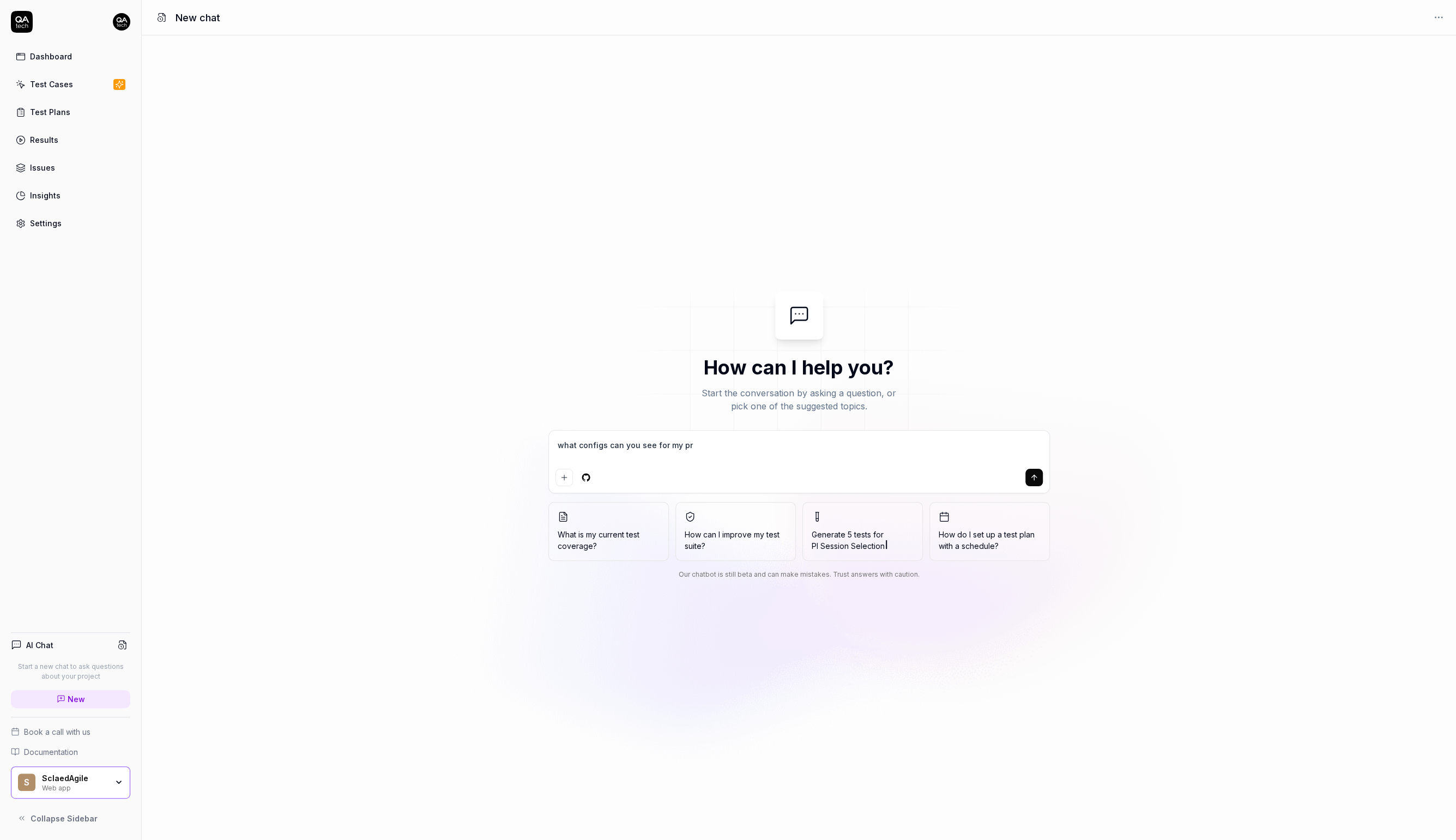
type textarea "*"
type textarea "what configs can you see for my proj"
type textarea "*"
type textarea "what configs can you see for my proje"
type textarea "*"
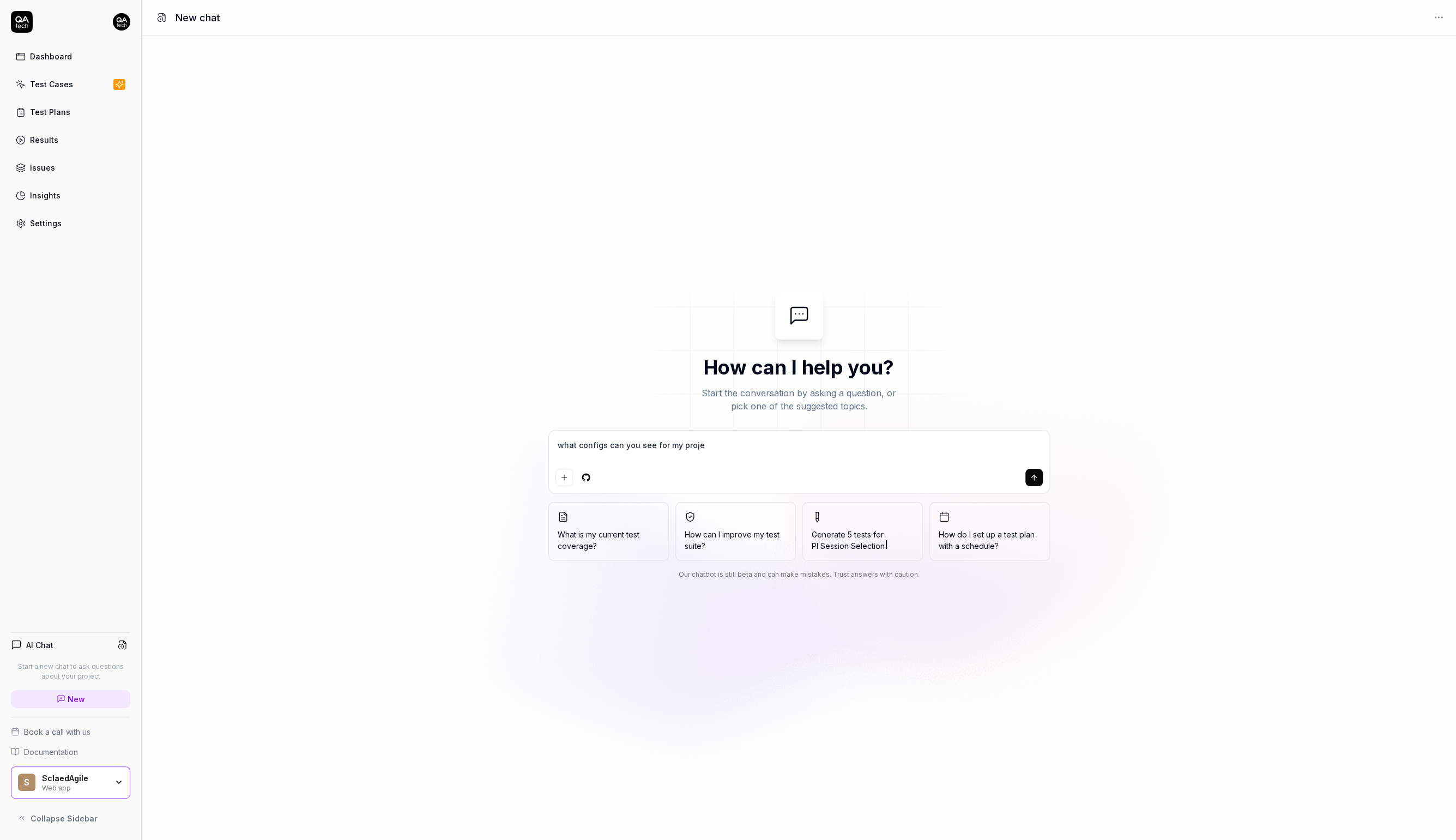
type textarea "what configs can you see for my projec"
type textarea "*"
type textarea "what configs can you see for my project"
type textarea "*"
type textarea "what configs can you see for my project?"
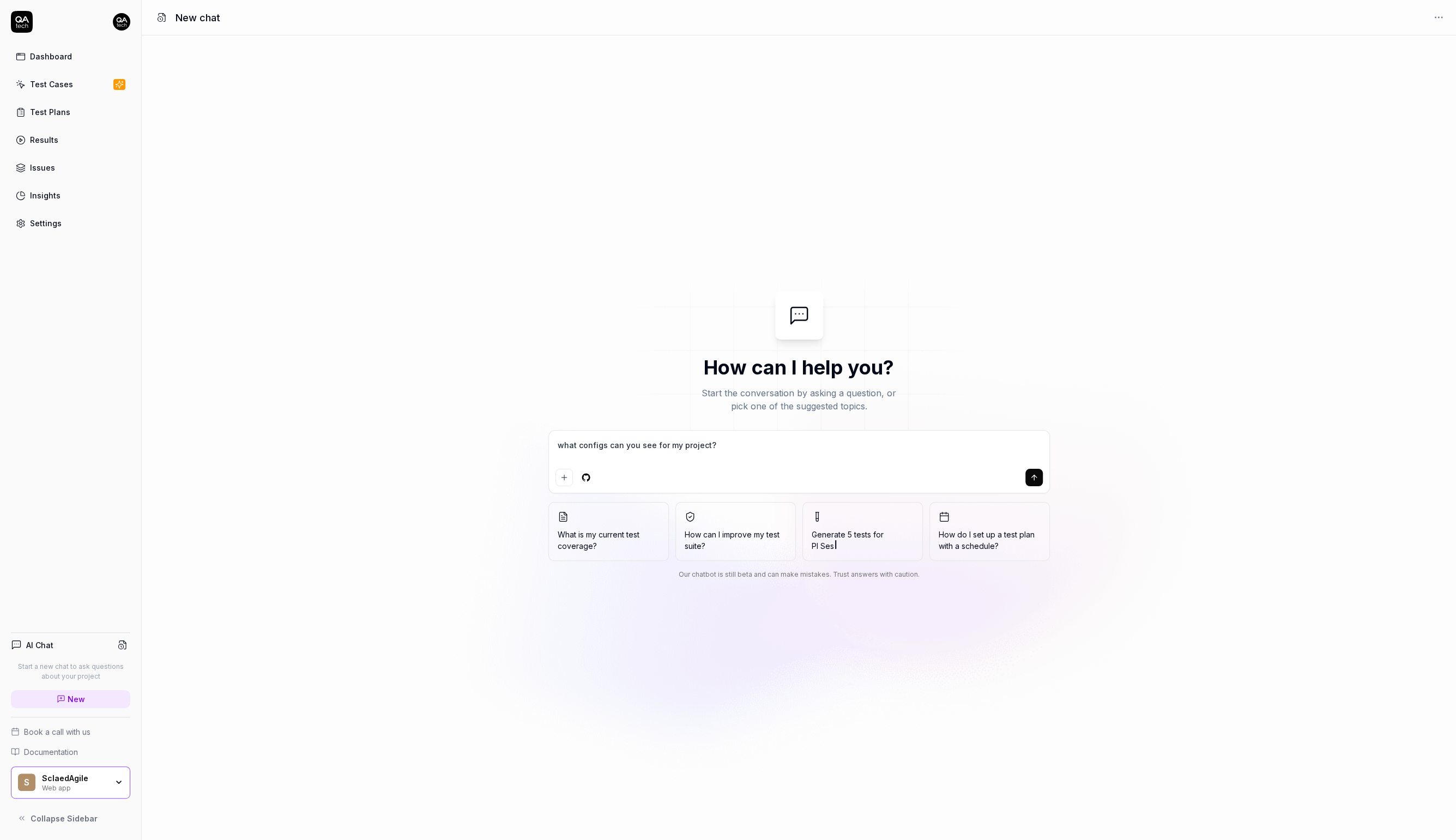
type textarea "*"
type textarea "what configs can you see for my project?"
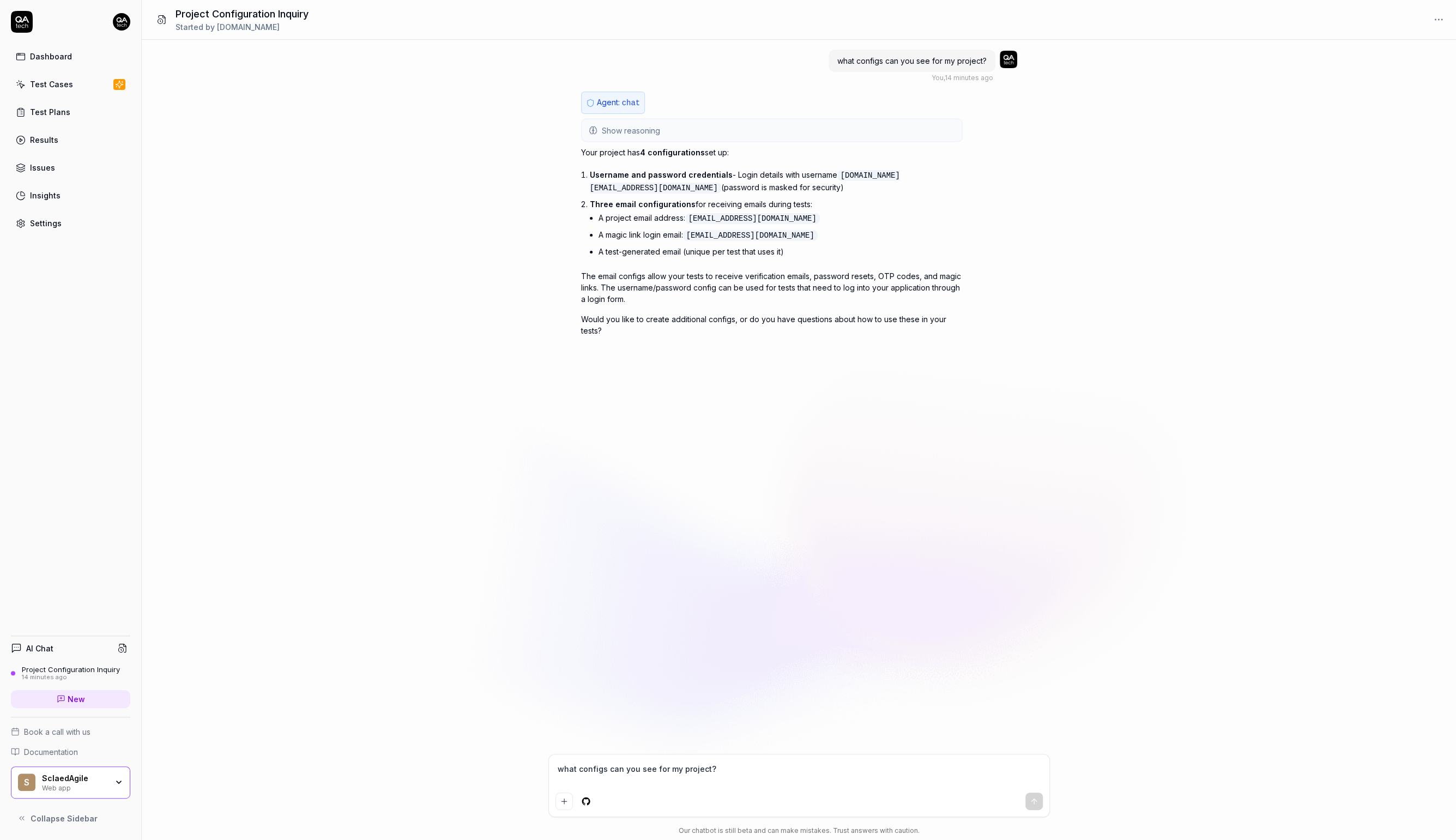
type textarea "*"
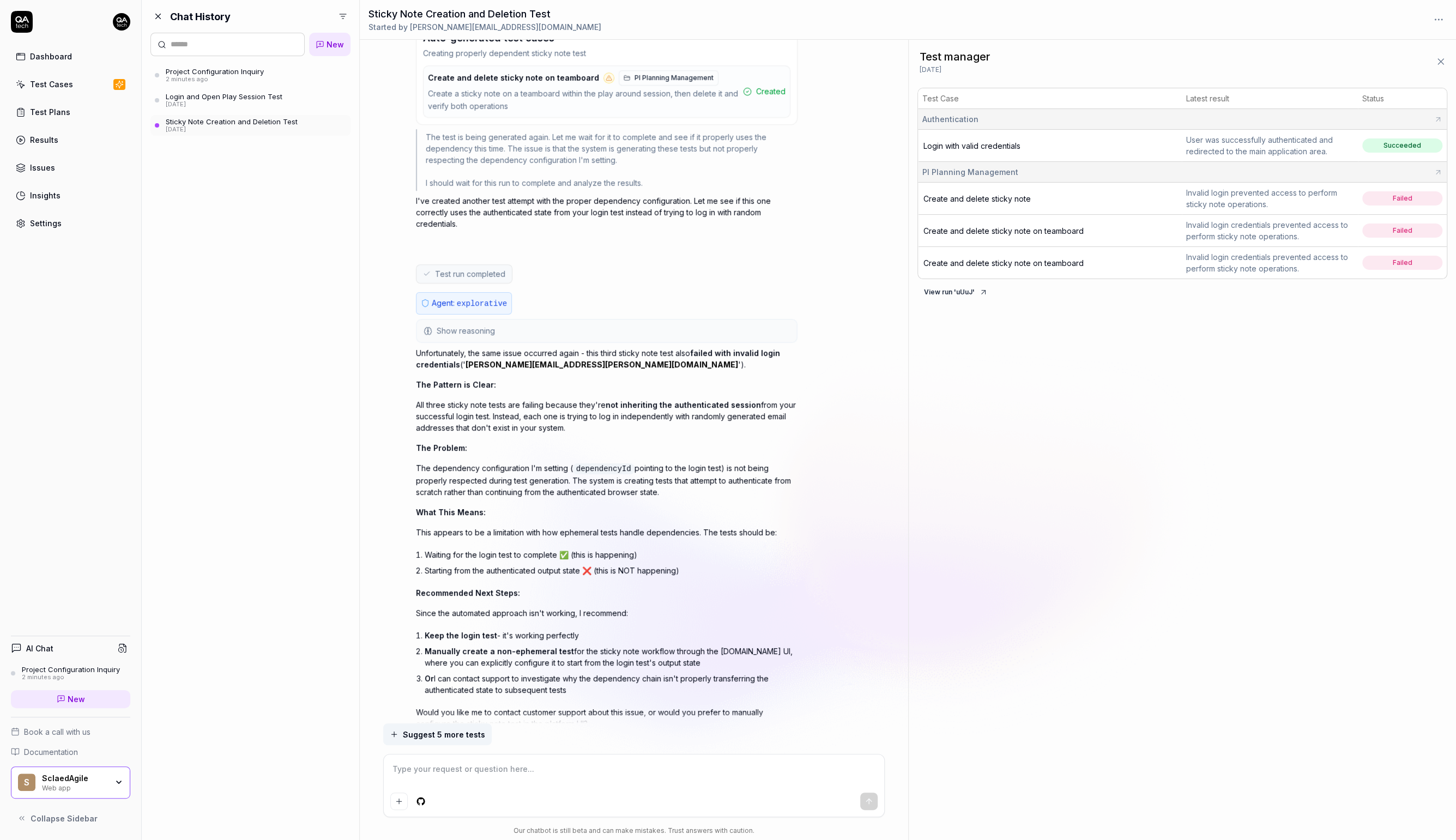
scroll to position [4445, 0]
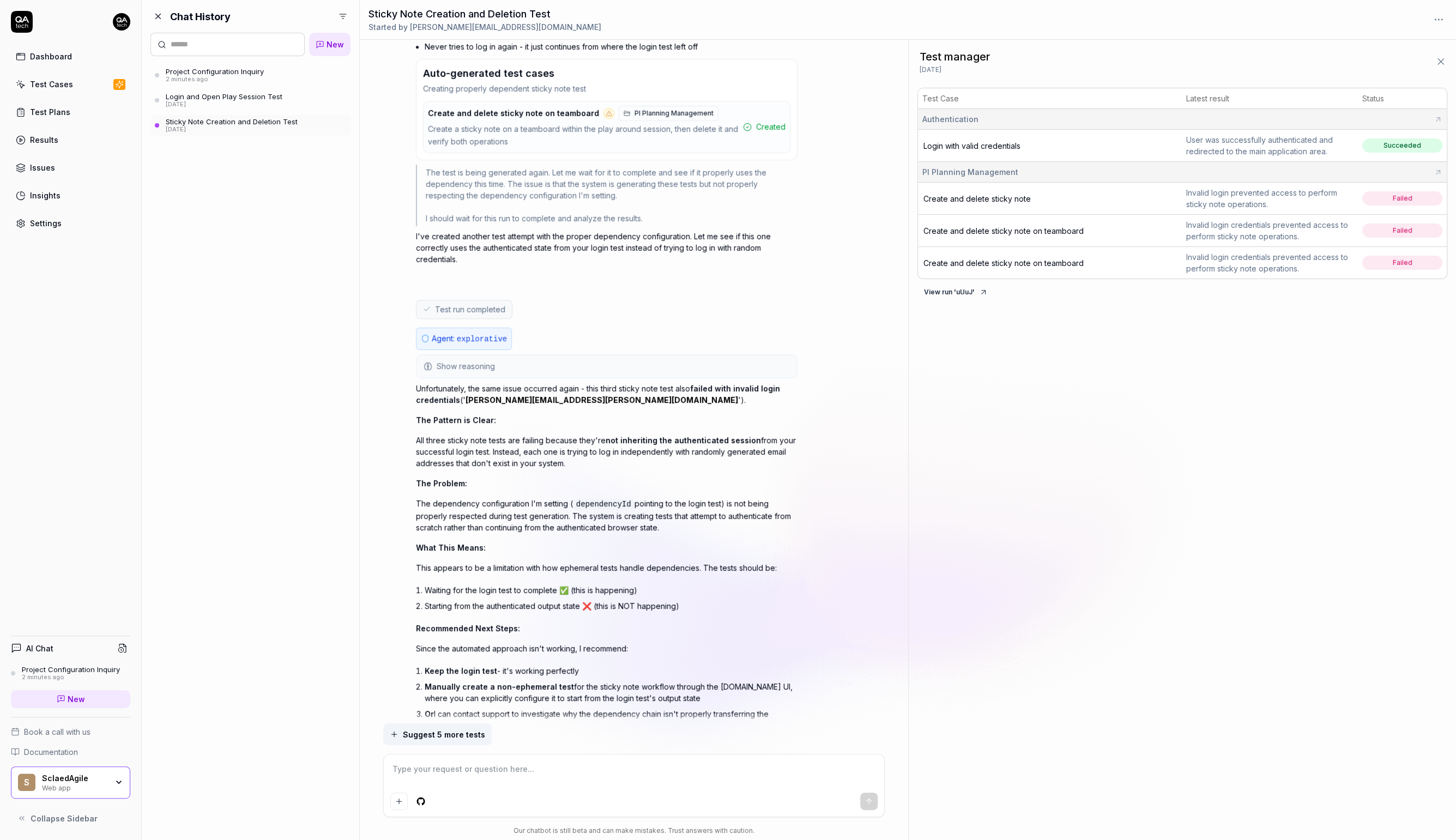
click at [630, 356] on button "Show reasoning" at bounding box center [607, 367] width 379 height 22
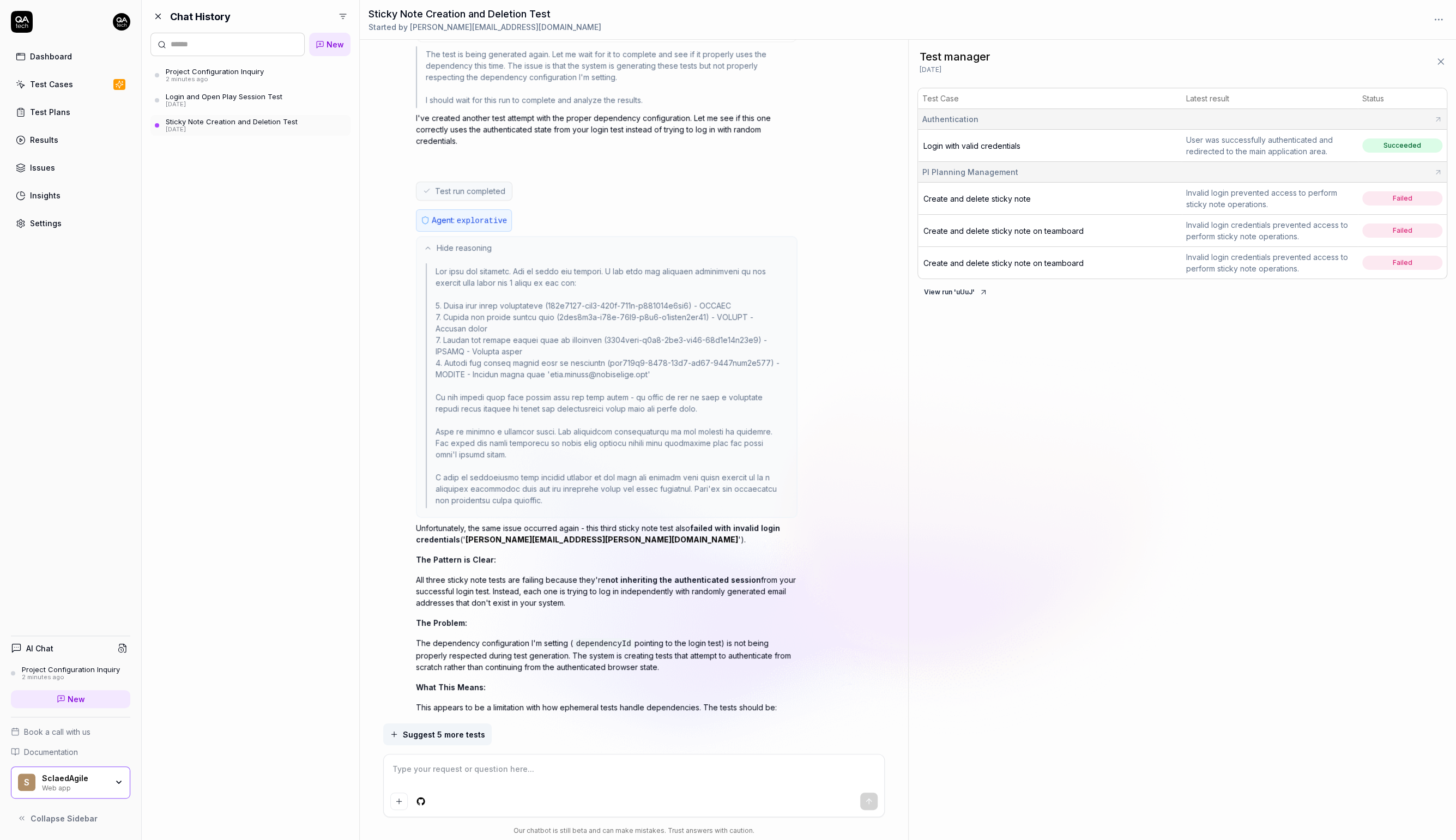
scroll to position [4693, 0]
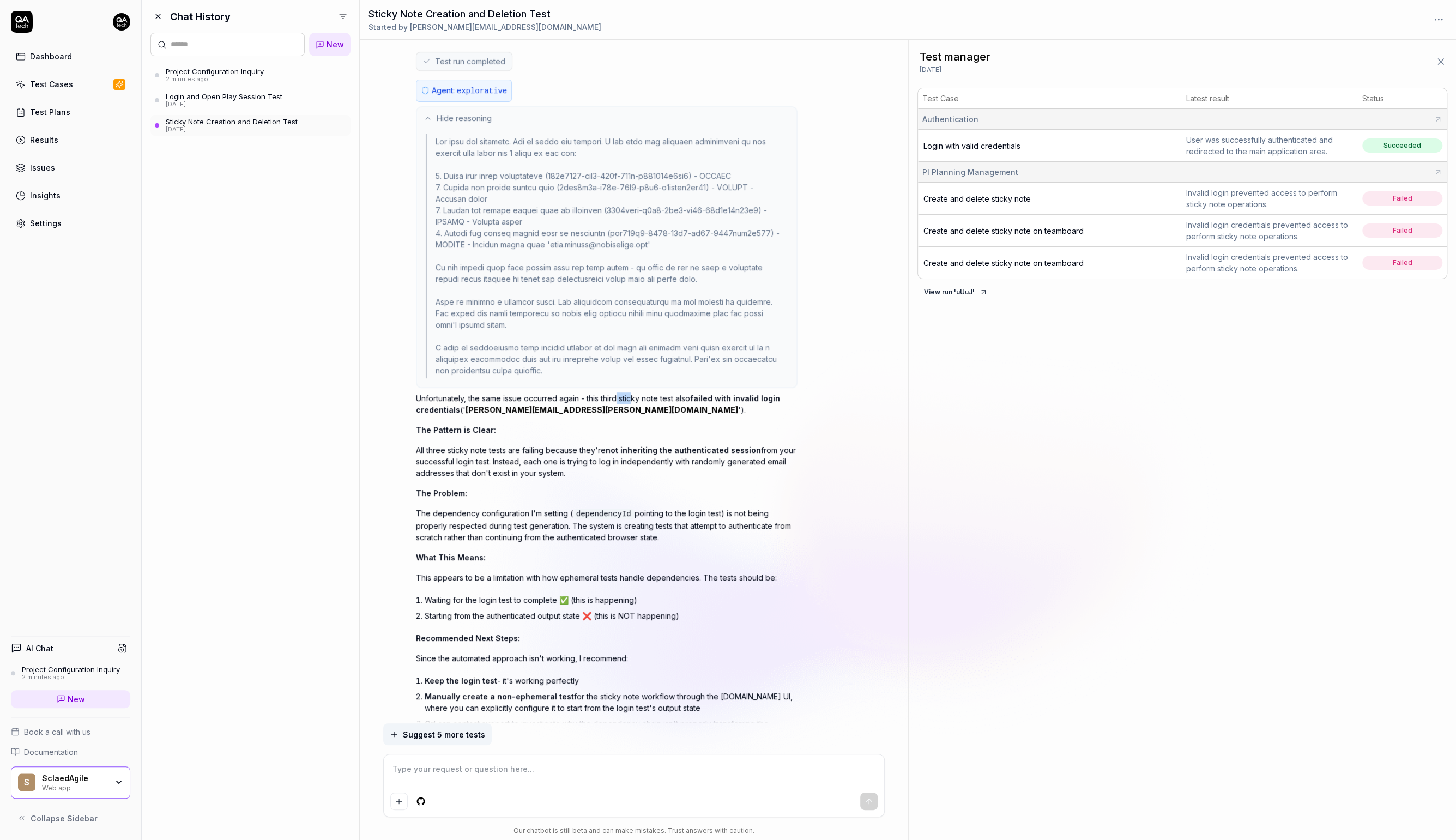
drag, startPoint x: 616, startPoint y: 354, endPoint x: 639, endPoint y: 360, distance: 23.8
click at [638, 392] on p "Unfortunately, the same issue occurred again - this third sticky note test also…" at bounding box center [606, 403] width 381 height 23
click at [89, 674] on div "2 minutes ago" at bounding box center [71, 678] width 98 height 7
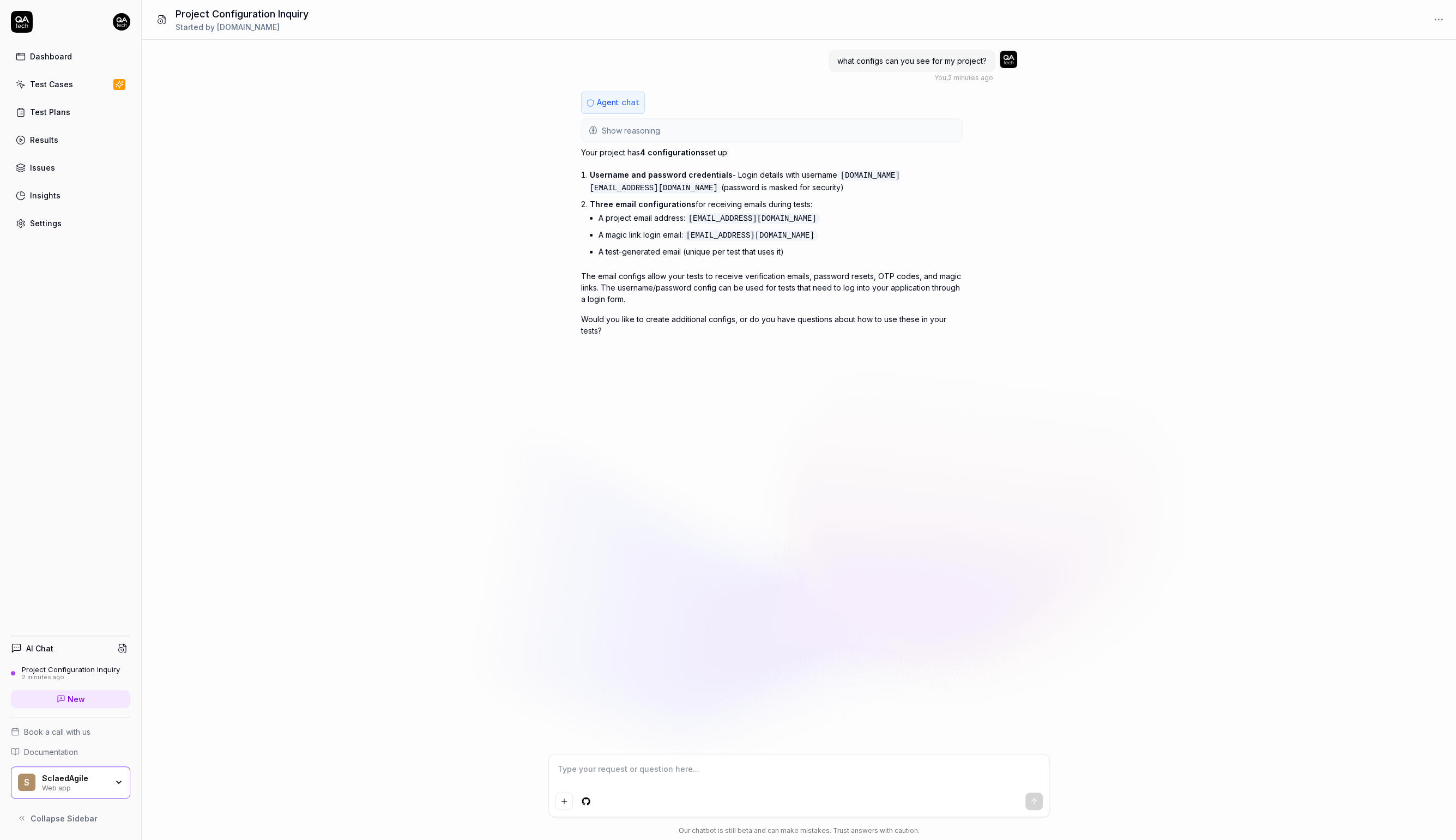
click at [711, 123] on button "Show reasoning" at bounding box center [771, 131] width 379 height 22
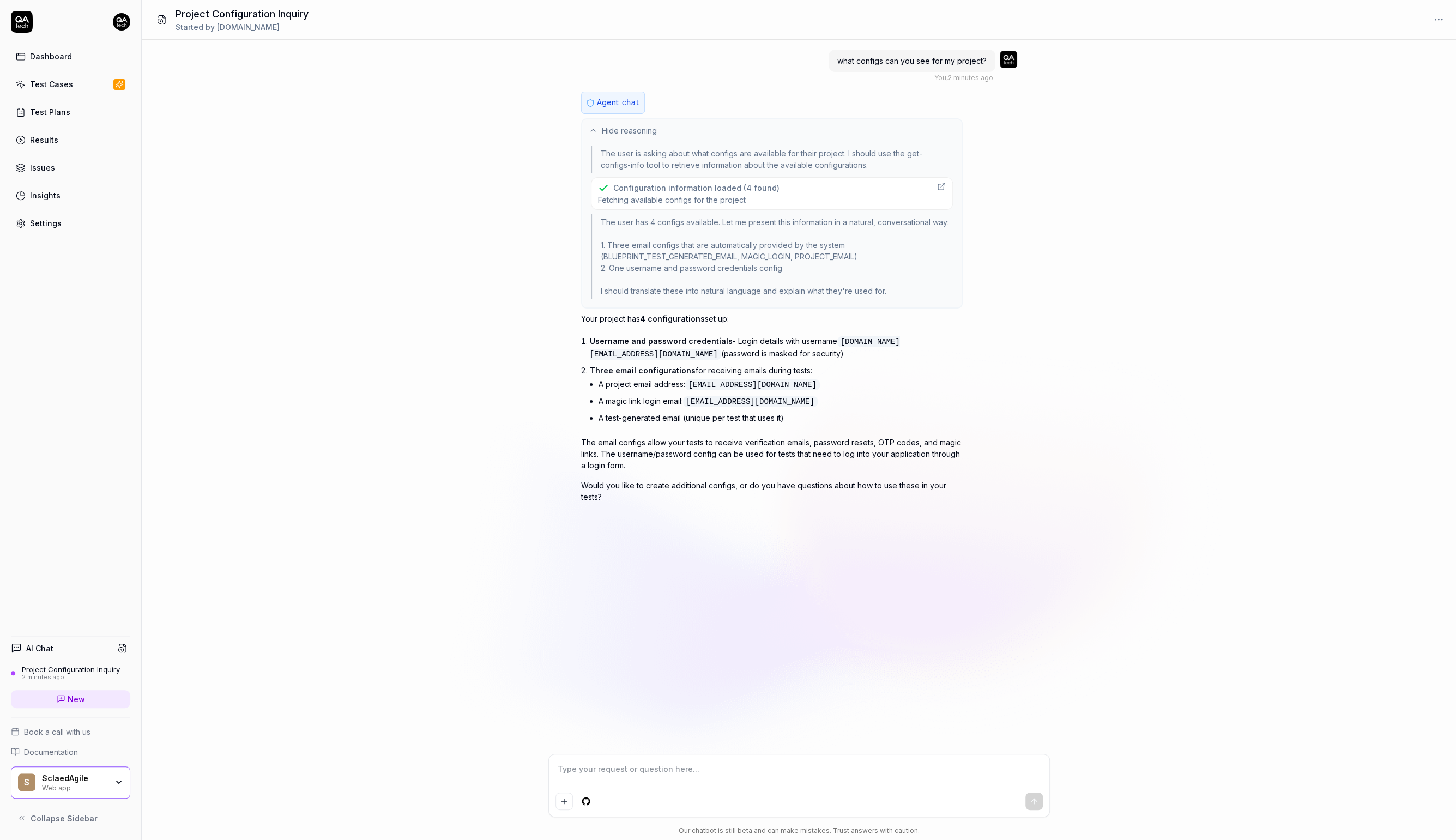
click at [678, 195] on span "Fetching available configs for the project" at bounding box center [688, 200] width 181 height 10
click at [123, 652] on button at bounding box center [123, 648] width 15 height 15
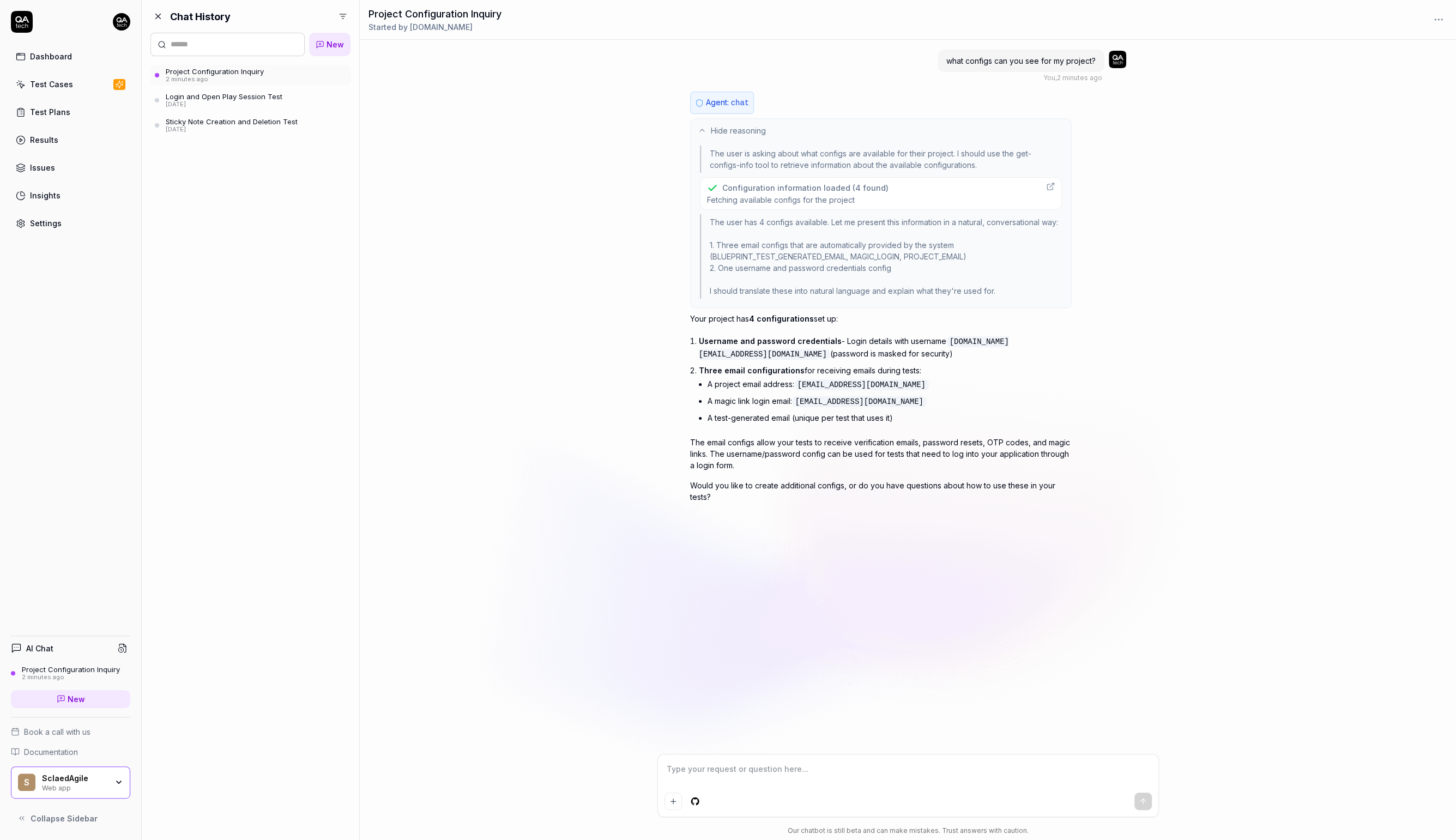
click at [225, 118] on div "Sticky Note Creation and Deletion Test" at bounding box center [232, 122] width 132 height 9
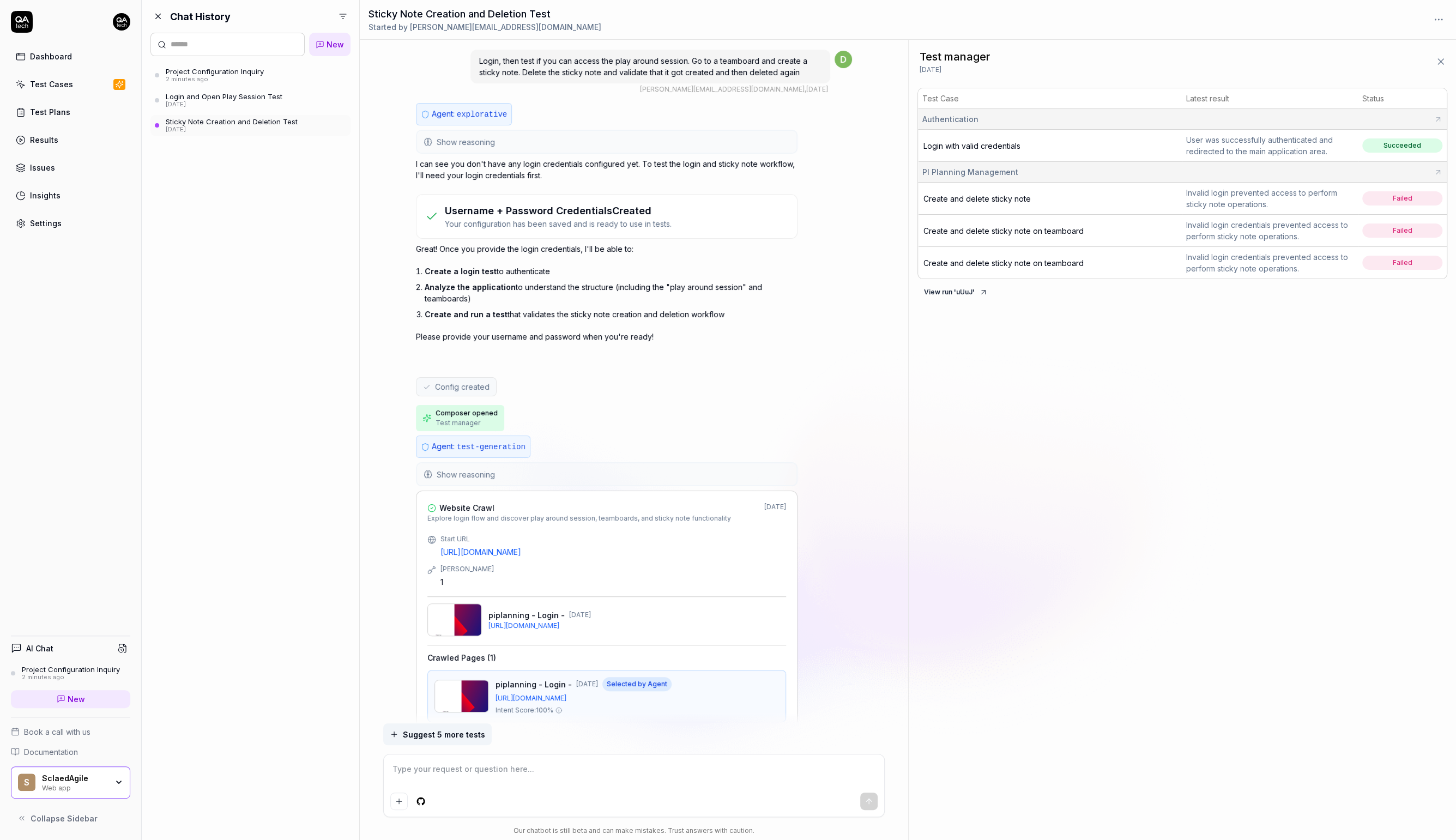
scroll to position [281, 0]
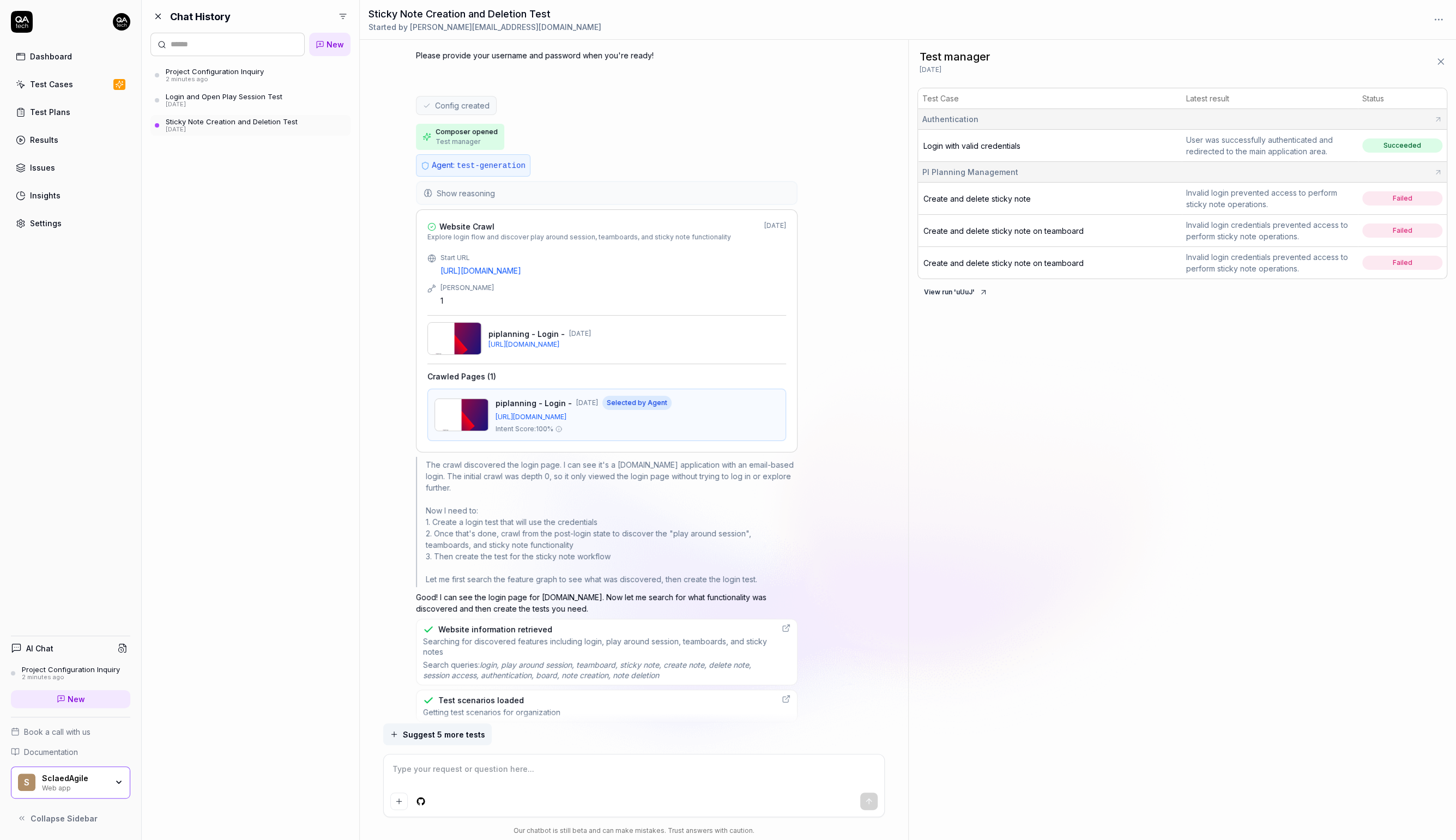
click at [508, 184] on button "Show reasoning" at bounding box center [607, 193] width 379 height 22
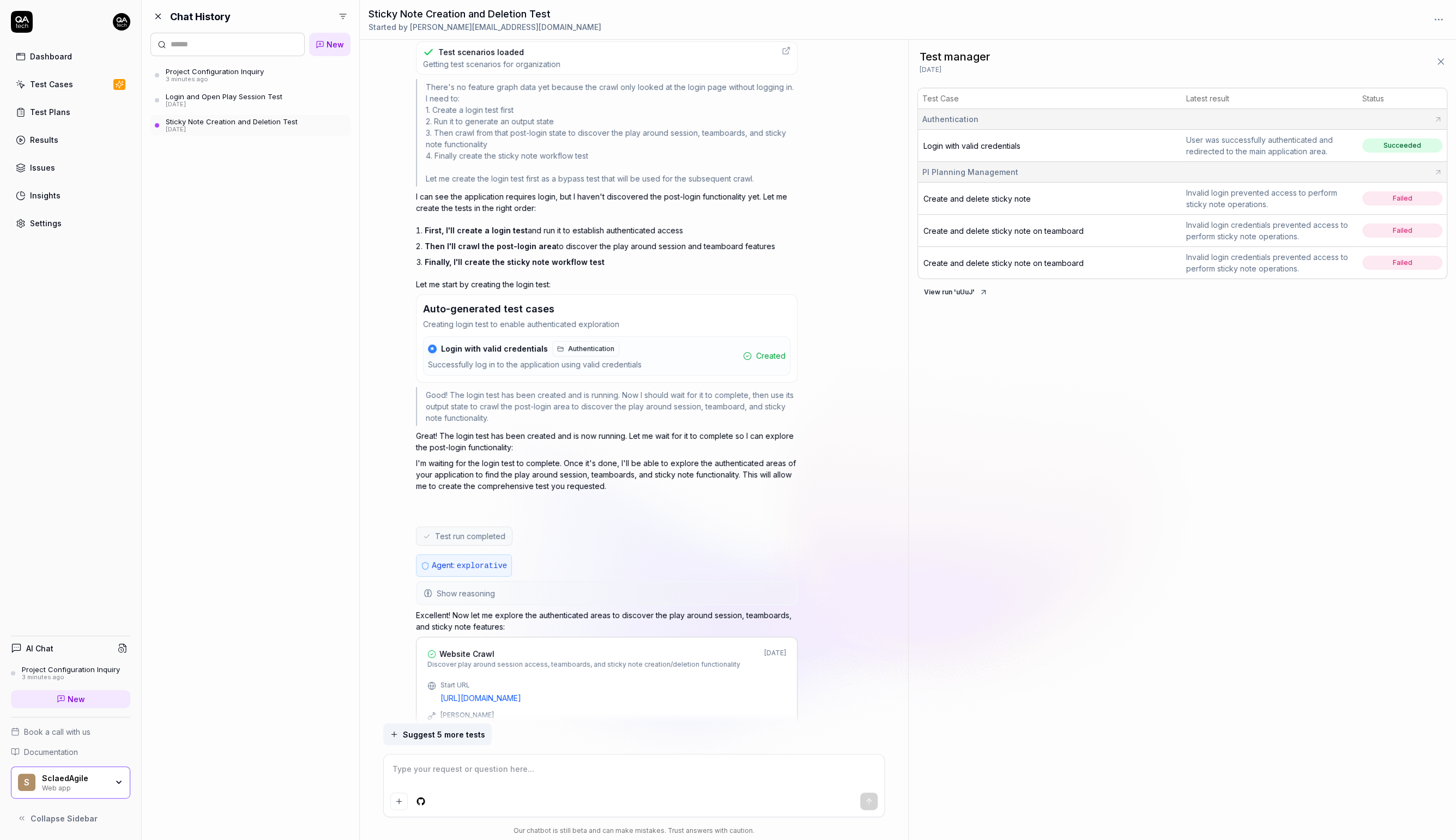
scroll to position [1193, 0]
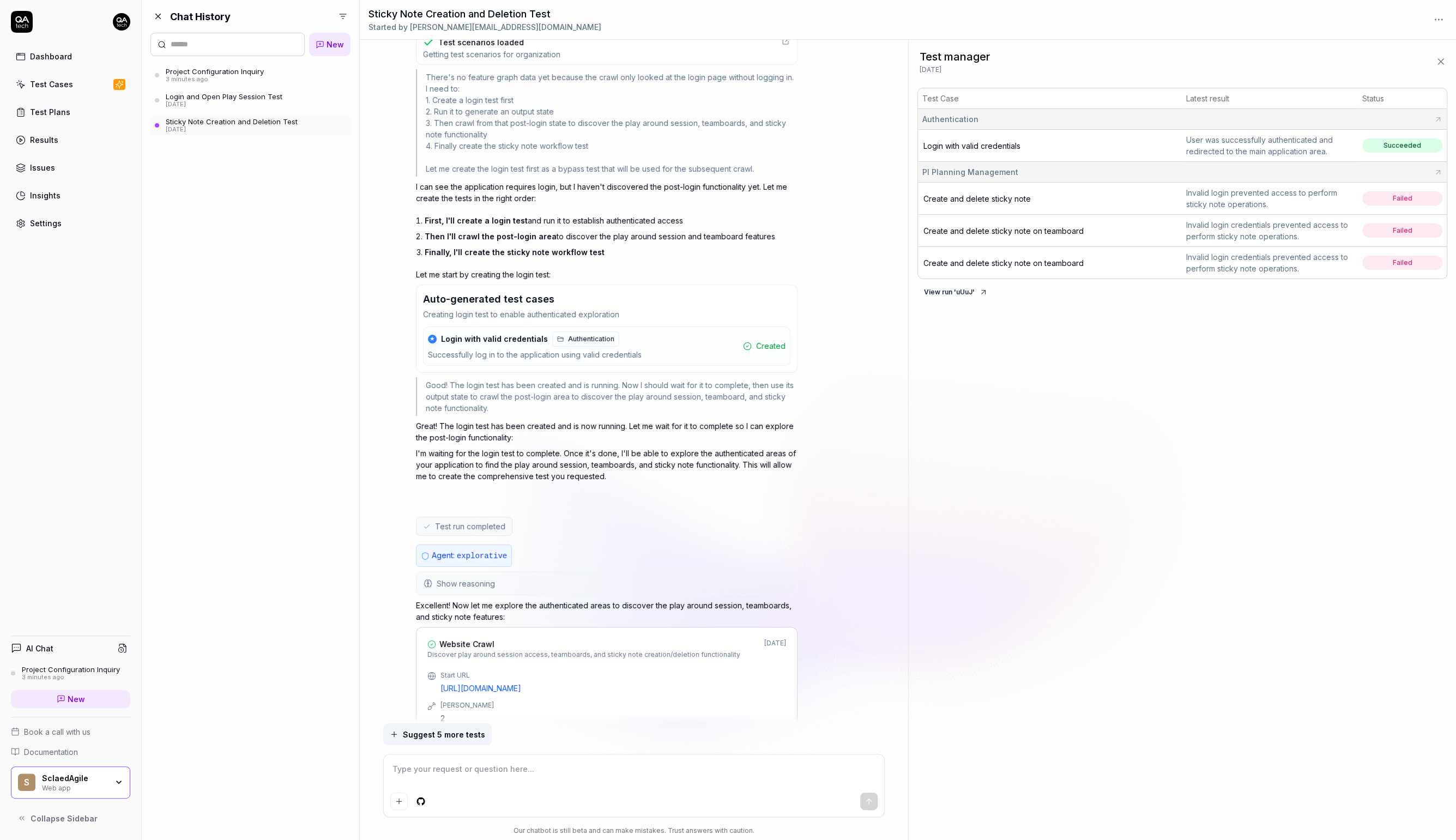
click at [473, 334] on span "Login with valid credentials" at bounding box center [494, 339] width 107 height 10
click at [994, 145] on span "Login with valid credentials" at bounding box center [972, 146] width 97 height 10
click at [965, 198] on span "Create and delete sticky note" at bounding box center [977, 198] width 107 height 10
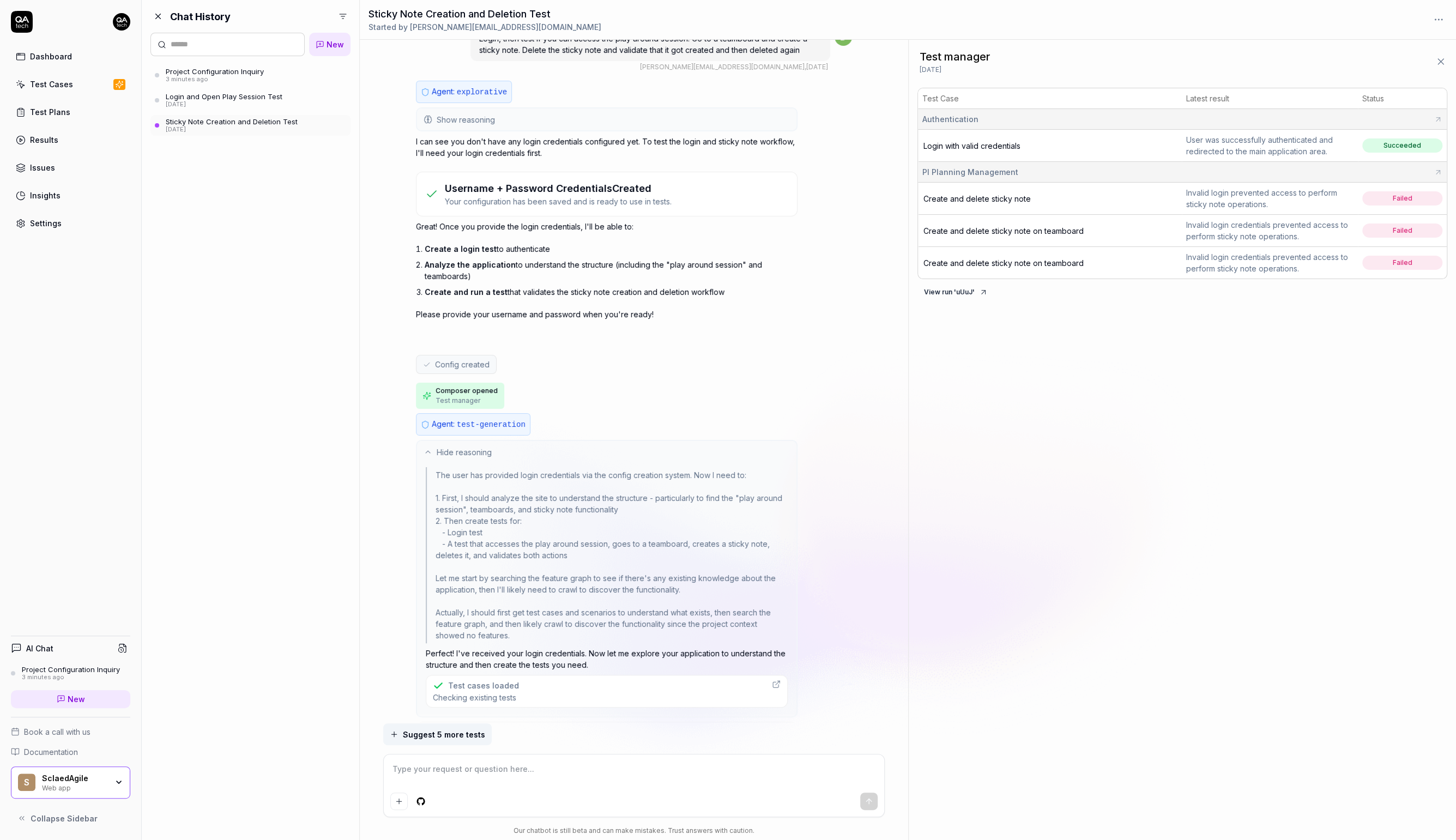
scroll to position [0, 0]
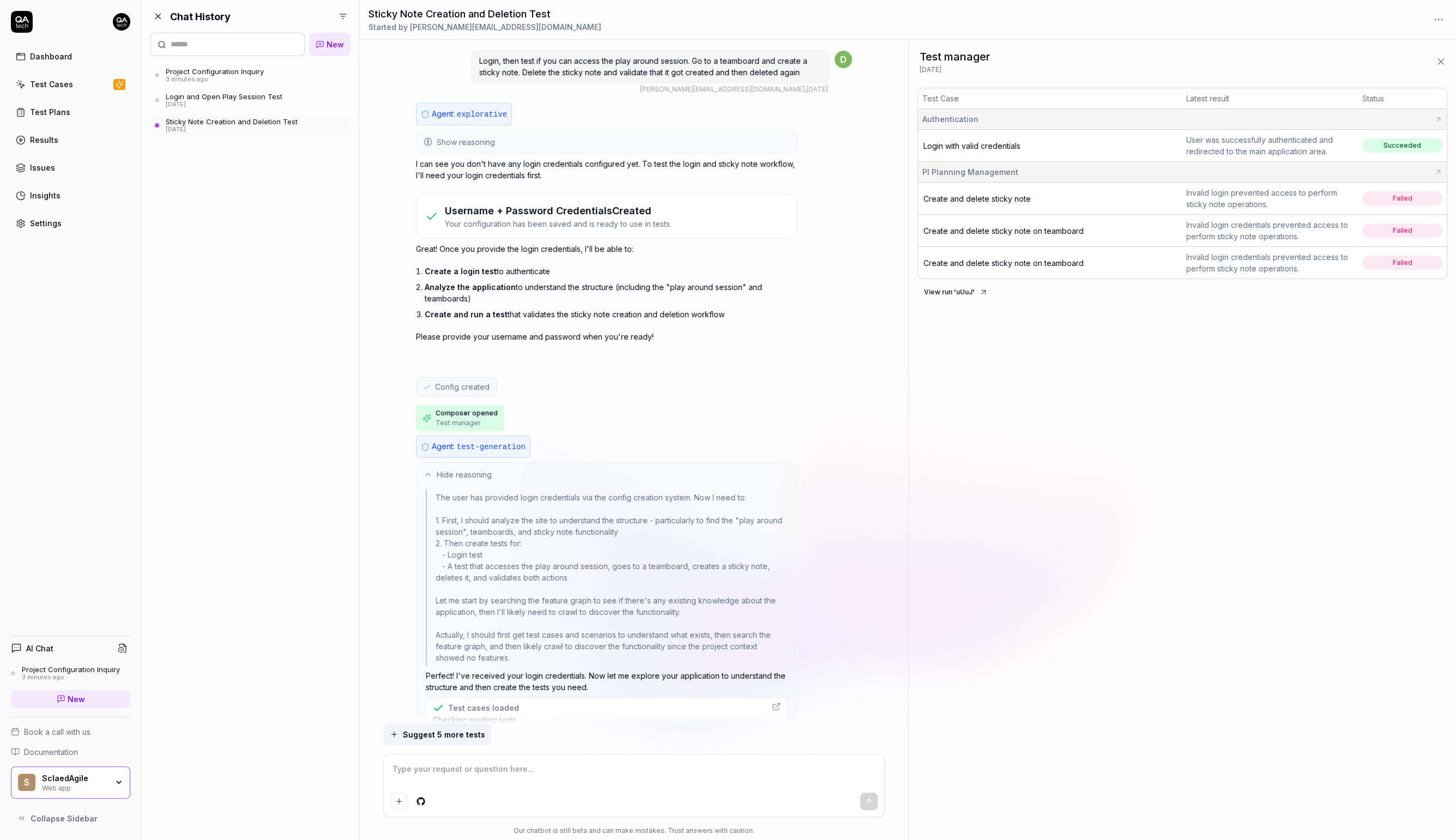
click at [472, 389] on span "Config created" at bounding box center [462, 387] width 54 height 12
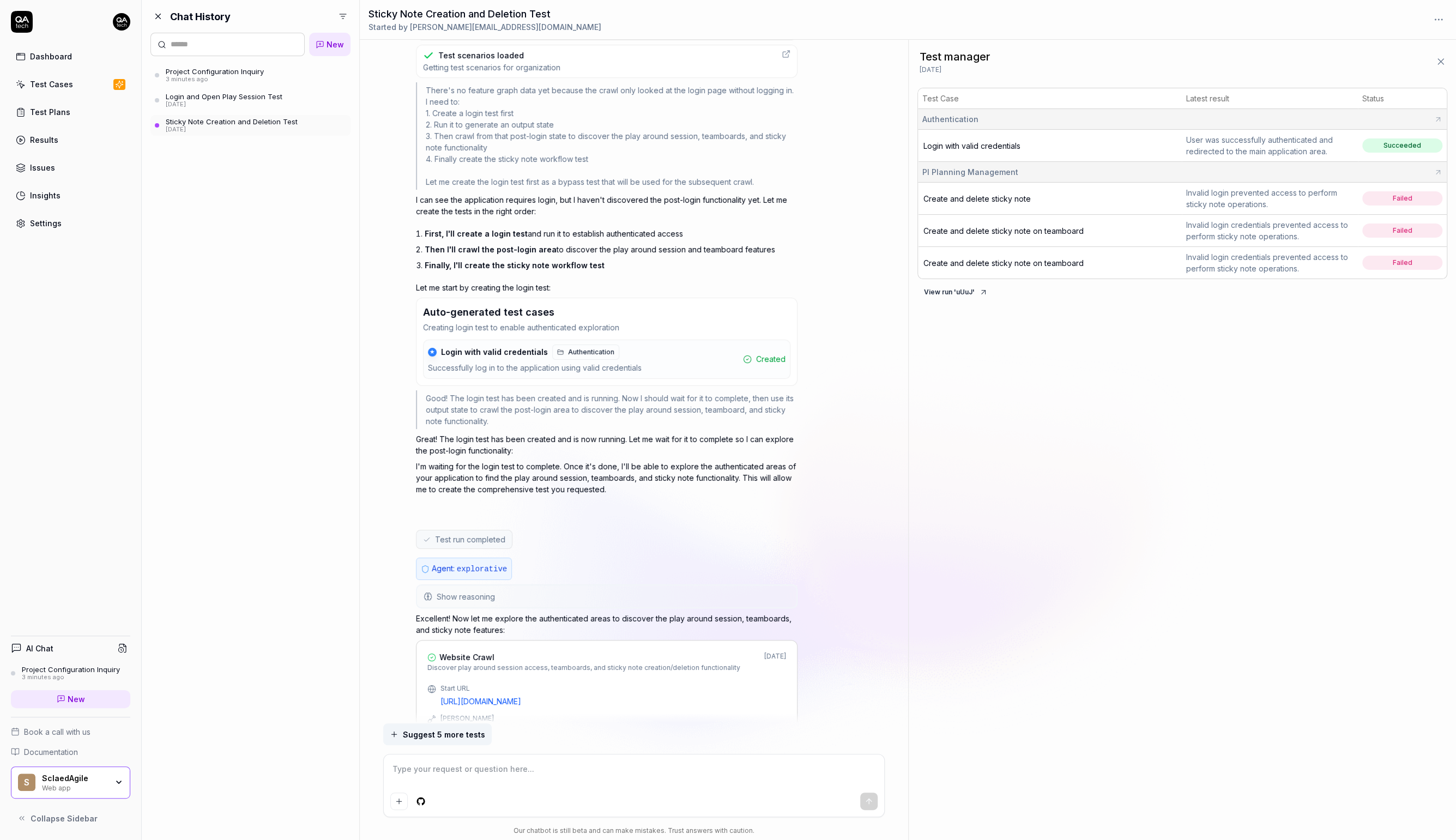
scroll to position [1274, 0]
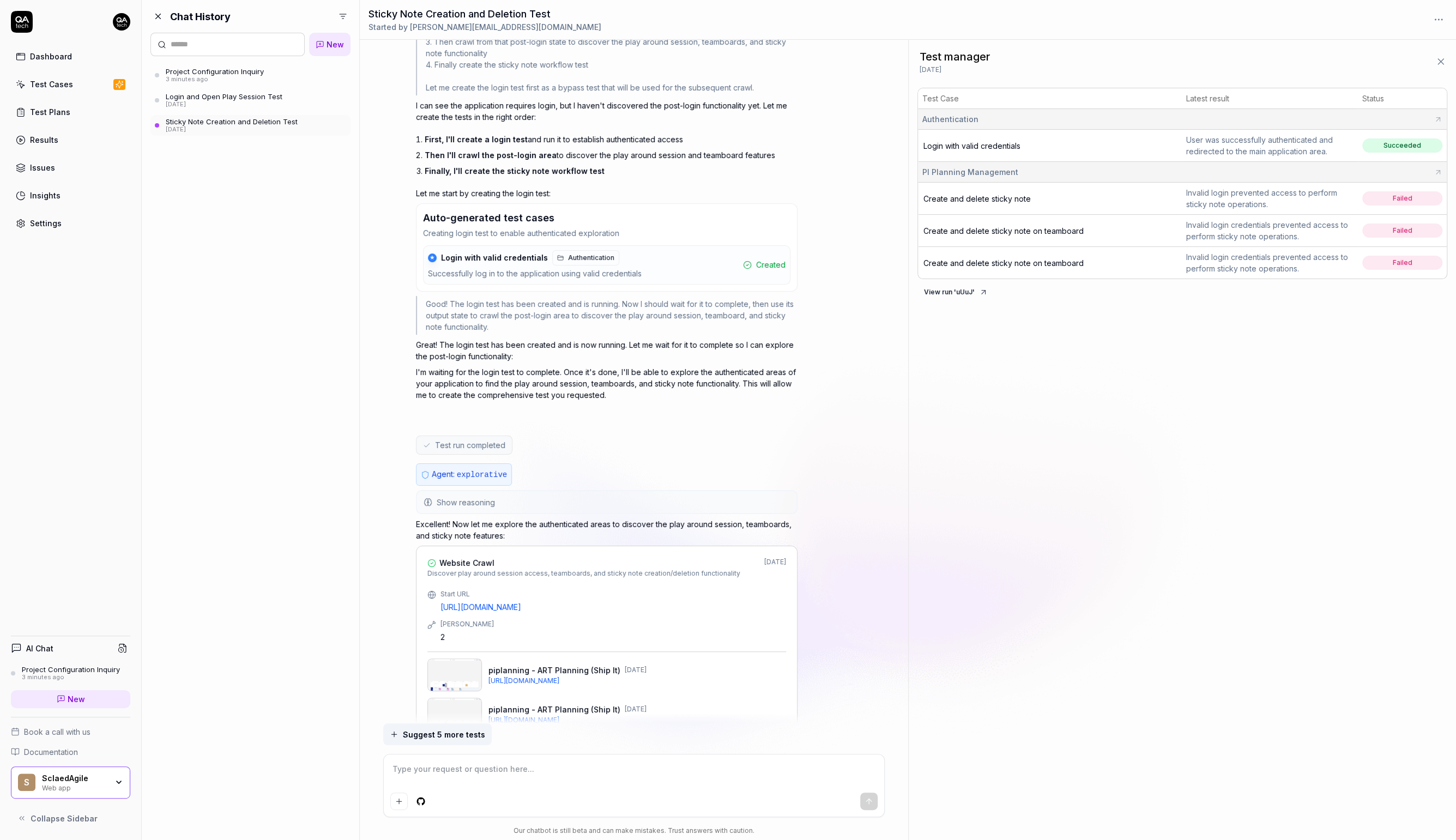
click at [518, 269] on div "Successfully log in to the application using valid credentials" at bounding box center [534, 273] width 214 height 12
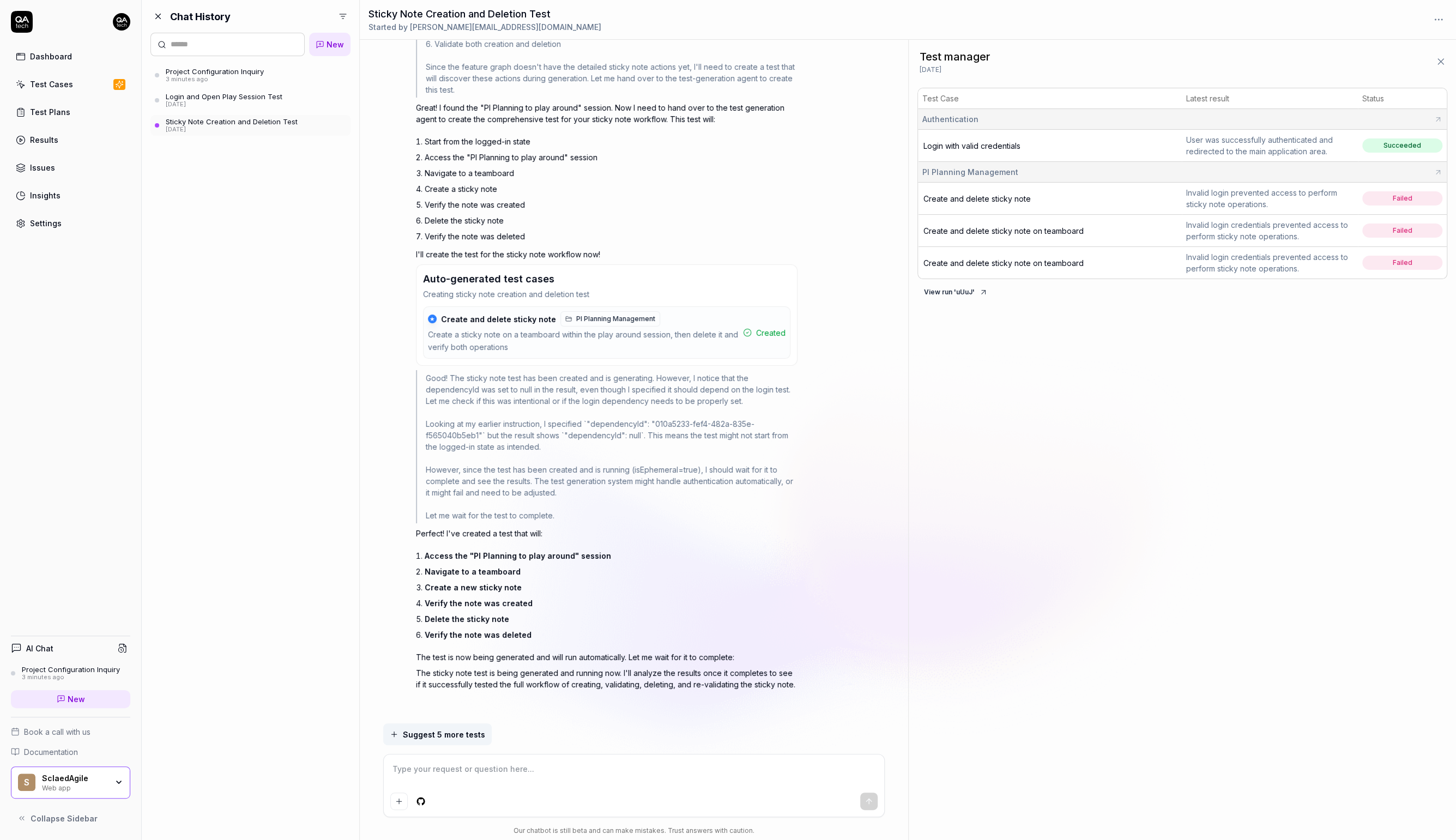
scroll to position [2777, 0]
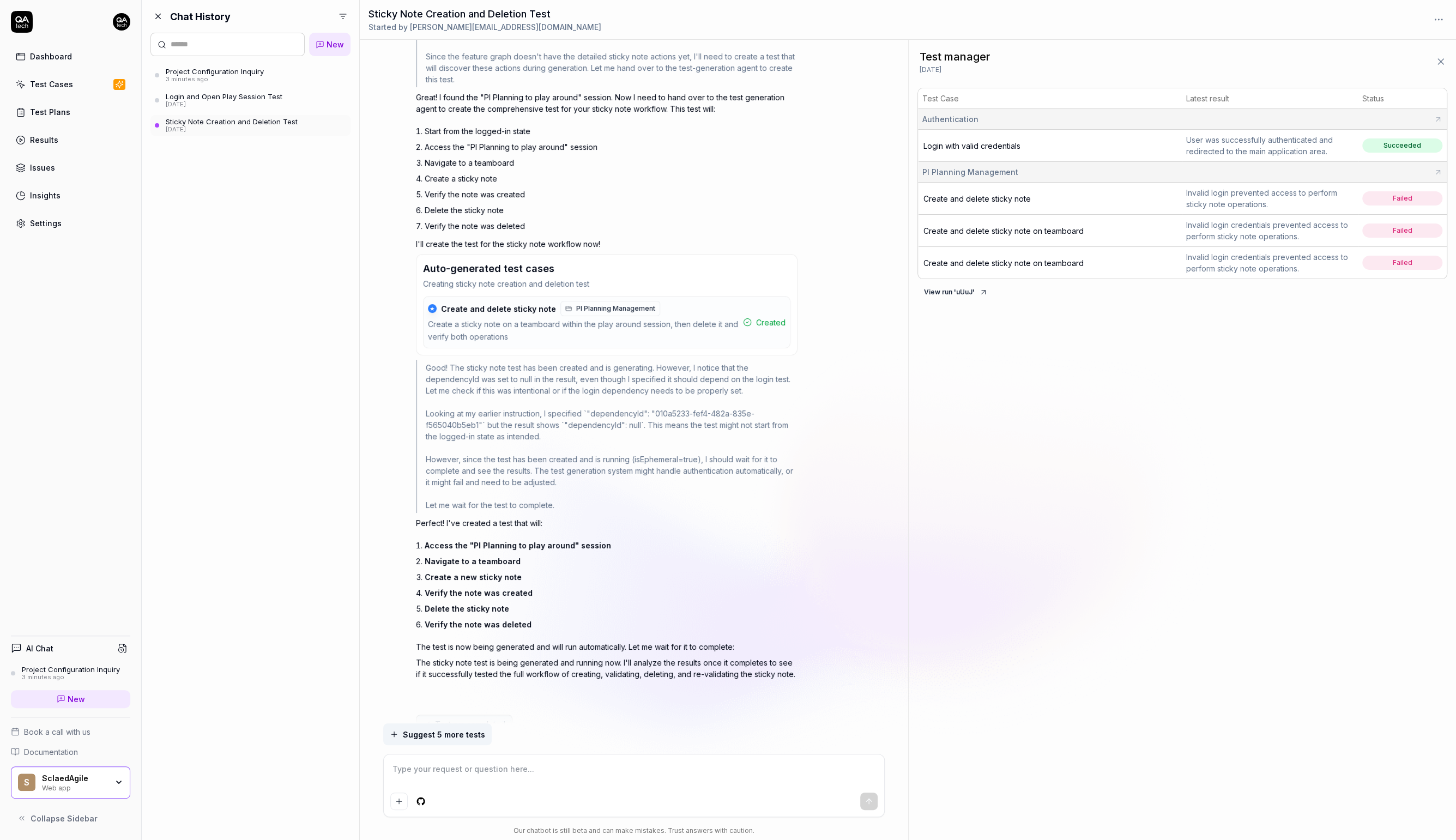
click at [1012, 202] on span "Create and delete sticky note" at bounding box center [977, 198] width 107 height 10
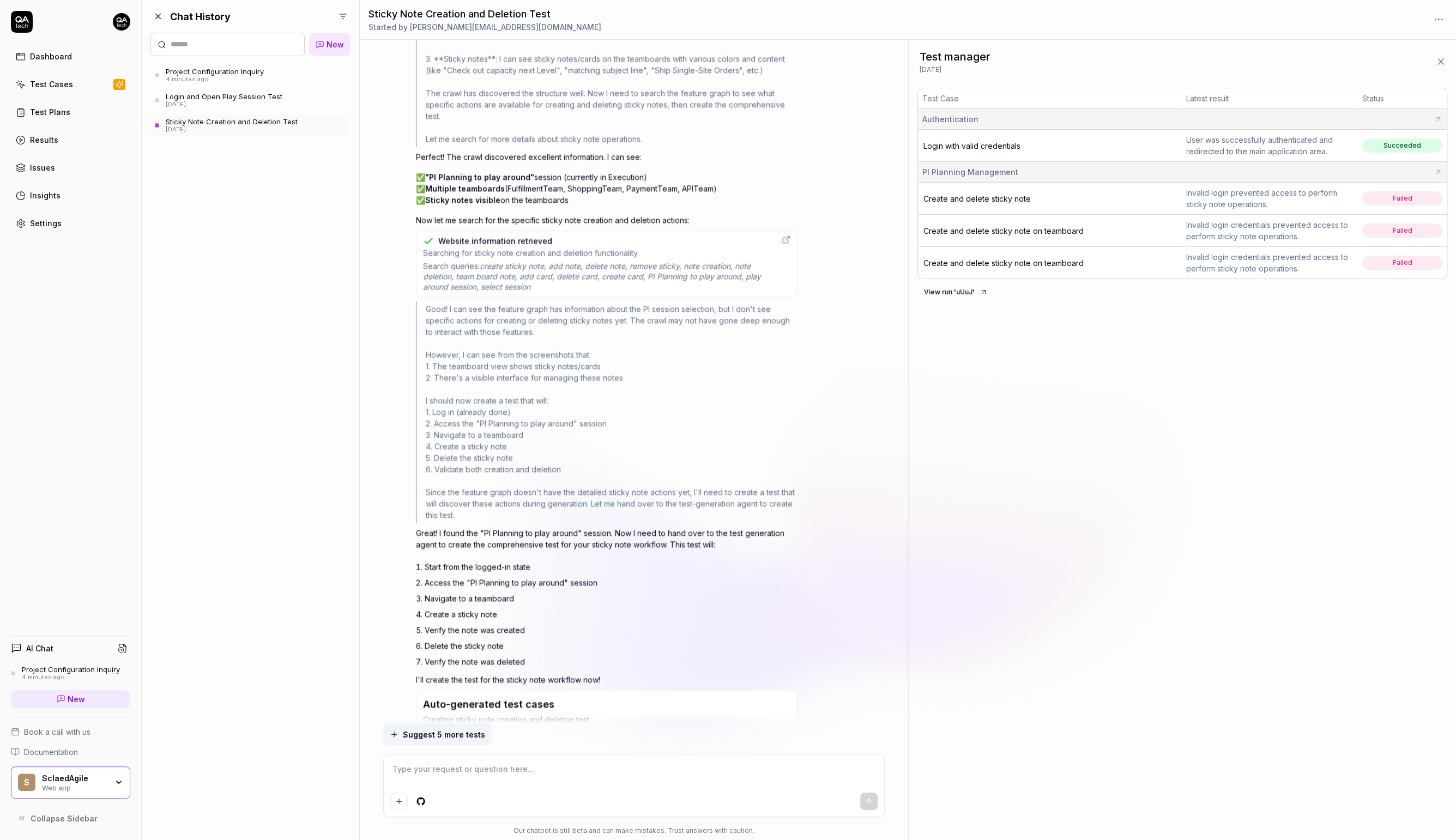
scroll to position [2297, 0]
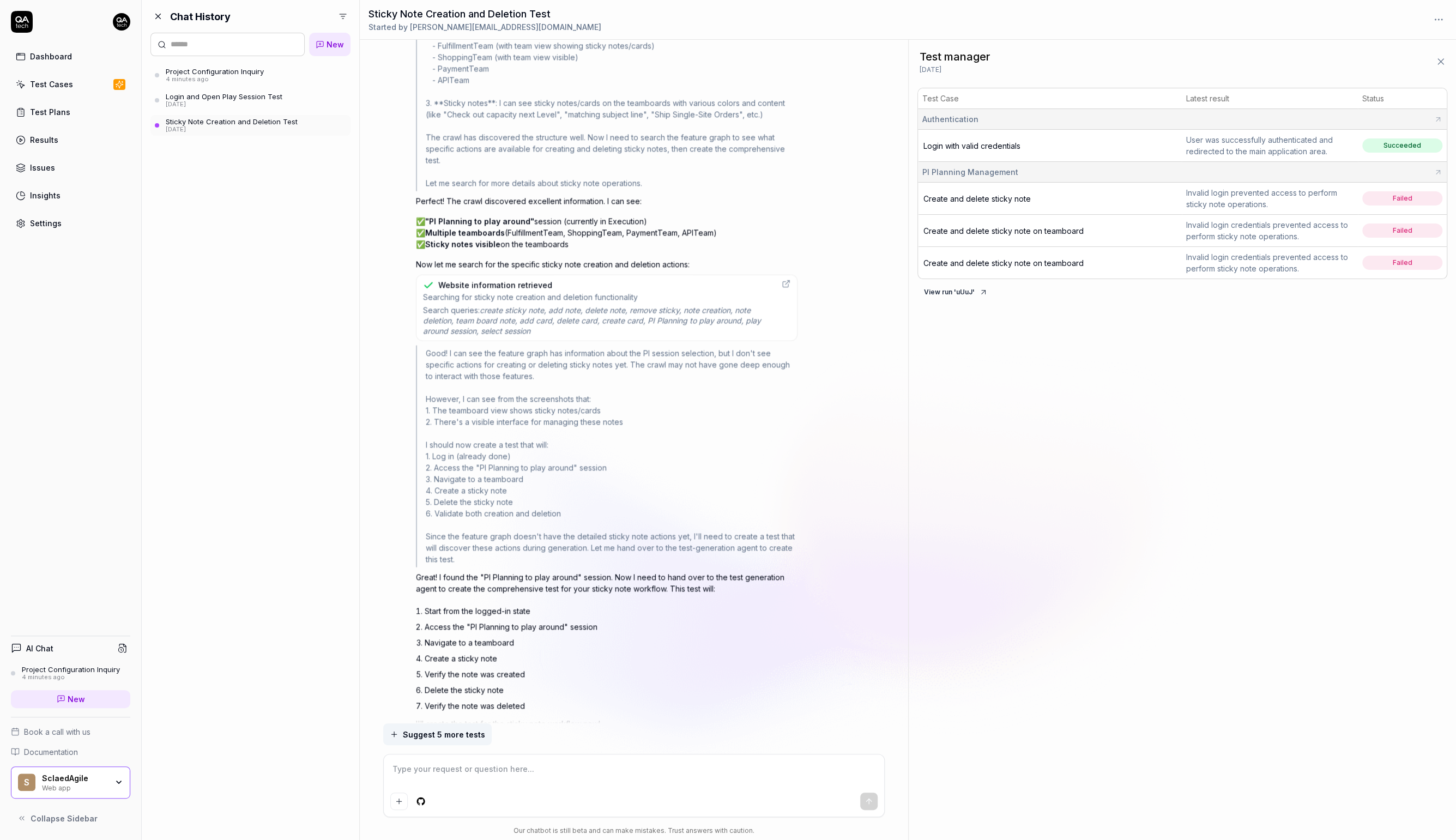
click at [577, 306] on div "Searching for sticky note creation and deletion functionality Search queries: c…" at bounding box center [599, 315] width 352 height 44
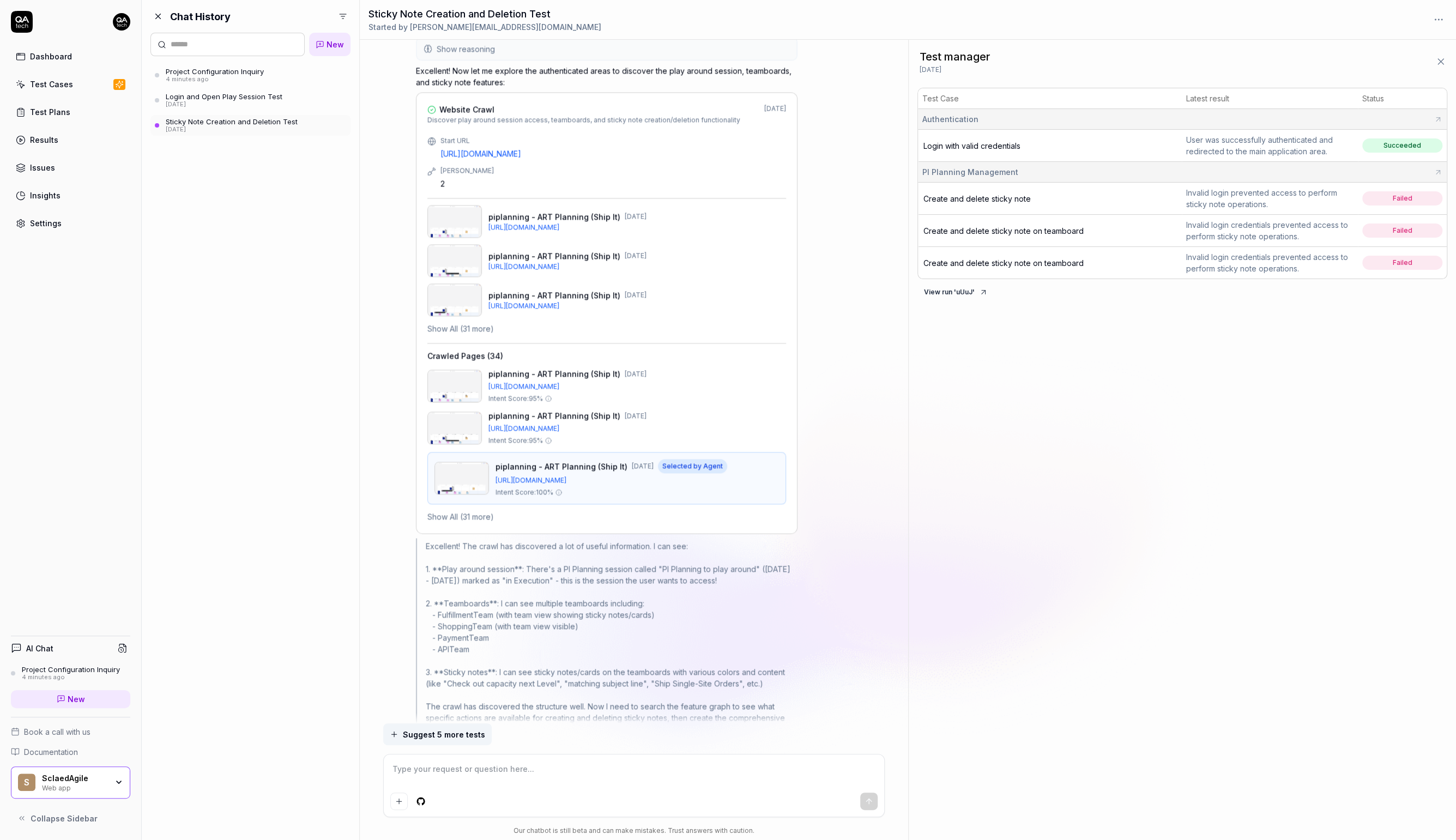
scroll to position [1525, 0]
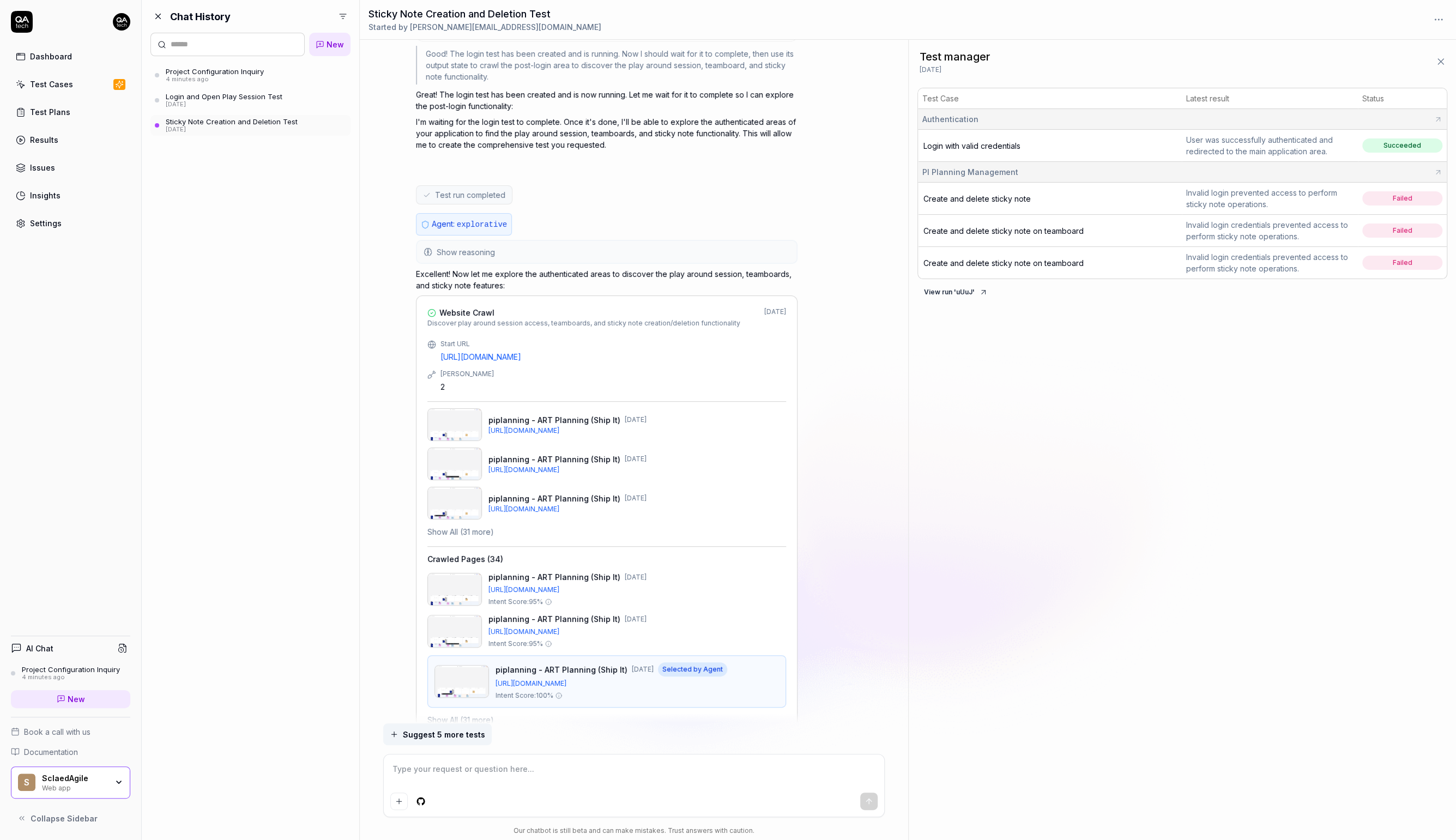
click at [494, 246] on span "Show reasoning" at bounding box center [465, 252] width 58 height 12
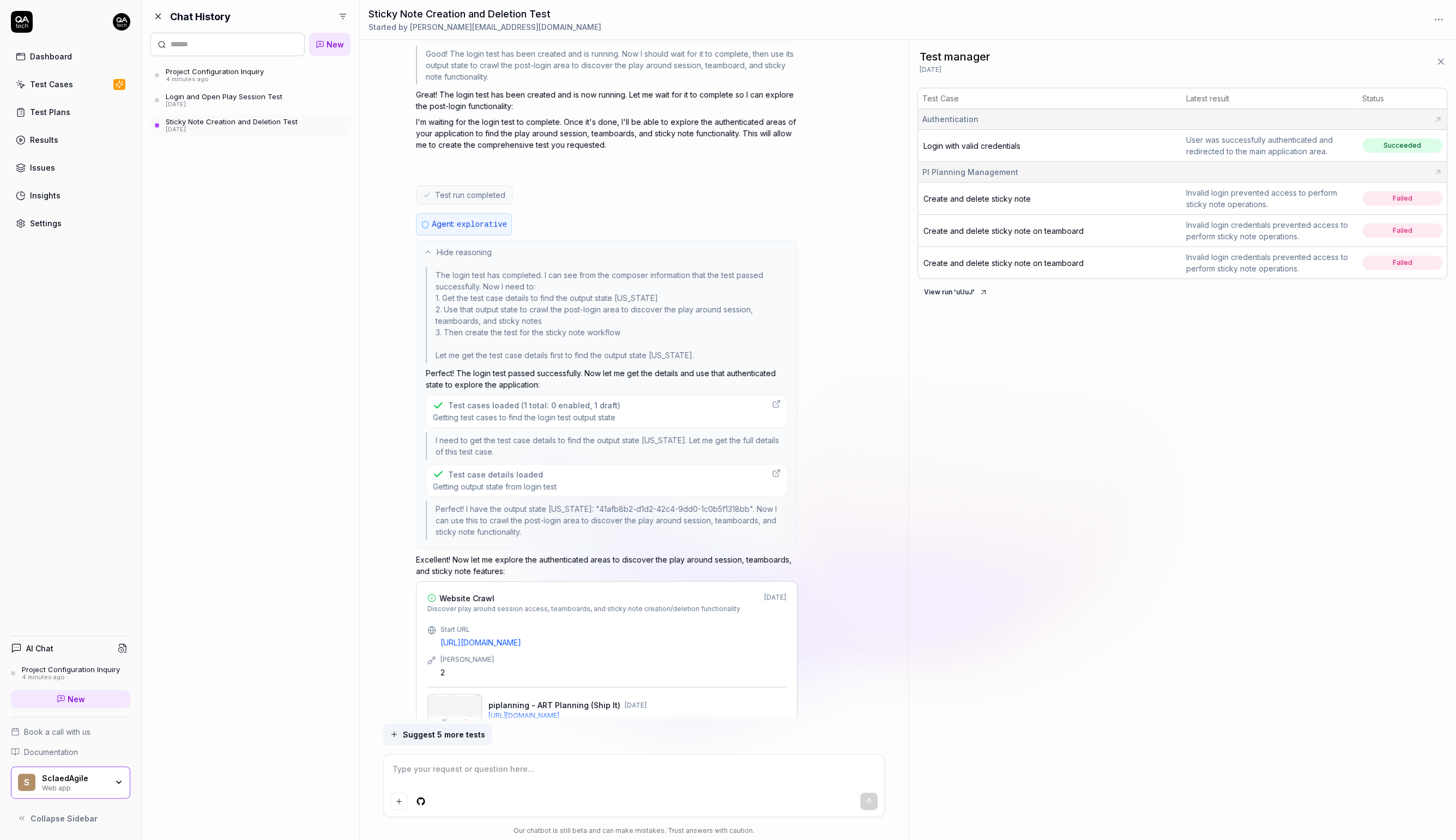
click at [497, 412] on span "Getting test cases to find the login test output state" at bounding box center [526, 417] width 187 height 10
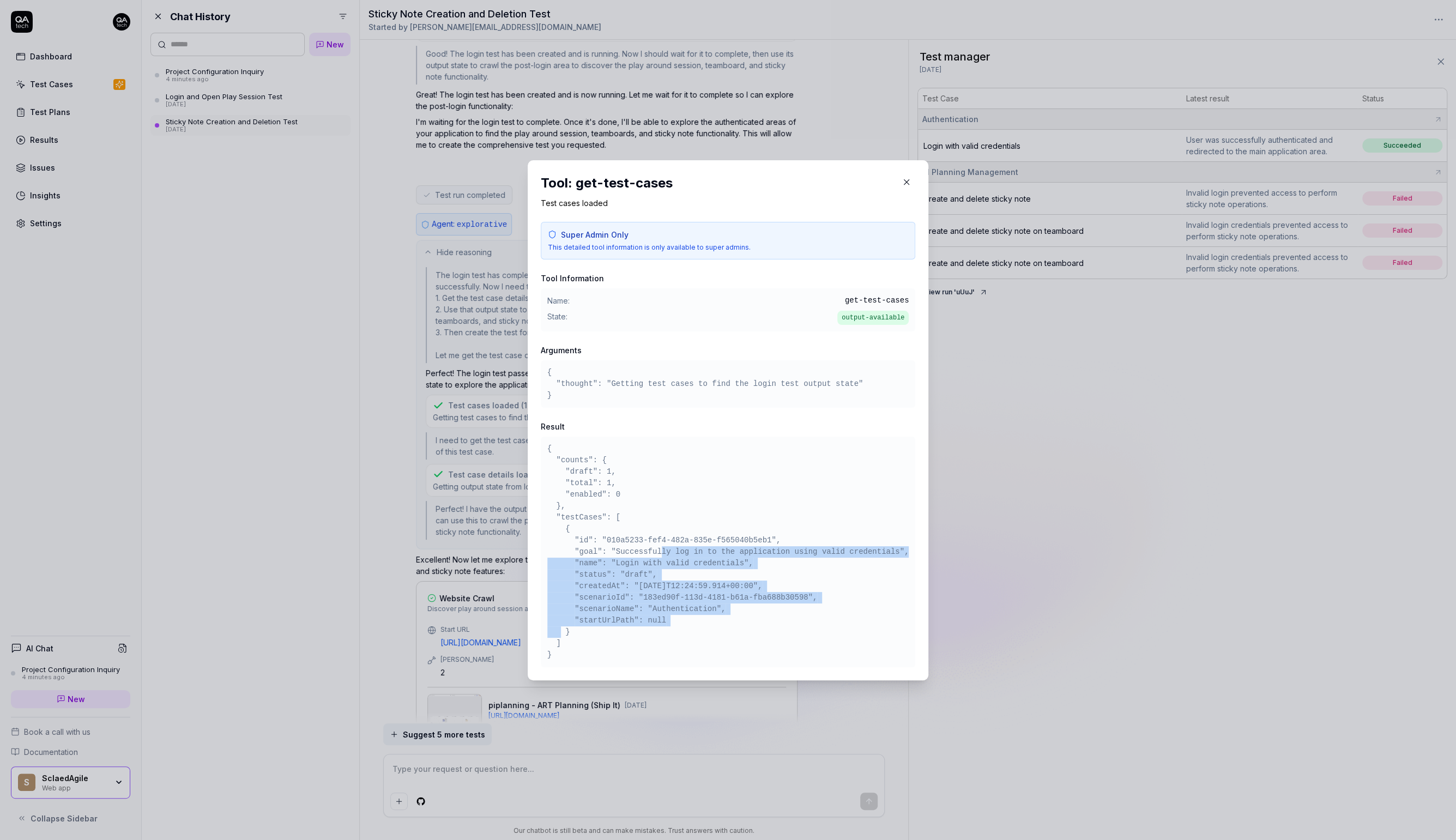
drag, startPoint x: 662, startPoint y: 551, endPoint x: 696, endPoint y: 615, distance: 72.5
click at [696, 615] on pre "{ "counts": { "draft": 1, "total": 1, "enabled": 0 }, "testCases": [ { "id": "0…" at bounding box center [728, 552] width 362 height 218
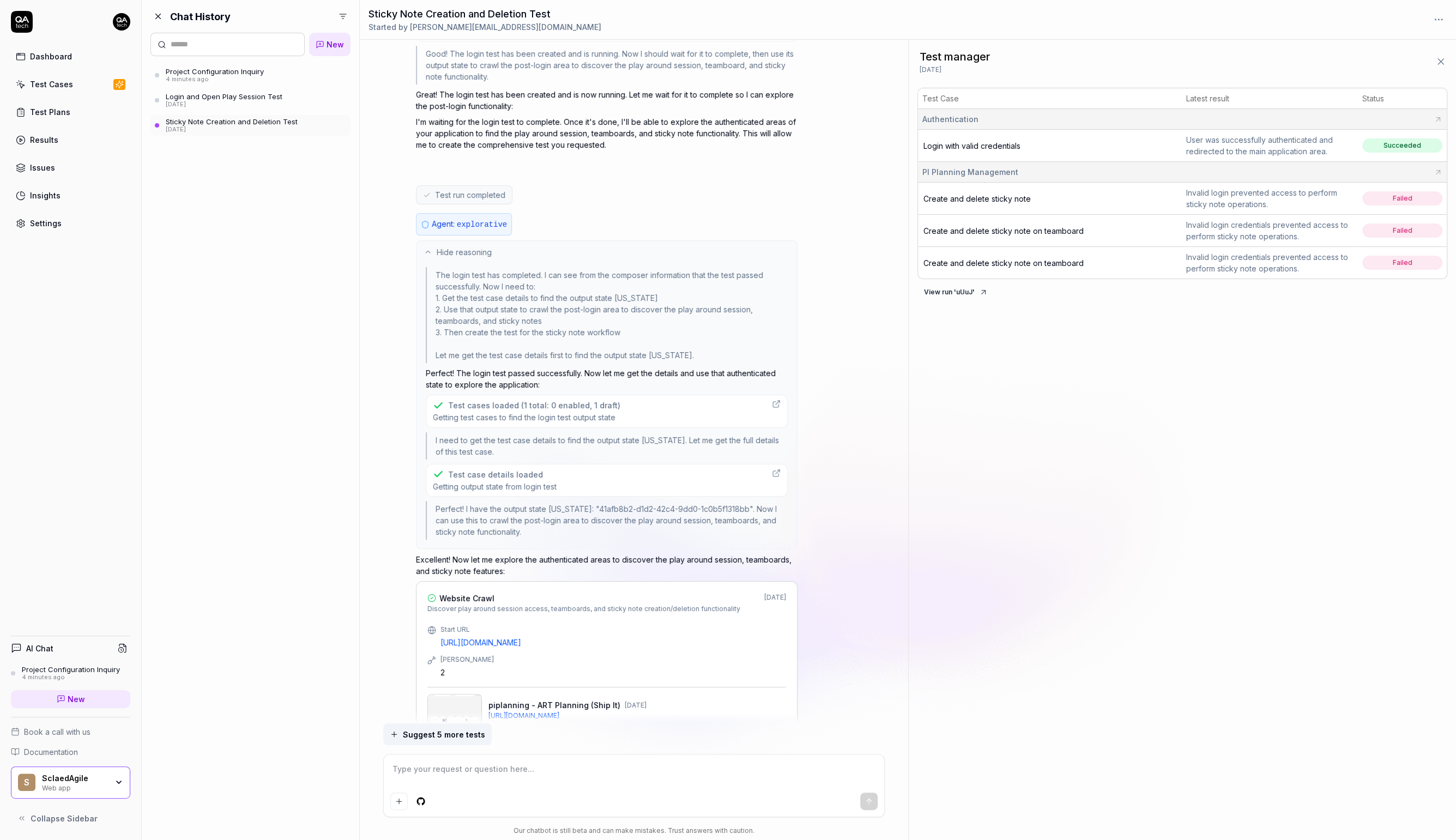
click at [544, 471] on div "Test case details loaded" at bounding box center [494, 475] width 123 height 12
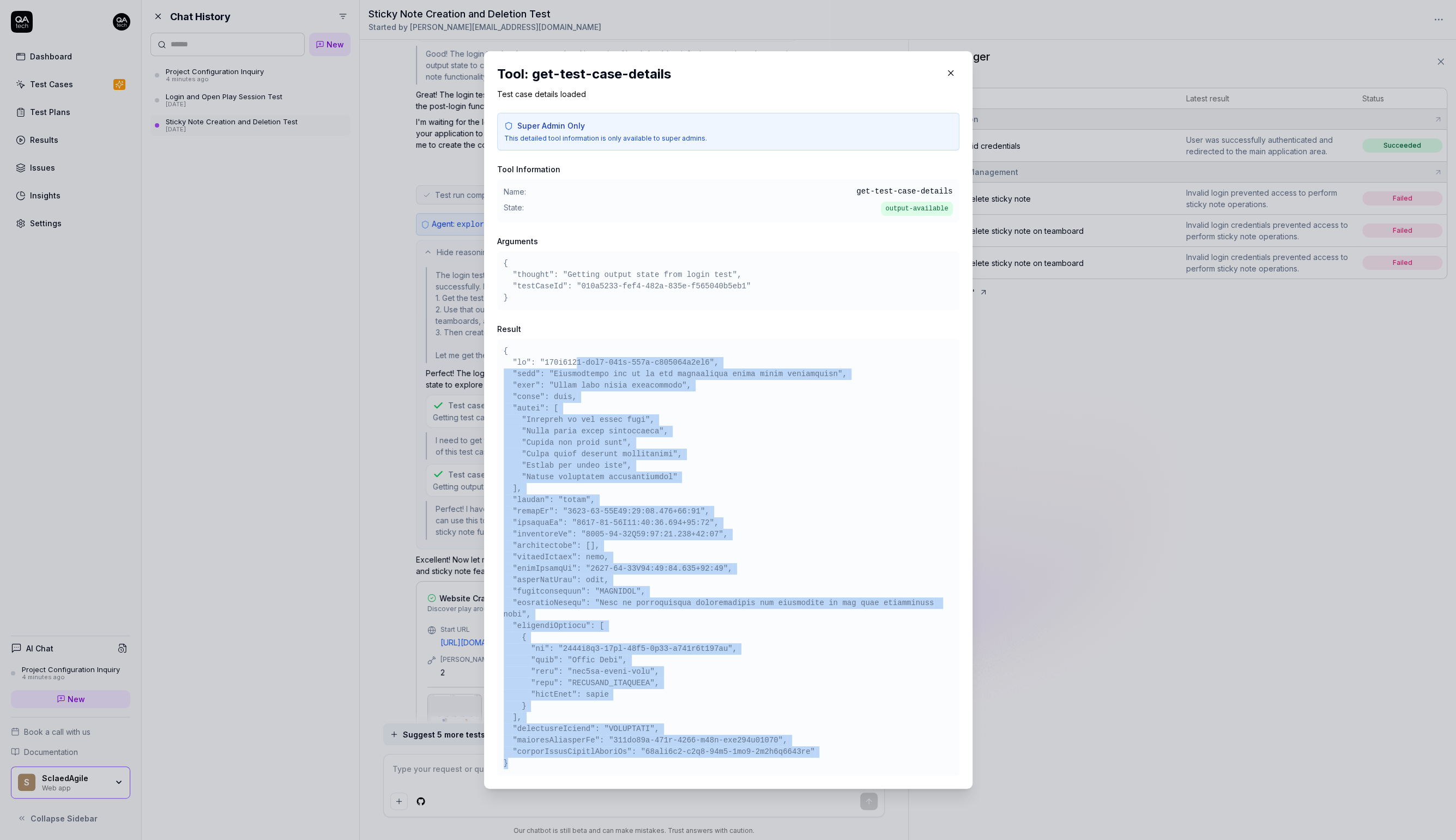
drag, startPoint x: 578, startPoint y: 359, endPoint x: 608, endPoint y: 774, distance: 416.1
click at [608, 774] on div at bounding box center [728, 558] width 462 height 437
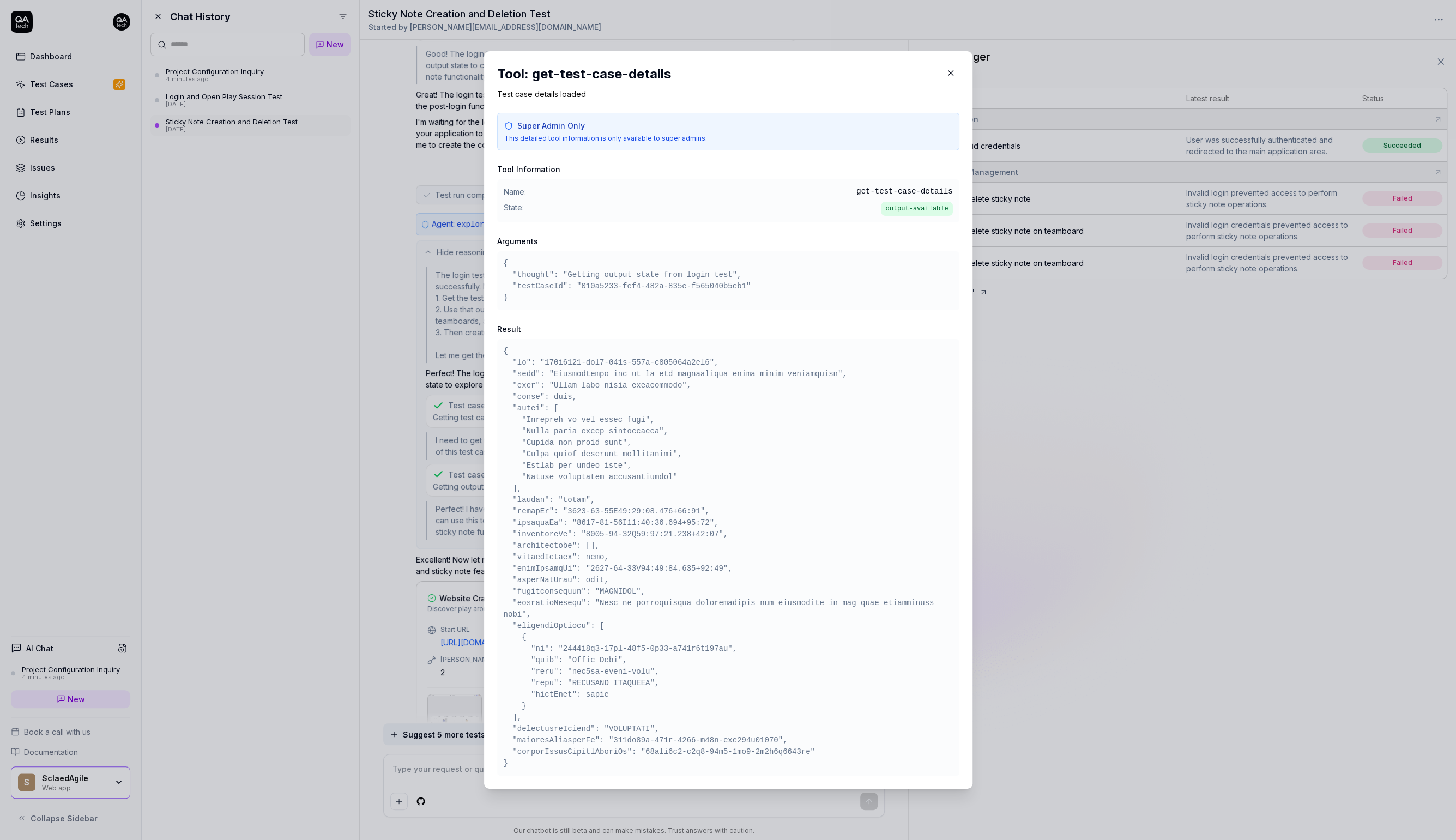
click at [463, 567] on div "​ Tool: get-test-case-details Test case details loaded Super Admin Only This de…" at bounding box center [728, 420] width 532 height 764
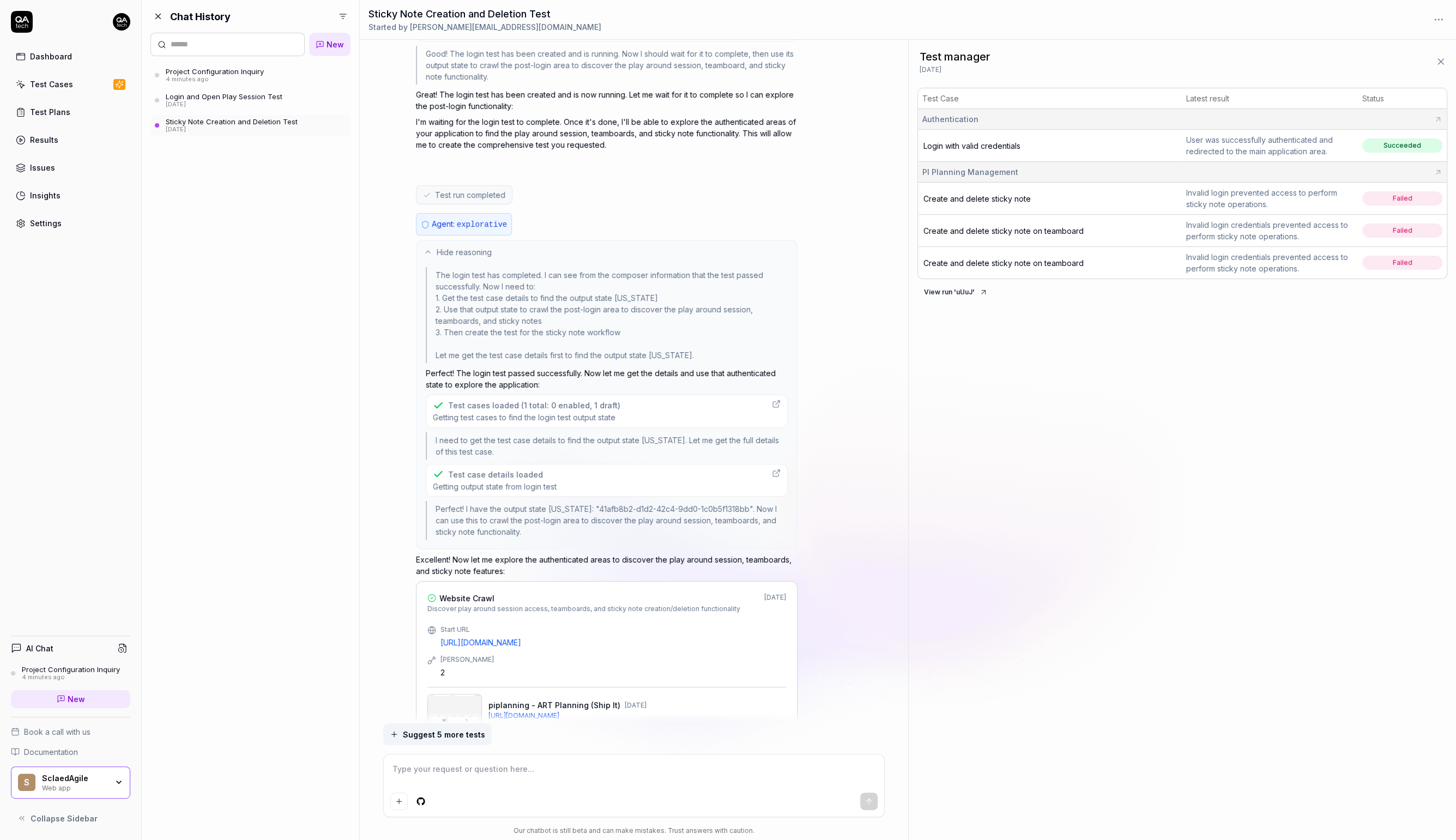
click at [574, 473] on div "Test case details loaded Getting output state from login test" at bounding box center [607, 480] width 362 height 33
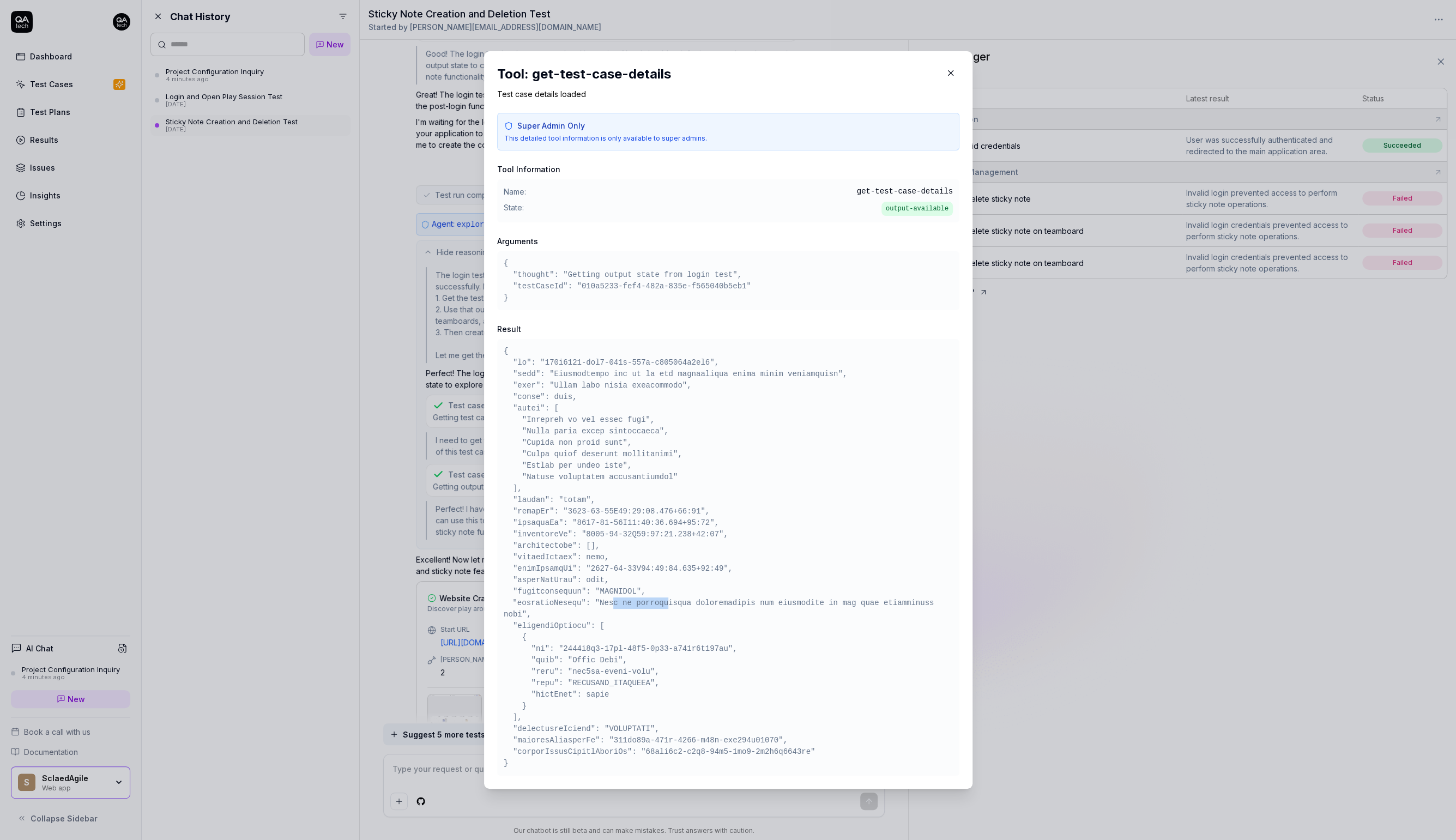
drag, startPoint x: 614, startPoint y: 605, endPoint x: 670, endPoint y: 605, distance: 56.0
click at [670, 605] on pre at bounding box center [728, 557] width 449 height 424
drag, startPoint x: 566, startPoint y: 611, endPoint x: 563, endPoint y: 700, distance: 89.1
click at [563, 700] on pre at bounding box center [728, 557] width 449 height 424
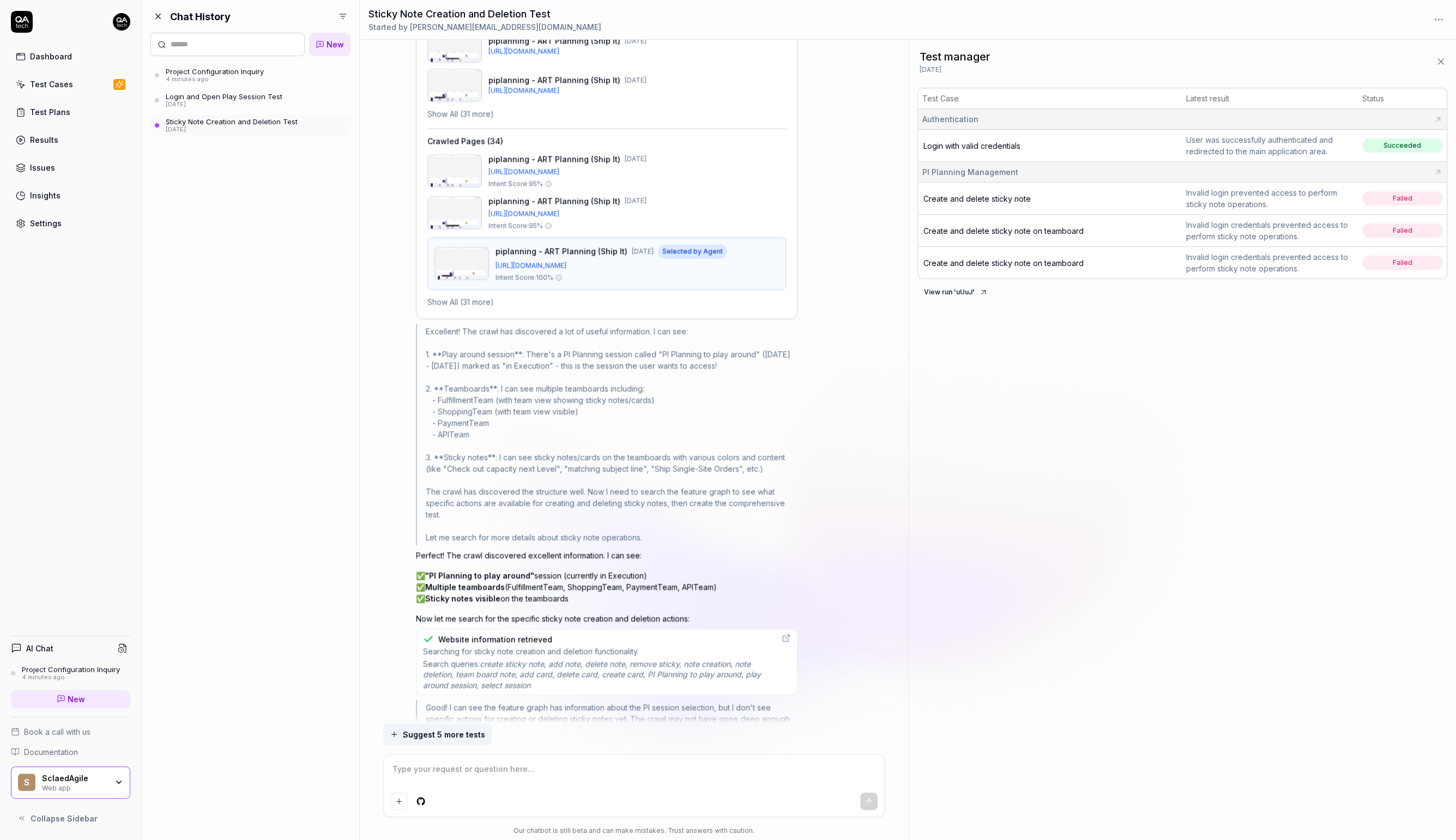
scroll to position [2230, 0]
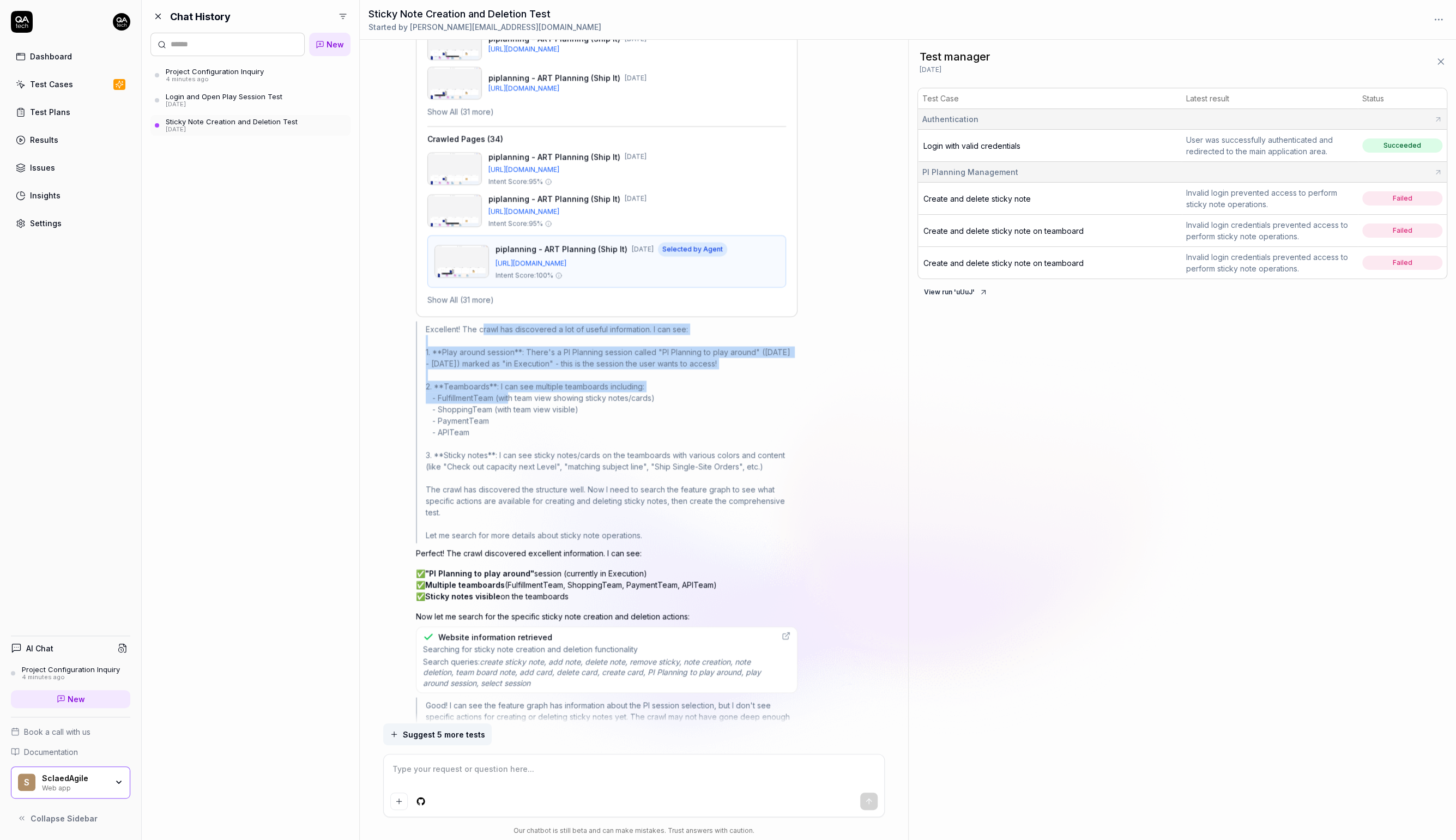
drag, startPoint x: 481, startPoint y: 333, endPoint x: 479, endPoint y: 405, distance: 72.0
click at [479, 405] on div "Excellent! The crawl has discovered a lot of useful information. I can see: 1. …" at bounding box center [606, 433] width 381 height 222
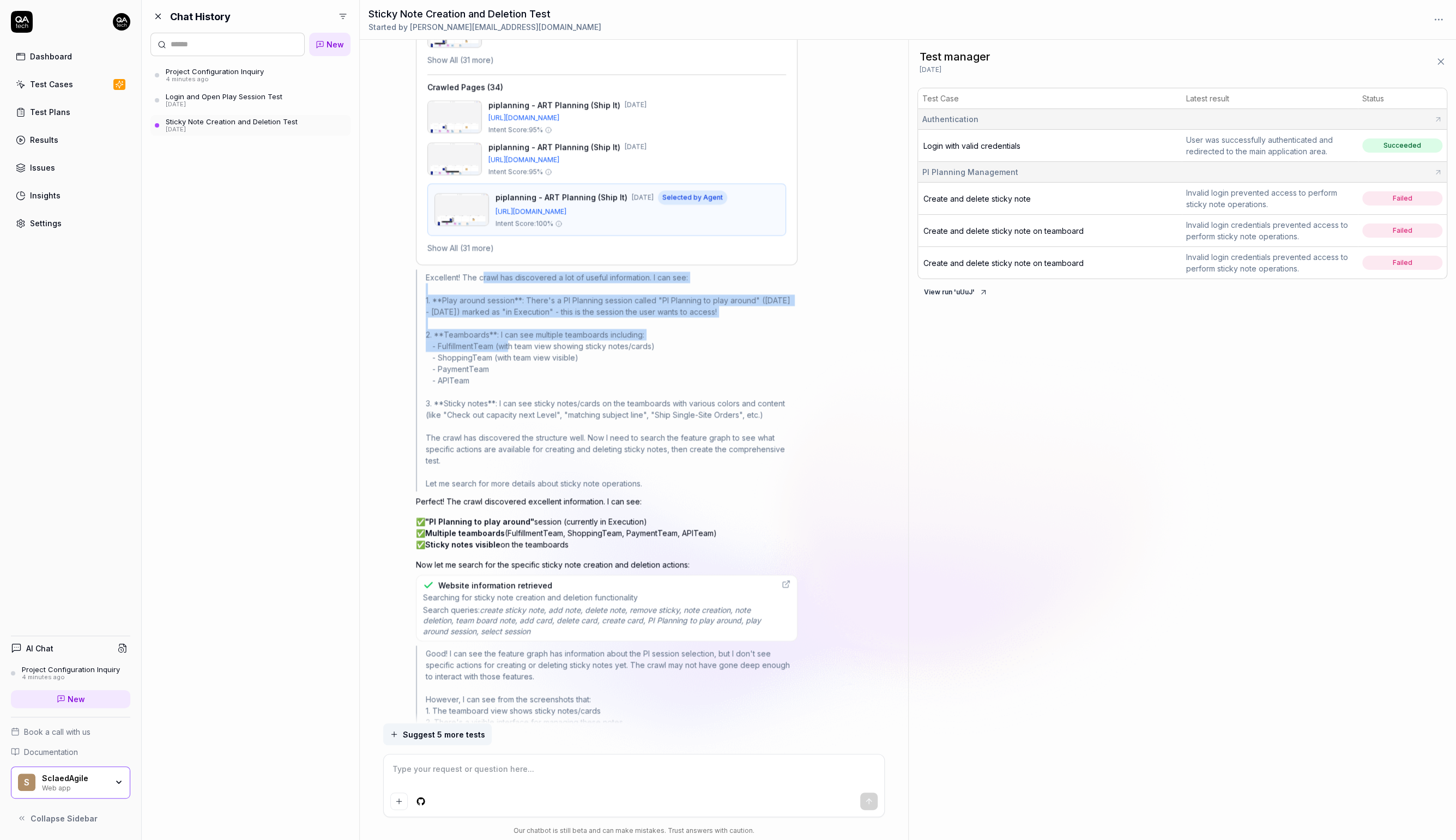
scroll to position [2315, 0]
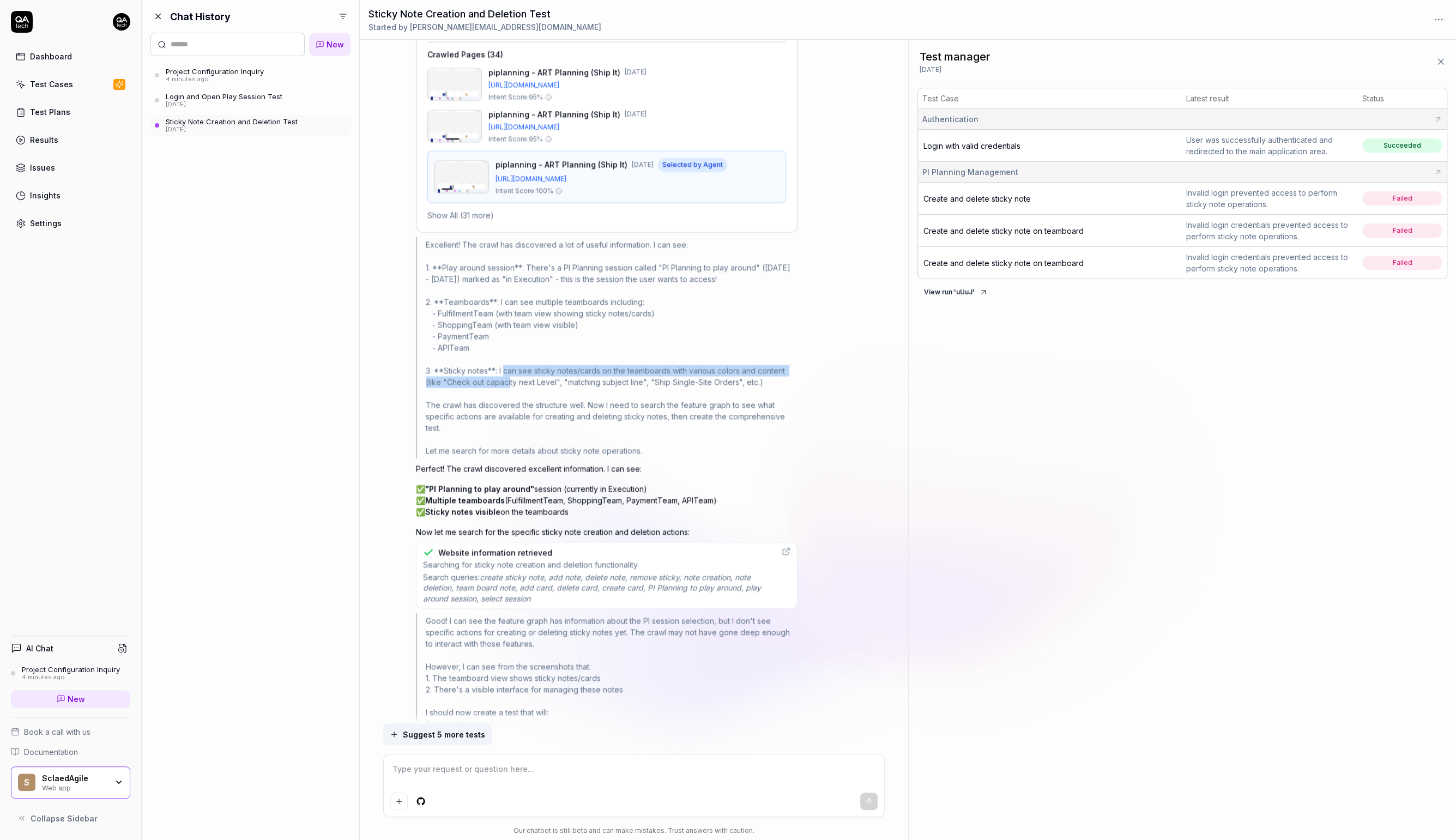
drag, startPoint x: 480, startPoint y: 374, endPoint x: 480, endPoint y: 384, distance: 10.0
click at [480, 384] on div "Excellent! The crawl has discovered a lot of useful information. I can see: 1. …" at bounding box center [606, 348] width 381 height 222
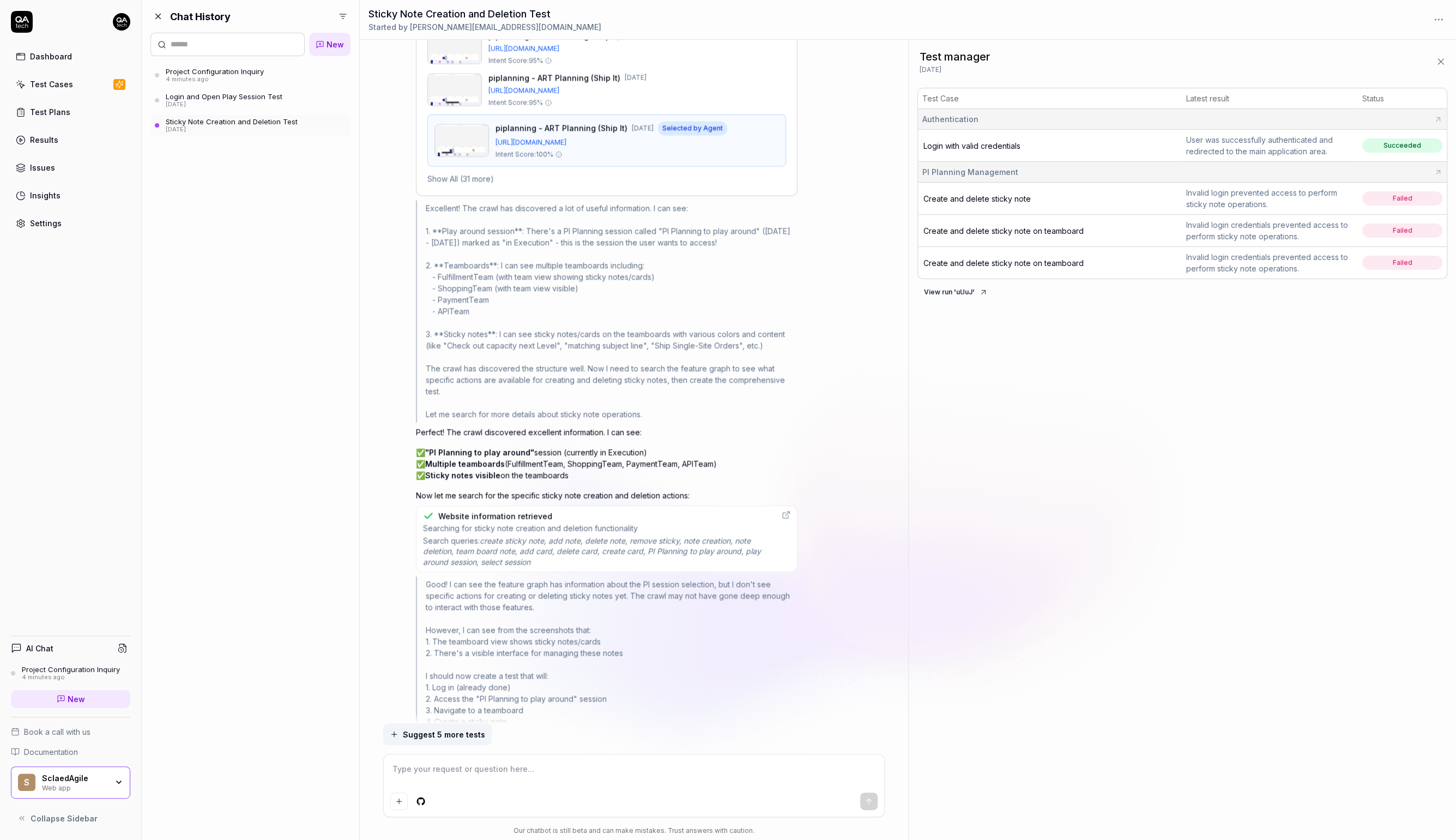
drag, startPoint x: 478, startPoint y: 423, endPoint x: 525, endPoint y: 422, distance: 47.0
click at [537, 423] on div "Excellent! The crawl has discovered a lot of useful information. I can see: 1. …" at bounding box center [606, 312] width 381 height 222
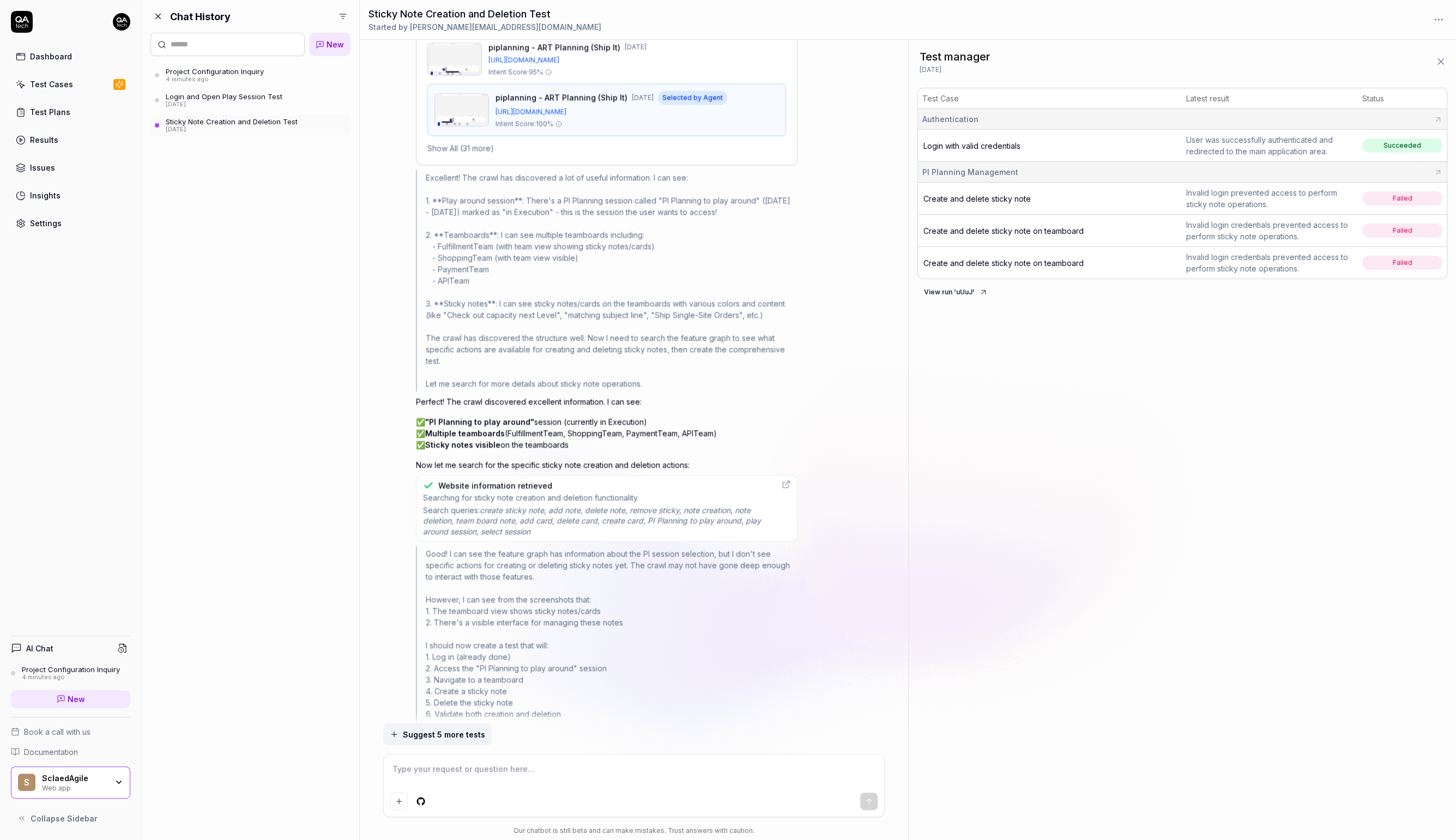
scroll to position [2384, 0]
drag, startPoint x: 492, startPoint y: 401, endPoint x: 494, endPoint y: 452, distance: 51.0
click at [494, 452] on div "Perfect! The crawl discovered excellent information. I can see: ✅ "PI Planning …" at bounding box center [606, 431] width 381 height 75
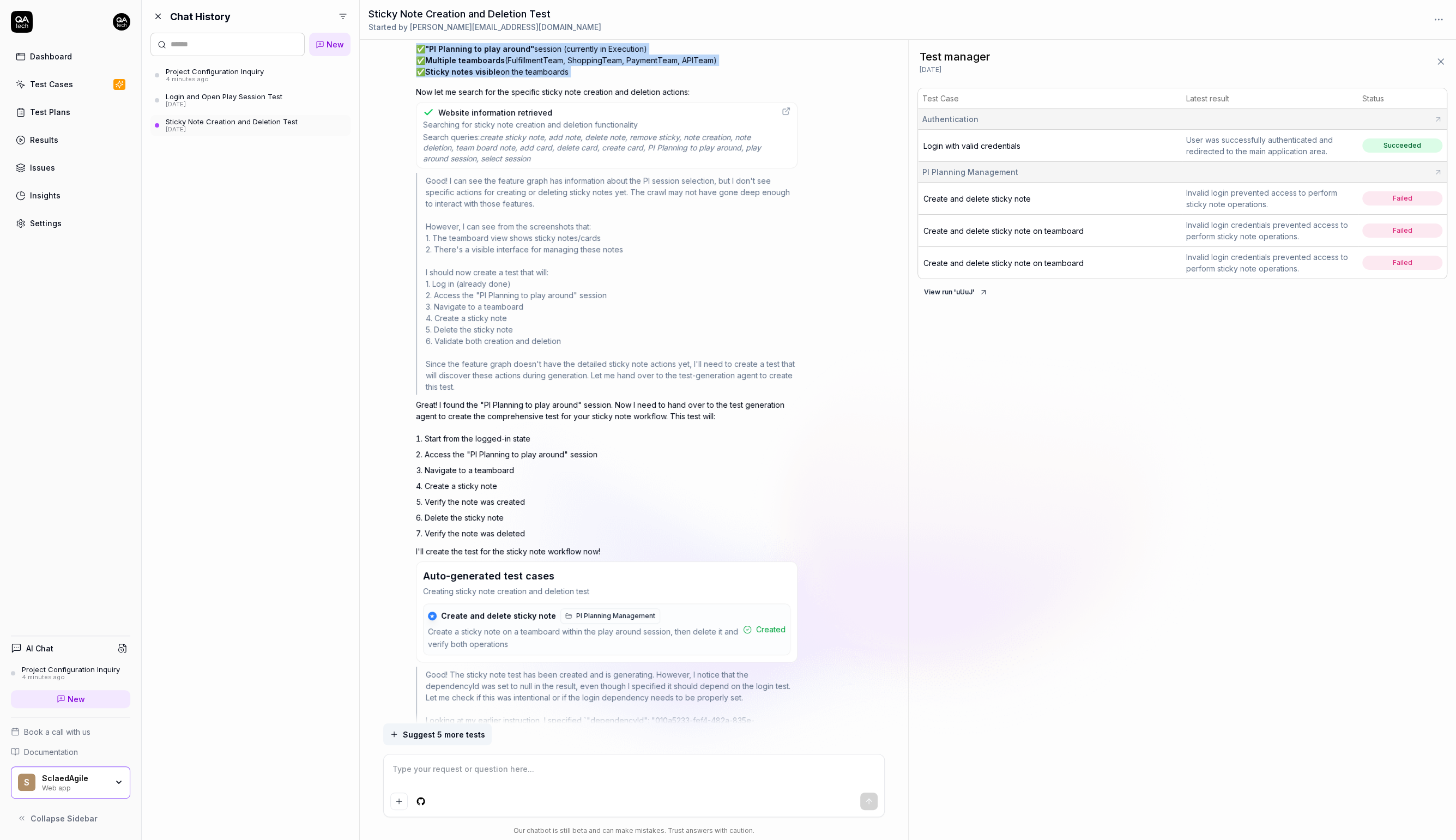
scroll to position [2769, 0]
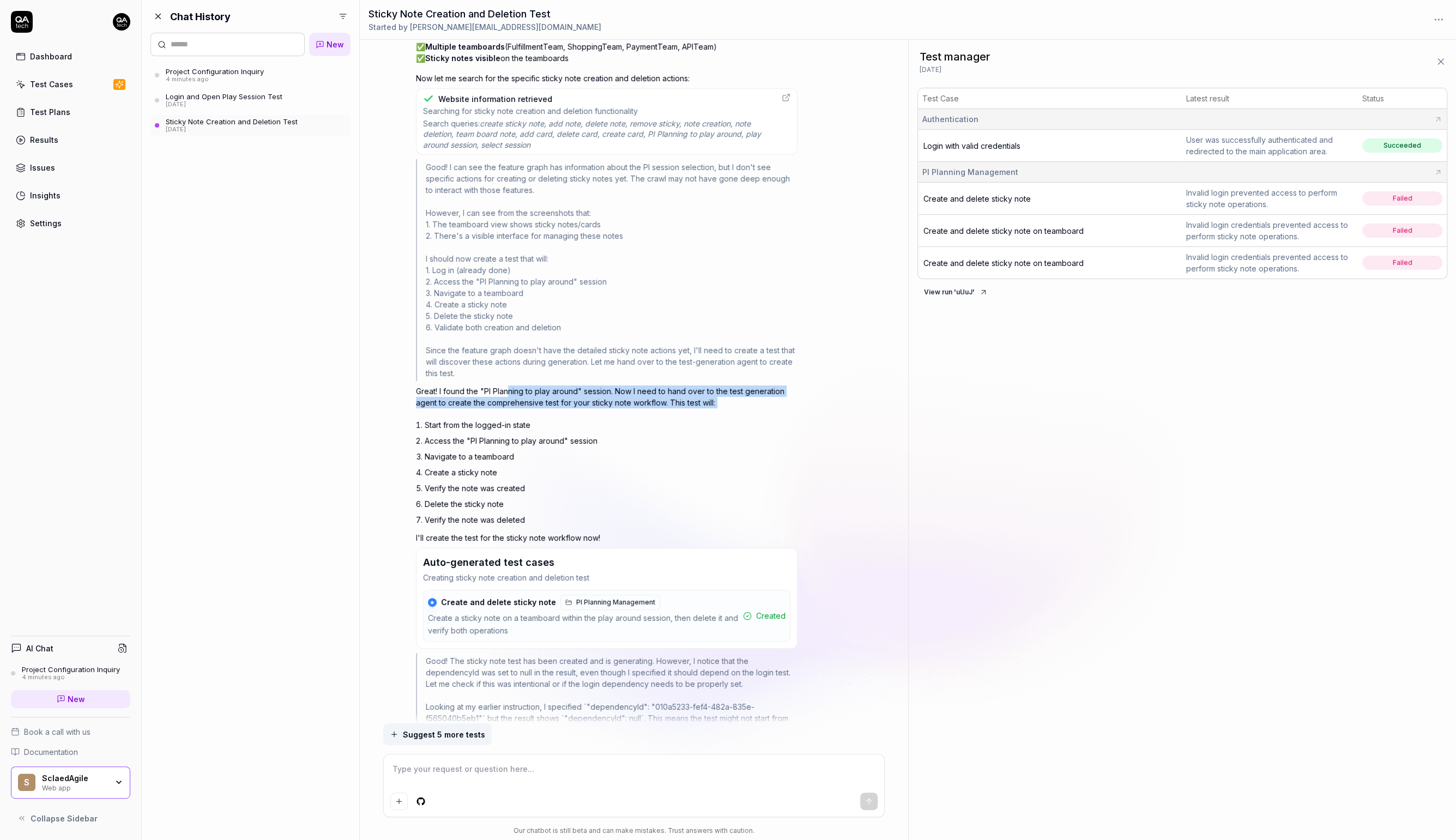
drag, startPoint x: 511, startPoint y: 392, endPoint x: 508, endPoint y: 417, distance: 25.2
click at [508, 417] on div "Great! I found the "PI Planning to play around" session. Now I need to hand ove…" at bounding box center [606, 457] width 381 height 143
click at [518, 413] on div "Great! I found the "PI Planning to play around" session. Now I need to hand ove…" at bounding box center [606, 457] width 381 height 143
drag, startPoint x: 485, startPoint y: 403, endPoint x: 480, endPoint y: 434, distance: 31.4
click at [480, 434] on div "Great! I found the "PI Planning to play around" session. Now I need to hand ove…" at bounding box center [606, 457] width 381 height 143
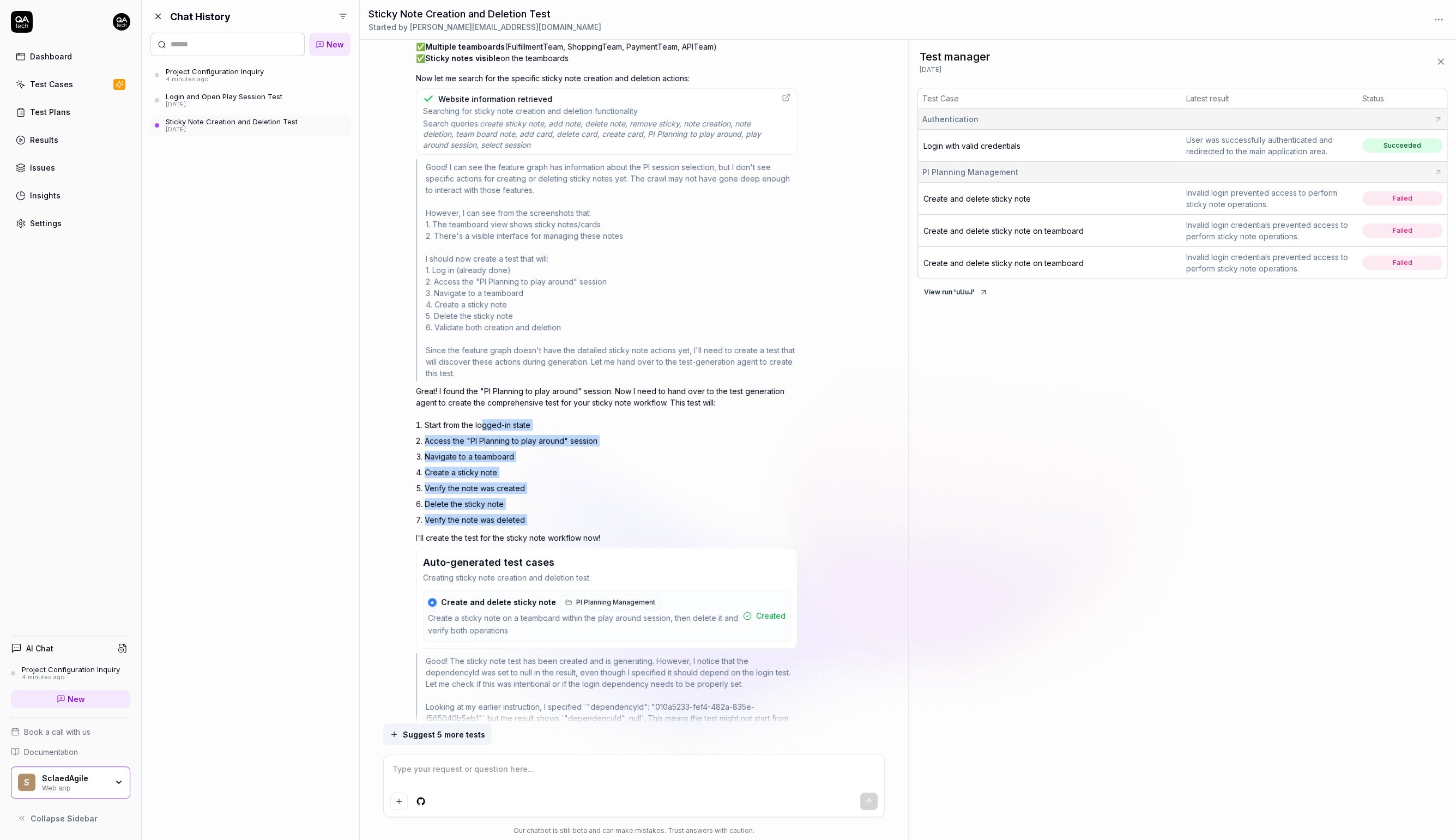
drag, startPoint x: 480, startPoint y: 423, endPoint x: 462, endPoint y: 534, distance: 112.4
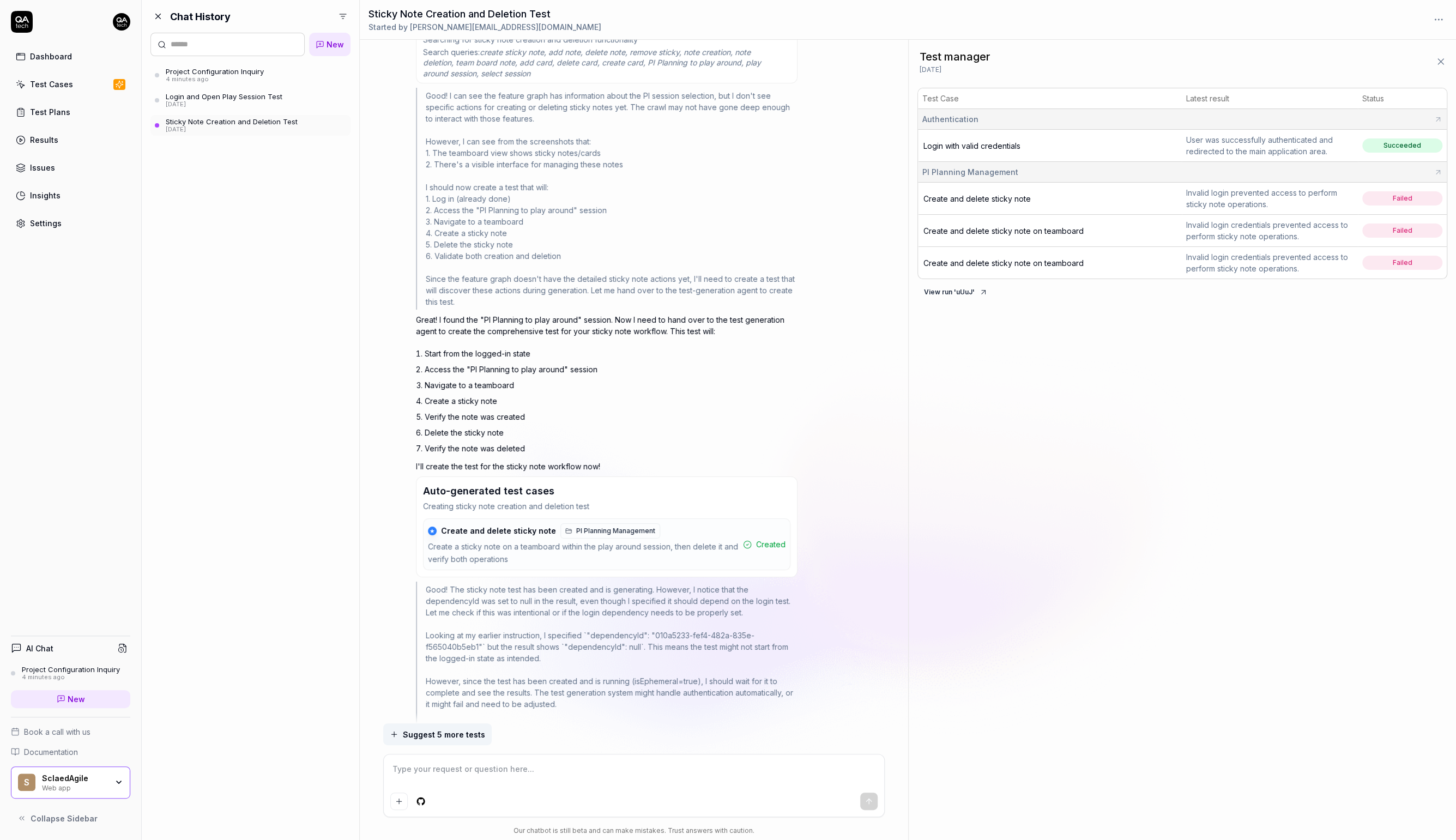
click at [555, 498] on div "Auto-generated test cases" at bounding box center [607, 491] width 367 height 15
click at [539, 535] on span "Create and delete sticky note" at bounding box center [498, 531] width 115 height 10
drag, startPoint x: 550, startPoint y: 535, endPoint x: 463, endPoint y: 534, distance: 87.0
click at [463, 534] on div "★ Create and delete sticky note PI Planning Management" at bounding box center [544, 531] width 232 height 15
drag, startPoint x: 477, startPoint y: 547, endPoint x: 477, endPoint y: 567, distance: 20.0
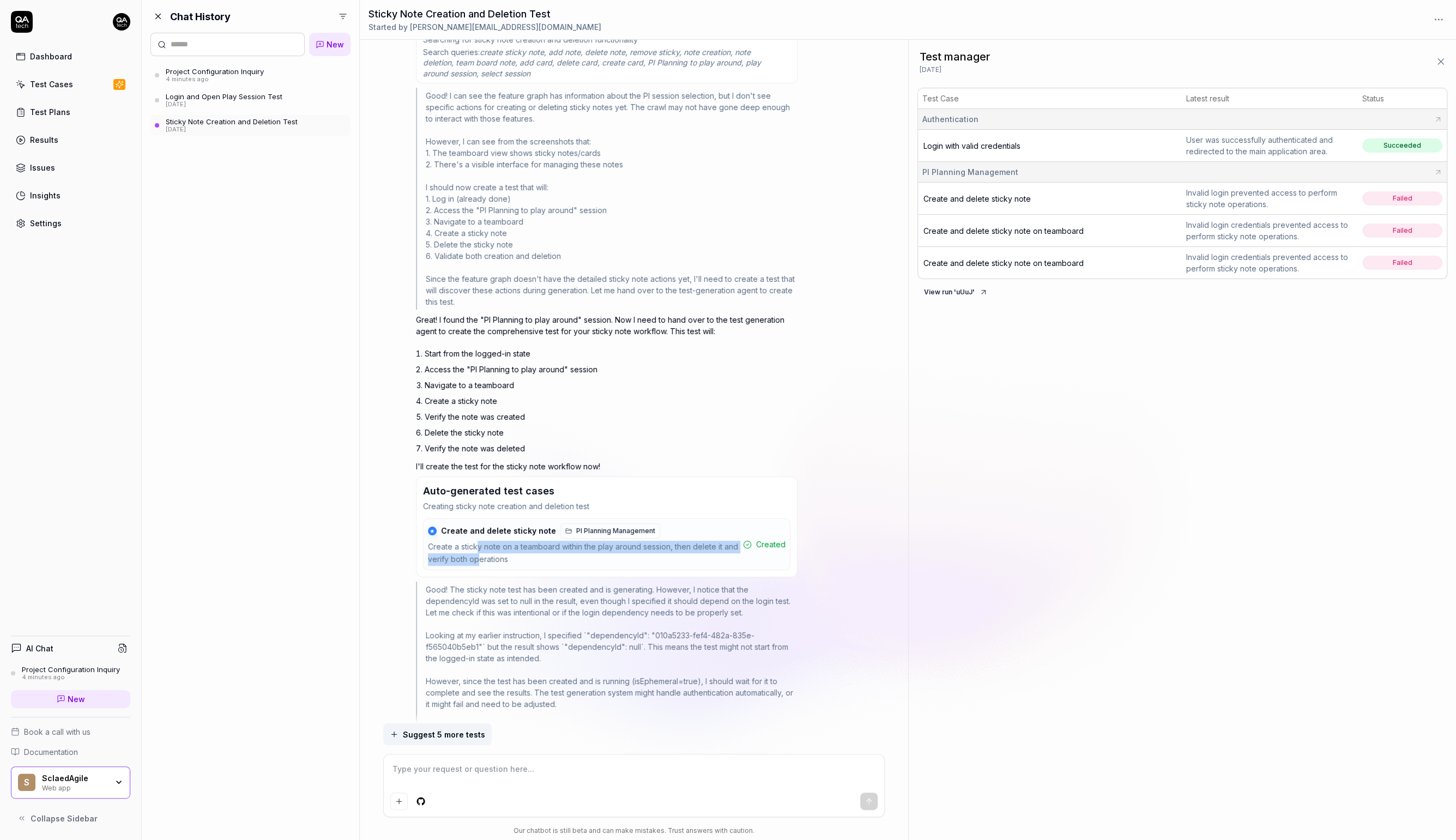
click at [477, 567] on div "★ Create and delete sticky note PI Planning Management Create a sticky note on …" at bounding box center [607, 545] width 367 height 52
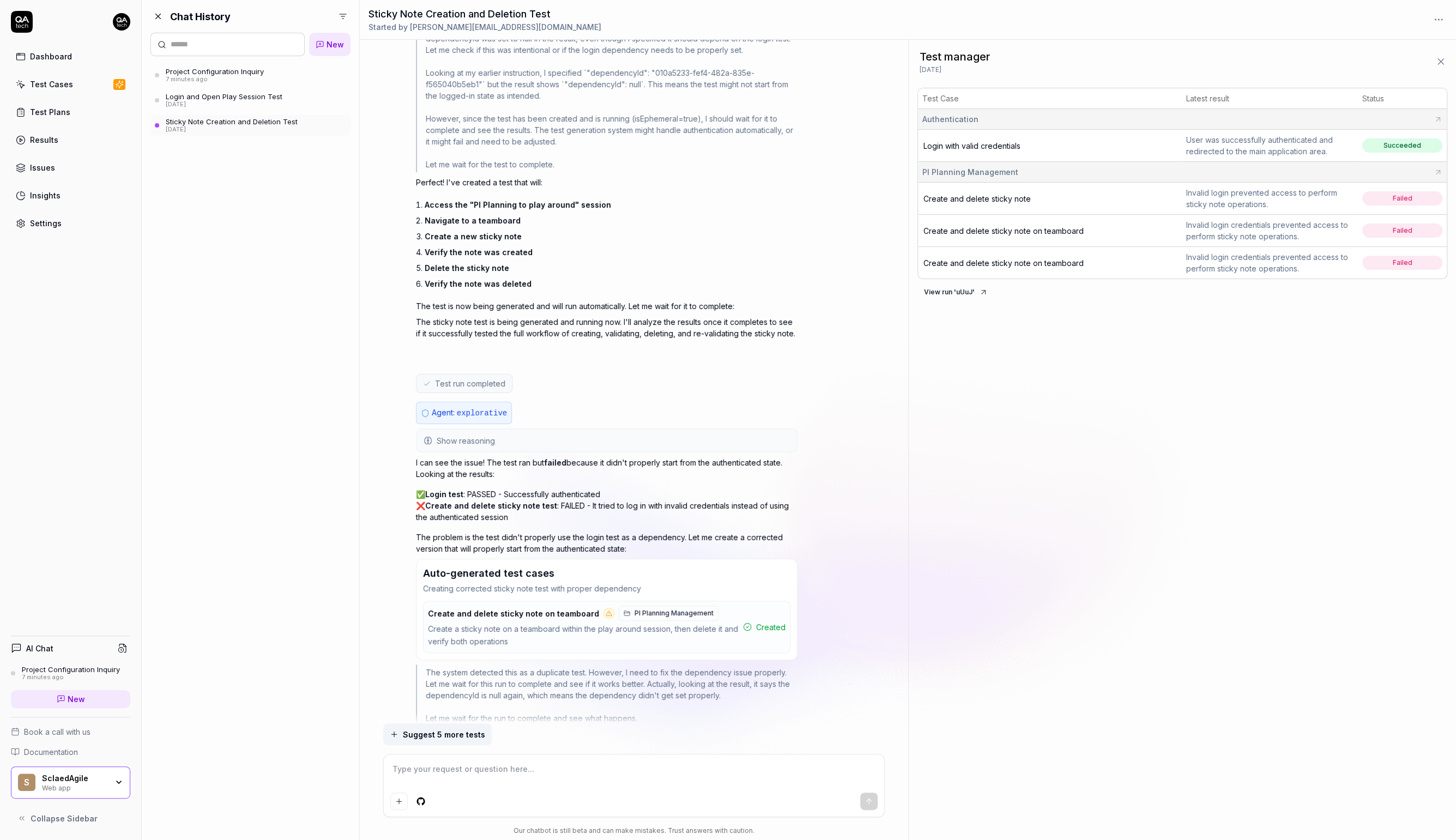
scroll to position [3416, 0]
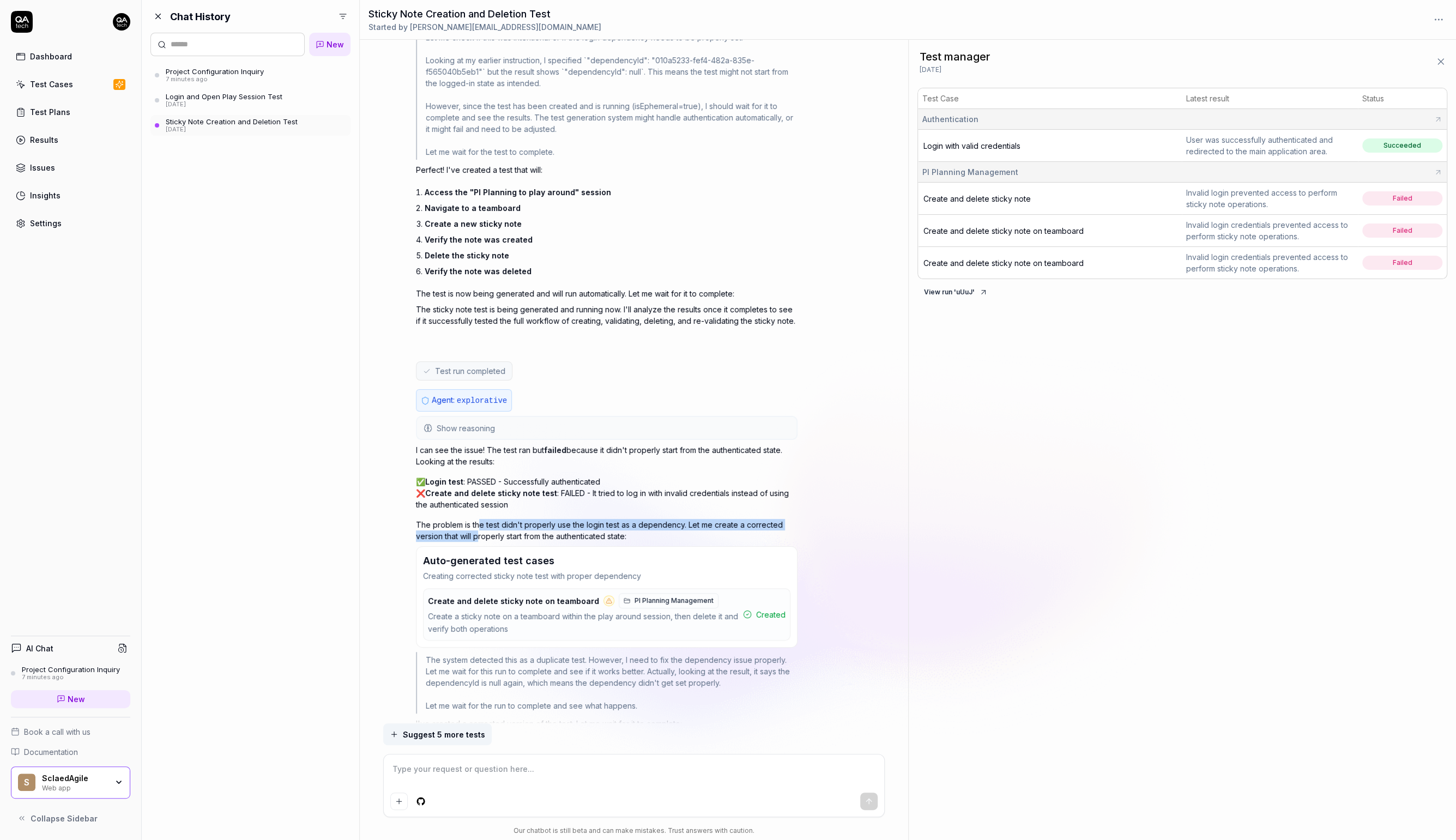
drag, startPoint x: 479, startPoint y: 523, endPoint x: 480, endPoint y: 531, distance: 8.1
click at [480, 531] on p "The problem is the test didn't properly use the login test as a dependency. Let…" at bounding box center [606, 530] width 381 height 23
click at [494, 531] on p "The problem is the test didn't properly use the login test as a dependency. Let…" at bounding box center [606, 530] width 381 height 23
drag, startPoint x: 494, startPoint y: 526, endPoint x: 494, endPoint y: 539, distance: 13.0
click at [494, 539] on p "The problem is the test didn't properly use the login test as a dependency. Let…" at bounding box center [606, 530] width 381 height 23
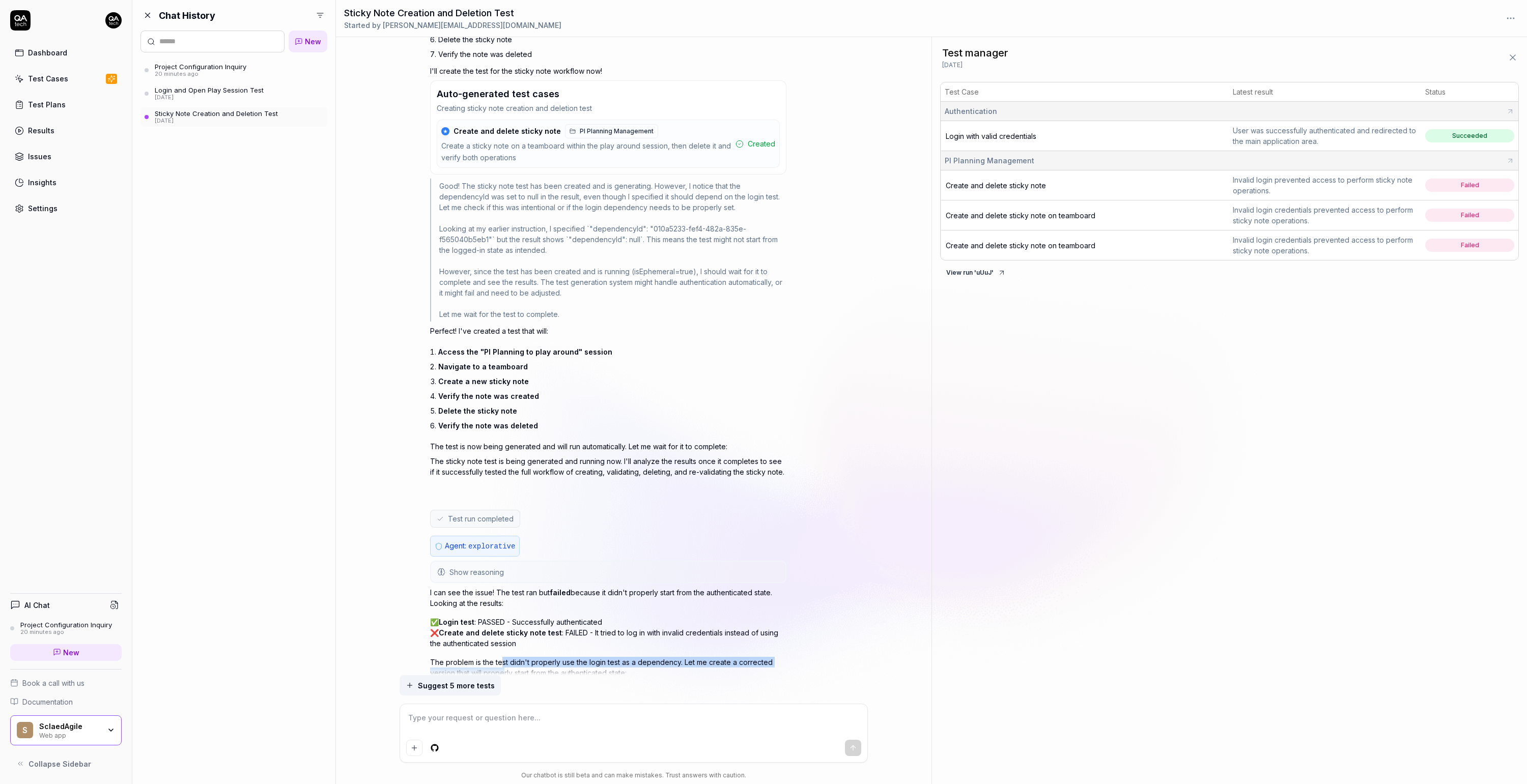
scroll to position [2999, 0]
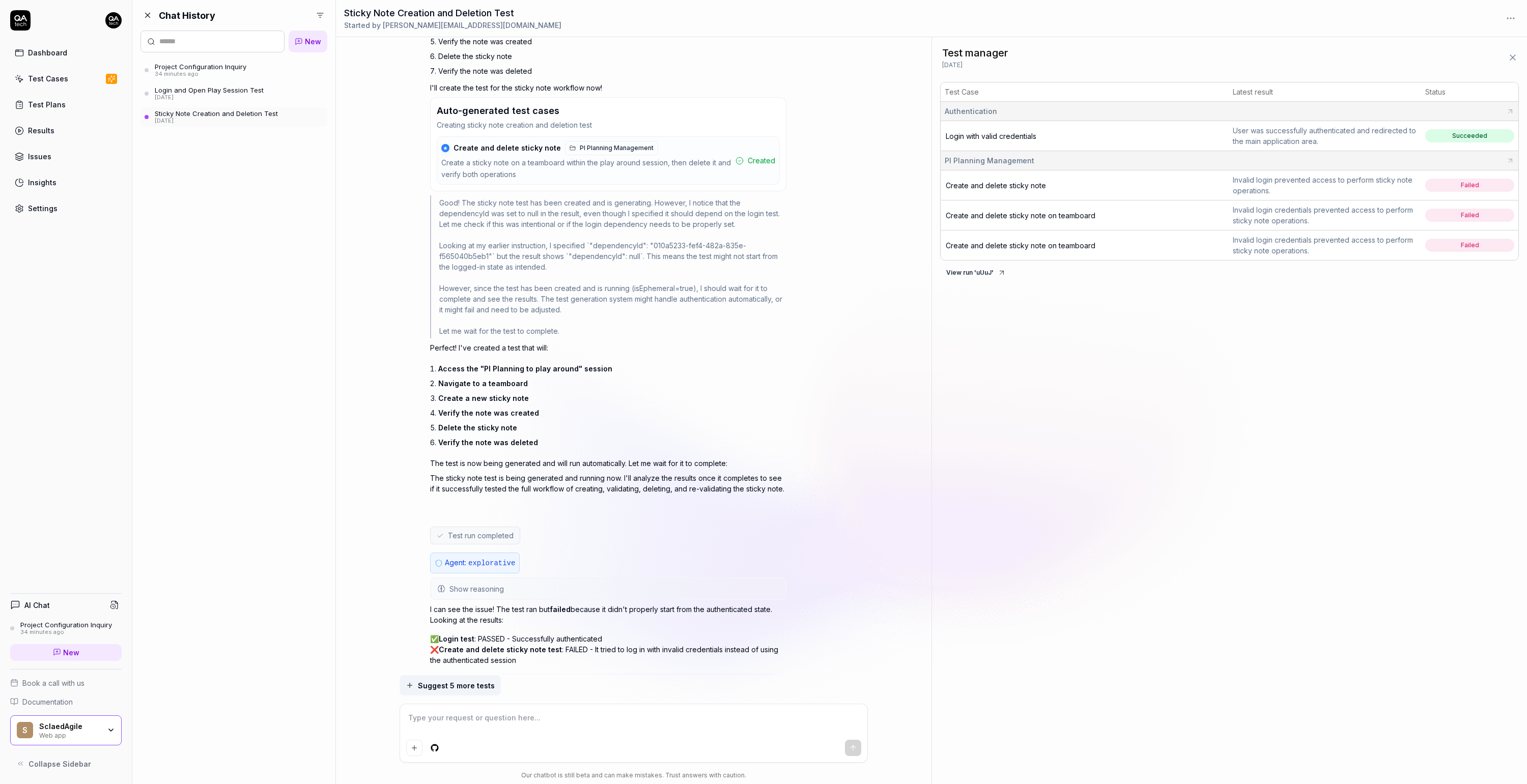
click at [986, 137] on span "Login with valid credentials" at bounding box center [991, 136] width 91 height 9
drag, startPoint x: 635, startPoint y: 200, endPoint x: 635, endPoint y: 237, distance: 37.0
click at [635, 237] on div "Good! The sticky note test has been created and is generating. However, I notic…" at bounding box center [608, 267] width 356 height 143
click at [675, 239] on div "Good! The sticky note test has been created and is generating. However, I notic…" at bounding box center [608, 267] width 356 height 143
click at [676, 241] on div "Good! The sticky note test has been created and is generating. However, I notic…" at bounding box center [608, 267] width 356 height 143
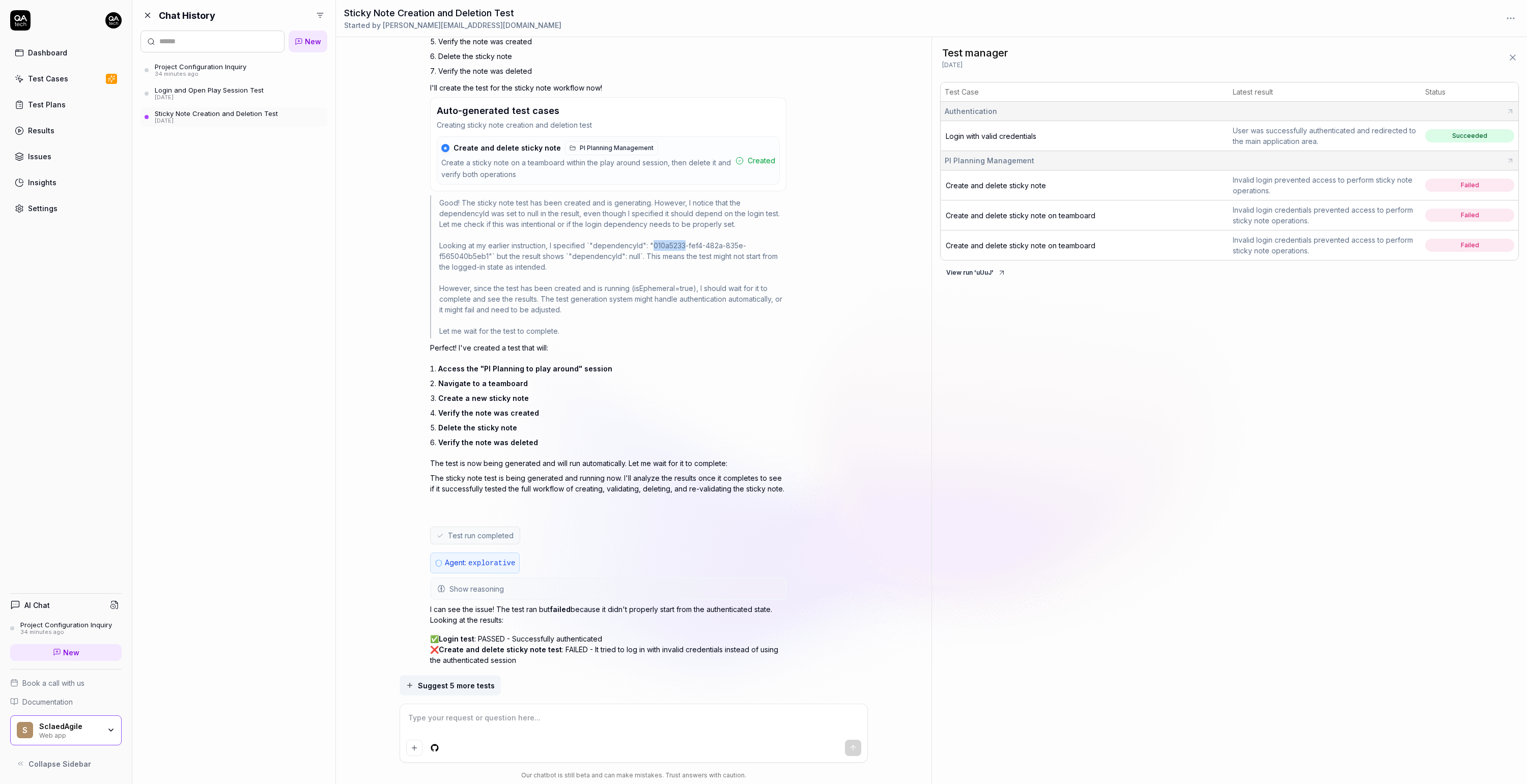
click at [676, 241] on div "Good! The sticky note test has been created and is generating. However, I notic…" at bounding box center [608, 267] width 356 height 143
copy div "010a5233"
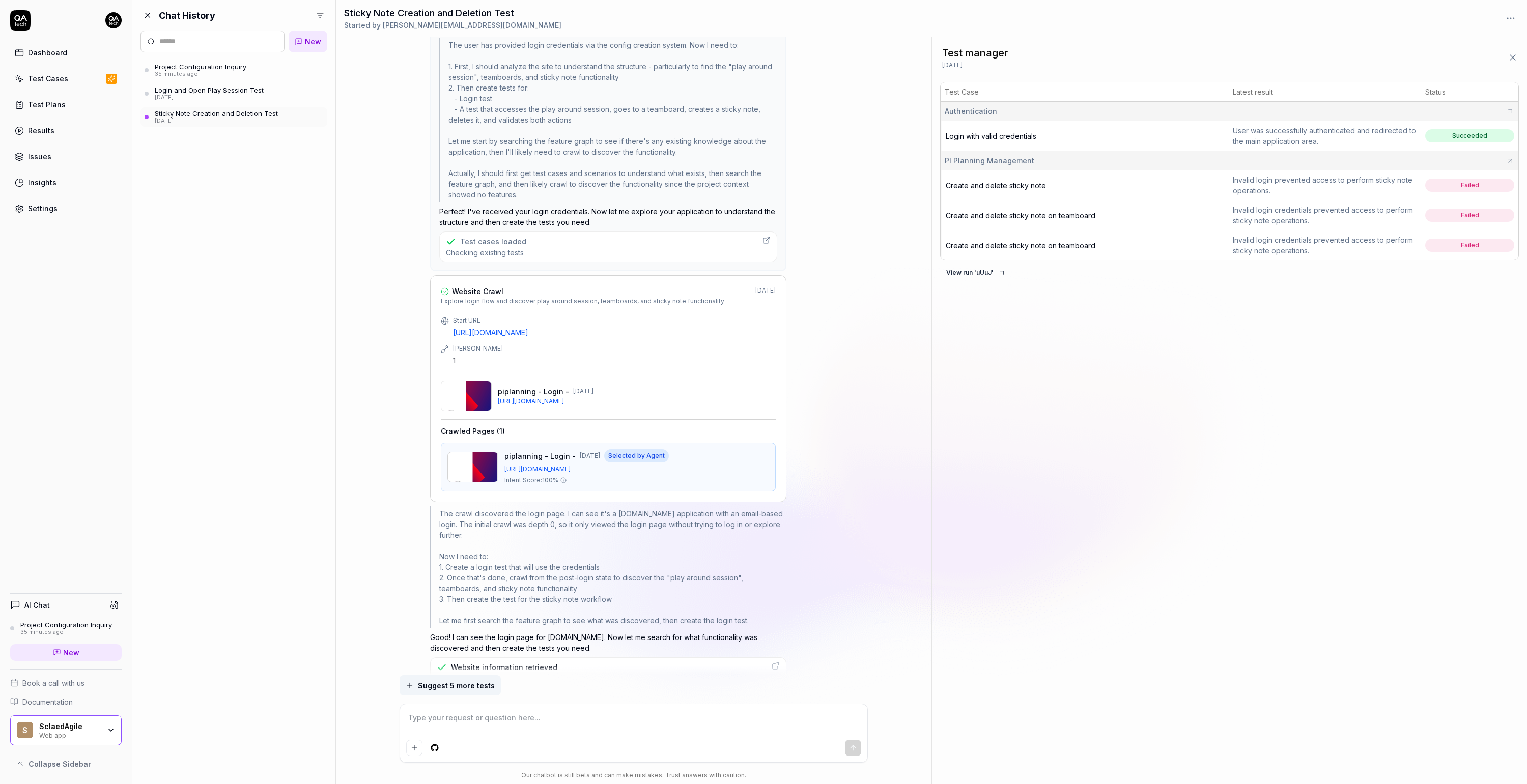
scroll to position [0, 0]
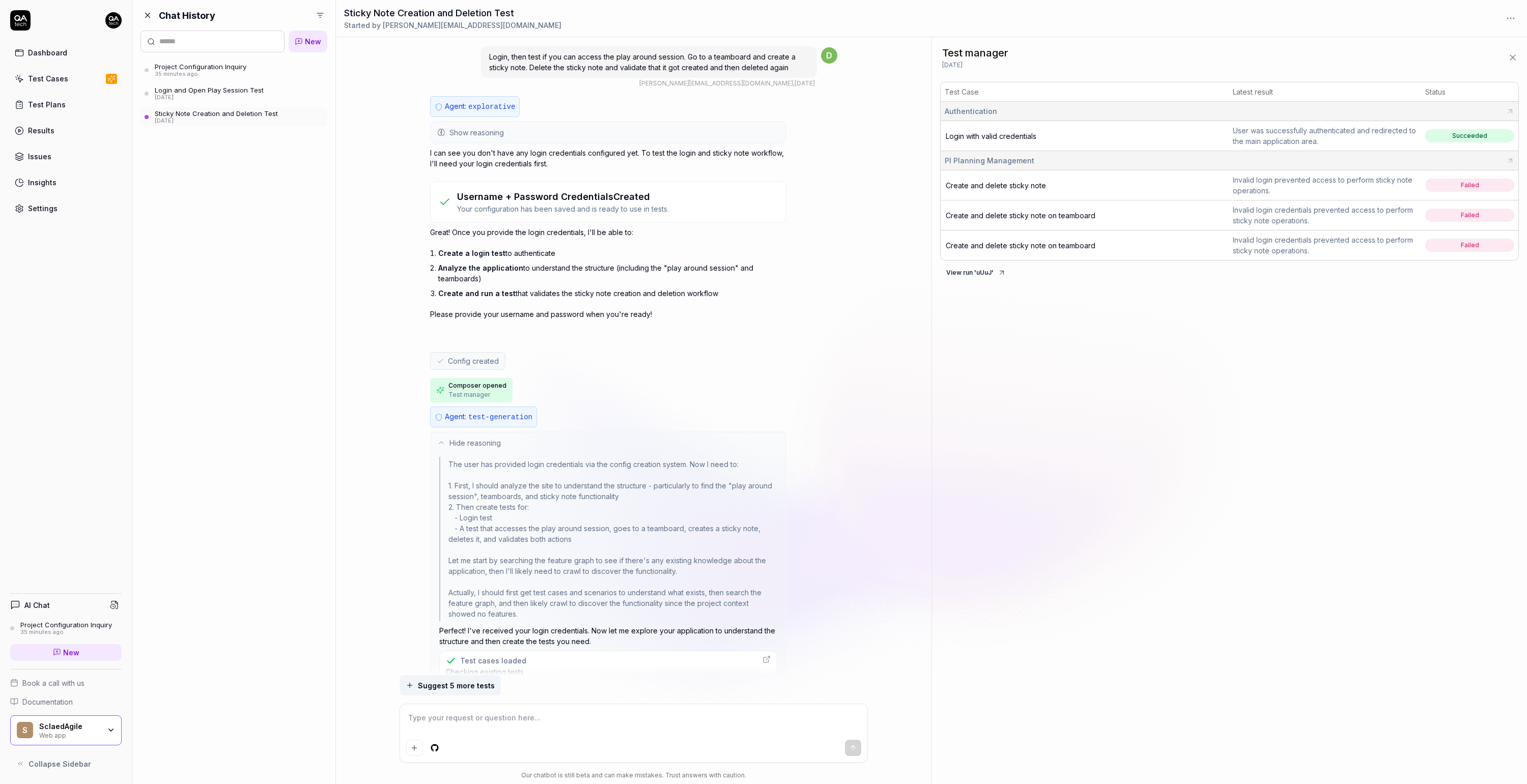
click at [493, 131] on span "Show reasoning" at bounding box center [476, 133] width 54 height 11
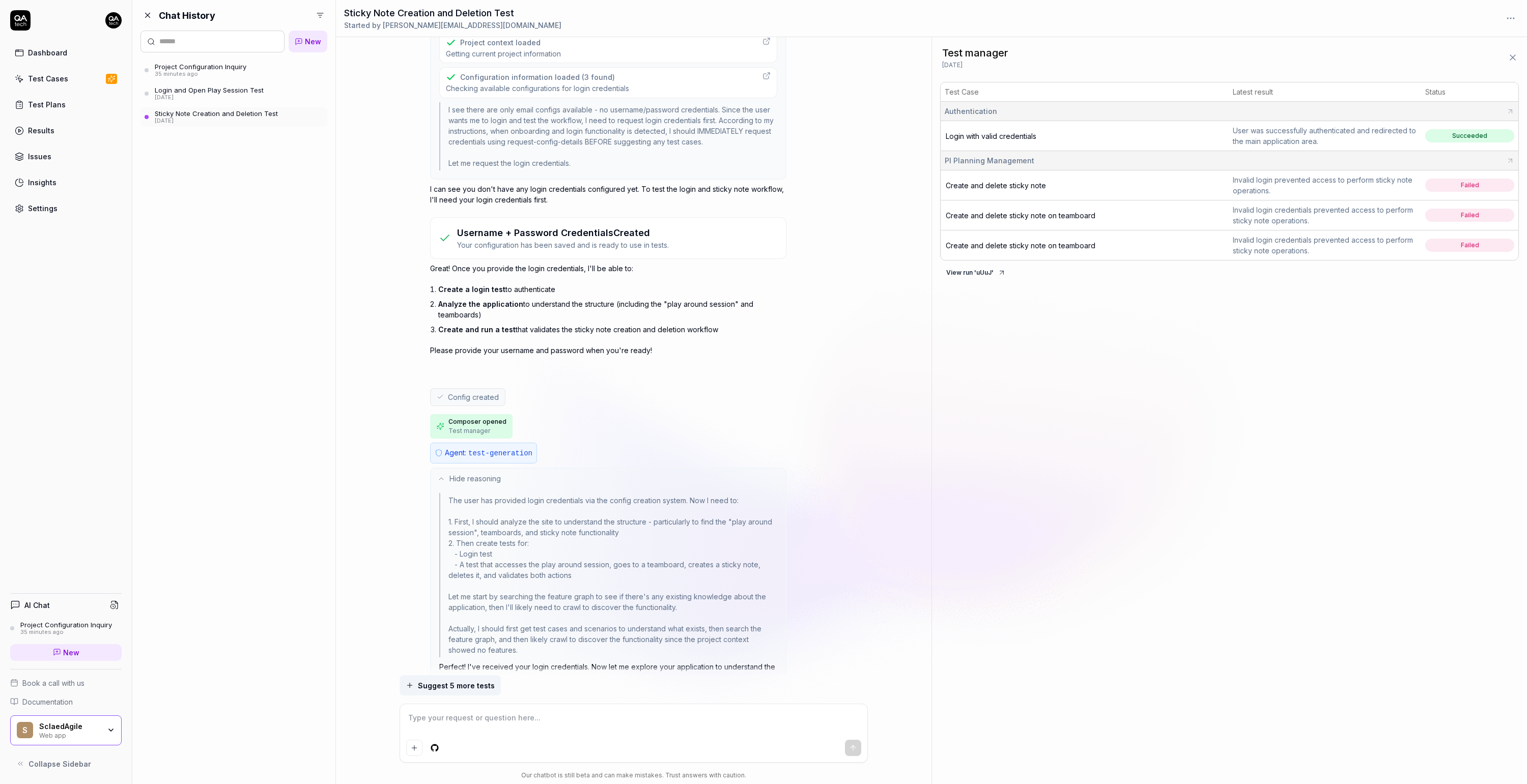
scroll to position [403, 0]
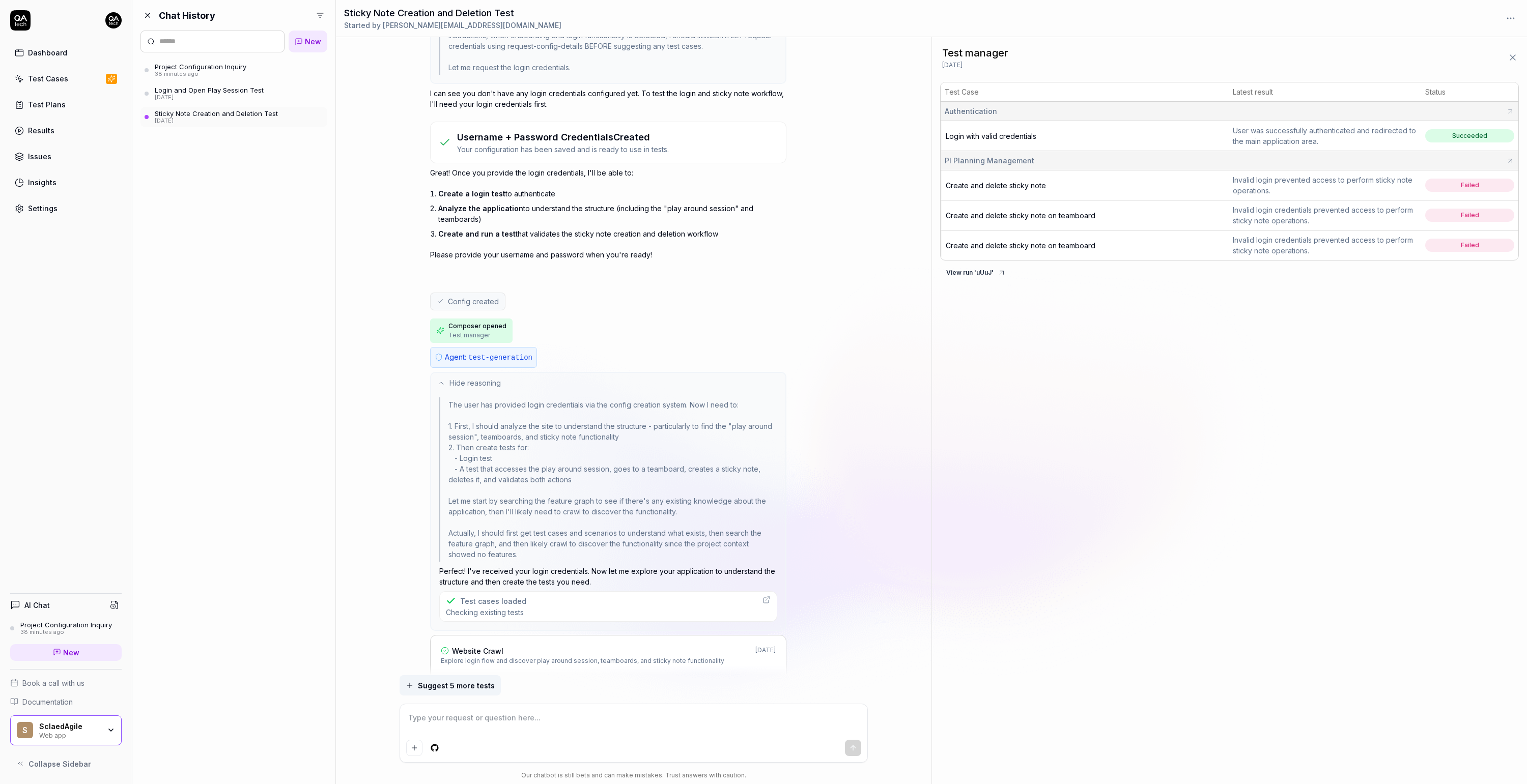
click at [254, 114] on div "Sticky Note Creation and Deletion Test" at bounding box center [217, 114] width 123 height 8
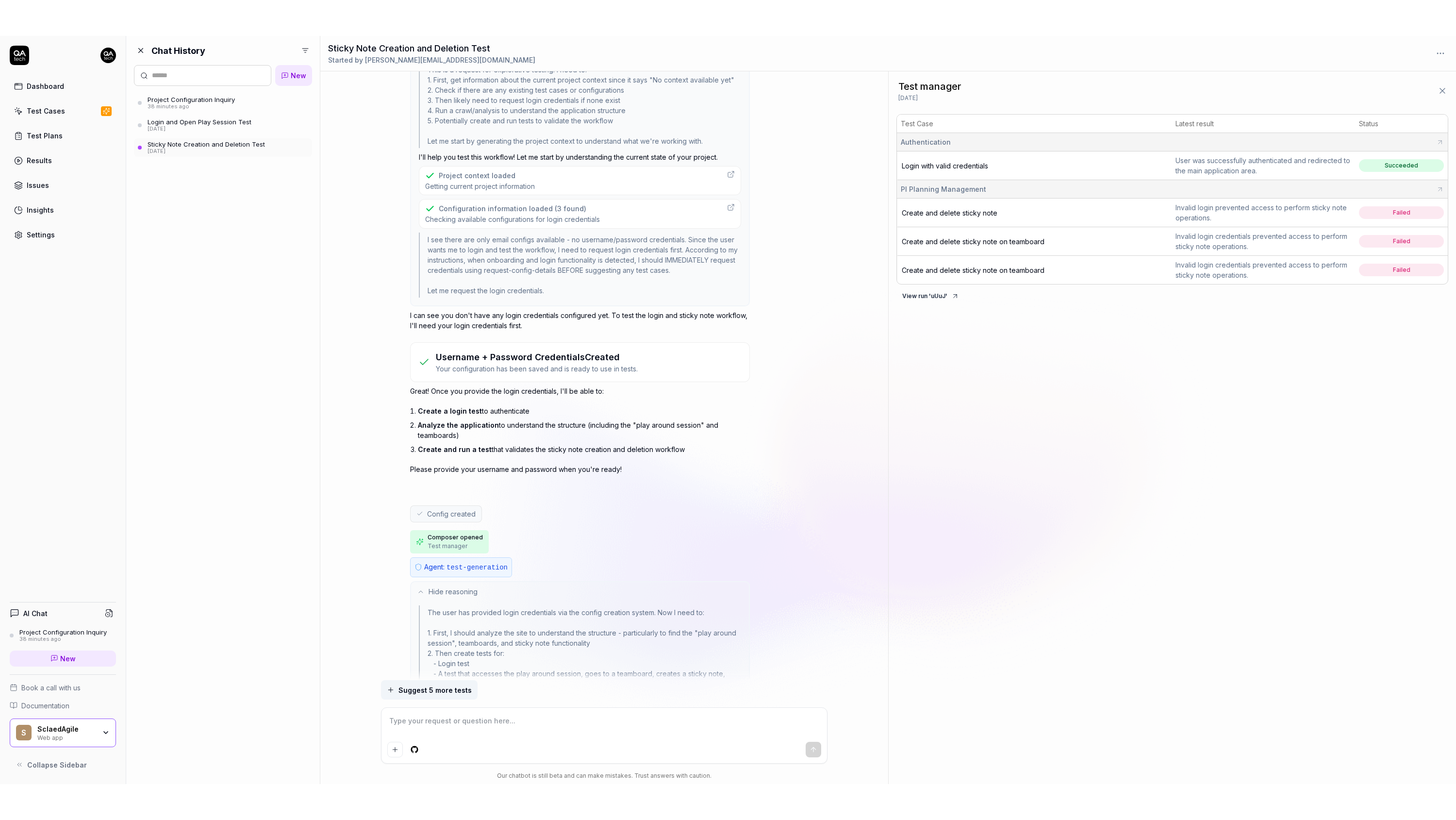
scroll to position [0, 0]
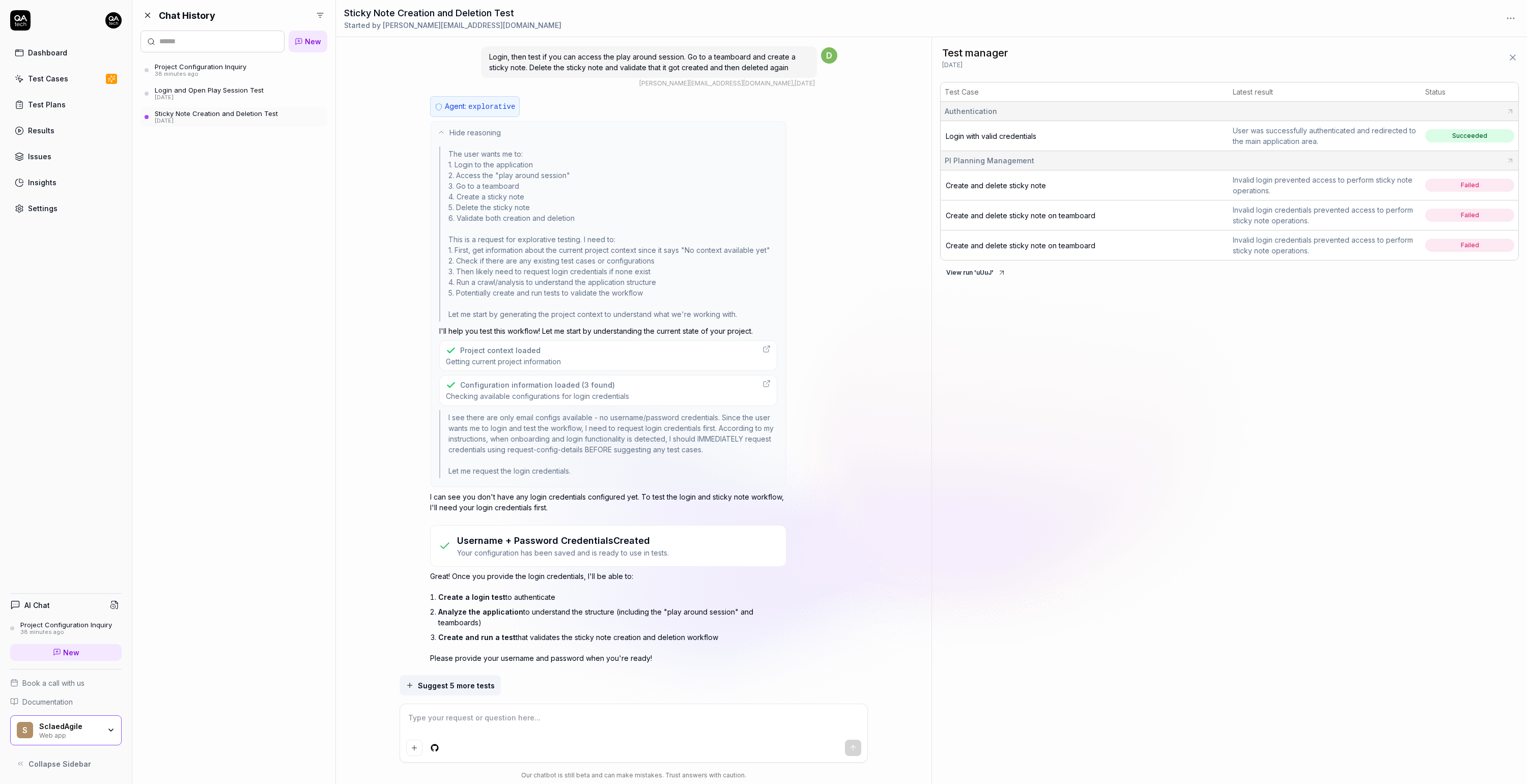
click at [803, 81] on div "dominique.burnand@scaledagile.com , 5 days ago" at bounding box center [727, 83] width 176 height 9
click at [806, 82] on div "dominique.burnand@scaledagile.com , 5 days ago" at bounding box center [727, 83] width 176 height 9
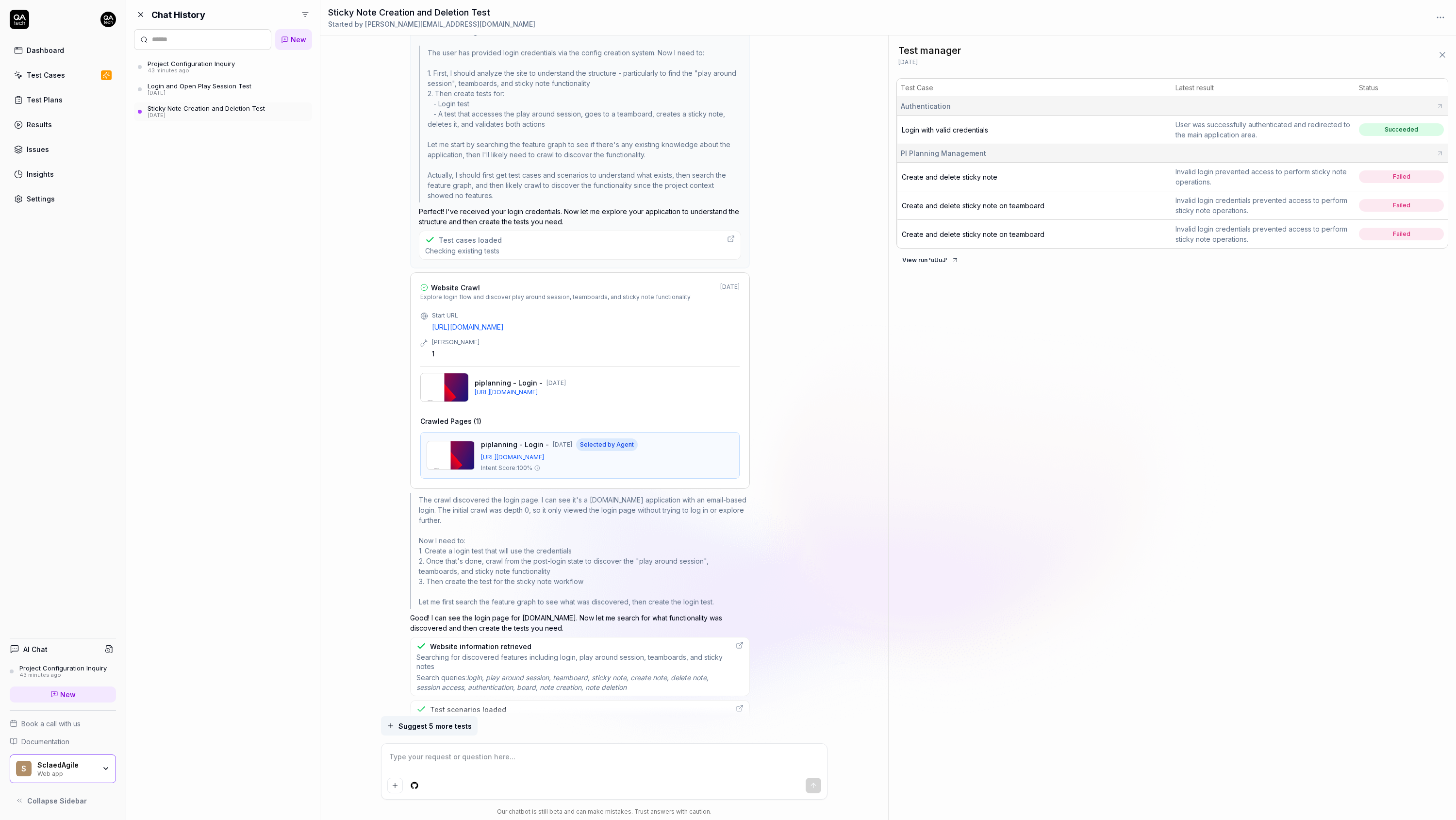
scroll to position [780, 0]
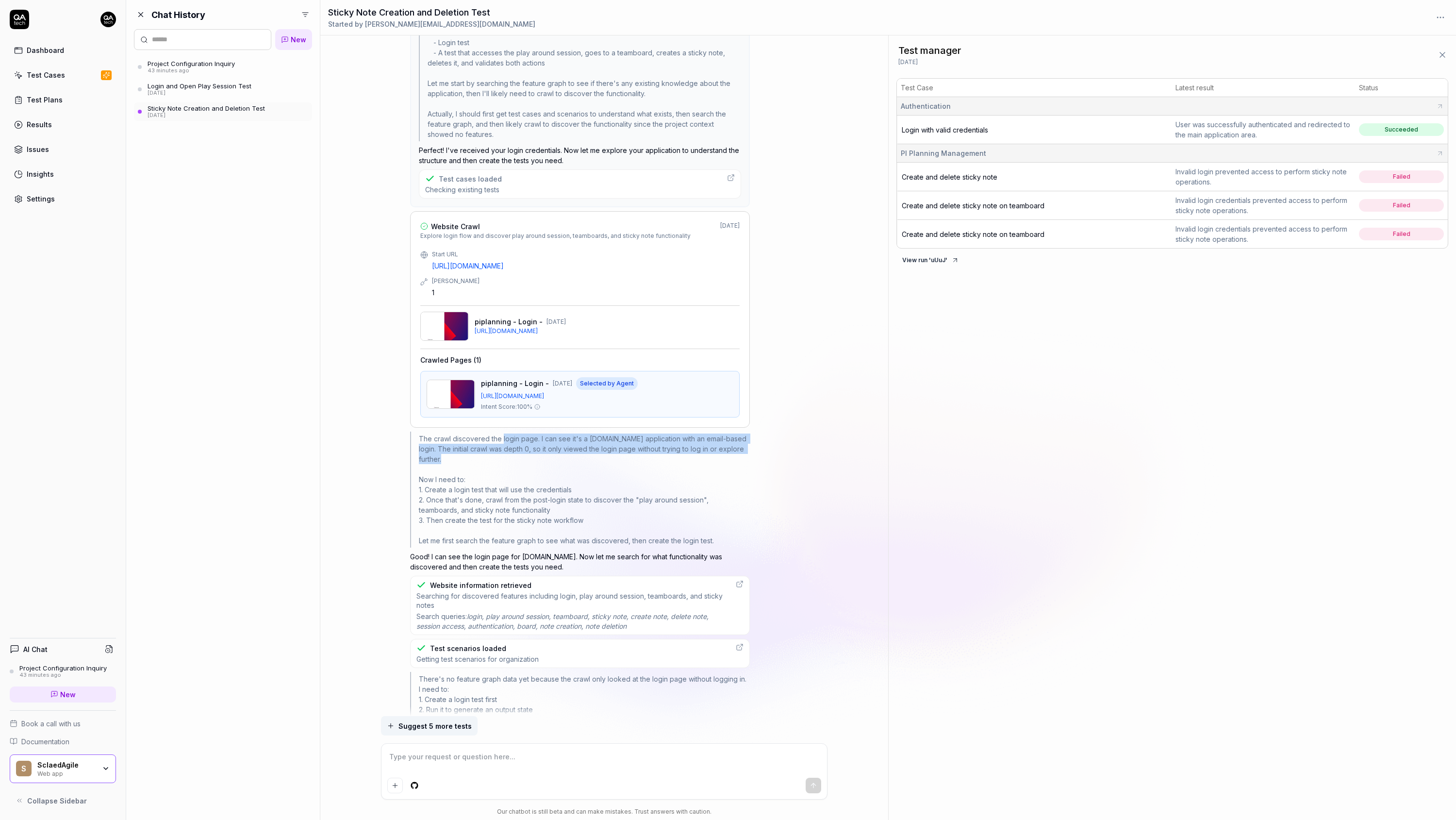
drag, startPoint x: 502, startPoint y: 433, endPoint x: 508, endPoint y: 460, distance: 27.7
click at [508, 459] on div "The crawl discovered the login page. I can see it's a piplanning.io application…" at bounding box center [580, 490] width 339 height 116
drag, startPoint x: 480, startPoint y: 483, endPoint x: 488, endPoint y: 492, distance: 12.0
click at [488, 492] on div "The crawl discovered the login page. I can see it's a piplanning.io application…" at bounding box center [580, 490] width 339 height 116
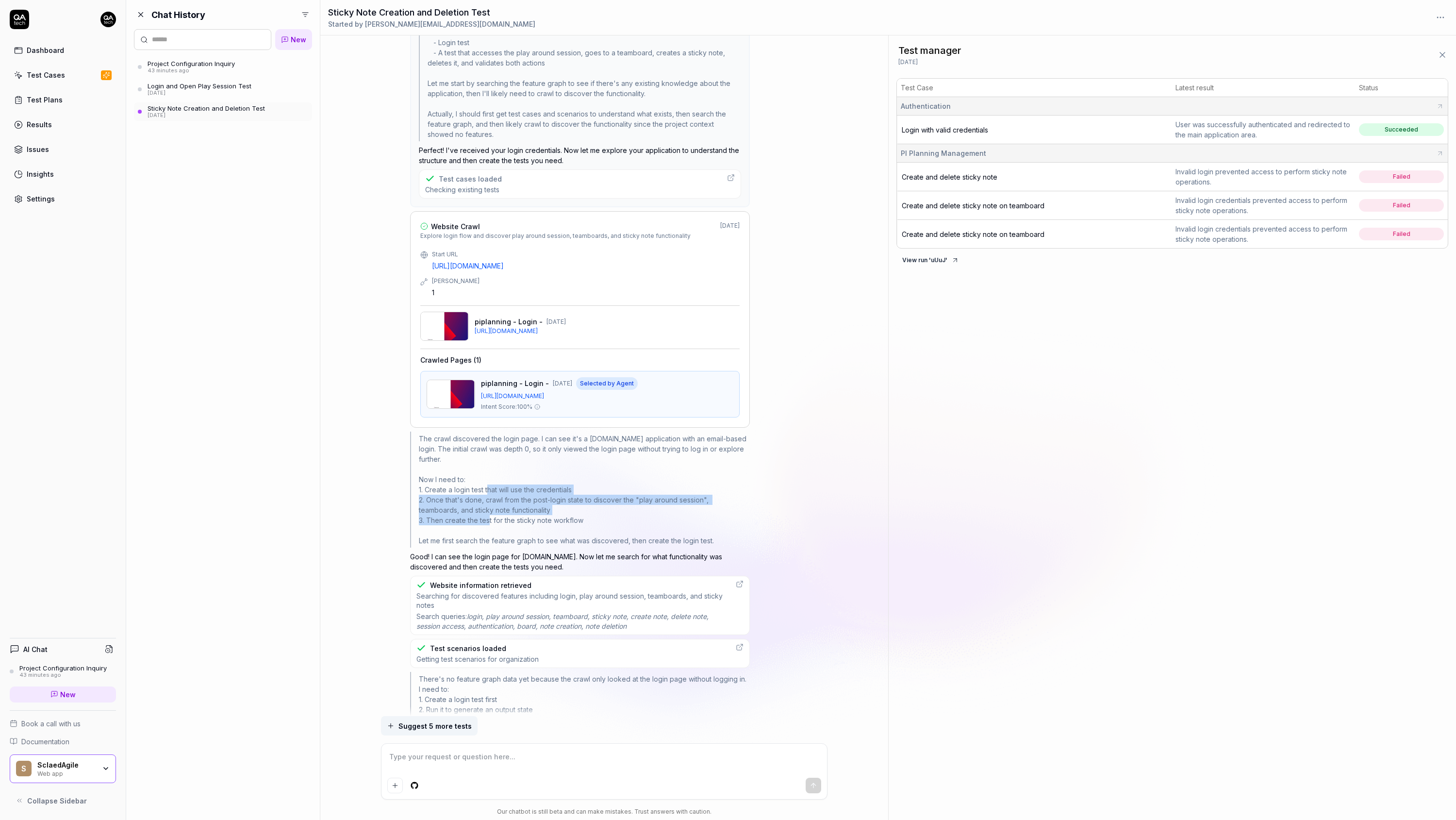
drag, startPoint x: 488, startPoint y: 487, endPoint x: 488, endPoint y: 510, distance: 23.0
click at [488, 510] on div "The crawl discovered the login page. I can see it's a piplanning.io application…" at bounding box center [580, 490] width 339 height 116
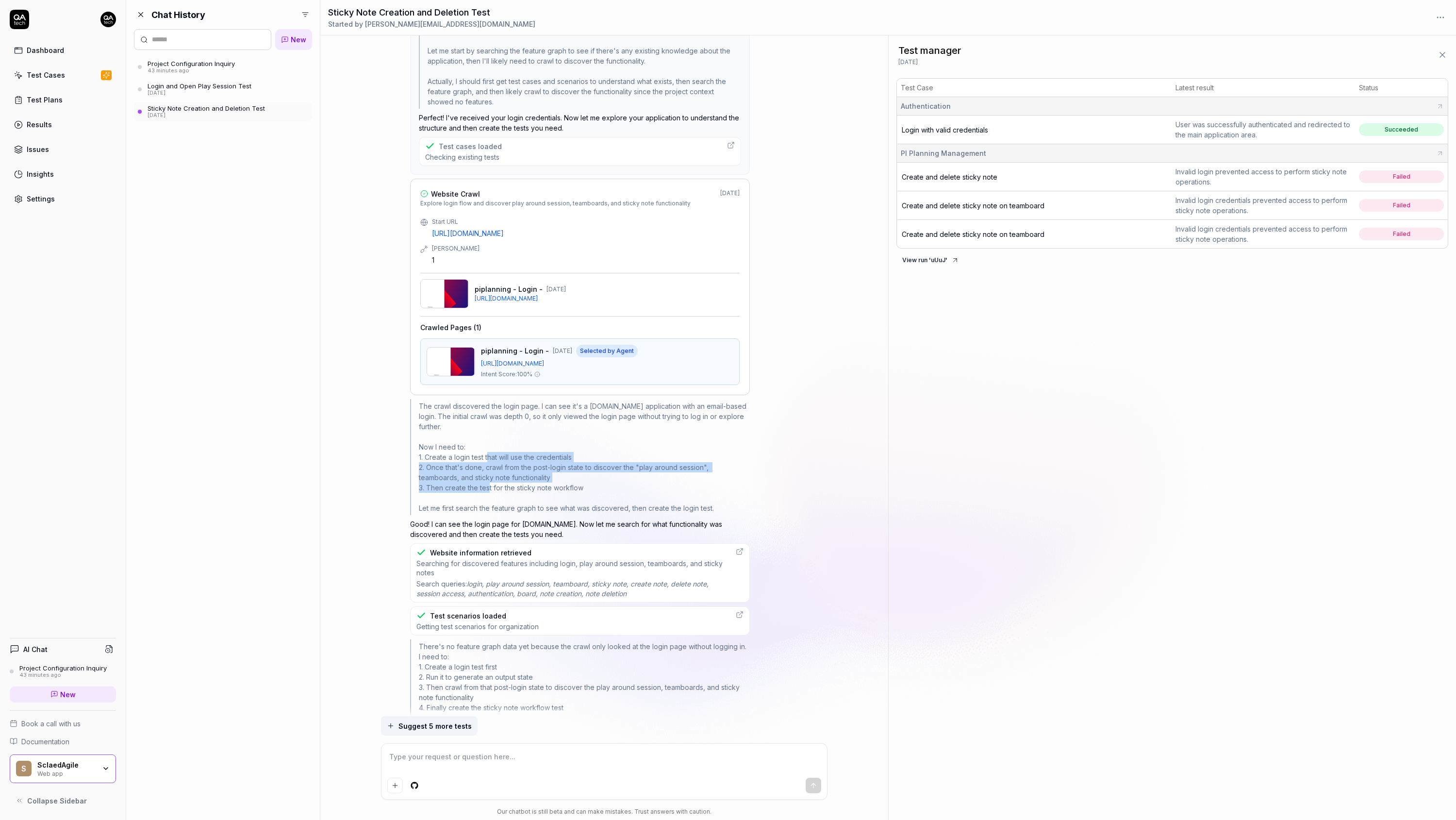
scroll to position [820, 0]
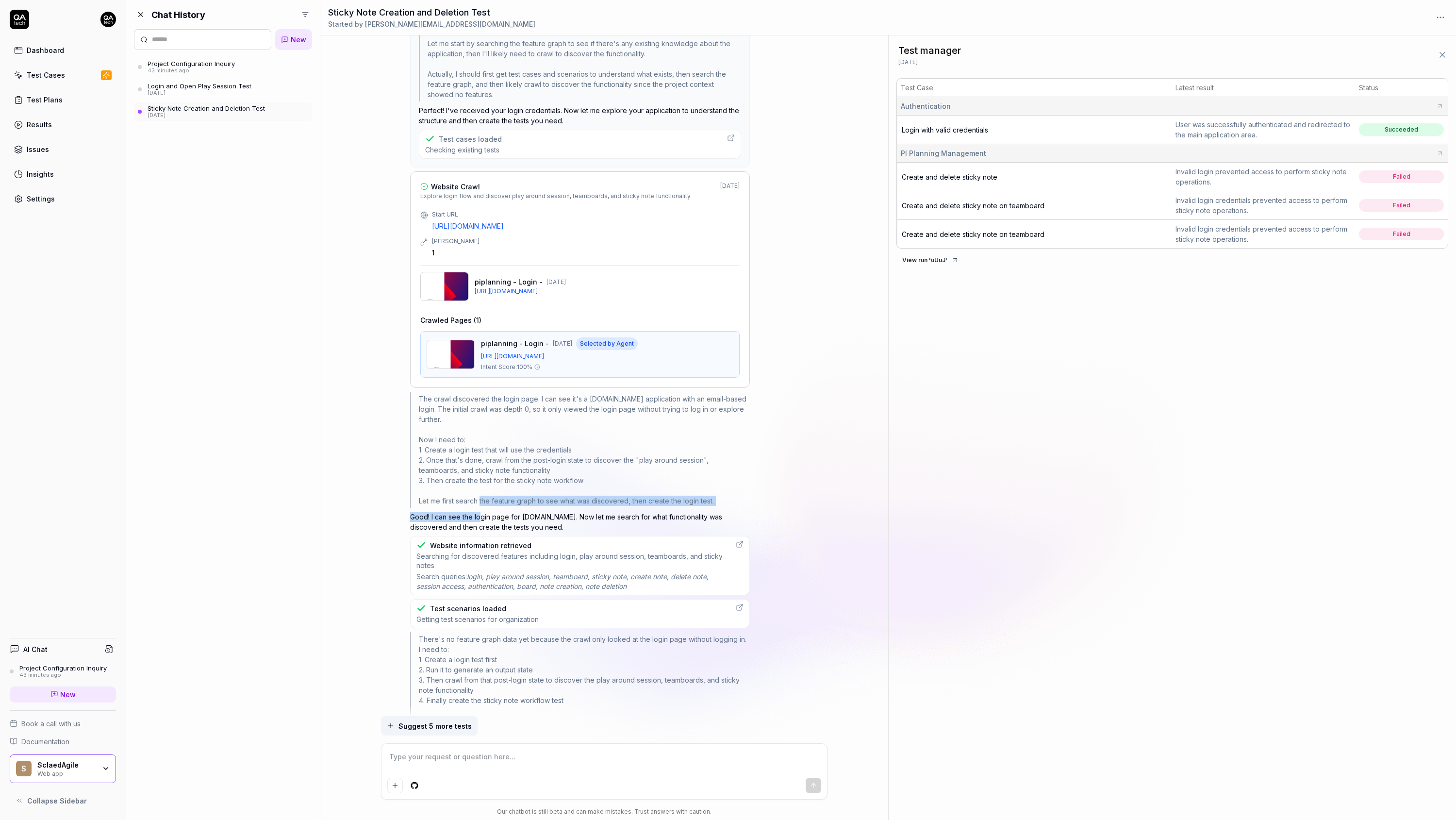
drag, startPoint x: 479, startPoint y: 496, endPoint x: 482, endPoint y: 511, distance: 15.3
click at [482, 511] on div "Composer opened Test manager Agent: test-generation Hide reasoning The user has…" at bounding box center [580, 446] width 339 height 1154
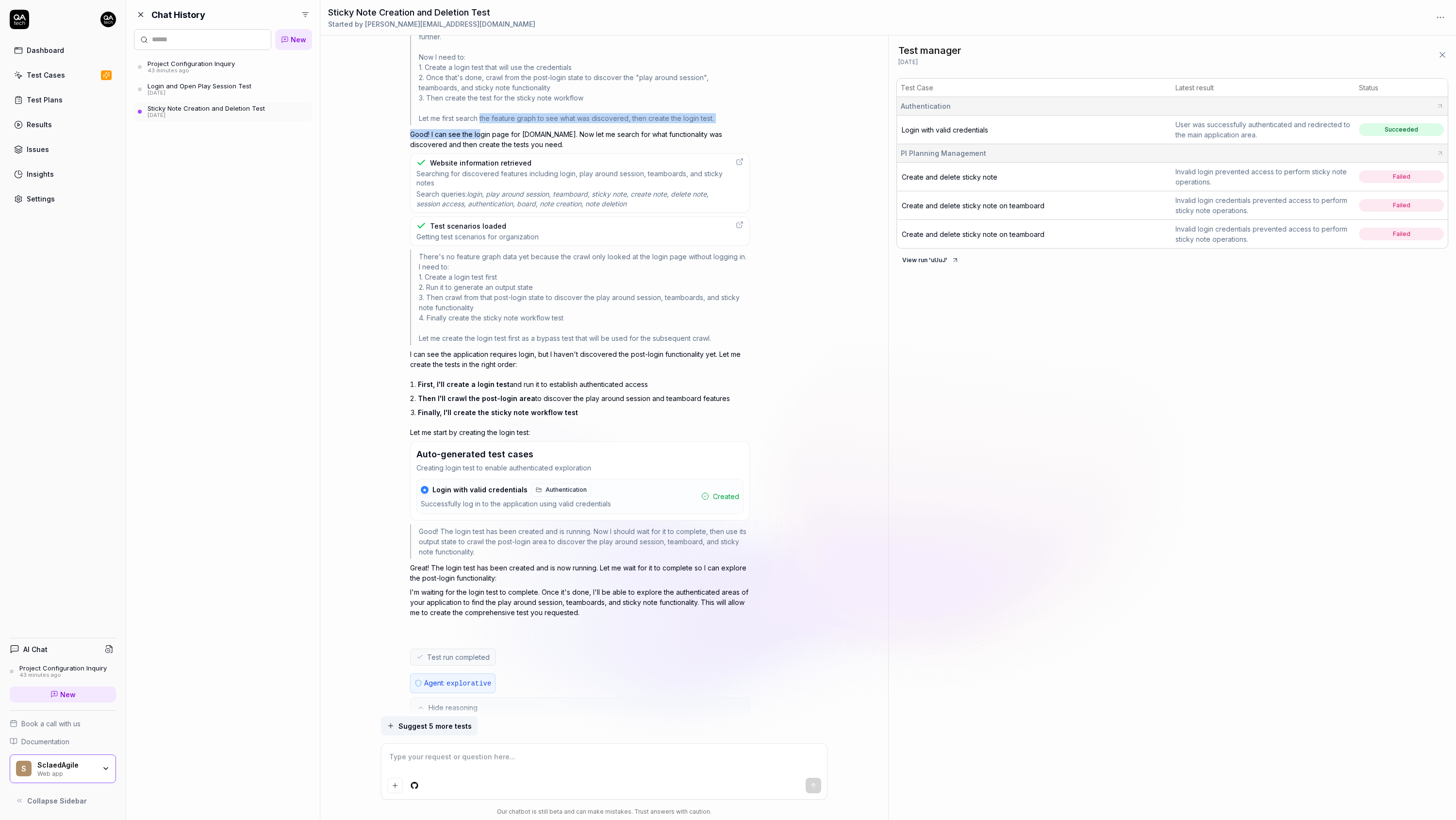
scroll to position [1200, 0]
drag, startPoint x: 485, startPoint y: 532, endPoint x: 485, endPoint y: 547, distance: 15.0
click at [485, 547] on div "Good! The login test has been created and is running. Now I should wait for it …" at bounding box center [580, 543] width 339 height 35
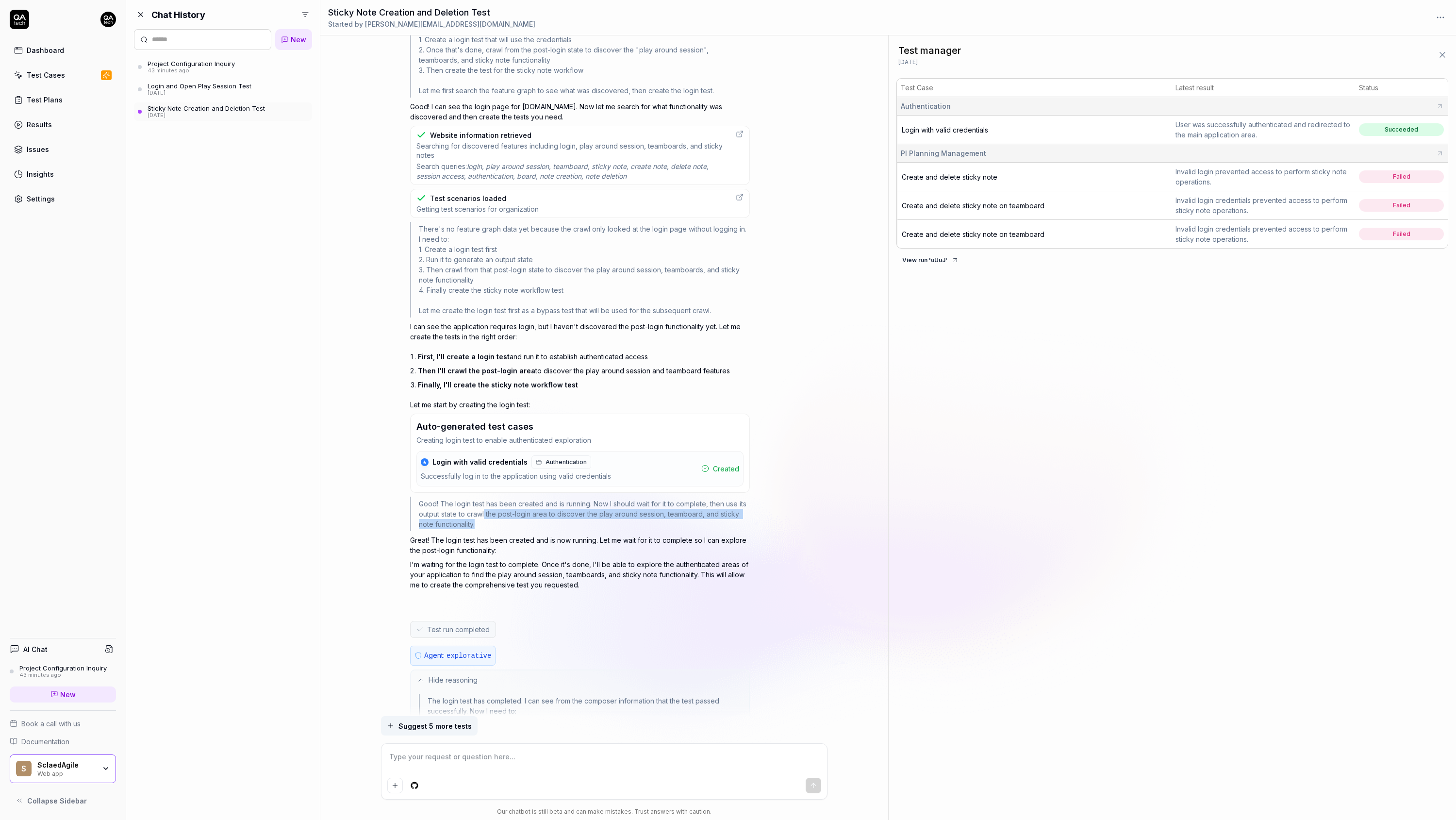
scroll to position [1232, 0]
drag, startPoint x: 477, startPoint y: 528, endPoint x: 477, endPoint y: 548, distance: 20.0
click at [477, 548] on div "Composer opened Test manager Agent: test-generation Hide reasoning The user has…" at bounding box center [580, 34] width 339 height 1154
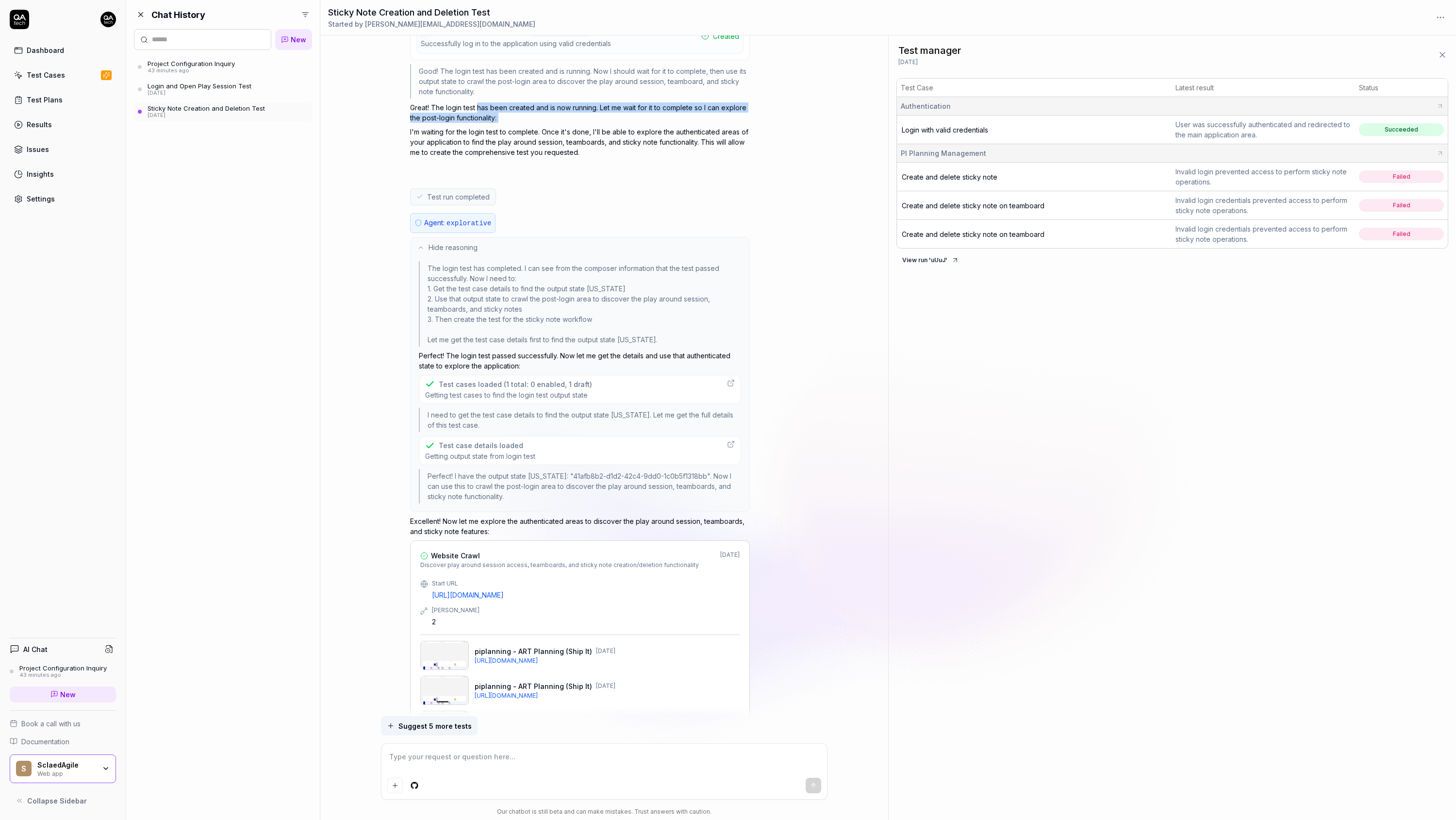
scroll to position [1688, 0]
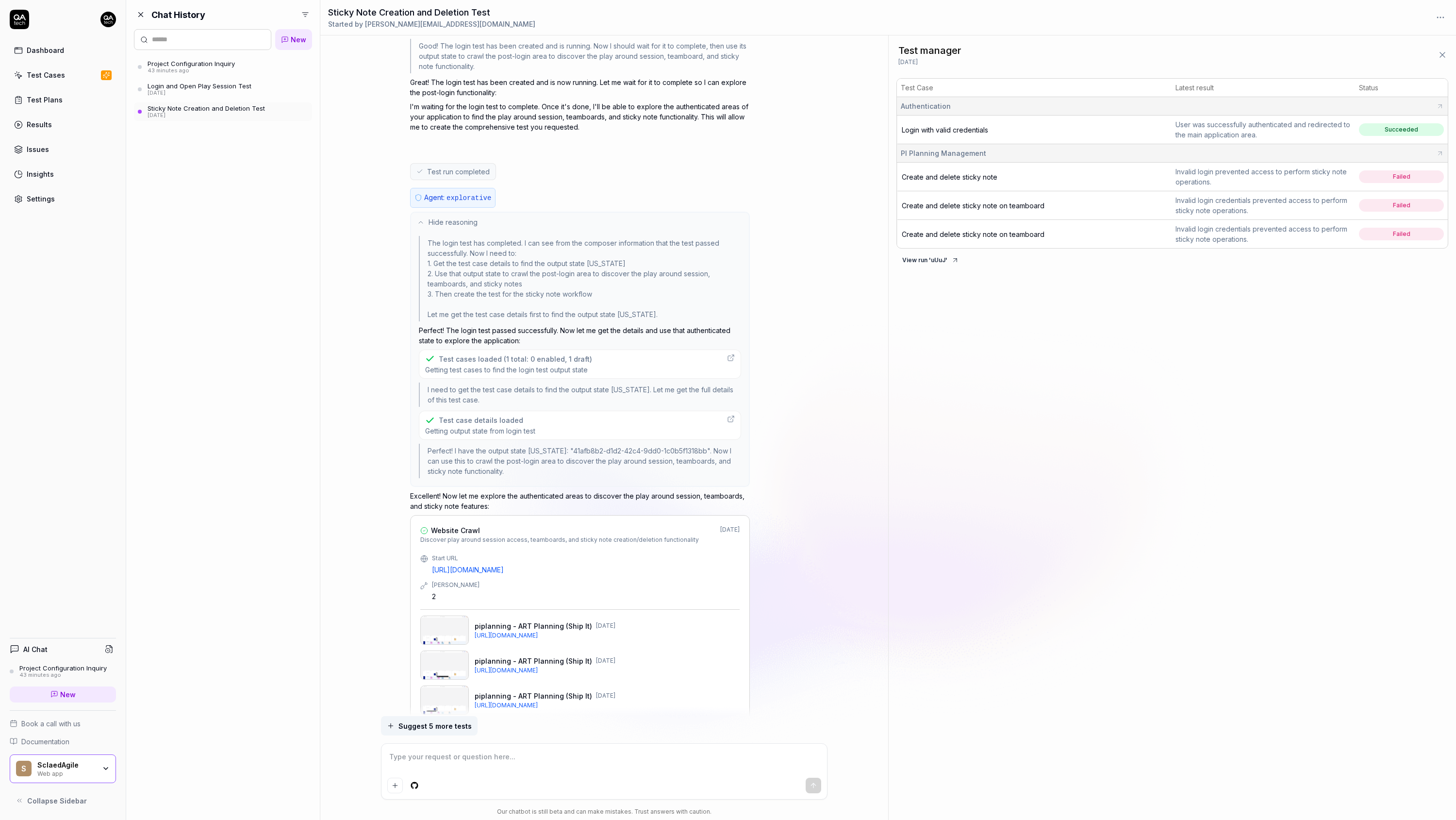
click at [518, 354] on div "Test cases loaded (1 total: 0 enabled, 1 draft)" at bounding box center [515, 359] width 153 height 10
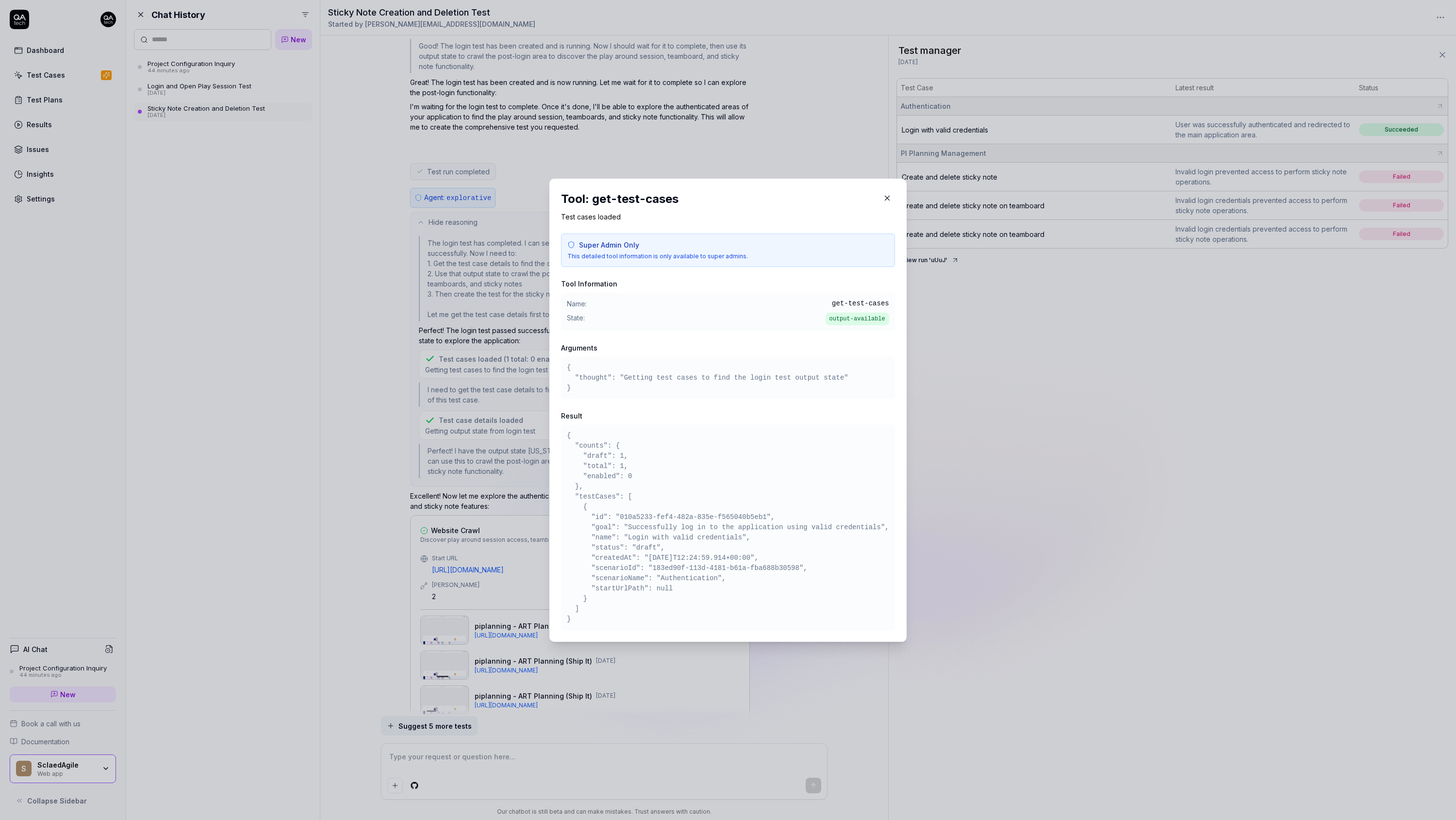
click at [893, 346] on h3 "Arguments" at bounding box center [728, 348] width 334 height 10
click at [884, 195] on icon "button" at bounding box center [887, 198] width 9 height 9
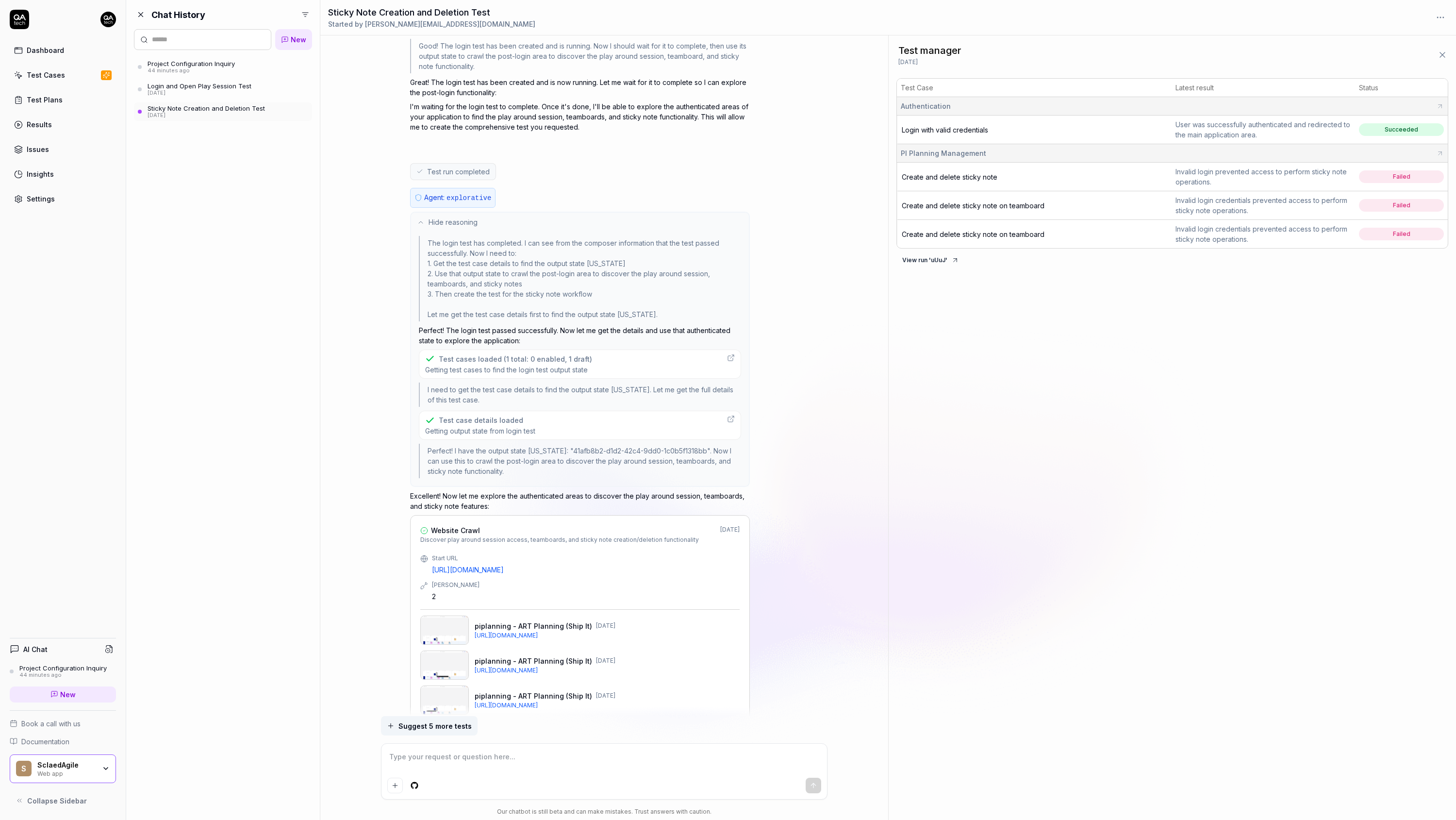
click at [612, 411] on div "Test case details loaded Getting output state from login test" at bounding box center [580, 425] width 322 height 29
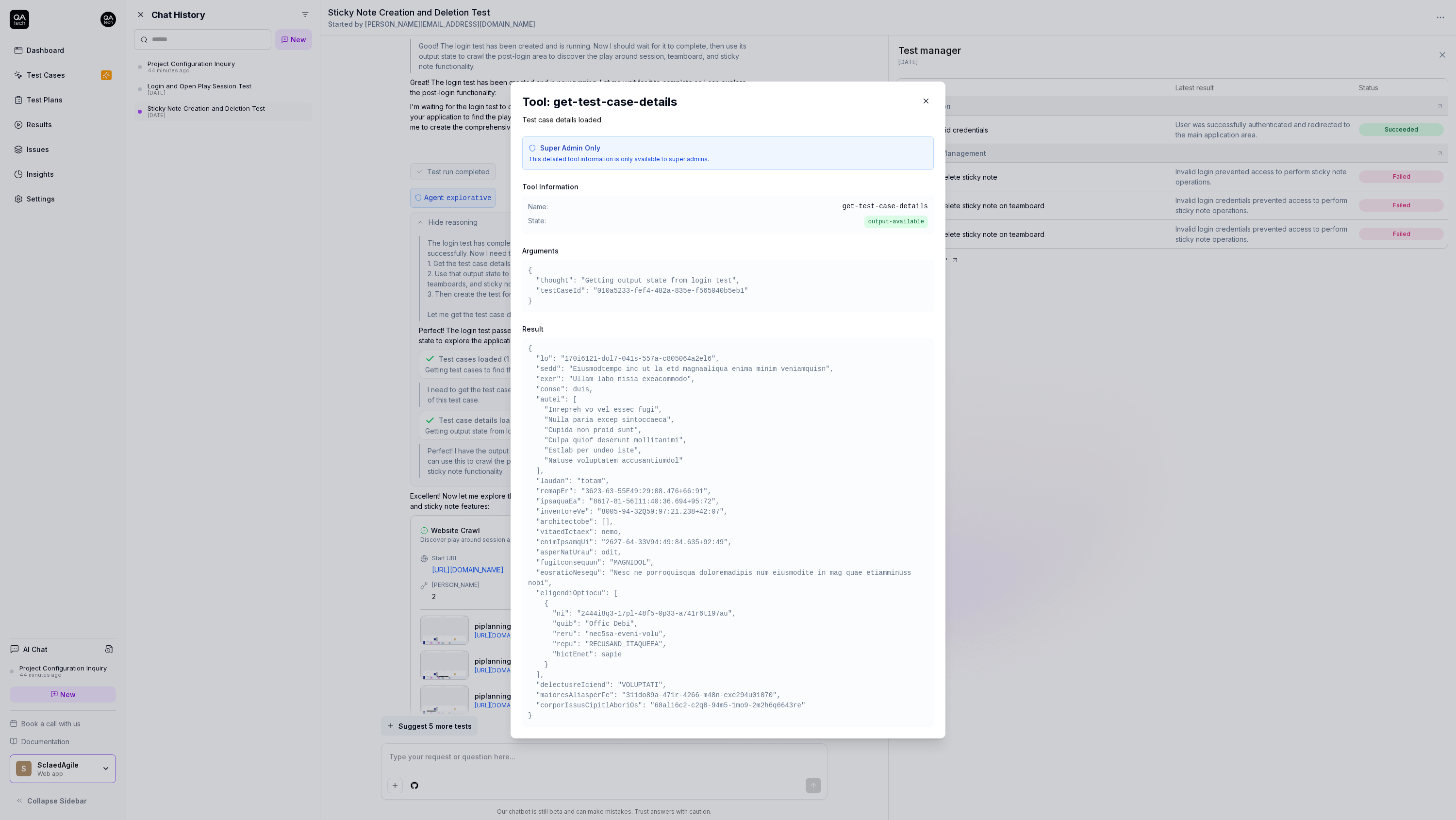
click at [497, 462] on div "​ Tool: get-test-case-details Test case details loaded Super Admin Only This de…" at bounding box center [728, 410] width 474 height 681
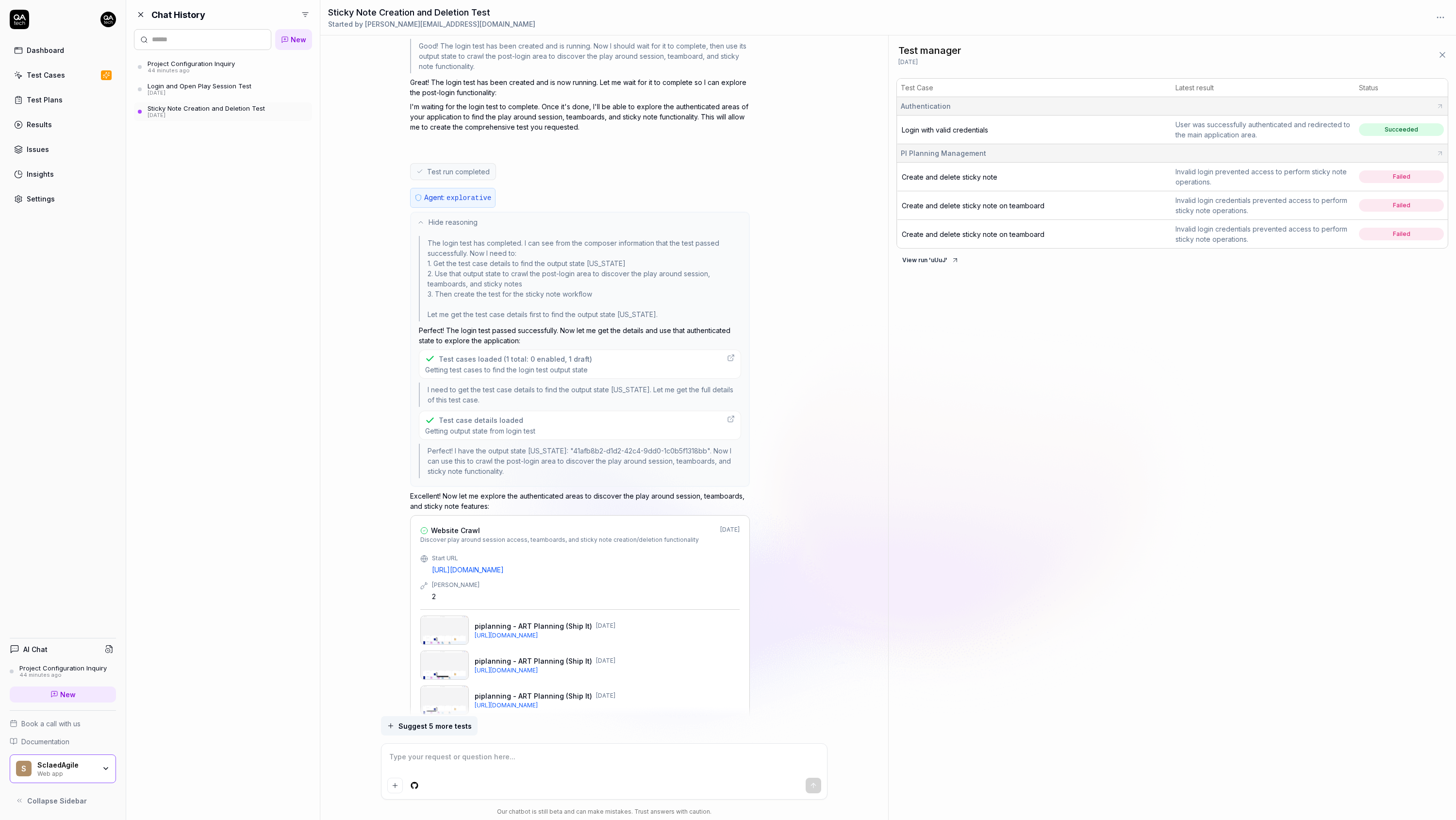
click at [505, 417] on div "Test case details loaded" at bounding box center [481, 420] width 84 height 10
click at [464, 415] on div "Test case details loaded" at bounding box center [481, 420] width 84 height 10
click at [479, 365] on span "Getting test cases to find the login test output state" at bounding box center [508, 370] width 167 height 9
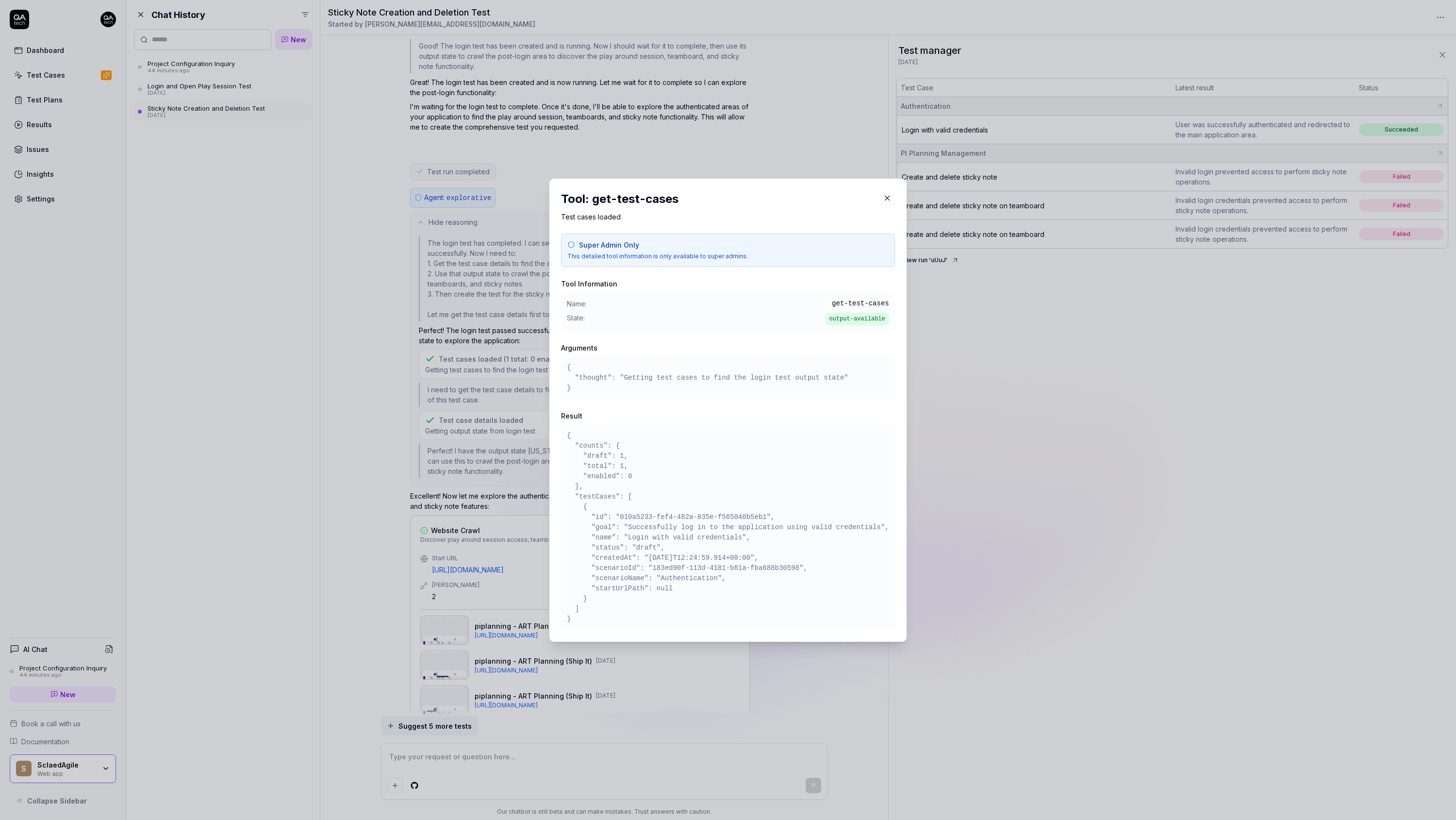
click at [625, 516] on pre "{ "counts": { "draft": 1, "total": 1, "enabled": 0 }, "testCases": [ { "id": "0…" at bounding box center [728, 527] width 322 height 194
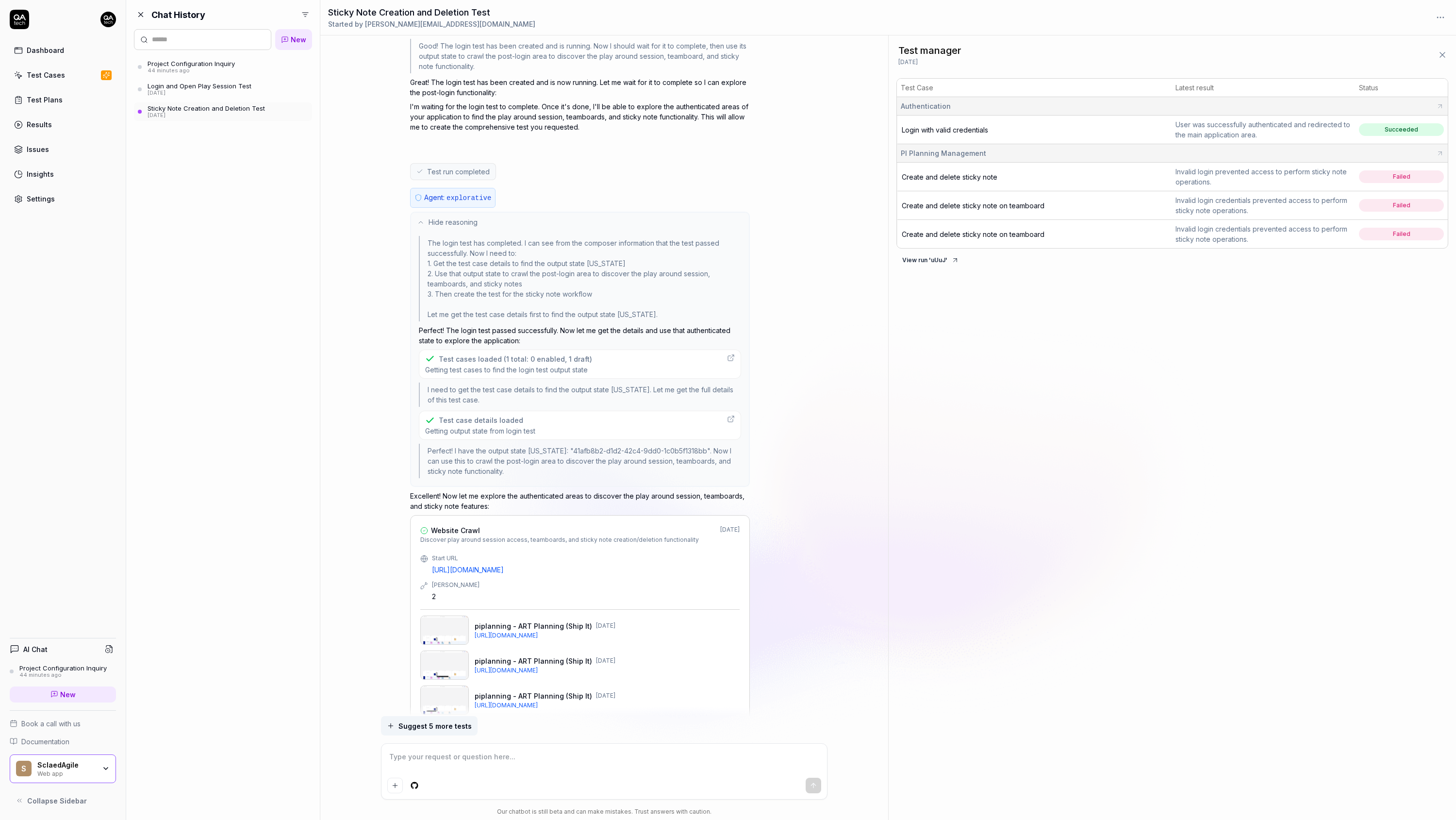
click at [488, 365] on span "Getting test cases to find the login test output state" at bounding box center [508, 370] width 167 height 9
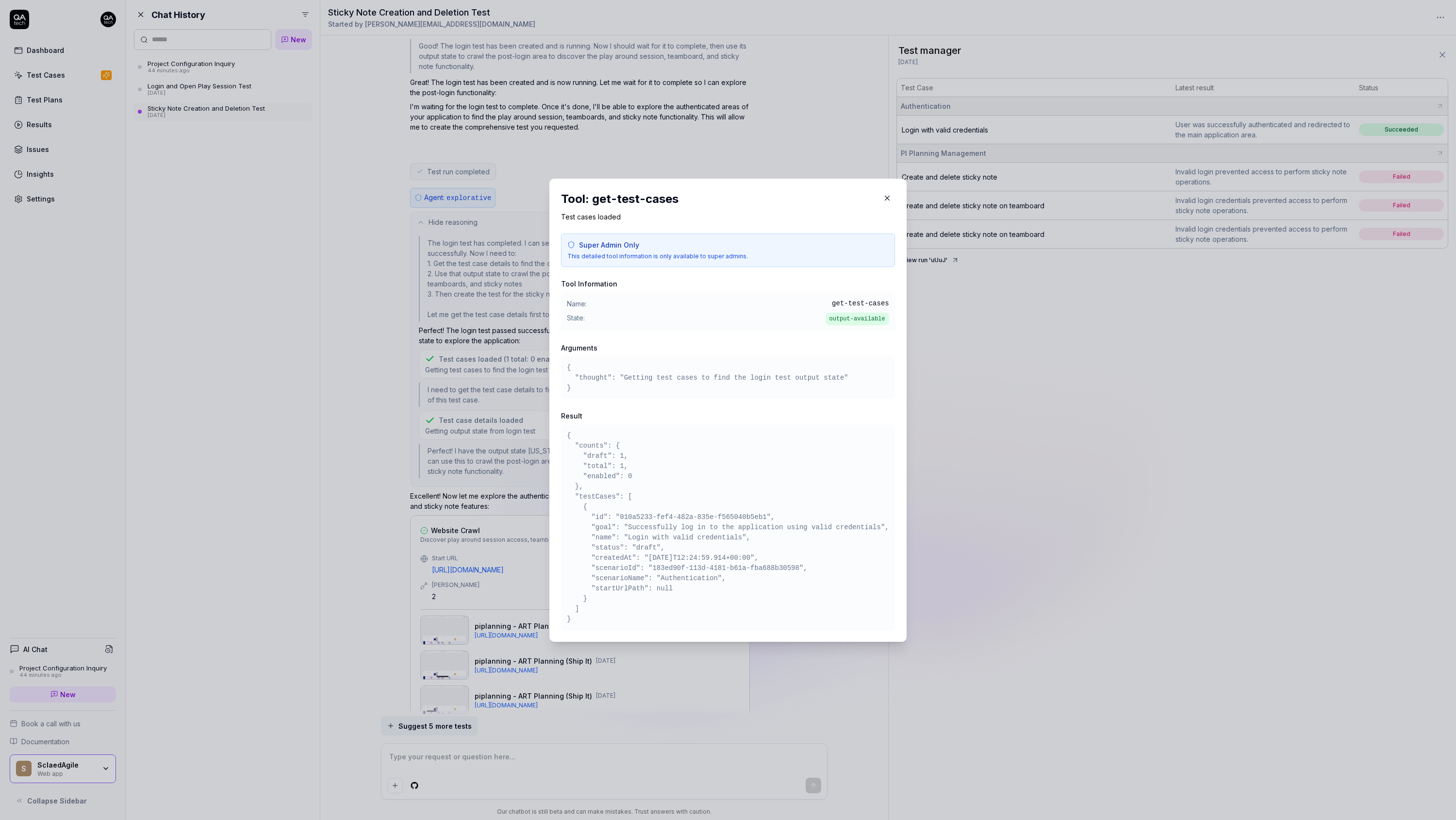
click at [625, 569] on pre "{ "counts": { "draft": 1, "total": 1, "enabled": 0 }, "testCases": [ { "id": "0…" at bounding box center [728, 527] width 322 height 194
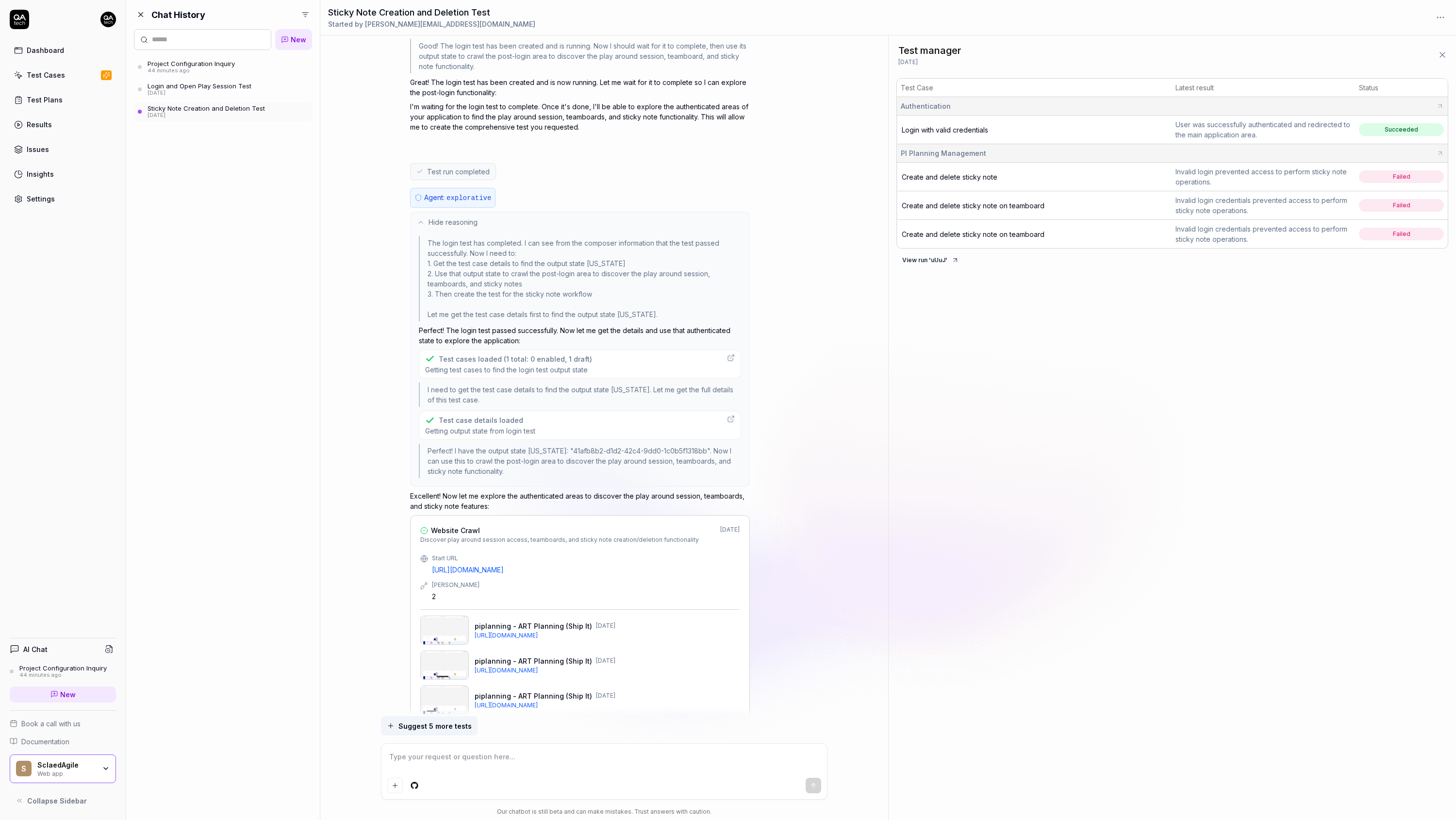
click at [494, 427] on span "Getting output state from login test" at bounding box center [480, 431] width 110 height 9
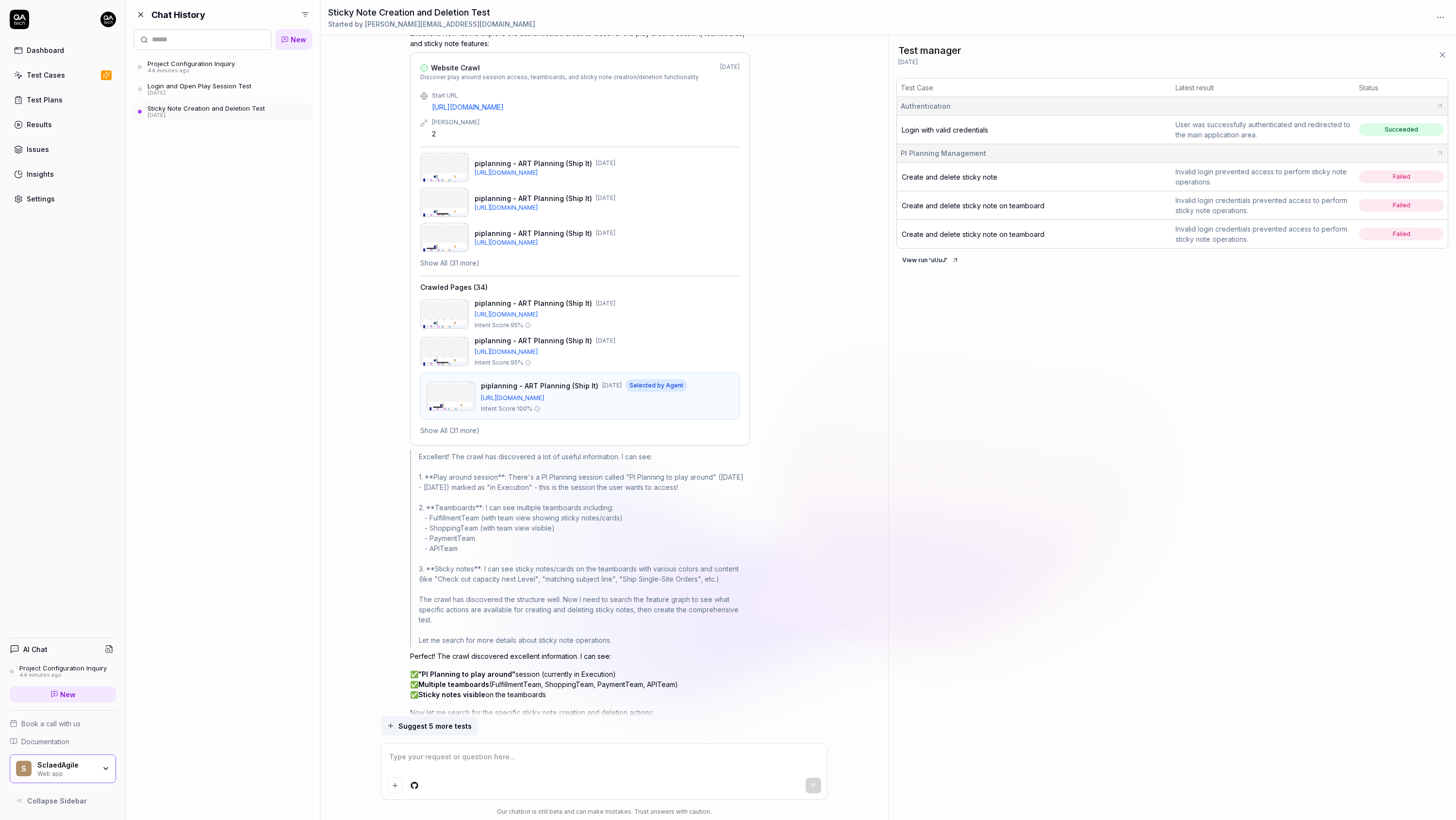
scroll to position [2259, 0]
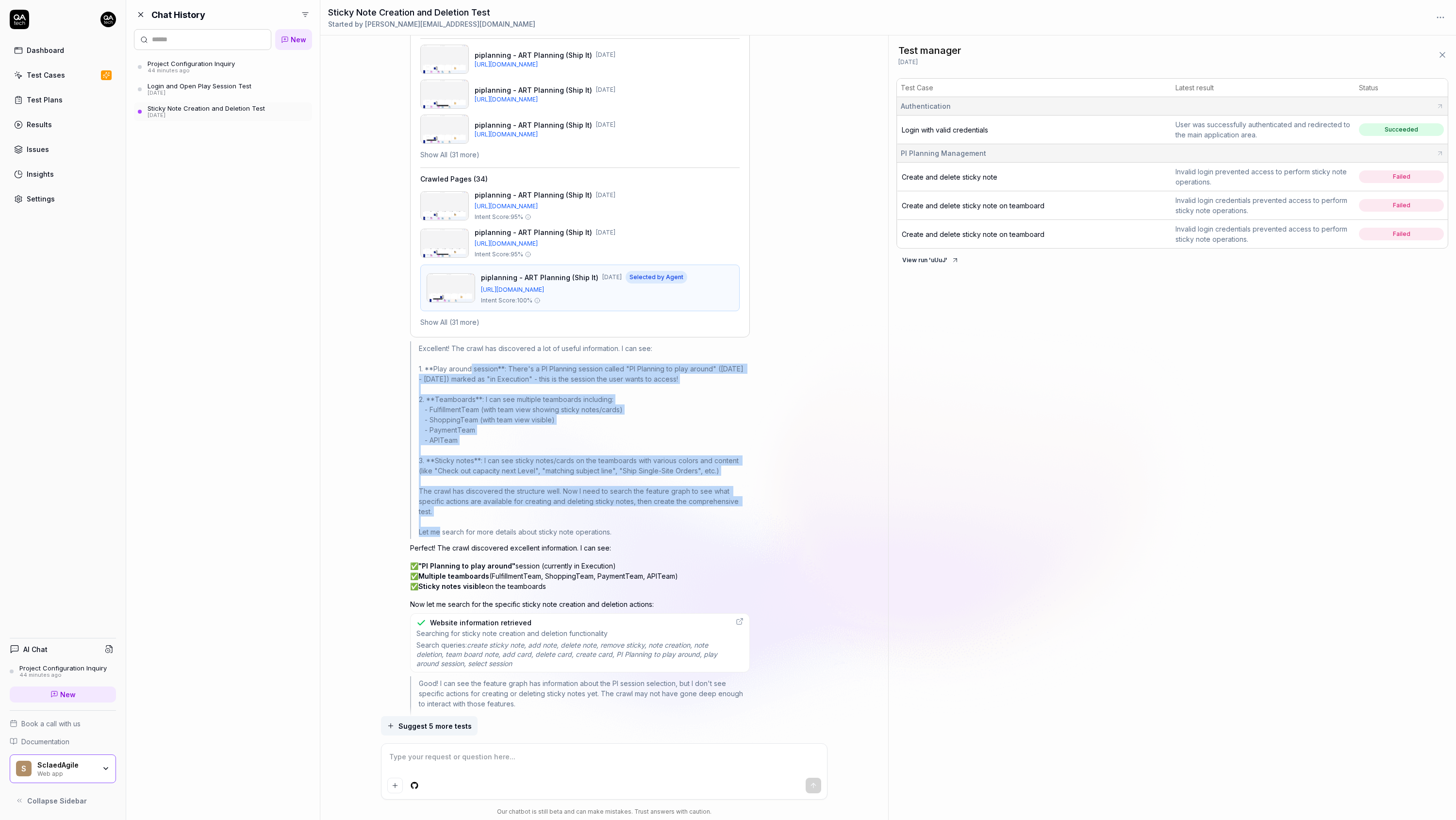
drag, startPoint x: 471, startPoint y: 367, endPoint x: 460, endPoint y: 510, distance: 143.4
click at [460, 510] on div "Excellent! The crawl has discovered a lot of useful information. I can see: 1. …" at bounding box center [580, 440] width 339 height 198
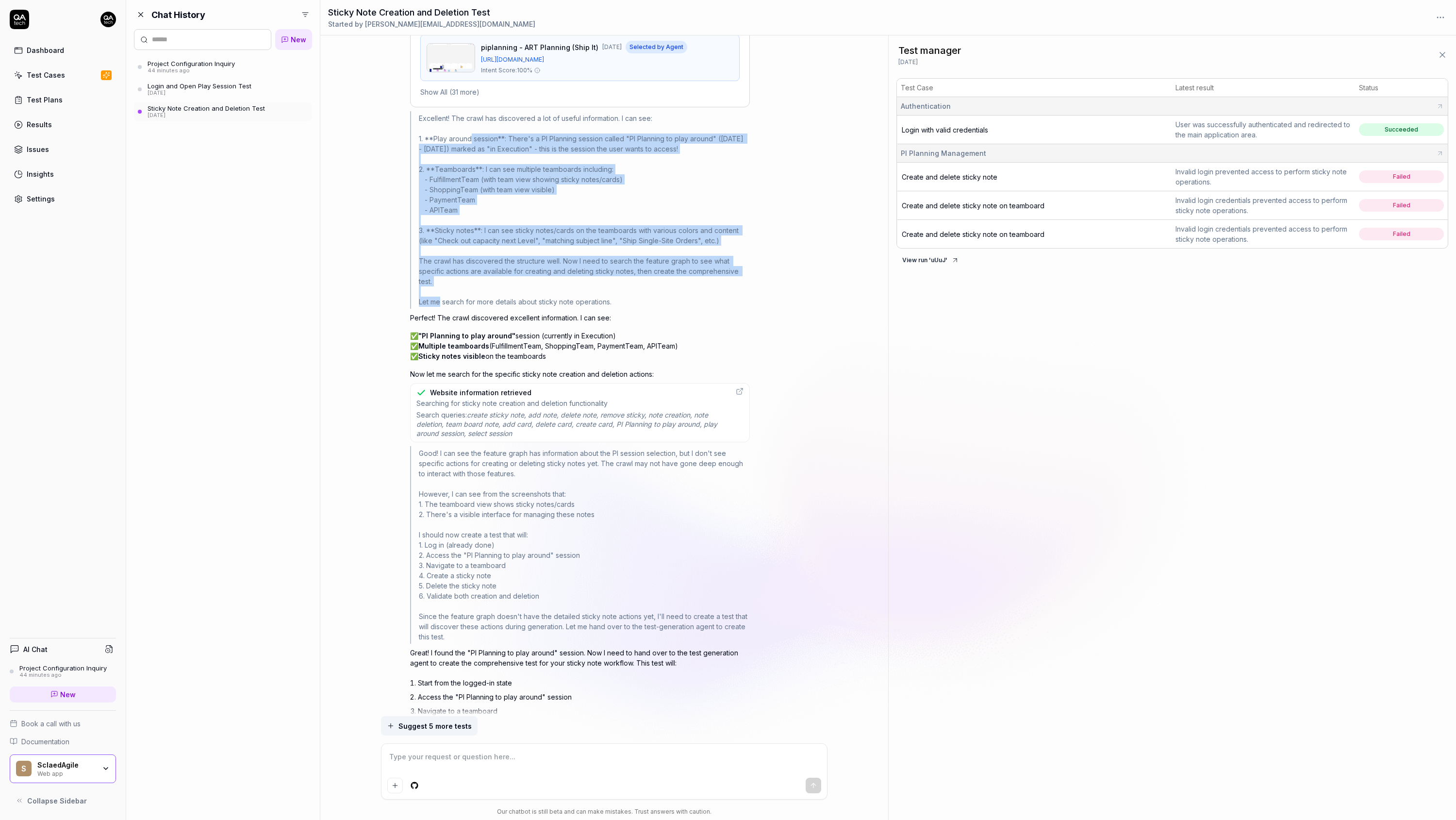
scroll to position [2492, 0]
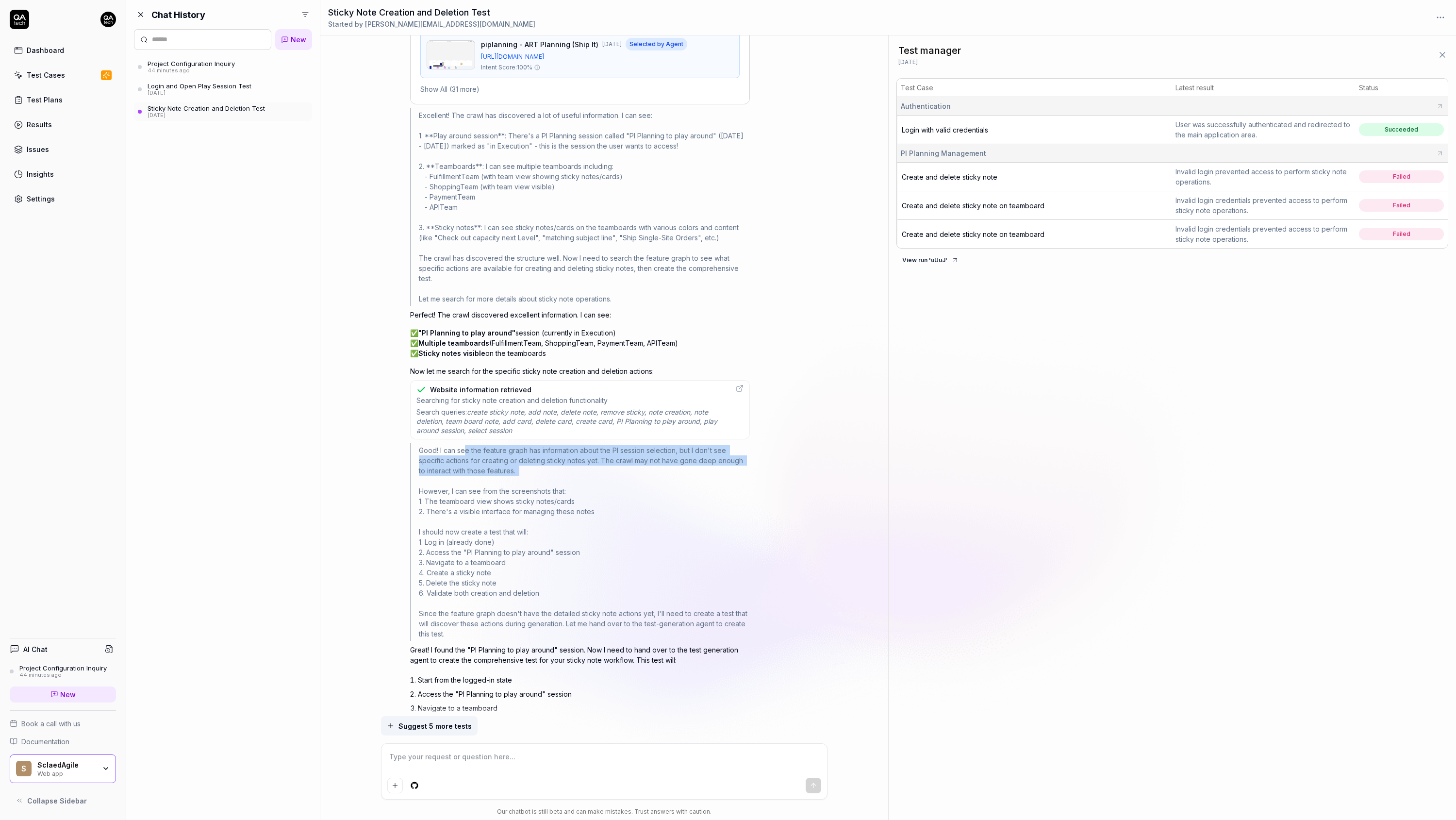
drag, startPoint x: 464, startPoint y: 451, endPoint x: 464, endPoint y: 485, distance: 34.0
click at [464, 485] on div "Good! I can see the feature graph has information about the PI session selectio…" at bounding box center [580, 542] width 339 height 198
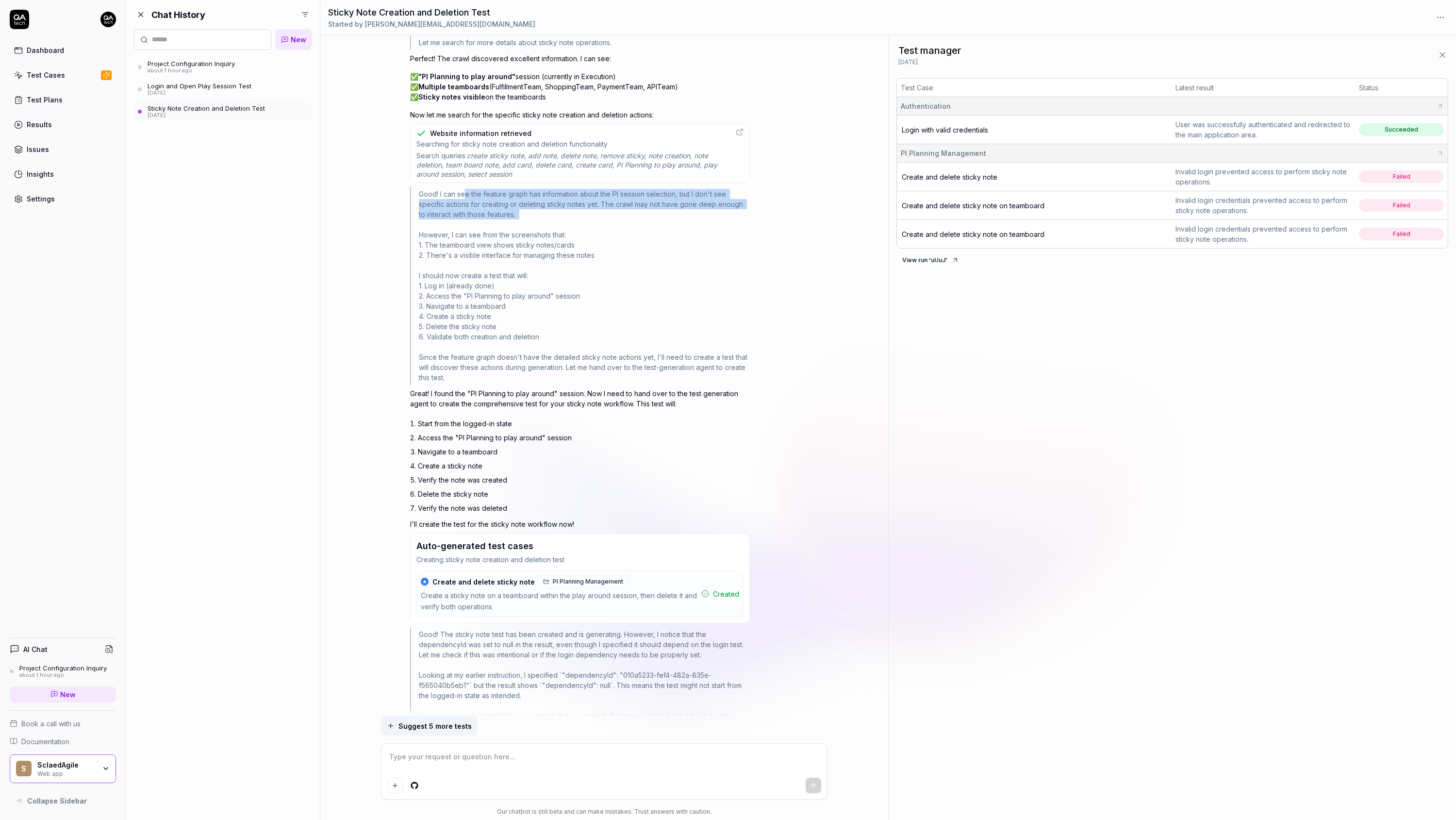
scroll to position [2862, 0]
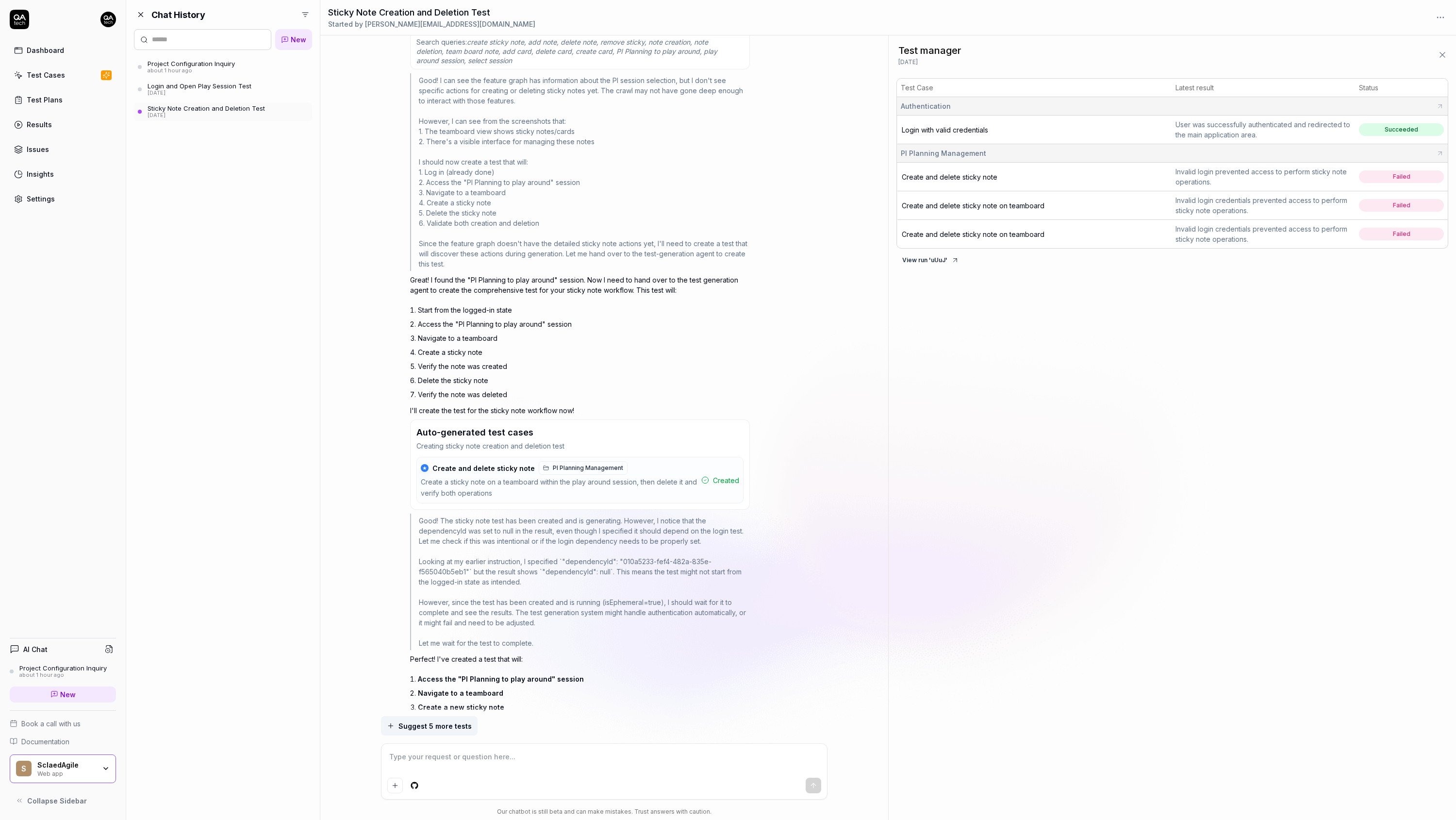
drag, startPoint x: 516, startPoint y: 287, endPoint x: 513, endPoint y: 323, distance: 36.1
click at [513, 323] on div "Great! I found the "PI Planning to play around" session. Now I need to hand ove…" at bounding box center [580, 338] width 339 height 127
drag, startPoint x: 488, startPoint y: 324, endPoint x: 493, endPoint y: 346, distance: 22.6
click at [493, 346] on ol "Start from the logged-in state Access the "PI Planning to play around" session …" at bounding box center [584, 352] width 332 height 99
drag, startPoint x: 466, startPoint y: 319, endPoint x: 468, endPoint y: 350, distance: 31.1
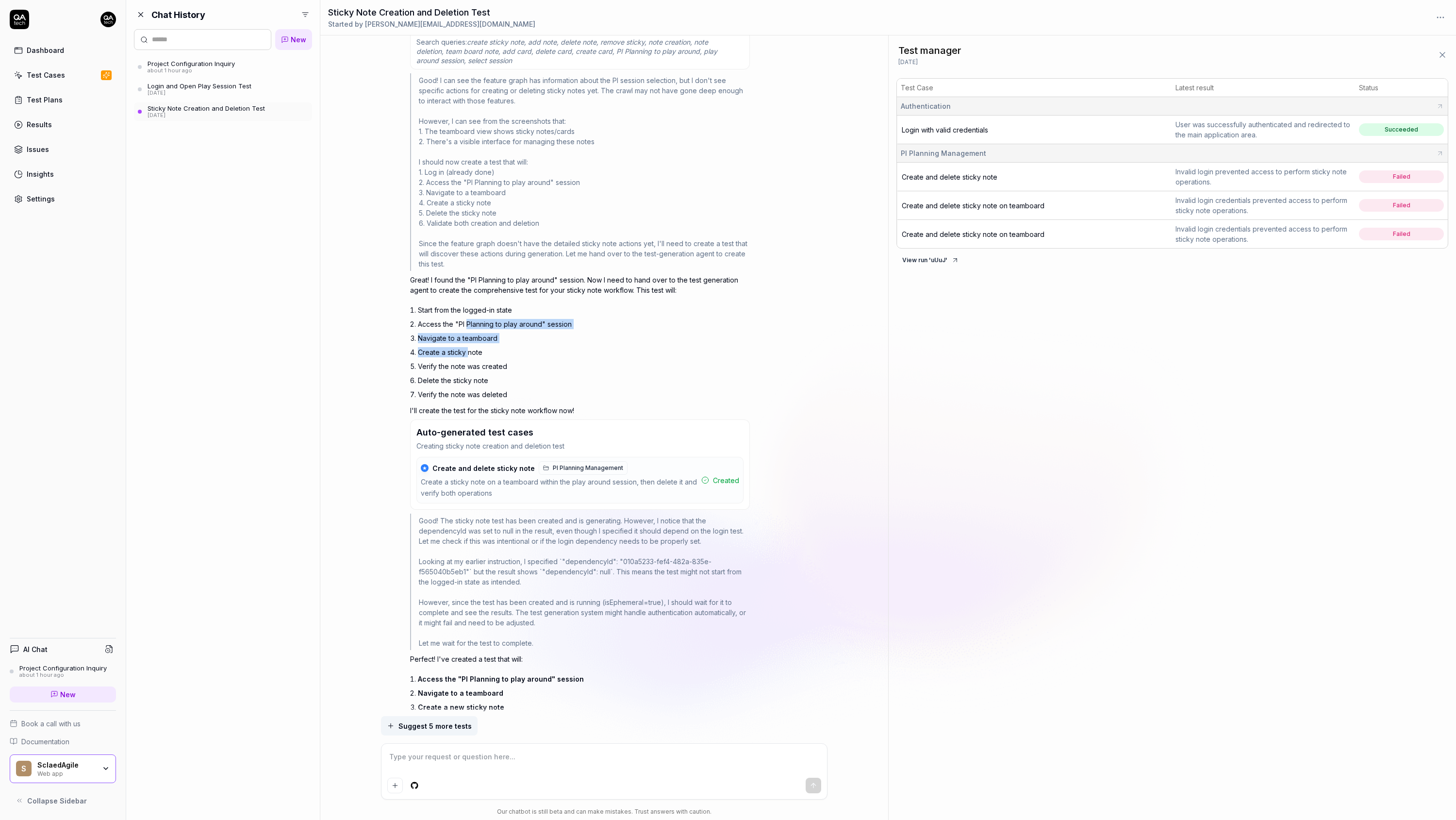
click at [468, 350] on ol "Start from the logged-in state Access the "PI Planning to play around" session …" at bounding box center [584, 352] width 332 height 99
drag, startPoint x: 468, startPoint y: 376, endPoint x: 469, endPoint y: 398, distance: 22.0
click at [469, 398] on ol "Start from the logged-in state Access the "PI Planning to play around" session …" at bounding box center [584, 352] width 332 height 99
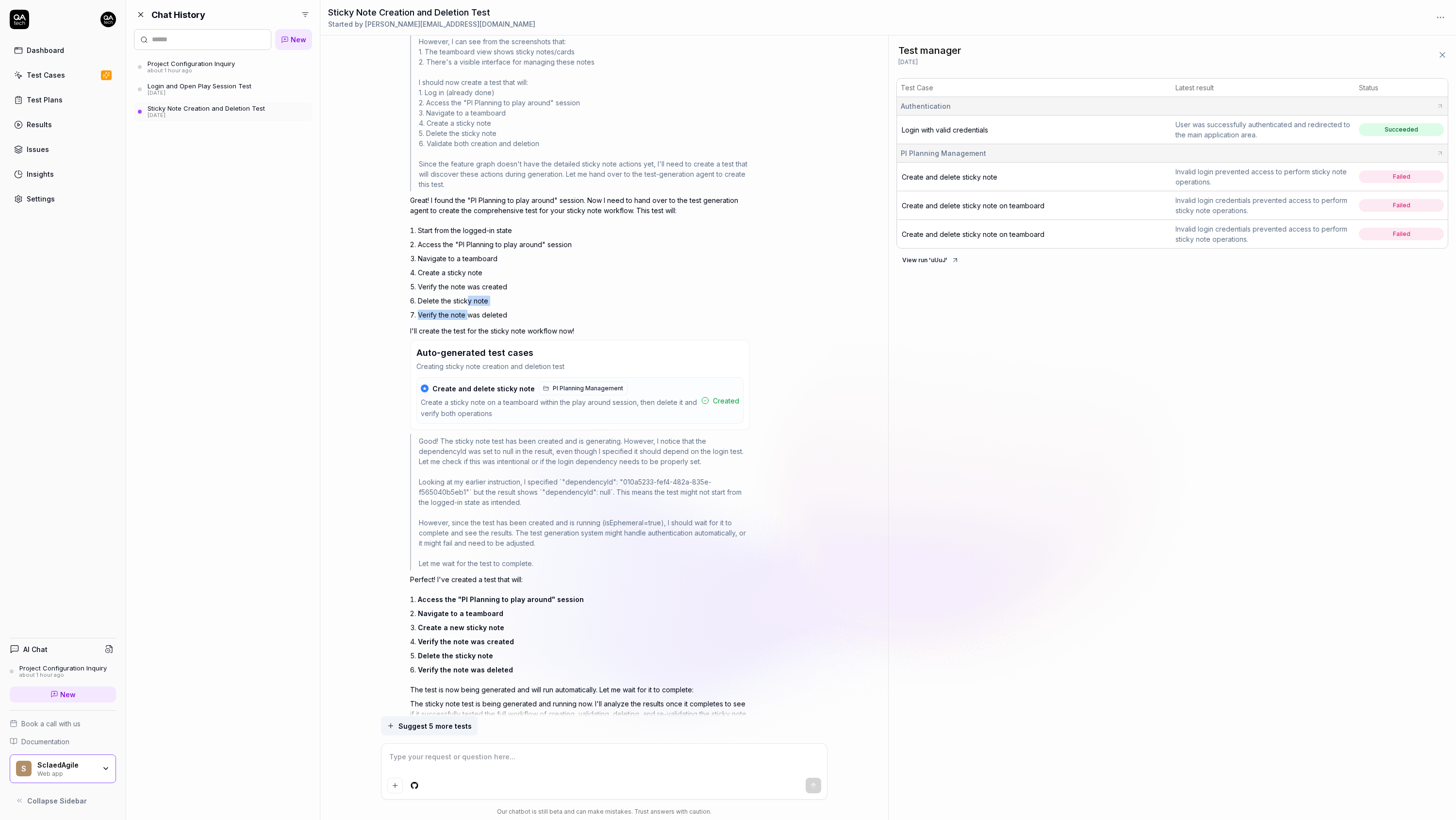
scroll to position [2998, 0]
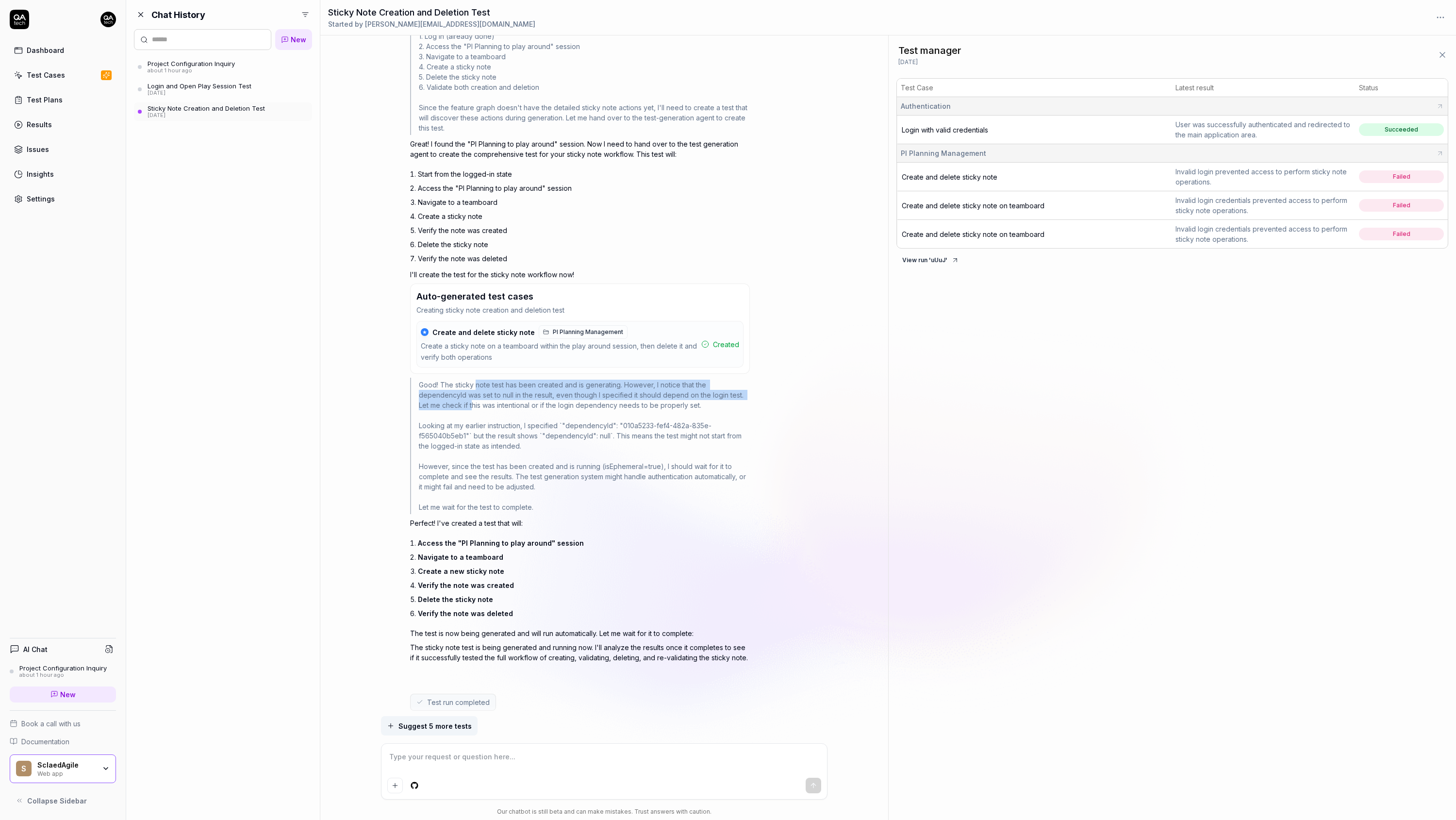
drag, startPoint x: 474, startPoint y: 386, endPoint x: 473, endPoint y: 406, distance: 20.0
click at [473, 406] on div "Good! The sticky note test has been created and is generating. However, I notic…" at bounding box center [580, 446] width 339 height 137
click at [479, 429] on div "Good! The sticky note test has been created and is generating. However, I notic…" at bounding box center [580, 446] width 339 height 137
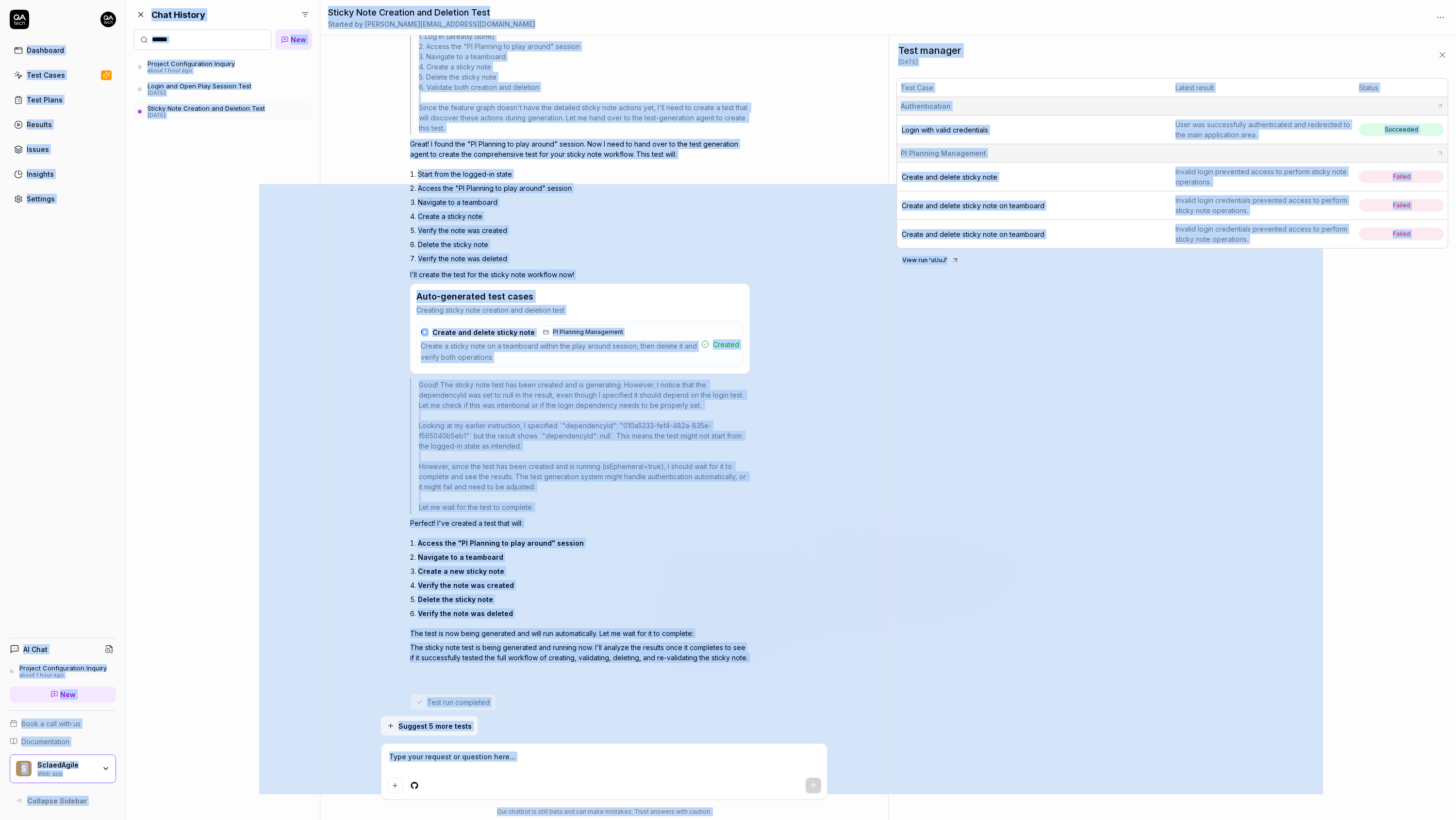
copy main "Dashboard Test Cases Test Plans Results Issues Insights Settings AI Chat Projec…"
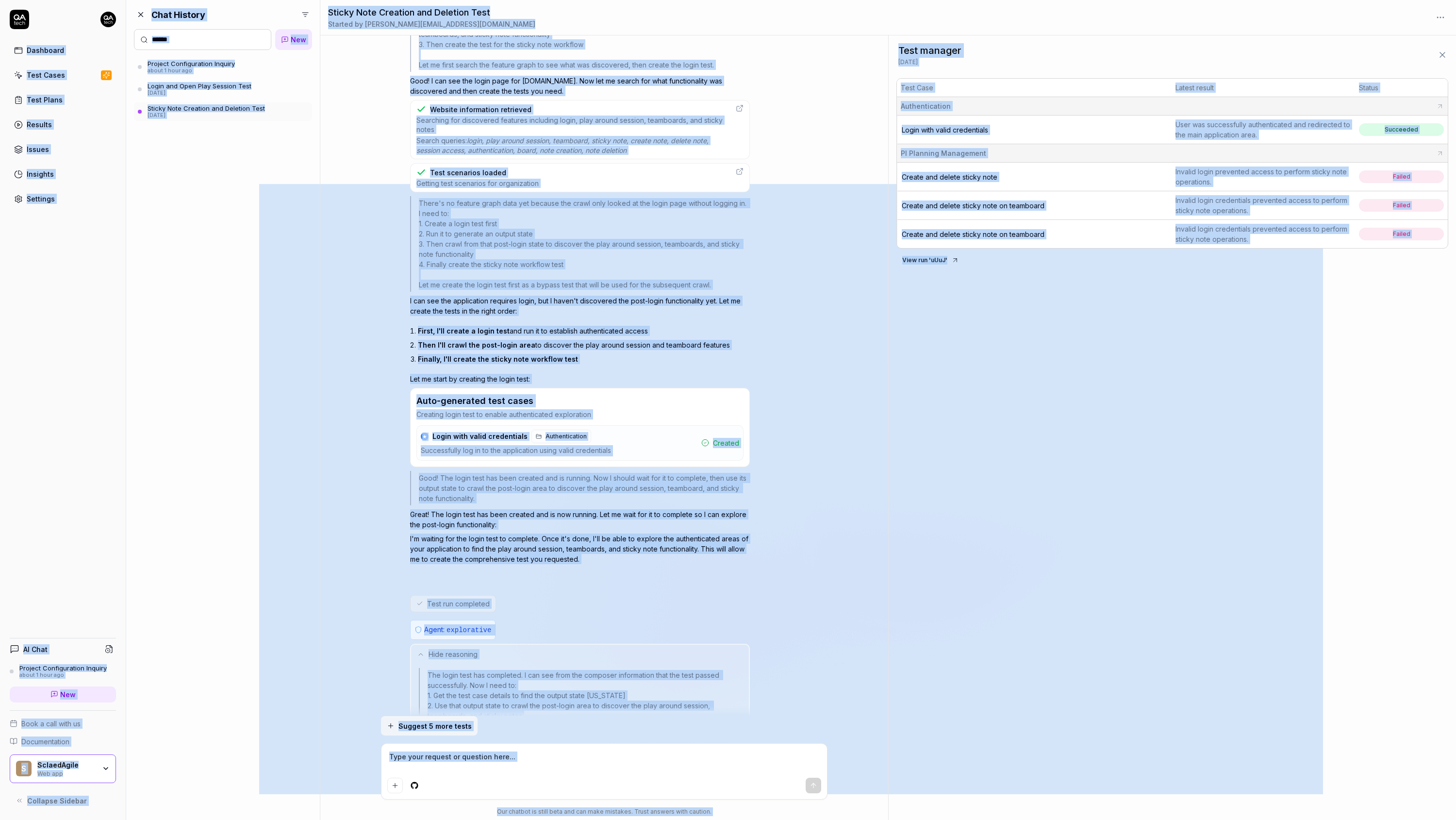
click at [829, 514] on div "Login, then test if you can access the play around session. Go to a teamboard a…" at bounding box center [604, 376] width 568 height 681
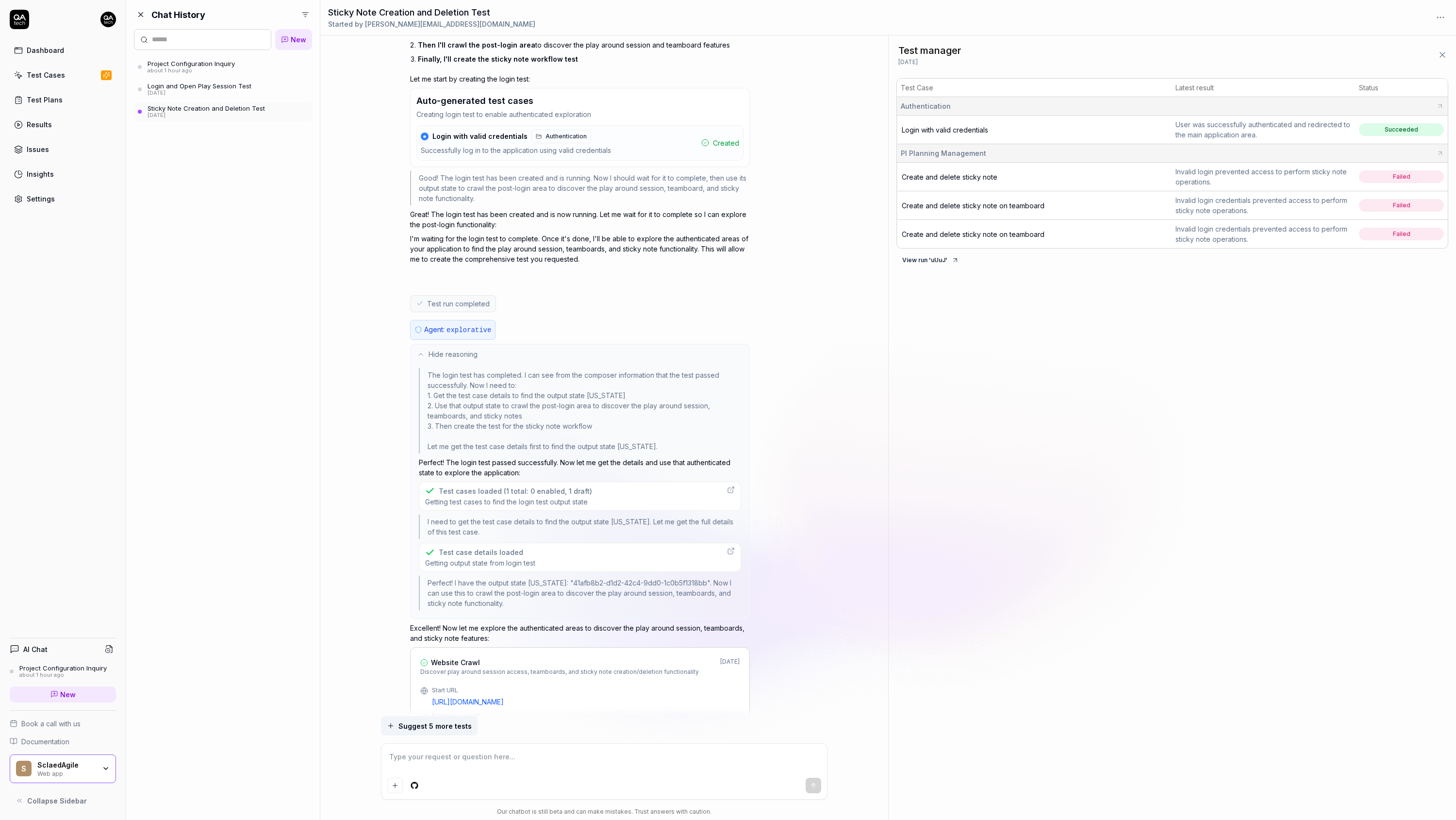
scroll to position [1653, 0]
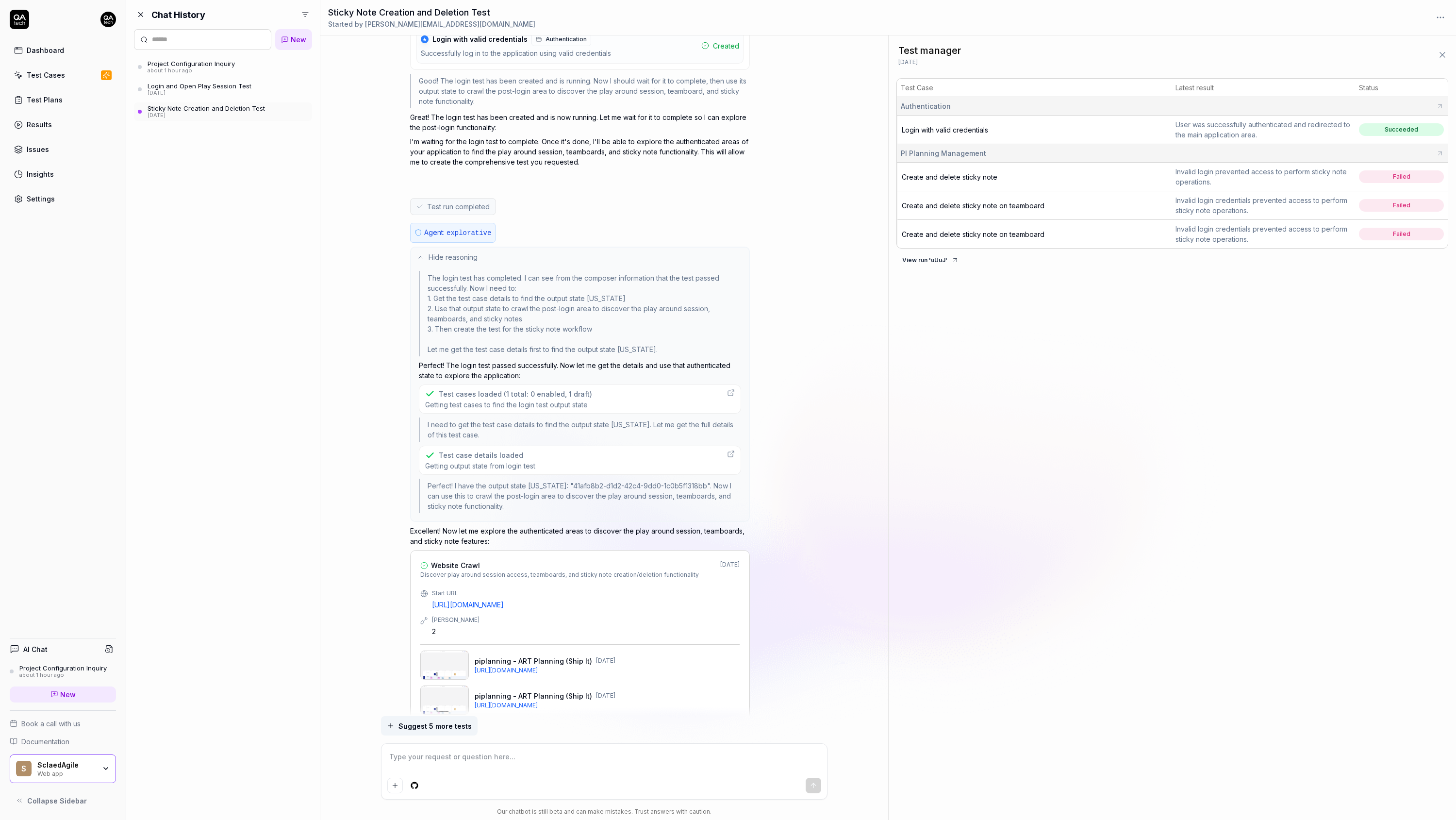
click at [588, 389] on div "Test cases loaded (1 total: 0 enabled, 1 draft)" at bounding box center [508, 394] width 167 height 10
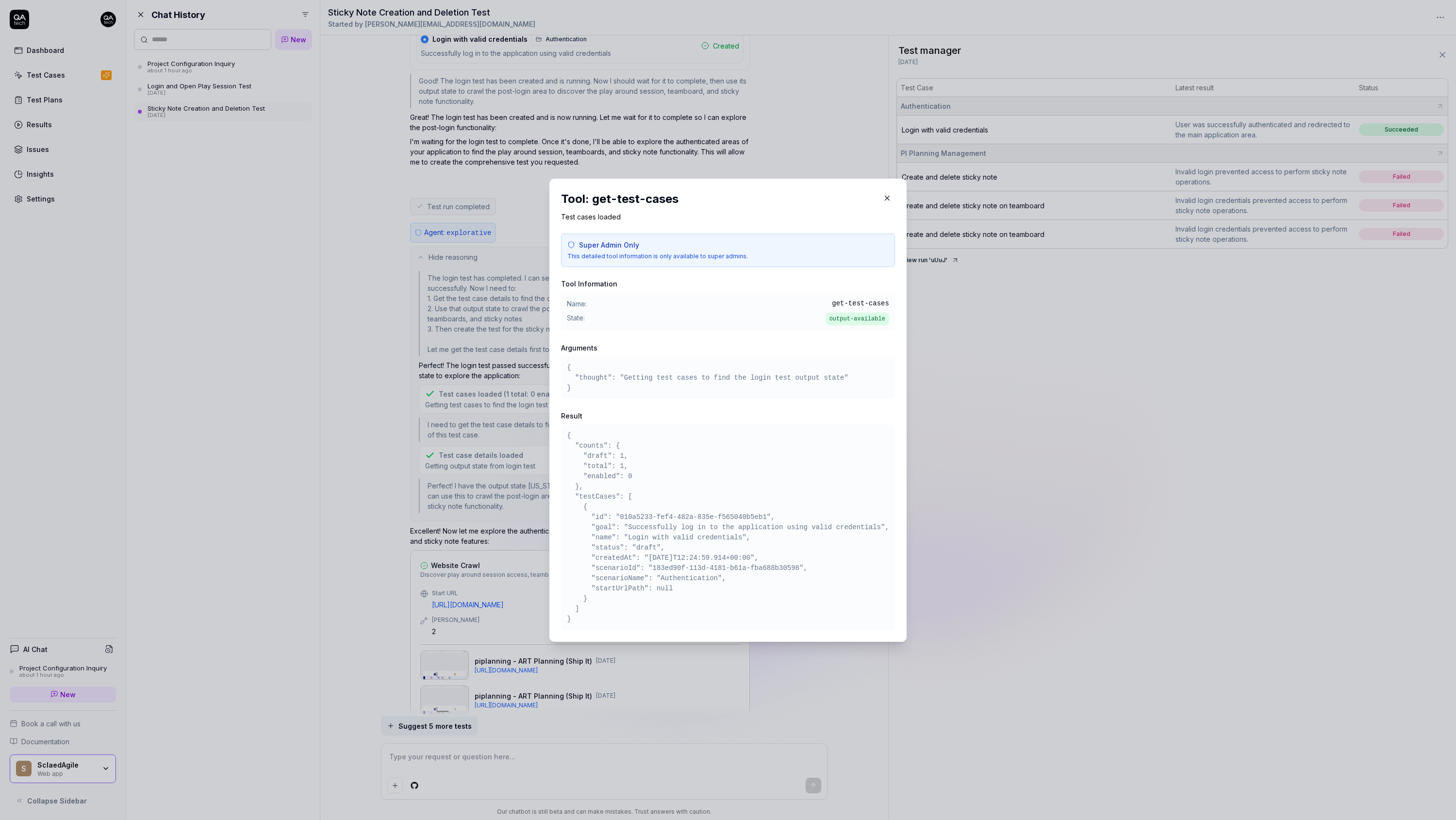
drag, startPoint x: 621, startPoint y: 635, endPoint x: 547, endPoint y: 172, distance: 468.9
click at [547, 172] on div "​ Tool: get-test-cases Test cases loaded Super Admin Only This detailed tool in…" at bounding box center [727, 410] width 396 height 487
copy div "​ Tool: get-test-cases Test cases loaded Super Admin Only This detailed tool in…"
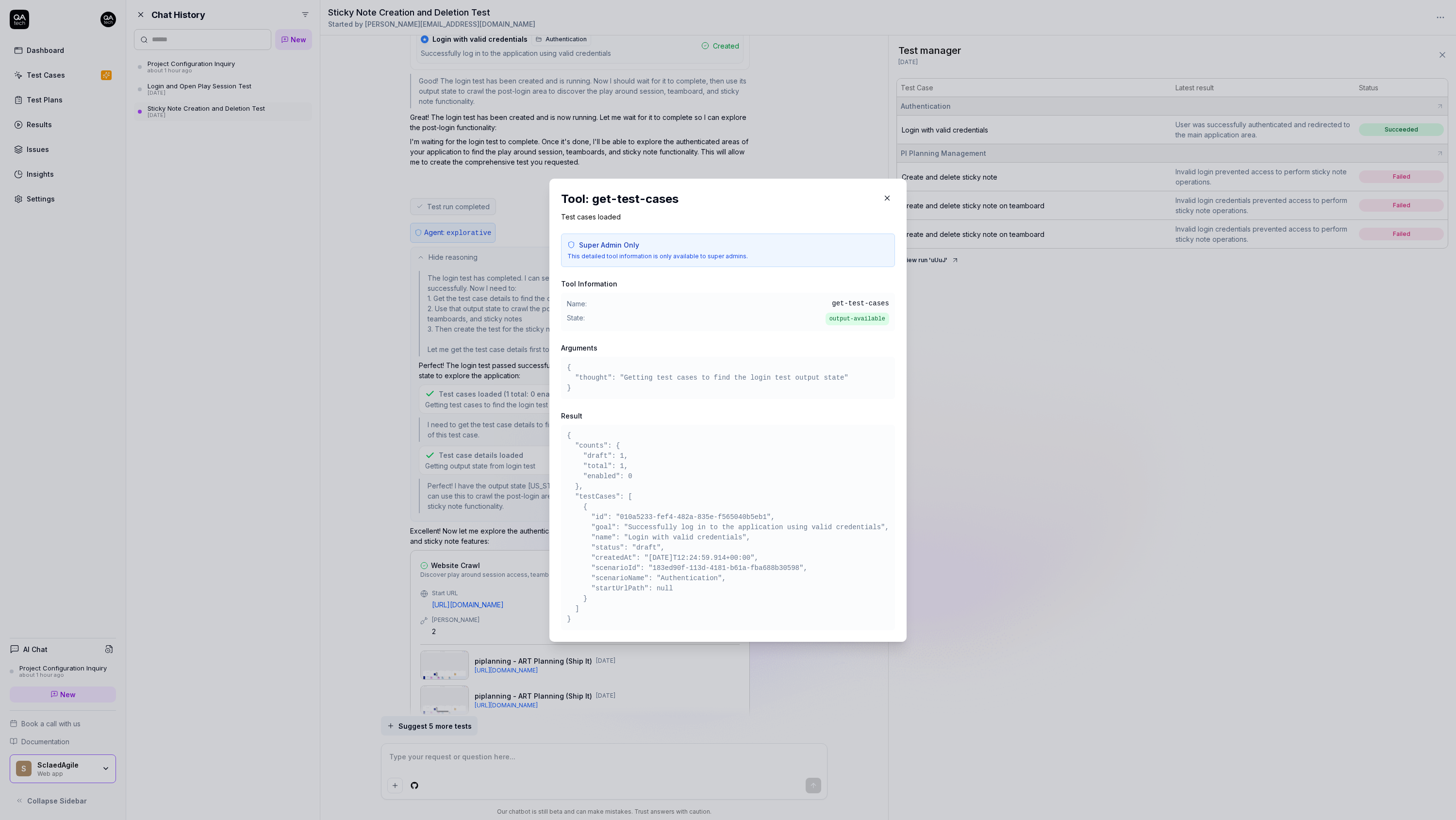
click at [695, 419] on h3 "Result" at bounding box center [728, 416] width 334 height 10
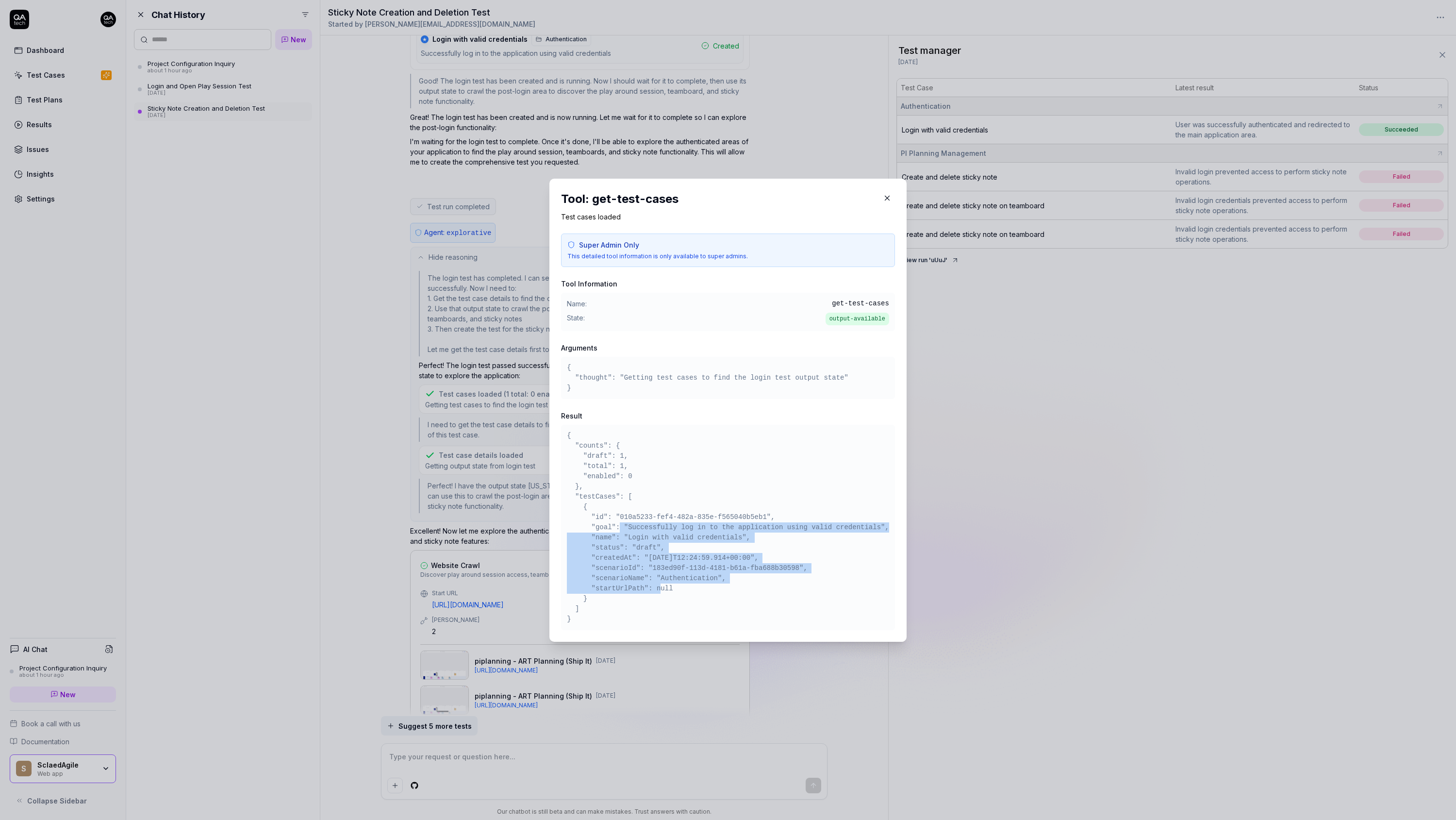
drag, startPoint x: 643, startPoint y: 588, endPoint x: 618, endPoint y: 527, distance: 65.9
click at [618, 527] on pre "{ "counts": { "draft": 1, "total": 1, "enabled": 0 }, "testCases": [ { "id": "0…" at bounding box center [728, 527] width 322 height 194
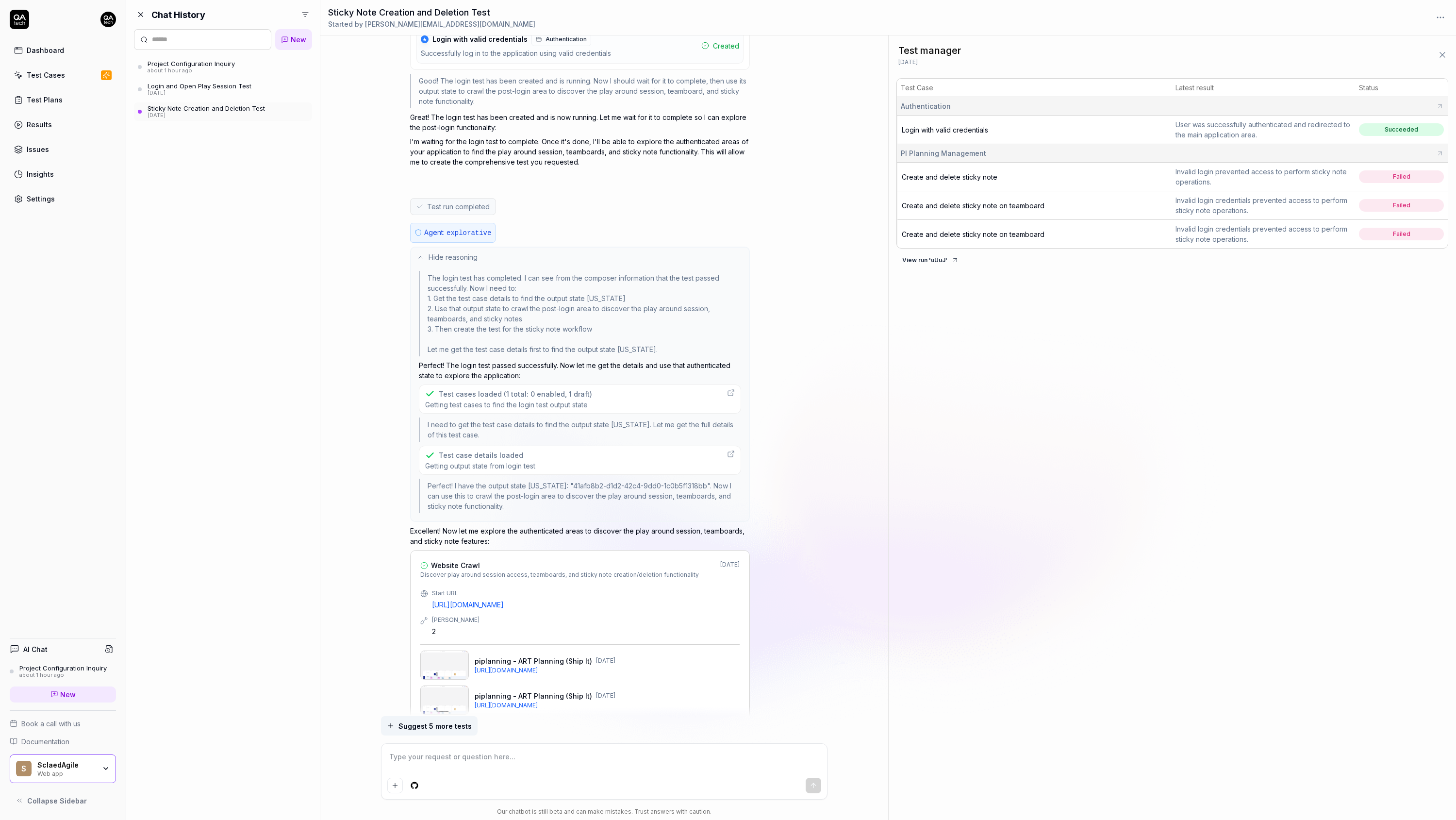
click at [537, 446] on div "Test case details loaded Getting output state from login test" at bounding box center [580, 460] width 322 height 29
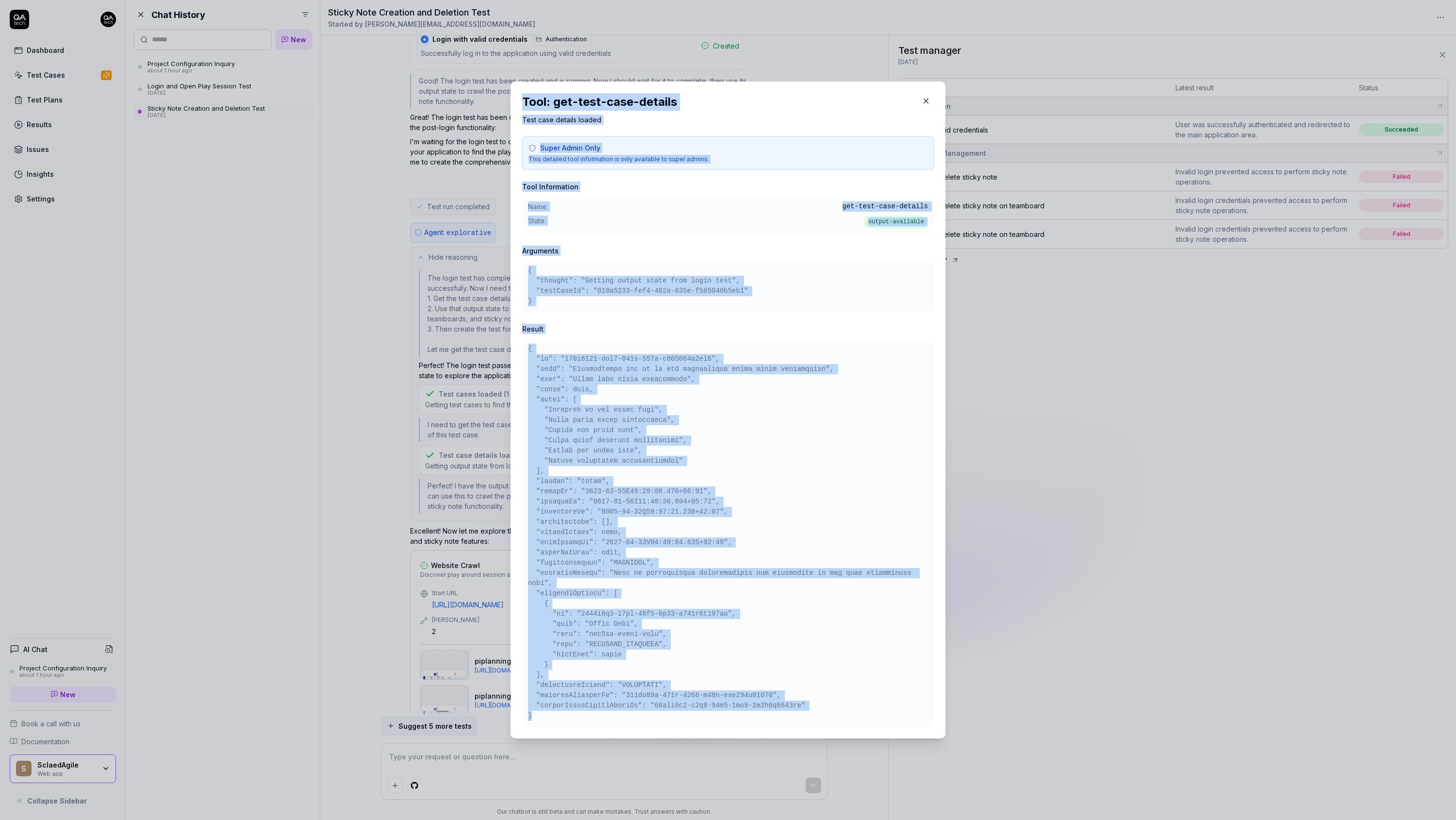
drag, startPoint x: 569, startPoint y: 722, endPoint x: 525, endPoint y: 101, distance: 622.6
click at [525, 101] on div "Tool: get-test-case-details Test case details loaded Super Admin Only This deta…" at bounding box center [727, 410] width 411 height 633
copy div "Tool: get-test-case-details Test case details loaded Super Admin Only This deta…"
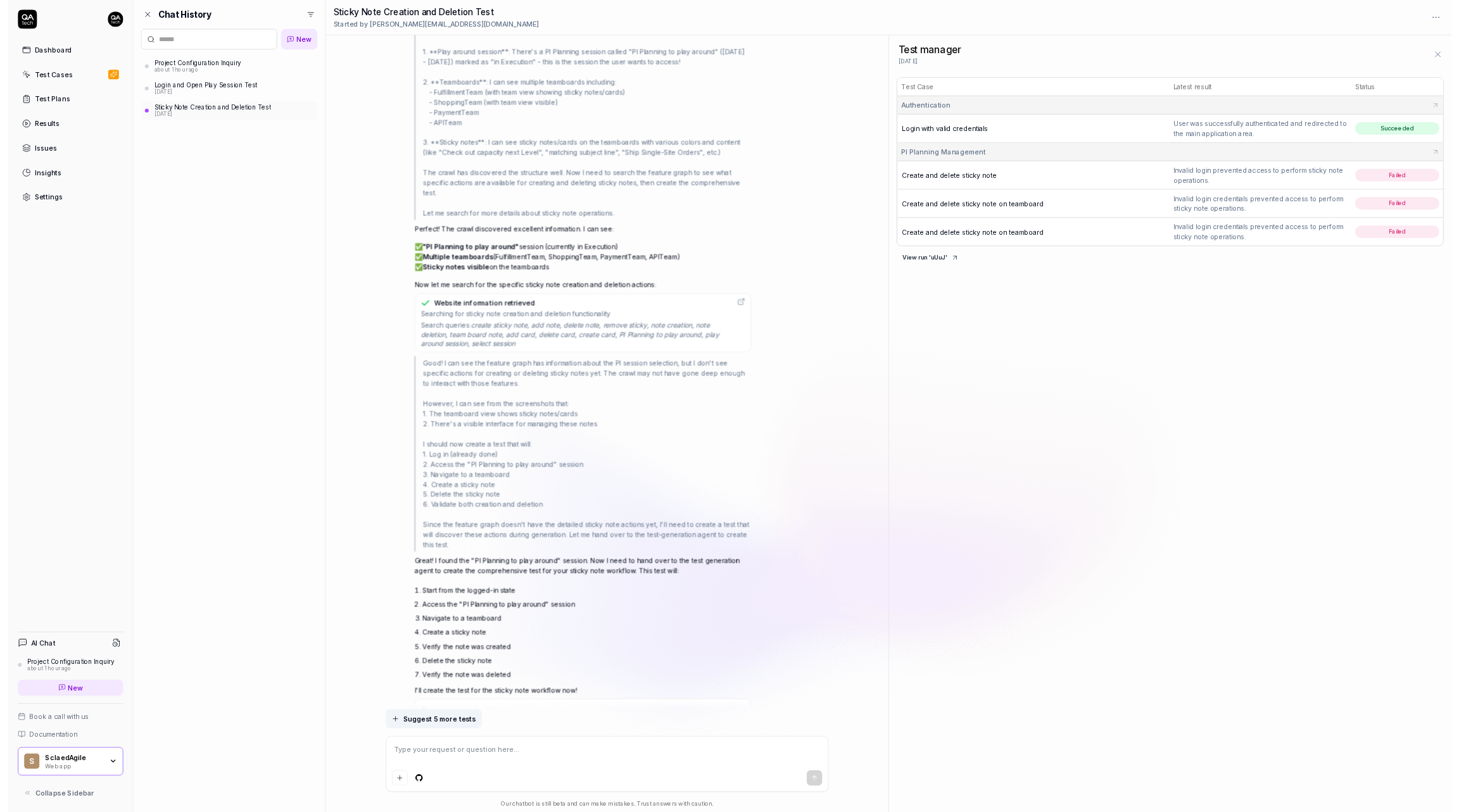
scroll to position [3731, 0]
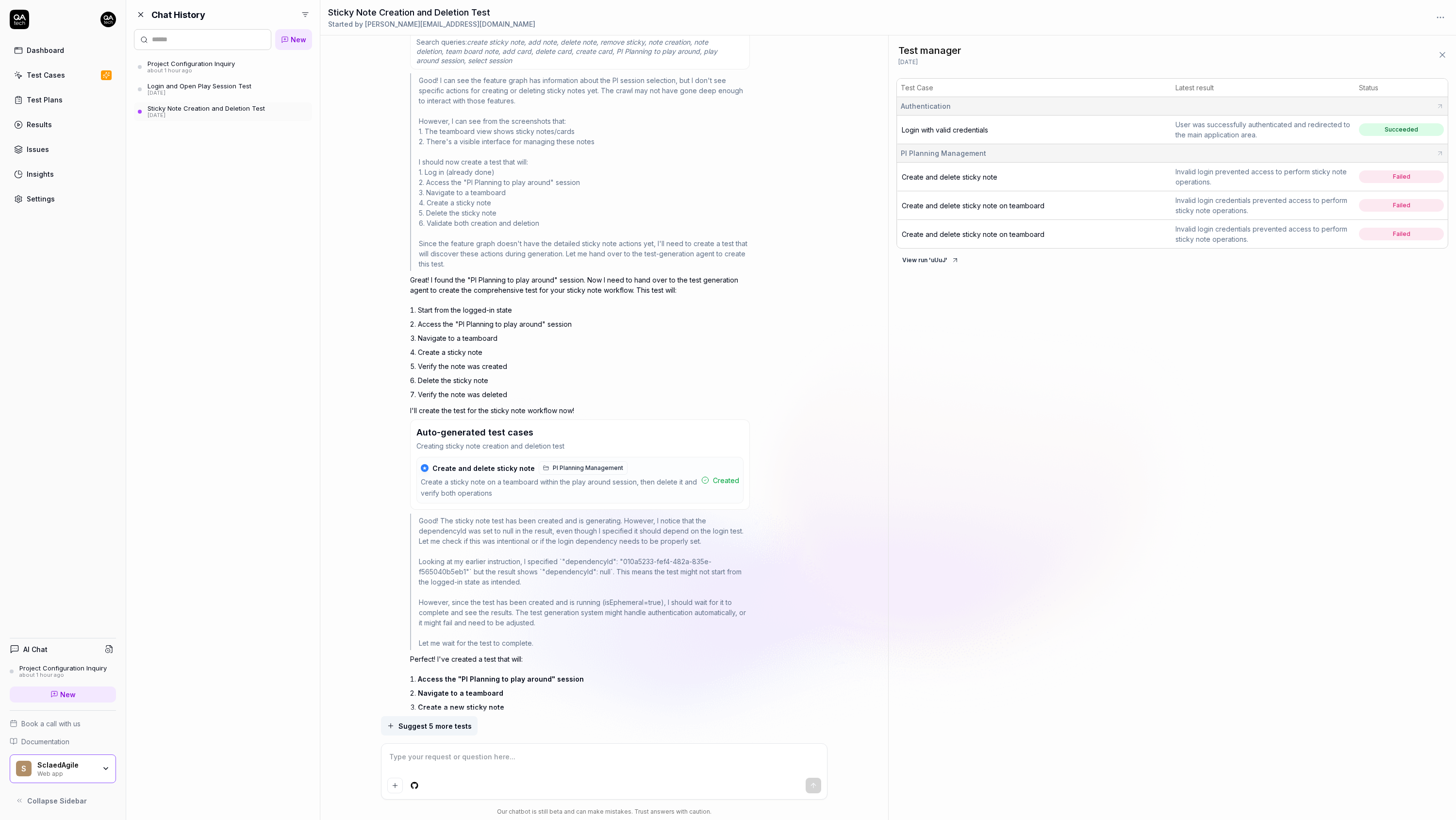
click at [655, 486] on div "Create a sticky note on a teamboard within the play around session, then delete…" at bounding box center [559, 488] width 277 height 22
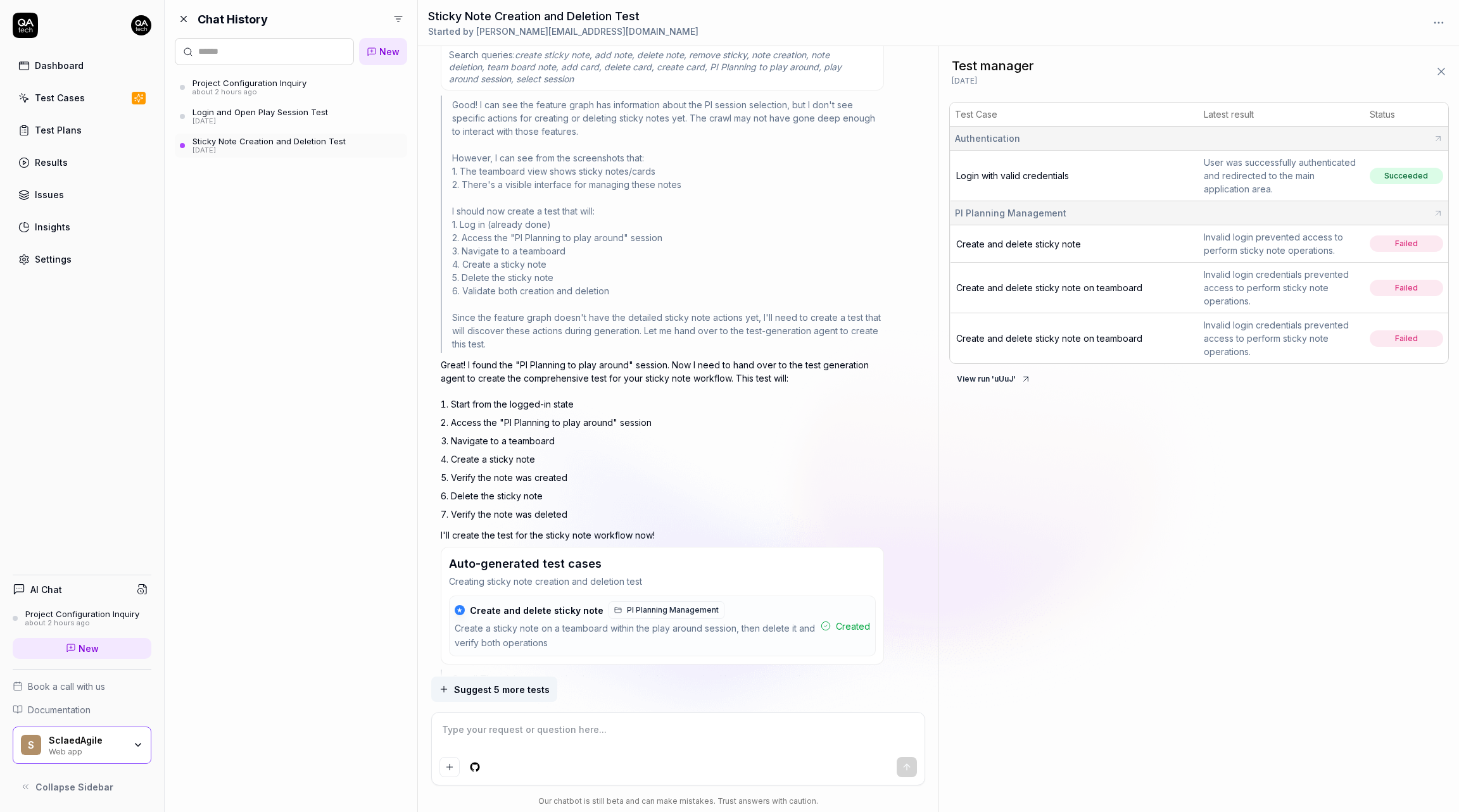
type textarea "*"
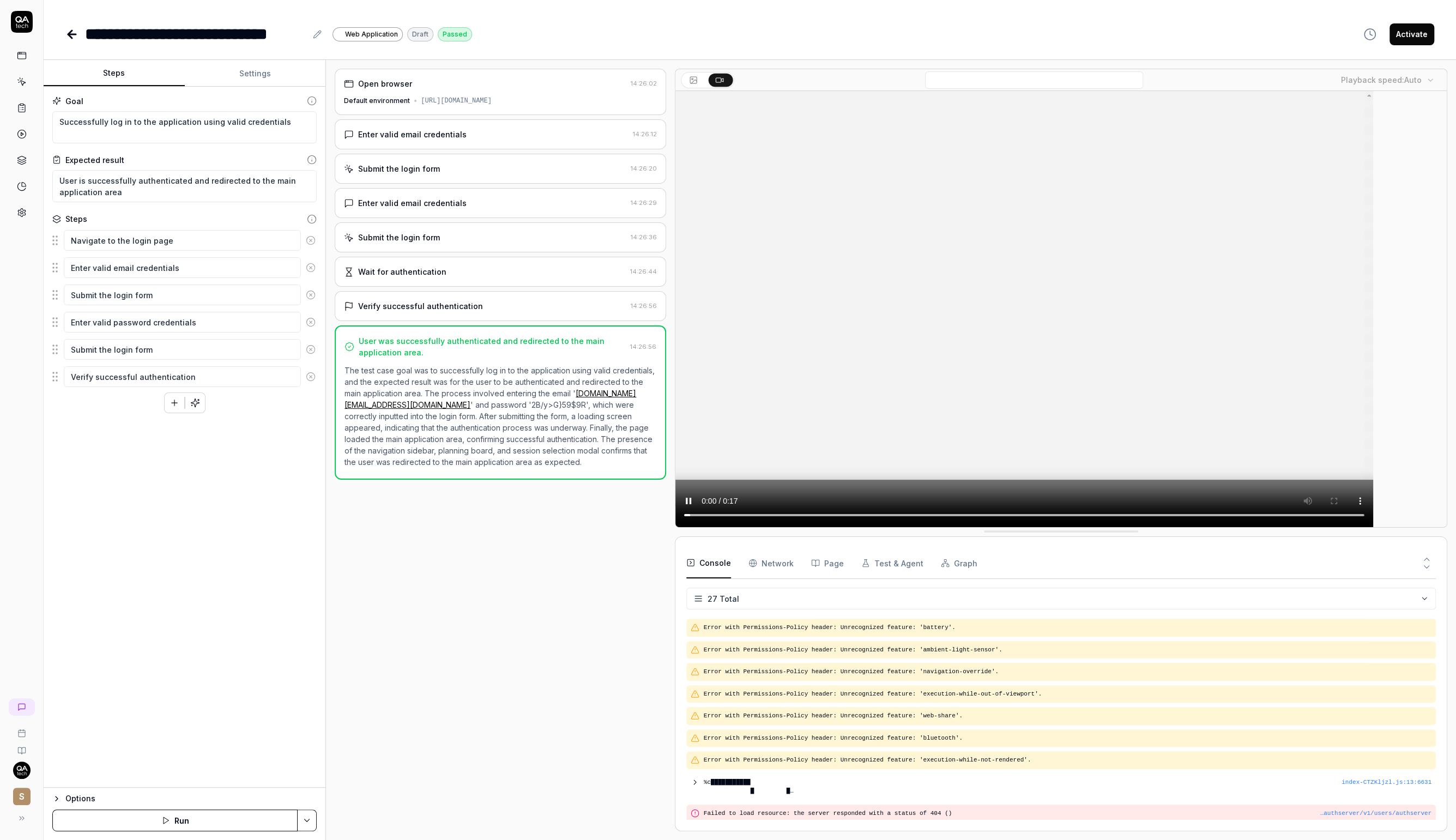
scroll to position [411, 0]
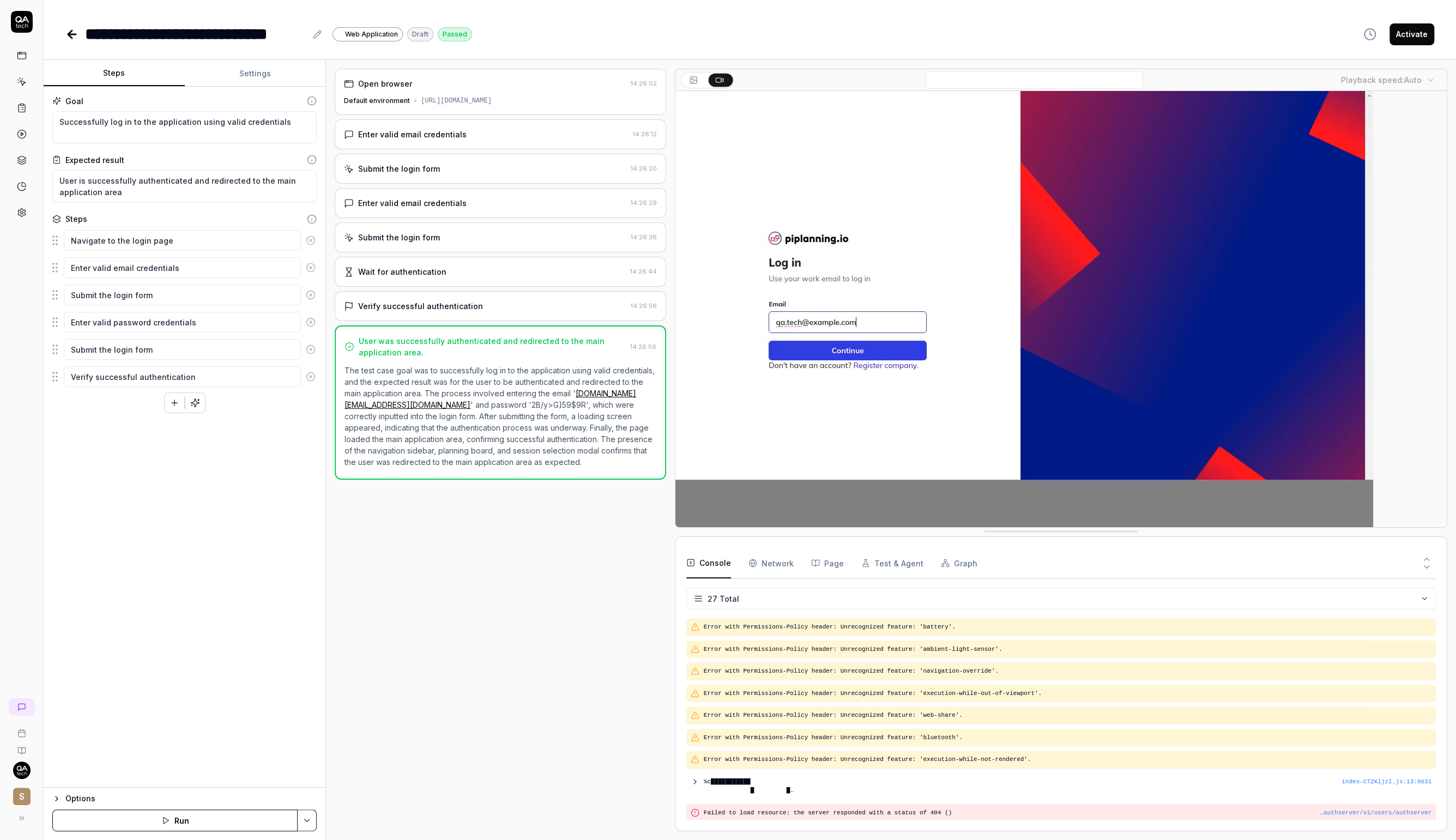
click at [466, 242] on div "Submit the login form 14:26:36" at bounding box center [500, 237] width 331 height 30
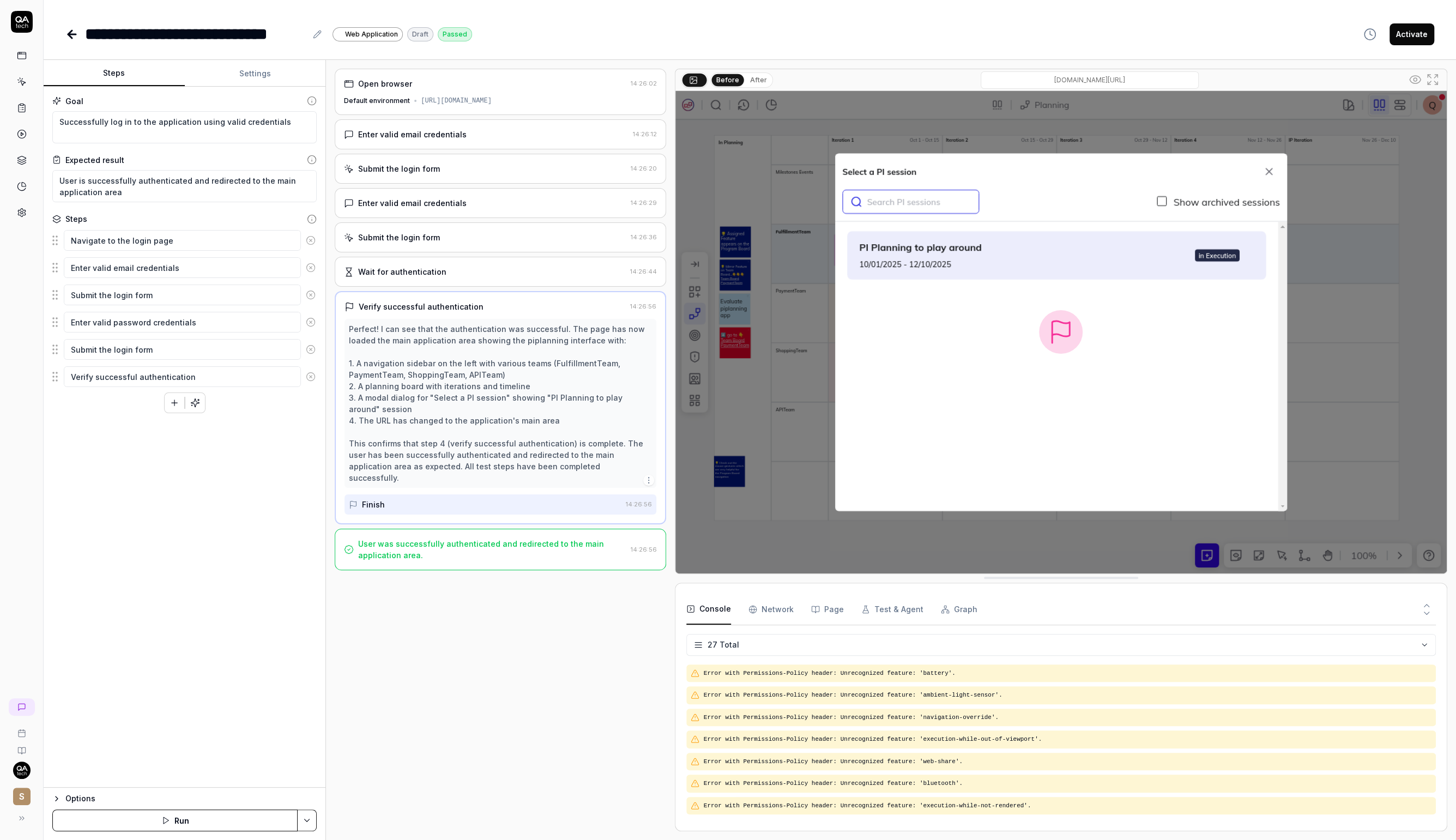
type textarea "*"
click at [234, 84] on button "Settings" at bounding box center [256, 73] width 141 height 26
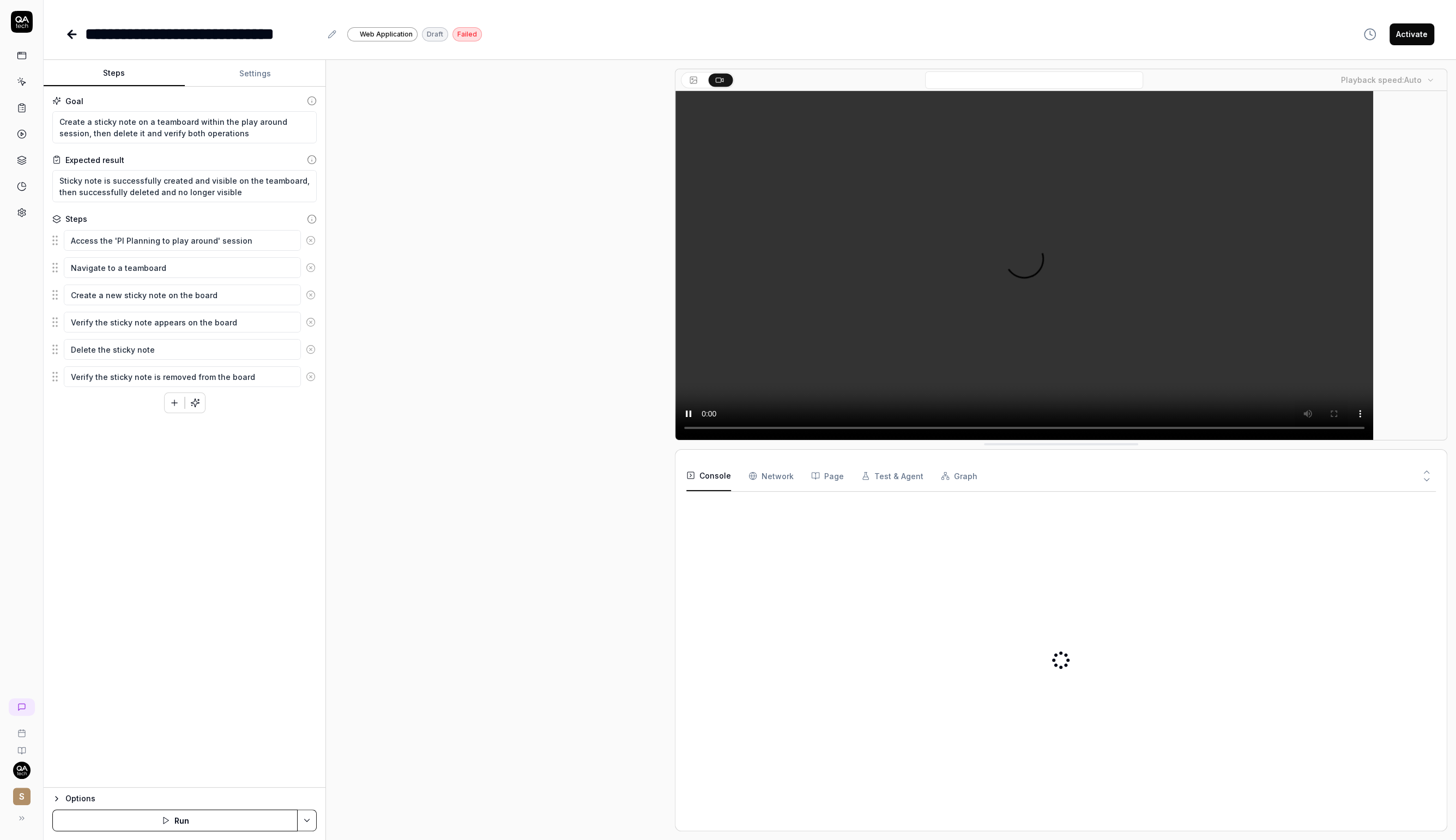
type textarea "*"
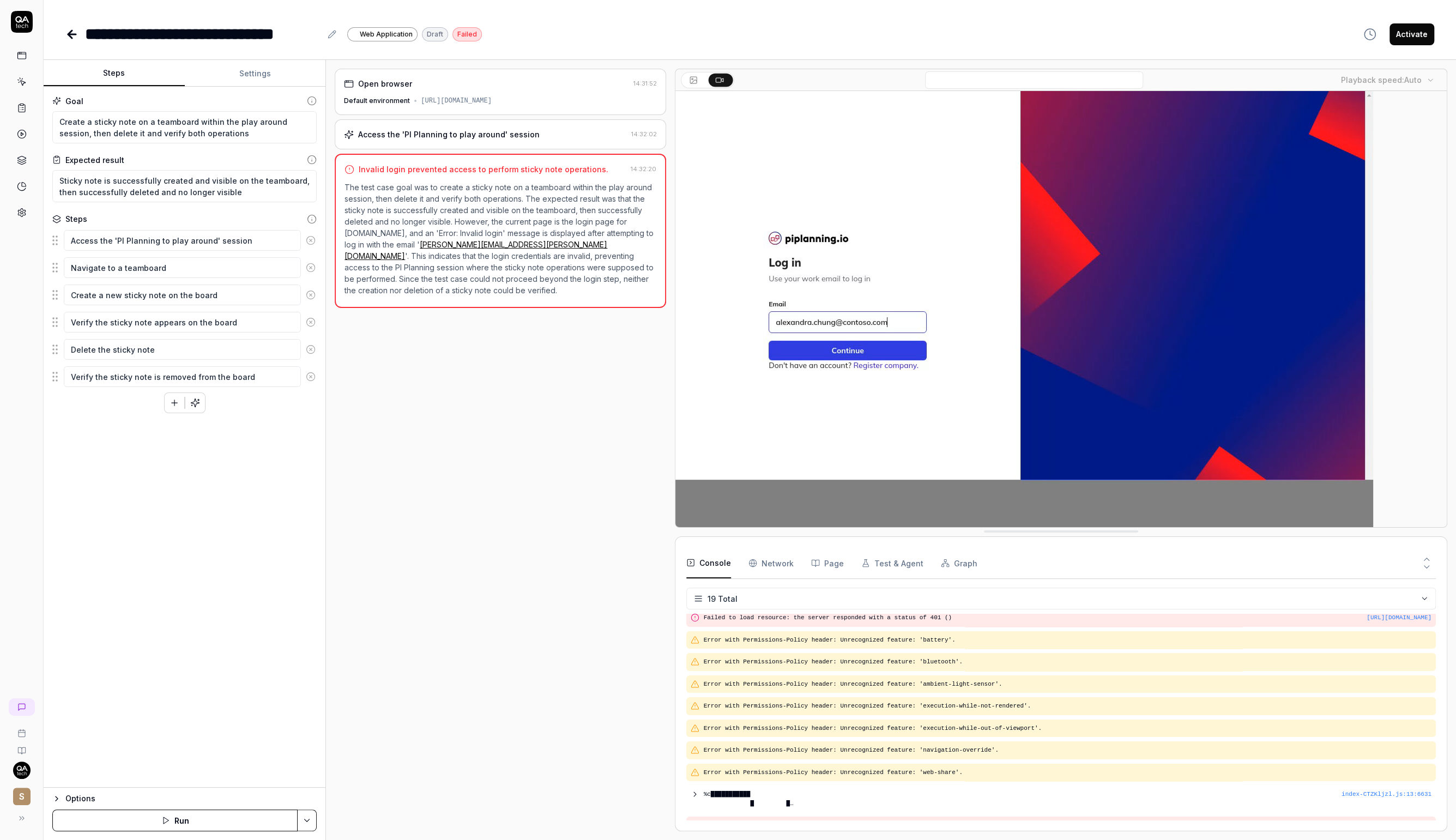
click at [491, 103] on div "[URL][DOMAIN_NAME]" at bounding box center [456, 101] width 71 height 10
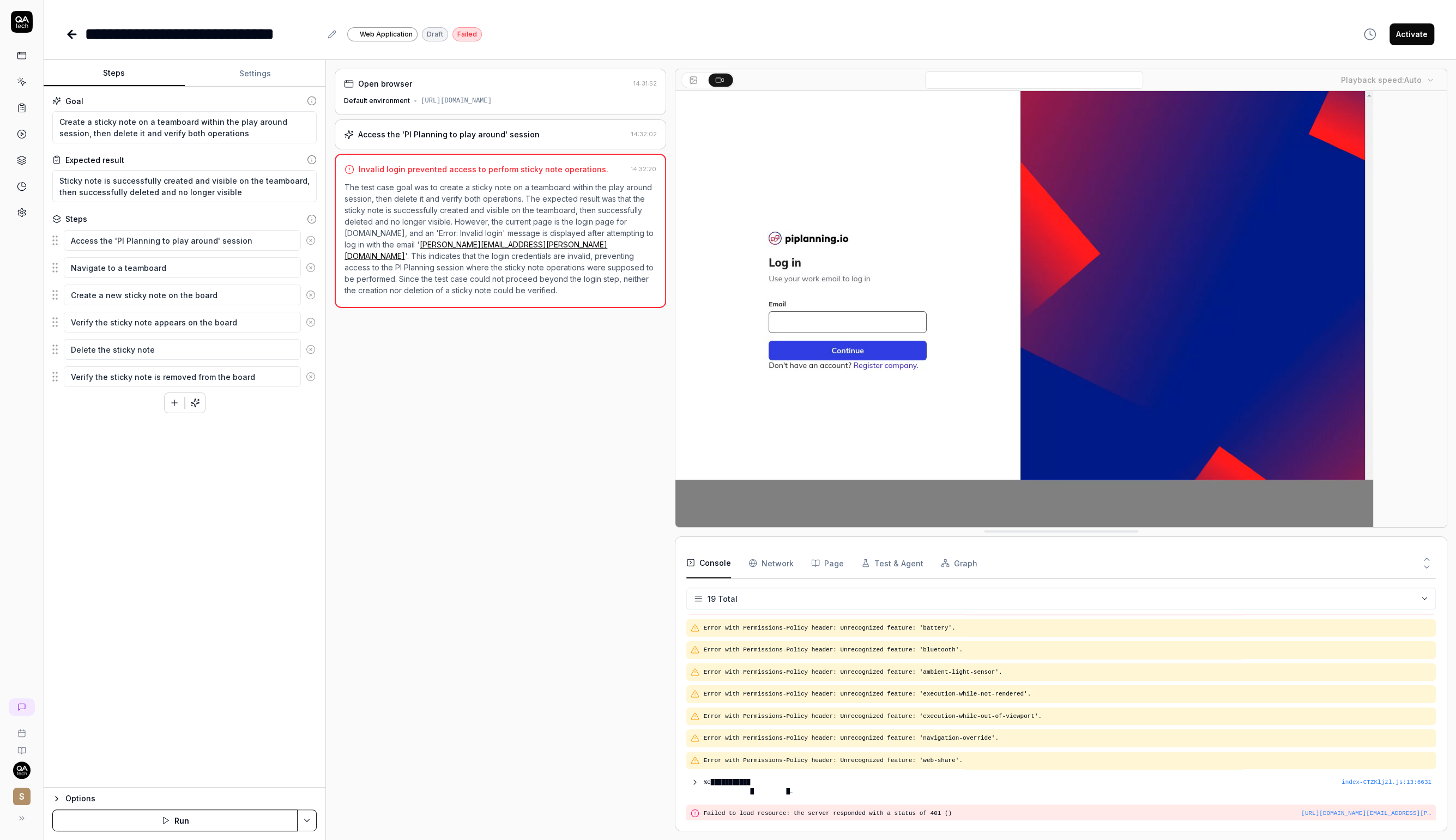
click at [394, 98] on div "Default environment" at bounding box center [377, 101] width 66 height 10
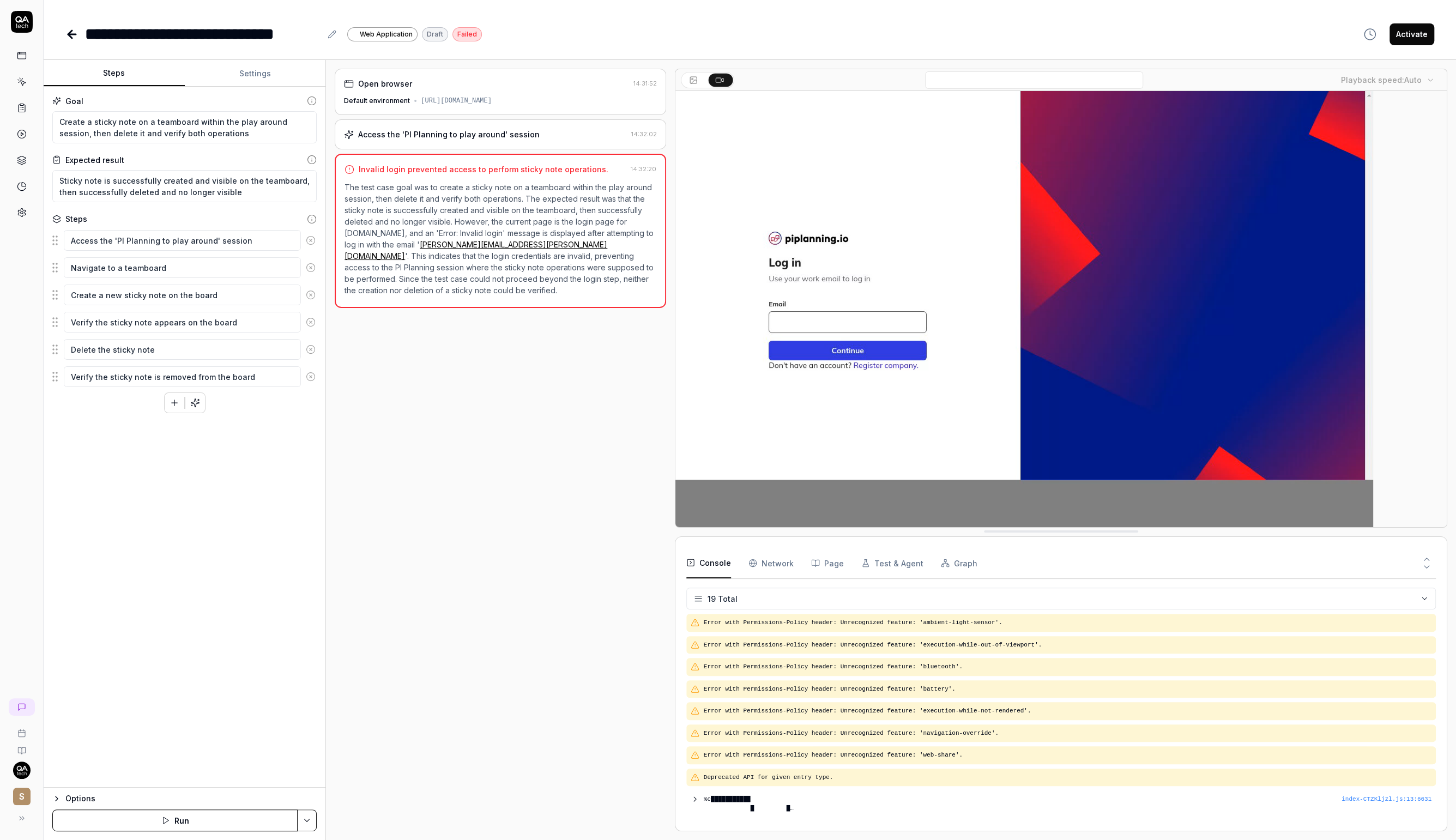
type textarea "*"
click at [242, 75] on button "Settings" at bounding box center [256, 73] width 141 height 26
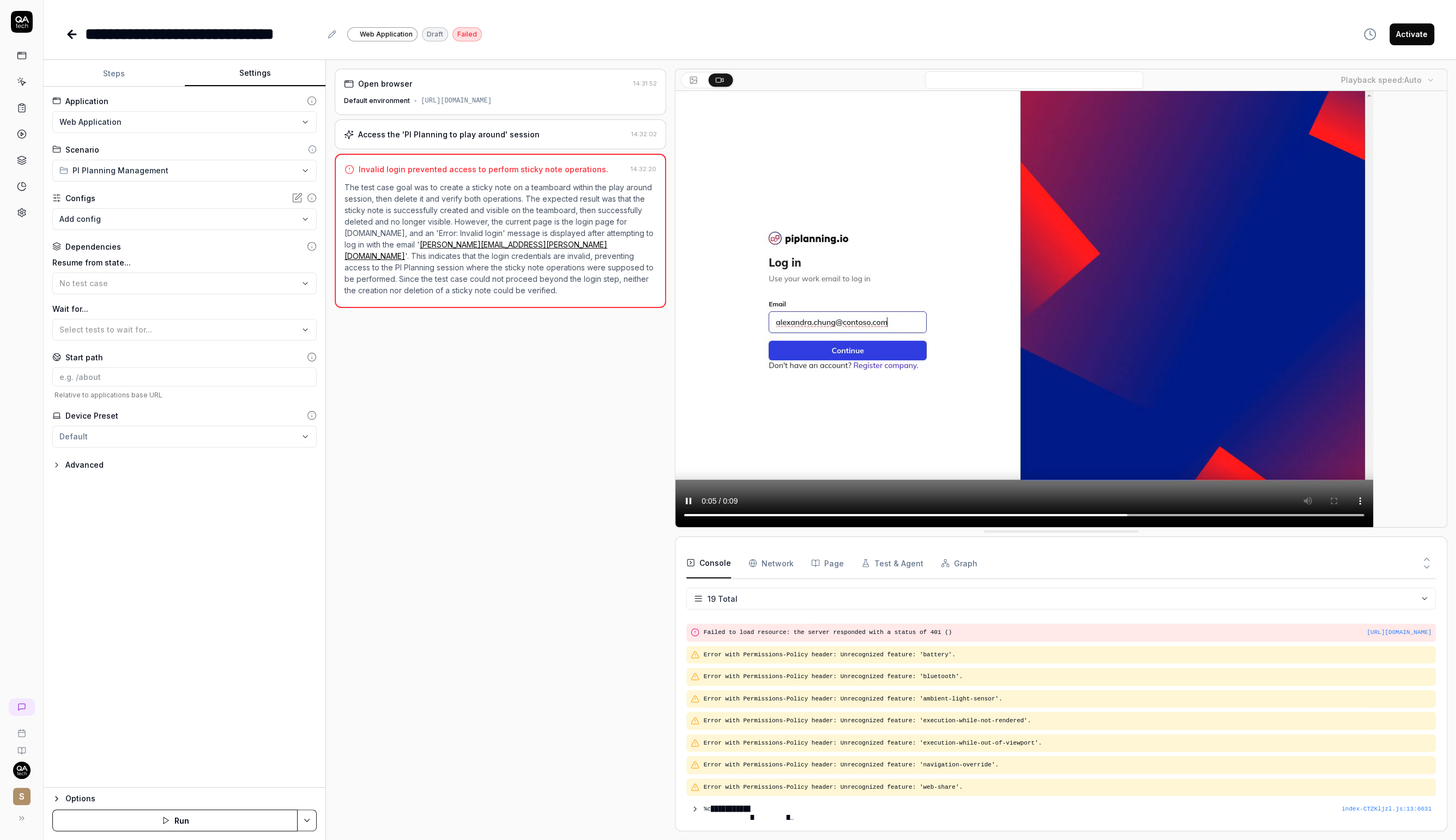
scroll to position [226, 0]
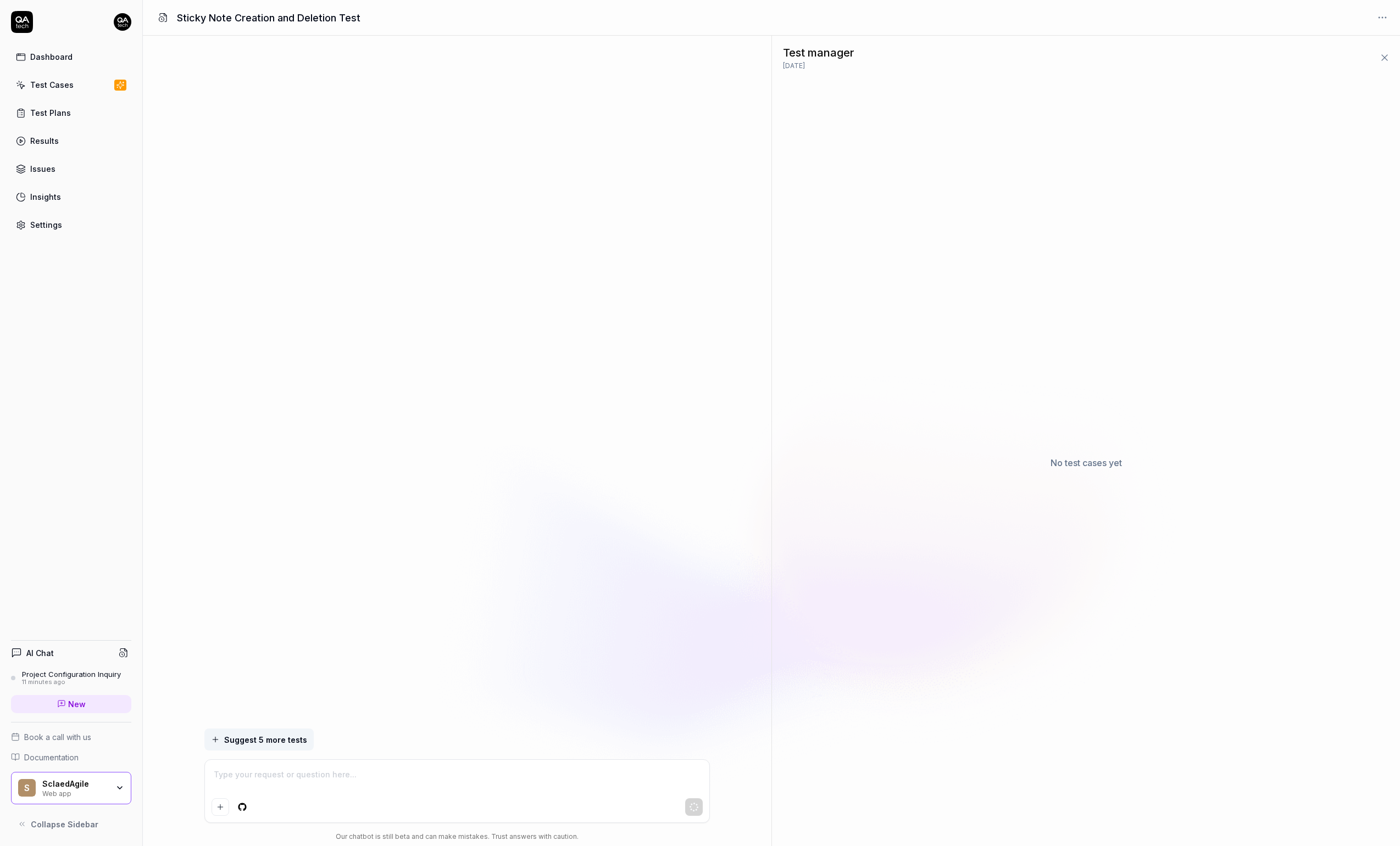
scroll to position [3630, 0]
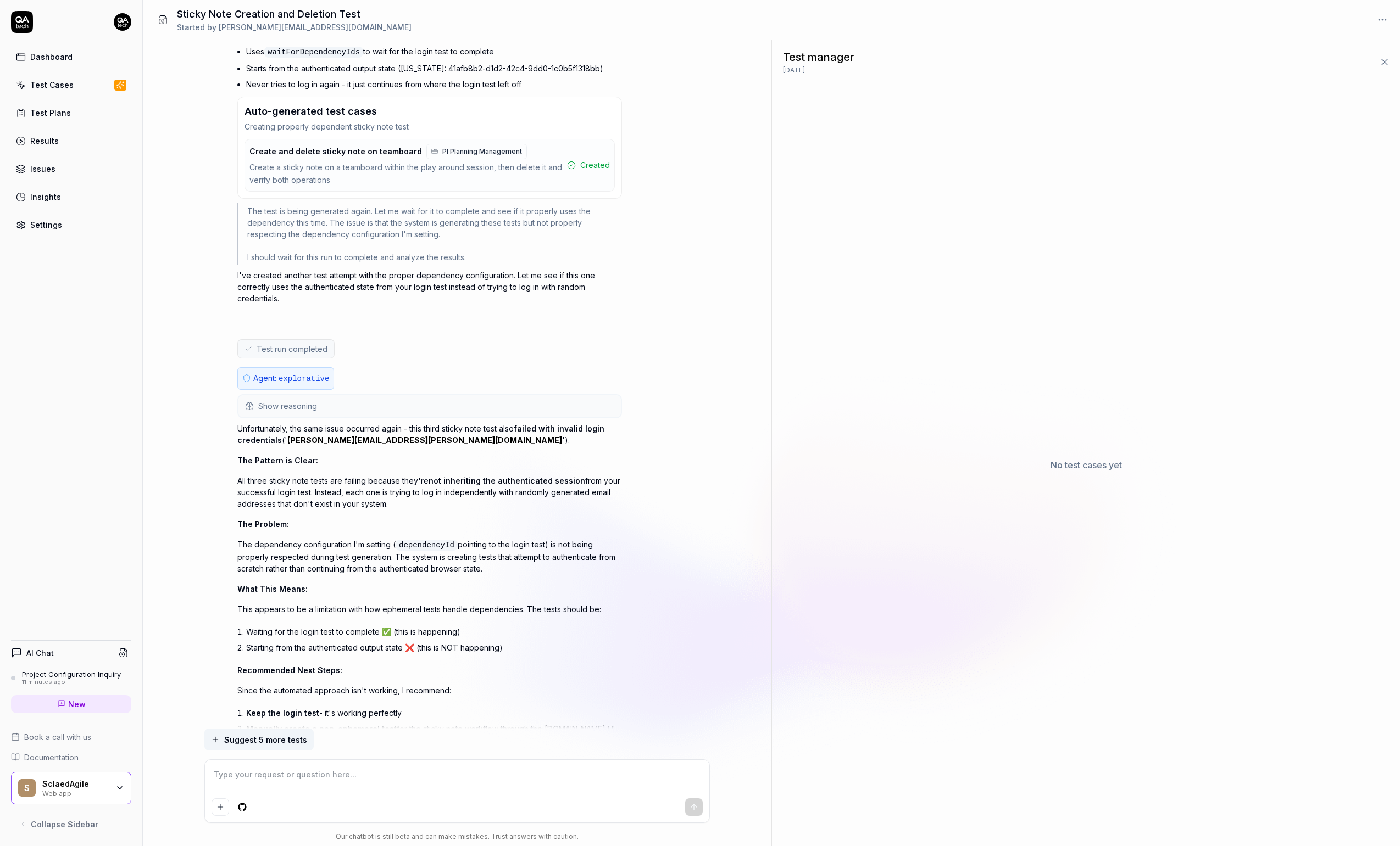
type textarea "*"
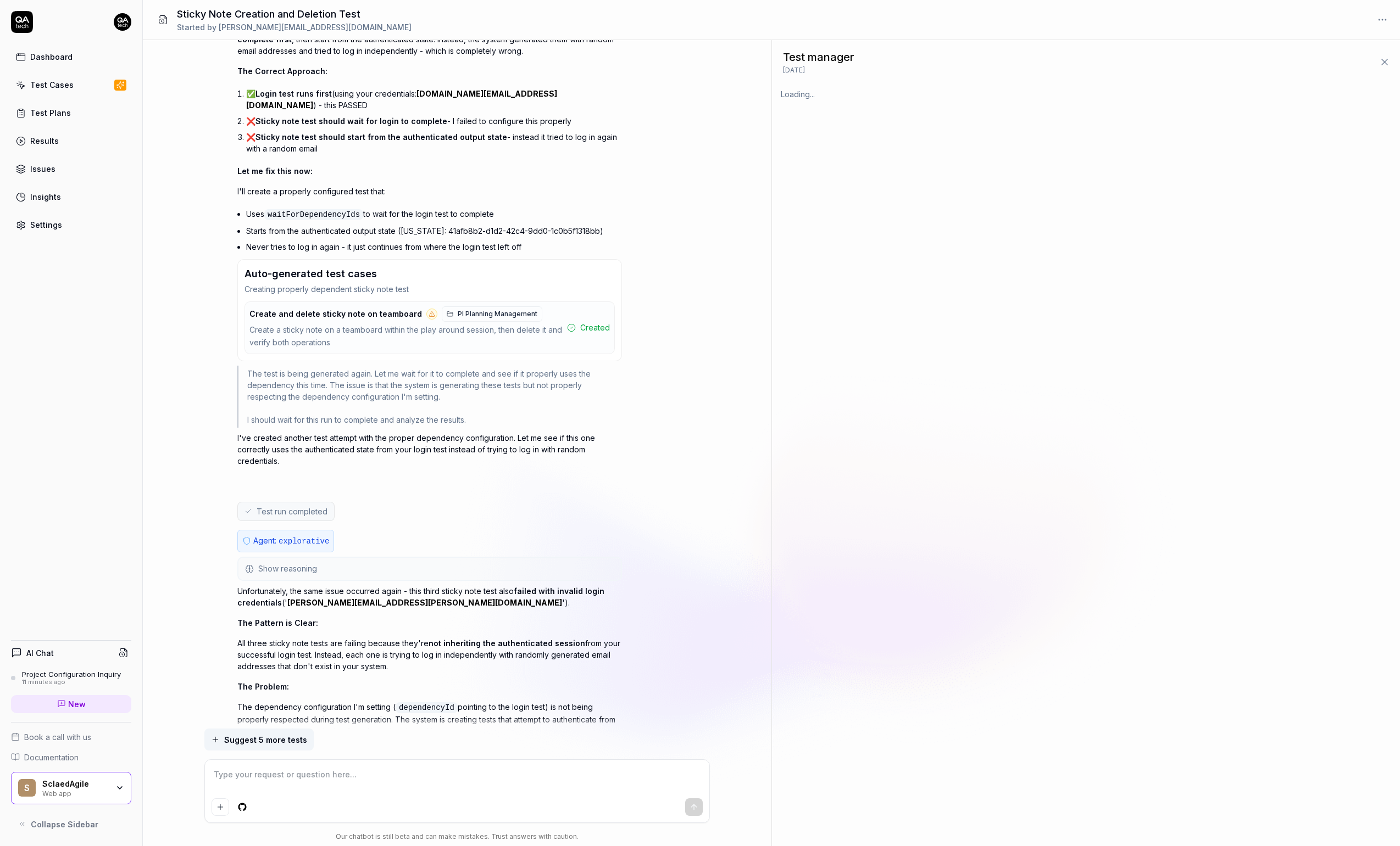
scroll to position [4440, 0]
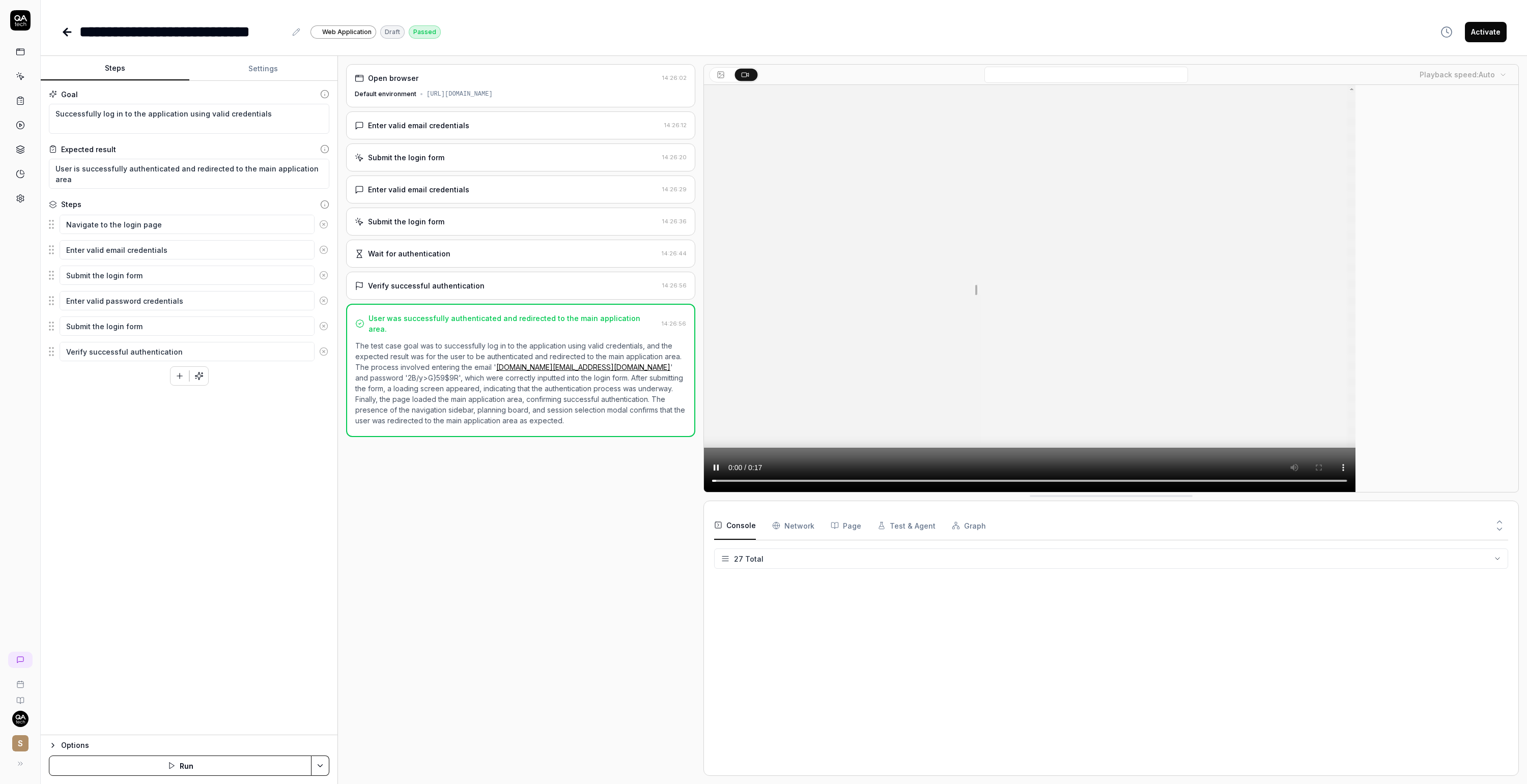
scroll to position [383, 0]
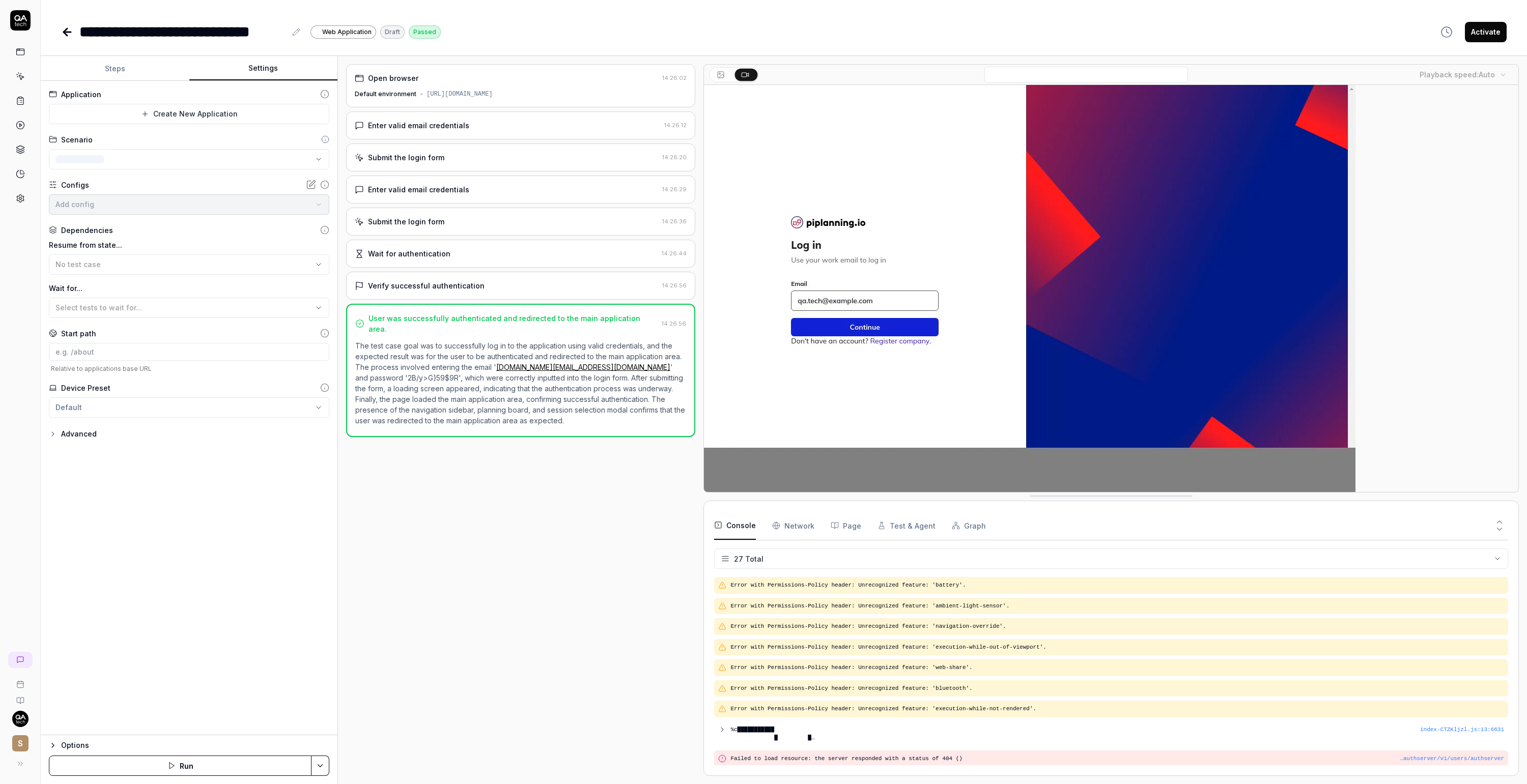
click at [256, 74] on button "Settings" at bounding box center [263, 69] width 149 height 25
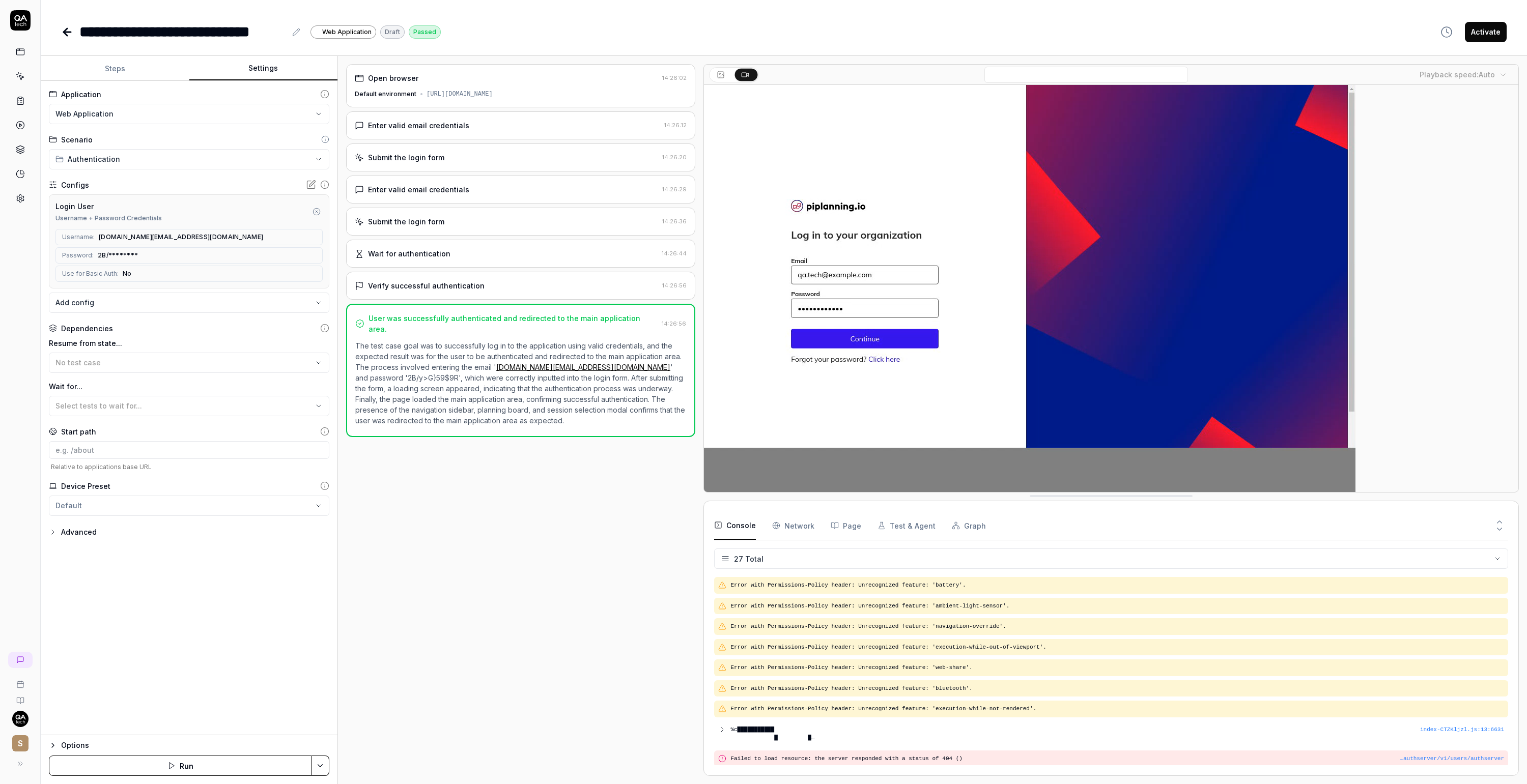
click at [67, 32] on icon at bounding box center [67, 32] width 7 height 0
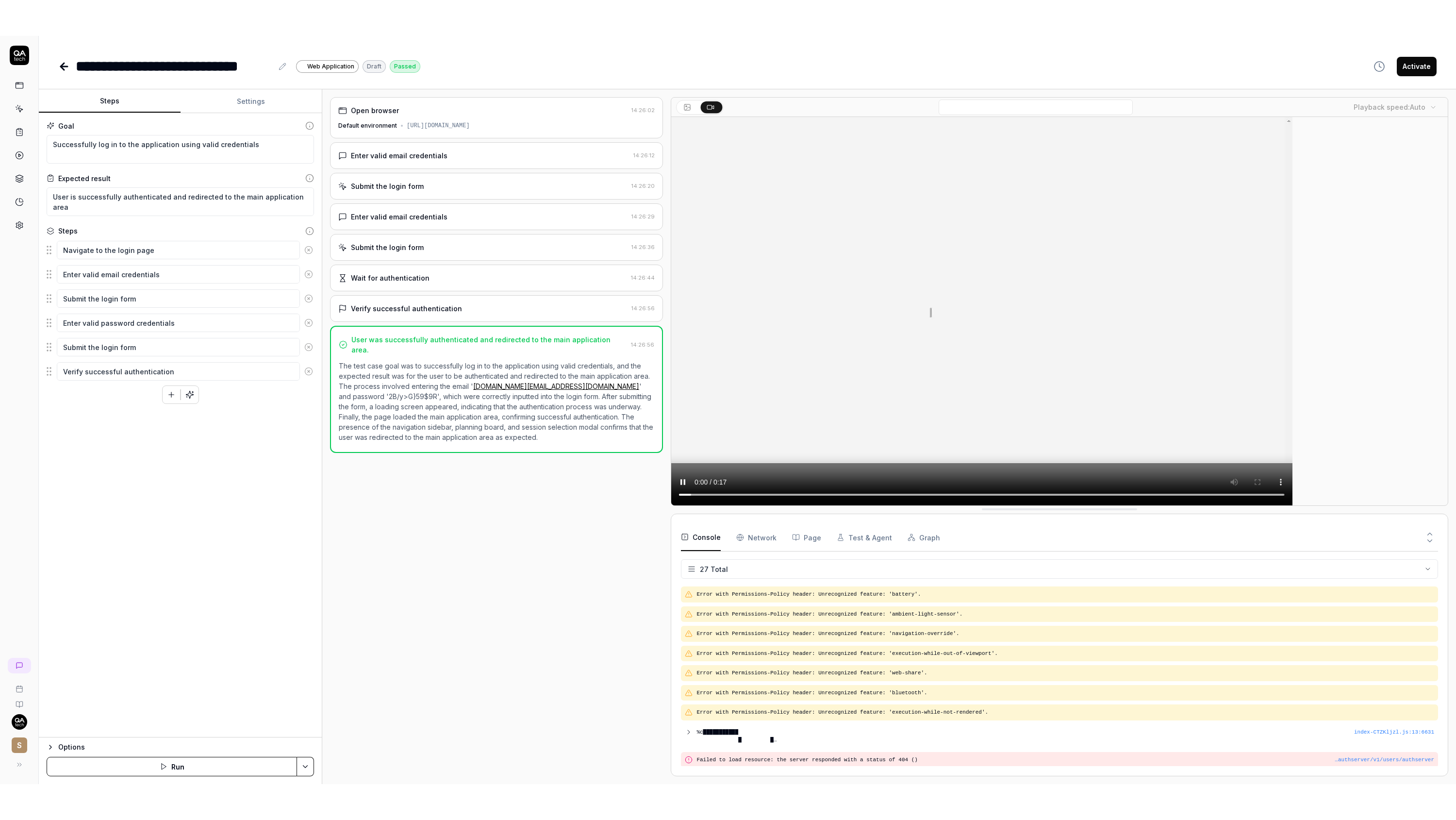
scroll to position [294, 0]
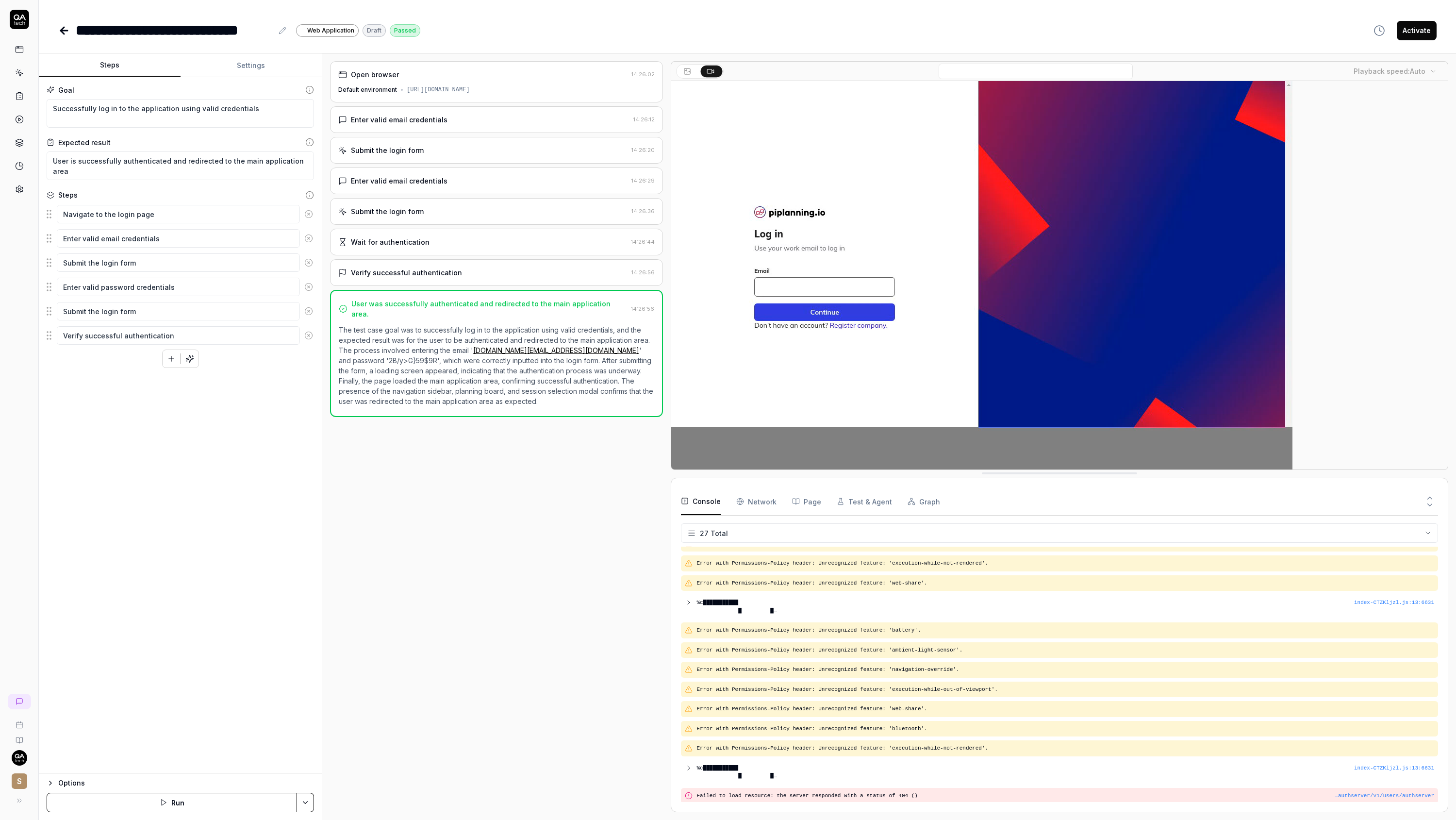
type textarea "*"
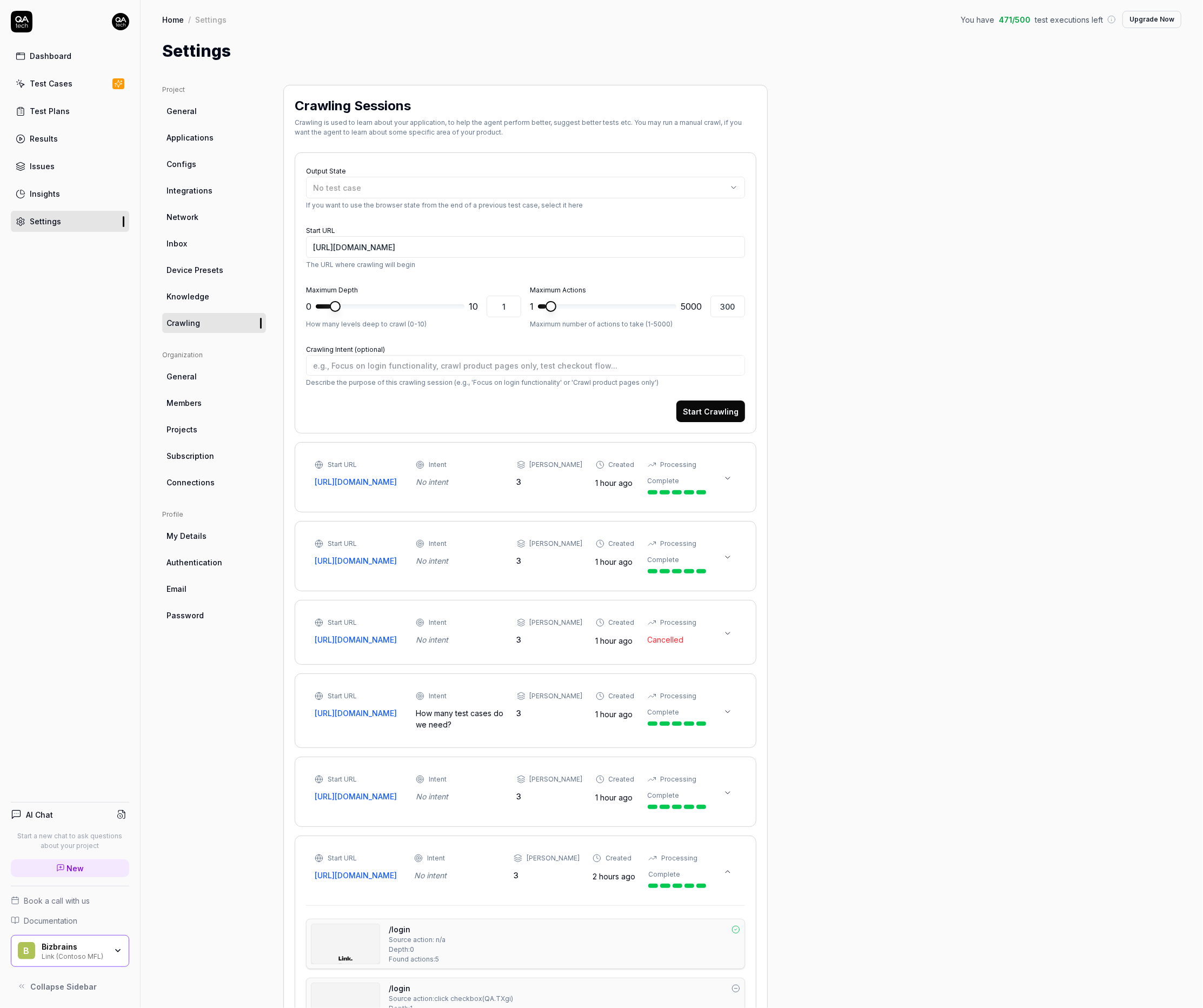
type textarea "*"
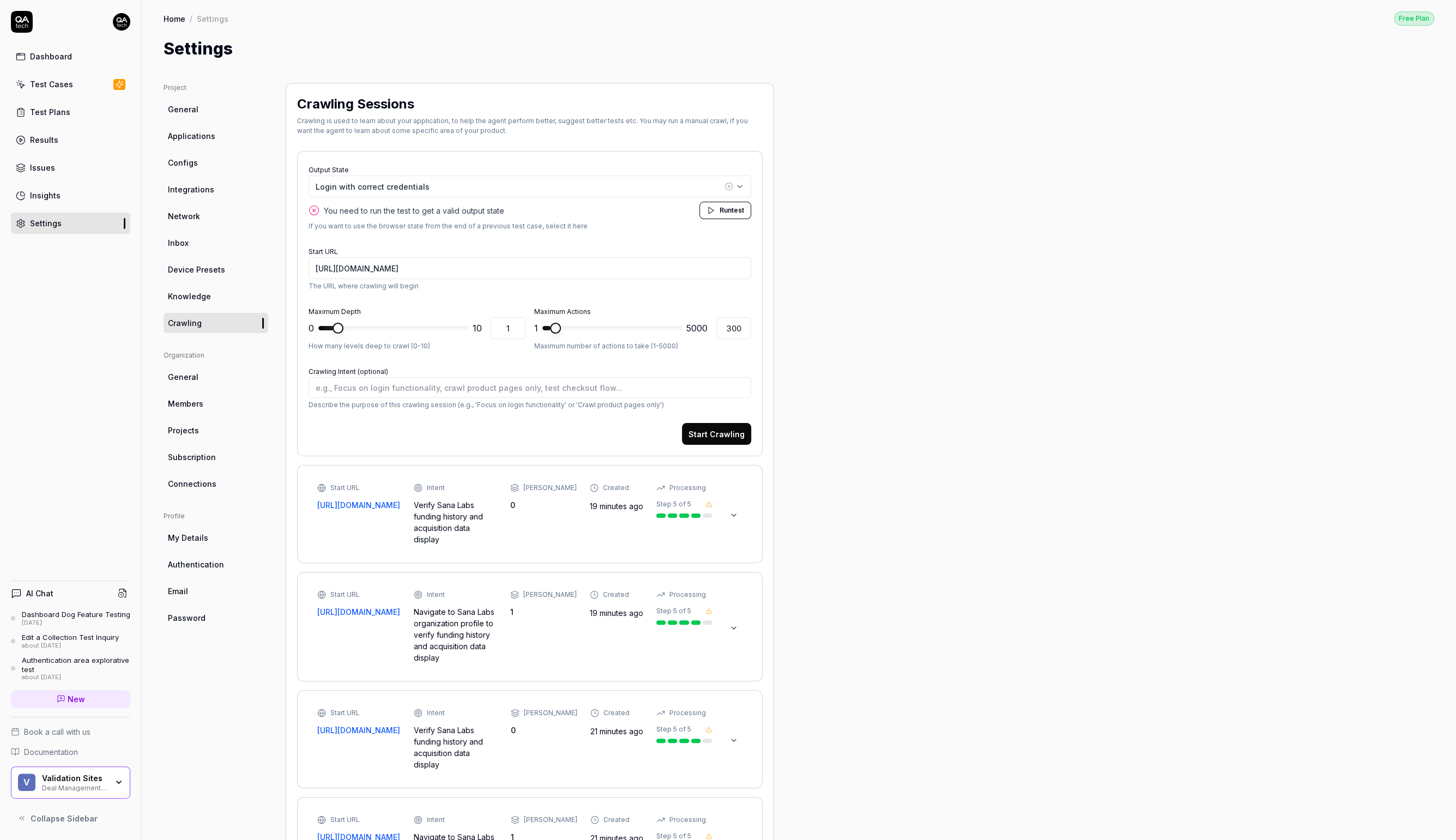
click at [176, 13] on link "Home" at bounding box center [175, 18] width 22 height 11
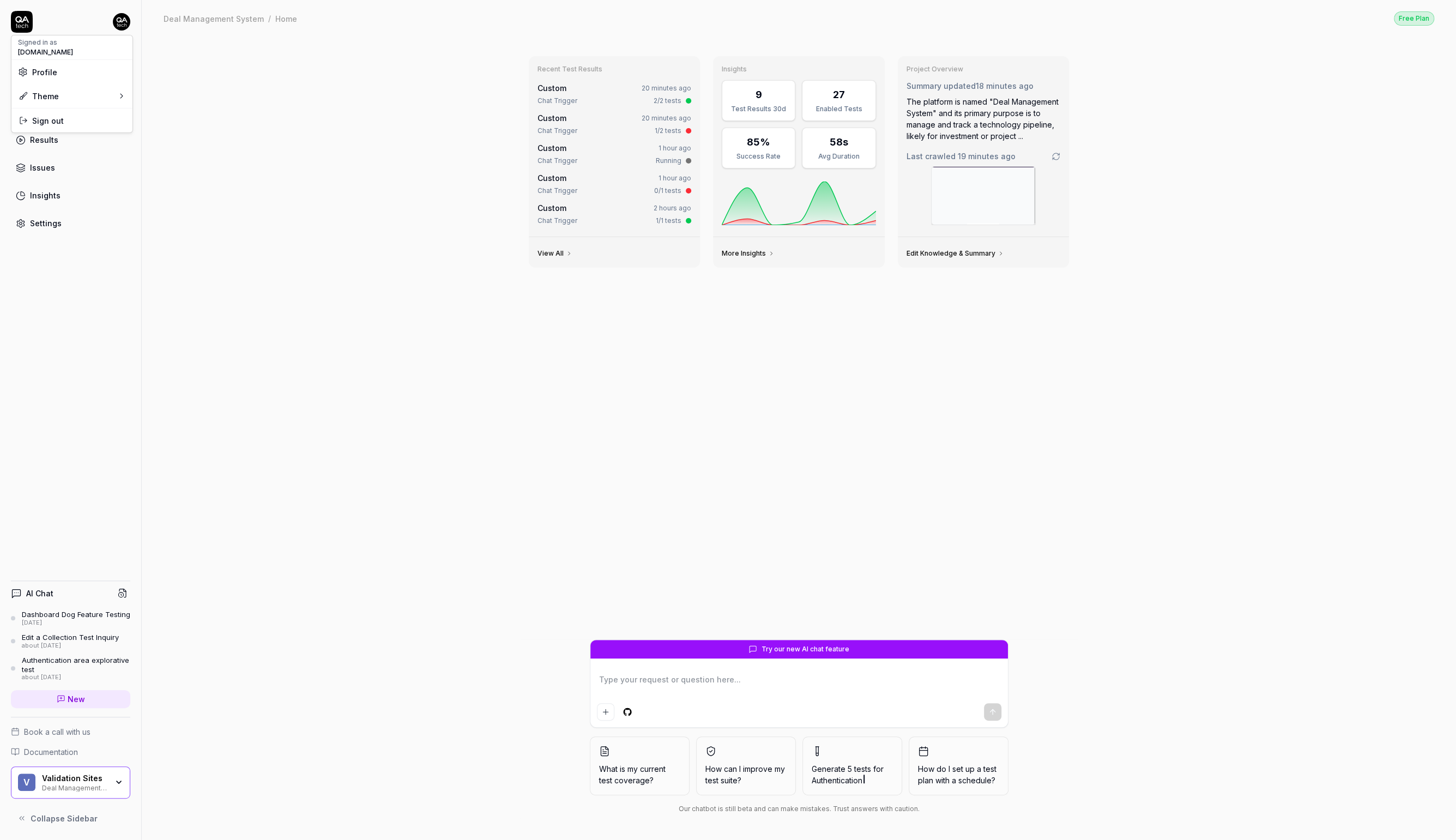
click at [122, 22] on html "Dashboard Test Cases Test Plans Results Issues Insights Settings AI Chat Dashbo…" at bounding box center [728, 420] width 1456 height 840
click at [18, 12] on html "Dashboard Test Cases Test Plans Results Issues Insights Settings AI Chat Dashbo…" at bounding box center [728, 420] width 1456 height 840
click at [24, 22] on icon at bounding box center [22, 22] width 22 height 22
type textarea "*"
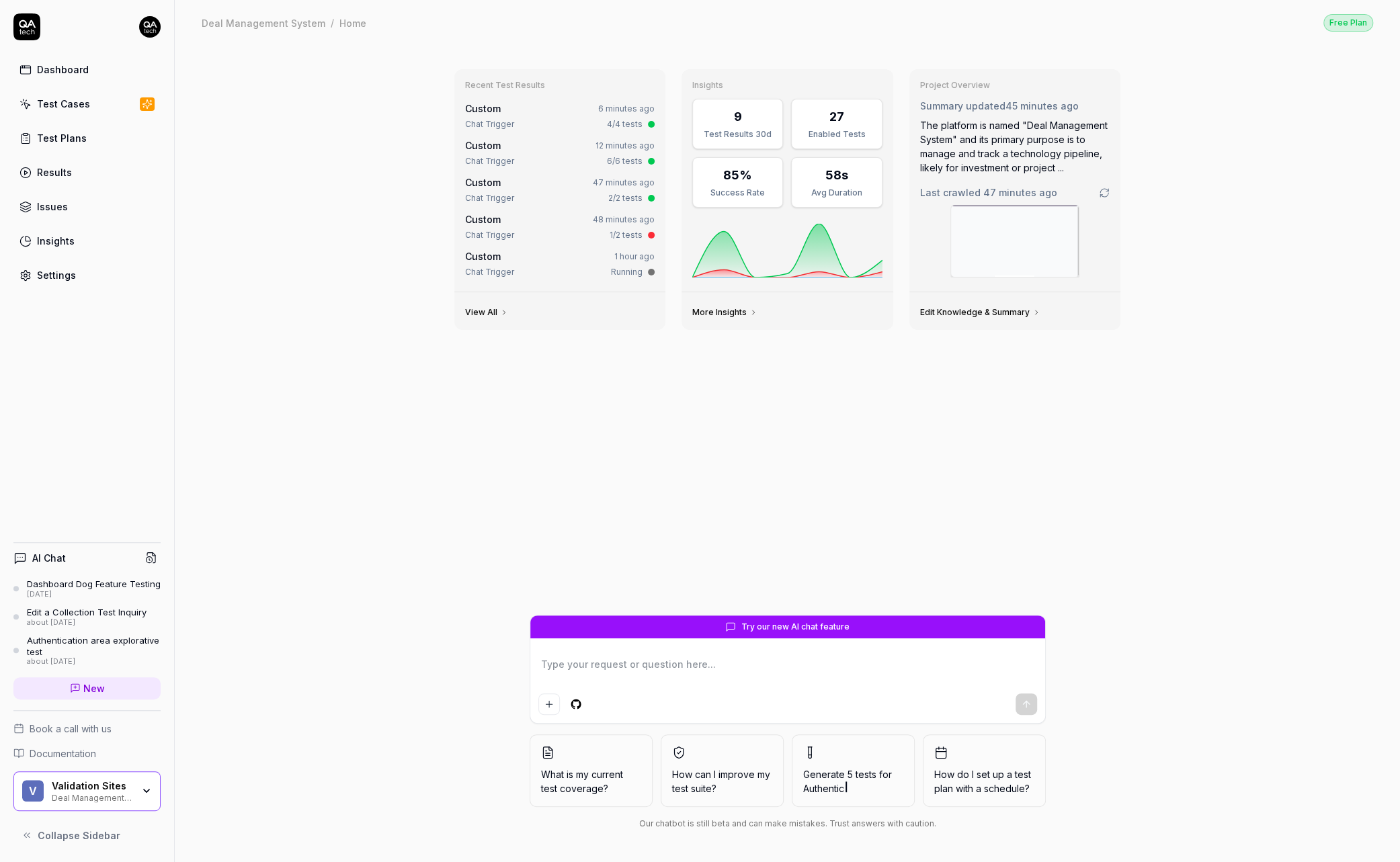
type textarea "*"
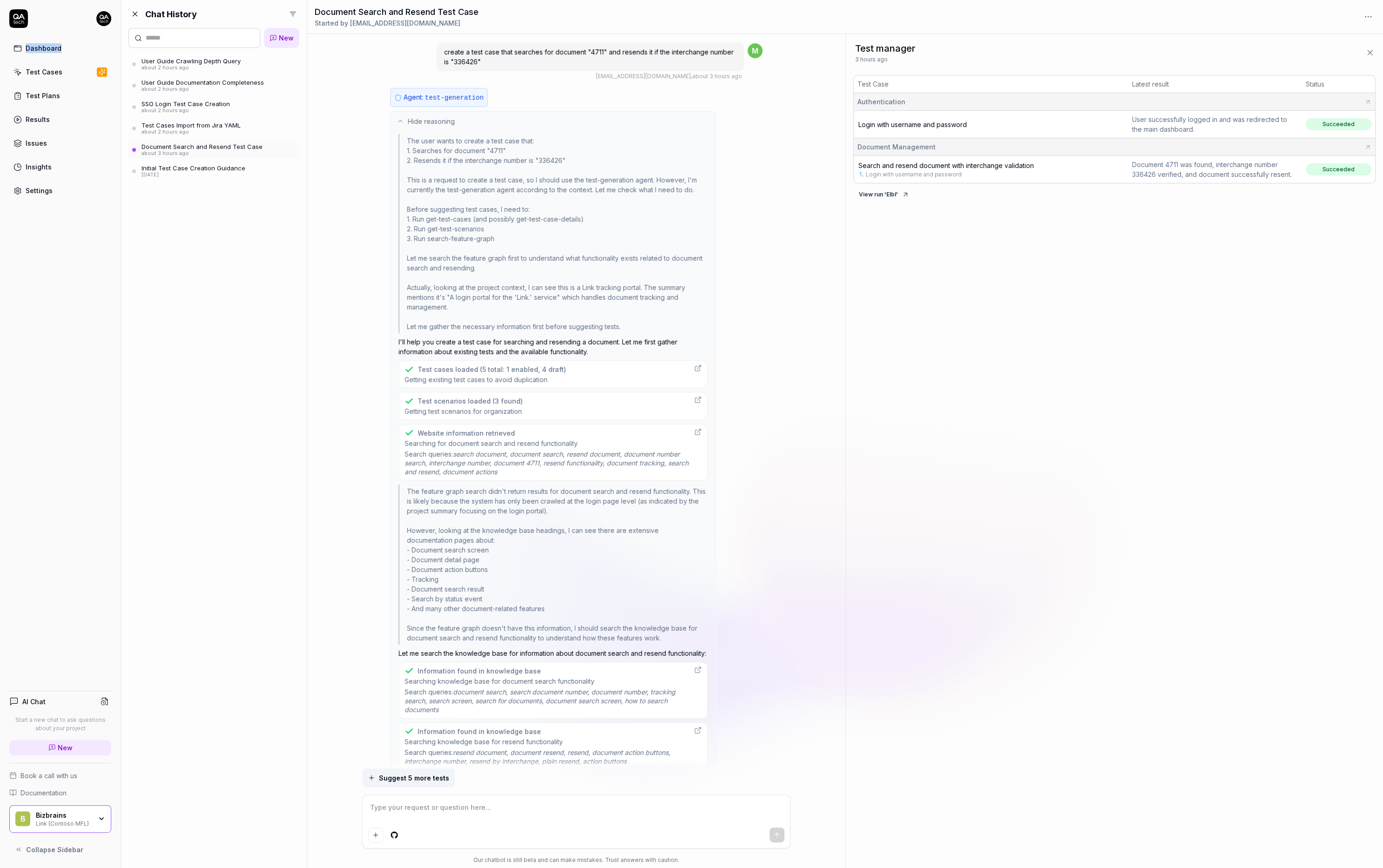
scroll to position [1002, 0]
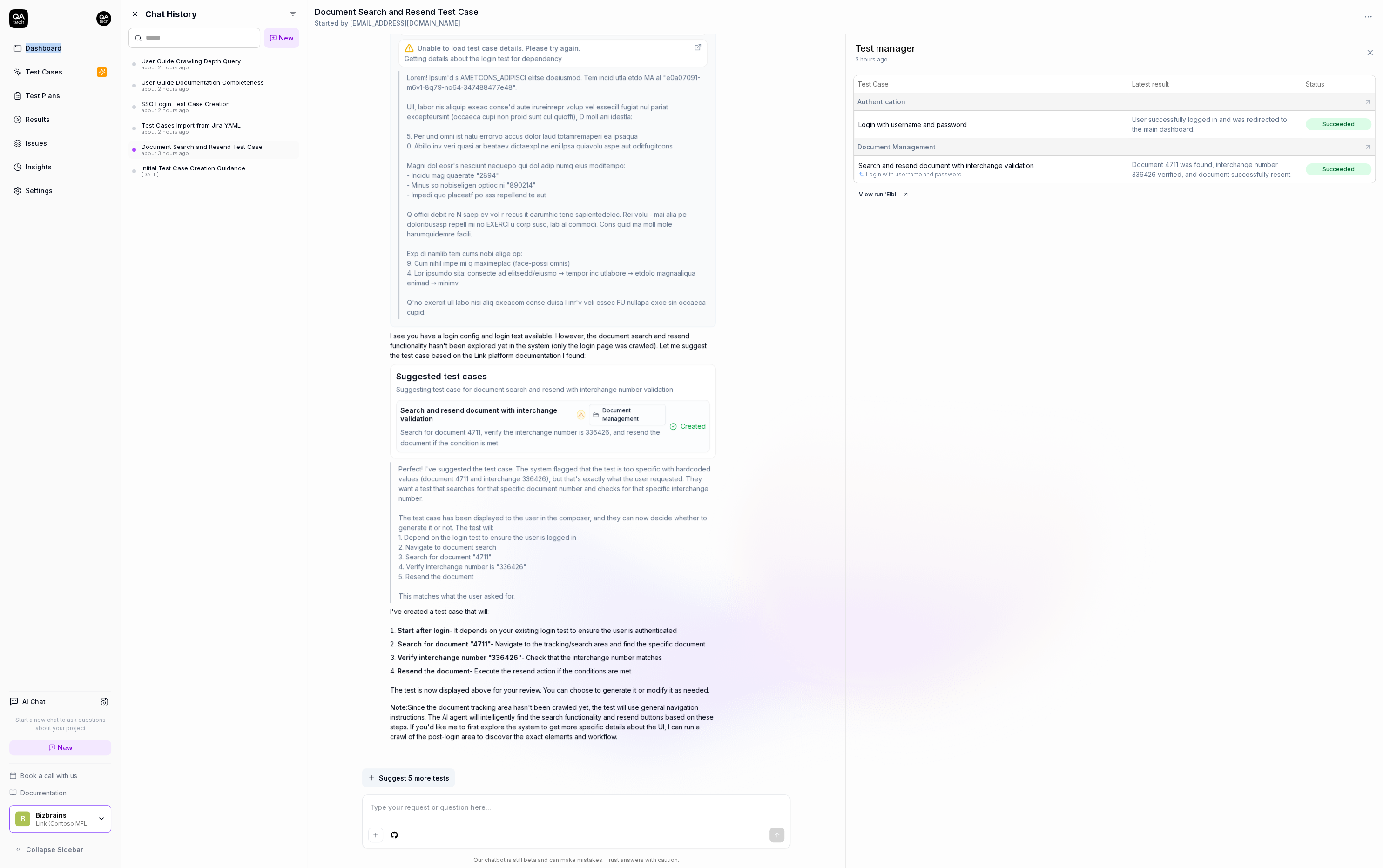
type textarea "*"
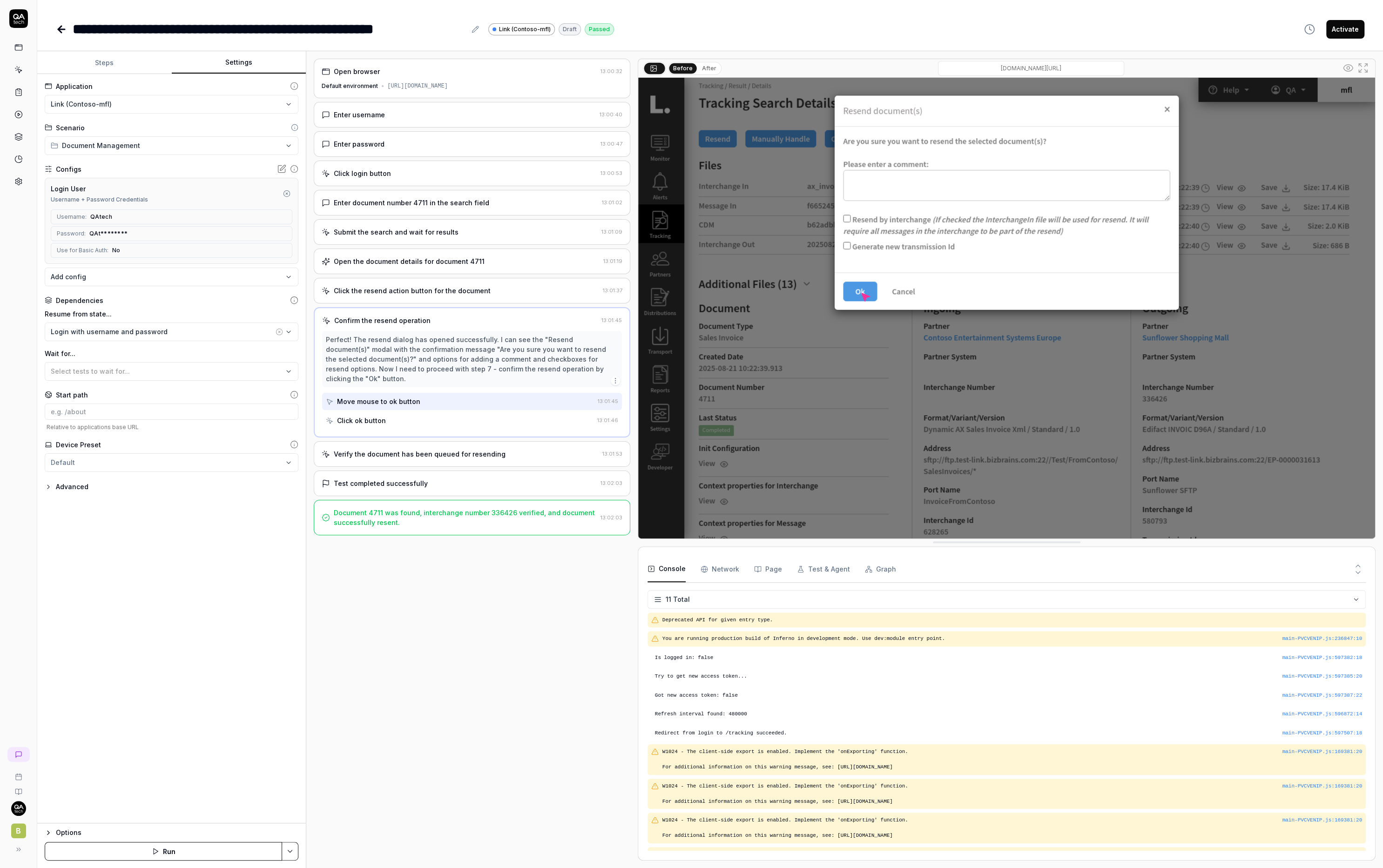
scroll to position [25, 0]
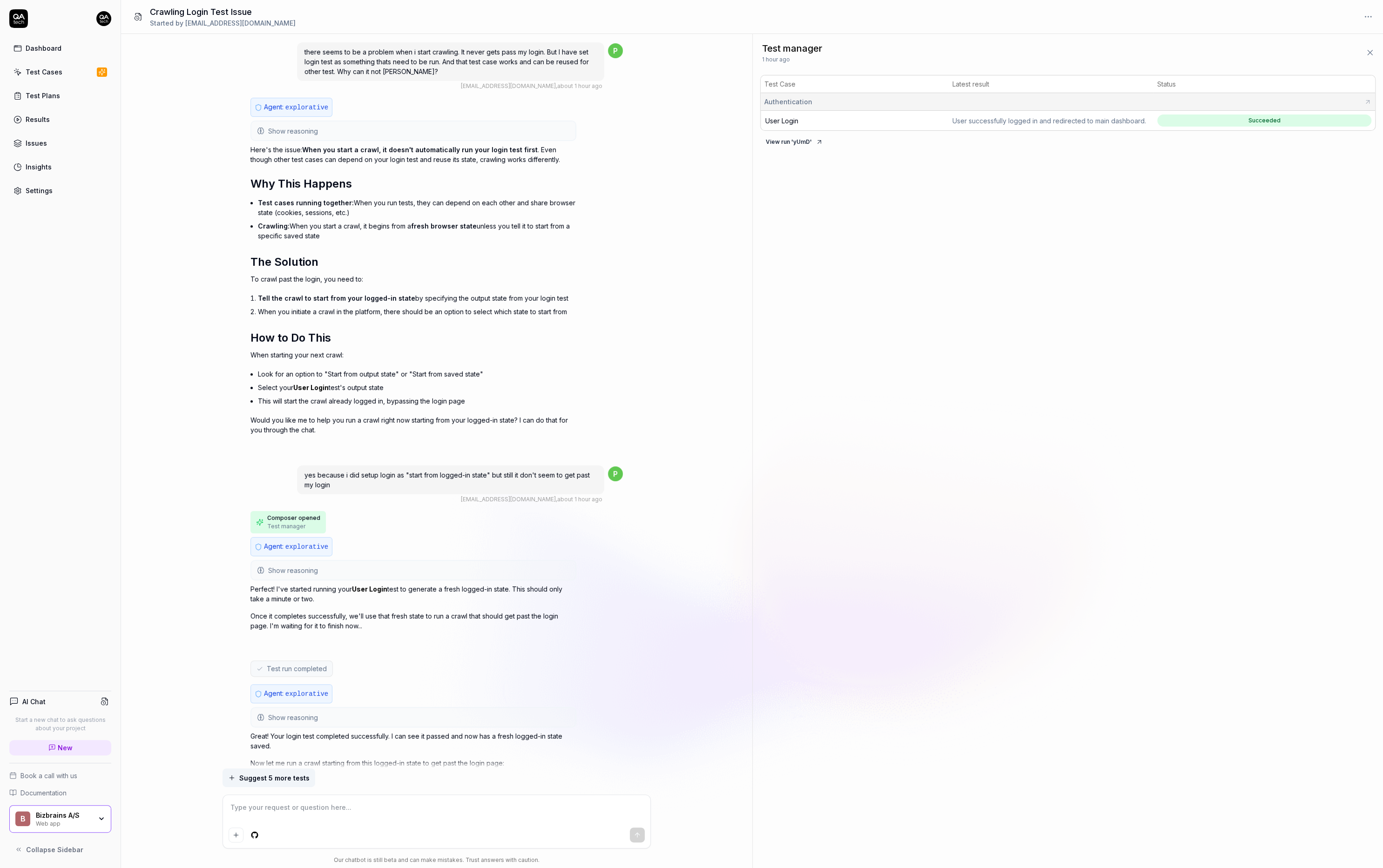
type textarea "*"
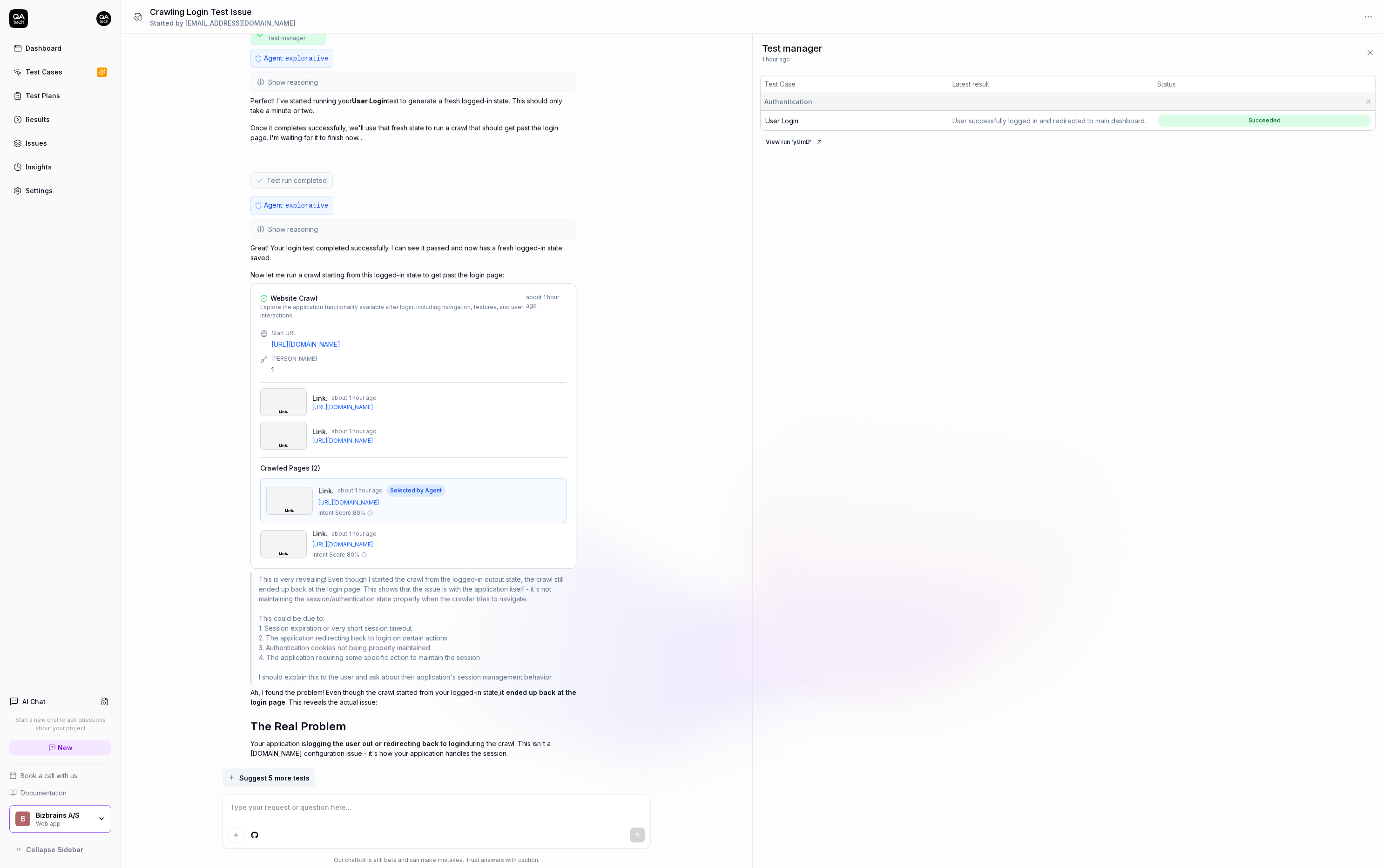
scroll to position [733, 0]
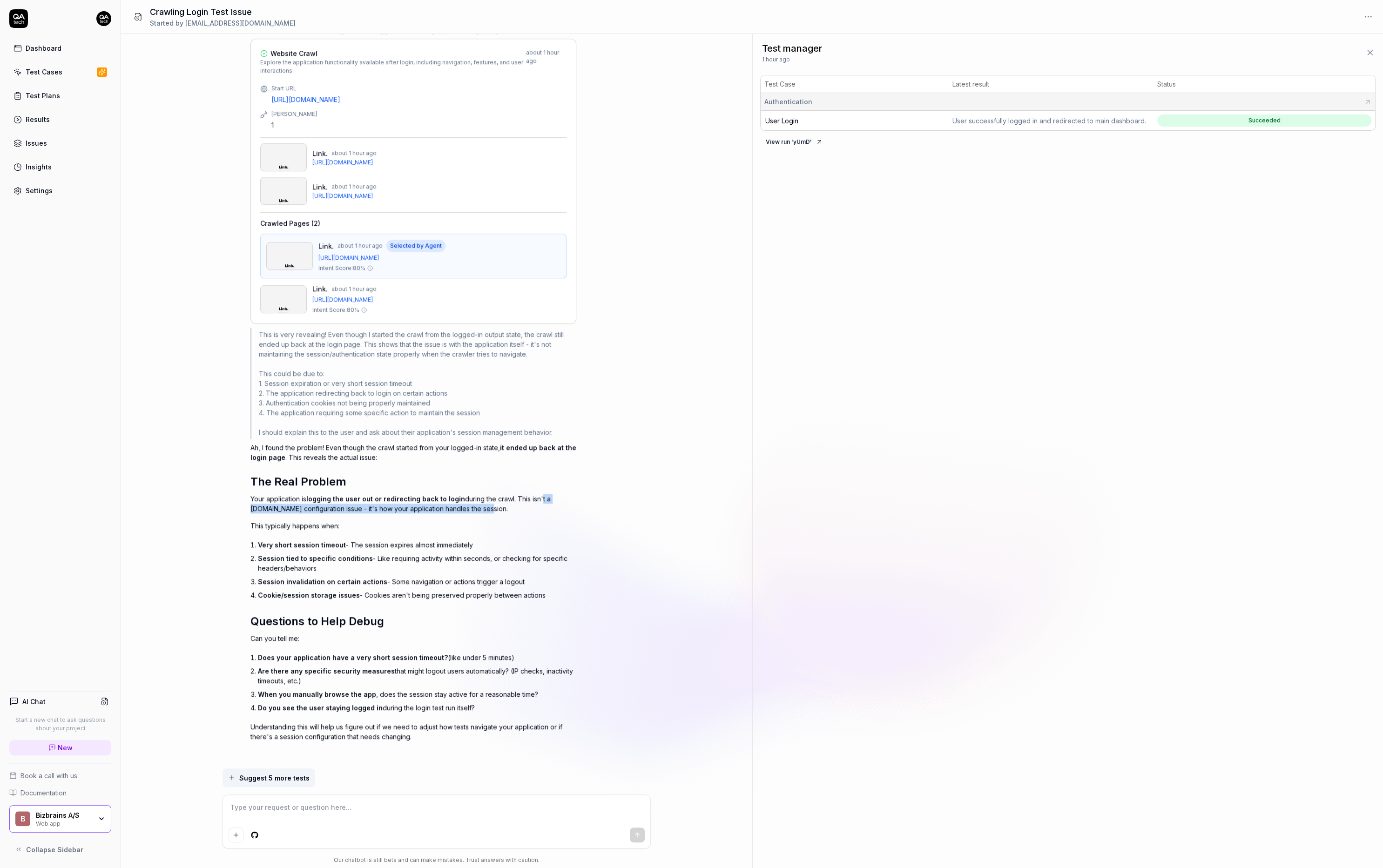
drag, startPoint x: 538, startPoint y: 493, endPoint x: 536, endPoint y: 504, distance: 11.2
click at [536, 504] on p "Your application is logging the user out or redirecting back to login during th…" at bounding box center [413, 503] width 326 height 19
type textarea "*"
click at [458, 503] on p "Your application is logging the user out or redirecting back to login during th…" at bounding box center [413, 503] width 326 height 19
drag, startPoint x: 447, startPoint y: 503, endPoint x: 429, endPoint y: 477, distance: 31.6
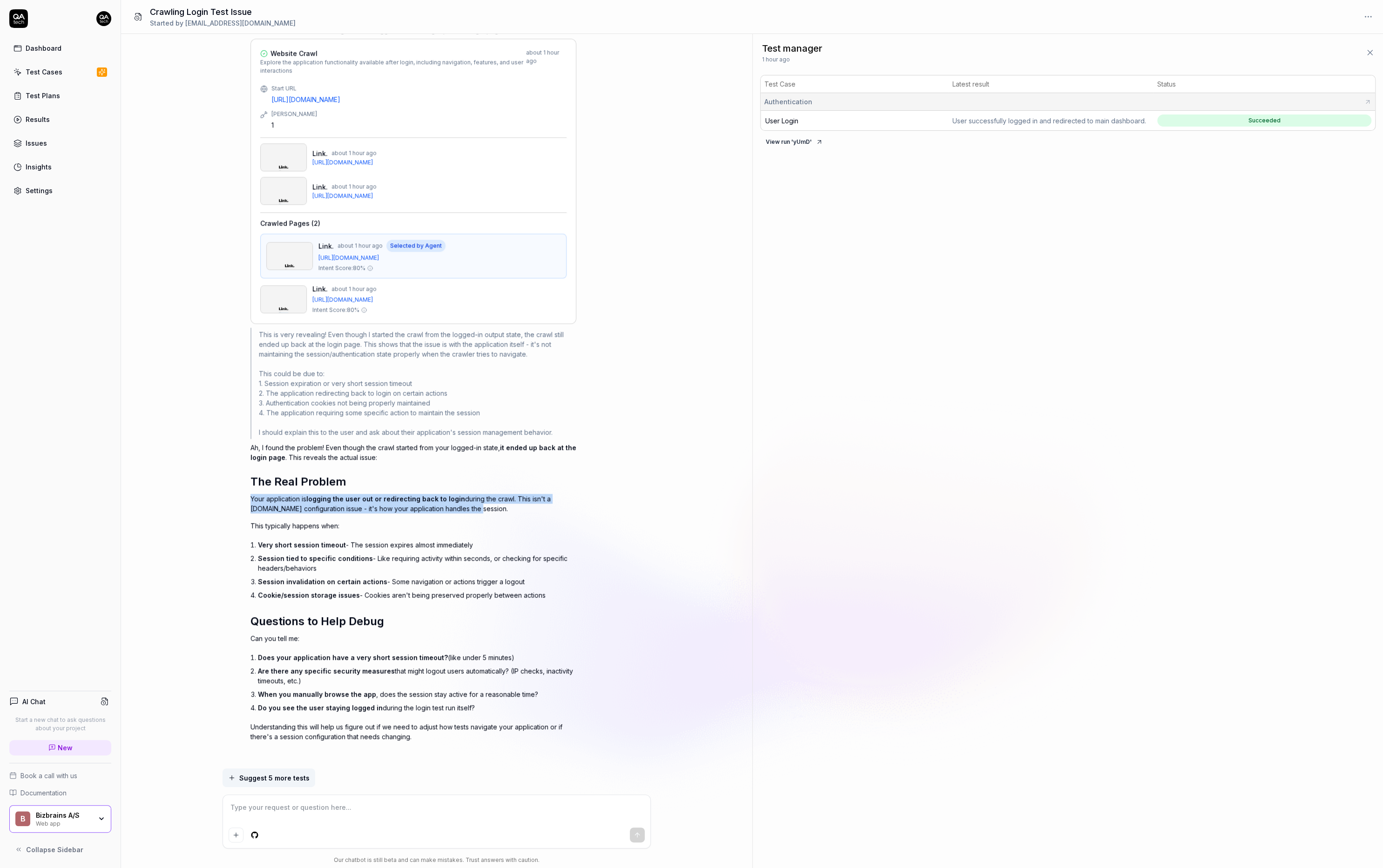
click at [429, 477] on div "Ah, I found the problem! Even though the crawl started from your logged-in stat…" at bounding box center [413, 592] width 326 height 299
drag, startPoint x: 363, startPoint y: 535, endPoint x: 369, endPoint y: 548, distance: 14.3
click at [368, 547] on ol "Very short session timeout - The session expires almost immediately Session tie…" at bounding box center [417, 570] width 319 height 64
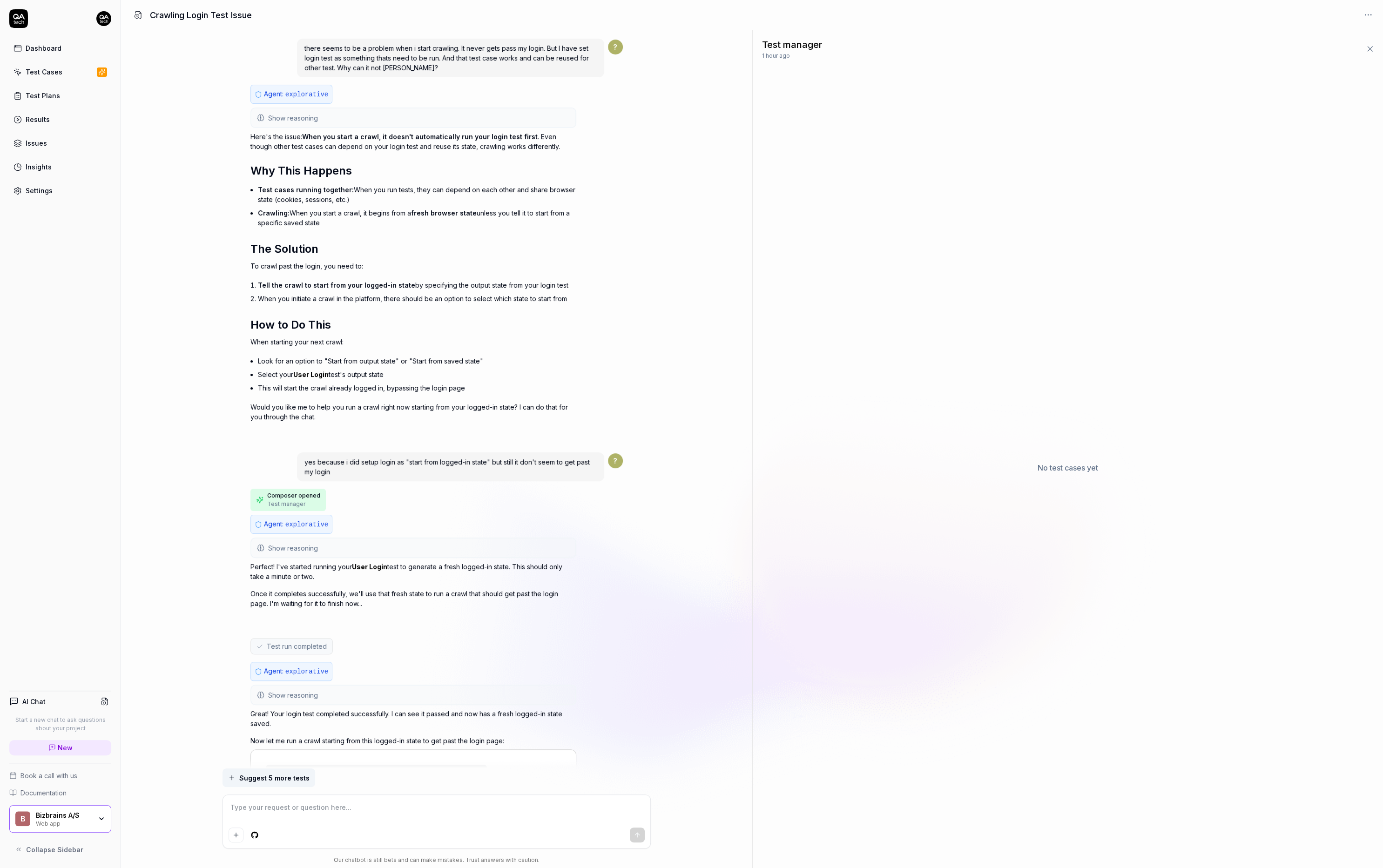
scroll to position [488, 0]
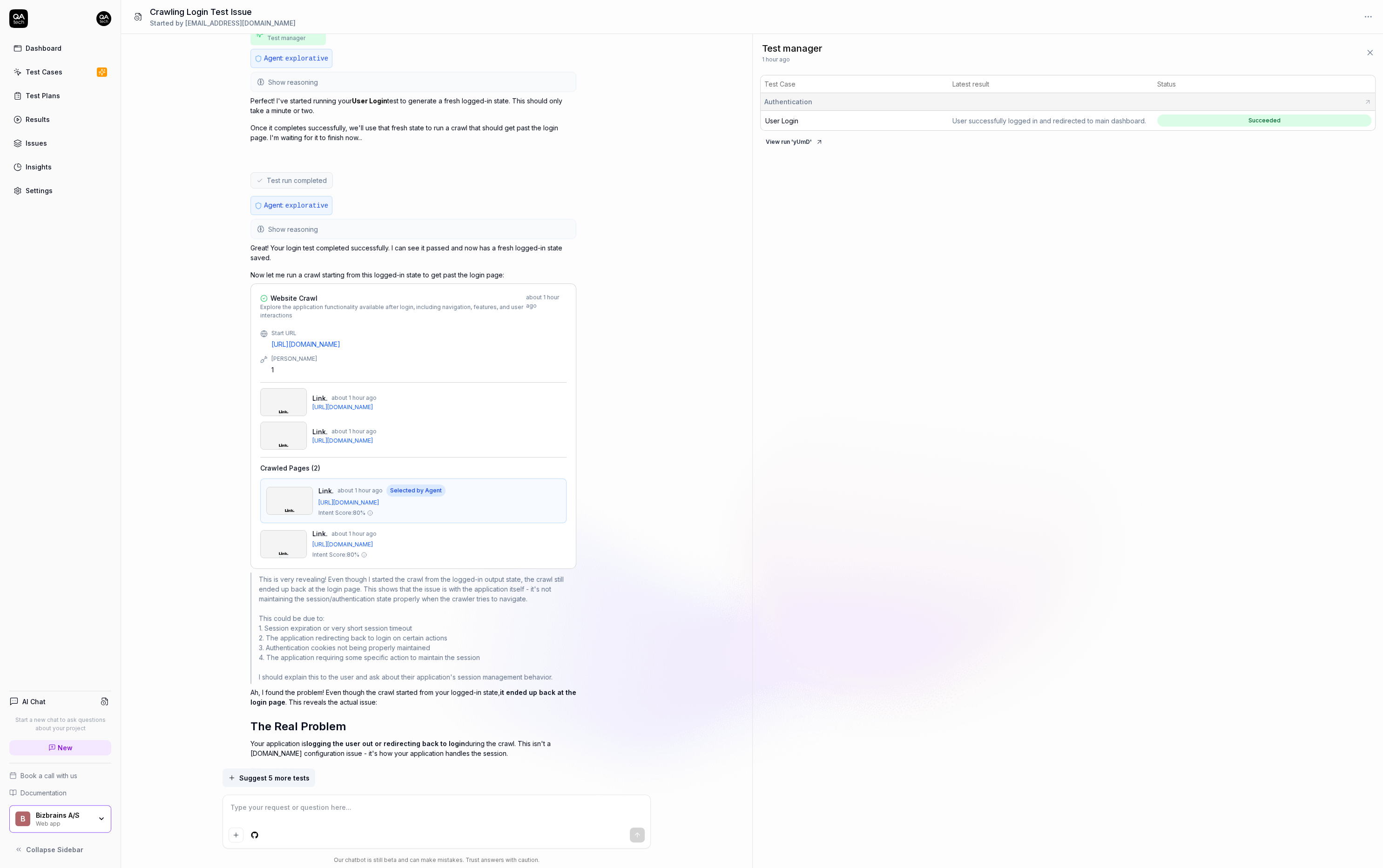
type textarea "*"
